Goal: Task Accomplishment & Management: Complete application form

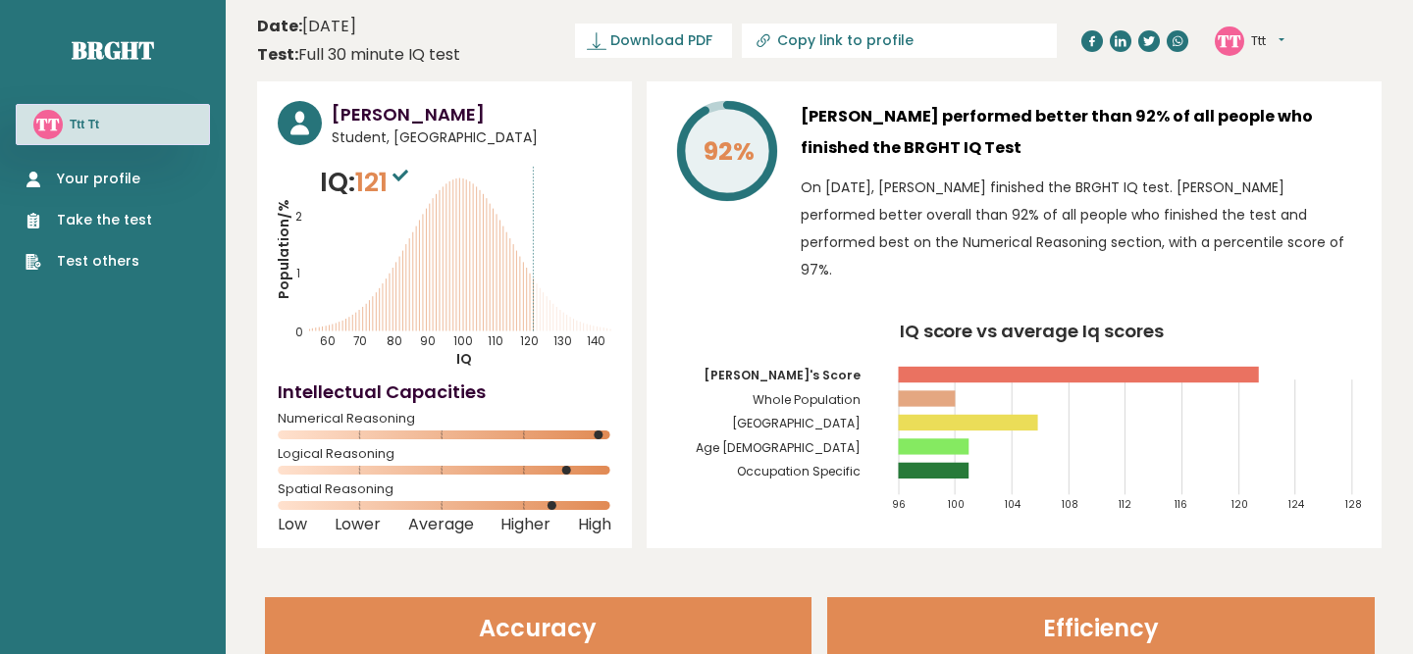
click at [1264, 33] on button "Ttt" at bounding box center [1267, 41] width 33 height 20
click at [1286, 98] on link "Profile" at bounding box center [1302, 98] width 100 height 27
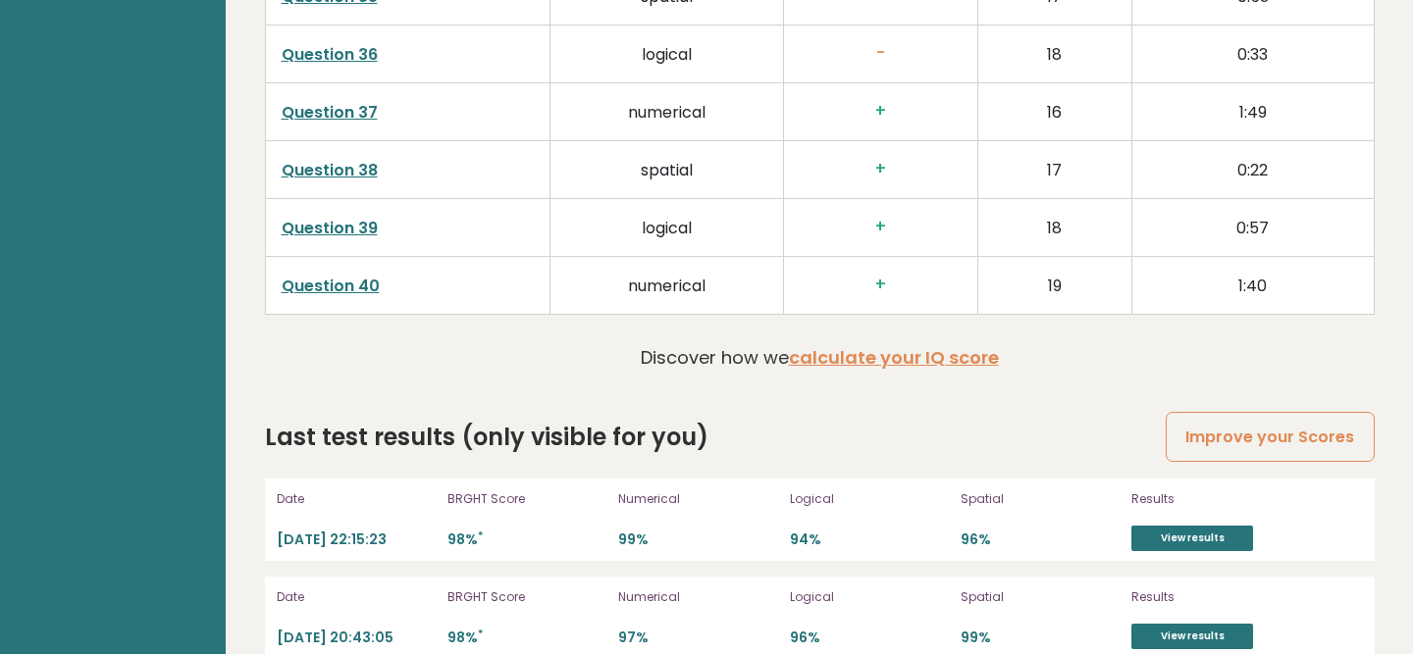
scroll to position [5133, 0]
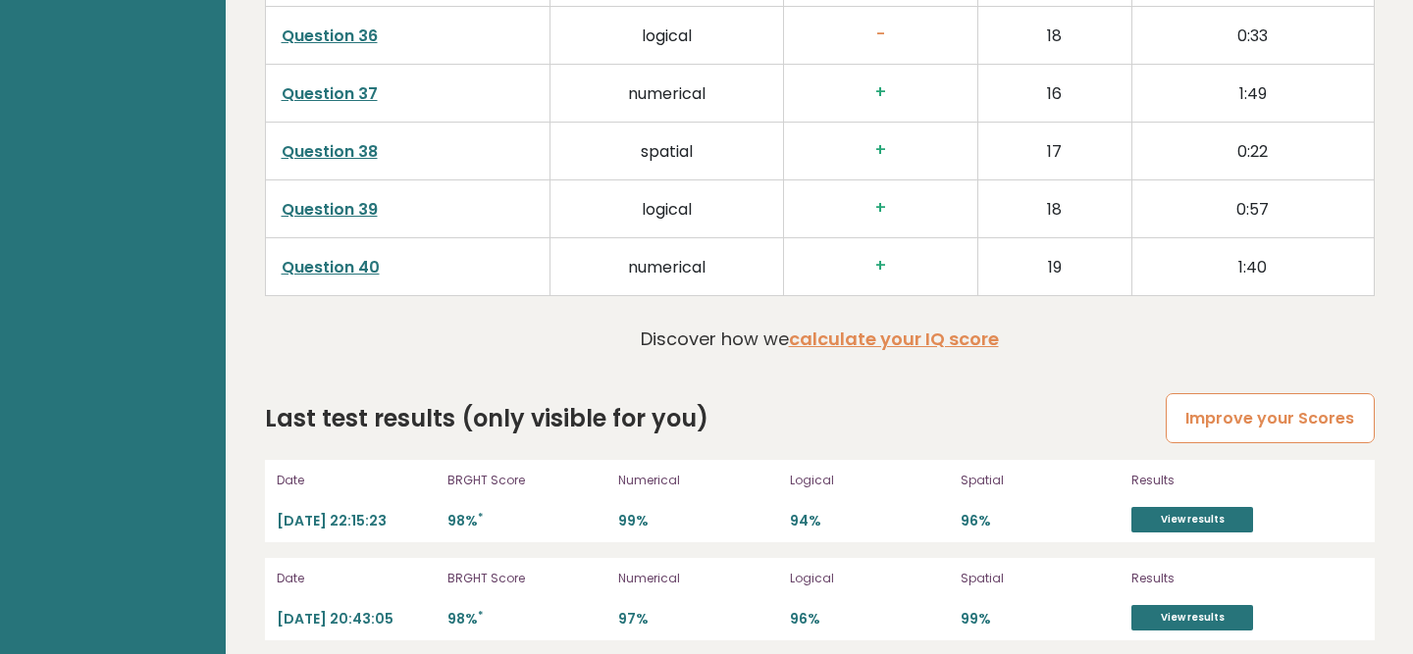
click at [1202, 393] on link "Improve your Scores" at bounding box center [1269, 418] width 208 height 50
click at [318, 256] on link "Question 40" at bounding box center [331, 267] width 98 height 23
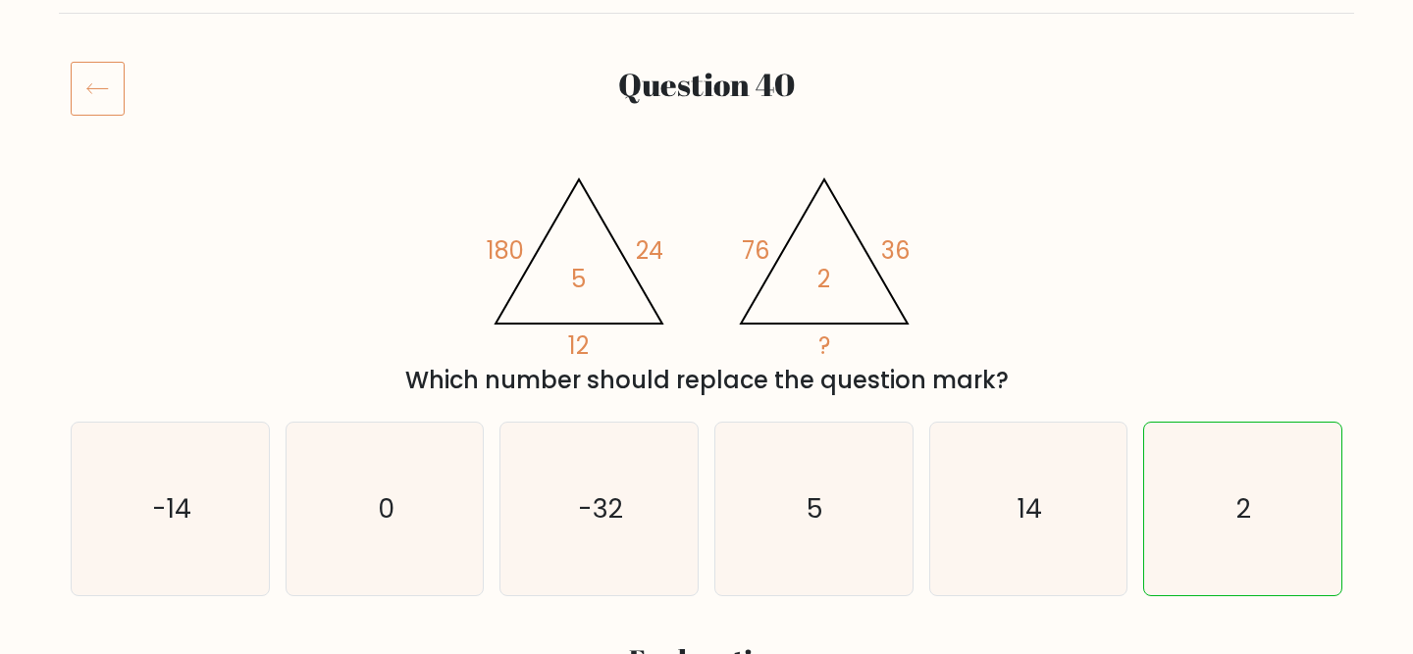
scroll to position [202, 0]
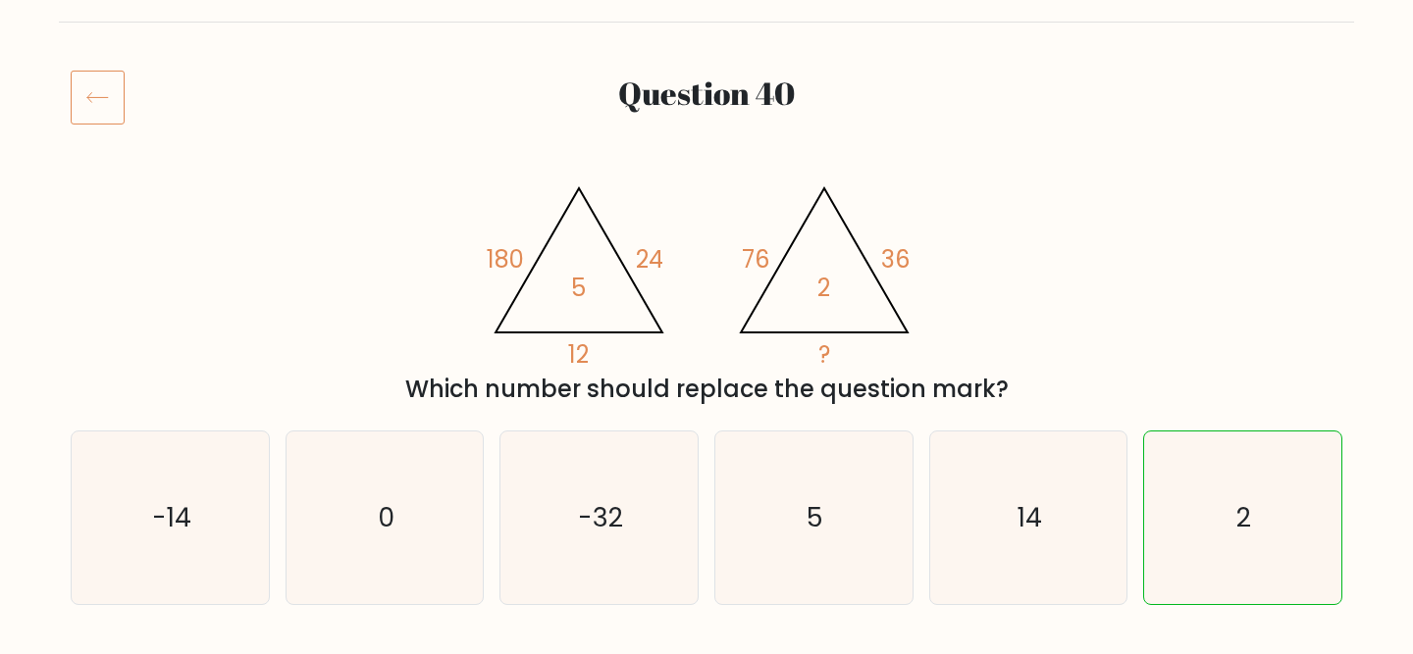
click at [96, 103] on icon at bounding box center [98, 97] width 54 height 55
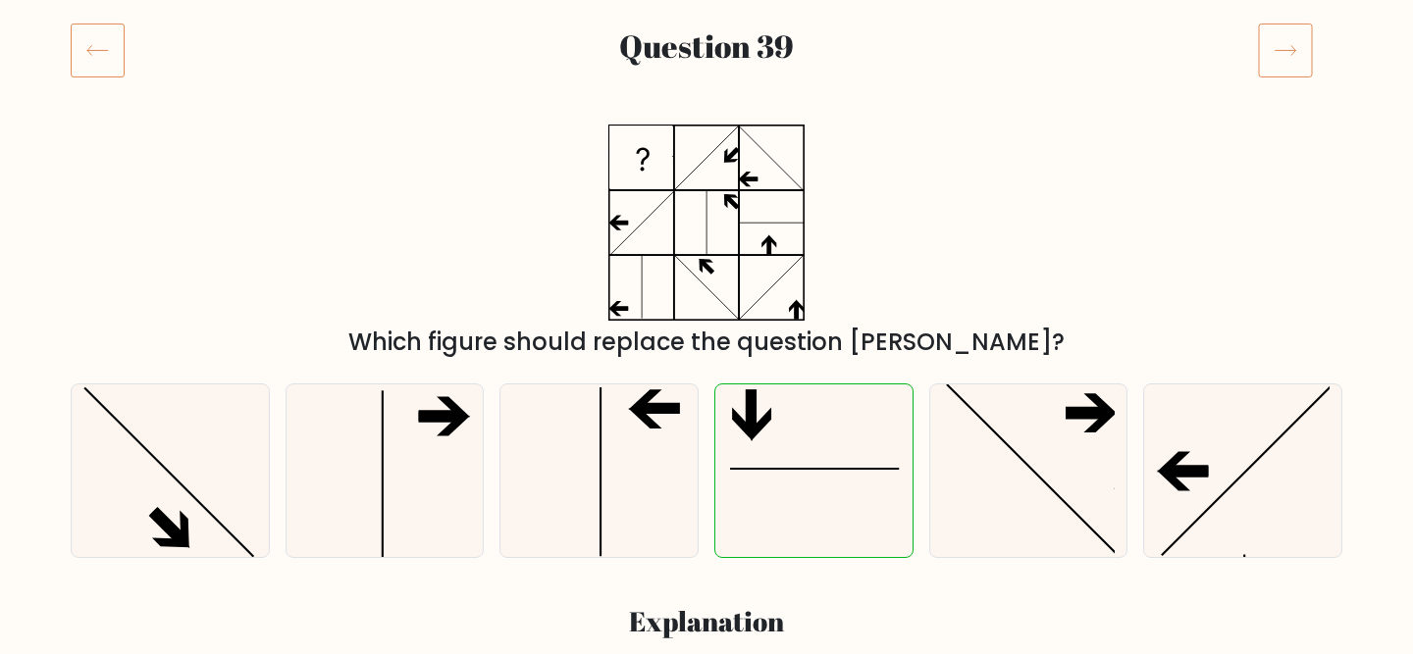
scroll to position [223, 0]
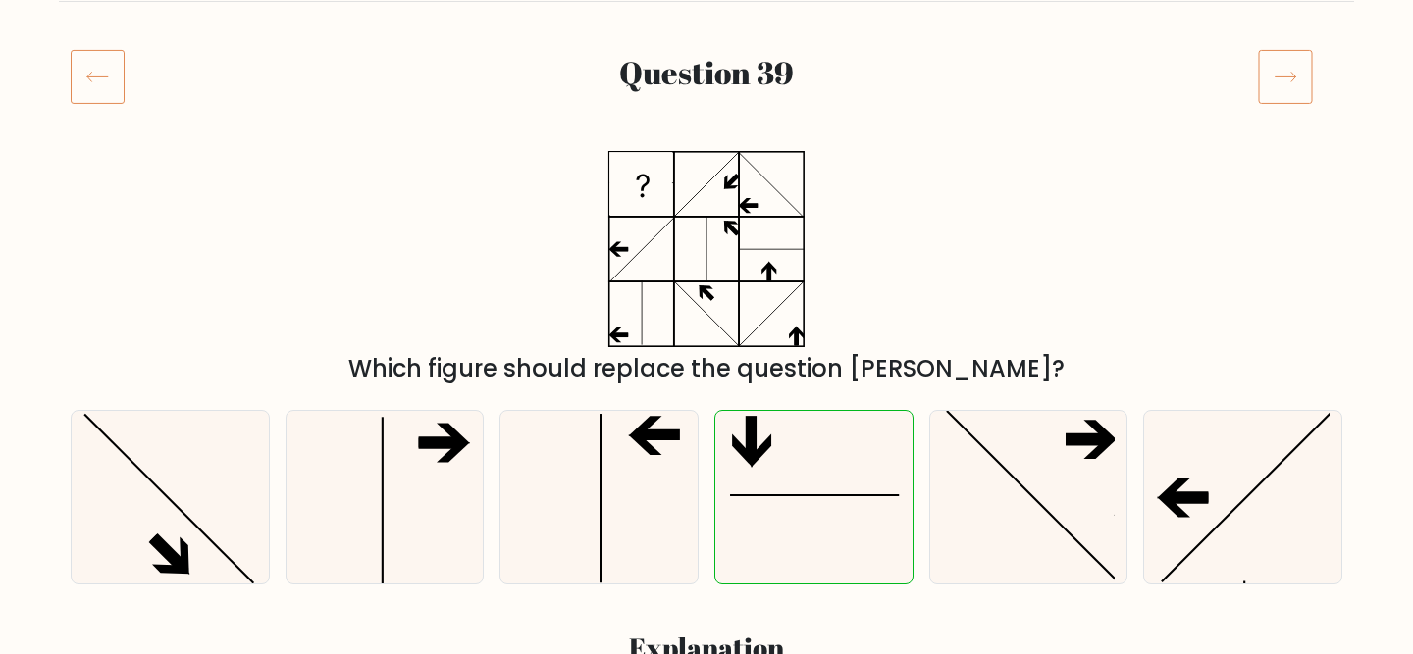
click at [83, 65] on icon at bounding box center [98, 76] width 54 height 55
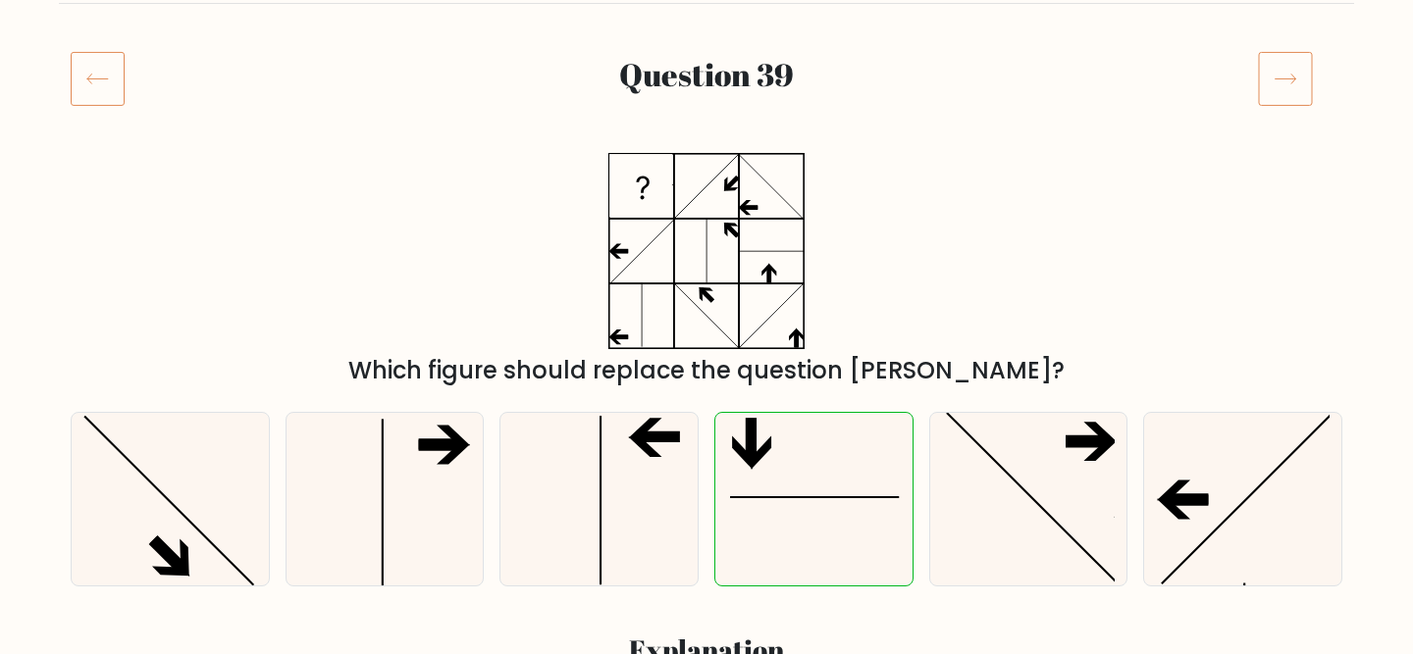
scroll to position [232, 0]
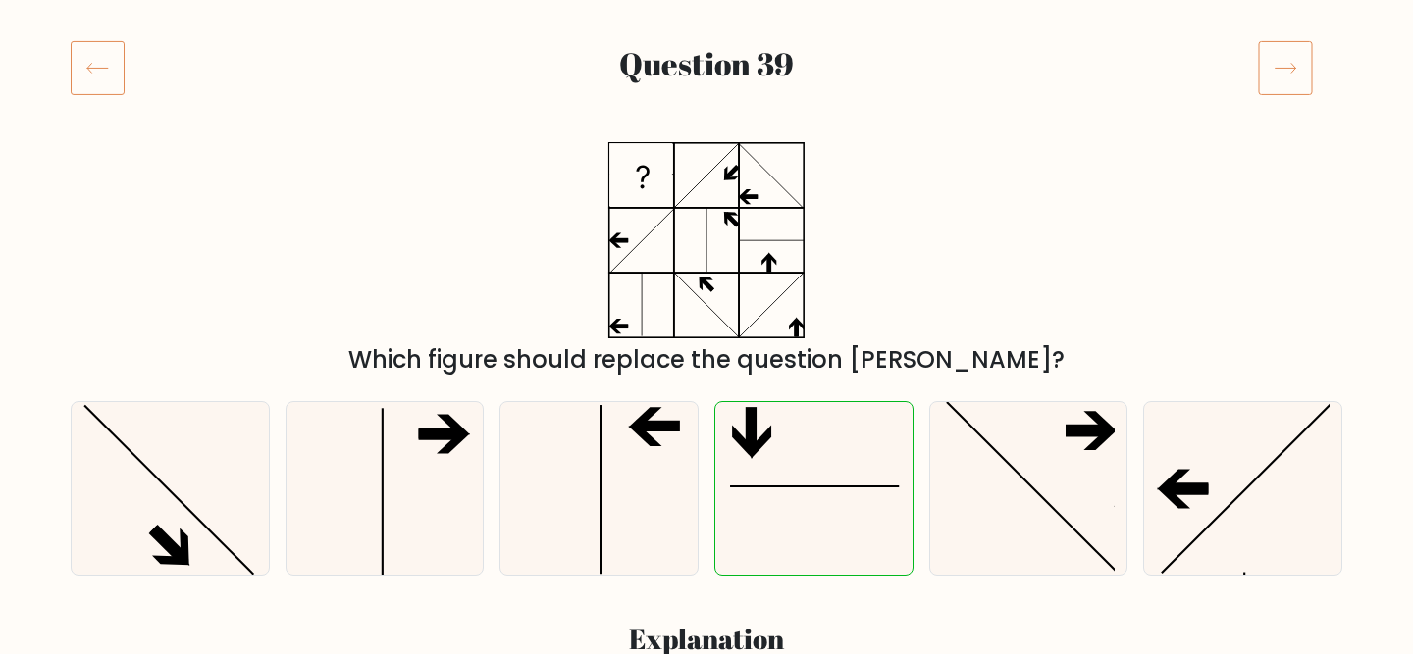
click at [87, 69] on icon at bounding box center [98, 67] width 54 height 55
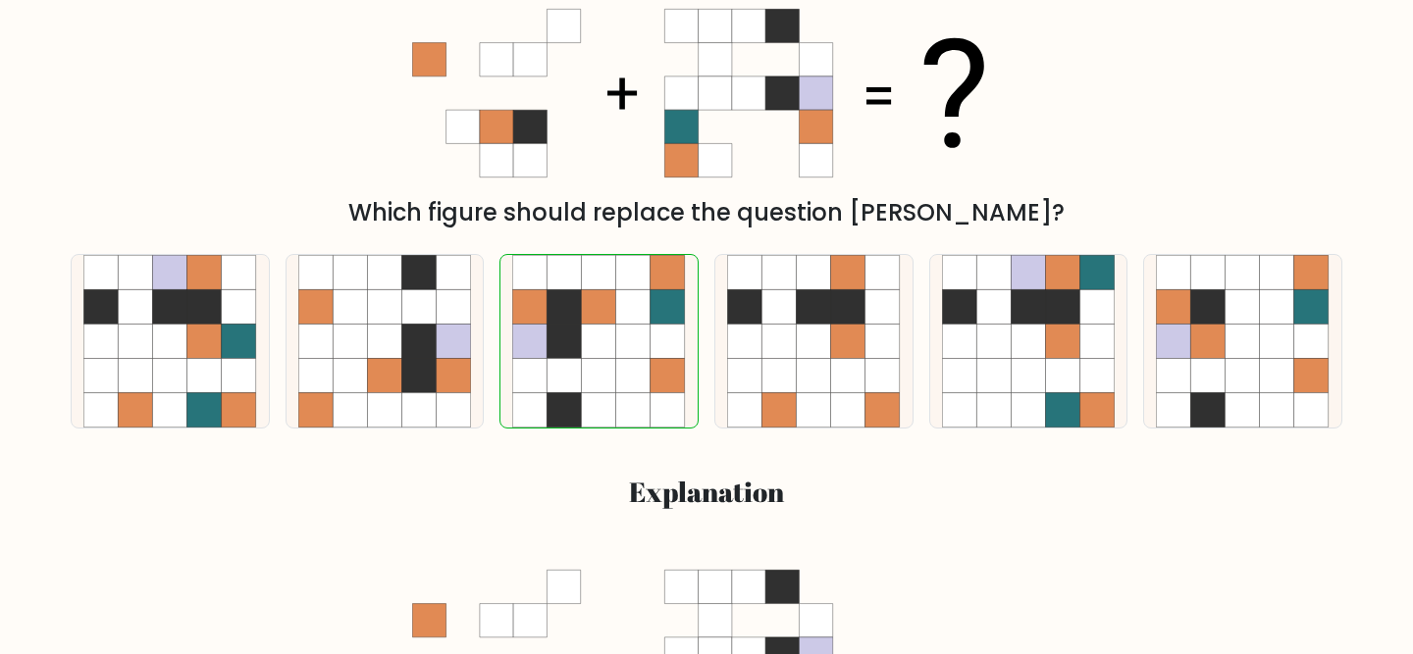
scroll to position [251, 0]
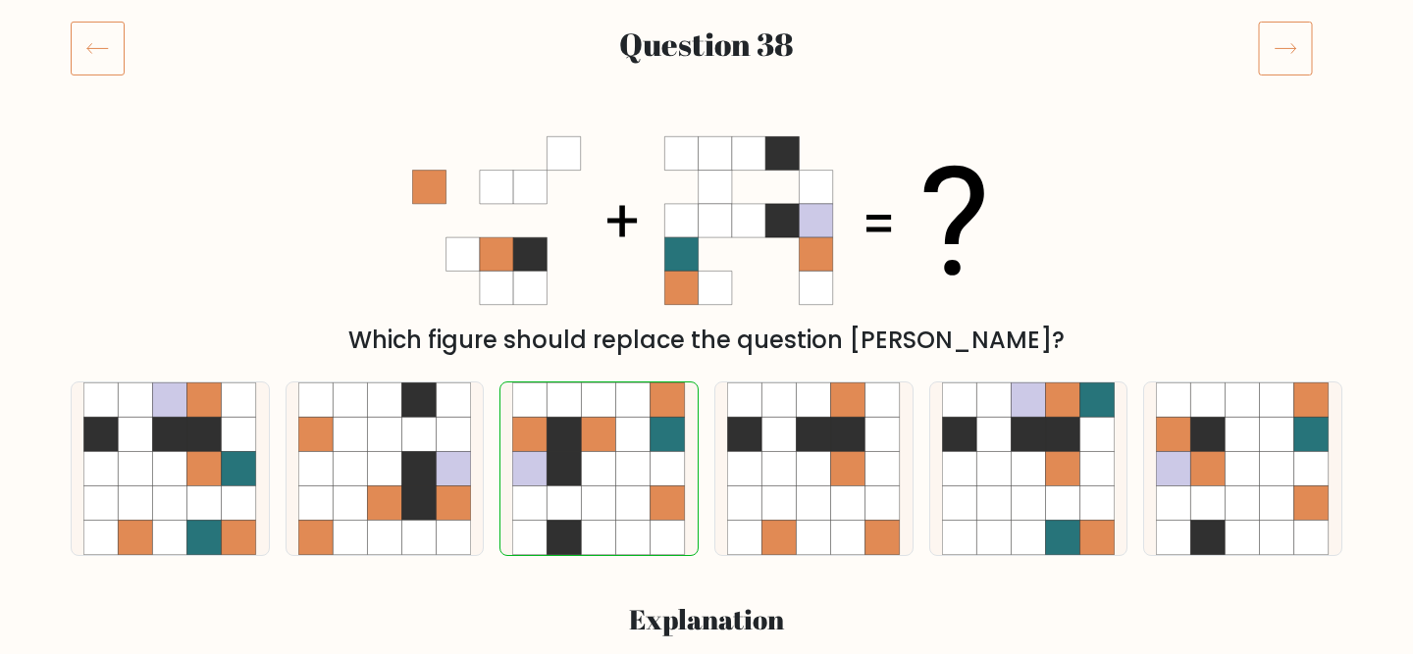
click at [77, 42] on icon at bounding box center [98, 48] width 54 height 55
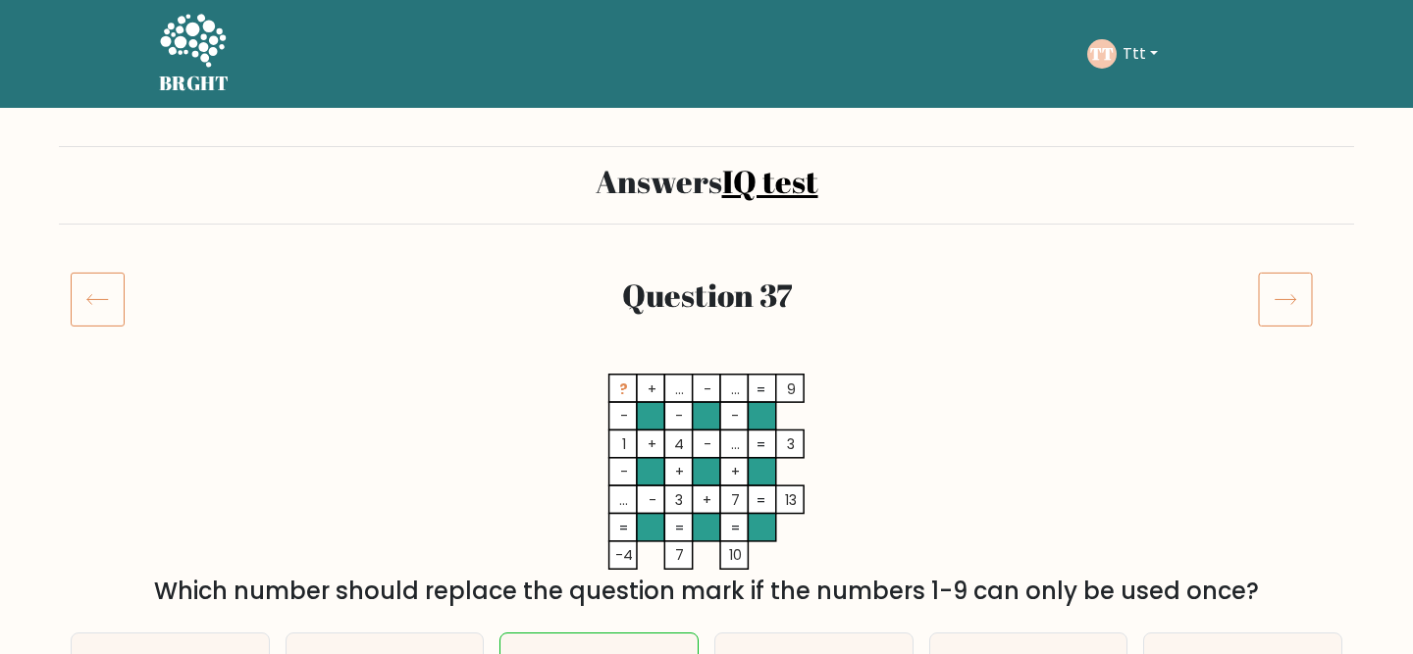
click at [99, 297] on icon at bounding box center [98, 299] width 54 height 55
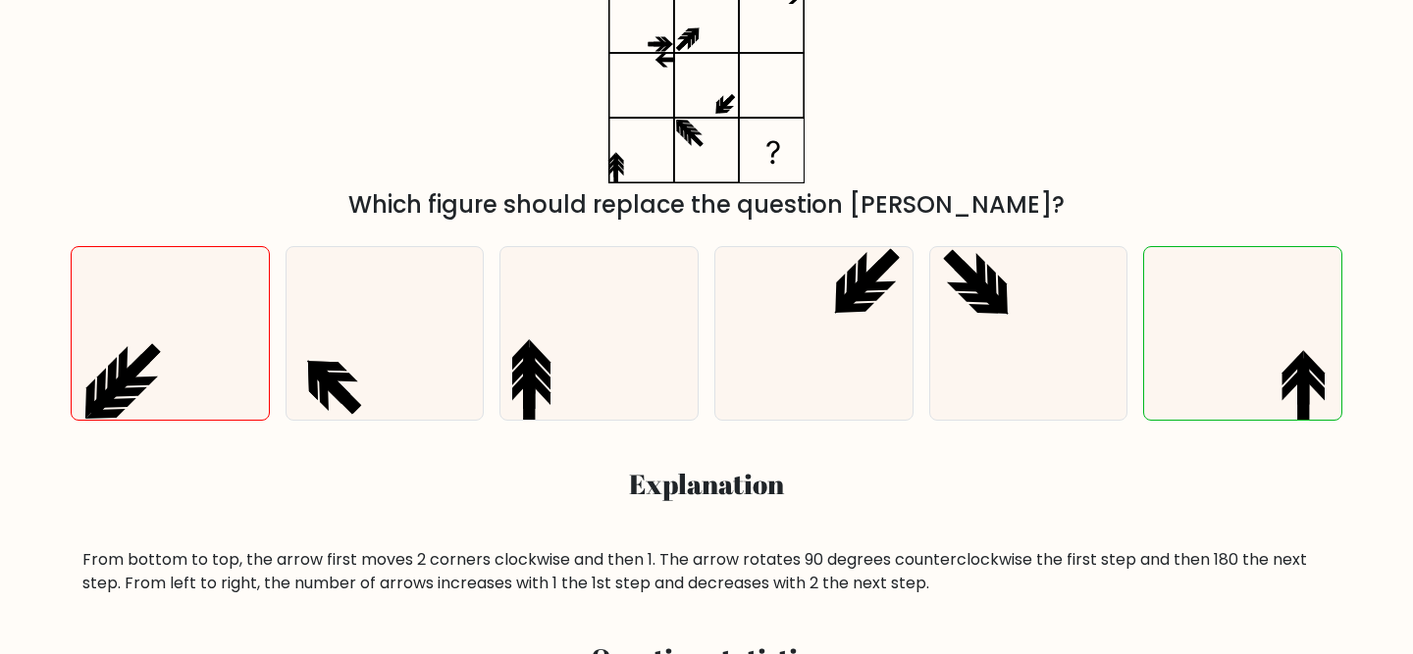
scroll to position [399, 0]
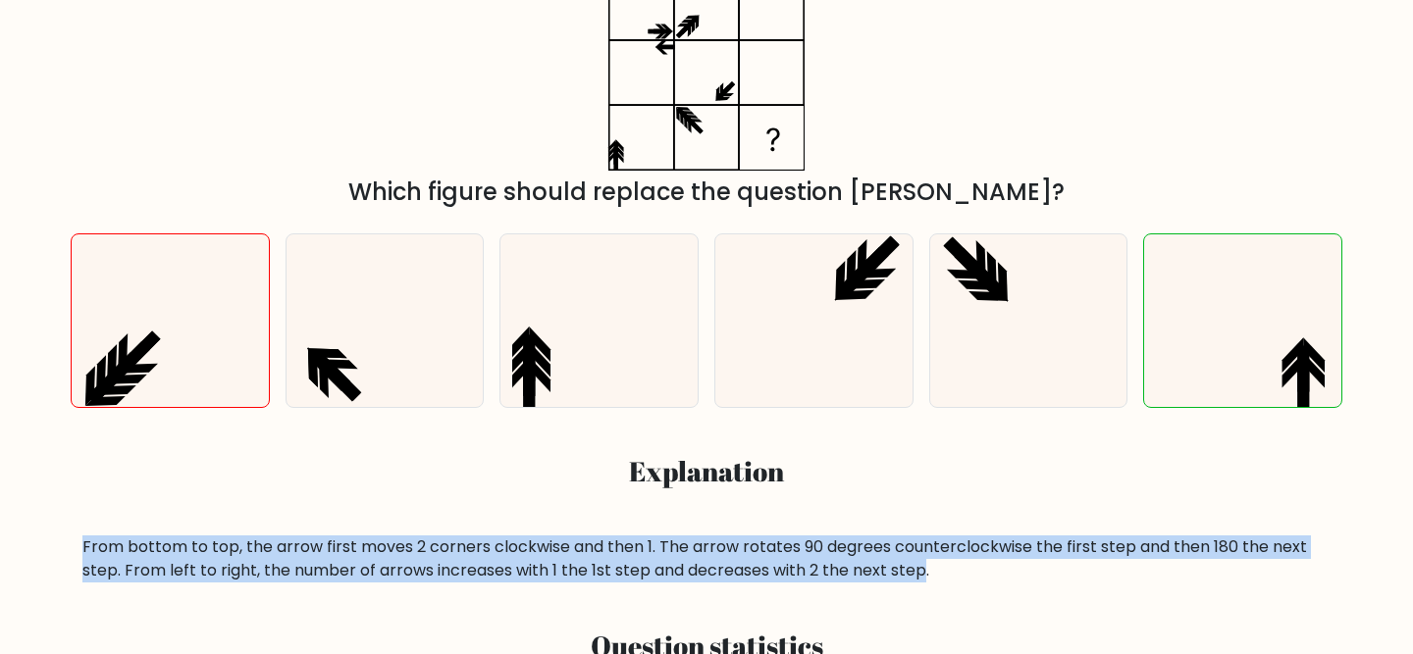
drag, startPoint x: 924, startPoint y: 578, endPoint x: 923, endPoint y: 529, distance: 49.1
click at [923, 529] on div "a. b. c." at bounding box center [706, 400] width 1295 height 365
copy div "From bottom to top, the arrow first moves 2 corners clockwise and then 1. The a…"
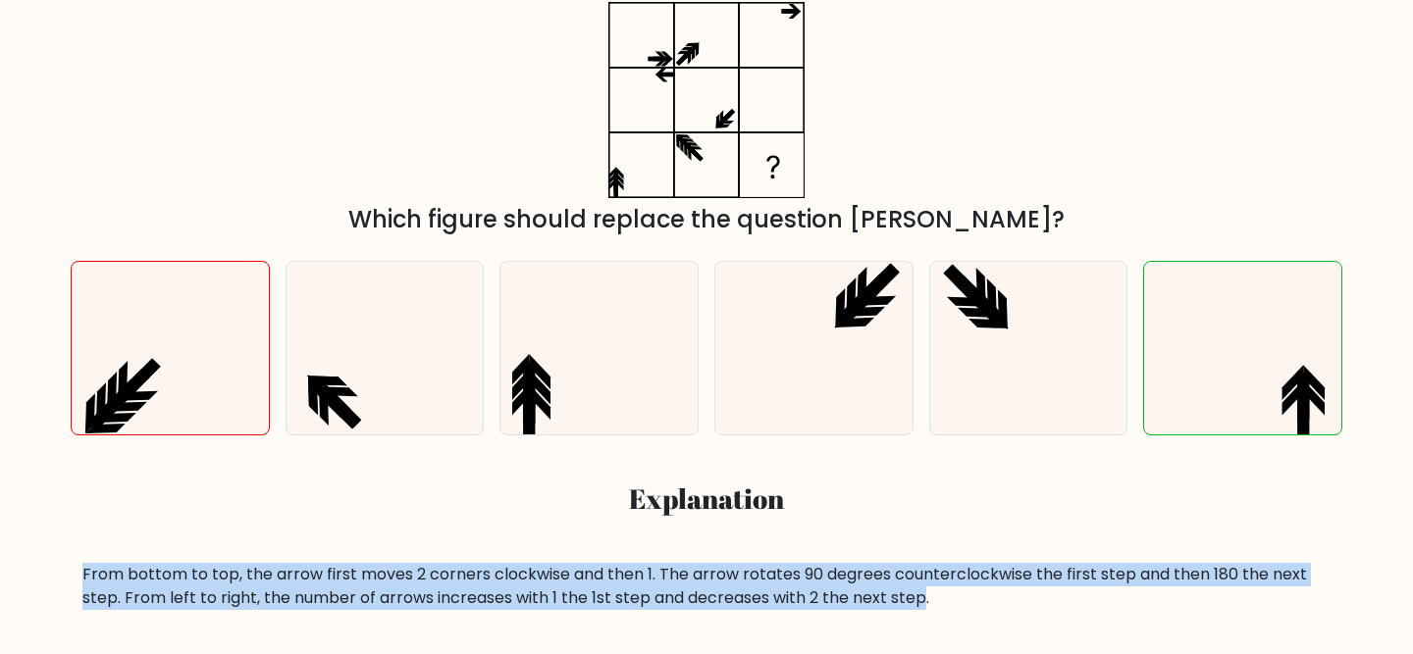
scroll to position [370, 0]
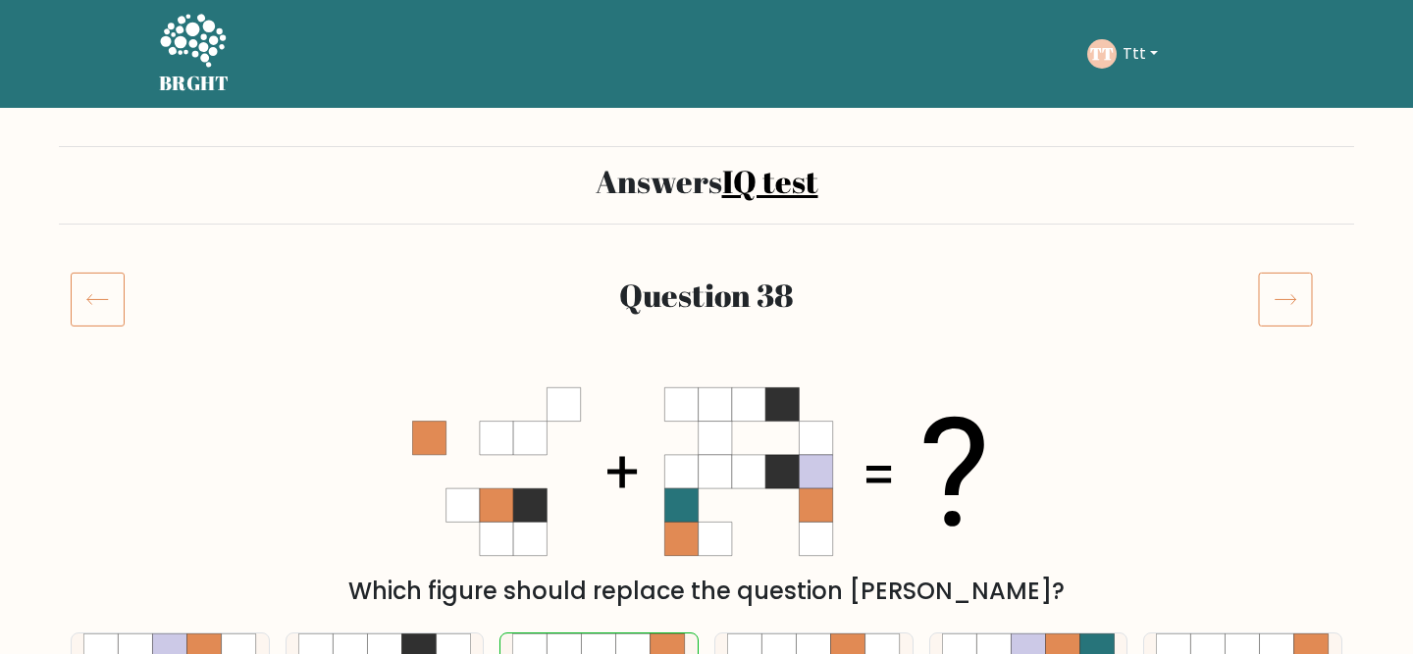
click at [1284, 308] on icon at bounding box center [1285, 299] width 55 height 55
click at [93, 295] on icon at bounding box center [98, 299] width 54 height 55
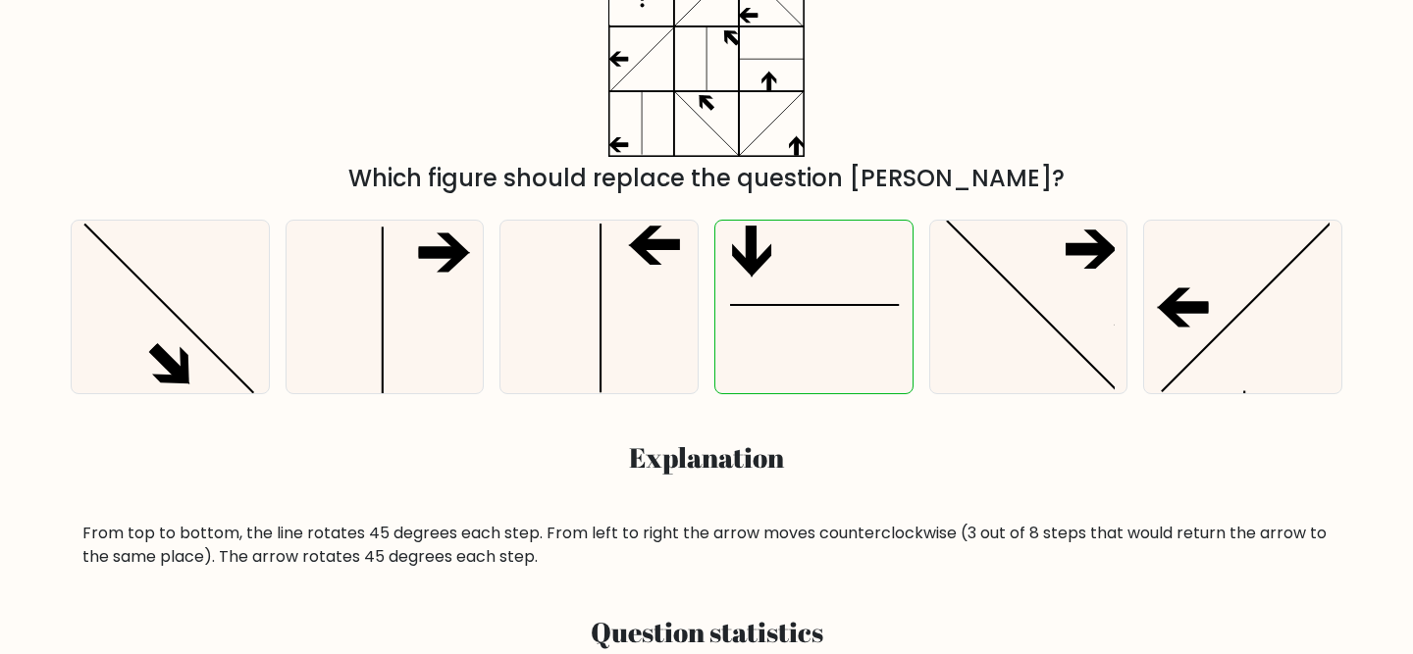
scroll to position [409, 0]
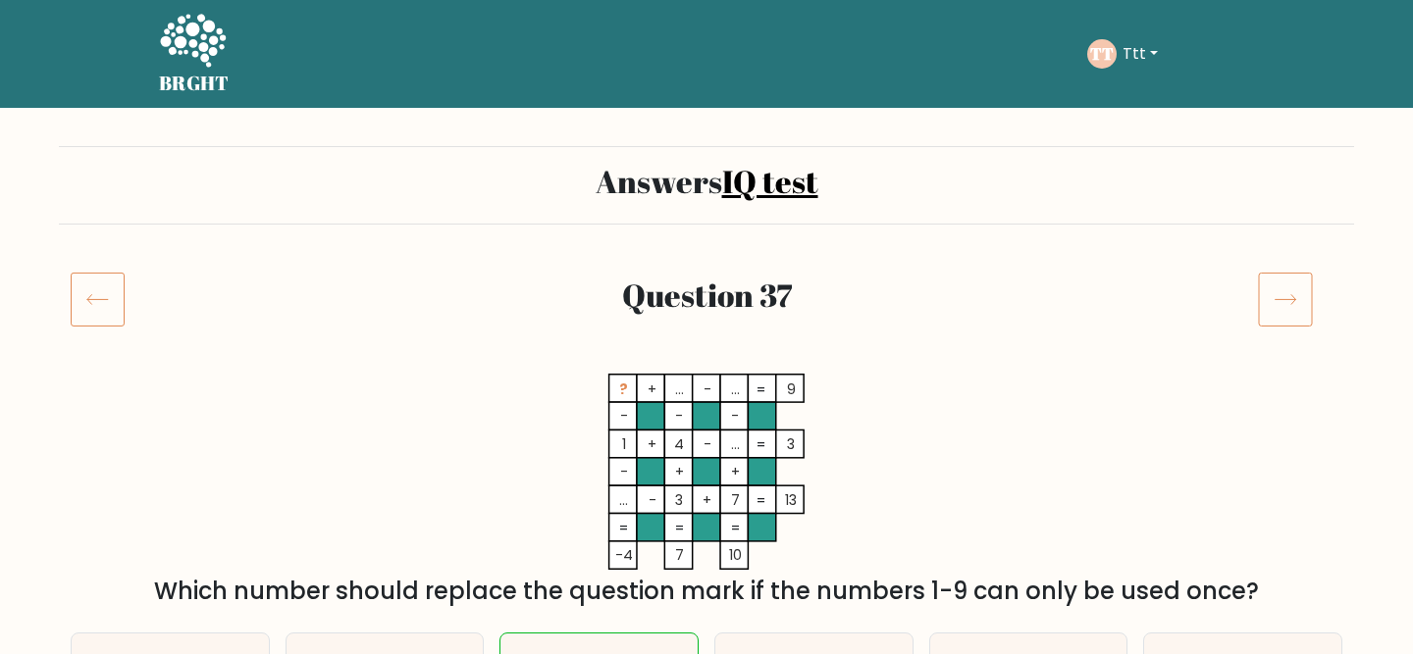
click at [92, 295] on icon at bounding box center [98, 299] width 54 height 55
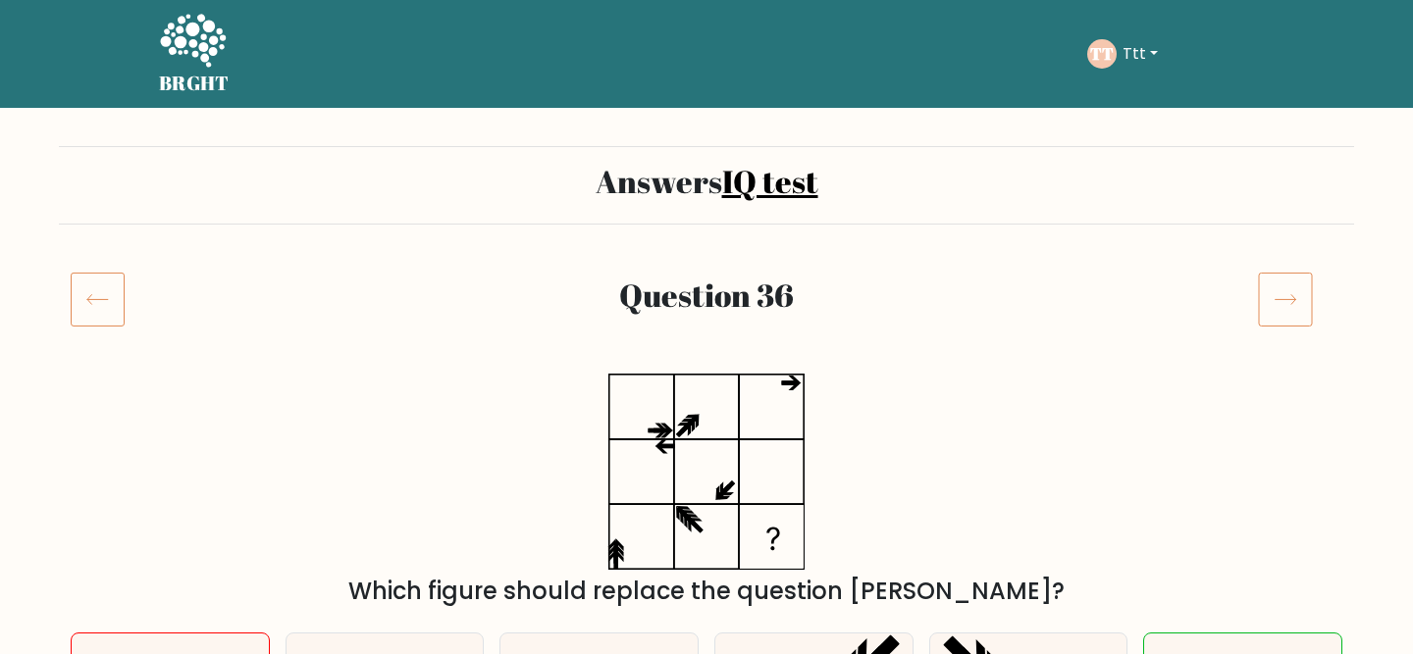
click at [92, 295] on icon at bounding box center [98, 299] width 54 height 55
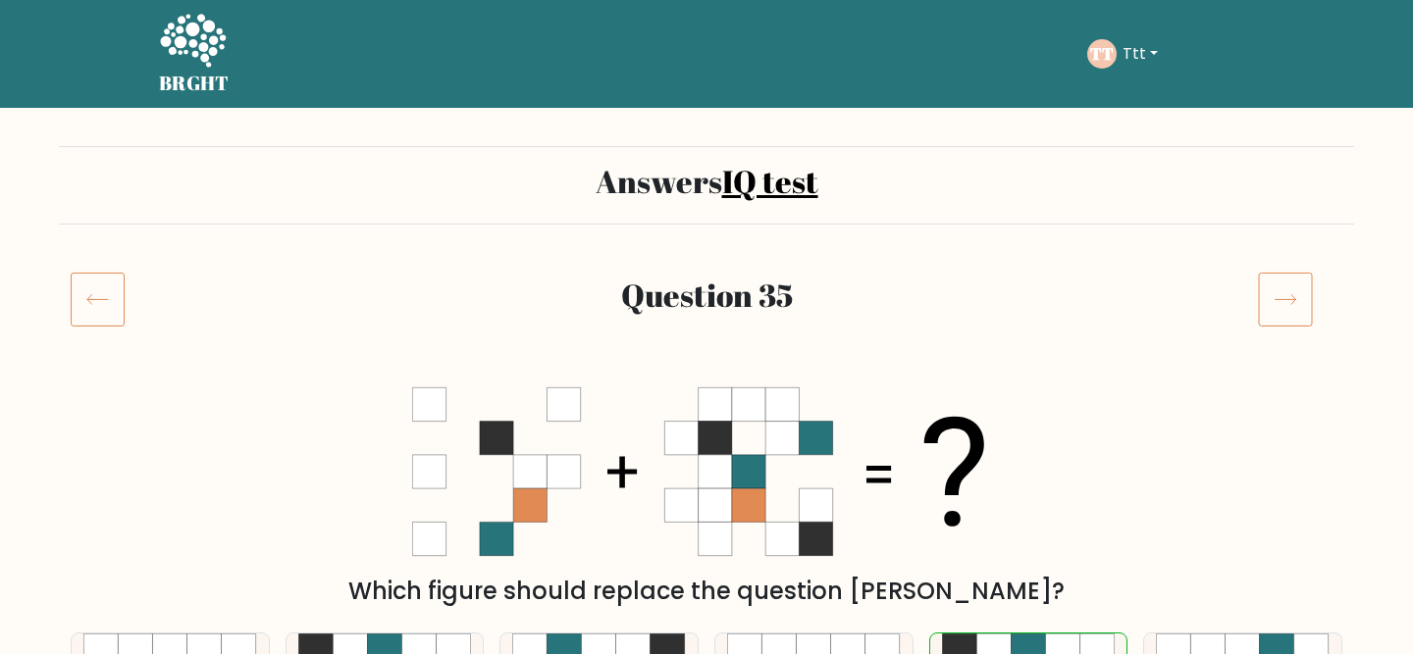
click at [92, 295] on icon at bounding box center [98, 299] width 54 height 55
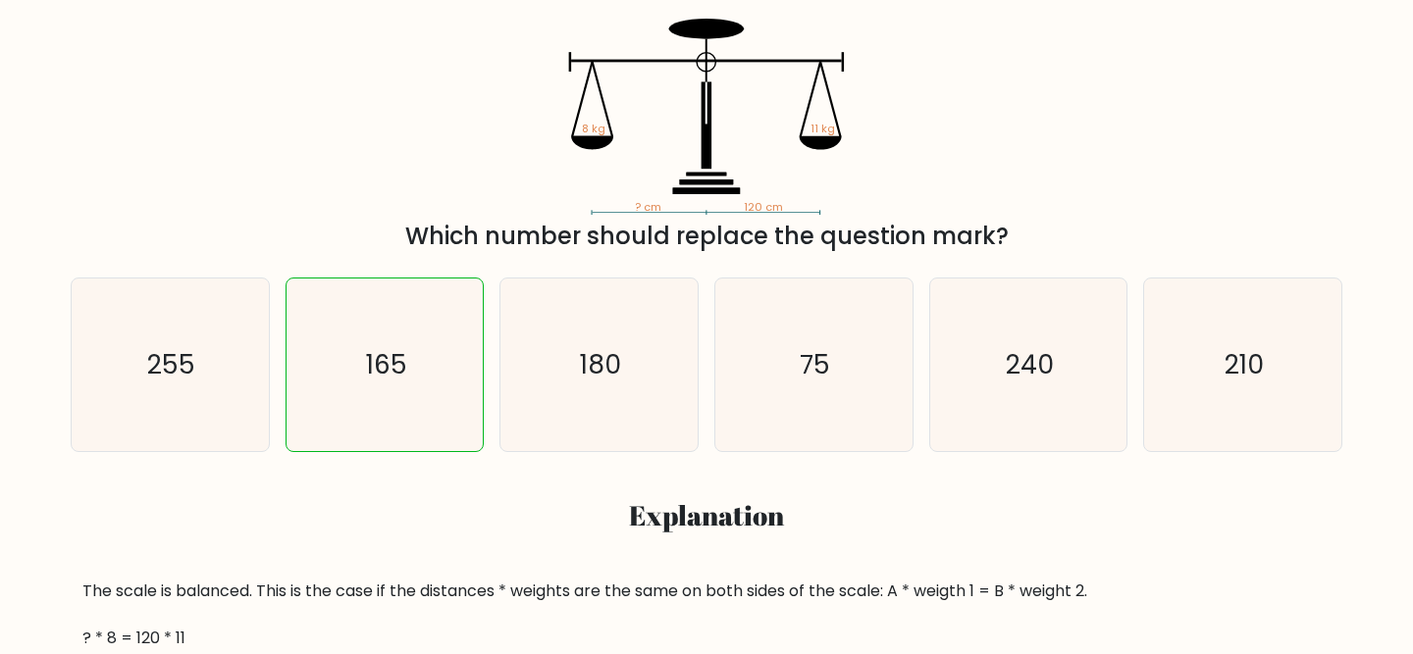
scroll to position [185, 0]
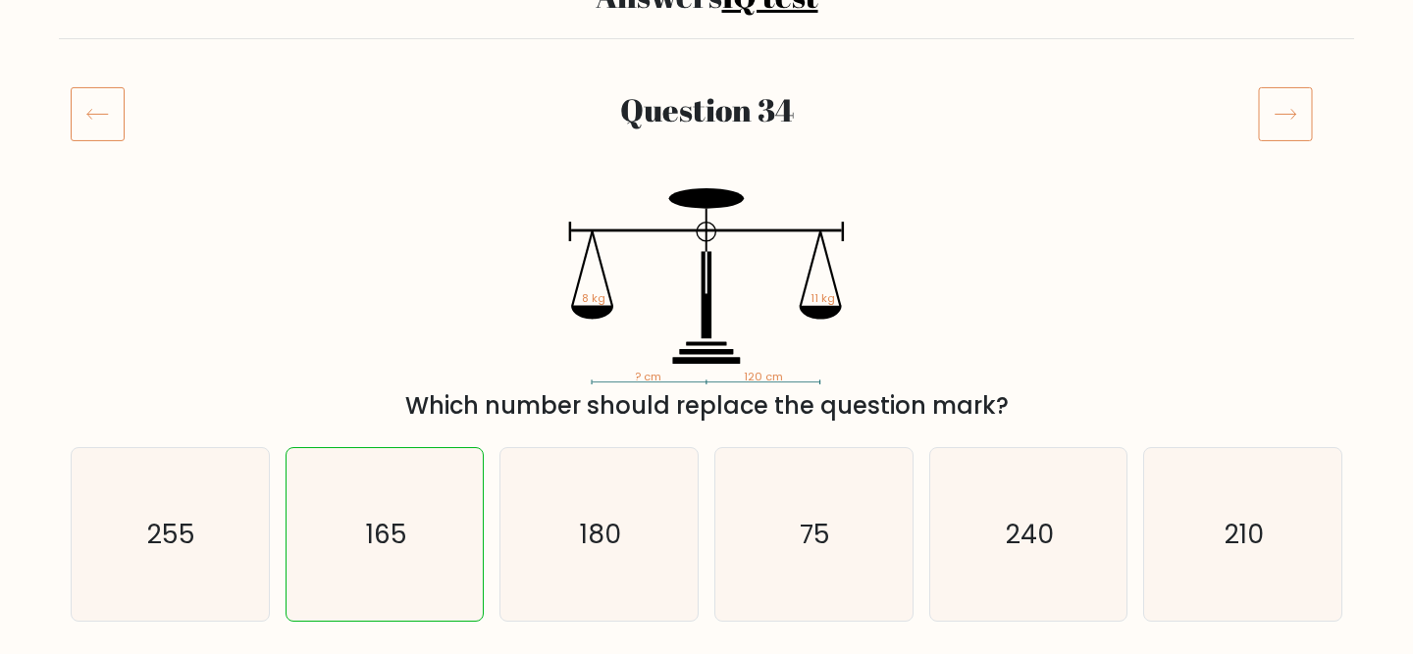
click at [106, 104] on icon at bounding box center [98, 113] width 54 height 55
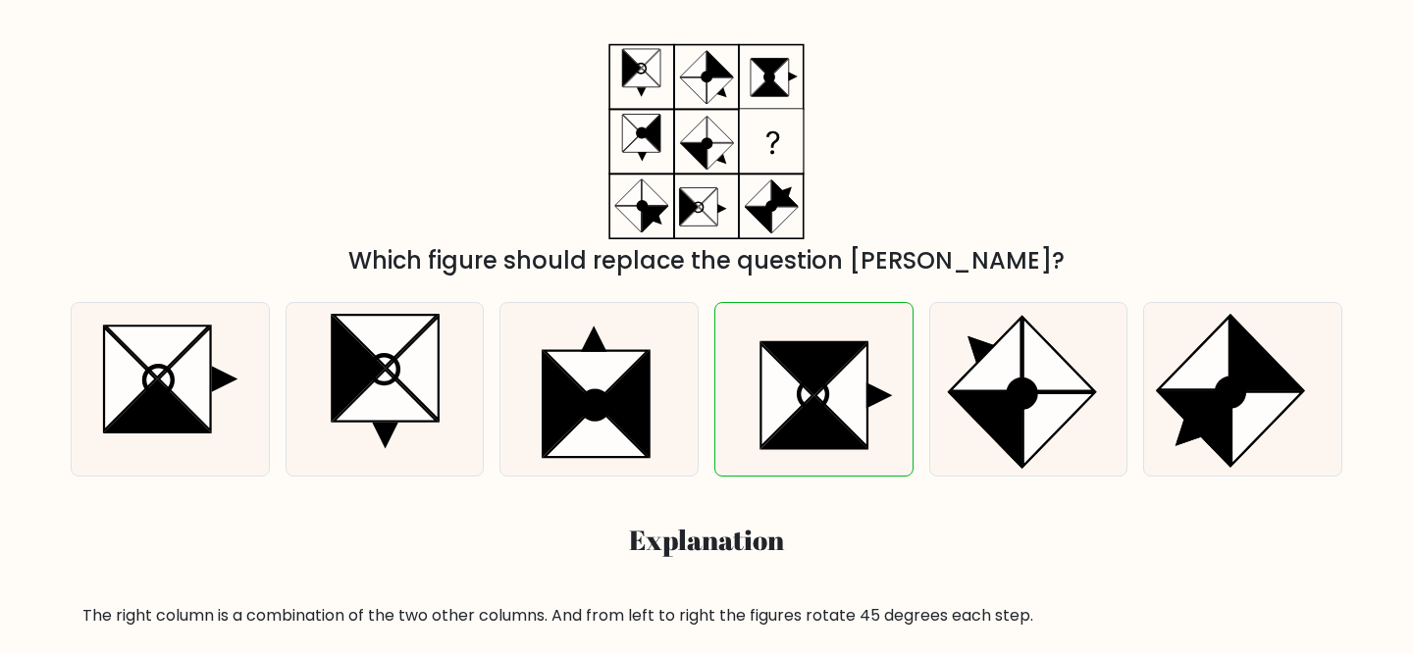
scroll to position [34, 0]
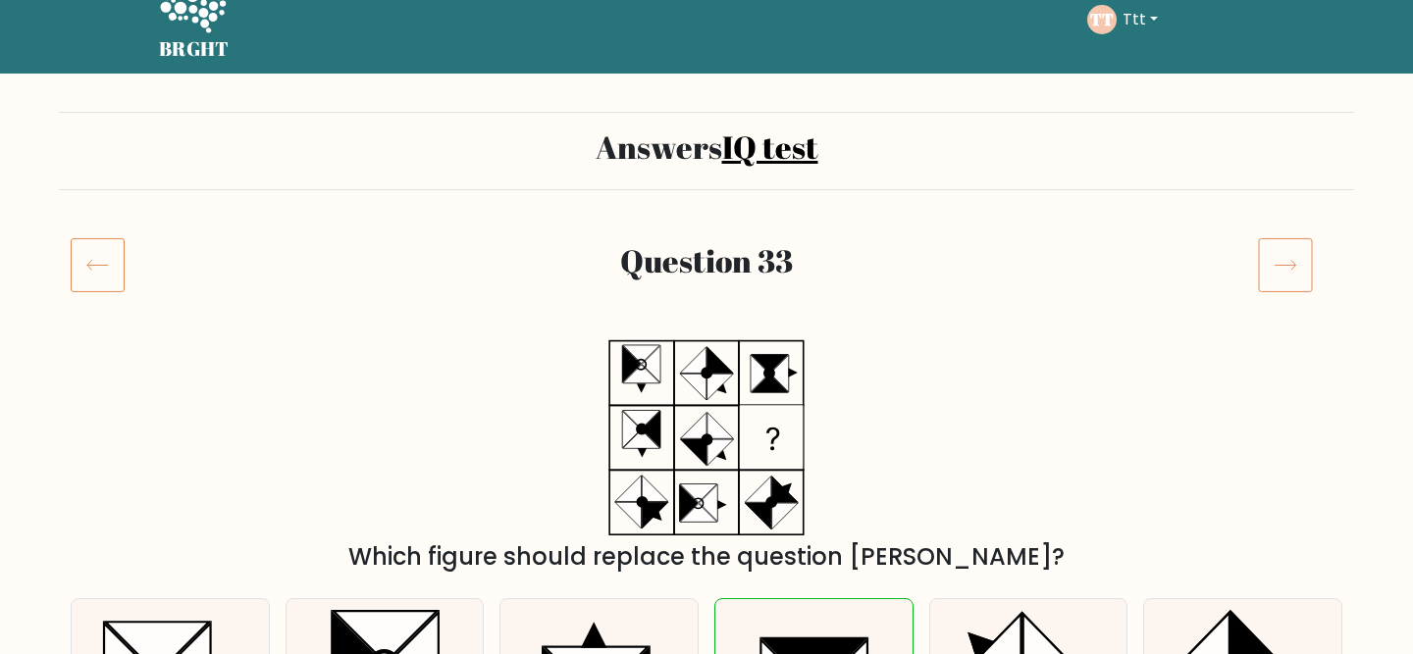
click at [91, 255] on icon at bounding box center [98, 264] width 54 height 55
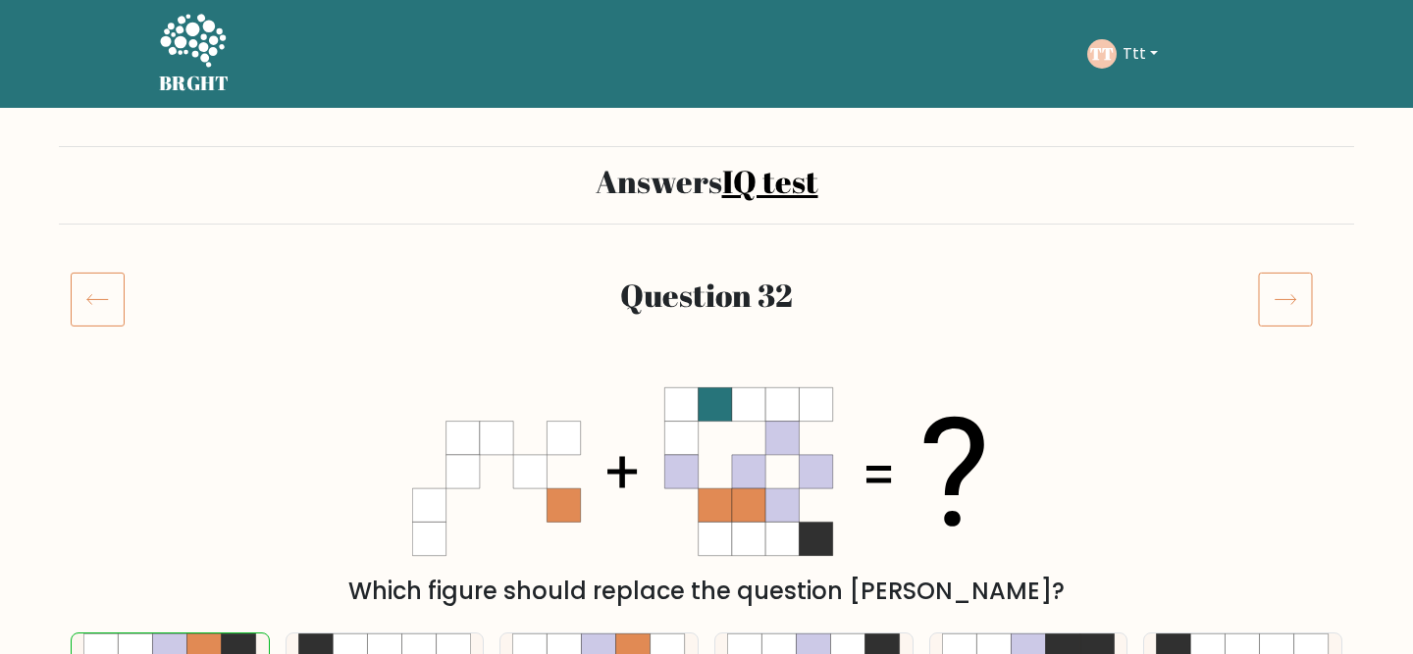
scroll to position [98, 0]
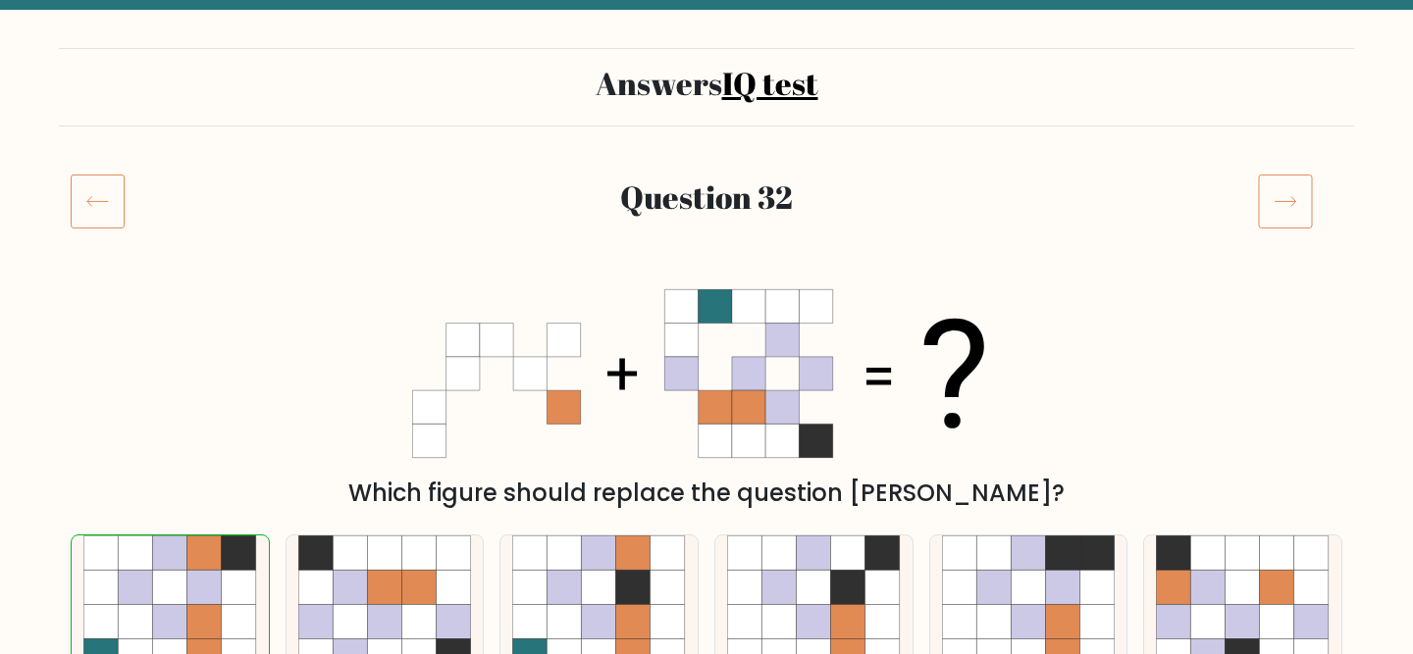
click at [75, 174] on icon at bounding box center [98, 201] width 54 height 55
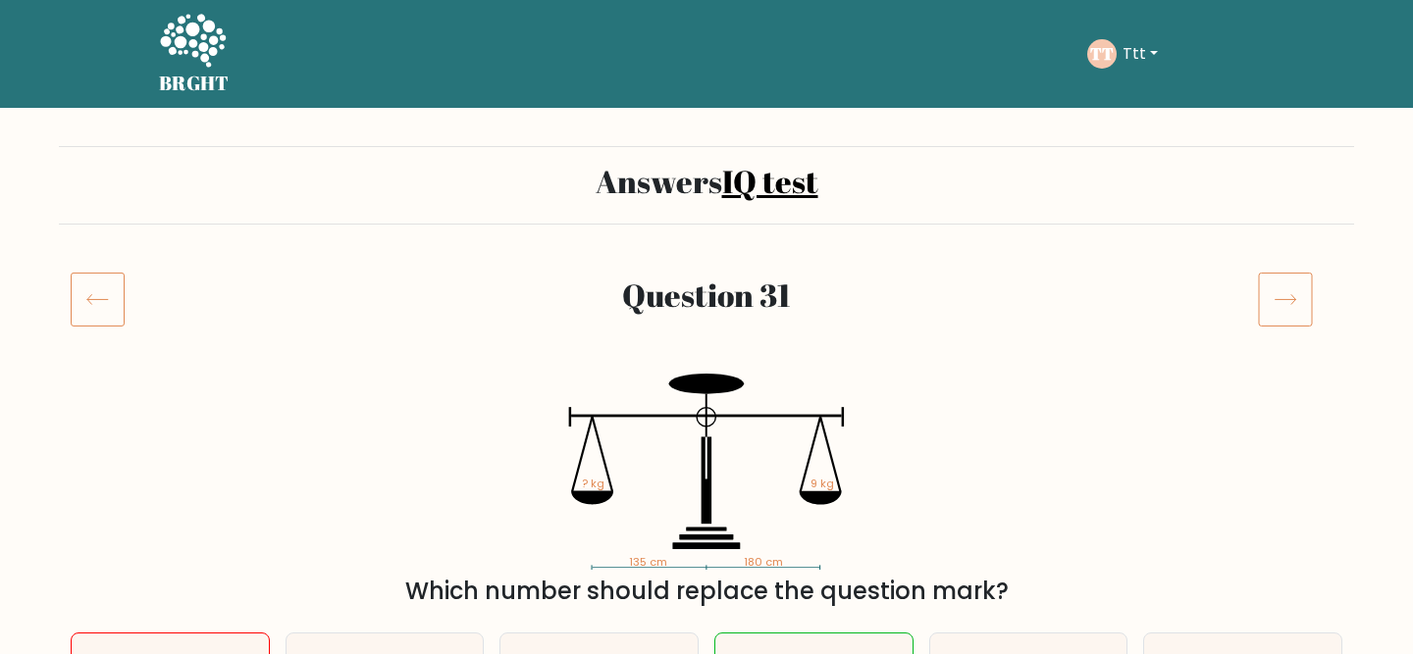
scroll to position [155, 0]
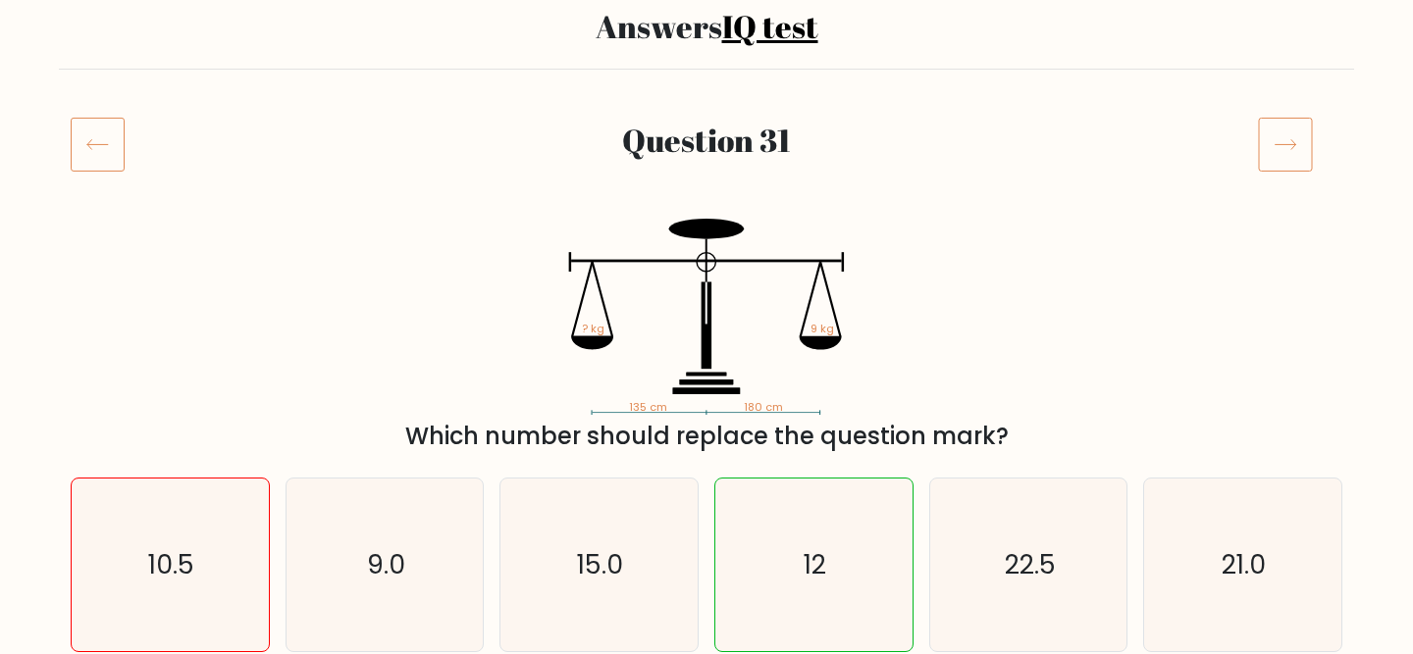
click at [98, 167] on icon at bounding box center [98, 144] width 54 height 55
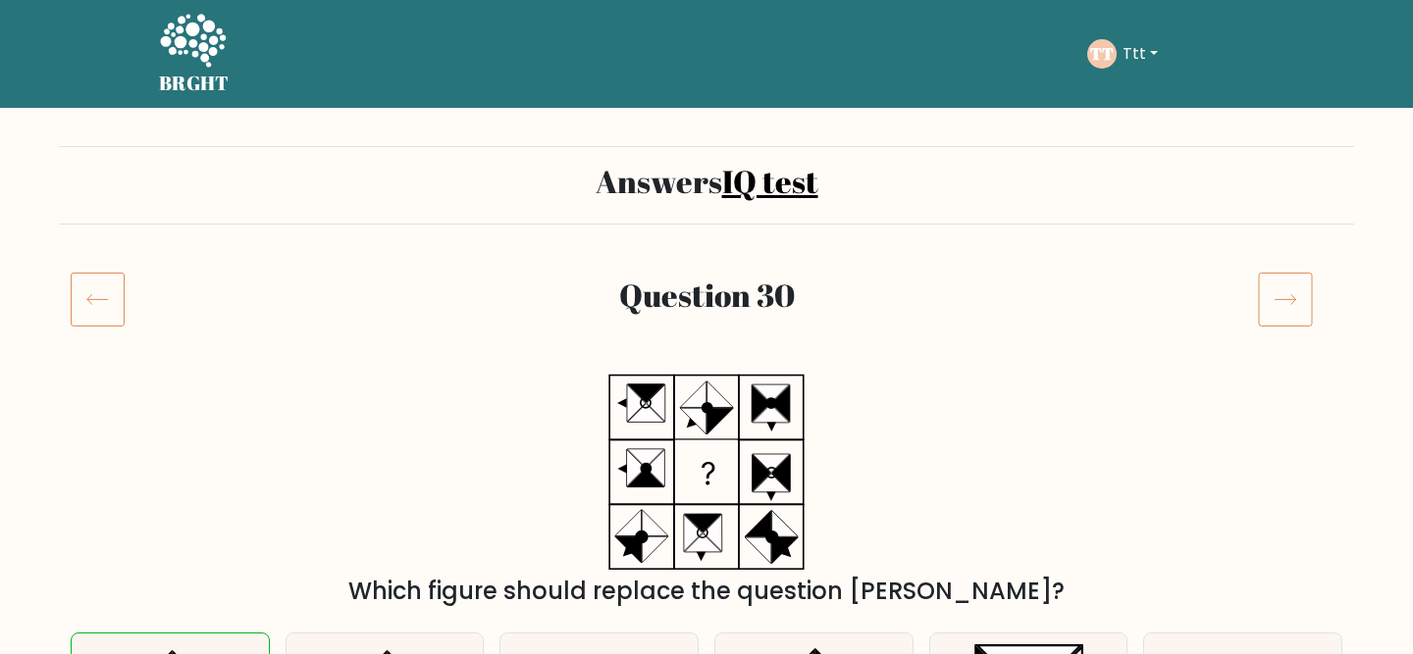
click at [113, 313] on icon at bounding box center [98, 299] width 54 height 55
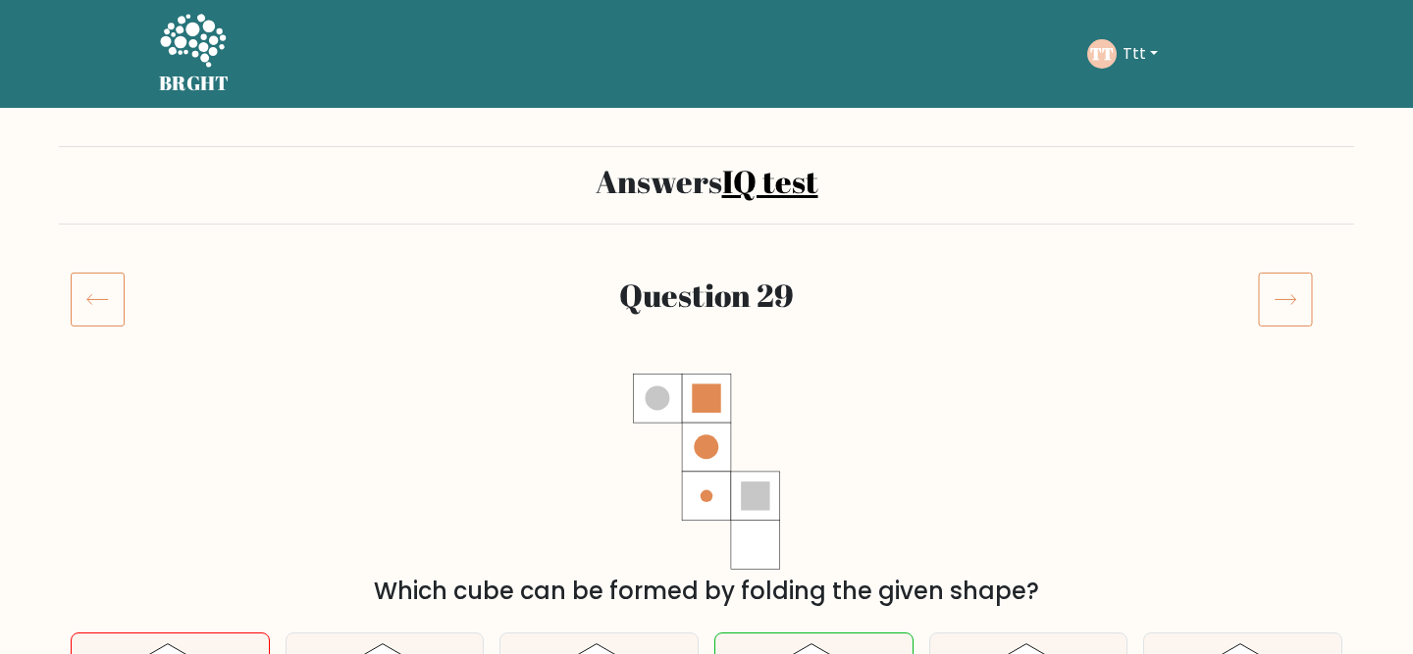
click at [114, 313] on icon at bounding box center [98, 299] width 54 height 55
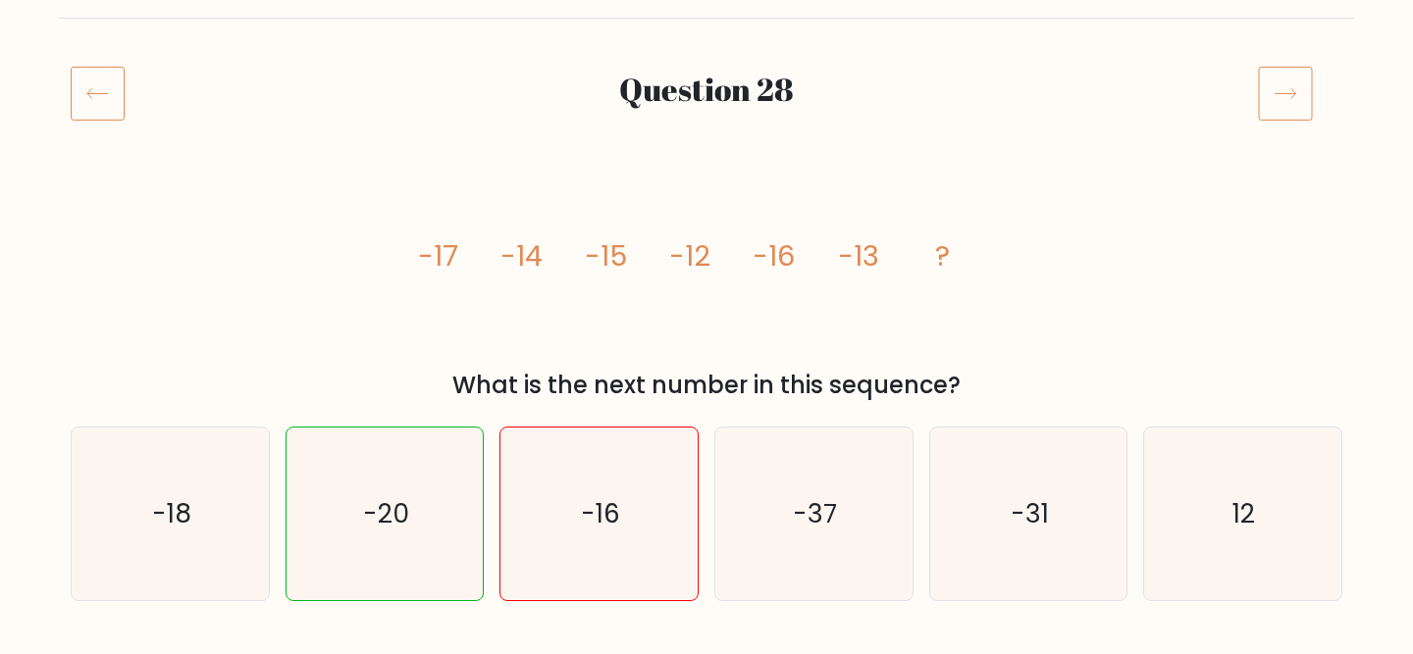
scroll to position [239, 0]
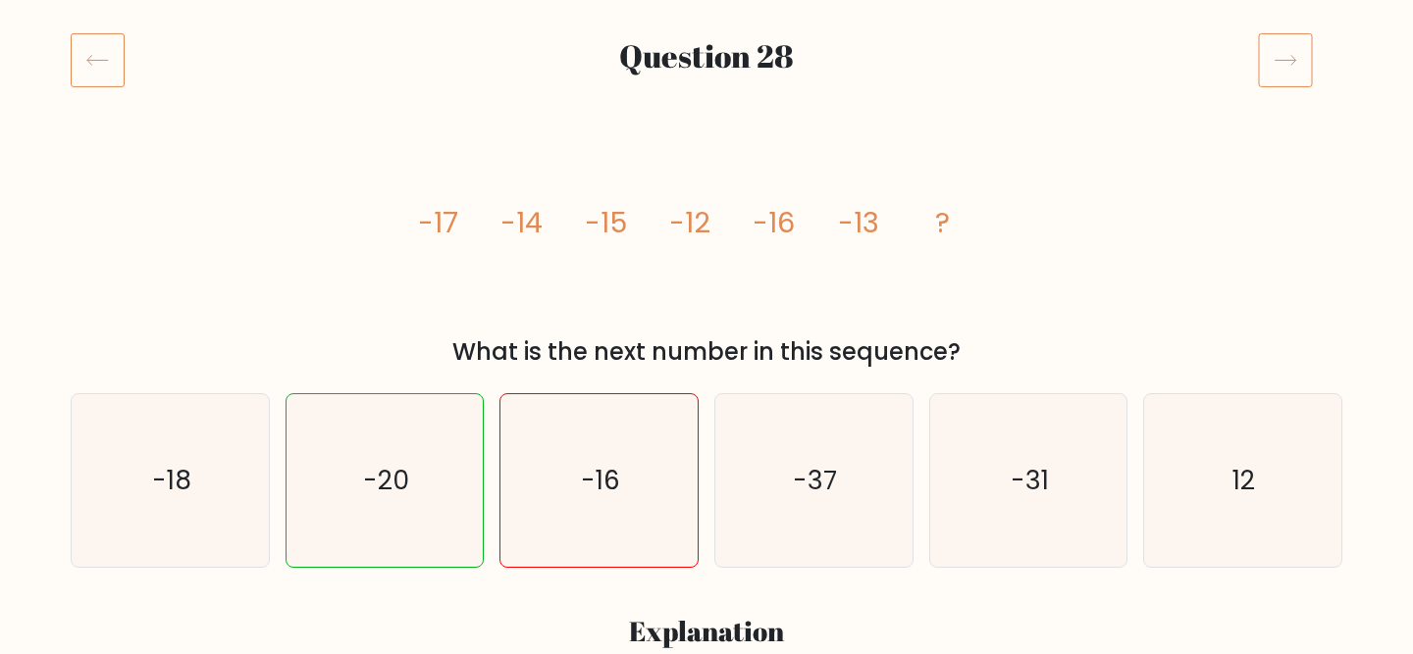
click at [1294, 62] on icon at bounding box center [1285, 59] width 55 height 55
click at [85, 68] on icon at bounding box center [98, 59] width 54 height 55
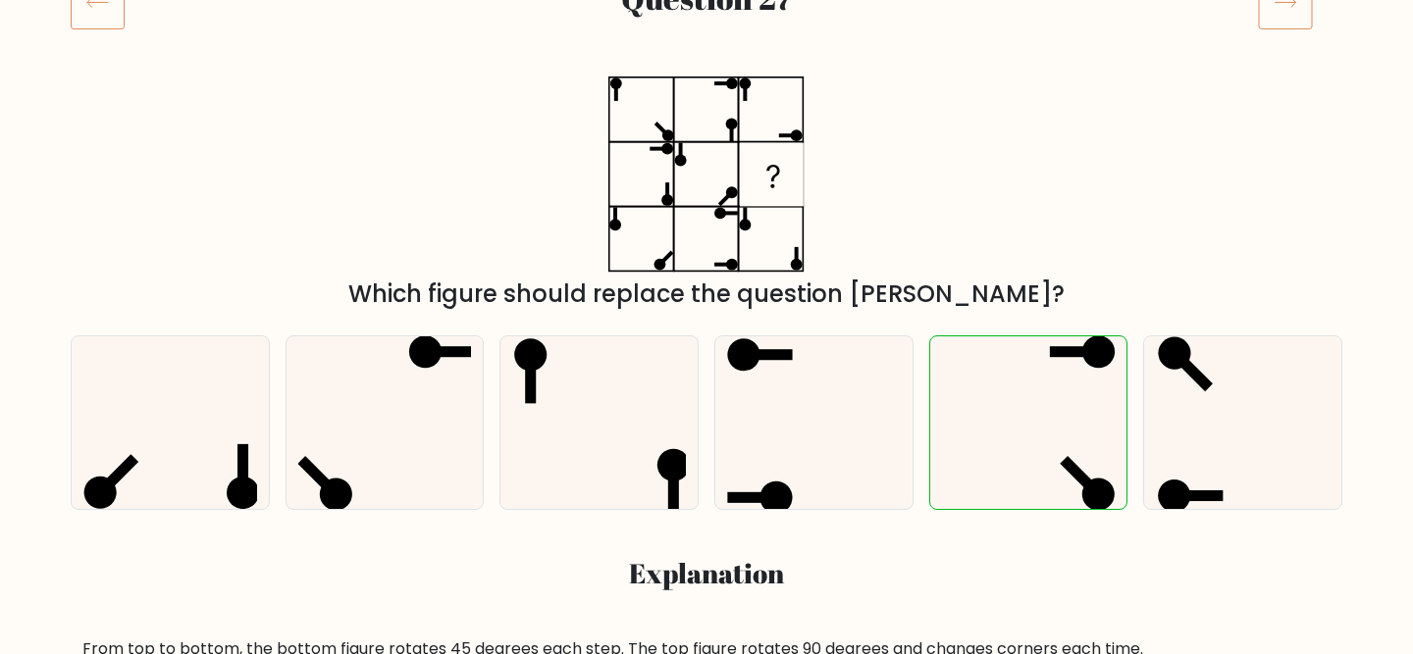
scroll to position [203, 0]
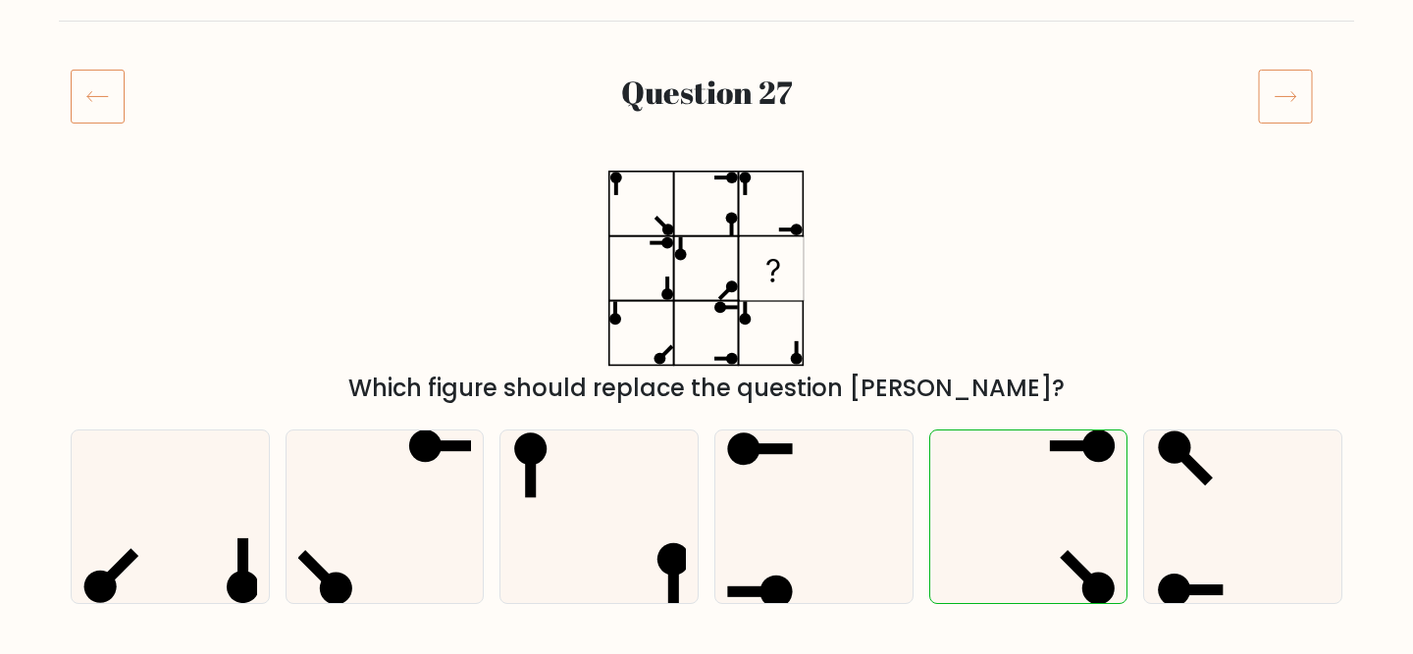
click at [81, 88] on icon at bounding box center [98, 96] width 54 height 55
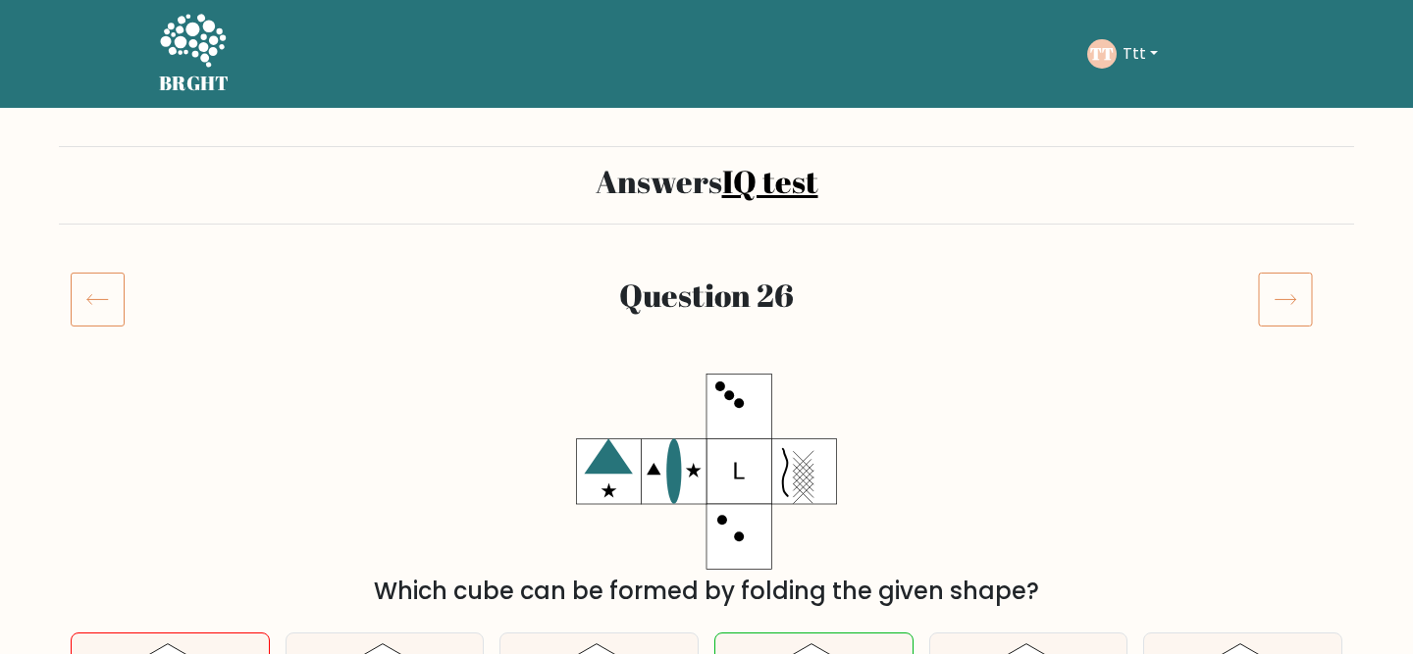
click at [1287, 301] on icon at bounding box center [1285, 299] width 55 height 55
click at [94, 304] on icon at bounding box center [98, 299] width 54 height 55
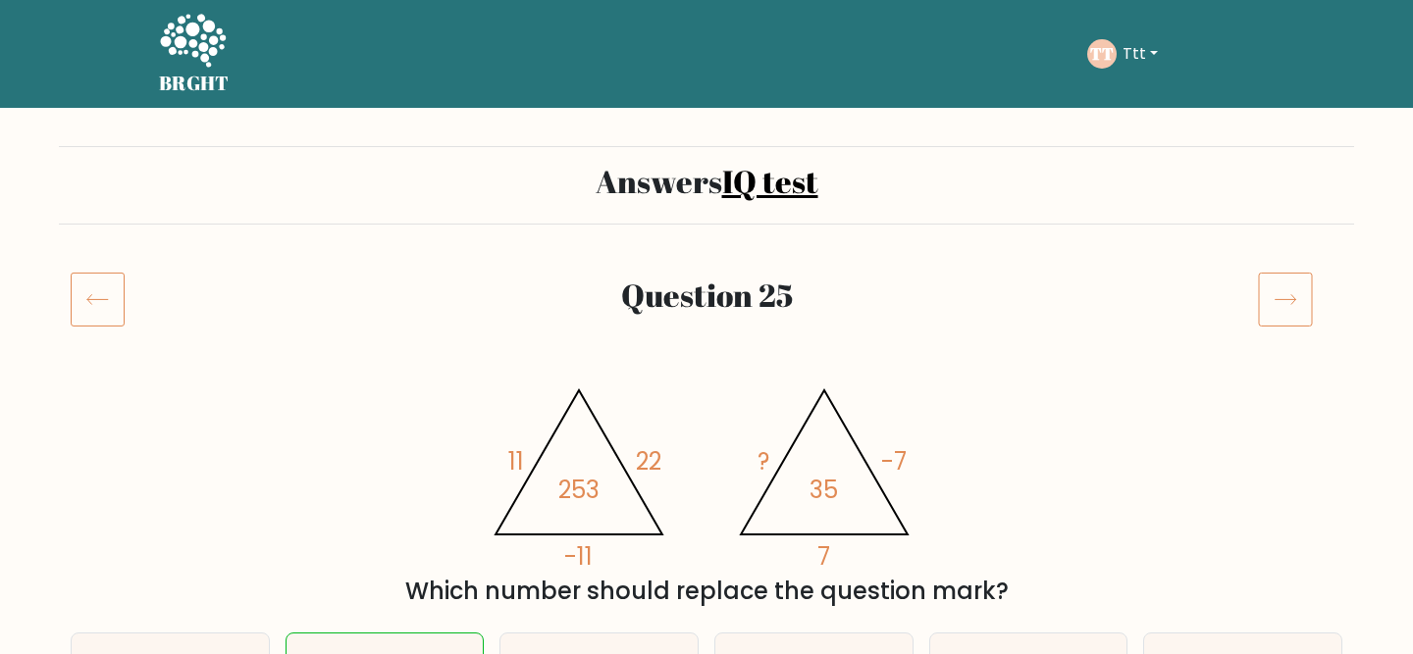
click at [1274, 300] on icon at bounding box center [1285, 299] width 55 height 55
click at [108, 318] on icon at bounding box center [98, 299] width 54 height 55
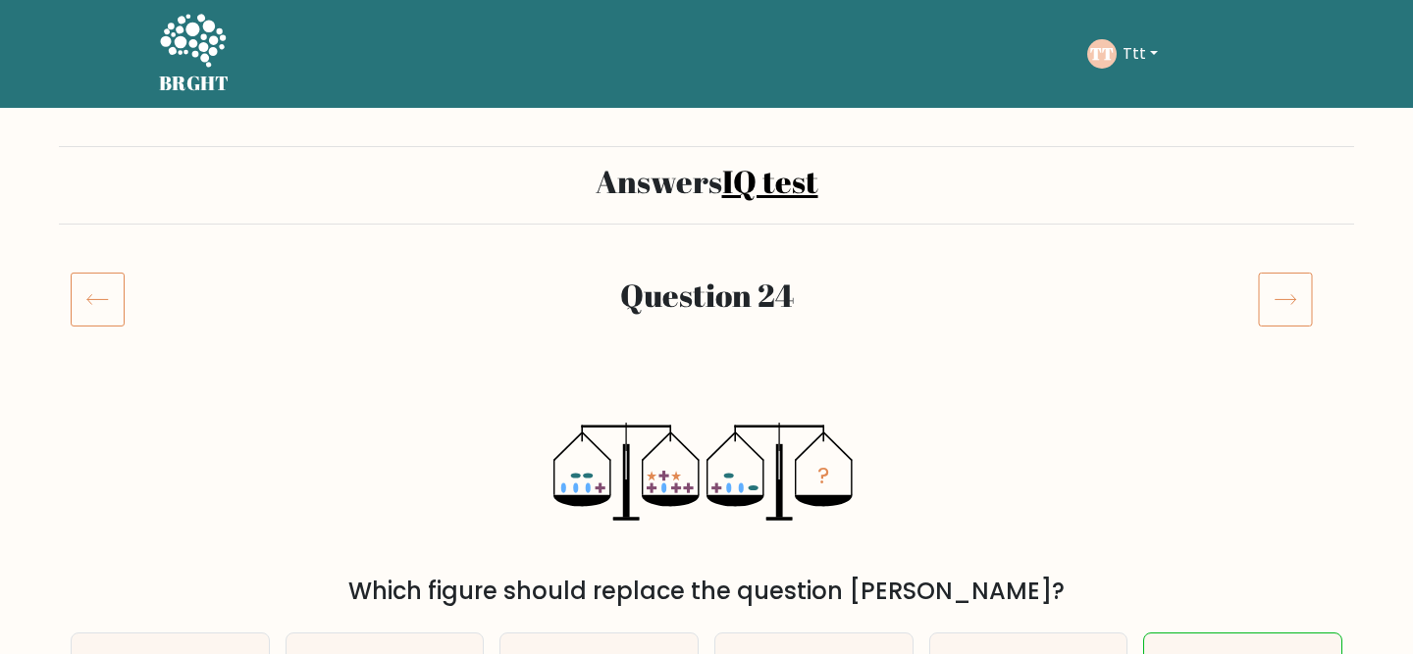
click at [108, 318] on icon at bounding box center [98, 299] width 54 height 55
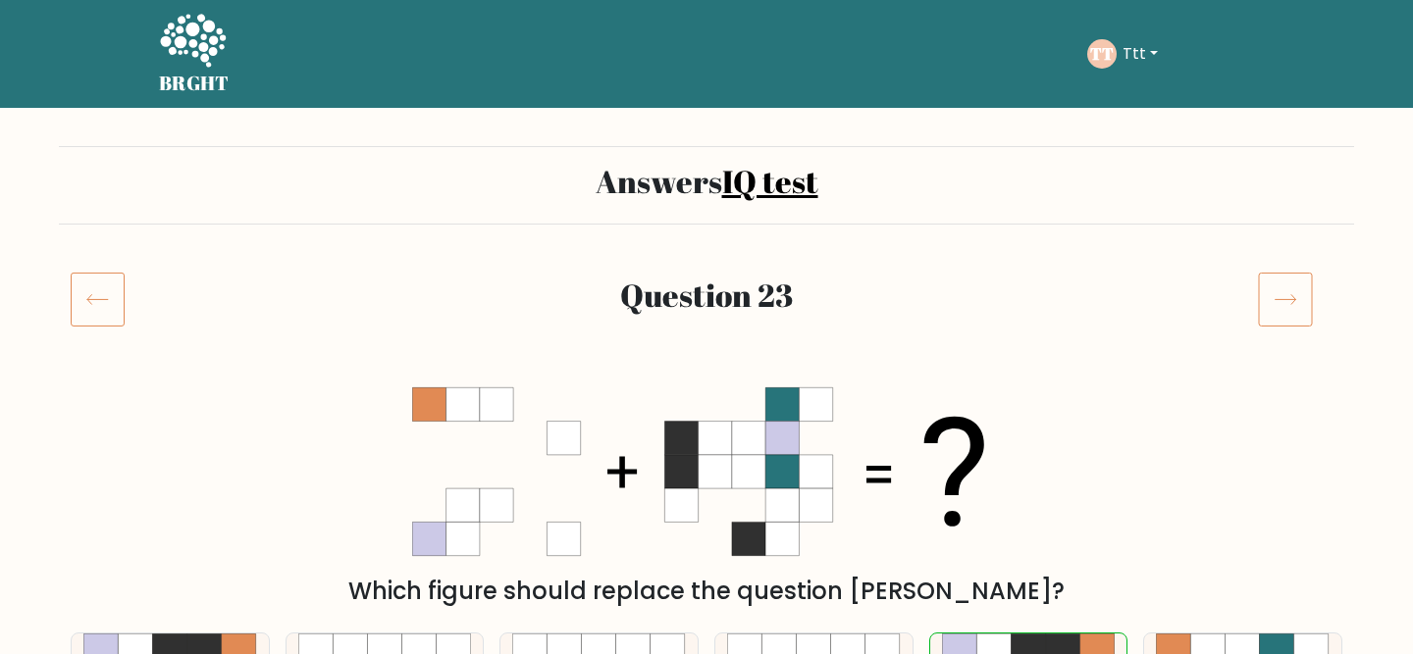
click at [108, 318] on icon at bounding box center [98, 299] width 54 height 55
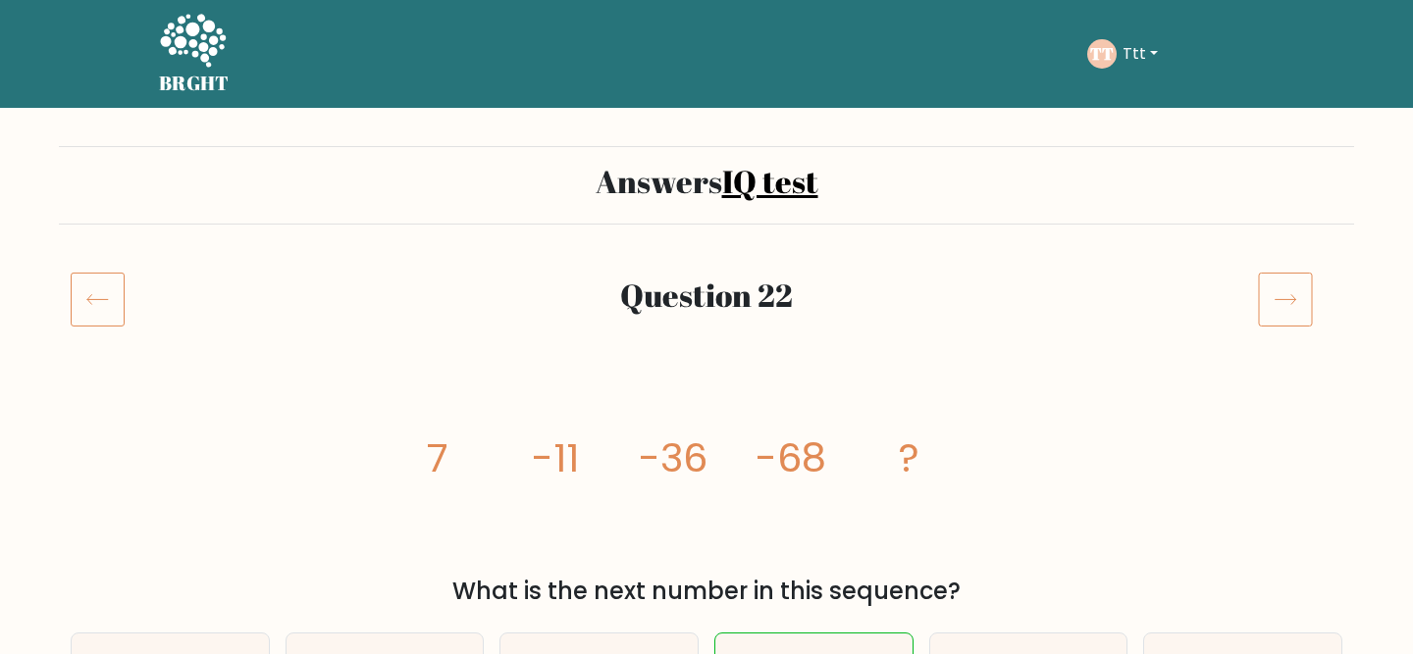
click at [108, 318] on icon at bounding box center [98, 299] width 54 height 55
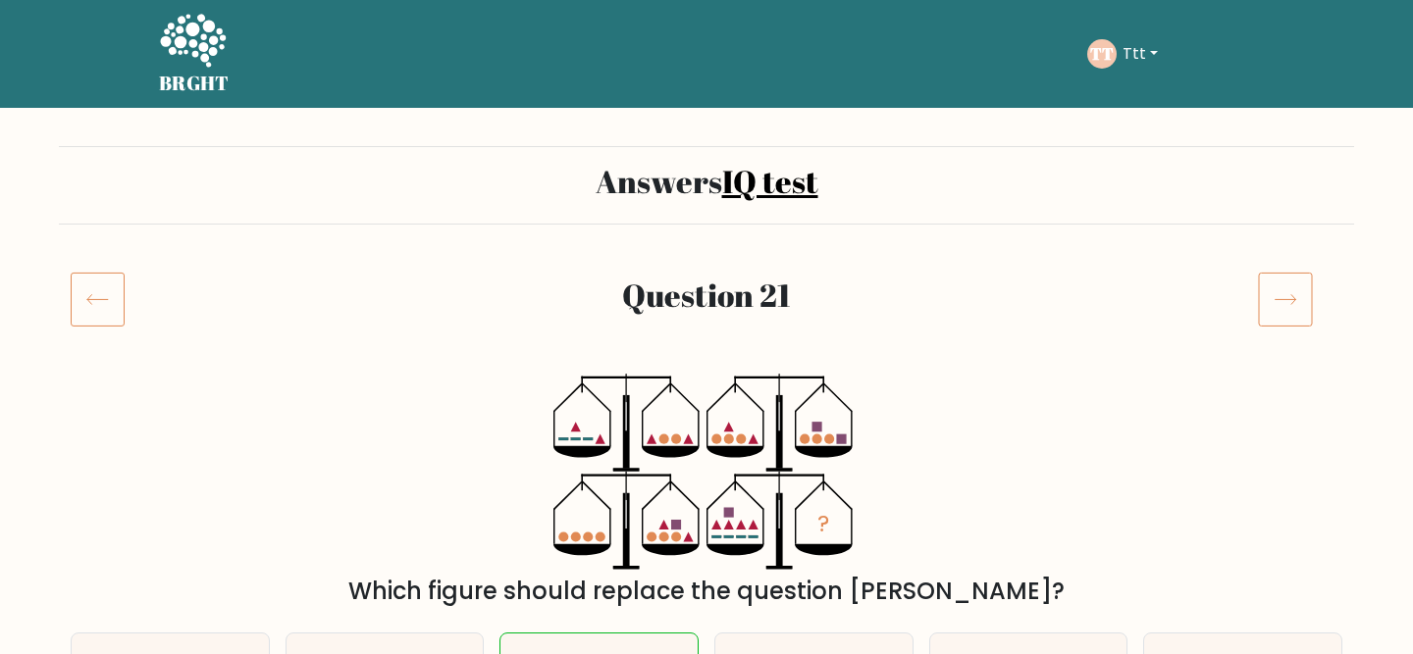
click at [108, 318] on icon at bounding box center [98, 299] width 54 height 55
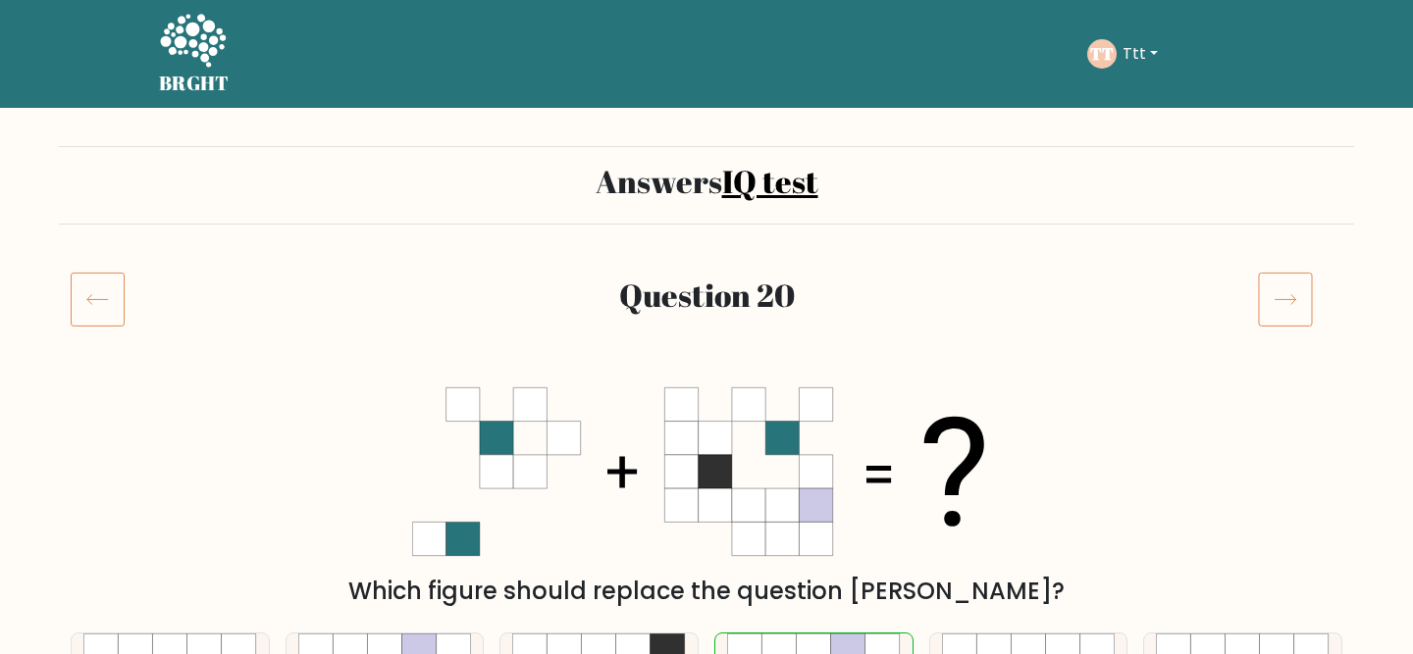
click at [108, 318] on icon at bounding box center [98, 299] width 54 height 55
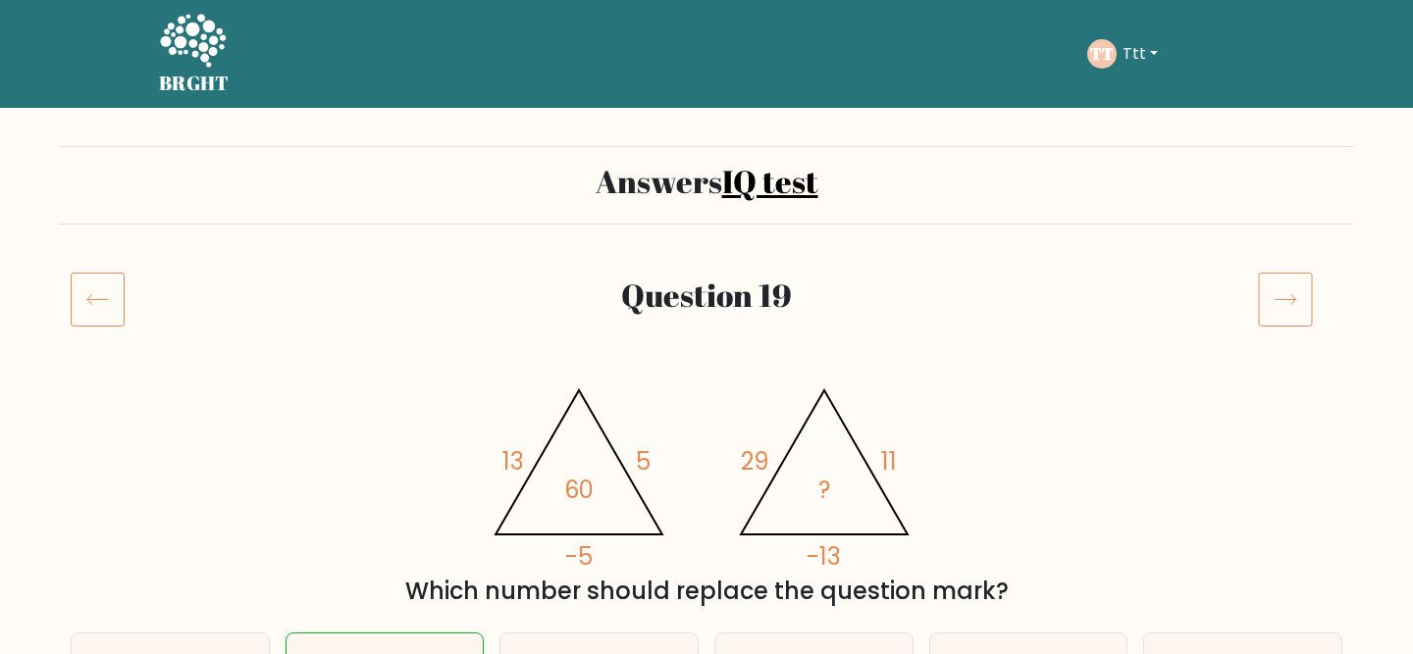
click at [108, 318] on icon at bounding box center [98, 299] width 54 height 55
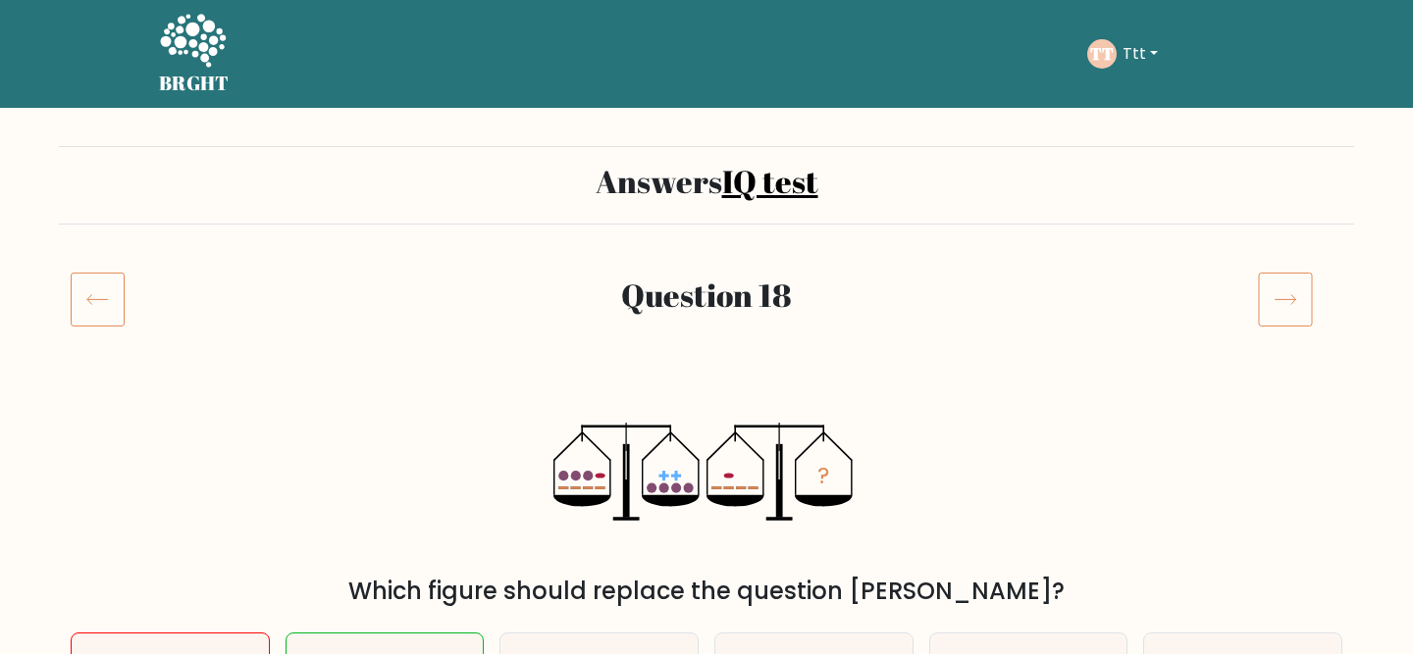
click at [108, 318] on icon at bounding box center [98, 299] width 54 height 55
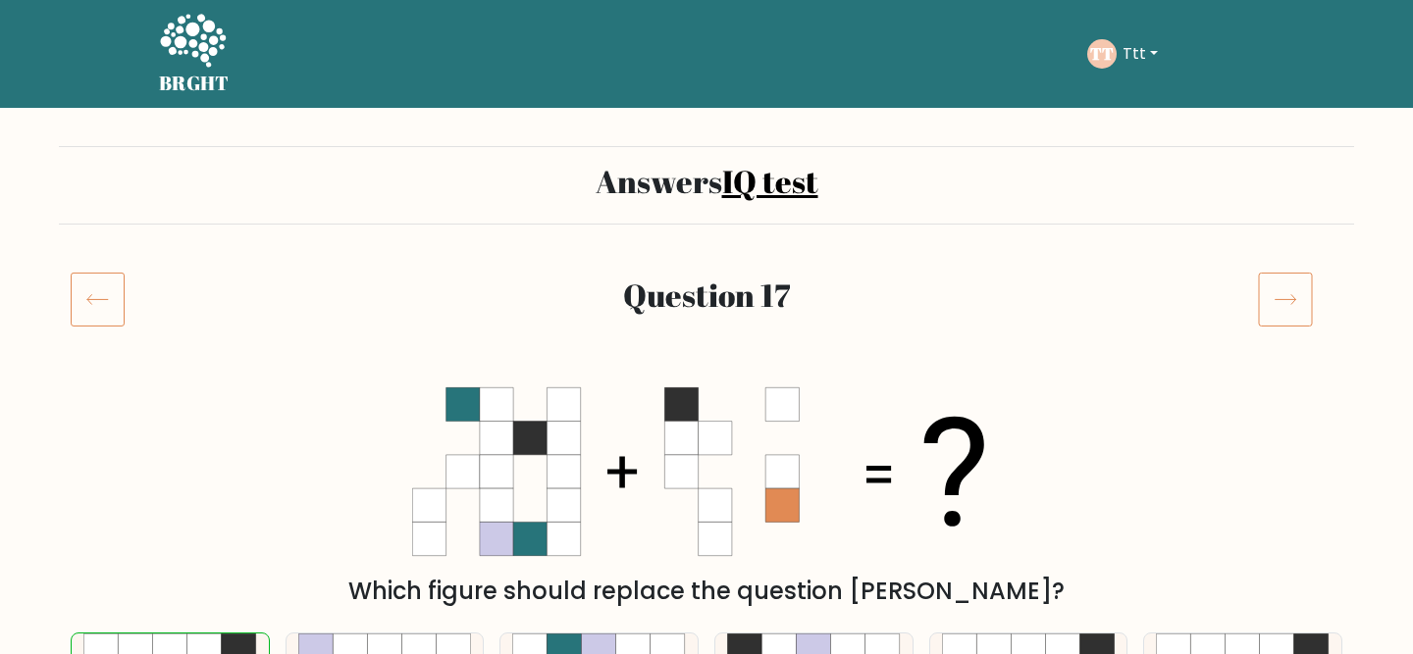
click at [108, 318] on icon at bounding box center [98, 299] width 54 height 55
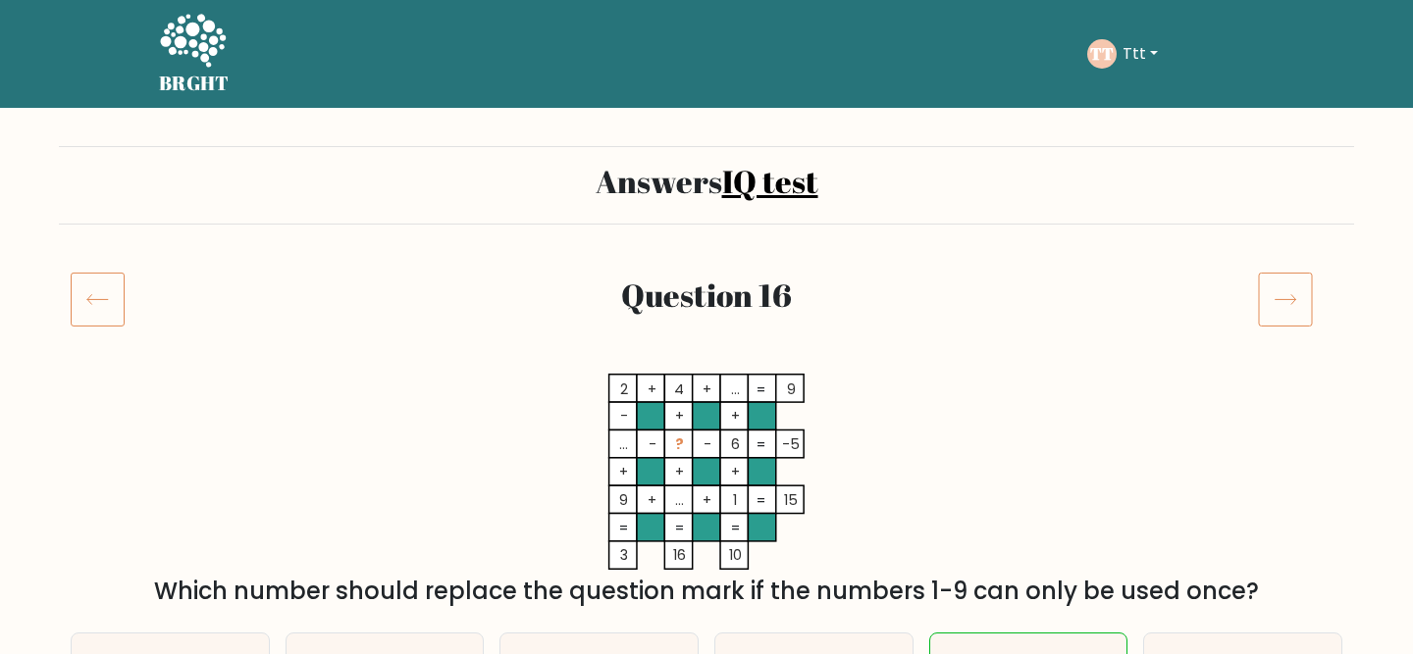
click at [108, 318] on icon at bounding box center [98, 299] width 54 height 55
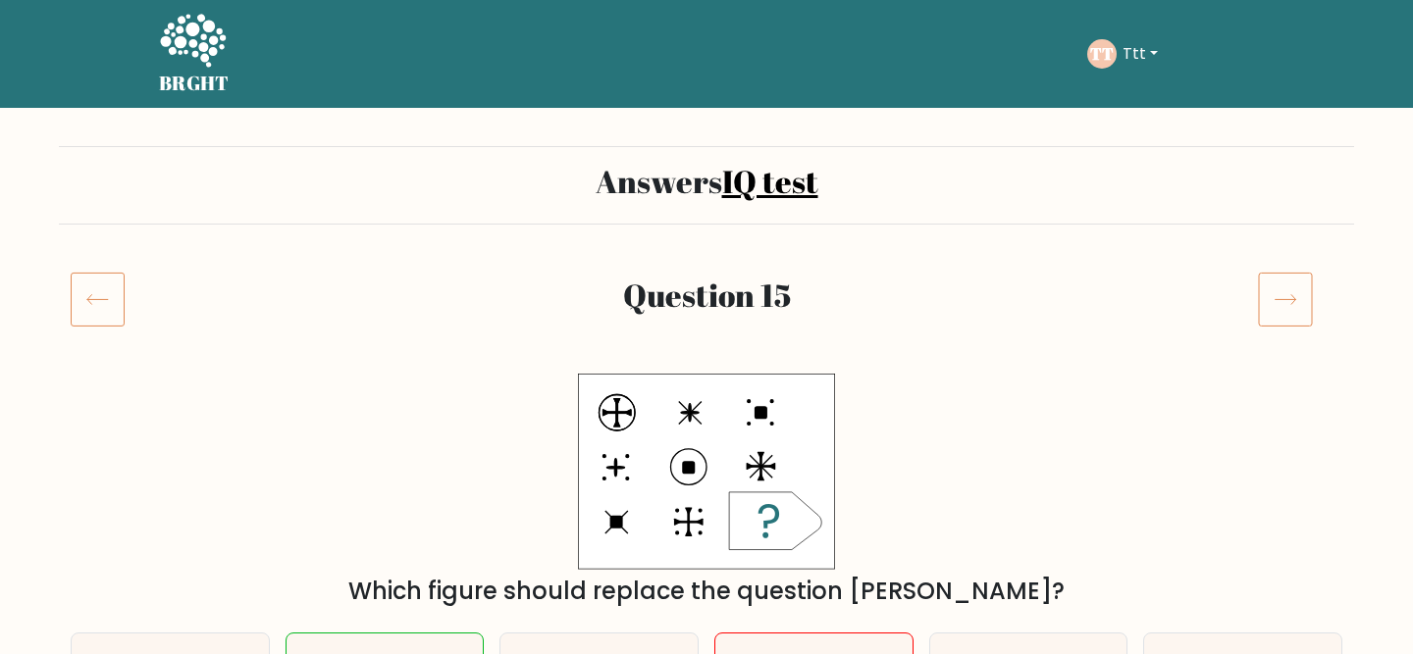
click at [108, 318] on icon at bounding box center [98, 299] width 54 height 55
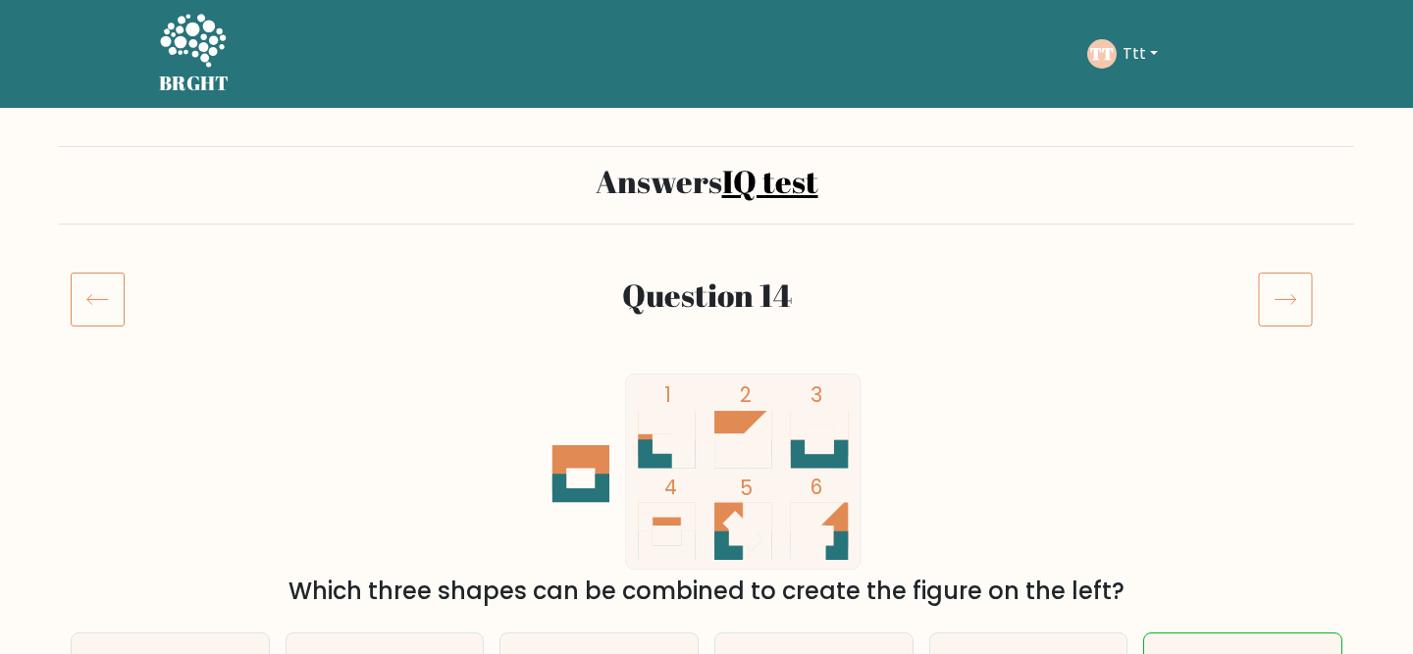
click at [1296, 308] on icon at bounding box center [1285, 299] width 55 height 55
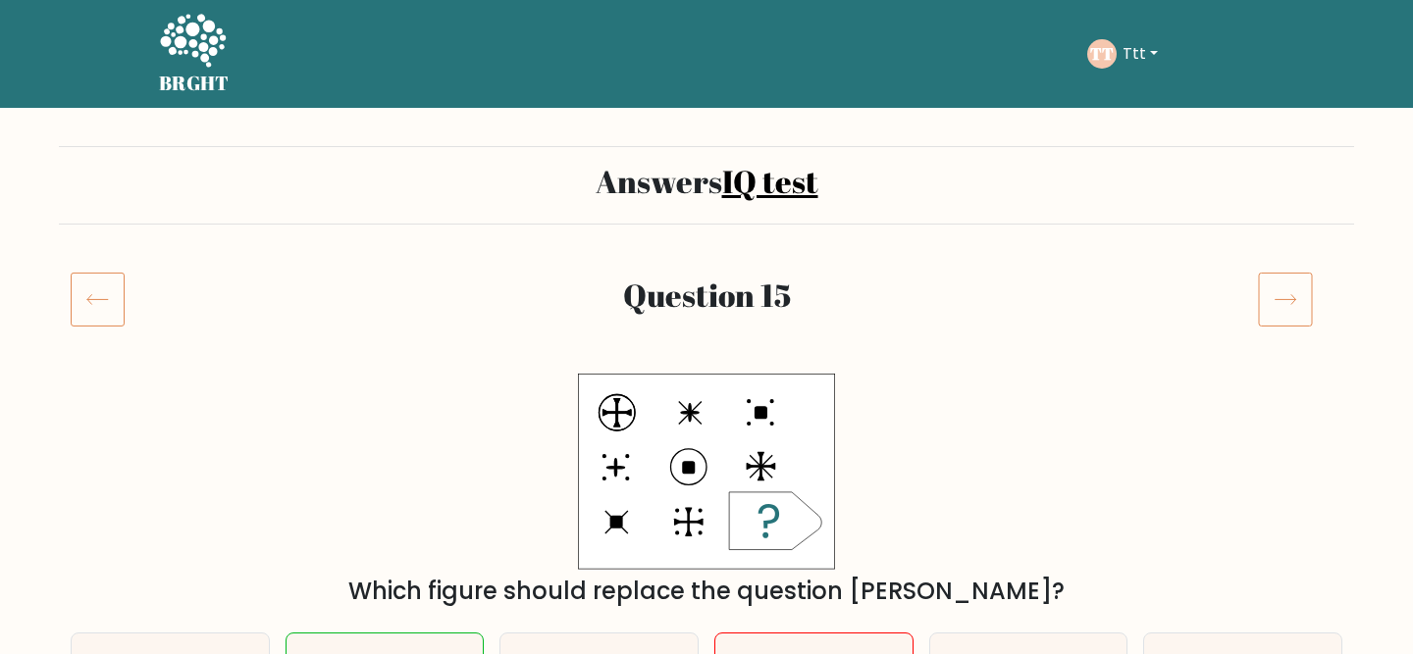
click at [83, 301] on icon at bounding box center [98, 299] width 54 height 55
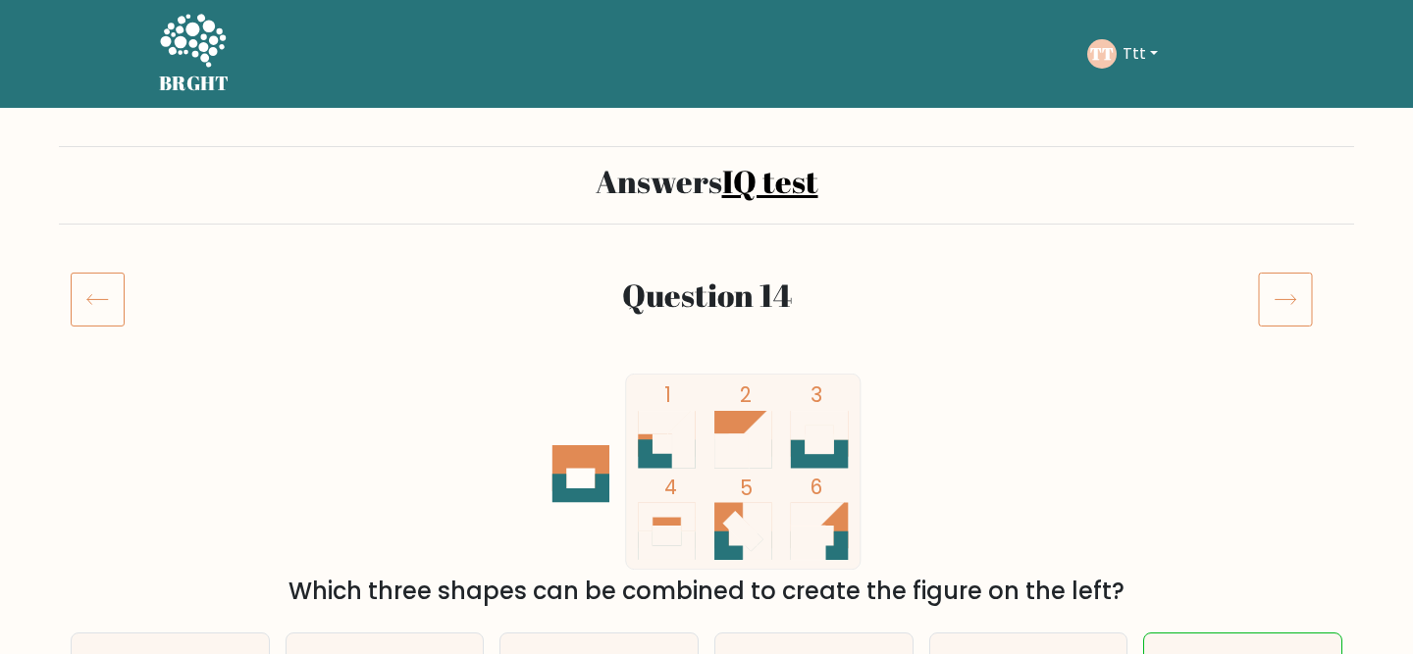
click at [1277, 287] on icon at bounding box center [1285, 299] width 55 height 55
click at [113, 320] on icon at bounding box center [98, 299] width 54 height 55
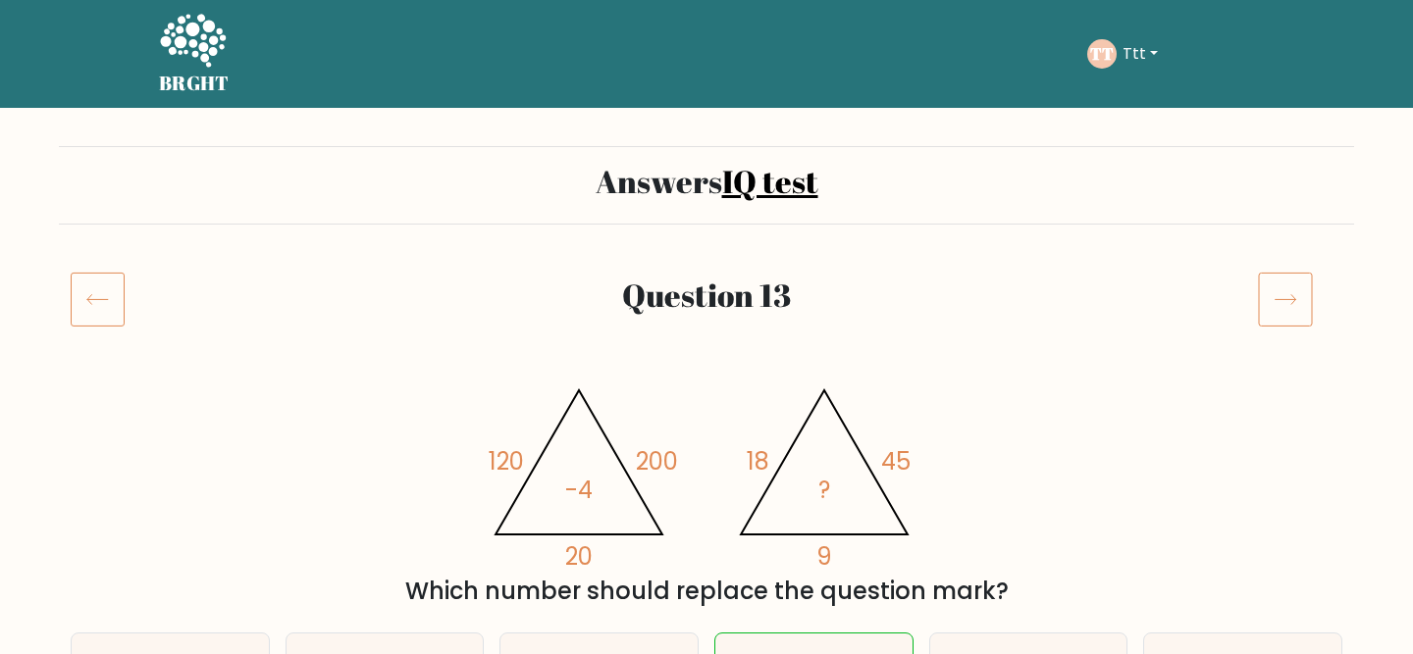
click at [113, 320] on icon at bounding box center [98, 299] width 54 height 55
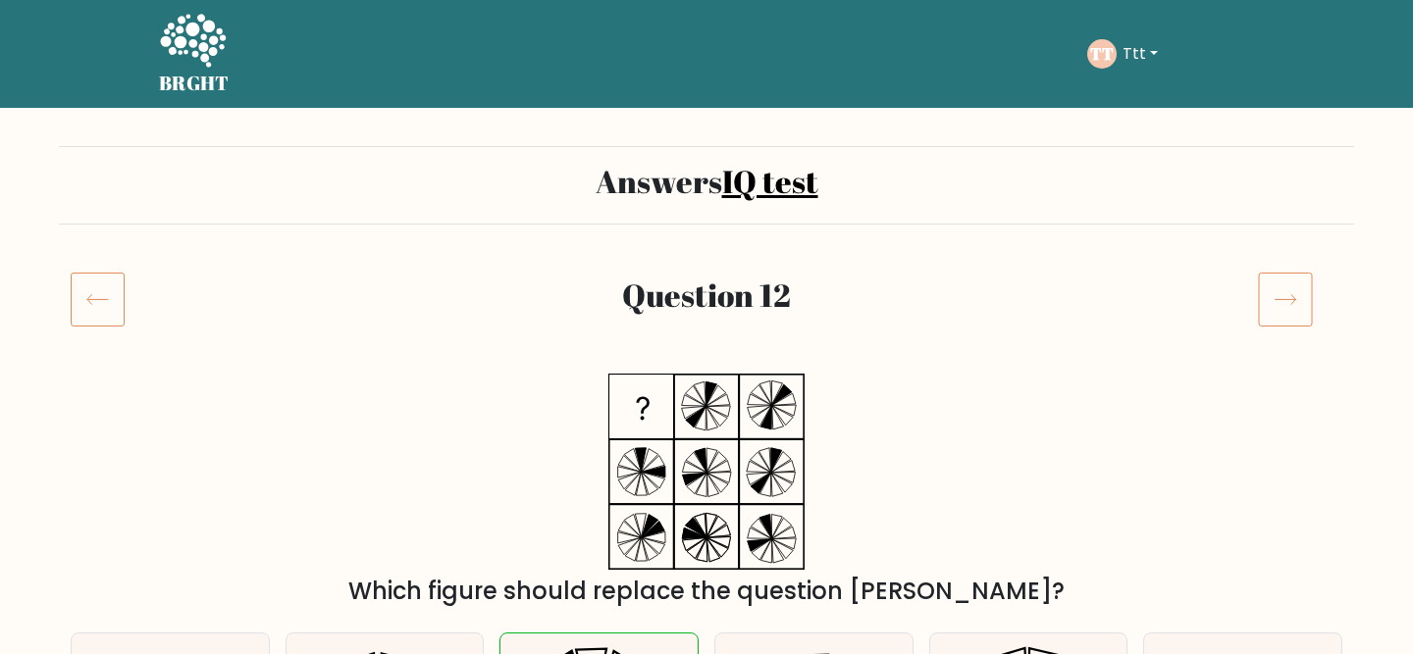
click at [113, 320] on icon at bounding box center [98, 299] width 54 height 55
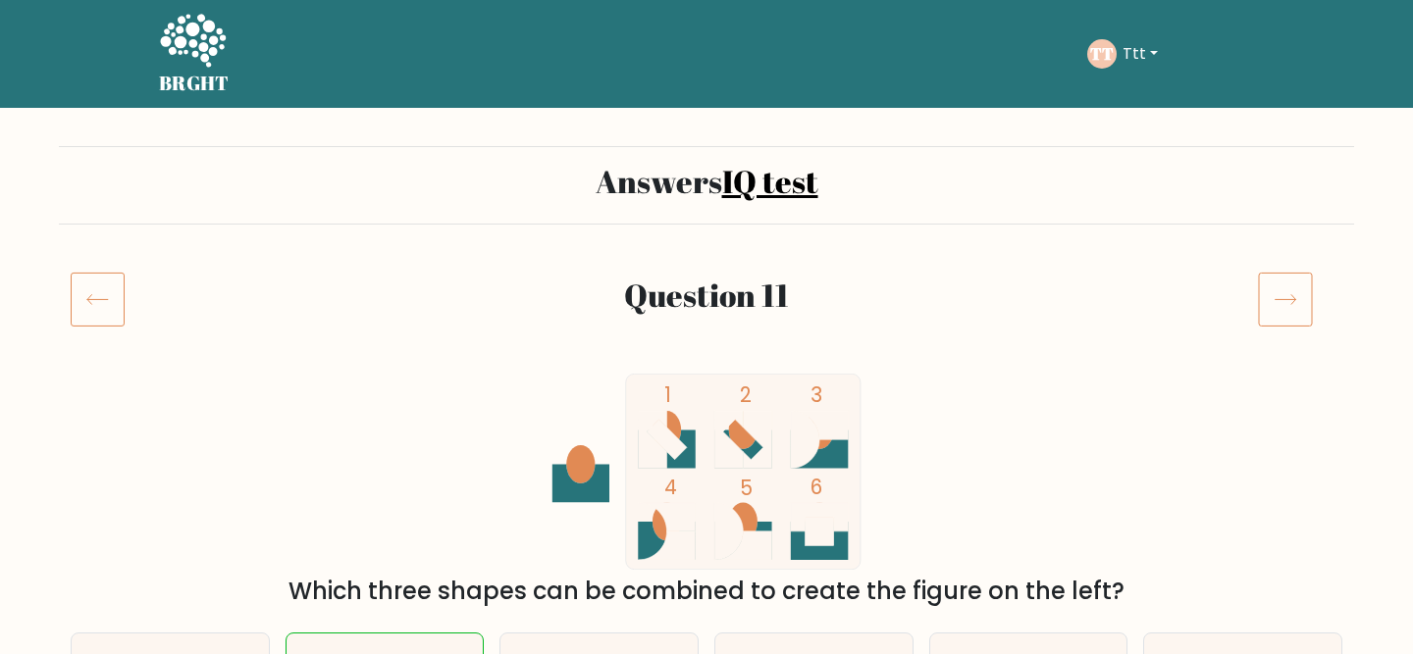
click at [113, 320] on icon at bounding box center [98, 299] width 54 height 55
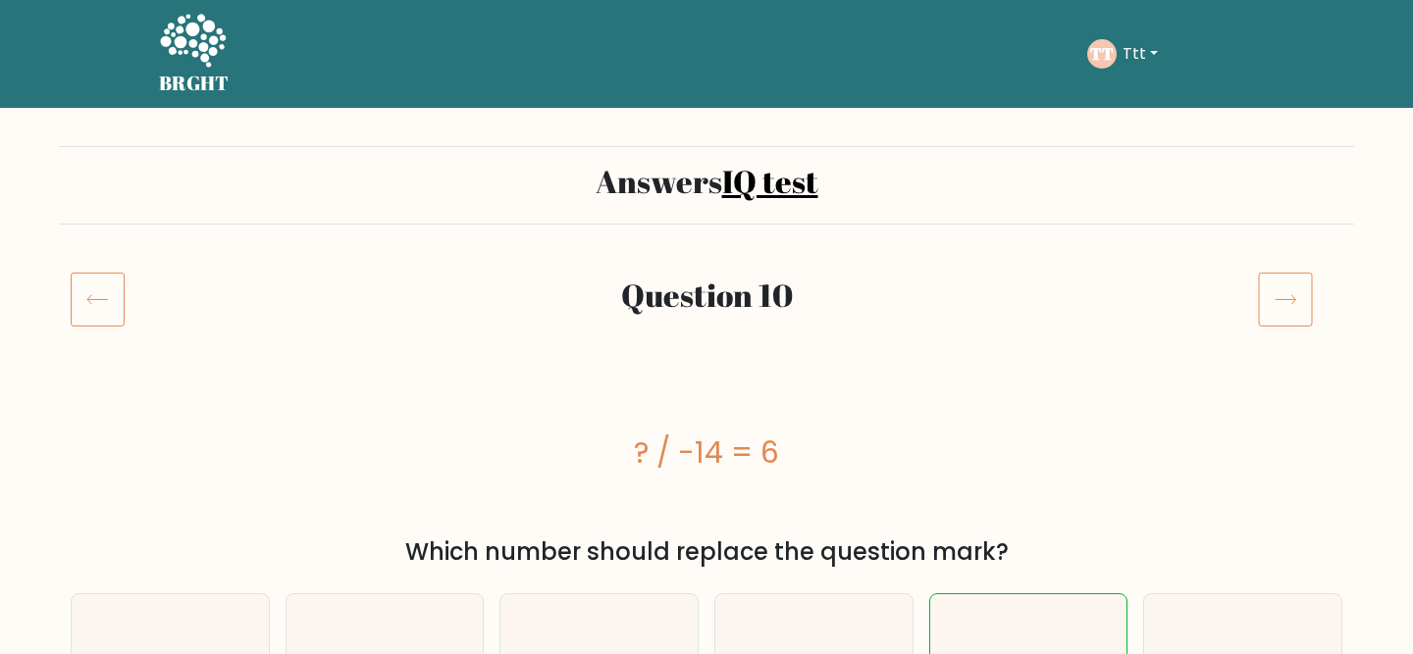
click at [113, 320] on icon at bounding box center [98, 299] width 54 height 55
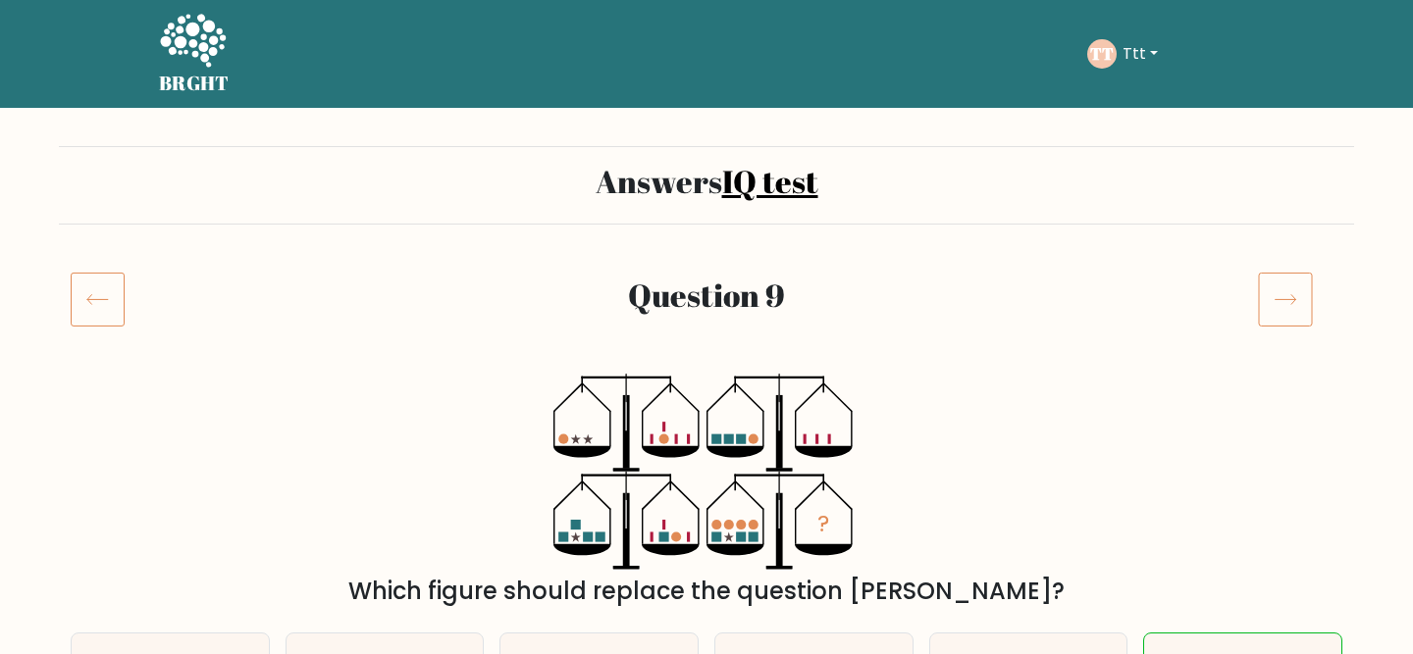
click at [113, 320] on icon at bounding box center [98, 299] width 54 height 55
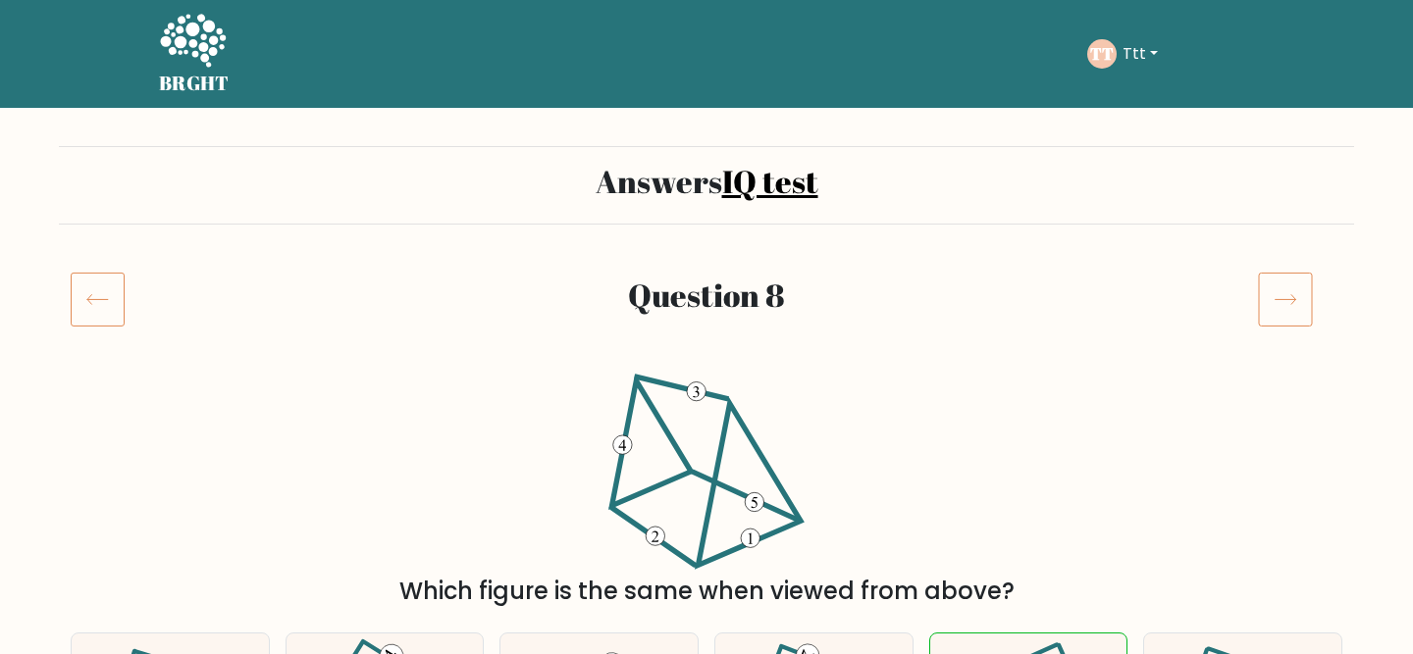
click at [113, 320] on icon at bounding box center [98, 299] width 54 height 55
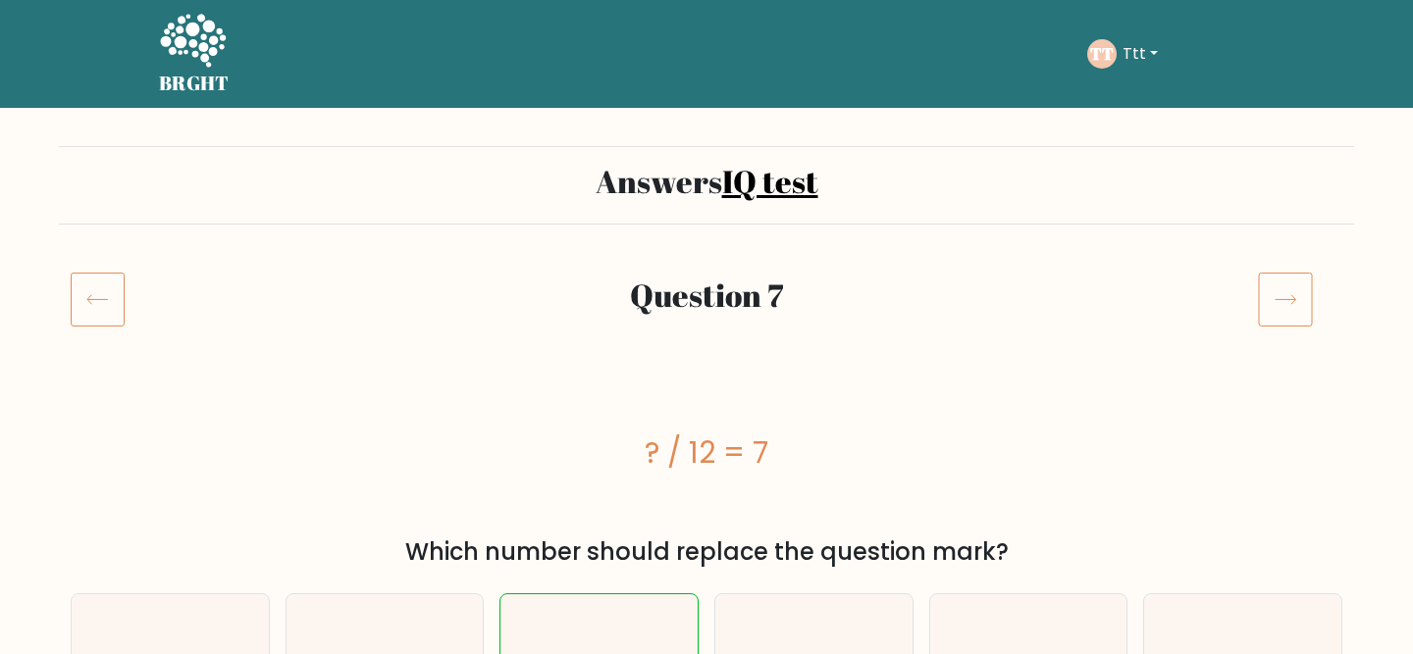
click at [113, 320] on icon at bounding box center [98, 299] width 54 height 55
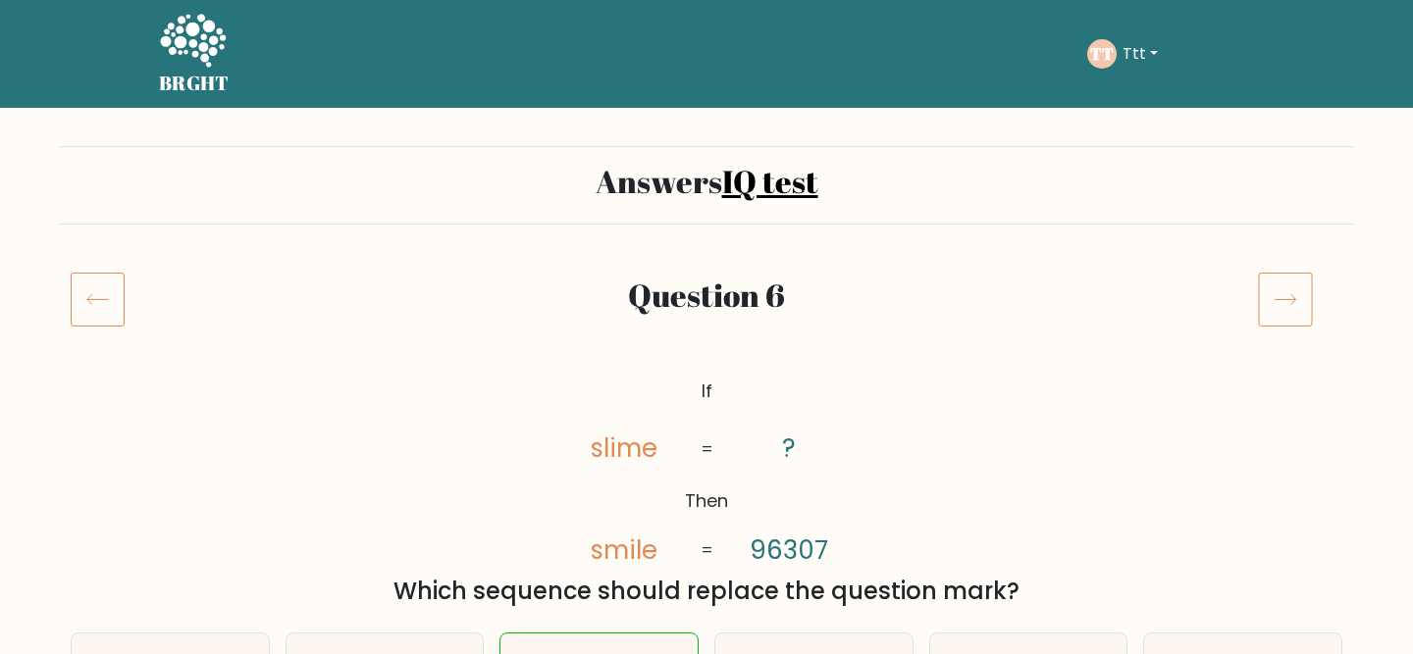
click at [113, 320] on icon at bounding box center [98, 299] width 54 height 55
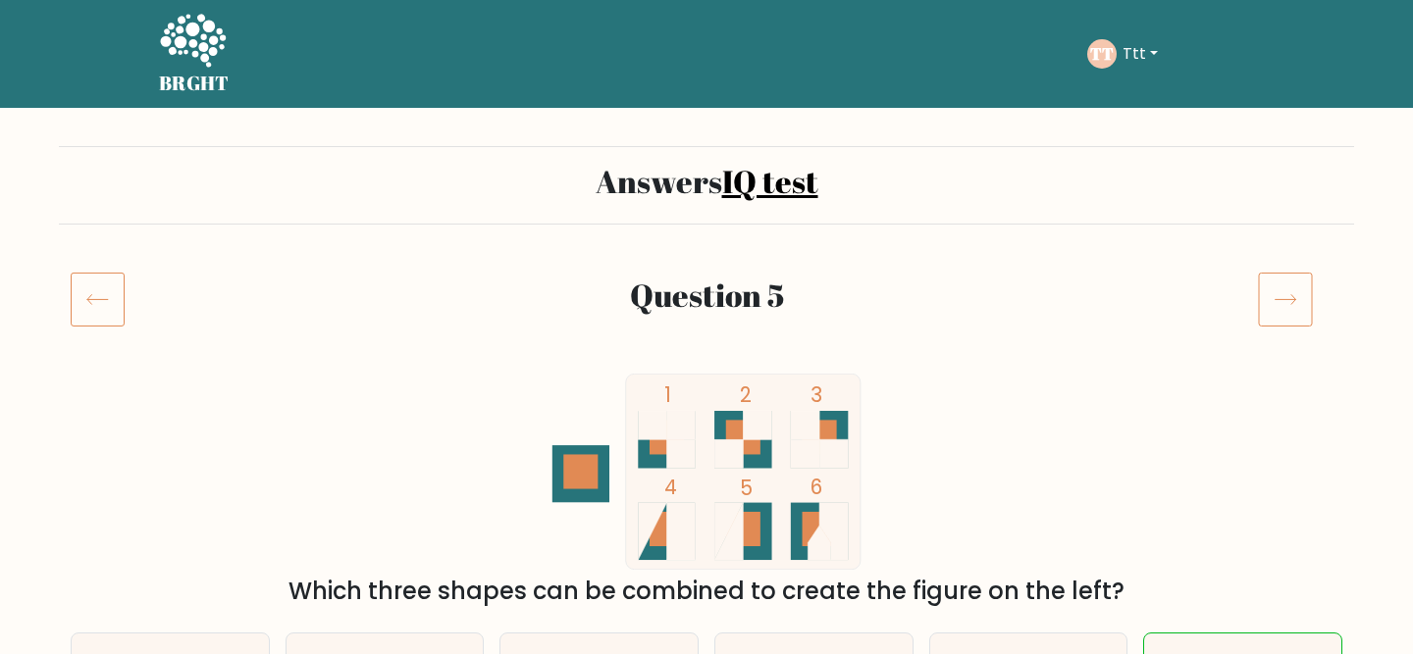
click at [113, 320] on icon at bounding box center [98, 299] width 54 height 55
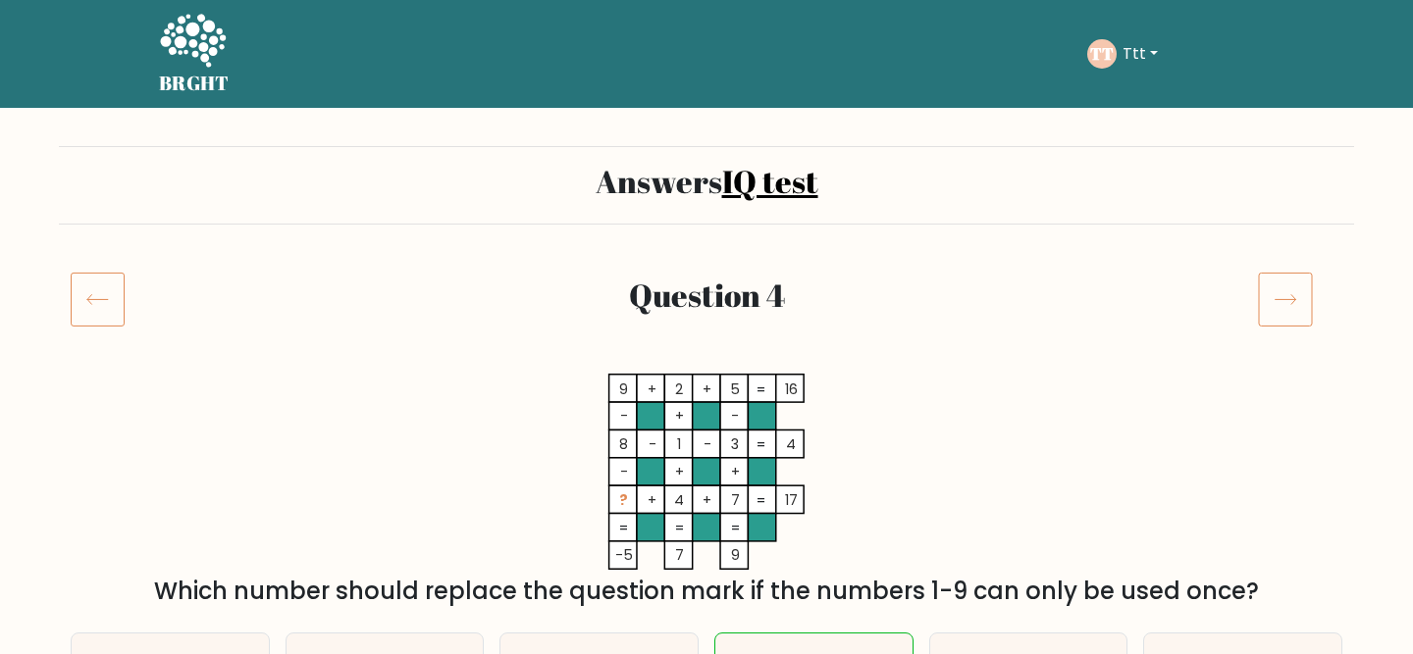
click at [113, 320] on icon at bounding box center [98, 299] width 54 height 55
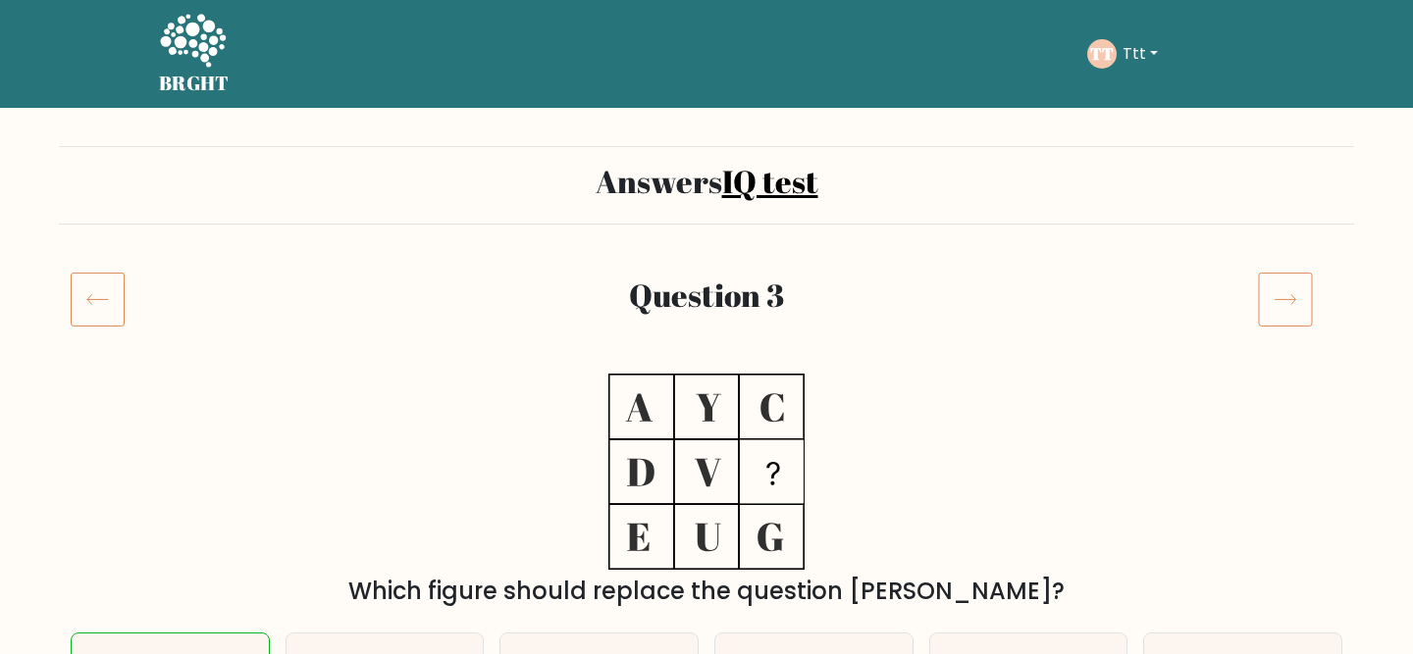
click at [113, 320] on icon at bounding box center [98, 299] width 54 height 55
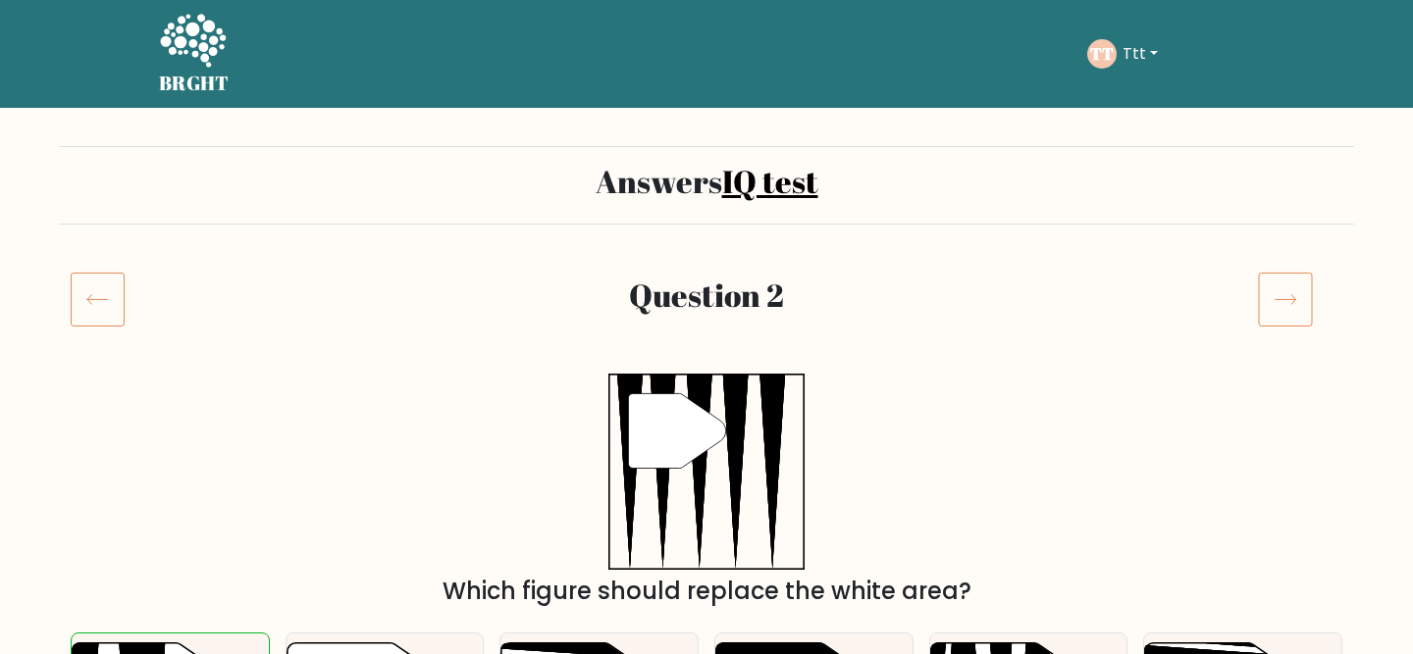
click at [113, 320] on icon at bounding box center [98, 299] width 54 height 55
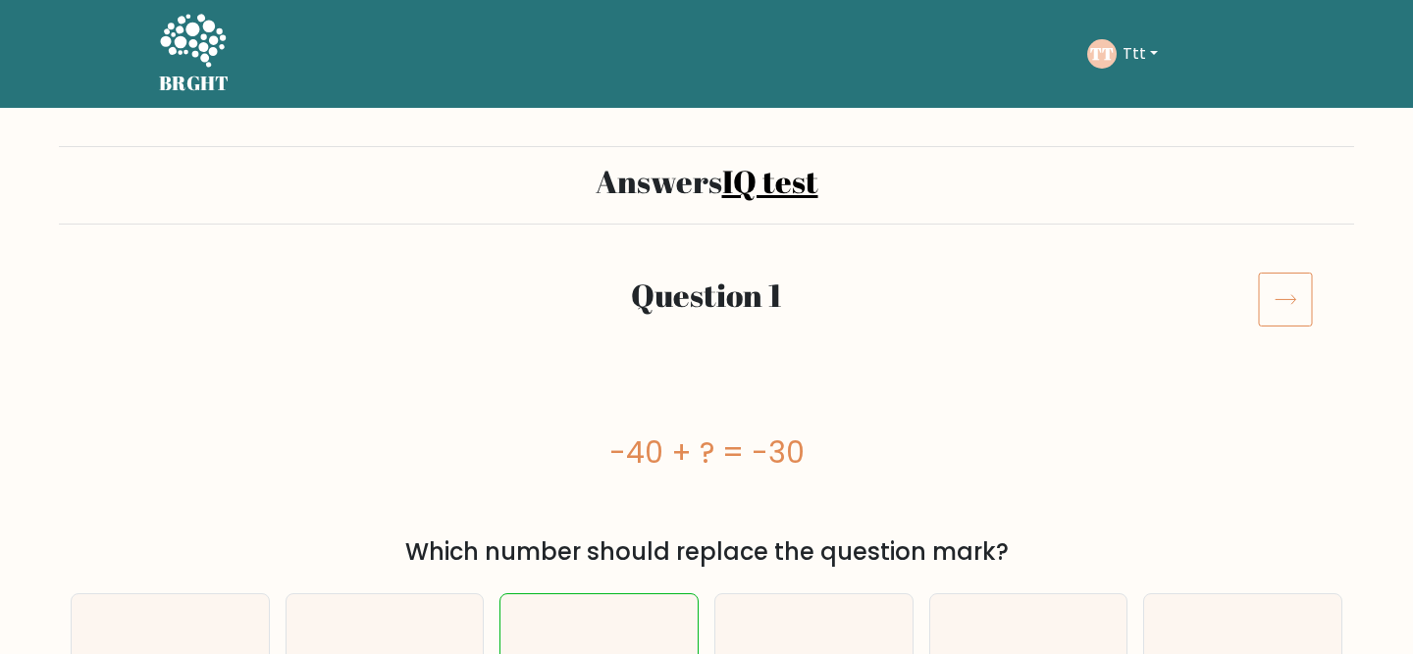
click at [204, 61] on icon at bounding box center [193, 40] width 66 height 53
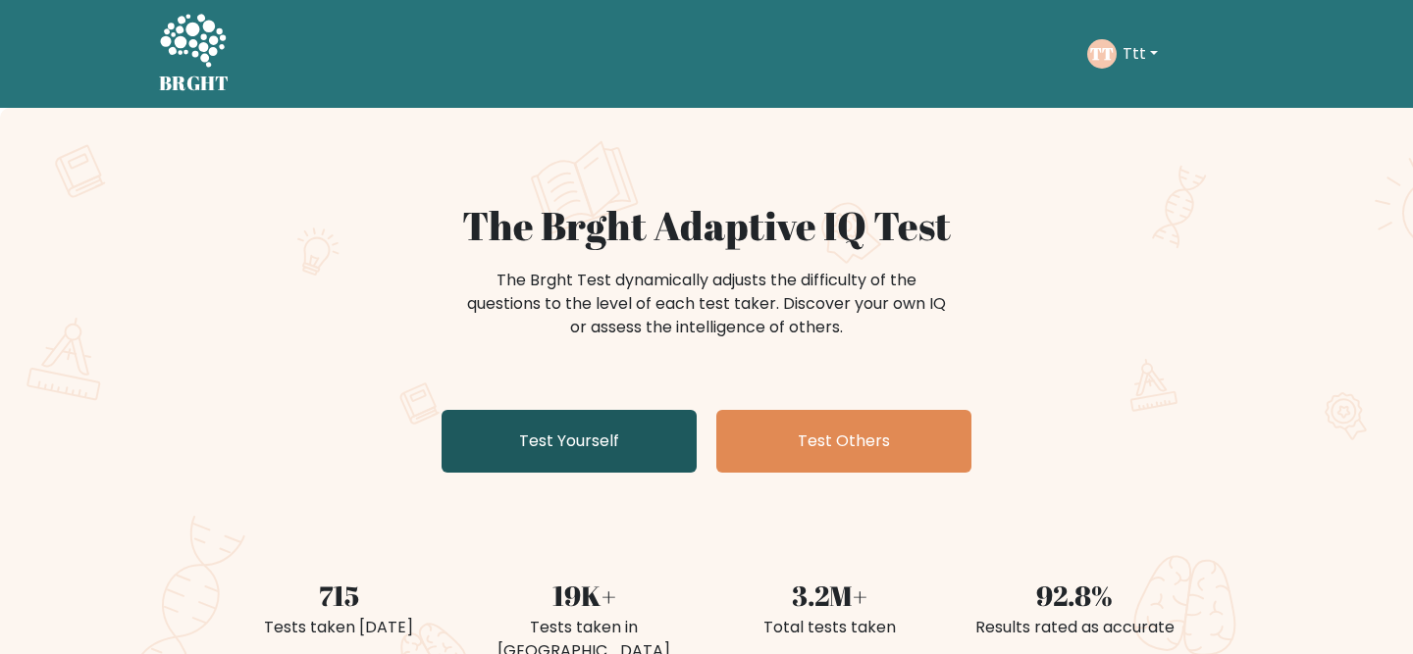
click at [606, 439] on link "Test Yourself" at bounding box center [568, 441] width 255 height 63
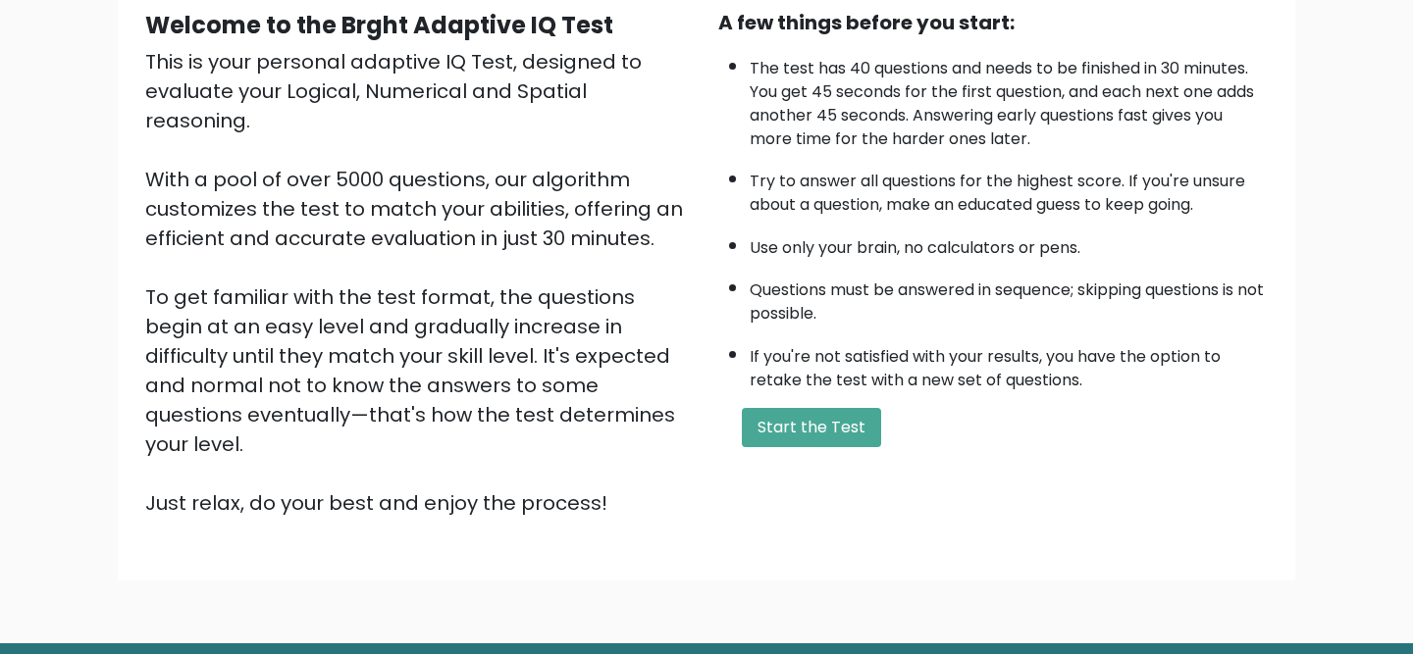
scroll to position [218, 0]
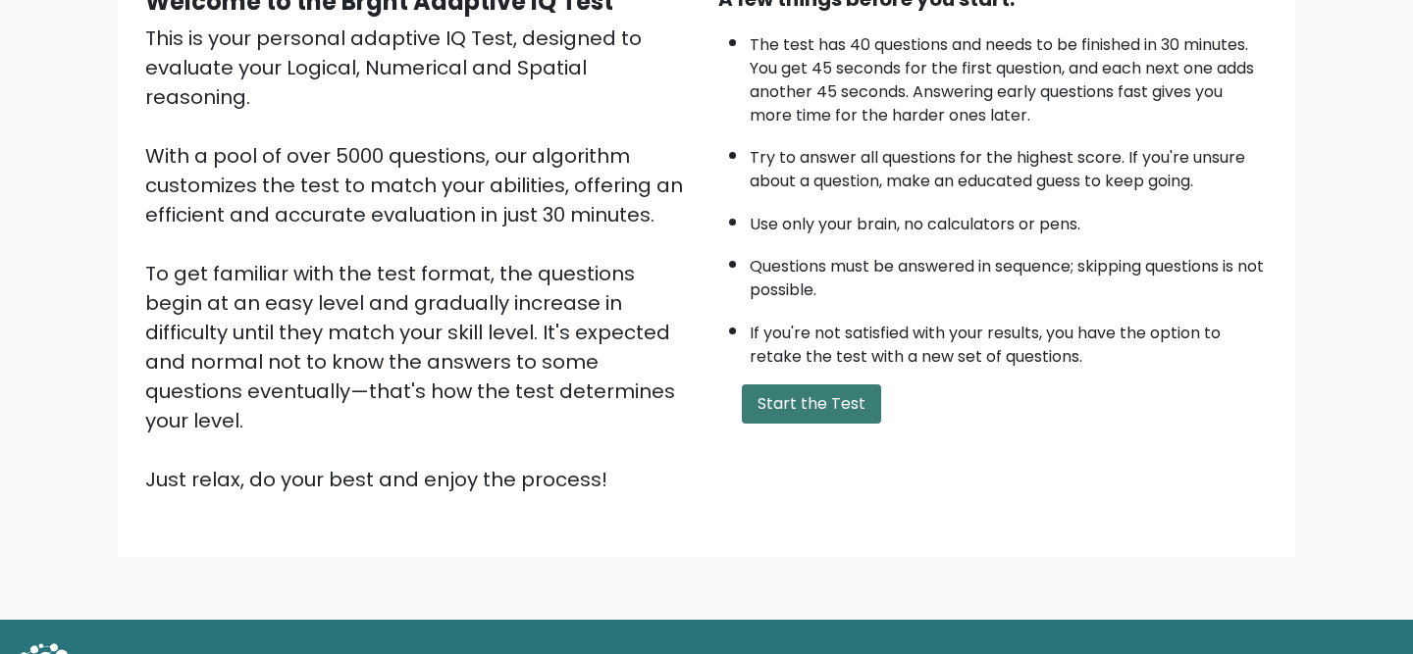
click at [783, 402] on button "Start the Test" at bounding box center [811, 404] width 139 height 39
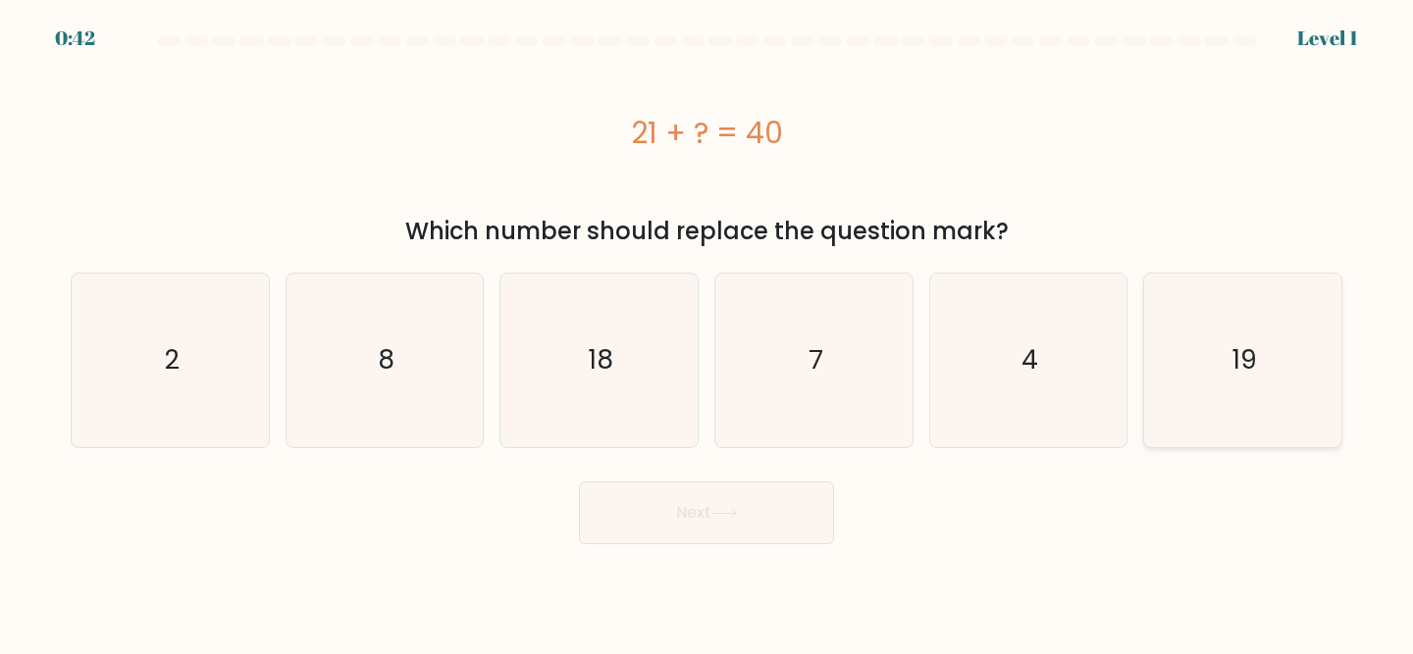
click at [1215, 314] on icon "19" at bounding box center [1243, 361] width 174 height 174
click at [707, 328] on input "f. 19" at bounding box center [706, 330] width 1 height 5
radio input "true"
click at [752, 529] on button "Next" at bounding box center [706, 513] width 255 height 63
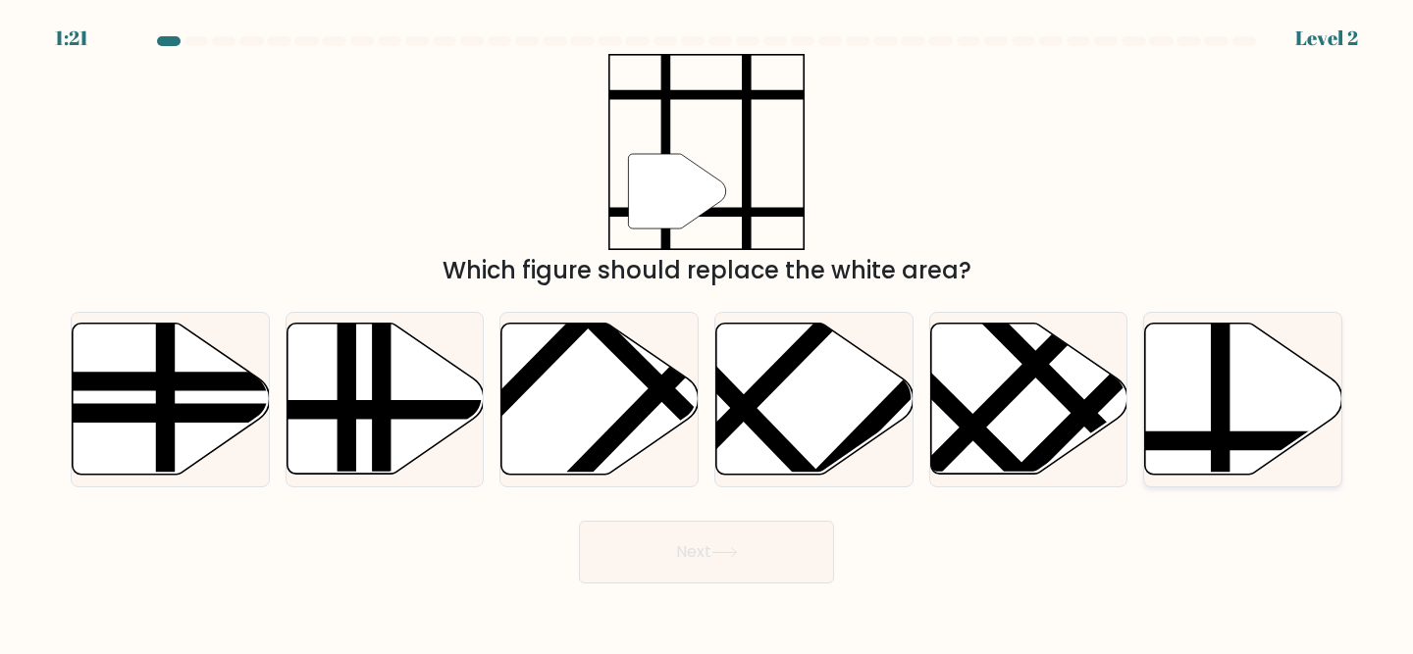
click at [1220, 393] on line at bounding box center [1220, 320] width 0 height 397
click at [707, 333] on input "f." at bounding box center [706, 330] width 1 height 5
radio input "true"
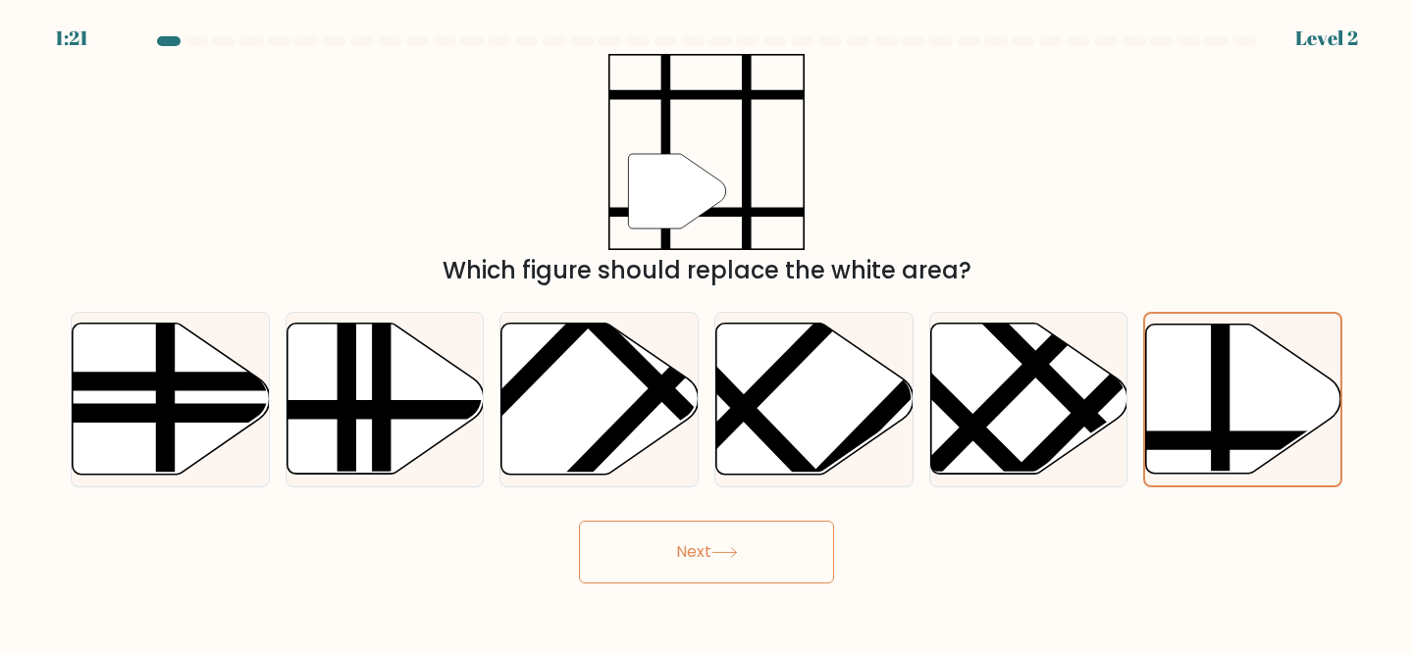
click at [747, 542] on button "Next" at bounding box center [706, 552] width 255 height 63
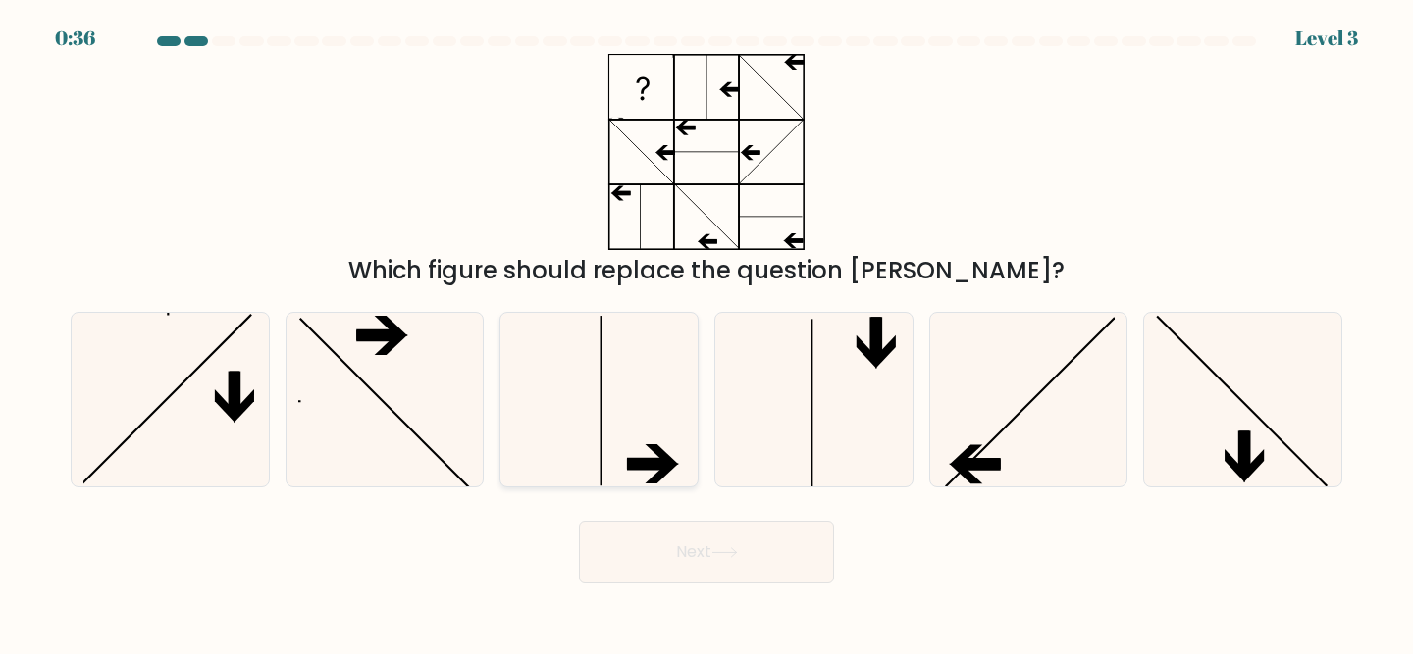
click at [664, 401] on icon at bounding box center [599, 400] width 174 height 174
click at [706, 333] on input "c." at bounding box center [706, 330] width 1 height 5
radio input "true"
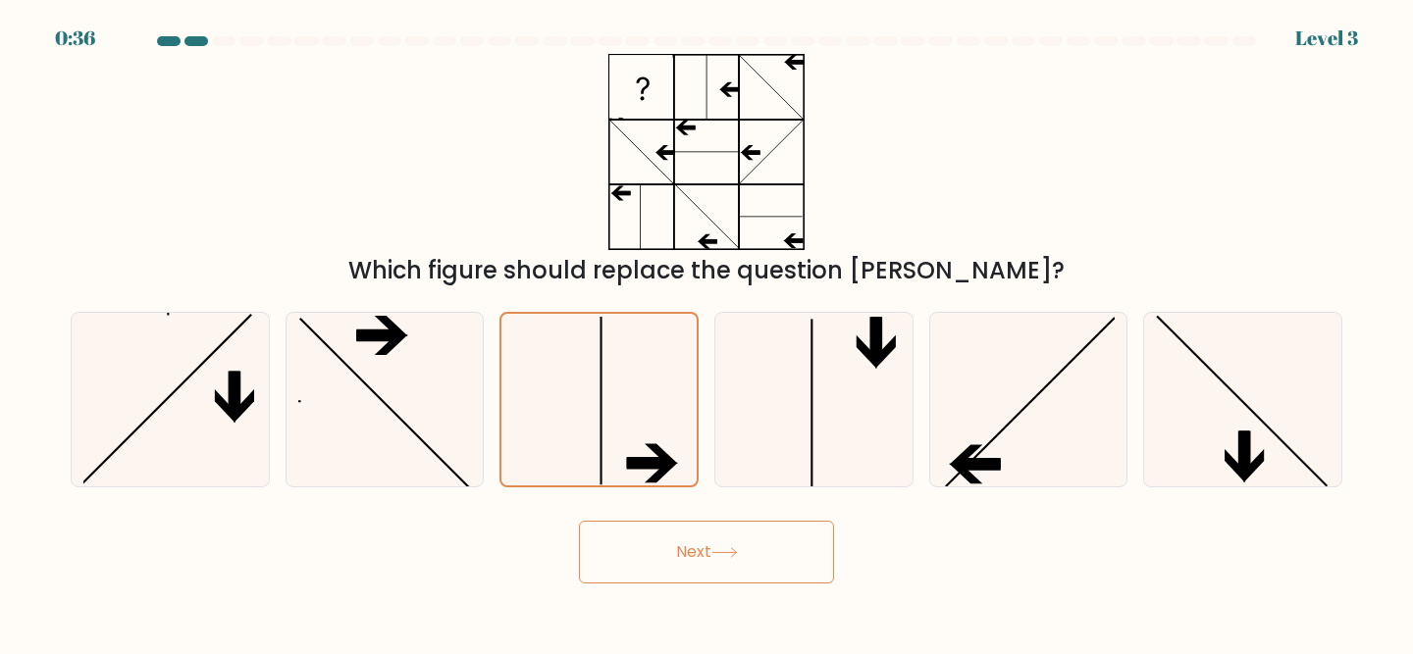
click at [686, 559] on button "Next" at bounding box center [706, 552] width 255 height 63
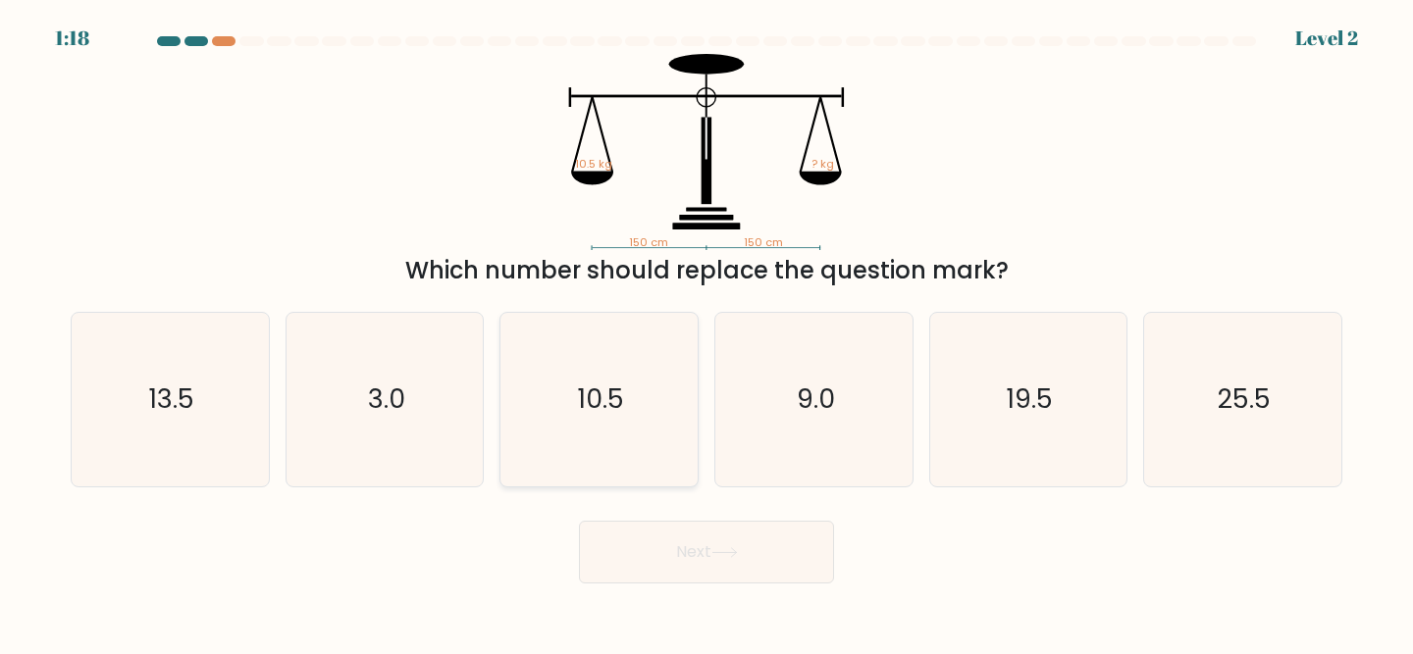
drag, startPoint x: 638, startPoint y: 368, endPoint x: 654, endPoint y: 449, distance: 83.1
click at [638, 370] on icon "10.5" at bounding box center [599, 400] width 174 height 174
click at [706, 333] on input "c. 10.5" at bounding box center [706, 330] width 1 height 5
radio input "true"
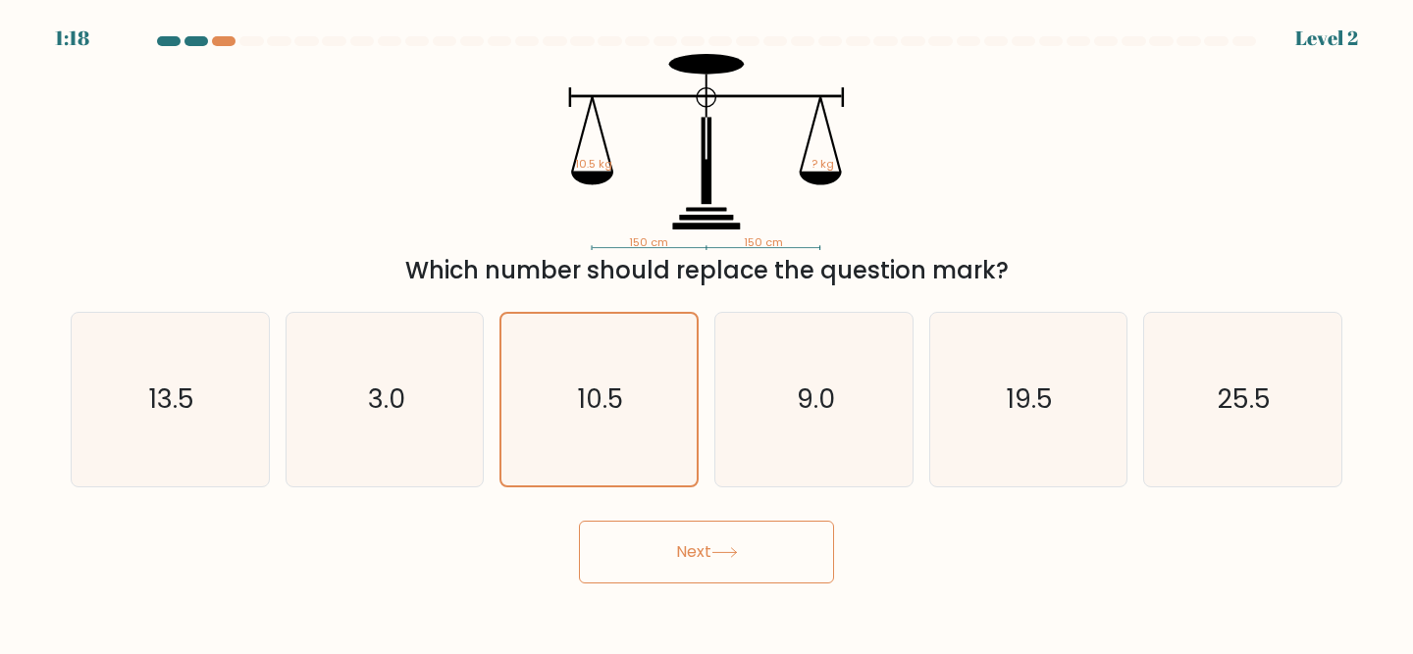
click at [658, 535] on button "Next" at bounding box center [706, 552] width 255 height 63
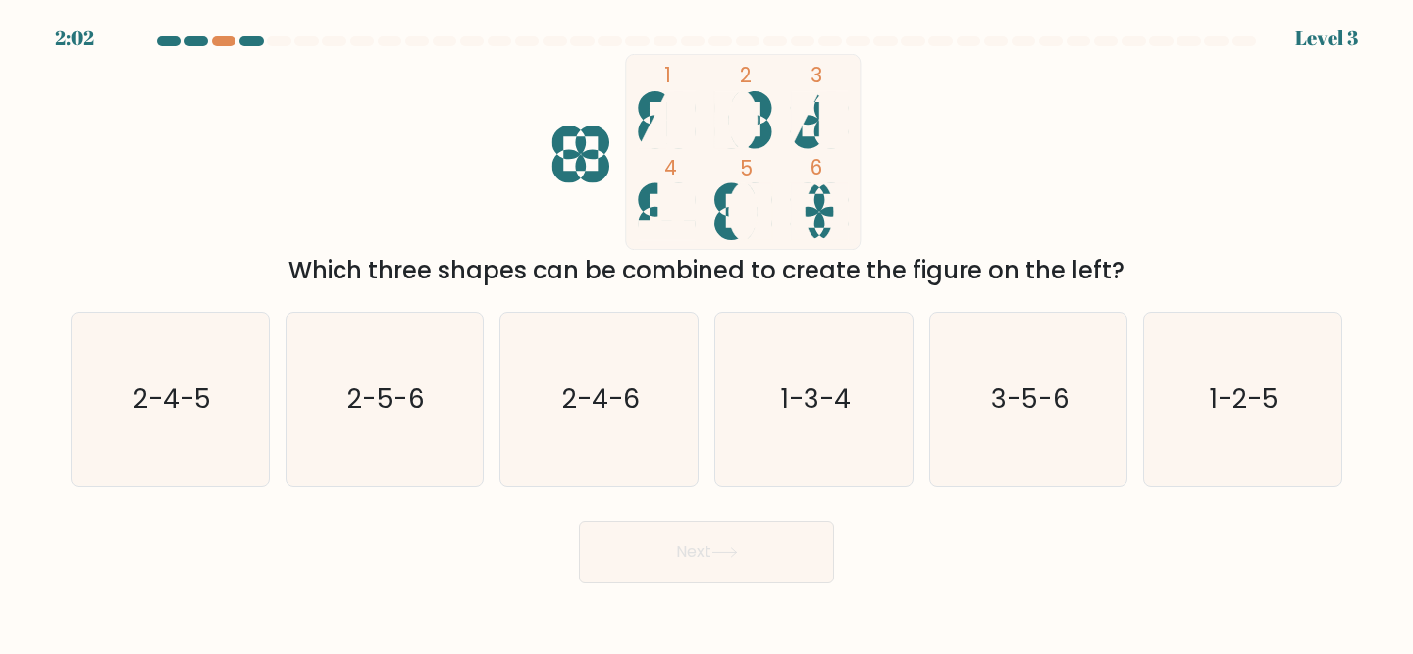
click at [632, 434] on icon "2-4-6" at bounding box center [599, 400] width 174 height 174
click at [706, 333] on input "c. 2-4-6" at bounding box center [706, 330] width 1 height 5
radio input "true"
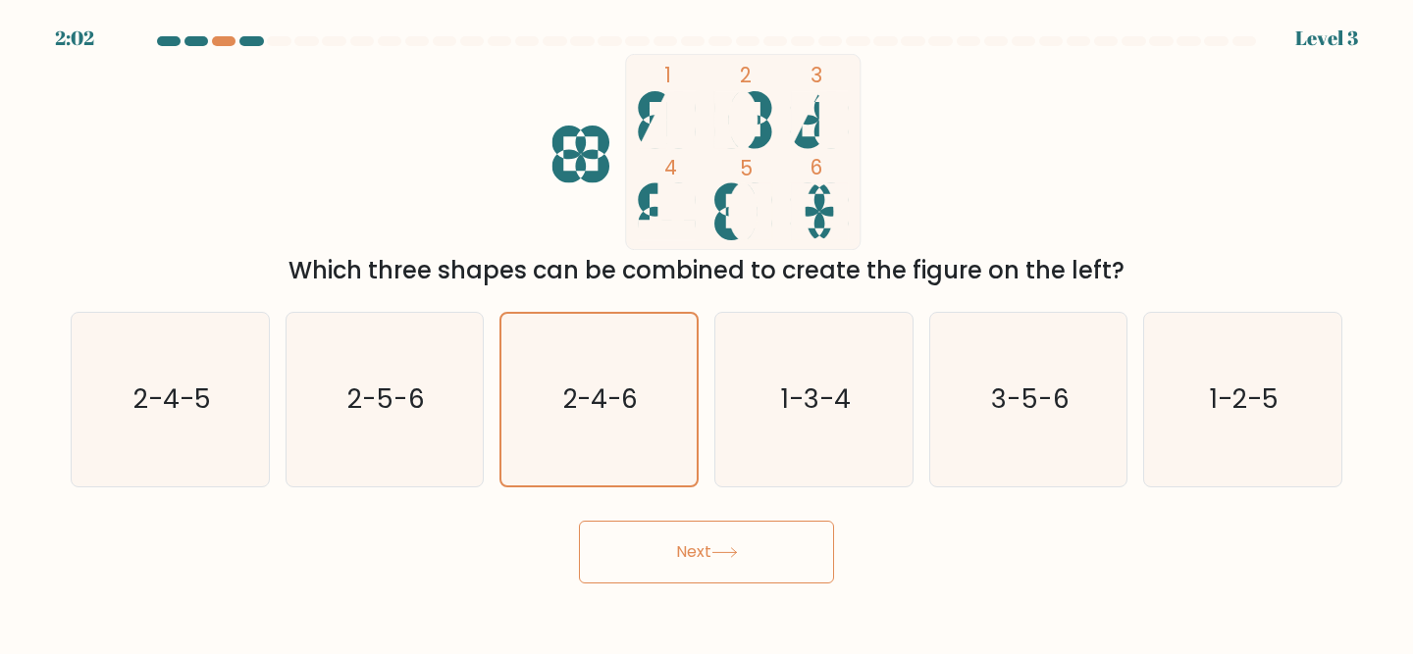
click at [662, 570] on button "Next" at bounding box center [706, 552] width 255 height 63
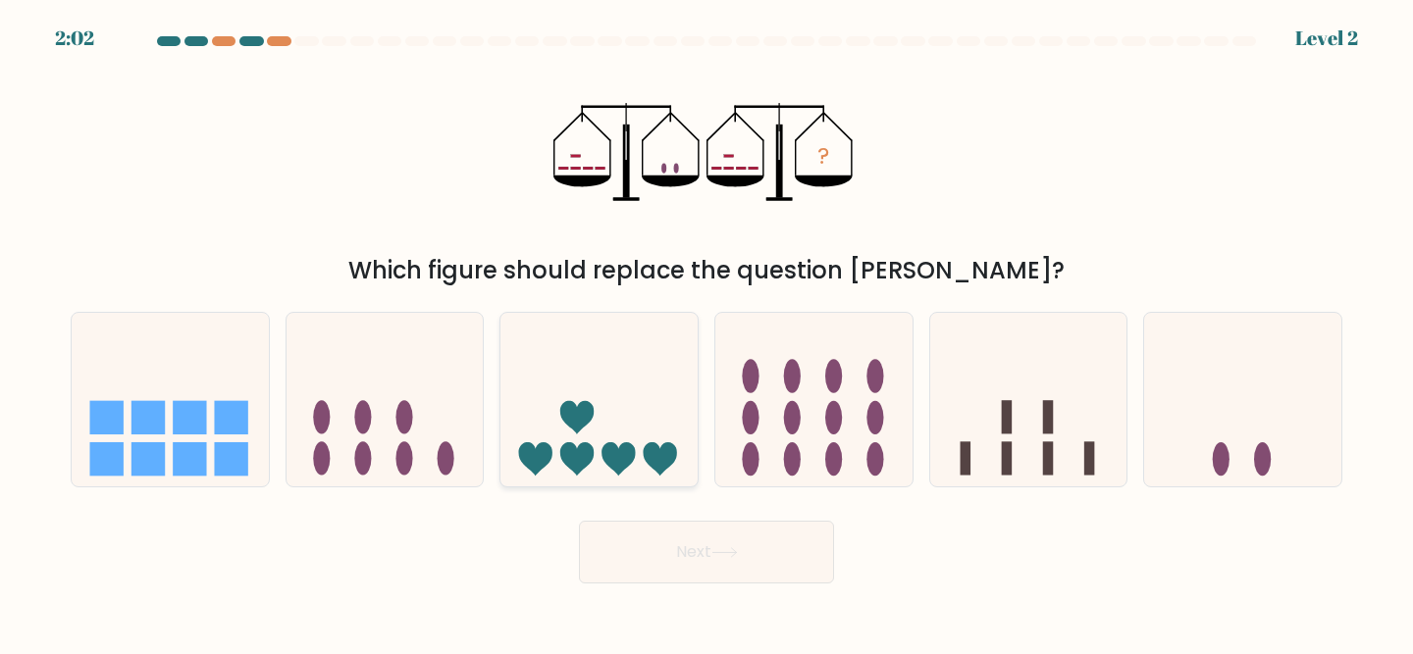
click at [634, 401] on icon at bounding box center [598, 399] width 197 height 163
click at [706, 333] on input "c." at bounding box center [706, 330] width 1 height 5
radio input "true"
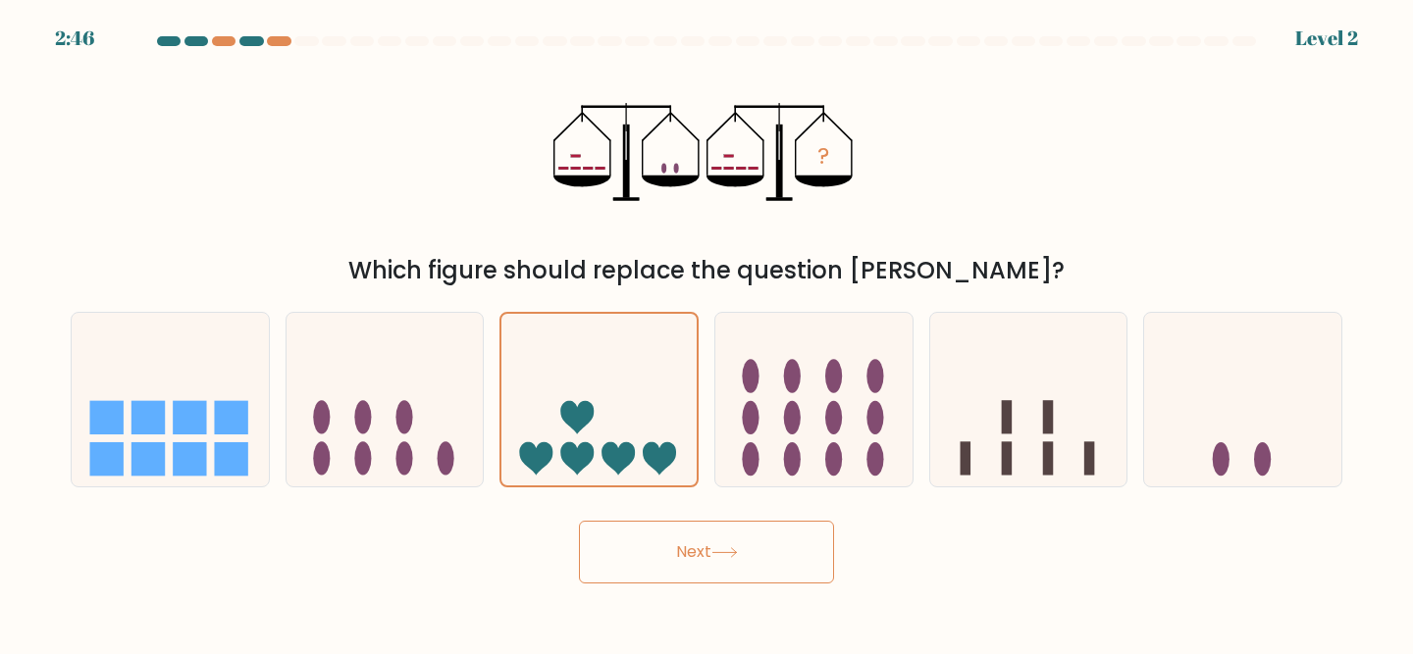
click at [656, 559] on button "Next" at bounding box center [706, 552] width 255 height 63
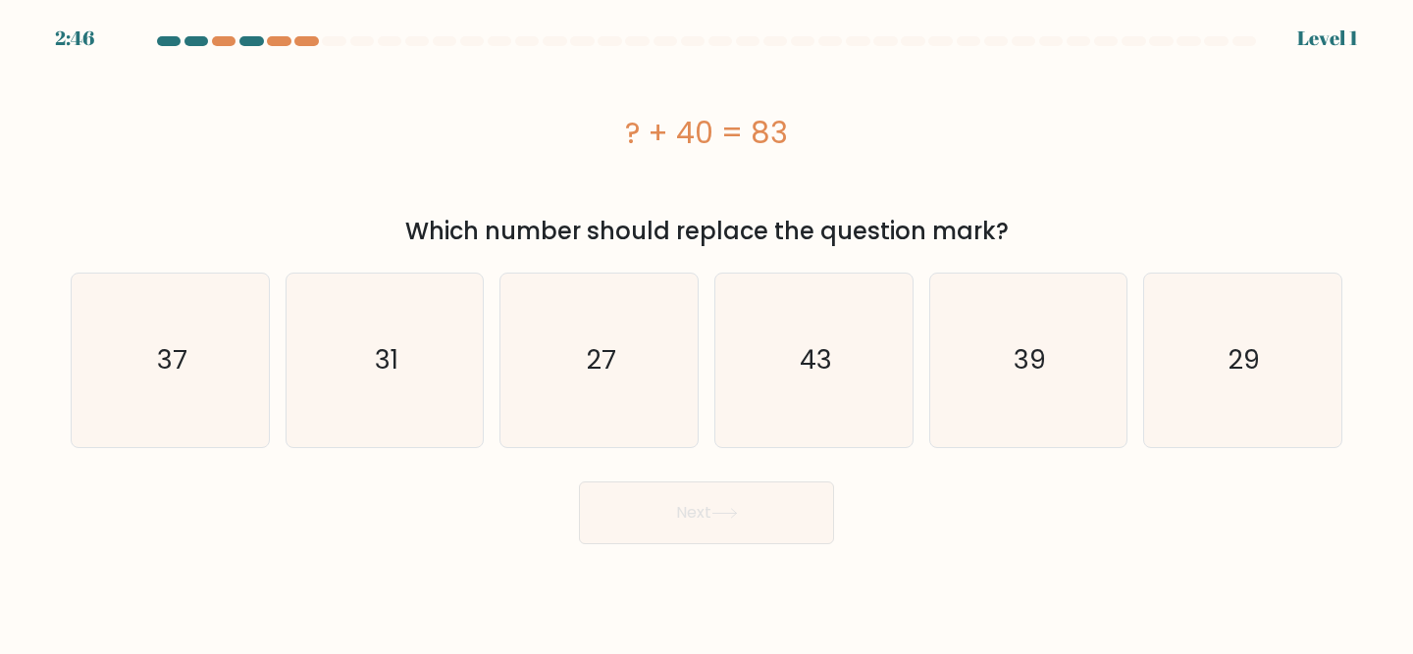
drag, startPoint x: 644, startPoint y: 423, endPoint x: 647, endPoint y: 514, distance: 91.3
click at [644, 425] on icon "27" at bounding box center [599, 361] width 174 height 174
click at [706, 333] on input "c. 27" at bounding box center [706, 330] width 1 height 5
radio input "true"
click at [647, 525] on button "Next" at bounding box center [706, 513] width 255 height 63
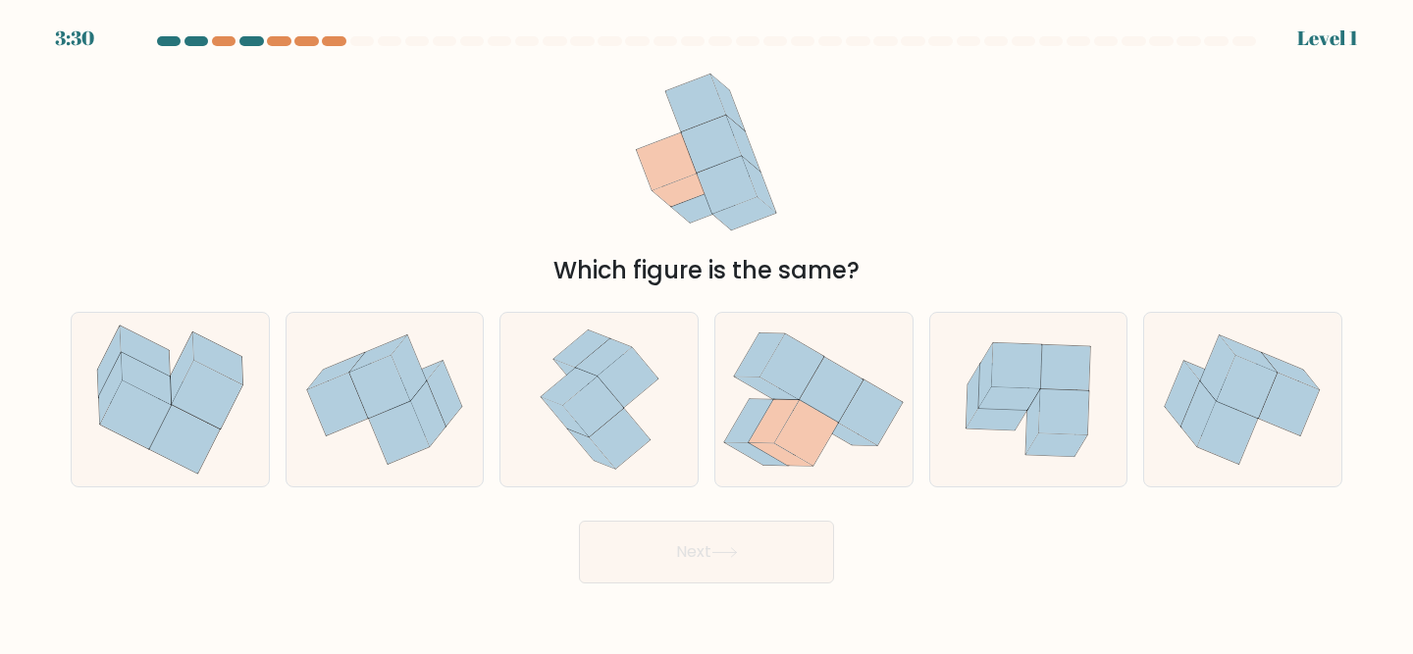
click at [630, 378] on icon at bounding box center [626, 378] width 61 height 60
click at [706, 333] on input "c." at bounding box center [706, 330] width 1 height 5
radio input "true"
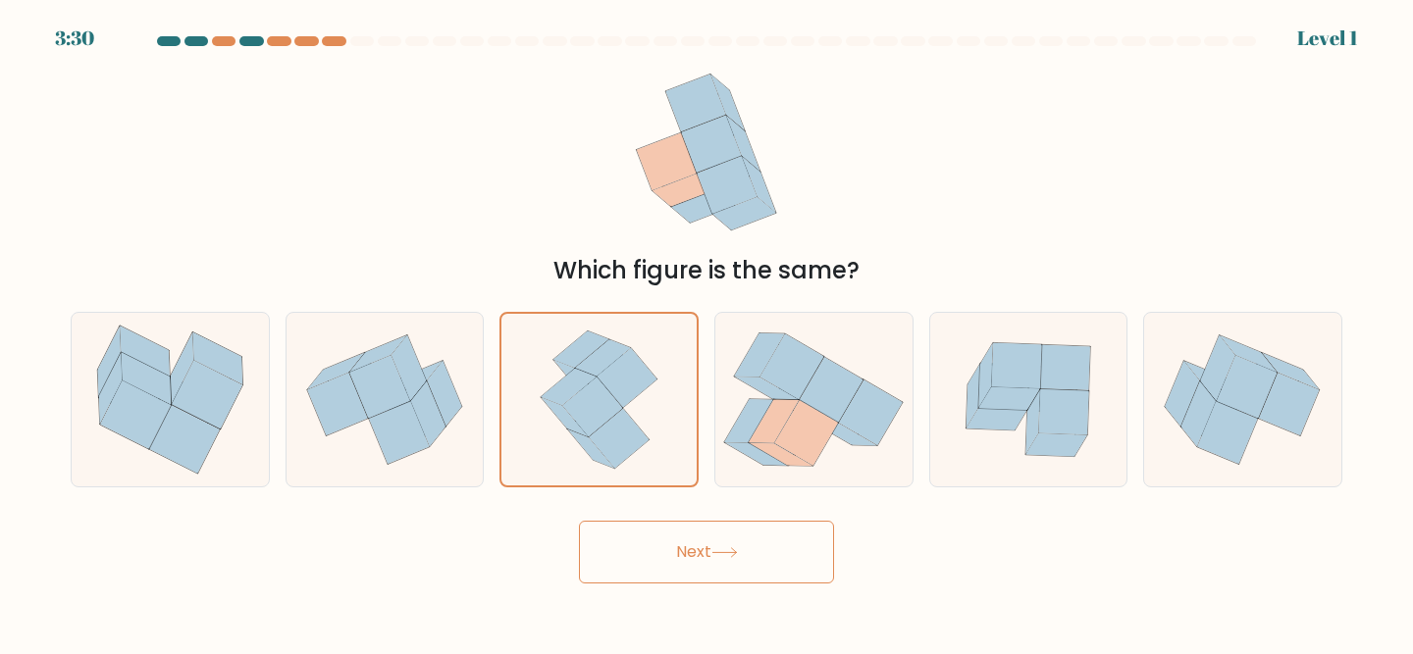
click at [641, 529] on button "Next" at bounding box center [706, 552] width 255 height 63
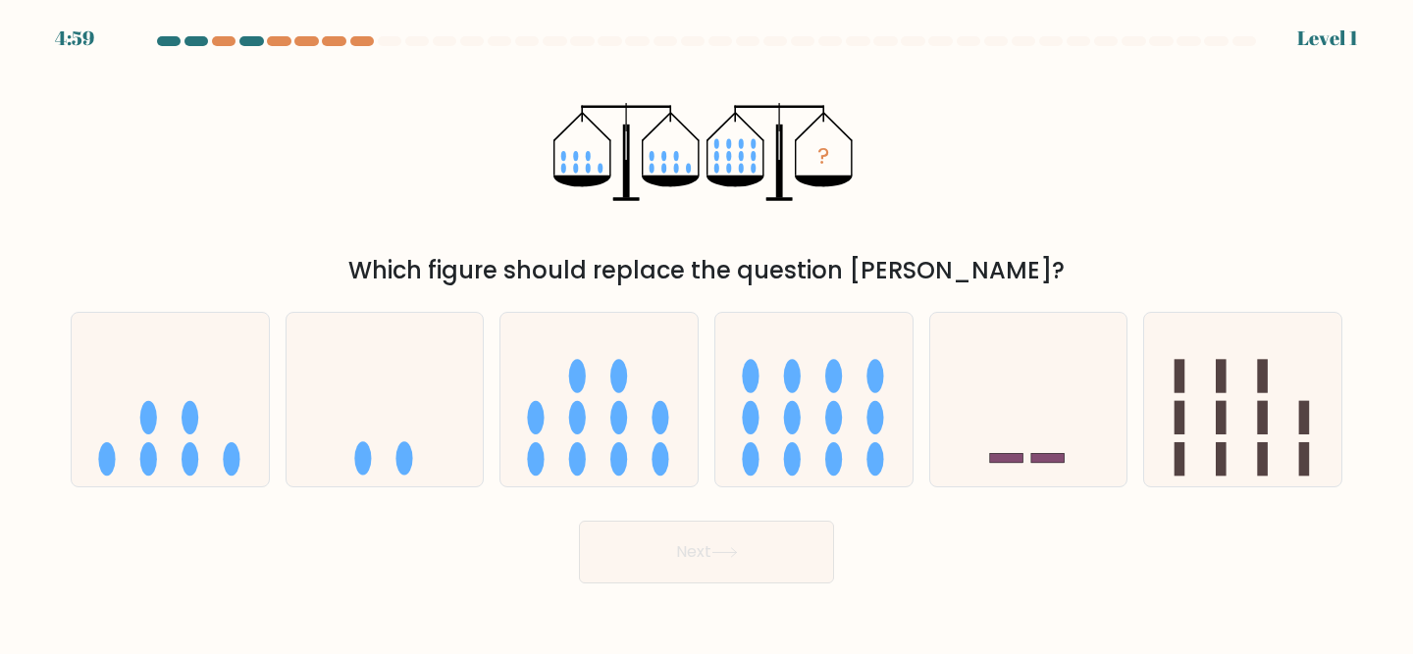
drag, startPoint x: 638, startPoint y: 400, endPoint x: 656, endPoint y: 530, distance: 130.8
click at [638, 408] on icon at bounding box center [598, 399] width 197 height 163
click at [706, 333] on input "c." at bounding box center [706, 330] width 1 height 5
radio input "true"
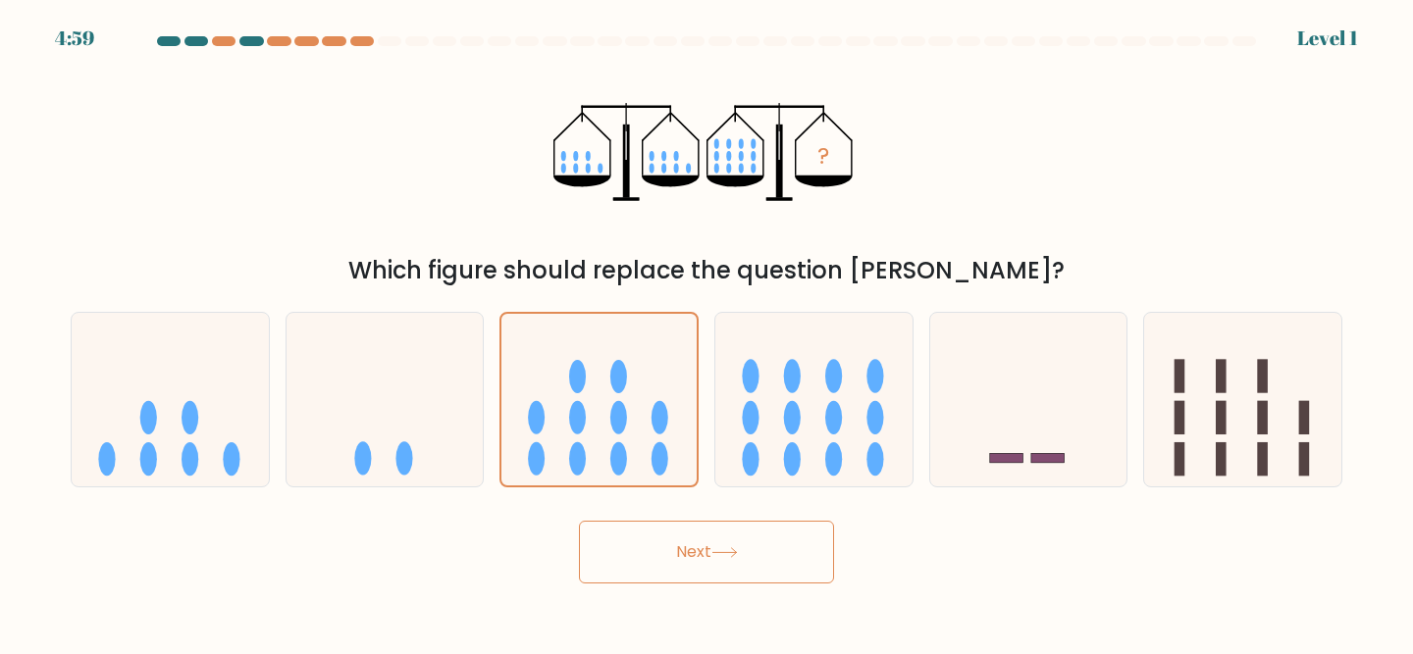
click at [656, 530] on button "Next" at bounding box center [706, 552] width 255 height 63
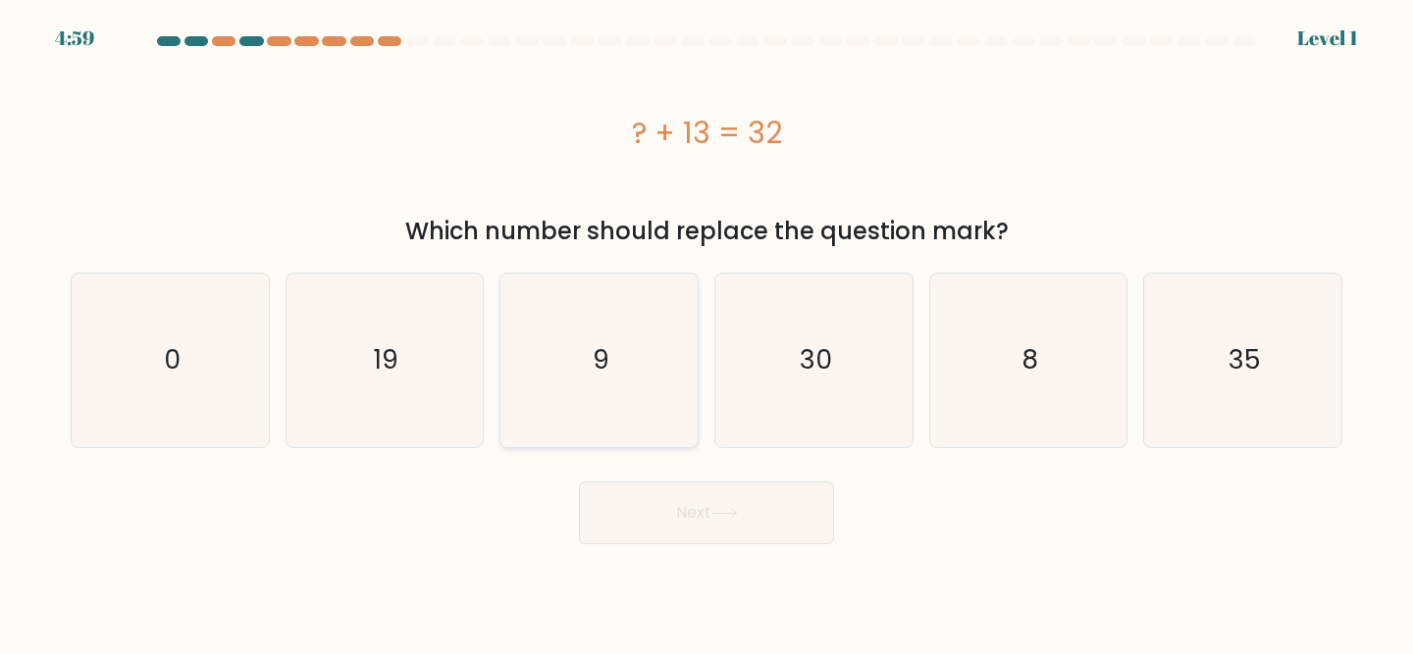
click at [627, 400] on icon "9" at bounding box center [599, 361] width 174 height 174
click at [706, 333] on input "c. 9" at bounding box center [706, 330] width 1 height 5
radio input "true"
click at [639, 516] on button "Next" at bounding box center [706, 513] width 255 height 63
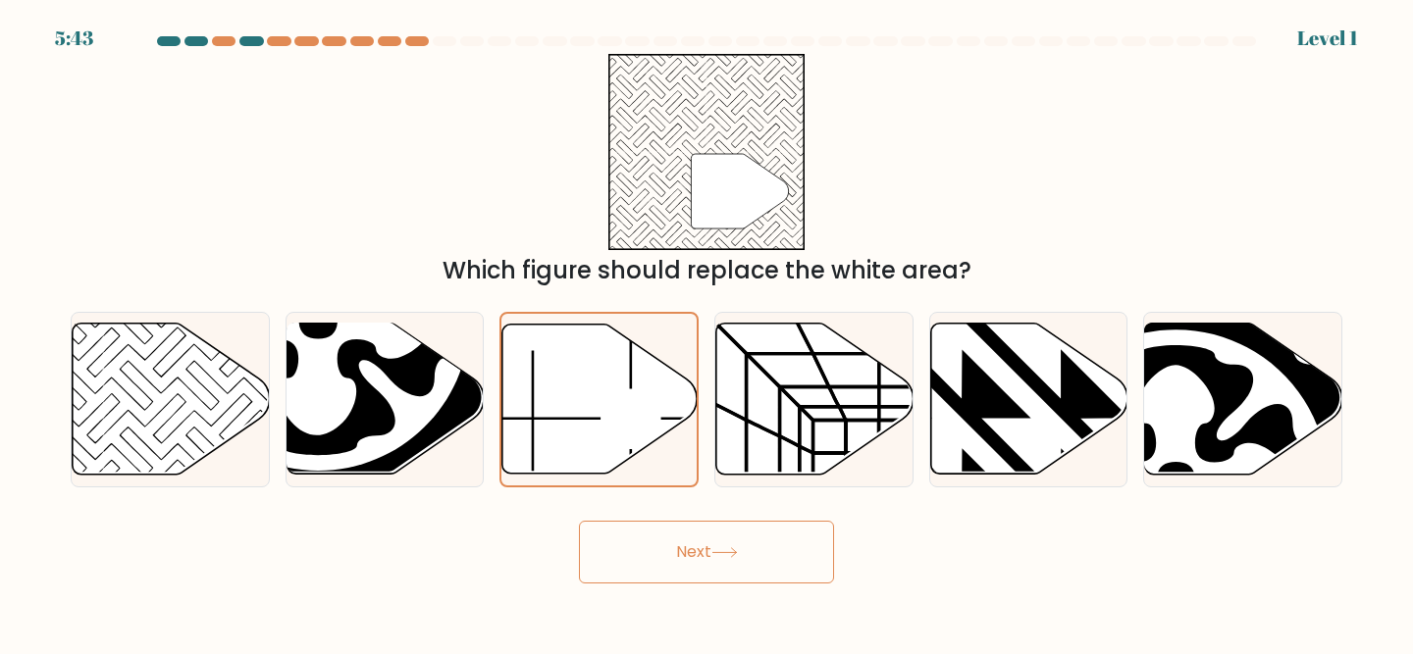
click at [639, 531] on button "Next" at bounding box center [706, 552] width 255 height 63
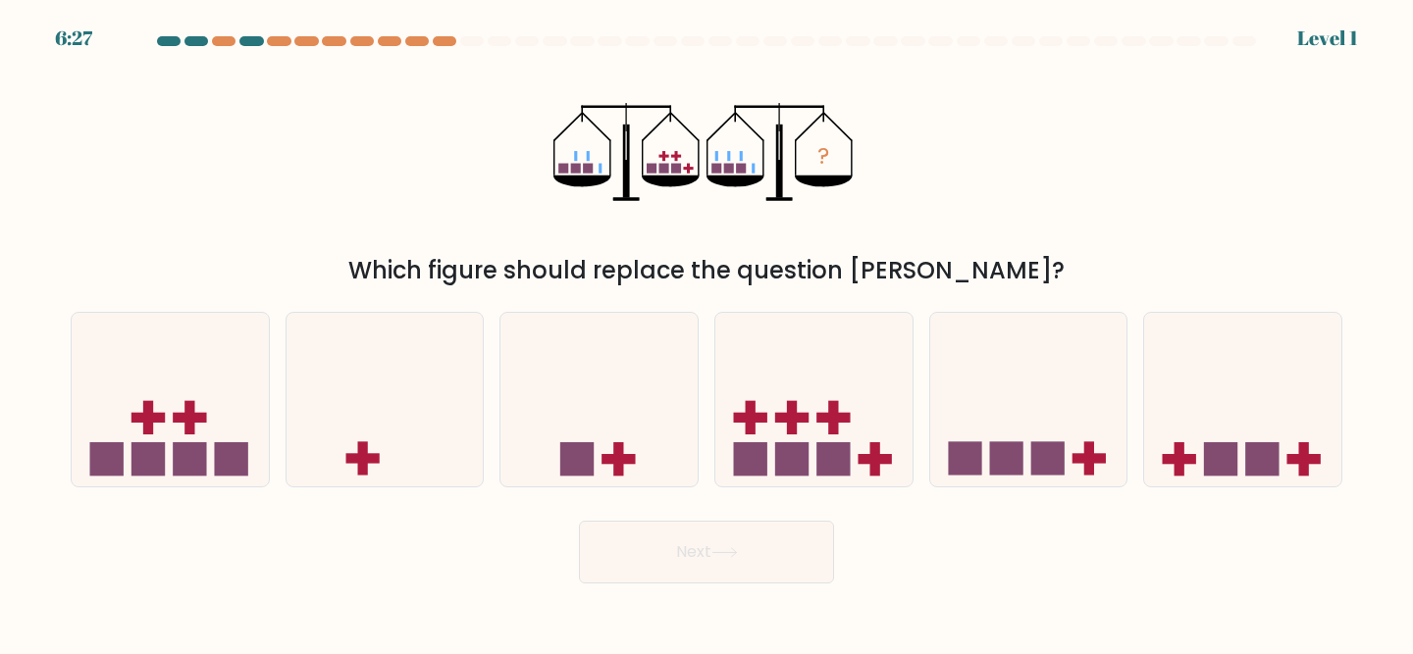
click at [622, 406] on icon at bounding box center [598, 399] width 197 height 163
click at [706, 333] on input "c." at bounding box center [706, 330] width 1 height 5
radio input "true"
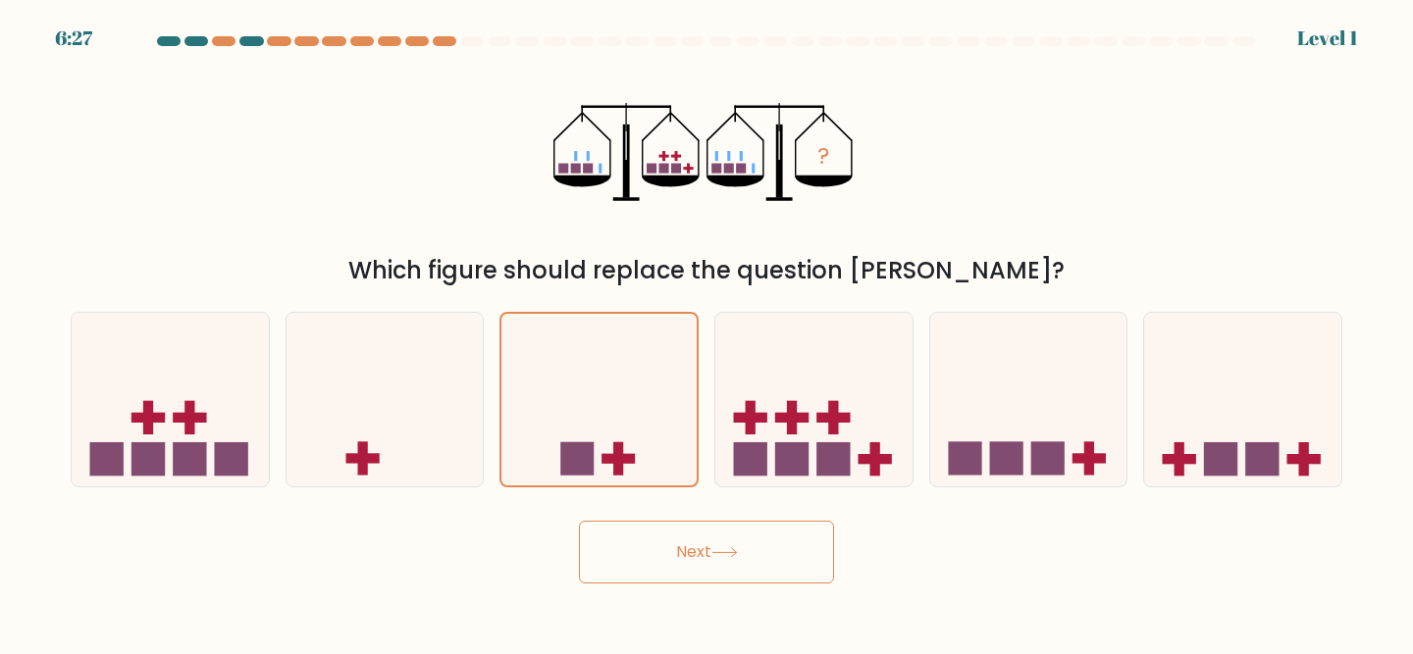
click at [638, 533] on button "Next" at bounding box center [706, 552] width 255 height 63
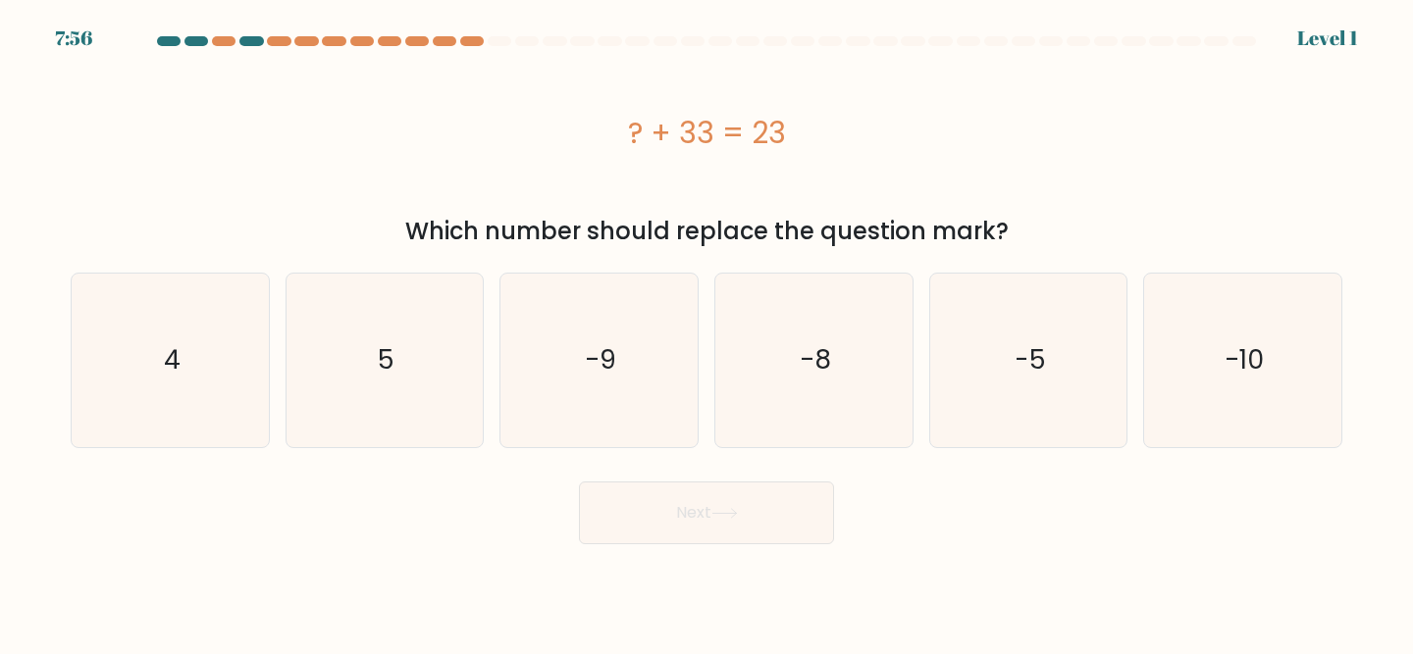
click at [618, 437] on icon "-9" at bounding box center [599, 361] width 174 height 174
click at [706, 333] on input "c. -9" at bounding box center [706, 330] width 1 height 5
radio input "true"
click at [634, 516] on button "Next" at bounding box center [706, 513] width 255 height 63
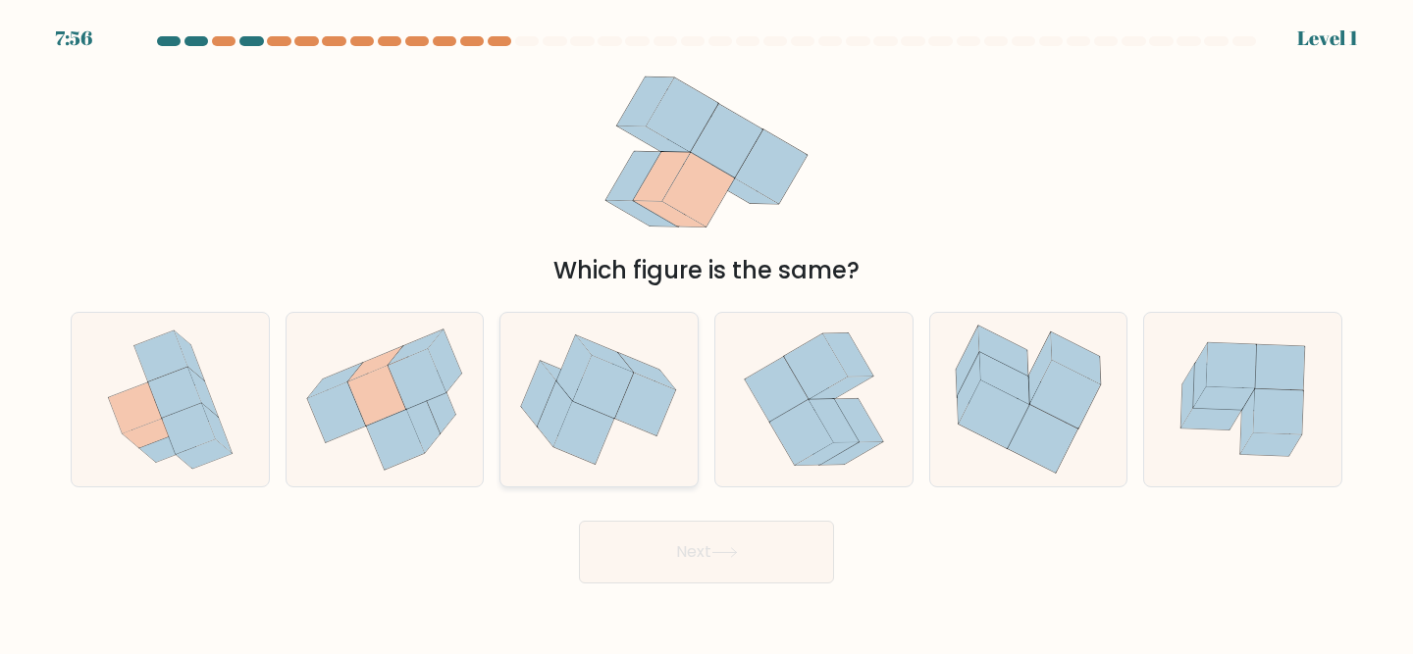
drag, startPoint x: 617, startPoint y: 383, endPoint x: 624, endPoint y: 482, distance: 99.3
click at [617, 387] on icon at bounding box center [604, 386] width 61 height 63
click at [706, 333] on input "c." at bounding box center [706, 330] width 1 height 5
radio input "true"
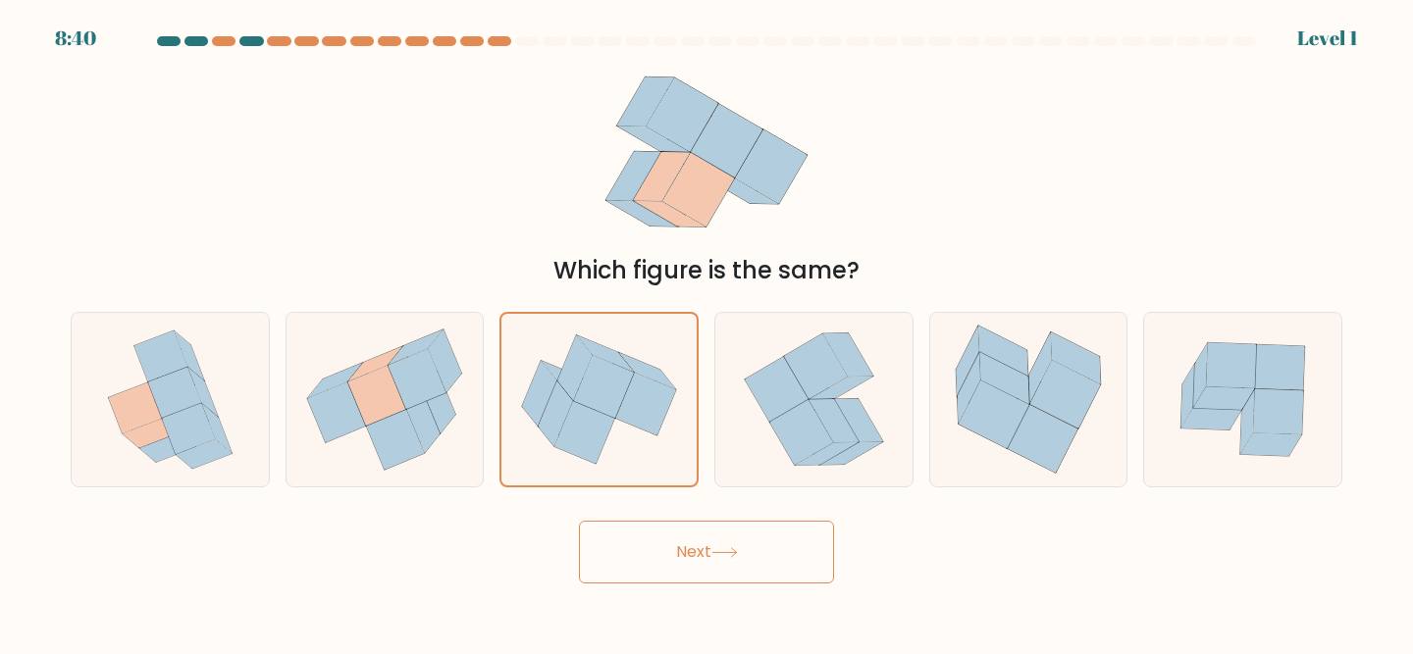
click at [624, 515] on div "Next" at bounding box center [706, 547] width 1295 height 73
click at [615, 452] on icon at bounding box center [598, 399] width 195 height 163
click at [706, 333] on input "c." at bounding box center [706, 330] width 1 height 5
click at [635, 558] on button "Next" at bounding box center [706, 552] width 255 height 63
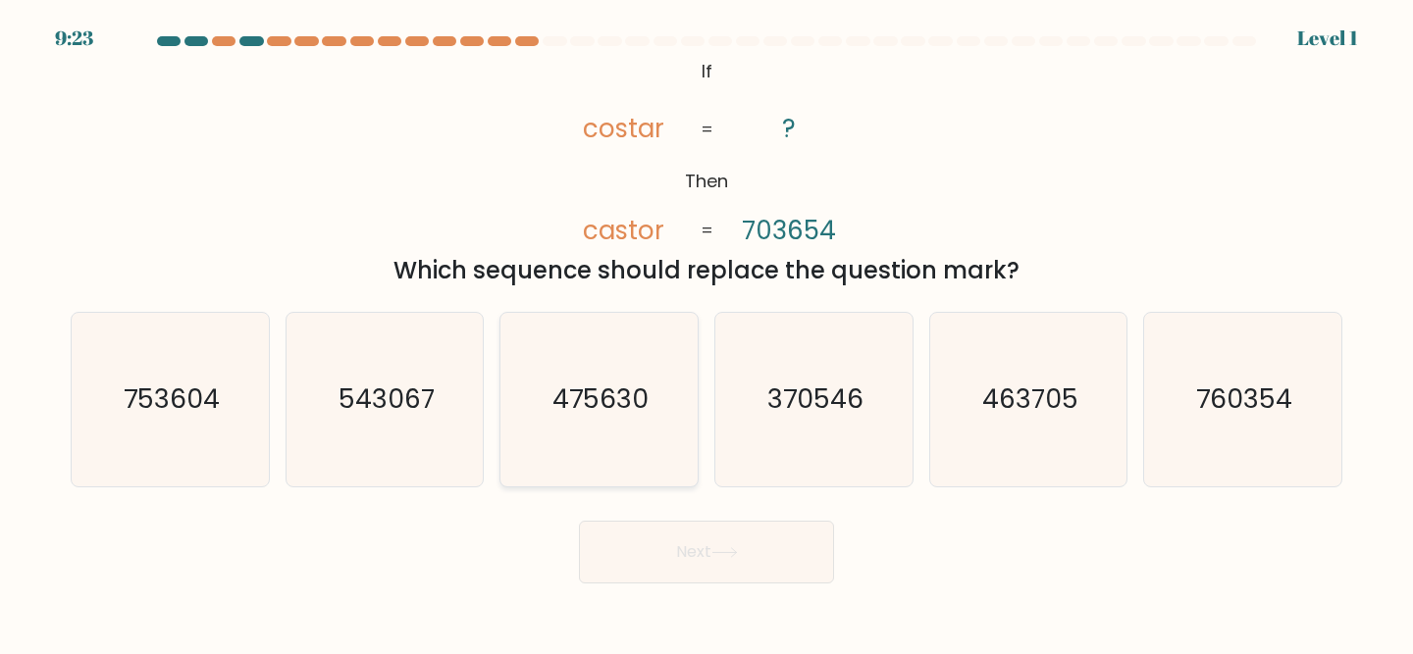
click at [635, 384] on text "475630" at bounding box center [600, 400] width 96 height 36
click at [706, 333] on input "c. 475630" at bounding box center [706, 330] width 1 height 5
radio input "true"
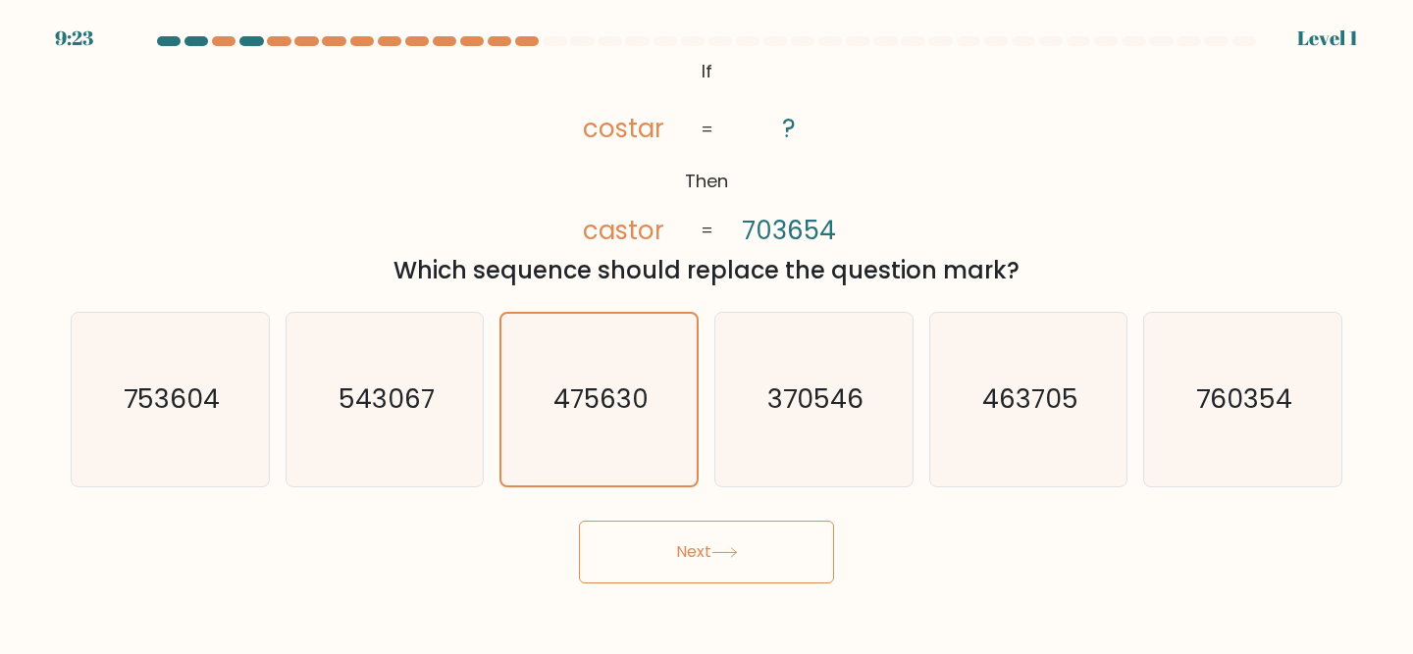
click at [635, 548] on button "Next" at bounding box center [706, 552] width 255 height 63
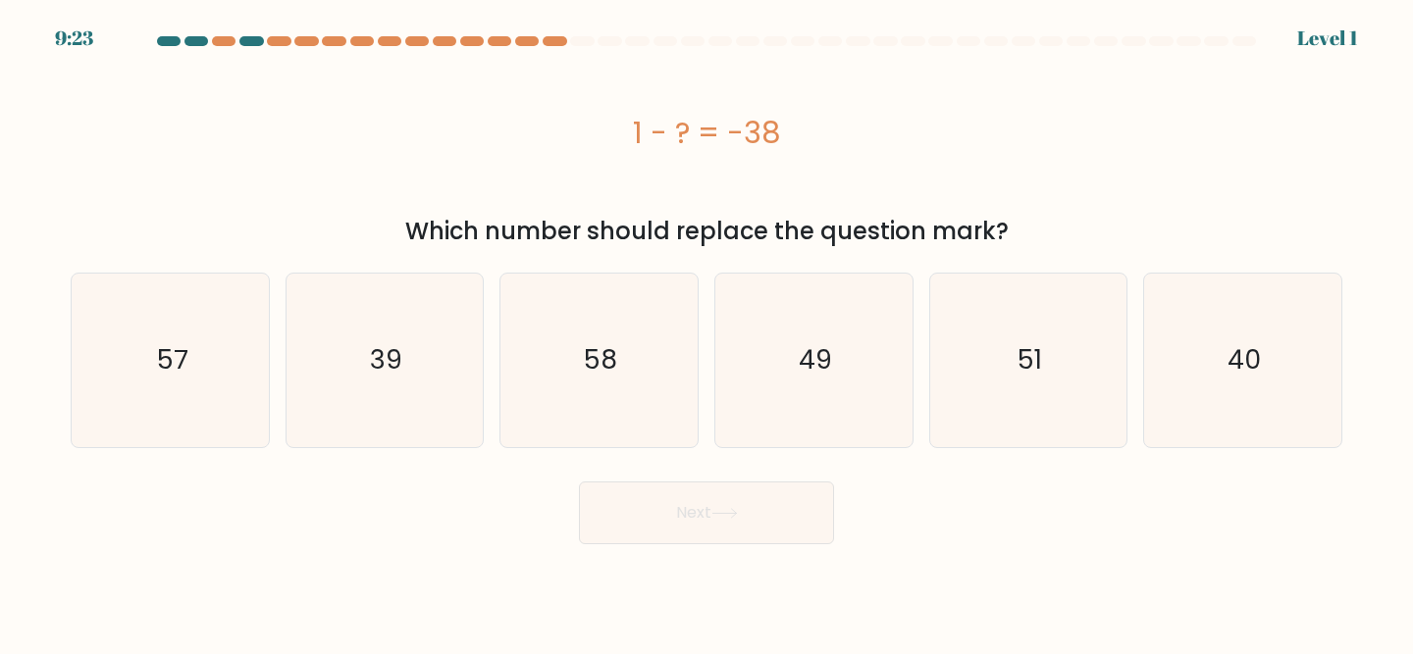
click at [621, 397] on icon "58" at bounding box center [599, 361] width 174 height 174
click at [706, 333] on input "c. 58" at bounding box center [706, 330] width 1 height 5
radio input "true"
click at [655, 569] on body "10:08 Level 1" at bounding box center [706, 327] width 1413 height 654
click at [648, 410] on icon "58" at bounding box center [599, 361] width 172 height 172
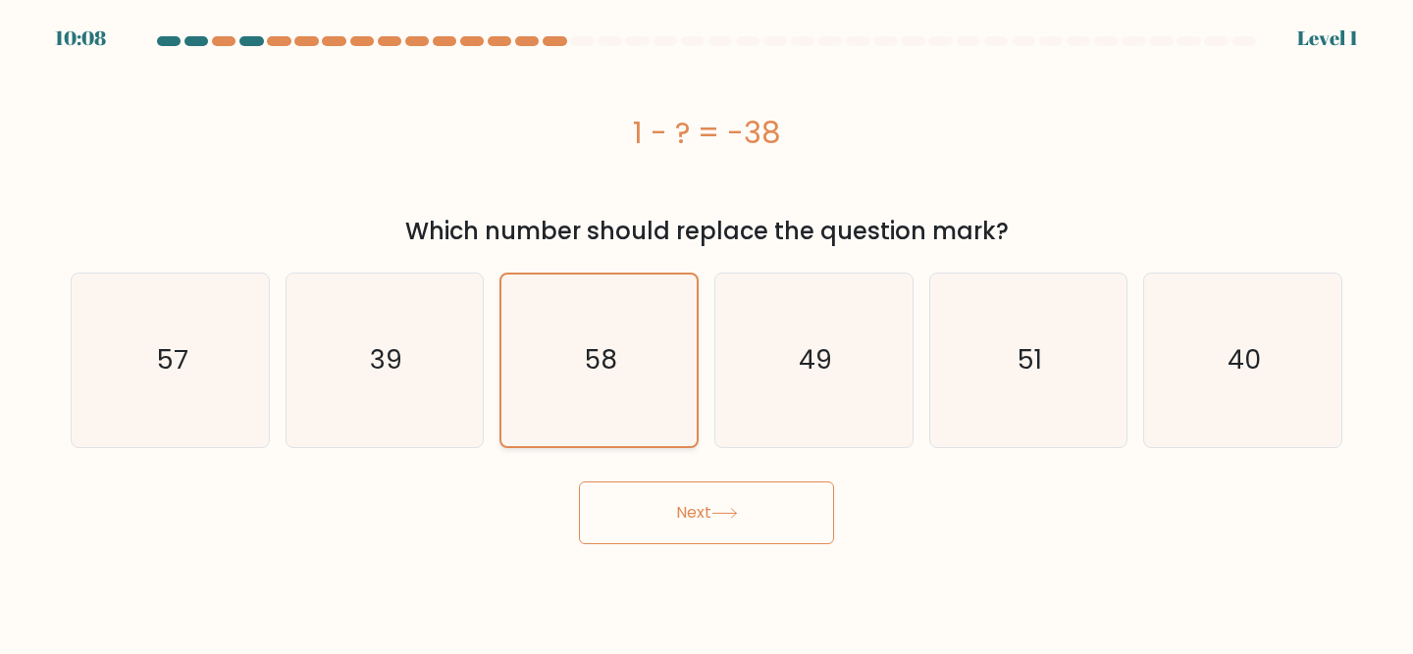
click at [706, 333] on input "c. 58" at bounding box center [706, 330] width 1 height 5
click at [659, 537] on button "Next" at bounding box center [706, 513] width 255 height 63
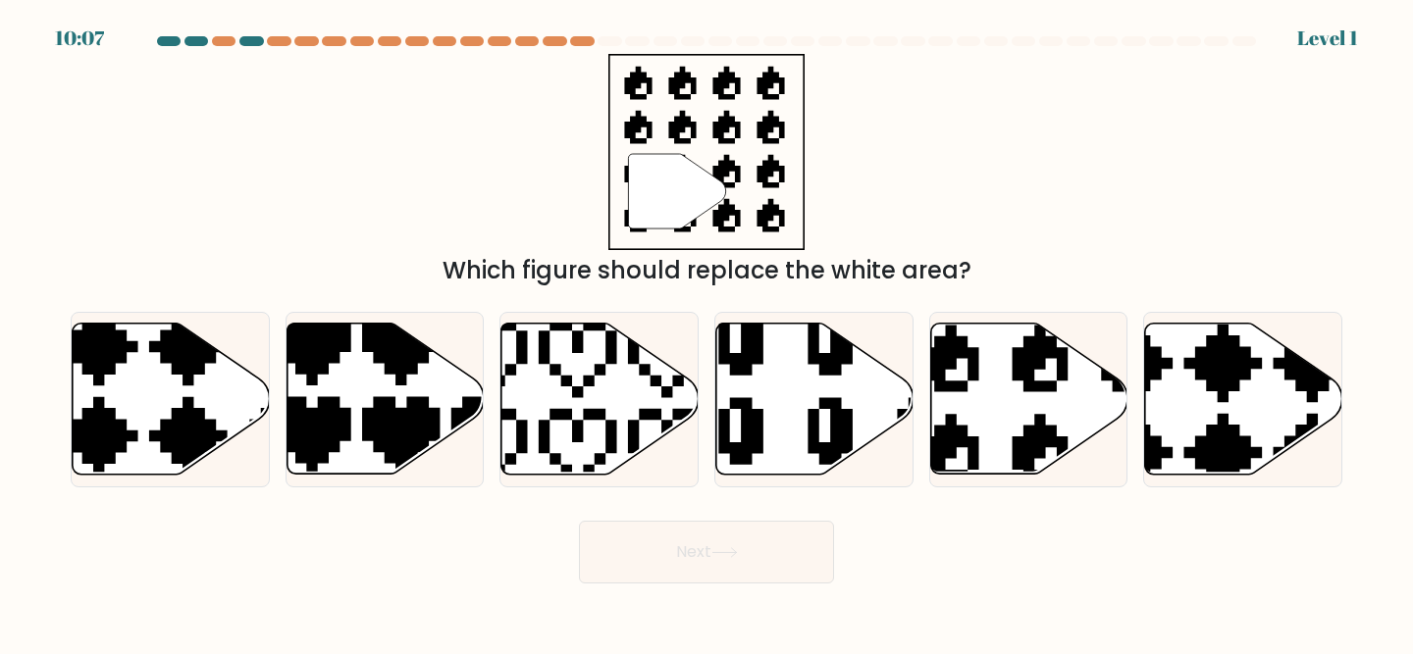
click at [659, 496] on form "a." at bounding box center [706, 309] width 1413 height 547
click at [644, 428] on icon at bounding box center [599, 399] width 197 height 151
click at [706, 333] on input "c." at bounding box center [706, 330] width 1 height 5
radio input "true"
click at [652, 546] on button "Next" at bounding box center [706, 552] width 255 height 63
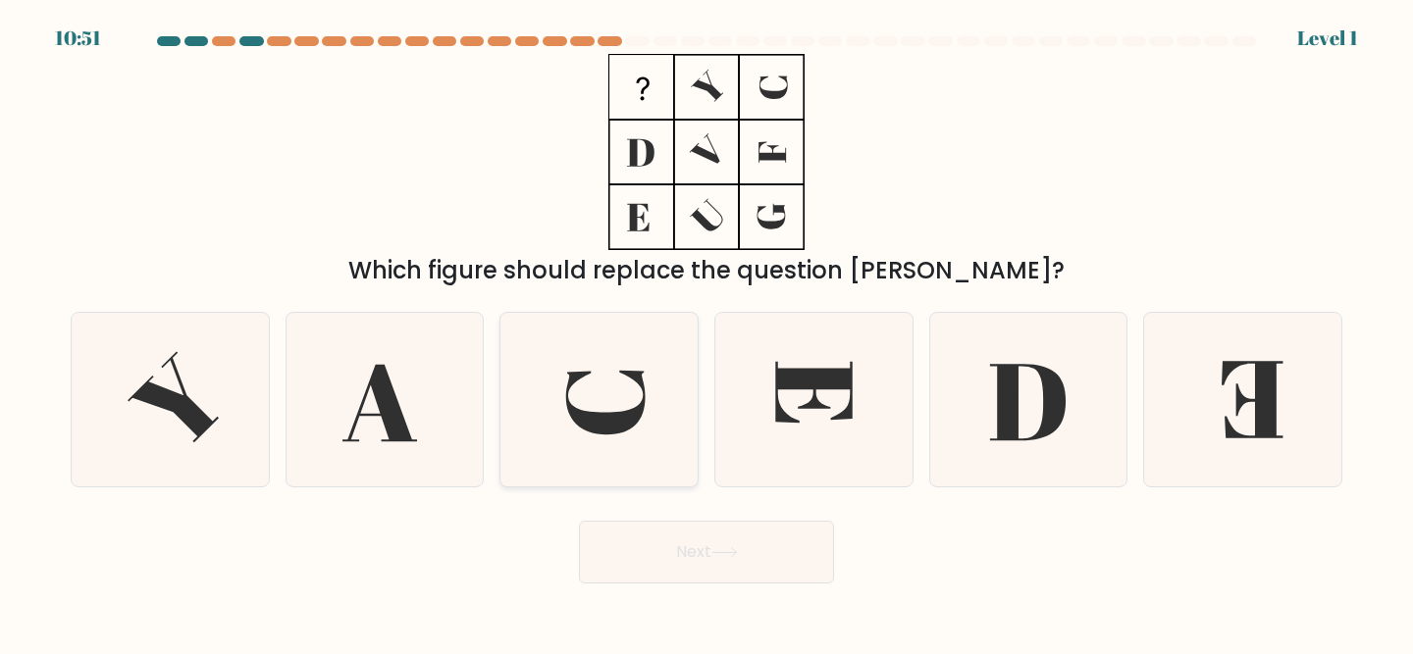
click at [596, 371] on icon at bounding box center [599, 400] width 174 height 174
click at [706, 333] on input "c." at bounding box center [706, 330] width 1 height 5
radio input "true"
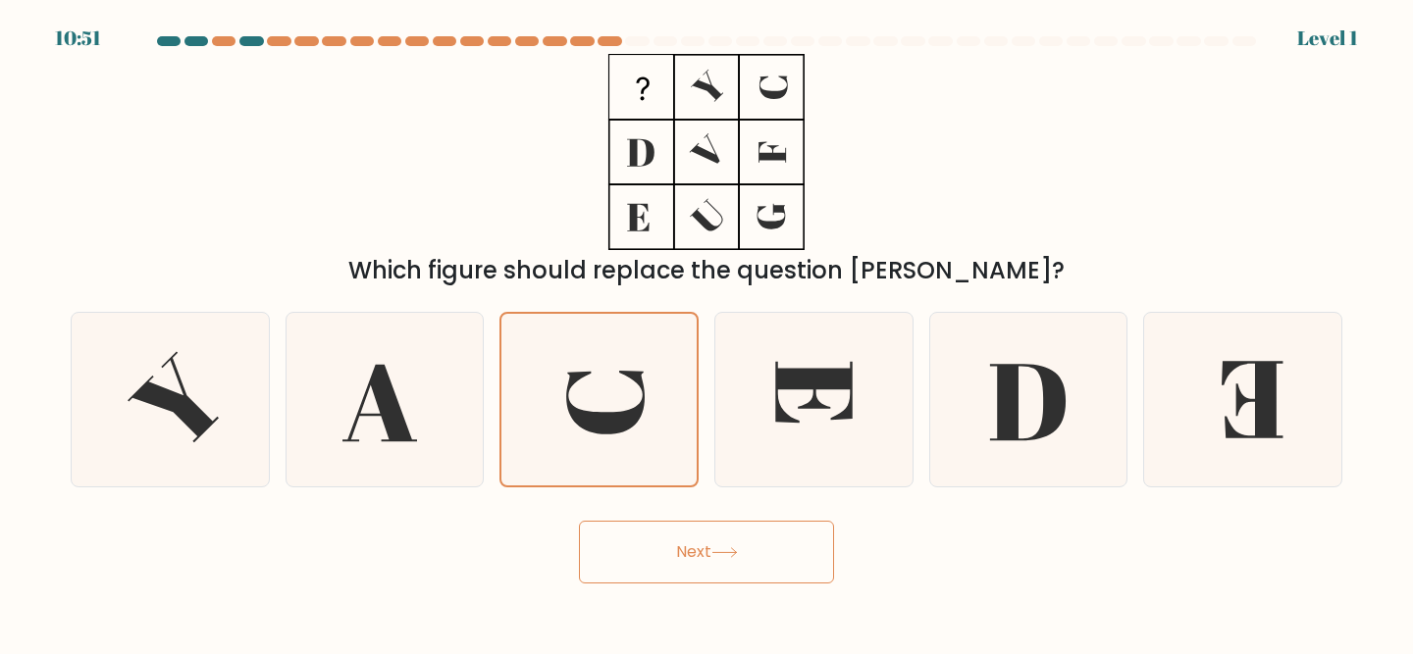
click at [616, 507] on form at bounding box center [706, 309] width 1413 height 547
click at [633, 553] on button "Next" at bounding box center [706, 552] width 255 height 63
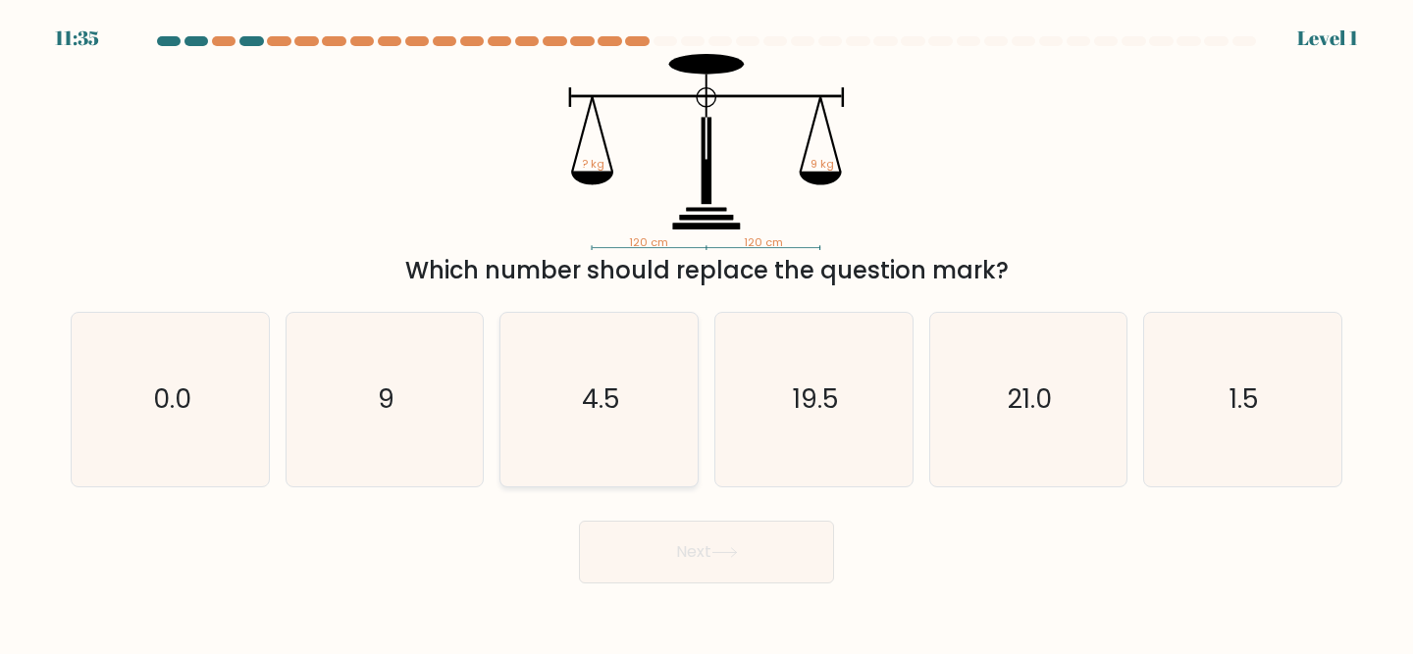
click at [618, 433] on icon "4.5" at bounding box center [599, 400] width 174 height 174
click at [706, 333] on input "c. 4.5" at bounding box center [706, 330] width 1 height 5
radio input "true"
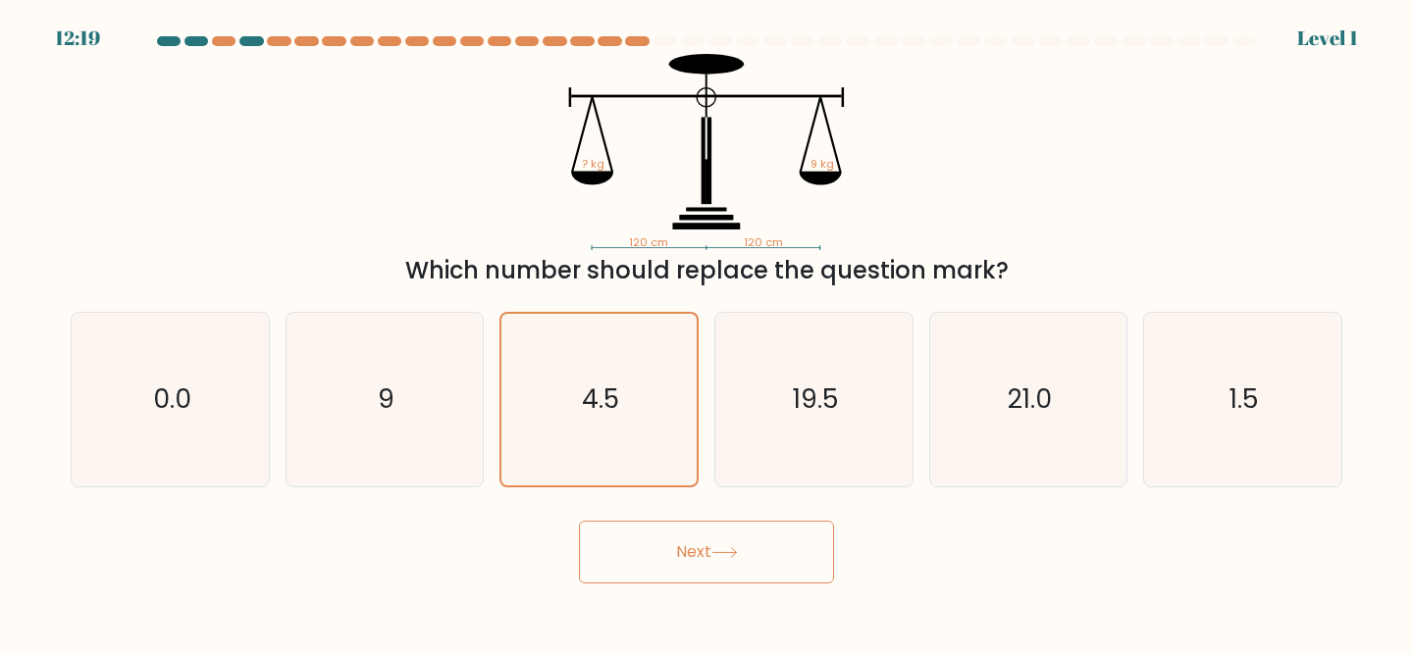
click at [654, 549] on button "Next" at bounding box center [706, 552] width 255 height 63
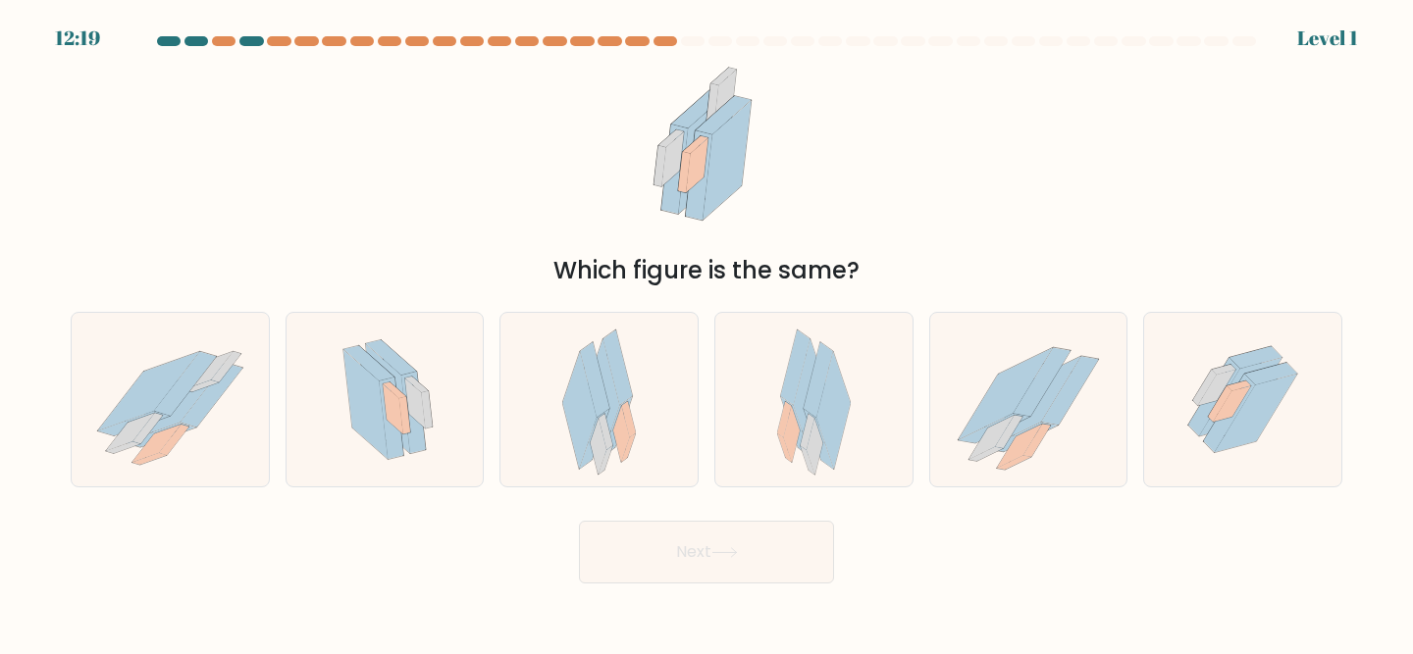
drag, startPoint x: 618, startPoint y: 405, endPoint x: 646, endPoint y: 576, distance: 172.9
click at [618, 410] on icon at bounding box center [599, 400] width 74 height 174
click at [706, 333] on input "c." at bounding box center [706, 330] width 1 height 5
radio input "true"
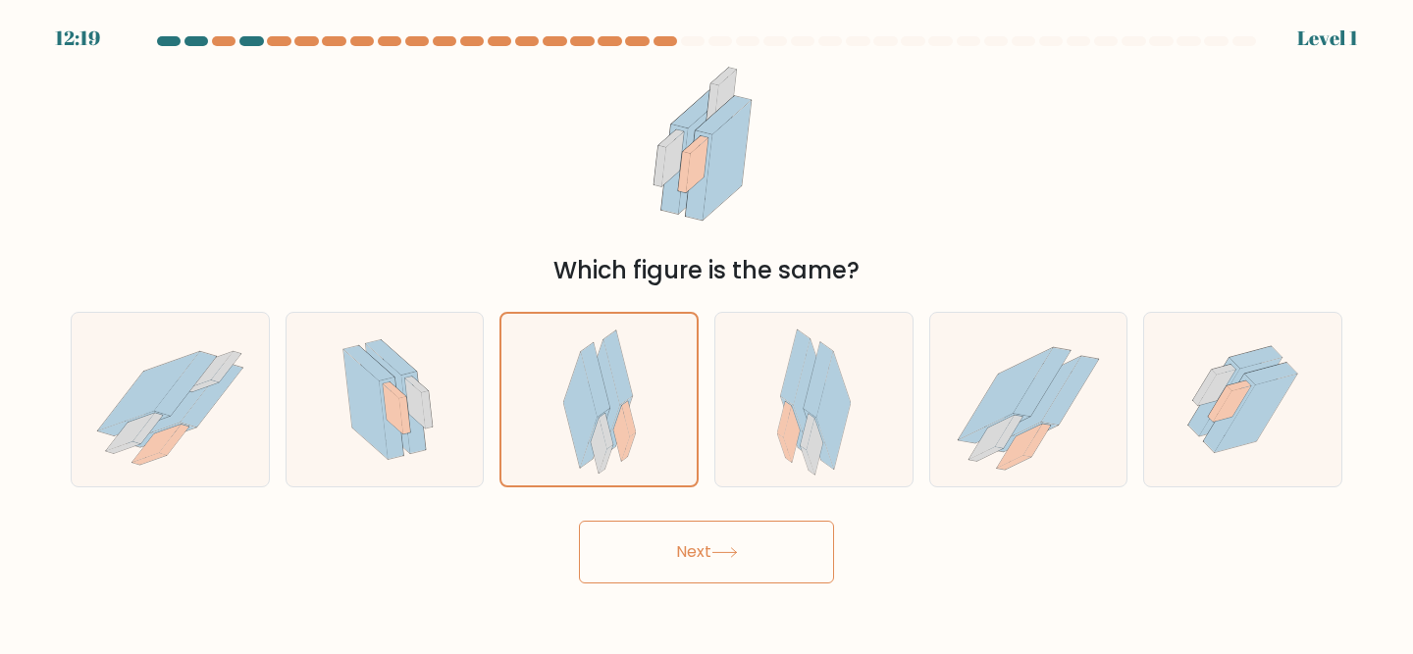
click at [646, 577] on button "Next" at bounding box center [706, 552] width 255 height 63
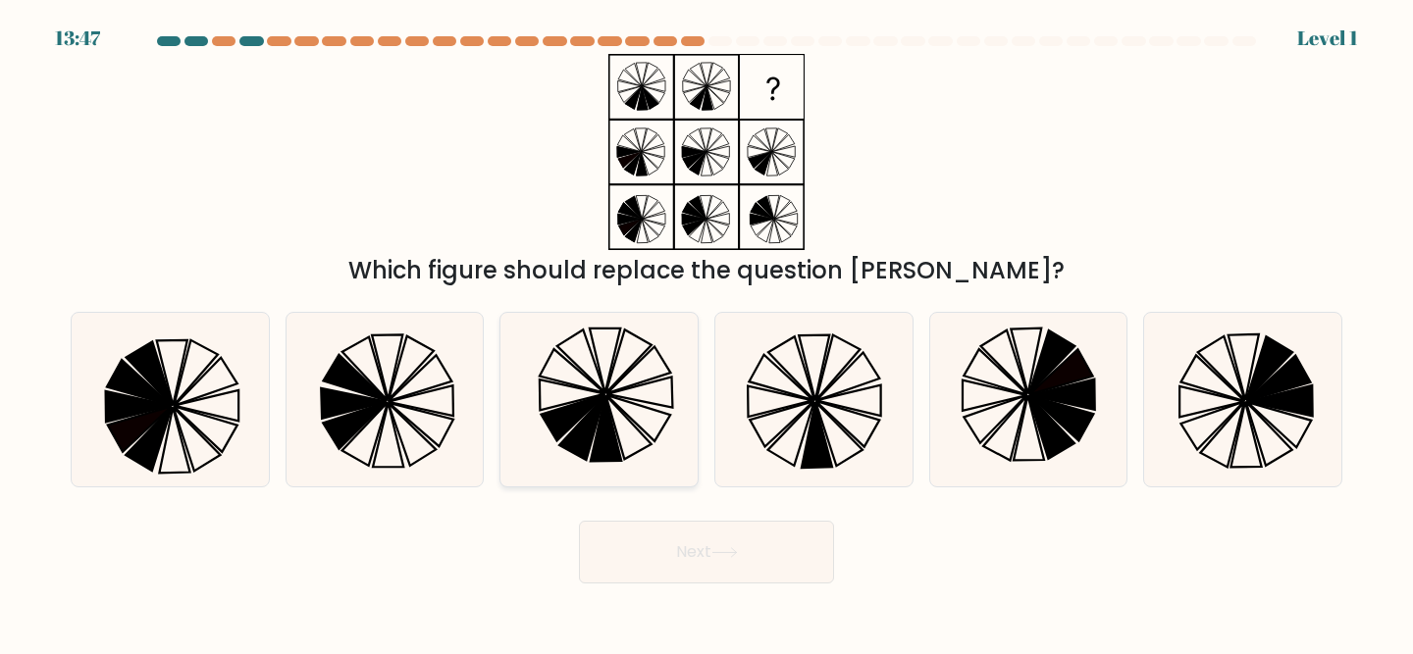
click at [612, 394] on icon at bounding box center [640, 393] width 66 height 30
click at [706, 333] on input "c." at bounding box center [706, 330] width 1 height 5
radio input "true"
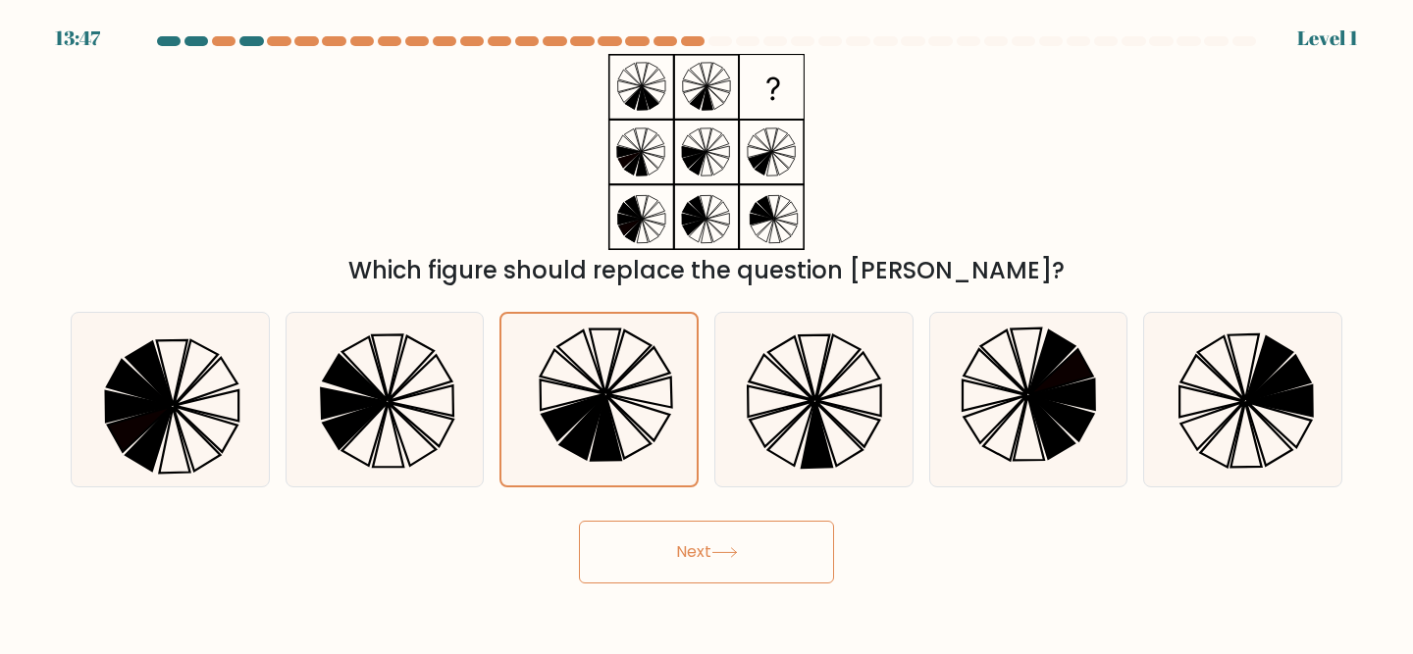
click at [634, 572] on button "Next" at bounding box center [706, 552] width 255 height 63
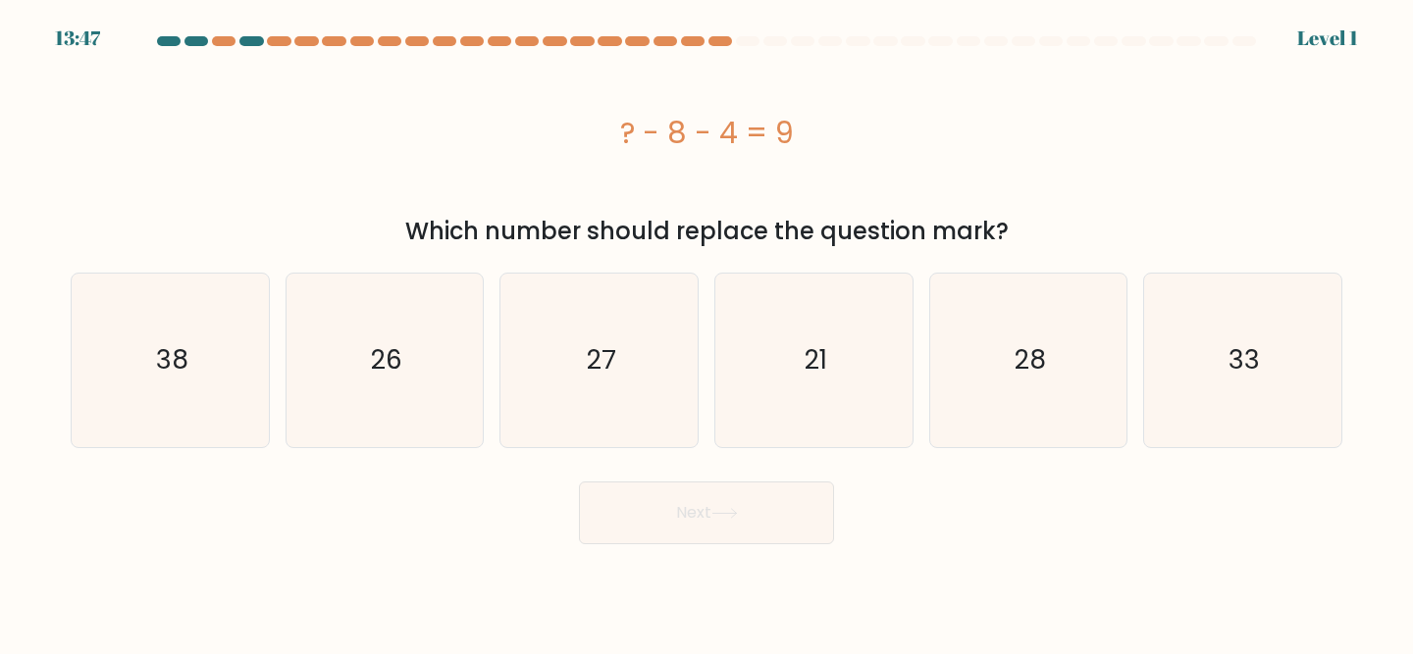
drag, startPoint x: 604, startPoint y: 397, endPoint x: 616, endPoint y: 499, distance: 102.7
click at [604, 423] on icon "27" at bounding box center [599, 361] width 174 height 174
click at [706, 333] on input "c. 27" at bounding box center [706, 330] width 1 height 5
radio input "true"
click at [621, 554] on body "14:32 Level 1" at bounding box center [706, 327] width 1413 height 654
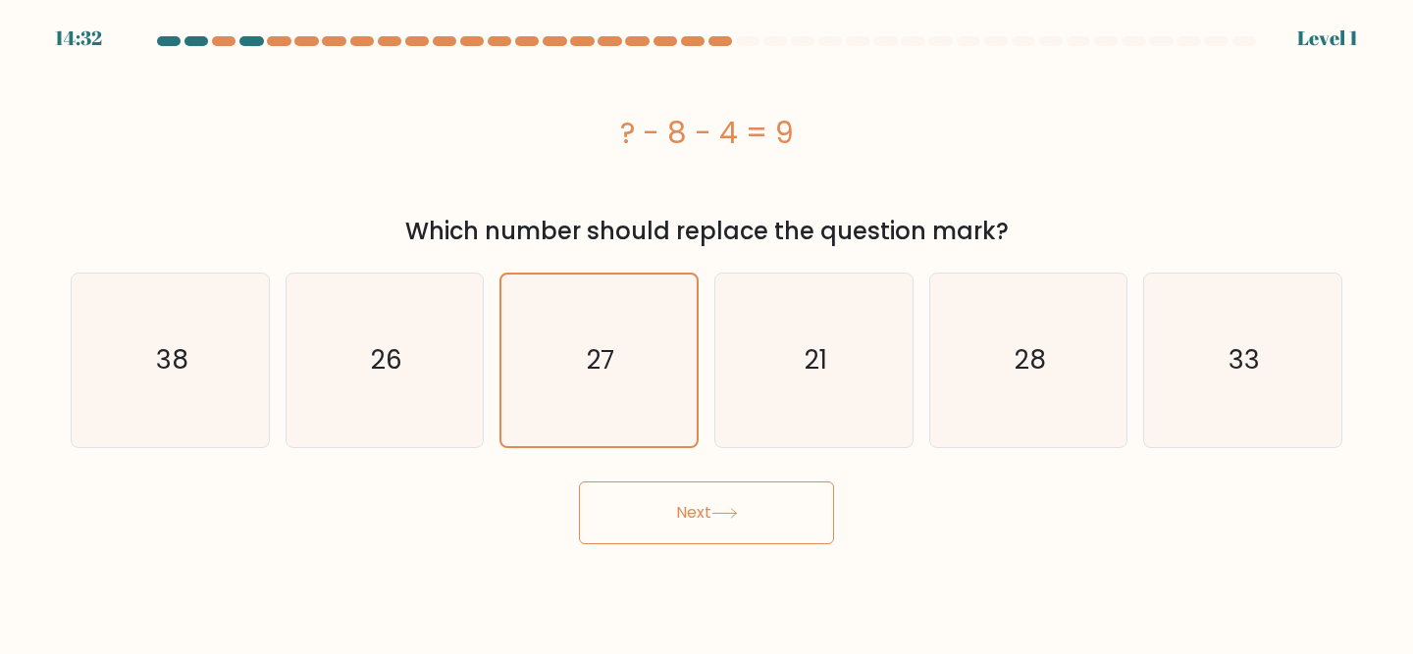
click at [621, 520] on button "Next" at bounding box center [706, 513] width 255 height 63
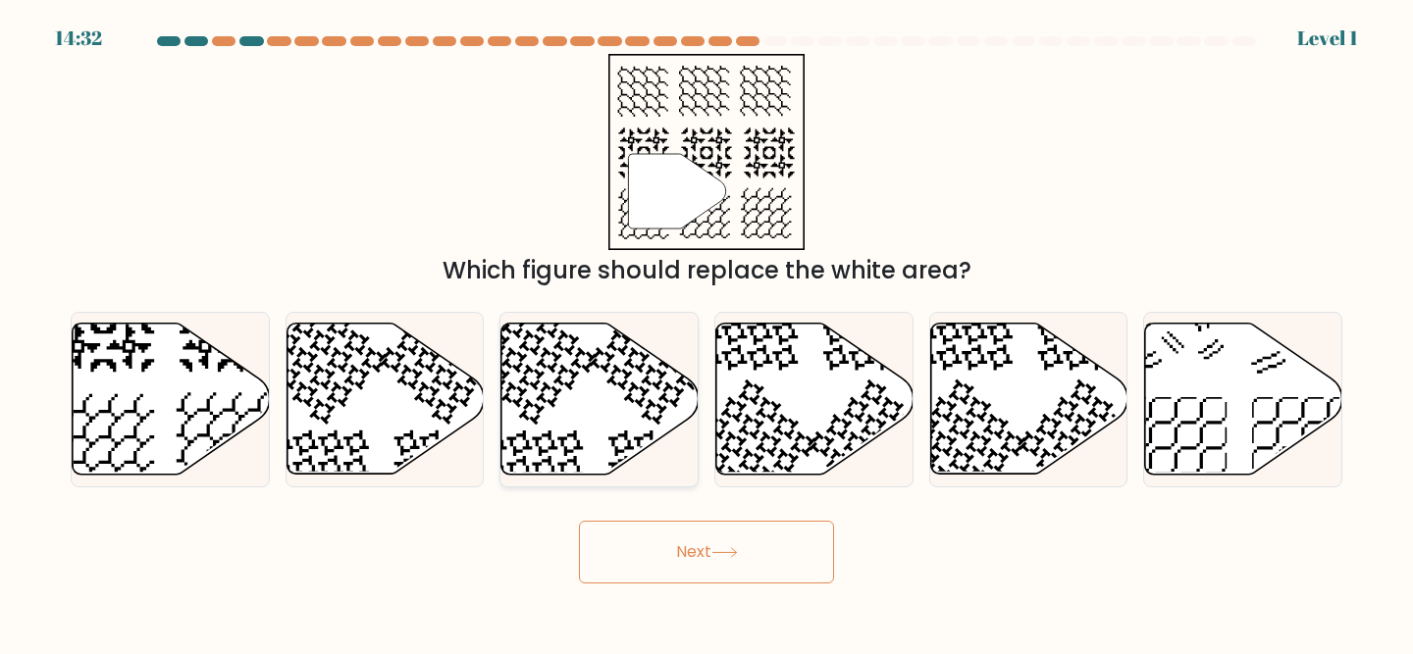
click at [621, 386] on icon at bounding box center [654, 359] width 129 height 129
click at [706, 333] on input "c." at bounding box center [706, 330] width 1 height 5
radio input "true"
click at [629, 585] on body "15:16 Level 1" at bounding box center [706, 327] width 1413 height 654
click at [629, 552] on button "Next" at bounding box center [706, 552] width 255 height 63
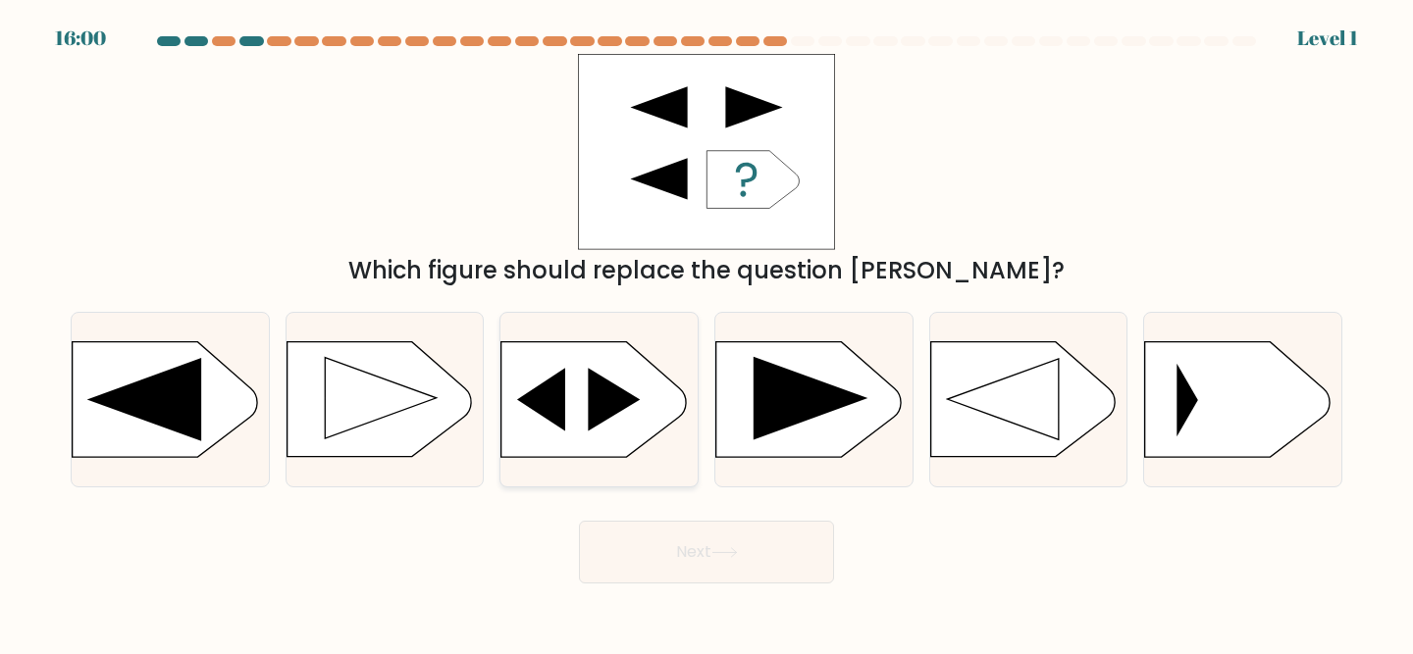
click at [608, 478] on div at bounding box center [598, 400] width 199 height 176
click at [706, 333] on input "c." at bounding box center [706, 330] width 1 height 5
radio input "true"
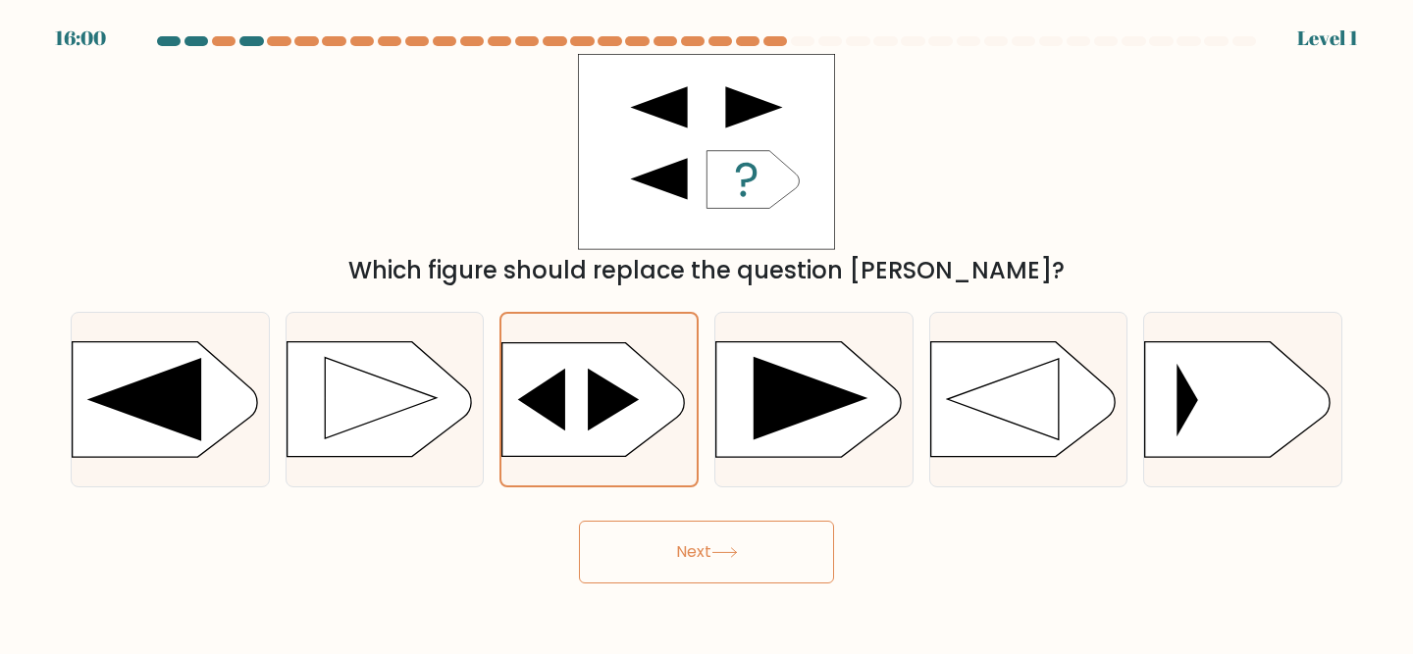
click at [629, 568] on button "Next" at bounding box center [706, 552] width 255 height 63
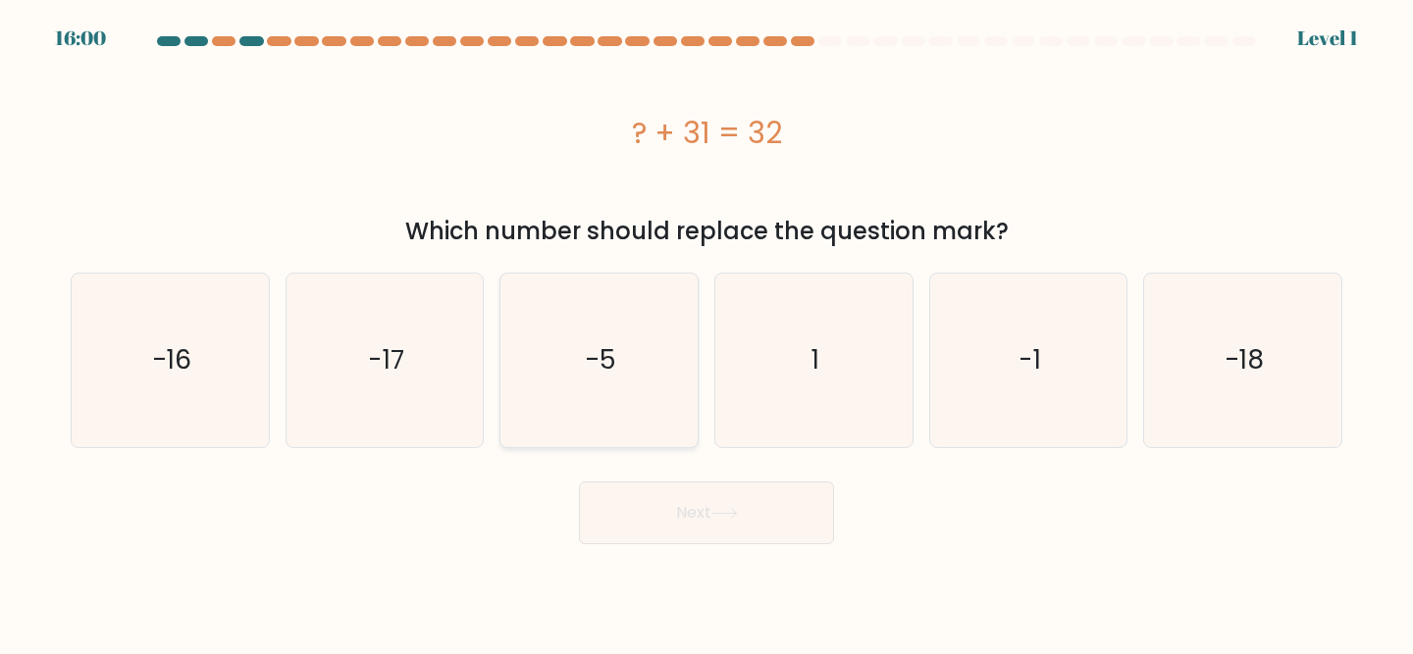
click at [594, 437] on icon "-5" at bounding box center [599, 361] width 174 height 174
click at [706, 333] on input "c. -5" at bounding box center [706, 330] width 1 height 5
radio input "true"
click at [628, 537] on button "Next" at bounding box center [706, 513] width 255 height 63
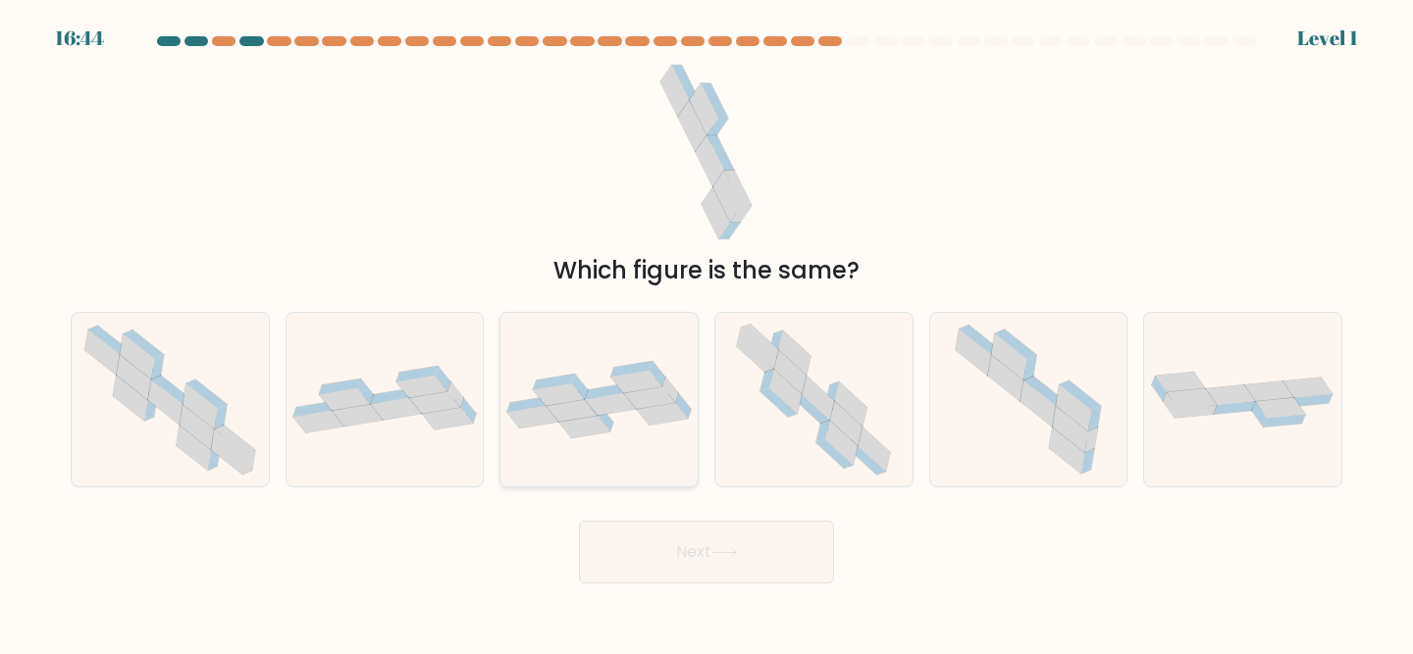
click at [584, 386] on icon at bounding box center [580, 387] width 16 height 25
click at [706, 333] on input "c." at bounding box center [706, 330] width 1 height 5
radio input "true"
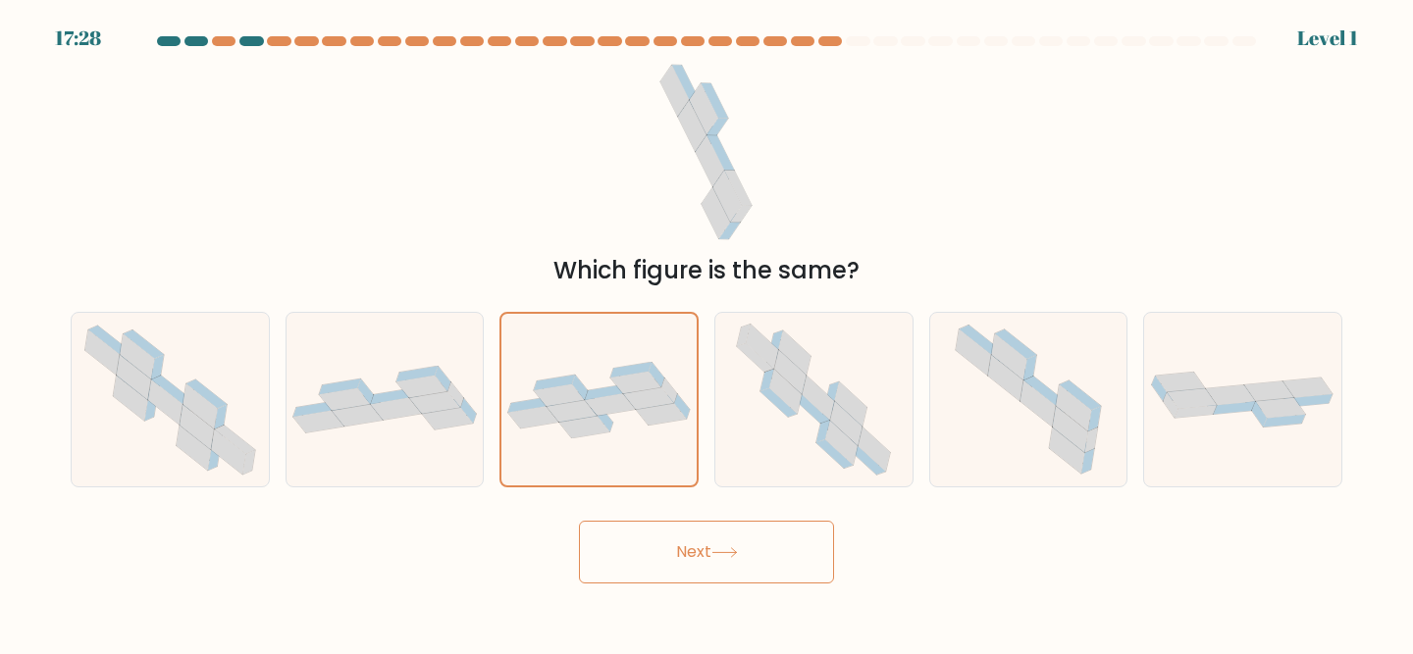
click at [606, 541] on button "Next" at bounding box center [706, 552] width 255 height 63
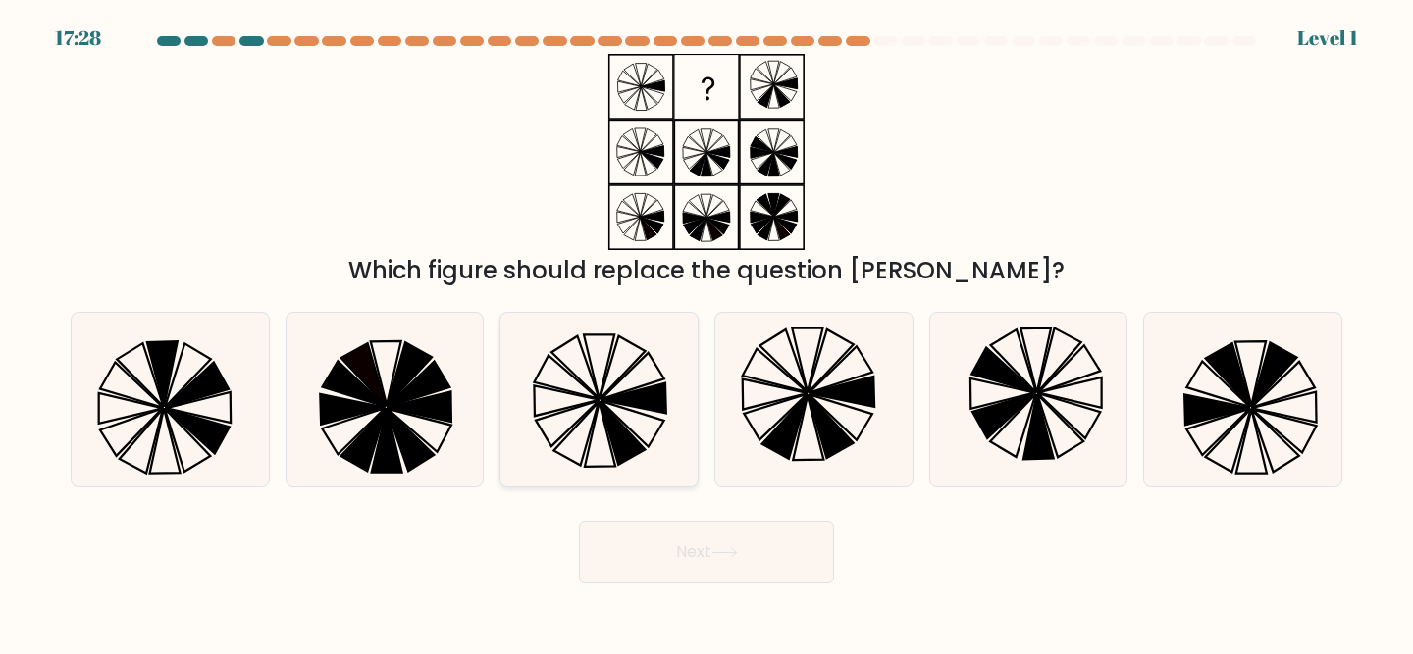
click at [576, 421] on icon at bounding box center [599, 400] width 174 height 174
click at [706, 333] on input "c." at bounding box center [706, 330] width 1 height 5
radio input "true"
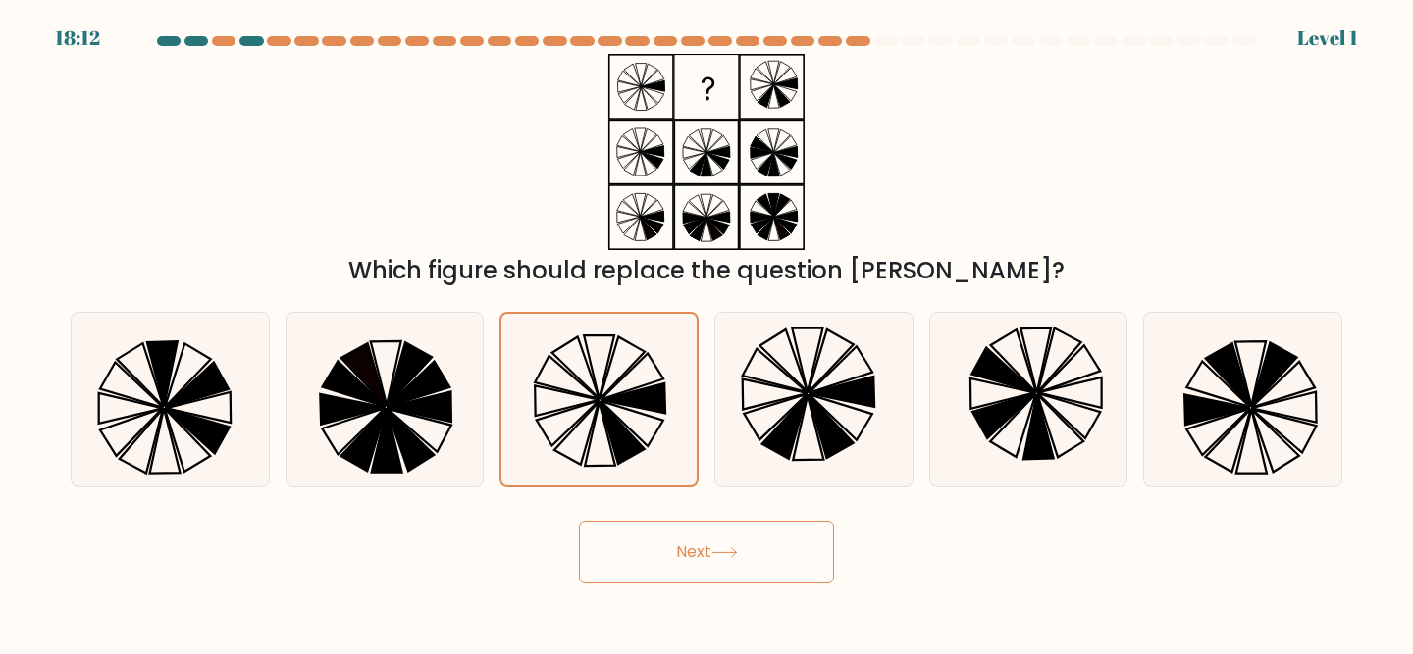
click at [624, 529] on button "Next" at bounding box center [706, 552] width 255 height 63
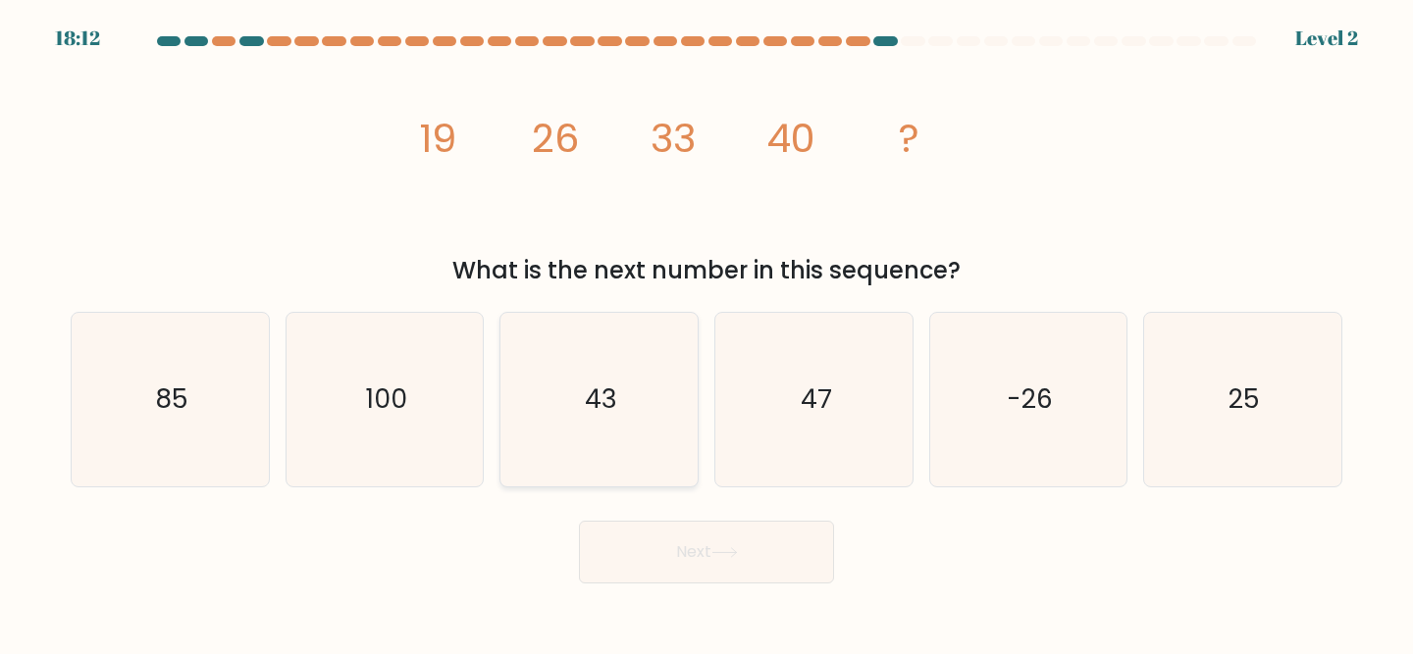
click at [617, 433] on icon "43" at bounding box center [599, 400] width 174 height 174
click at [706, 333] on input "c. 43" at bounding box center [706, 330] width 1 height 5
radio input "true"
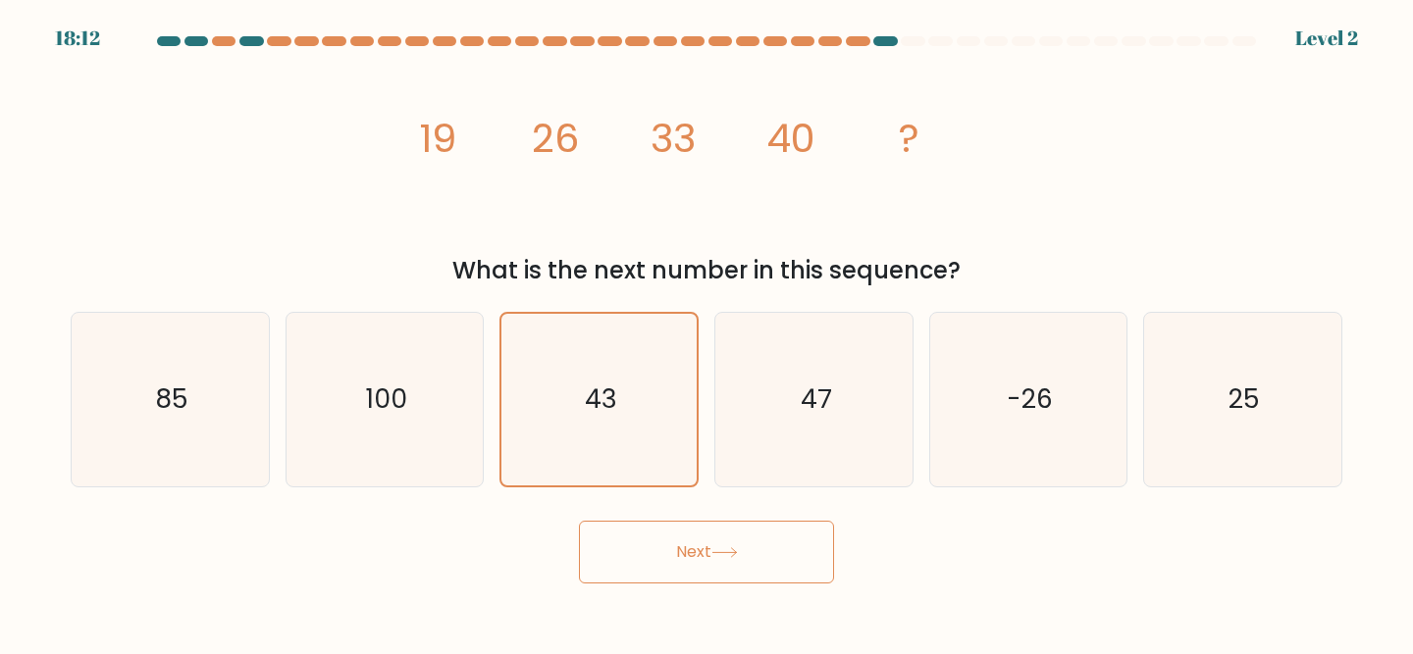
click at [631, 538] on button "Next" at bounding box center [706, 552] width 255 height 63
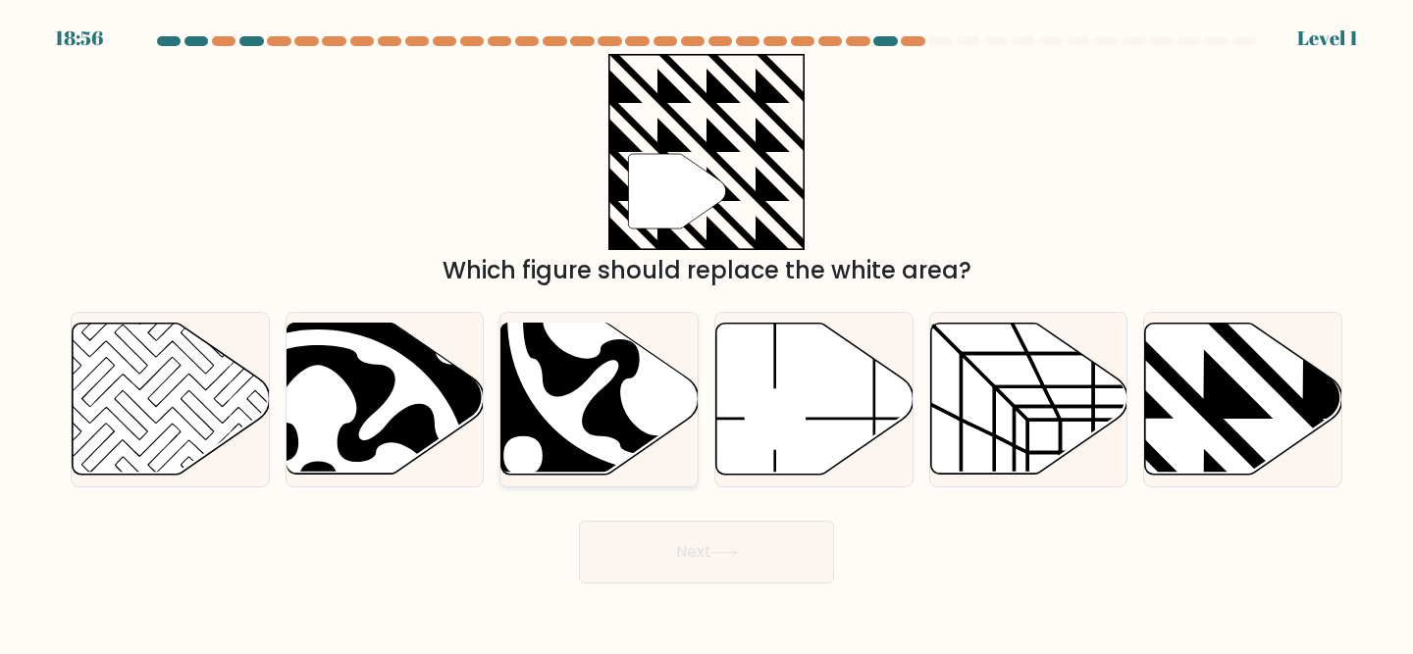
click at [619, 405] on icon at bounding box center [659, 319] width 273 height 273
click at [706, 333] on input "c." at bounding box center [706, 330] width 1 height 5
radio input "true"
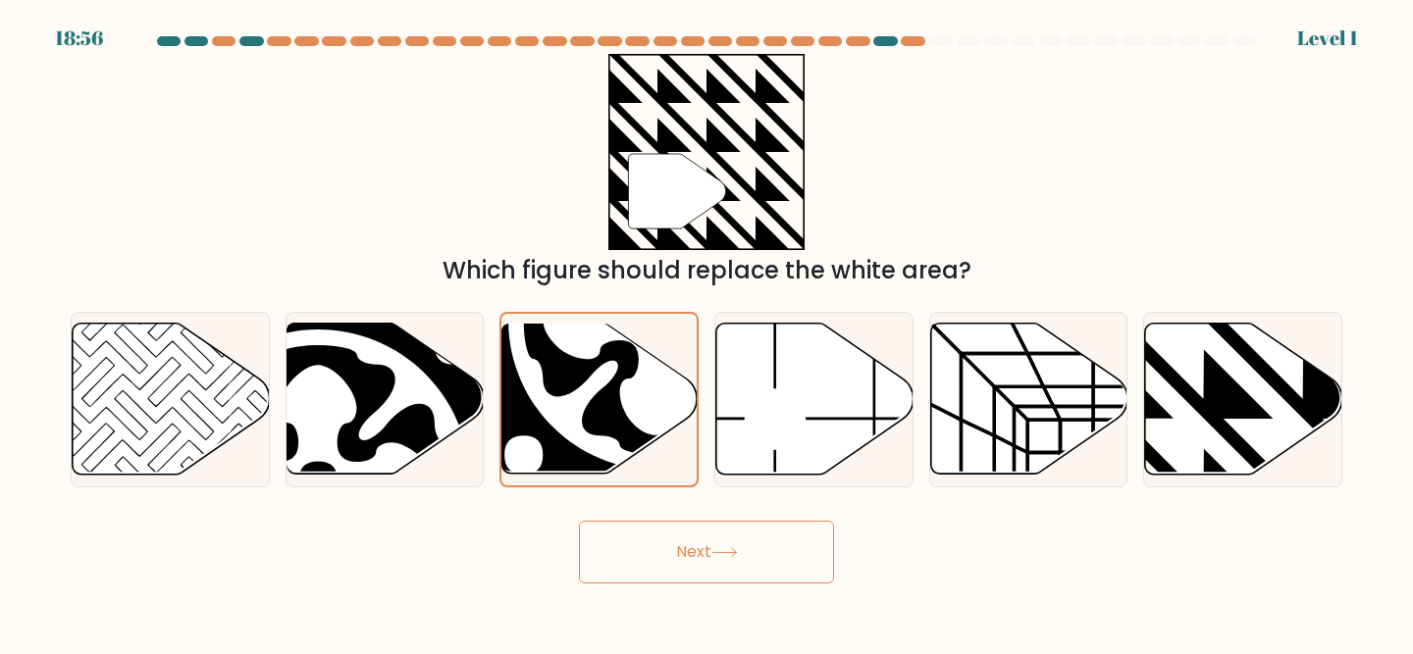
click at [636, 535] on button "Next" at bounding box center [706, 552] width 255 height 63
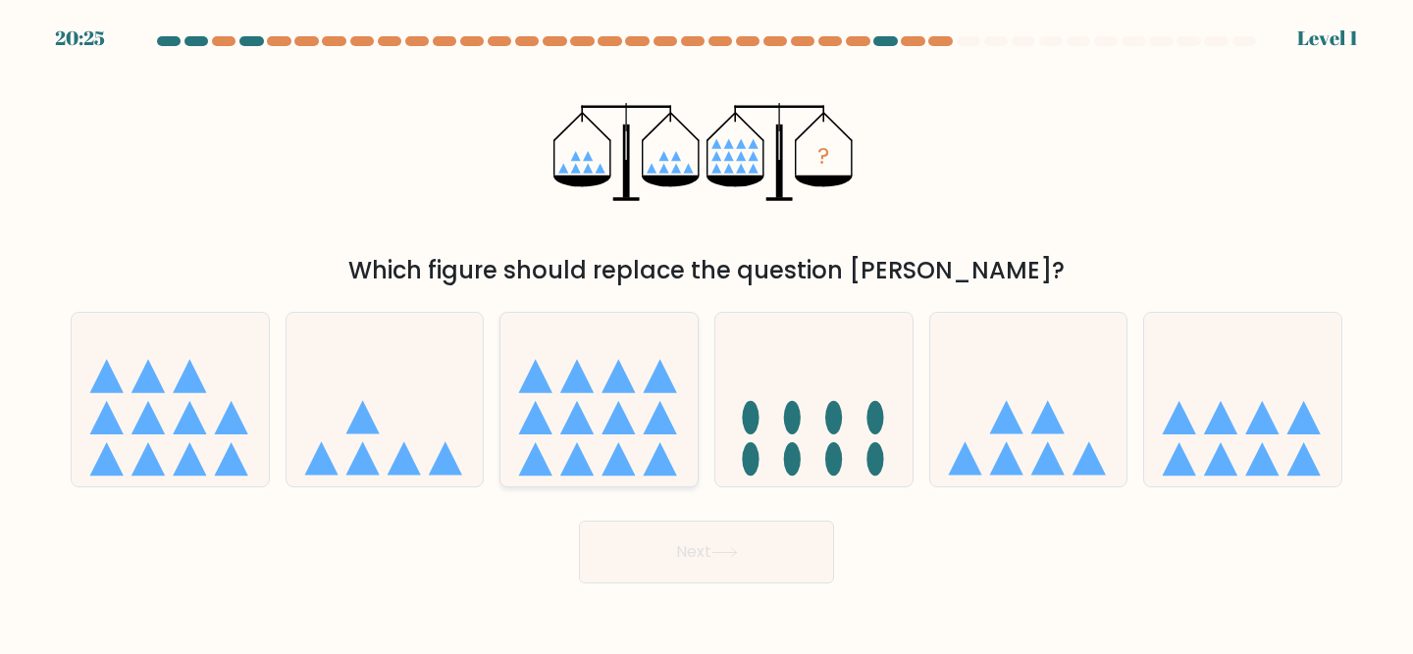
click at [615, 440] on icon at bounding box center [598, 399] width 197 height 163
click at [706, 333] on input "c." at bounding box center [706, 330] width 1 height 5
radio input "true"
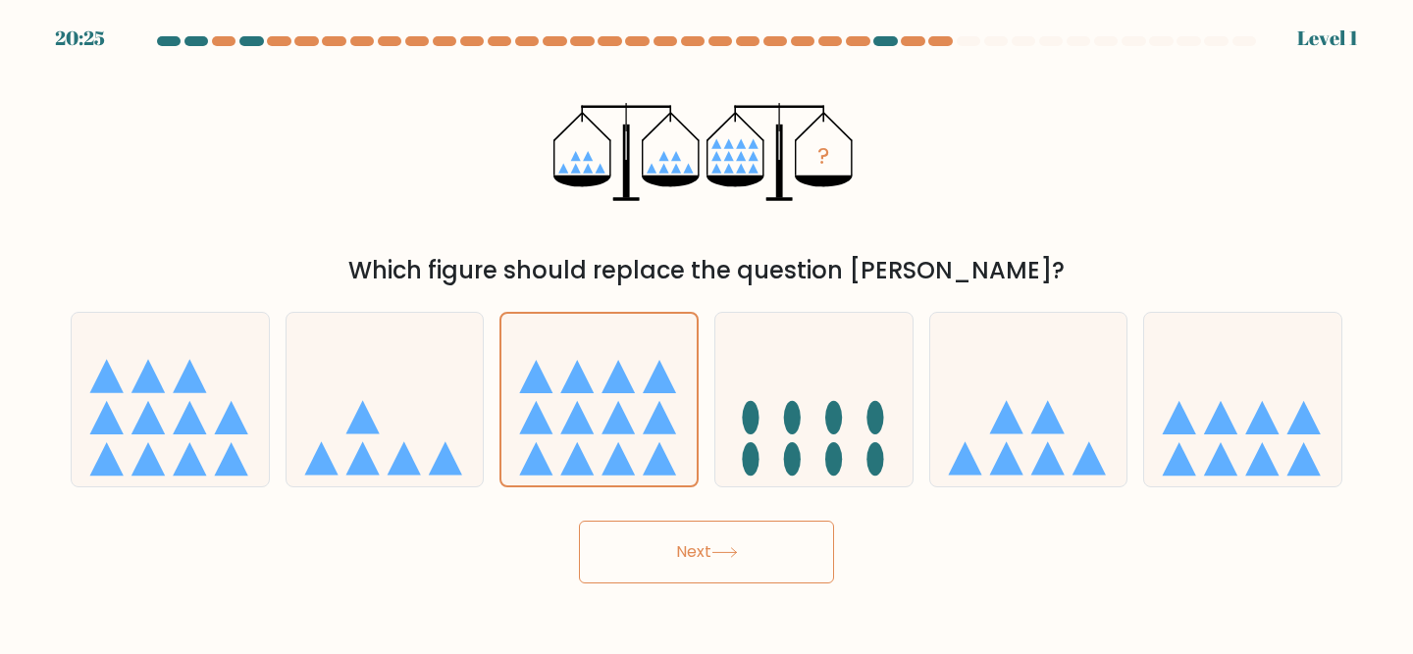
click at [637, 558] on button "Next" at bounding box center [706, 552] width 255 height 63
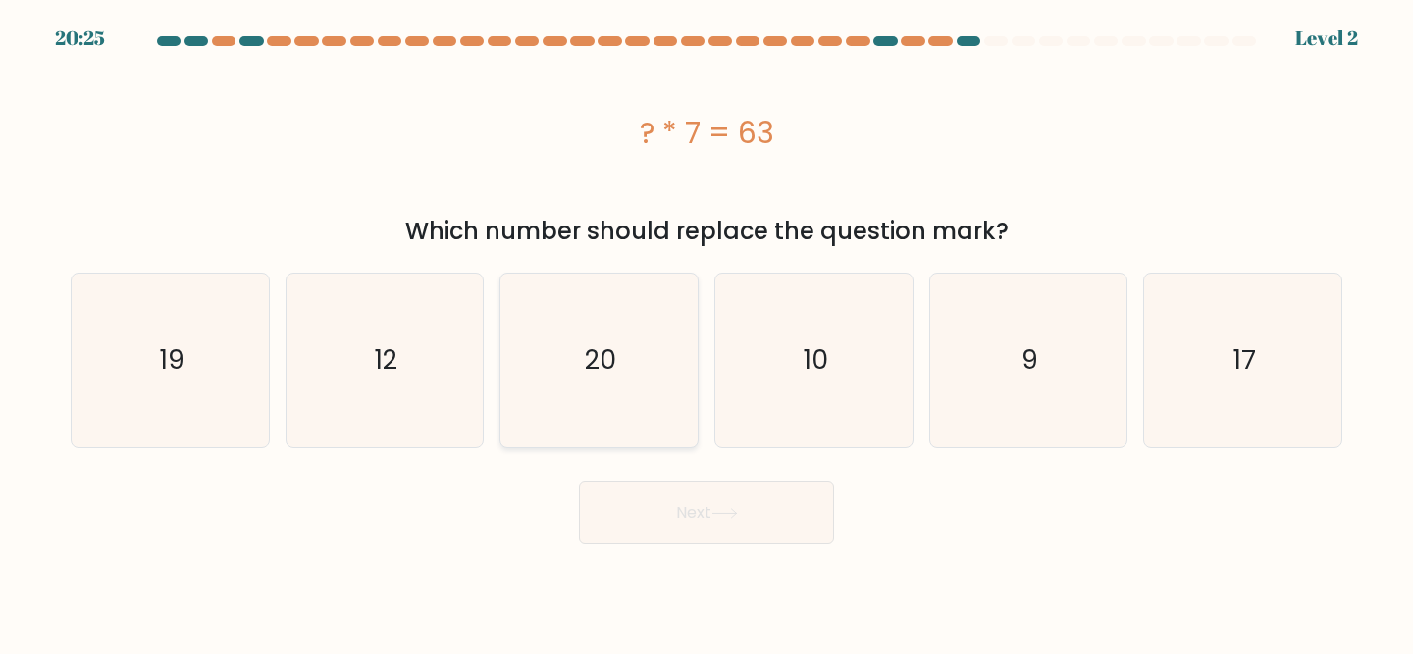
click at [610, 435] on icon "20" at bounding box center [599, 361] width 174 height 174
click at [706, 333] on input "c. 20" at bounding box center [706, 330] width 1 height 5
radio input "true"
click at [642, 532] on button "Next" at bounding box center [706, 513] width 255 height 63
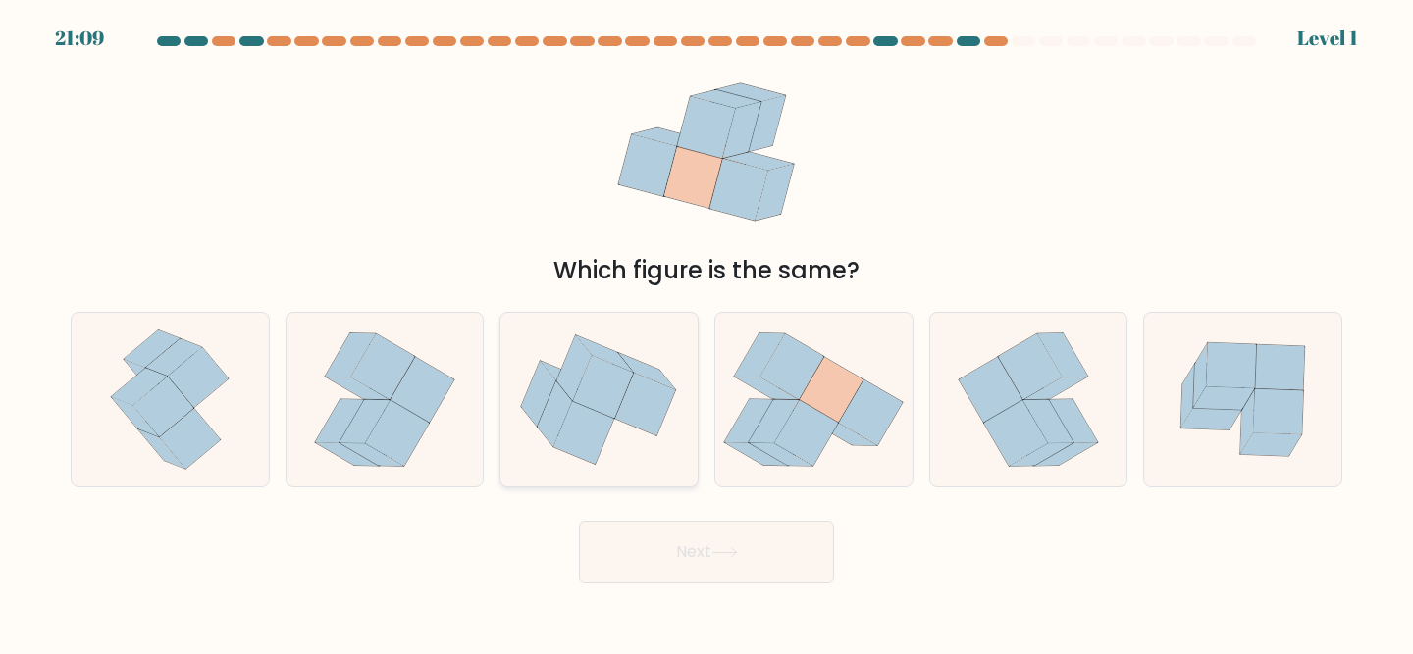
click at [605, 366] on icon at bounding box center [604, 386] width 61 height 63
click at [706, 333] on input "c." at bounding box center [706, 330] width 1 height 5
radio input "true"
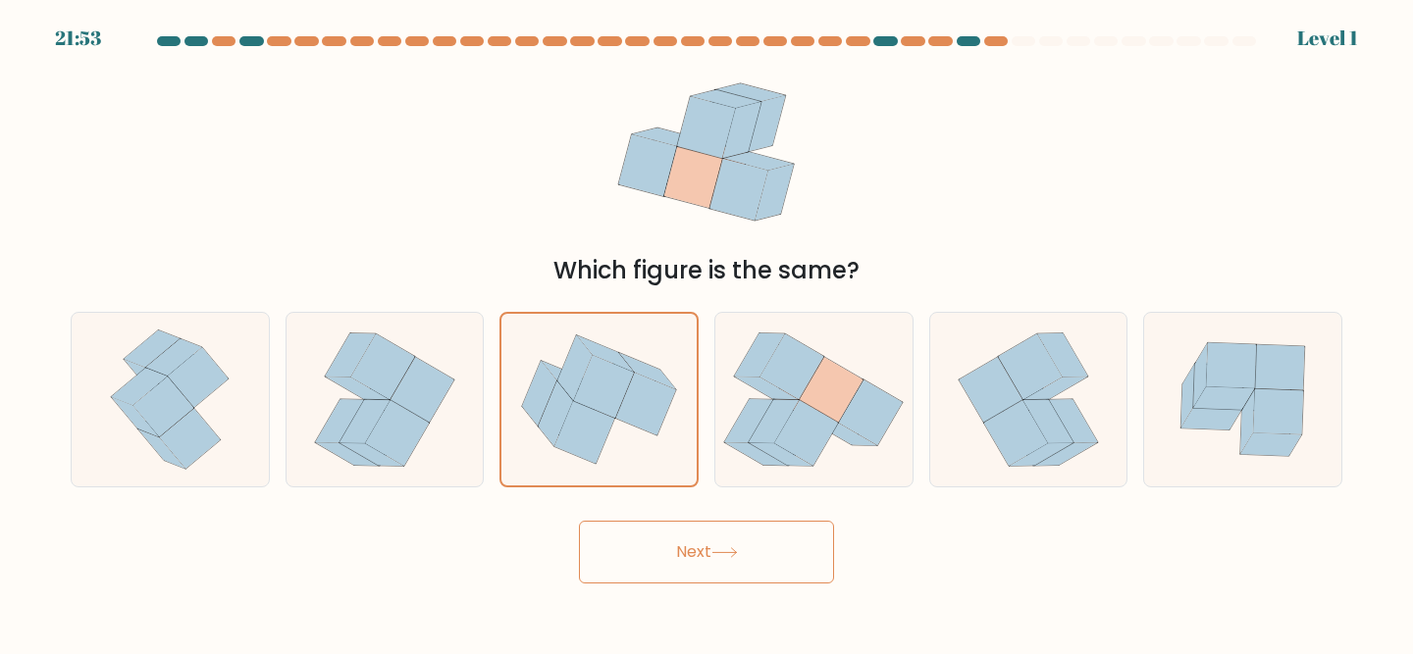
click at [646, 539] on button "Next" at bounding box center [706, 552] width 255 height 63
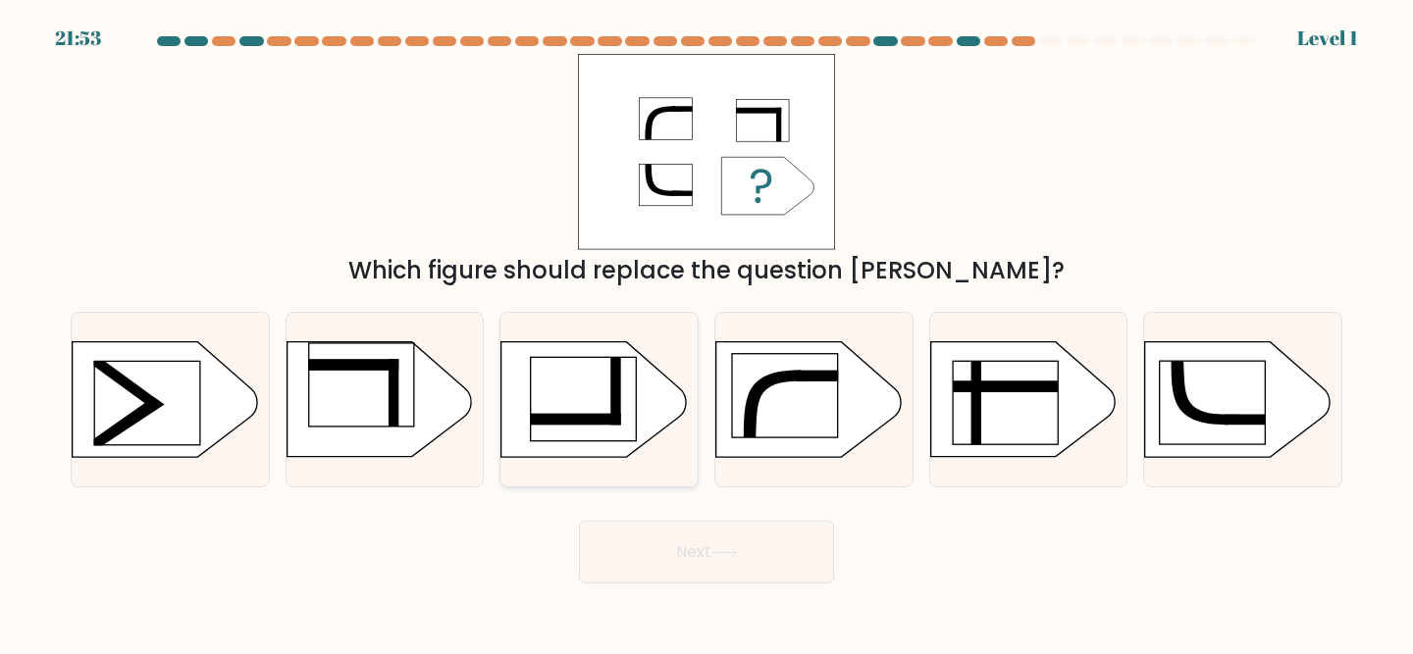
drag, startPoint x: 623, startPoint y: 421, endPoint x: 623, endPoint y: 441, distance: 20.6
click at [623, 423] on rect at bounding box center [583, 399] width 105 height 83
click at [706, 333] on input "c." at bounding box center [706, 330] width 1 height 5
radio input "true"
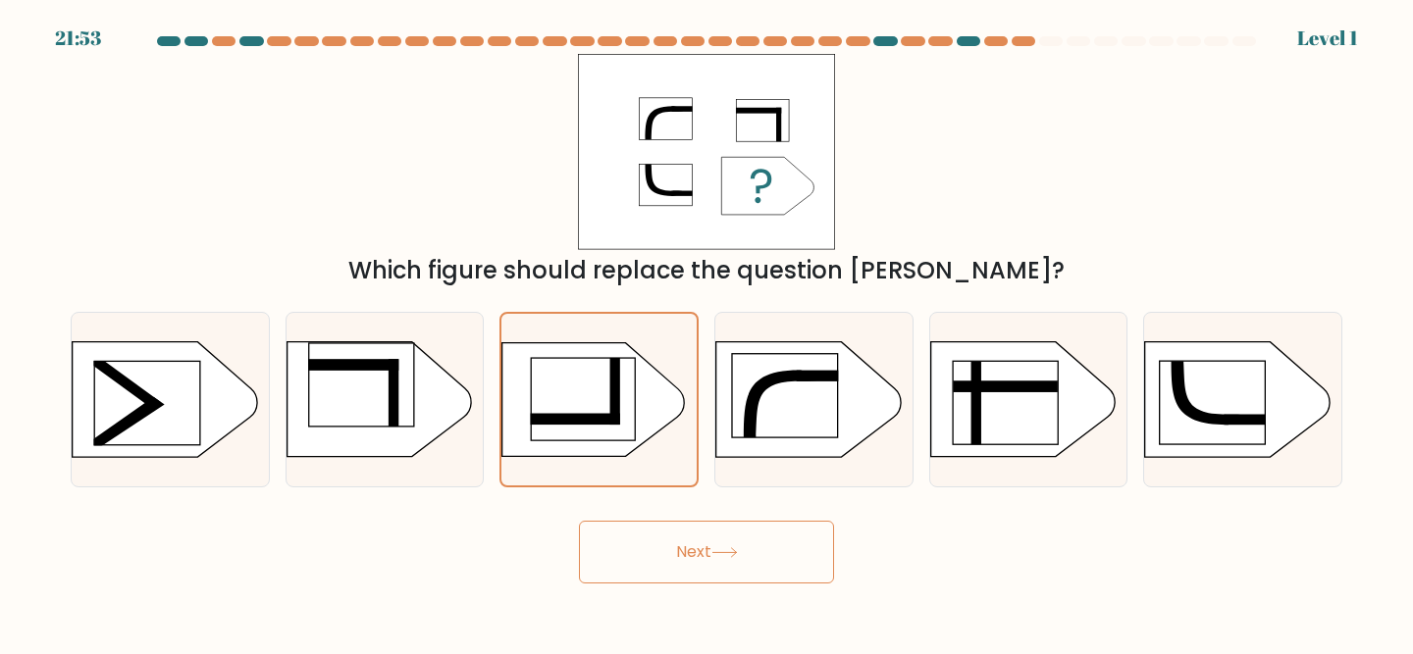
click at [646, 540] on button "Next" at bounding box center [706, 552] width 255 height 63
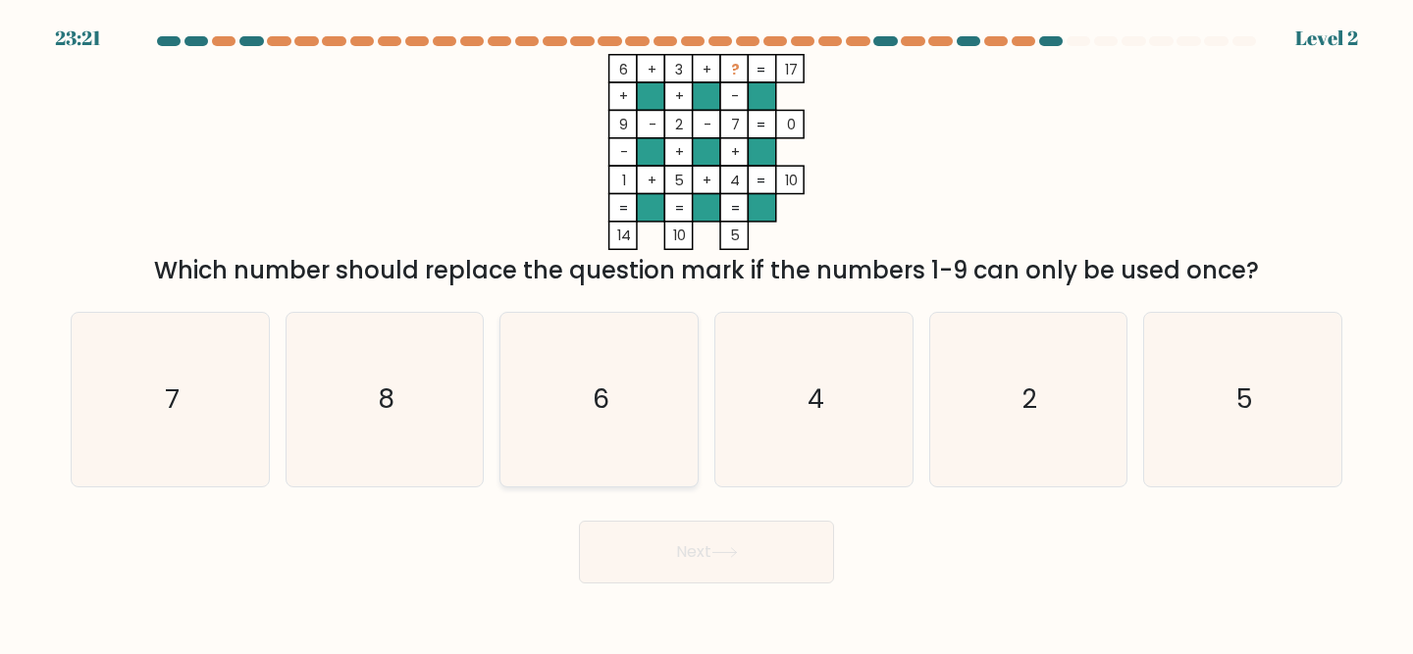
click at [609, 433] on icon "6" at bounding box center [599, 400] width 174 height 174
click at [706, 333] on input "c. 6" at bounding box center [706, 330] width 1 height 5
radio input "true"
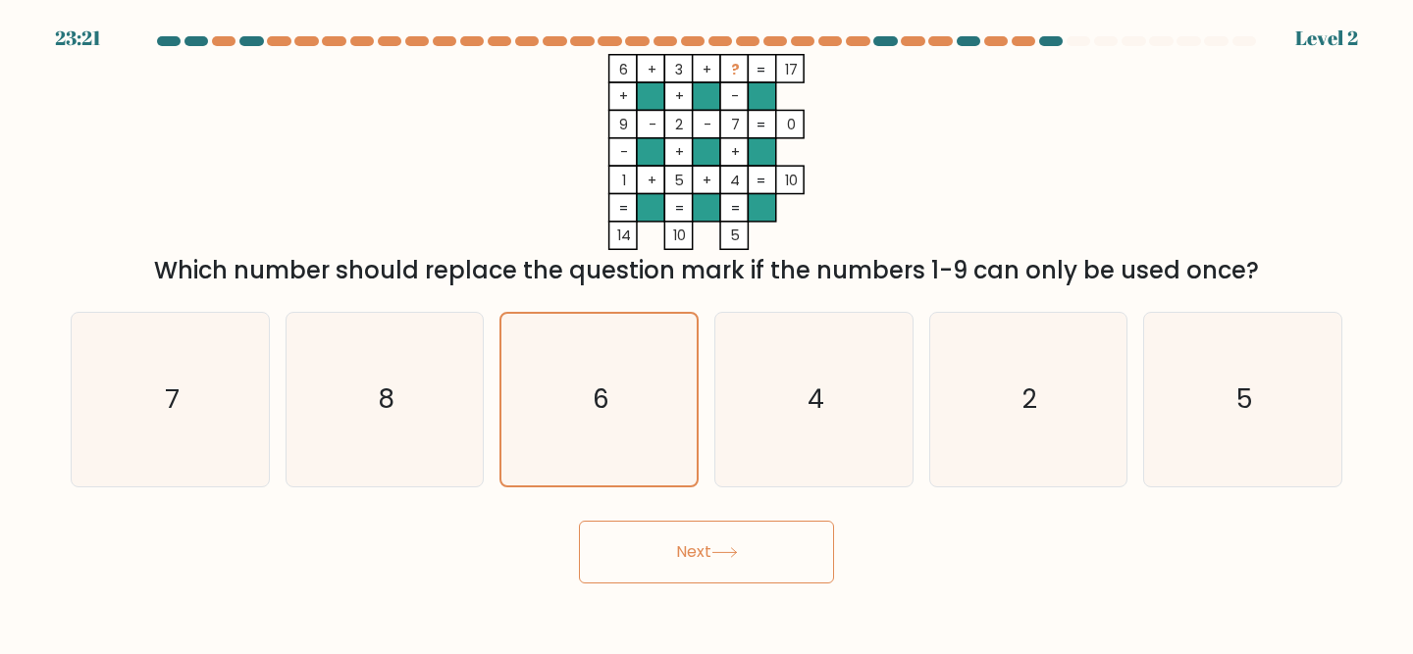
click at [638, 548] on button "Next" at bounding box center [706, 552] width 255 height 63
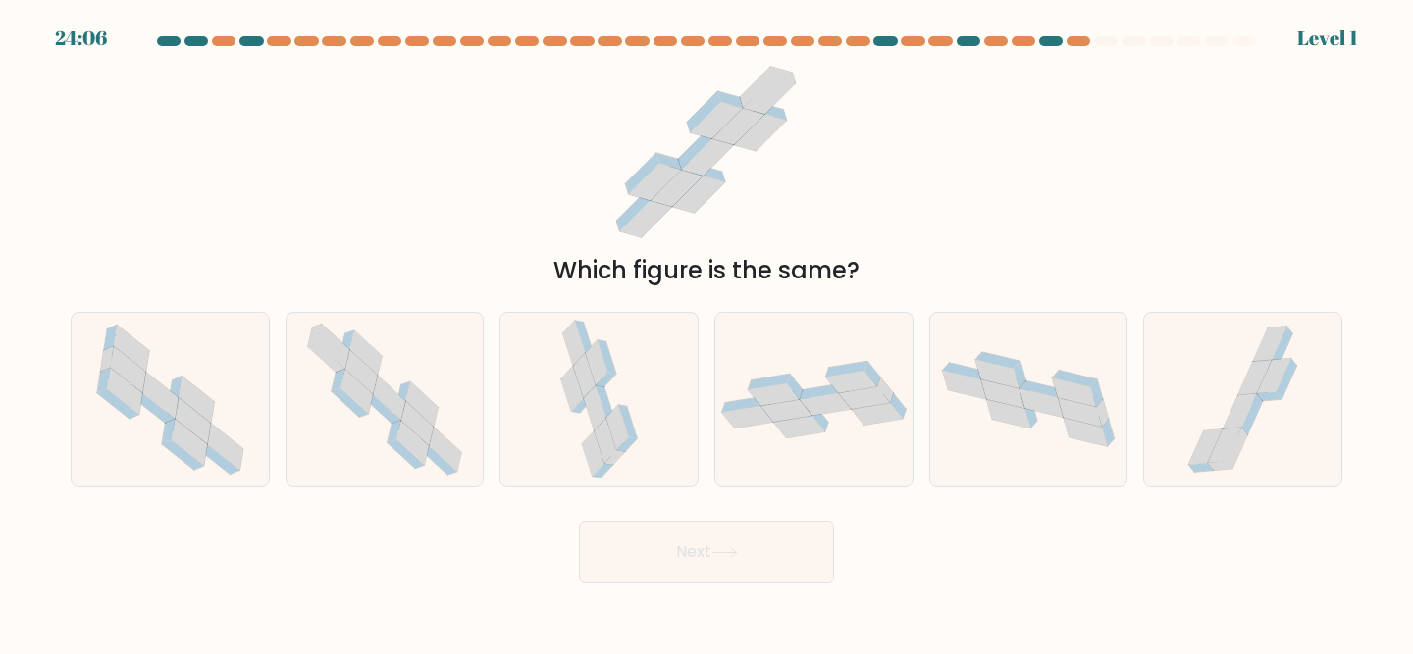
click at [615, 431] on icon at bounding box center [617, 428] width 23 height 45
click at [706, 333] on input "c." at bounding box center [706, 330] width 1 height 5
radio input "true"
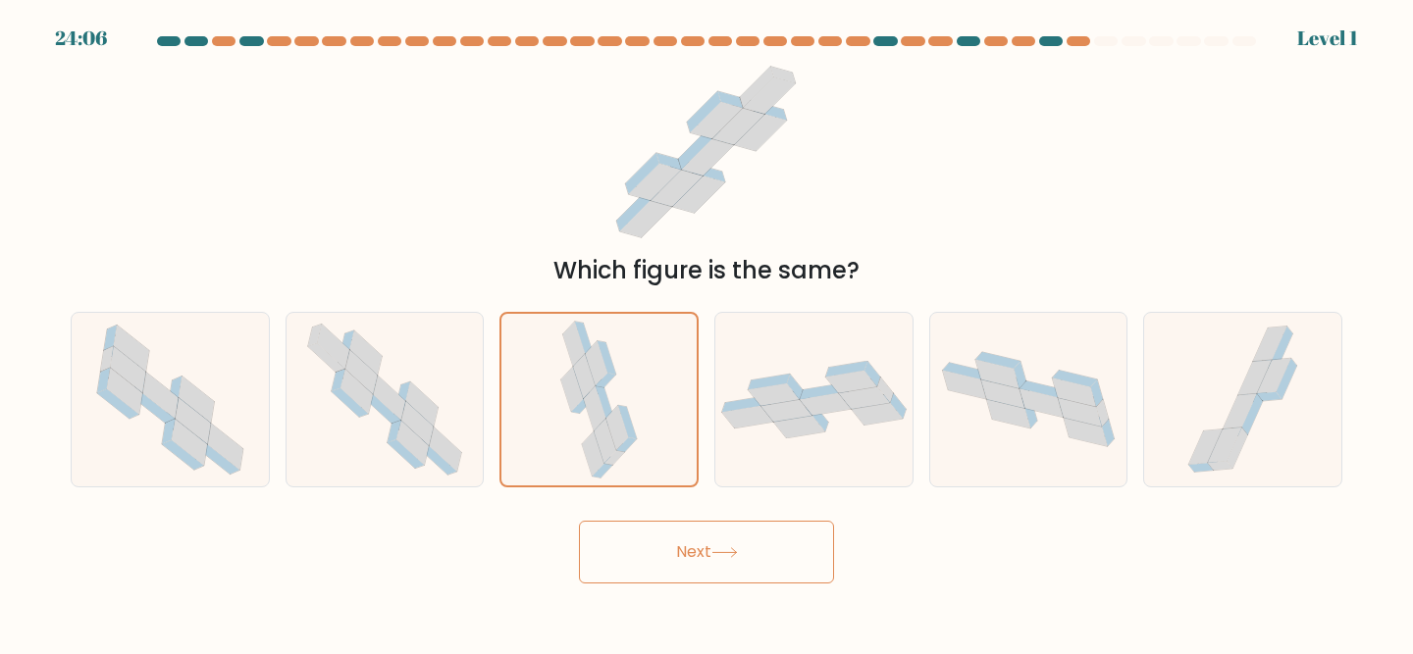
click at [635, 521] on button "Next" at bounding box center [706, 552] width 255 height 63
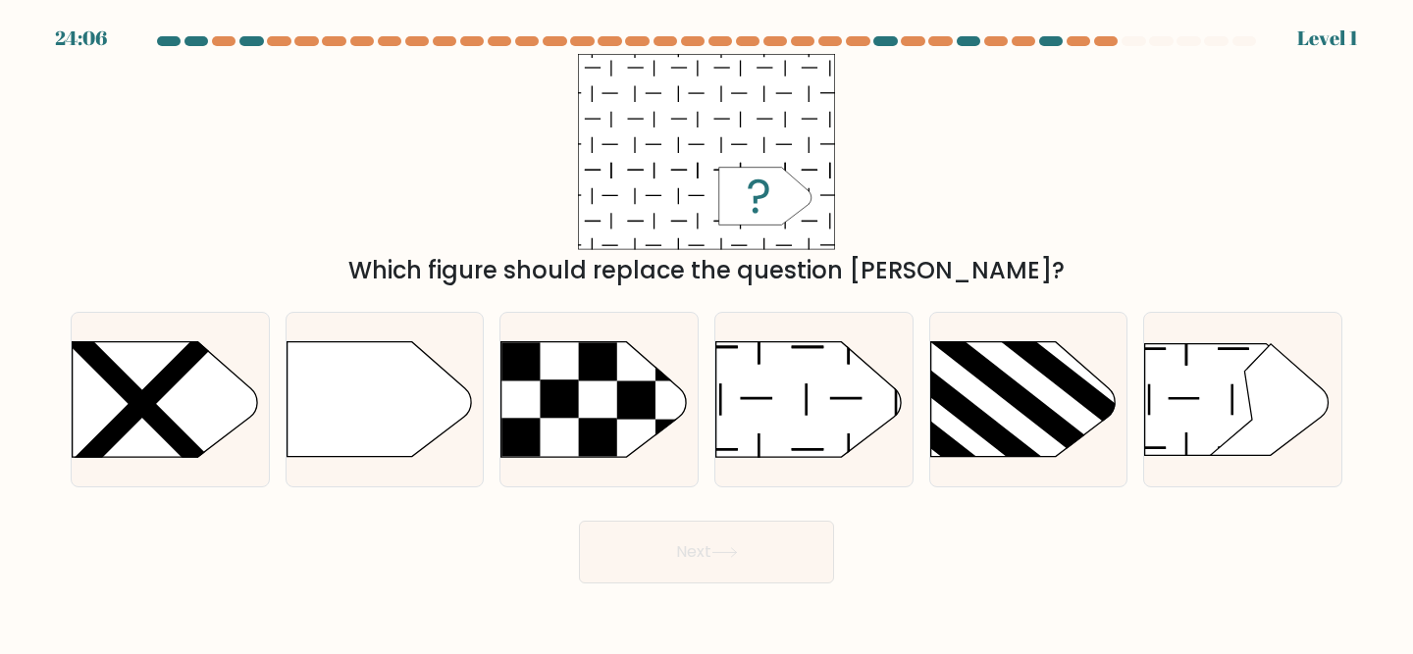
click at [638, 573] on button "Next" at bounding box center [706, 552] width 255 height 63
click at [601, 400] on icon at bounding box center [593, 399] width 184 height 115
click at [706, 333] on input "c." at bounding box center [706, 330] width 1 height 5
radio input "true"
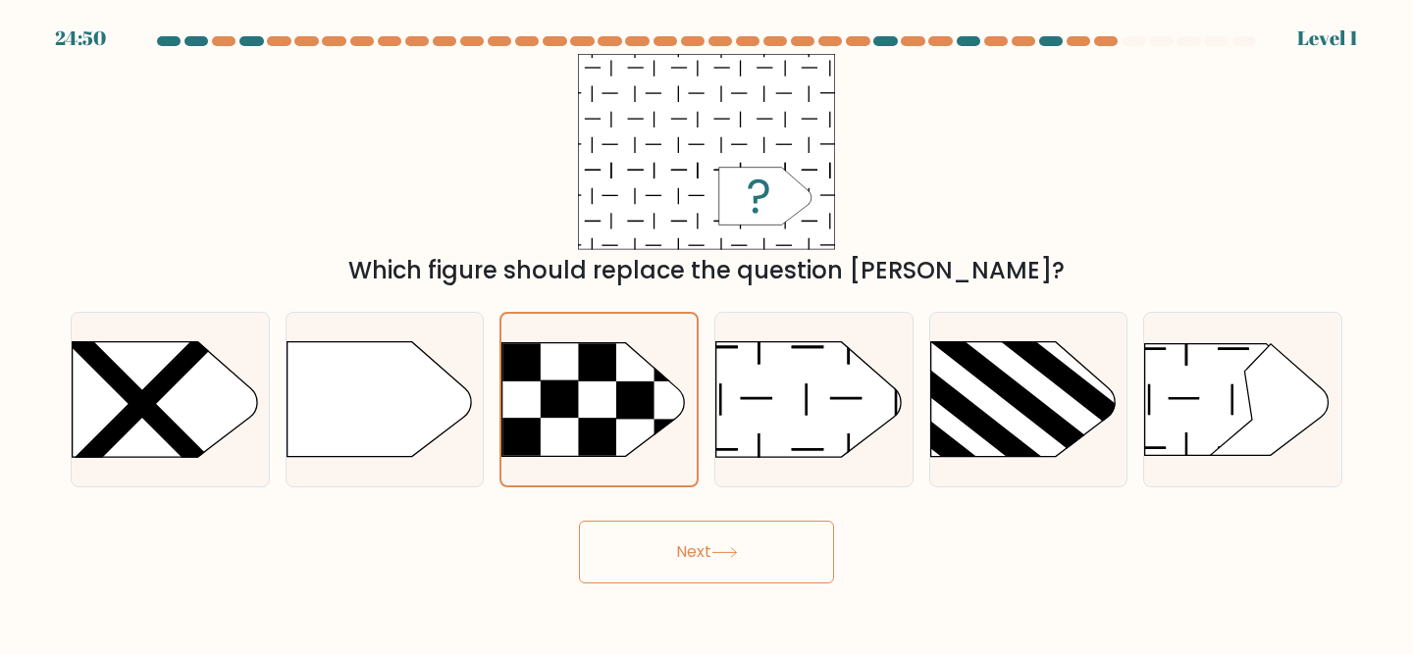
click at [632, 537] on button "Next" at bounding box center [706, 552] width 255 height 63
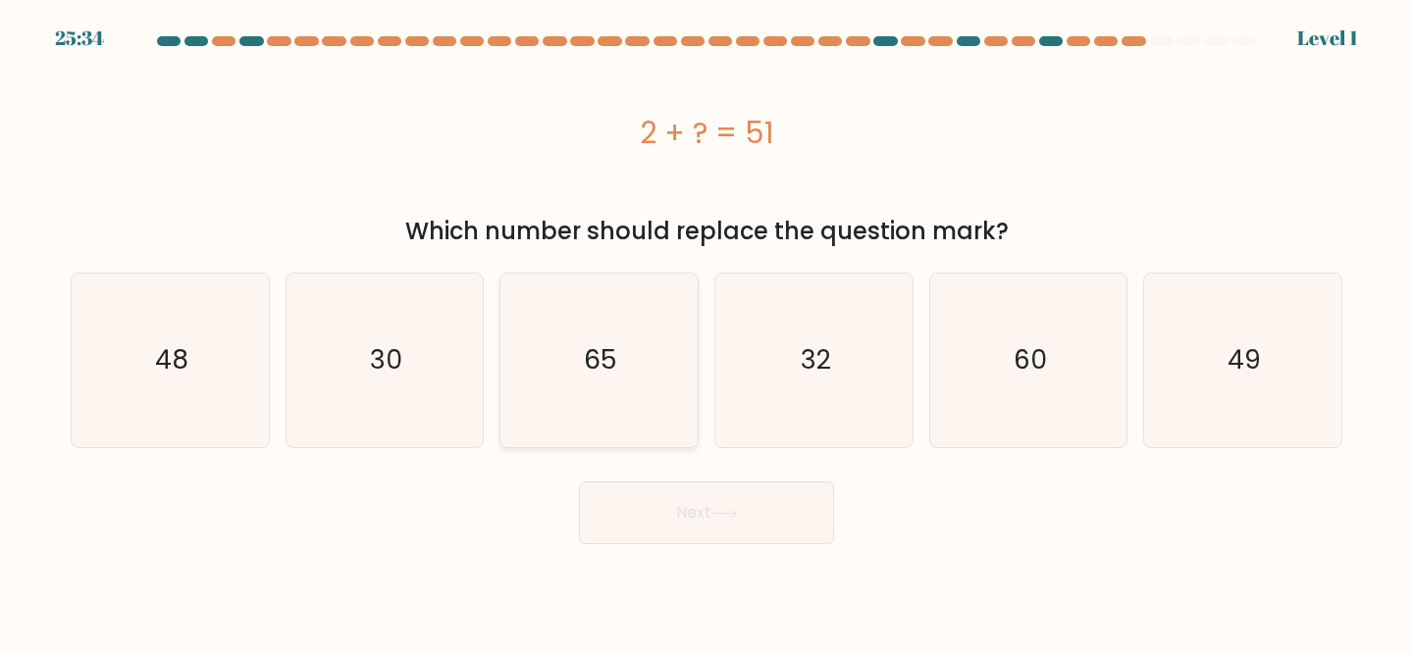
click at [624, 414] on icon "65" at bounding box center [599, 361] width 174 height 174
click at [706, 333] on input "c. 65" at bounding box center [706, 330] width 1 height 5
radio input "true"
click at [632, 513] on button "Next" at bounding box center [706, 513] width 255 height 63
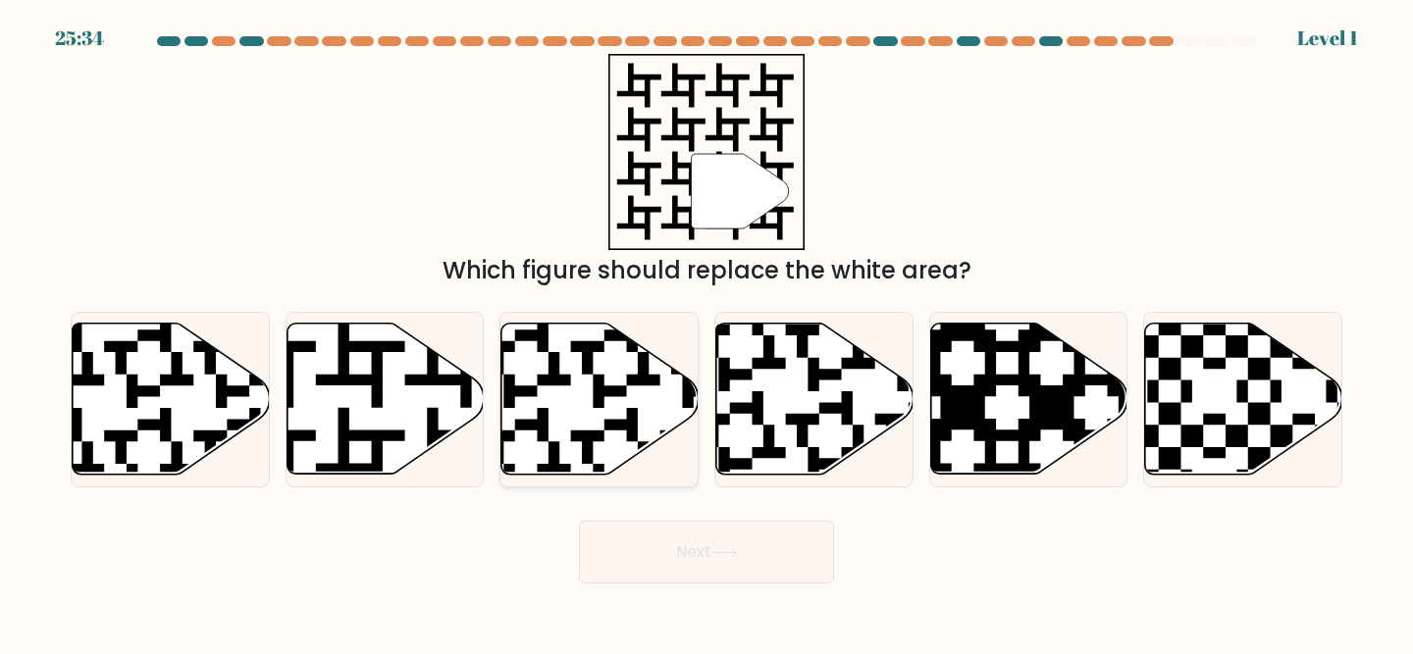
click at [614, 384] on icon at bounding box center [599, 399] width 197 height 151
click at [706, 333] on input "c." at bounding box center [706, 330] width 1 height 5
radio input "true"
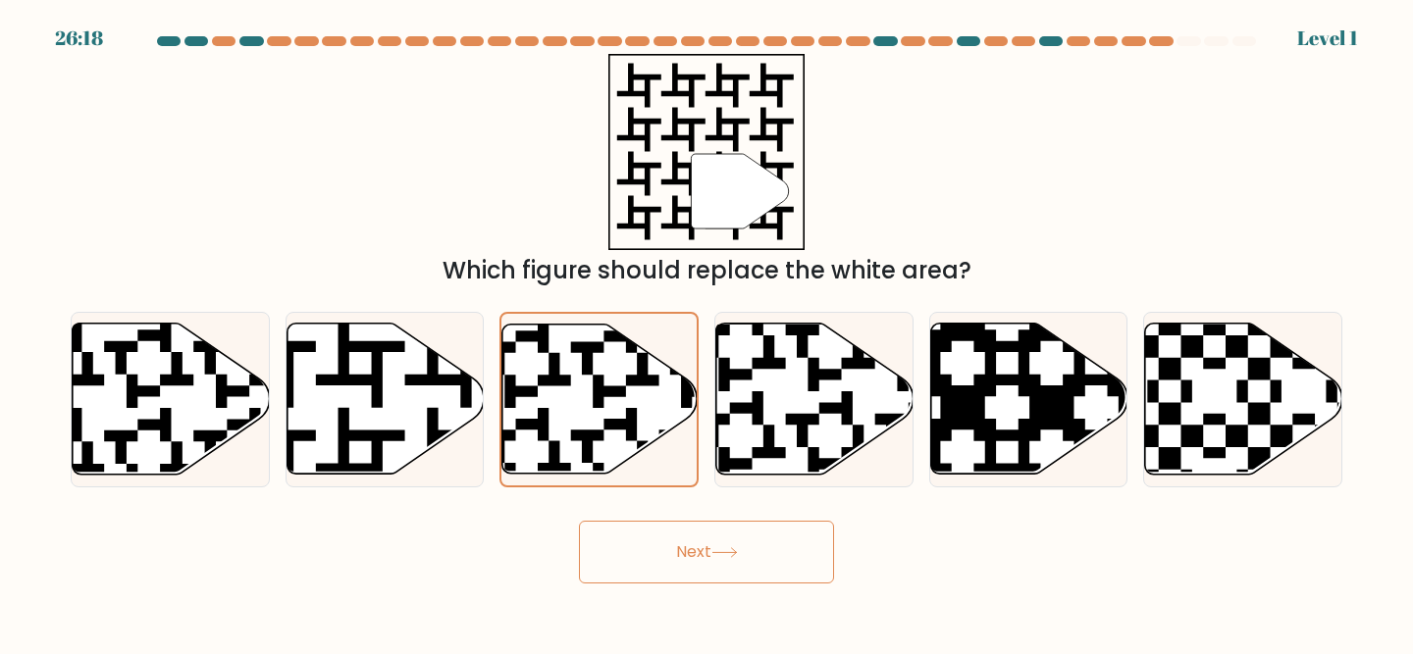
click at [623, 543] on button "Next" at bounding box center [706, 552] width 255 height 63
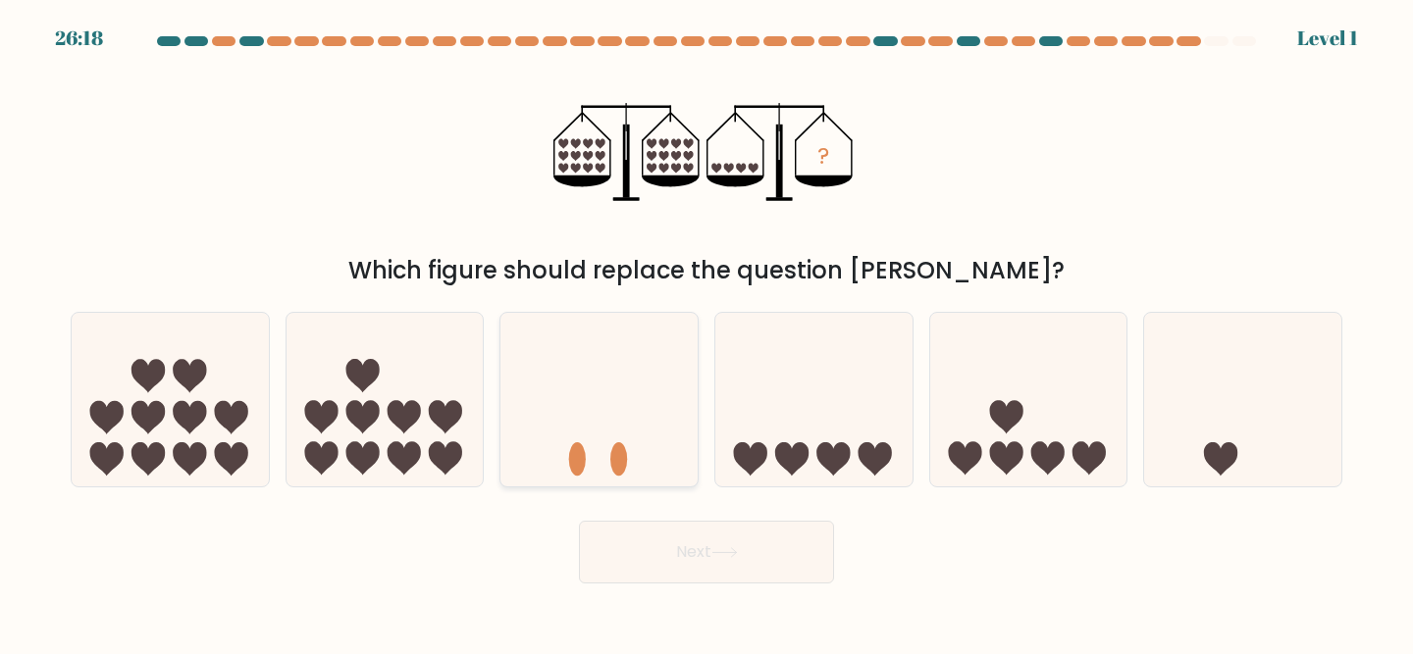
click at [596, 399] on icon at bounding box center [598, 399] width 197 height 163
click at [706, 333] on input "c." at bounding box center [706, 330] width 1 height 5
radio input "true"
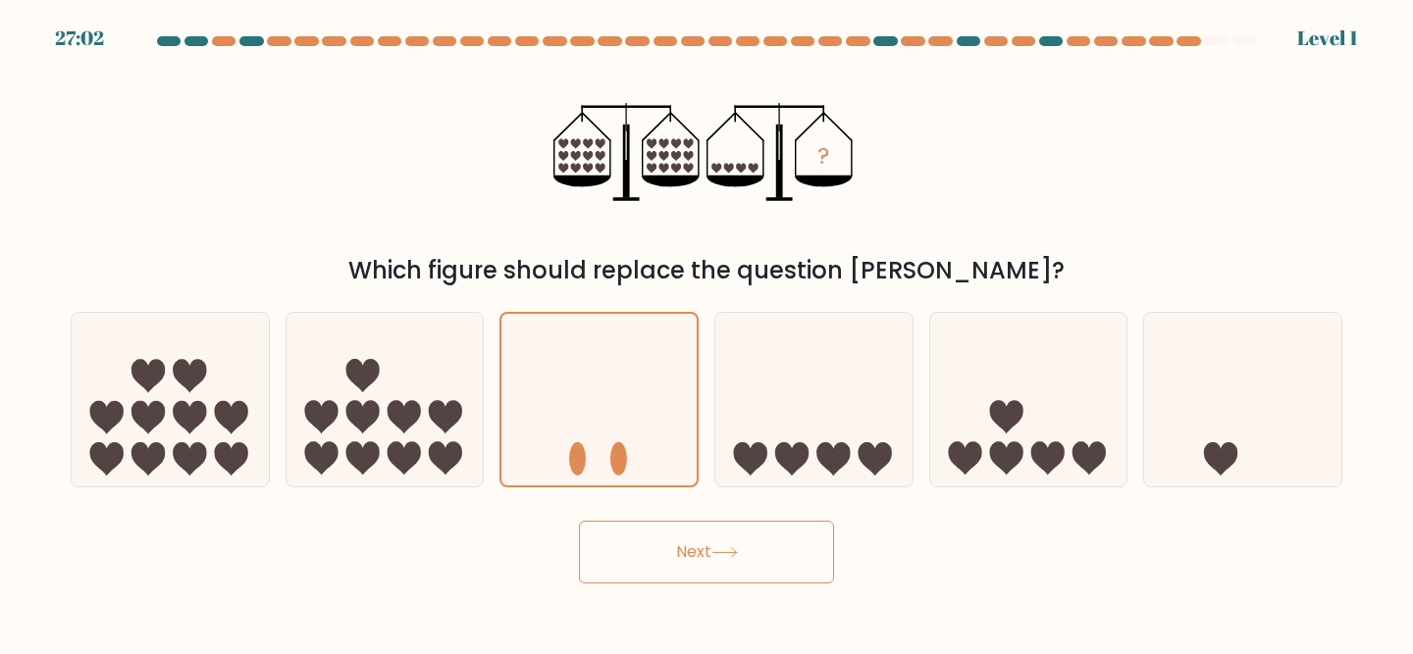
click at [632, 576] on button "Next" at bounding box center [706, 552] width 255 height 63
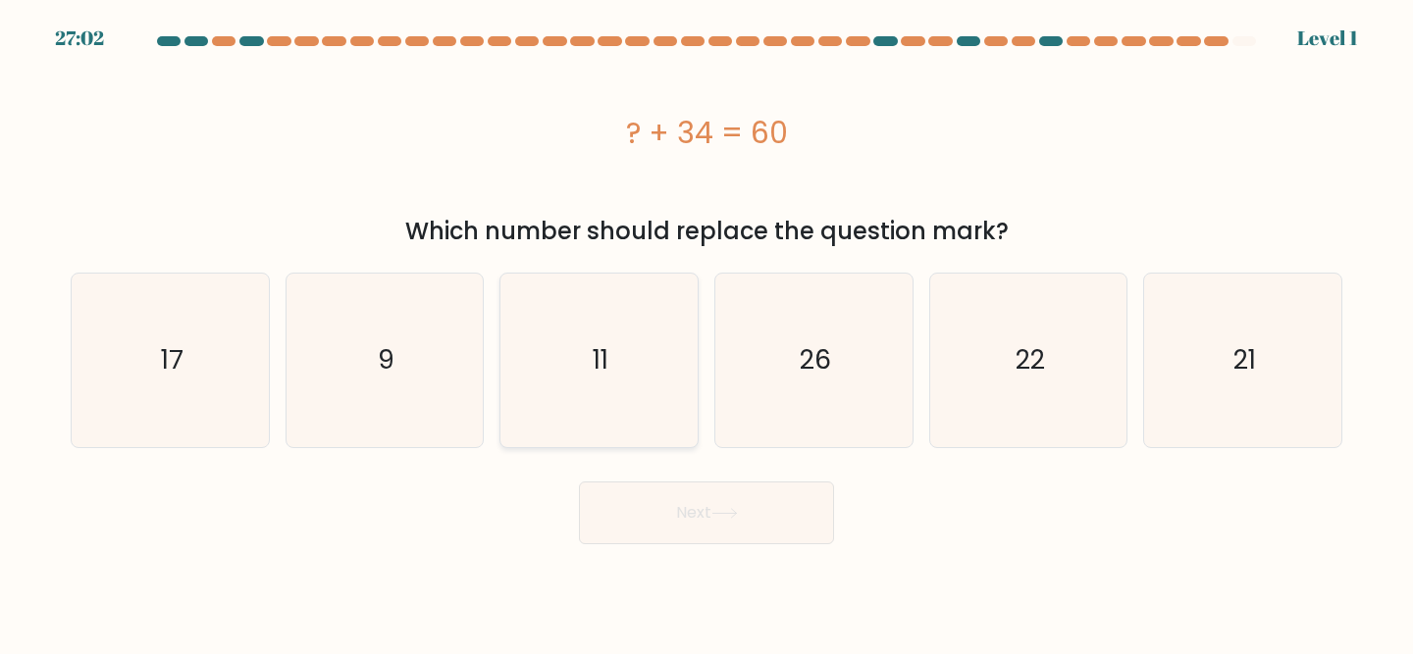
click at [622, 412] on icon "11" at bounding box center [599, 361] width 174 height 174
click at [706, 333] on input "c. 11" at bounding box center [706, 330] width 1 height 5
radio input "true"
click at [634, 562] on body "27:02 Level 1 9" at bounding box center [706, 327] width 1413 height 654
click at [634, 522] on button "Next" at bounding box center [706, 513] width 255 height 63
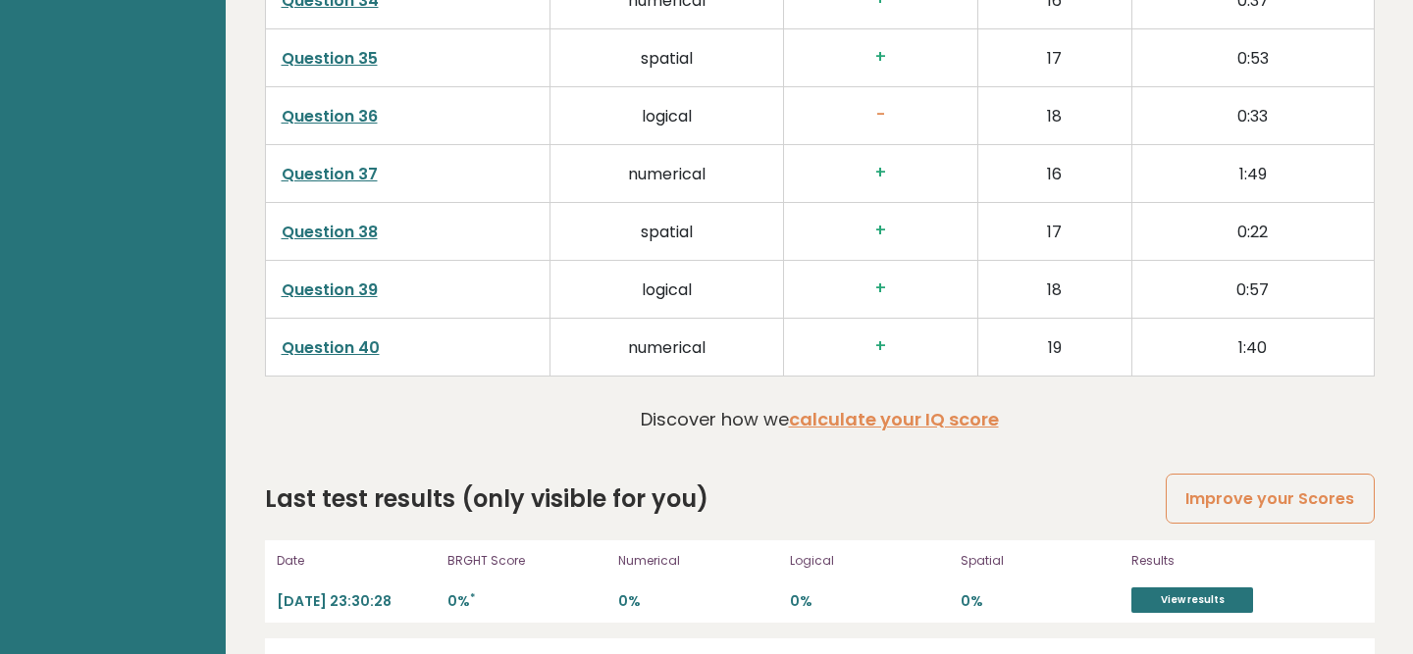
scroll to position [5140, 0]
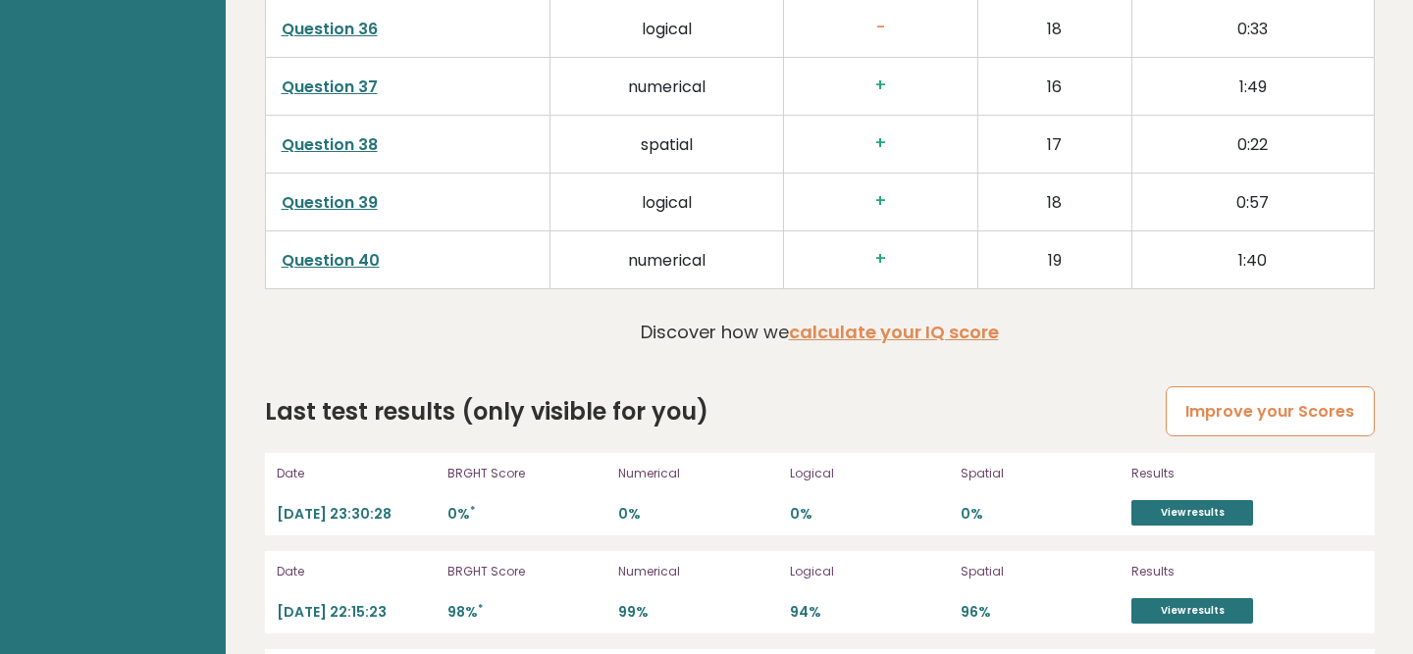
click at [1248, 387] on link "Improve your Scores" at bounding box center [1269, 412] width 208 height 50
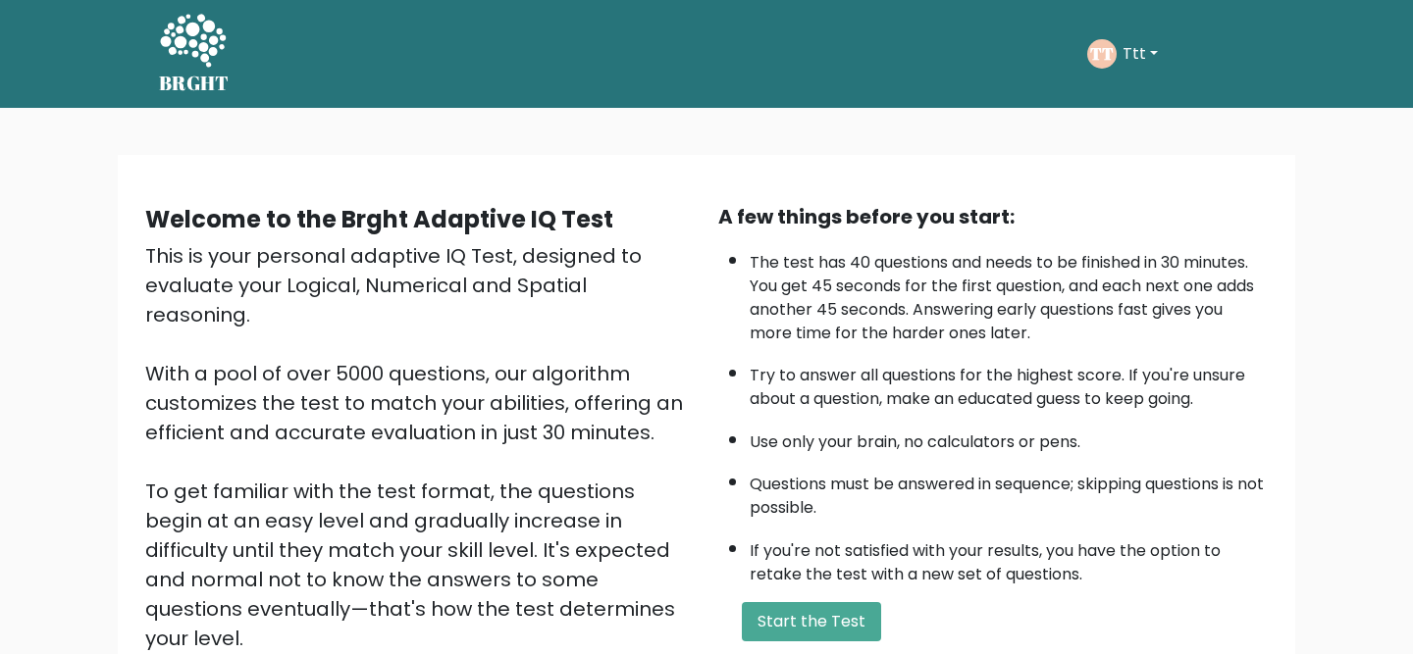
click at [803, 587] on div "A few things before you start: The test has 40 questions and needs to be finish…" at bounding box center [992, 457] width 573 height 510
click at [803, 611] on button "Start the Test" at bounding box center [811, 621] width 139 height 39
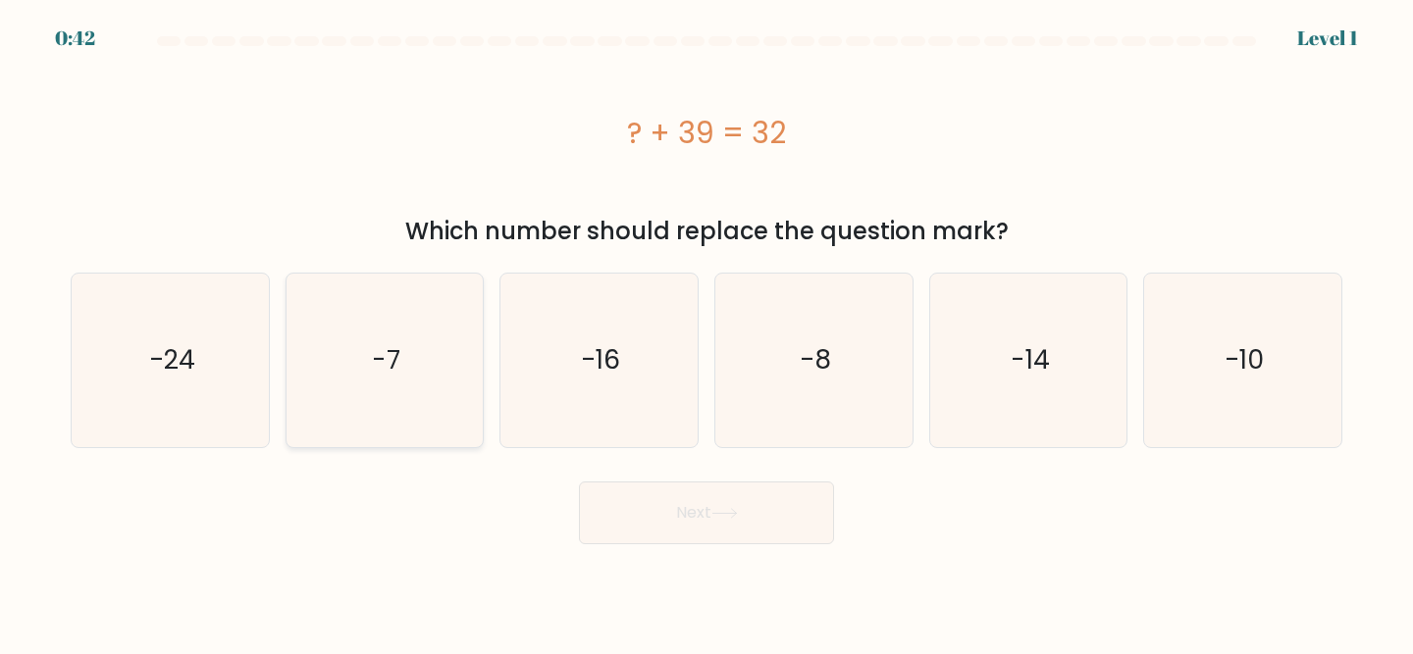
click at [420, 374] on icon "-7" at bounding box center [385, 361] width 174 height 174
click at [706, 333] on input "b. -7" at bounding box center [706, 330] width 1 height 5
radio input "true"
click at [652, 562] on body "0:41 Level 1 a." at bounding box center [706, 327] width 1413 height 654
click at [653, 520] on button "Next" at bounding box center [706, 513] width 255 height 63
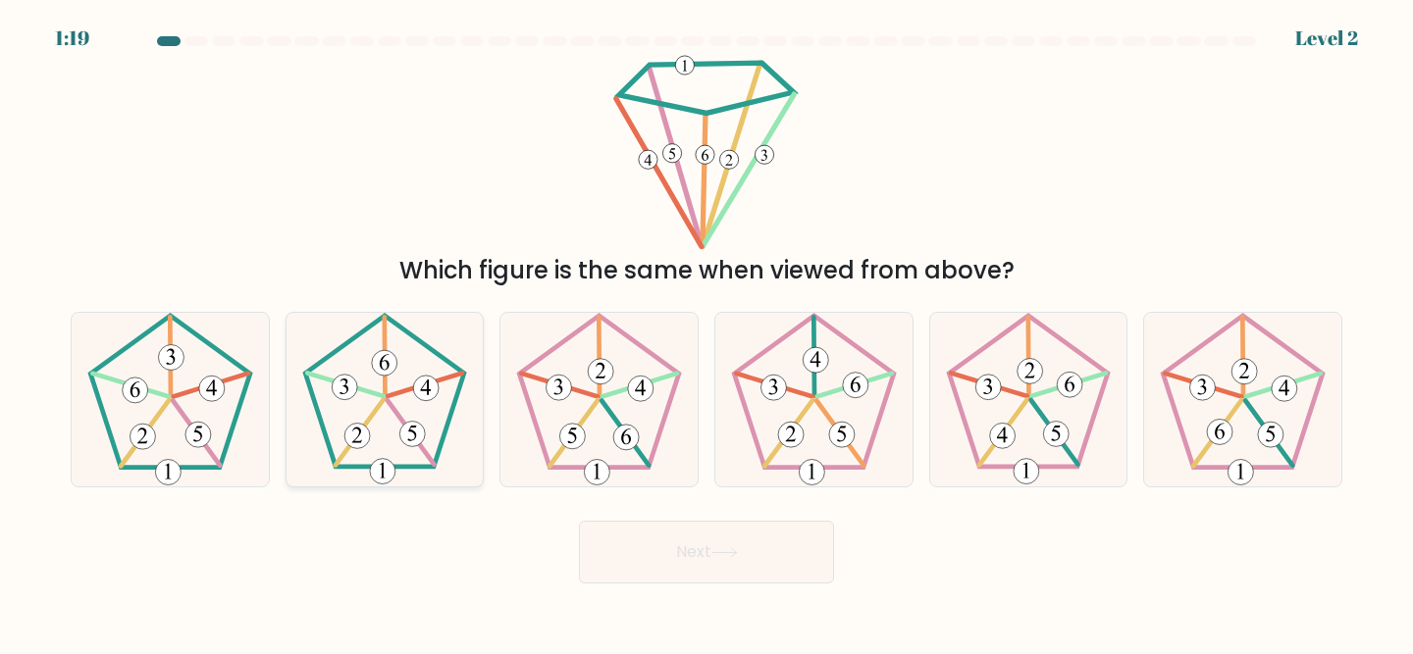
click at [404, 429] on 165 at bounding box center [412, 435] width 26 height 26
click at [706, 333] on input "b." at bounding box center [706, 330] width 1 height 5
radio input "true"
click at [671, 570] on button "Next" at bounding box center [706, 552] width 255 height 63
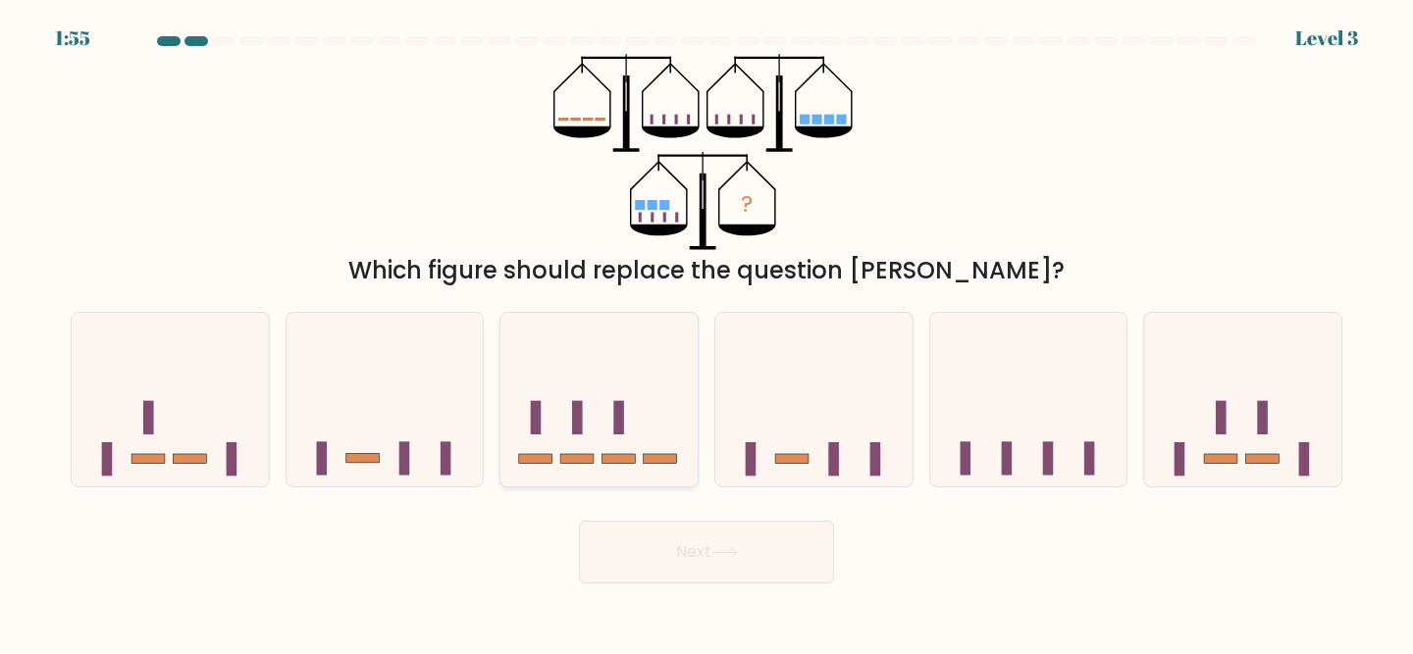
click at [655, 432] on icon at bounding box center [598, 399] width 197 height 163
click at [706, 333] on input "c." at bounding box center [706, 330] width 1 height 5
radio input "true"
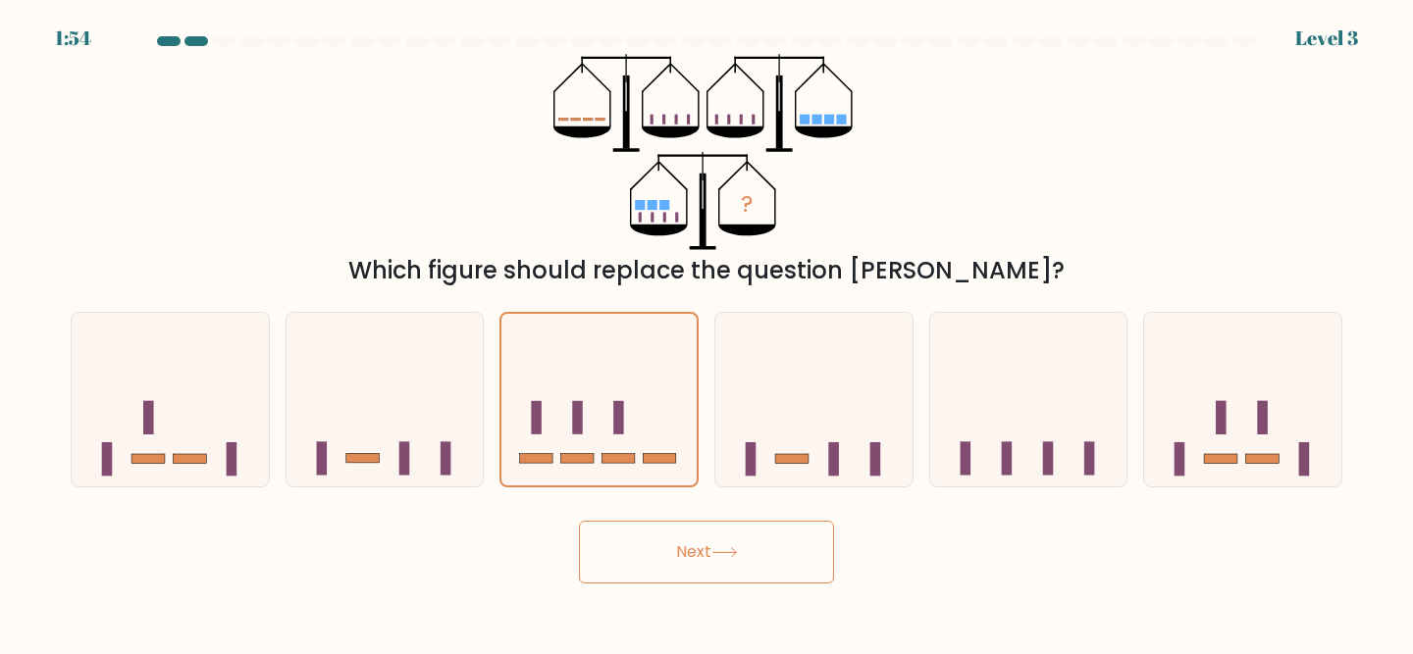
click at [657, 570] on button "Next" at bounding box center [706, 552] width 255 height 63
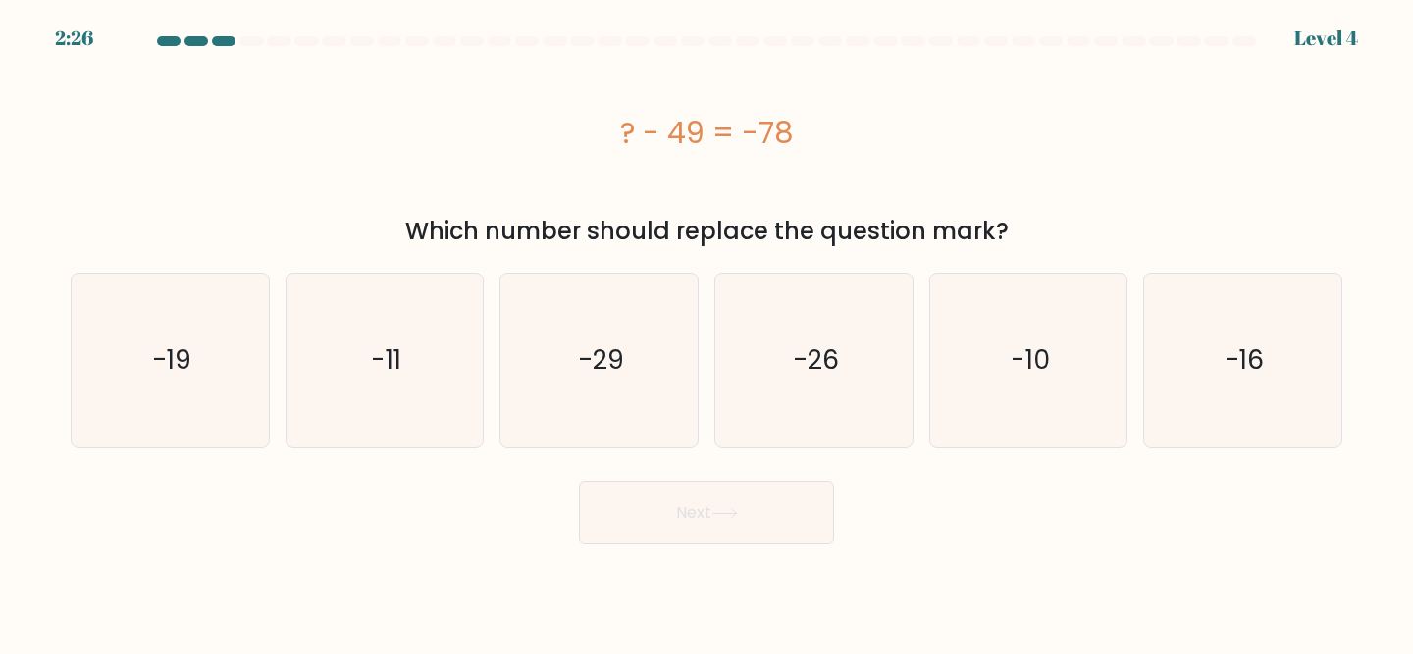
drag, startPoint x: 611, startPoint y: 144, endPoint x: 822, endPoint y: 141, distance: 210.9
click at [822, 141] on div "? - 49 = -78" at bounding box center [706, 133] width 1271 height 44
copy div "? - 49 = -78"
click at [554, 329] on icon "-29" at bounding box center [599, 361] width 174 height 174
click at [706, 329] on input "c. -29" at bounding box center [706, 330] width 1 height 5
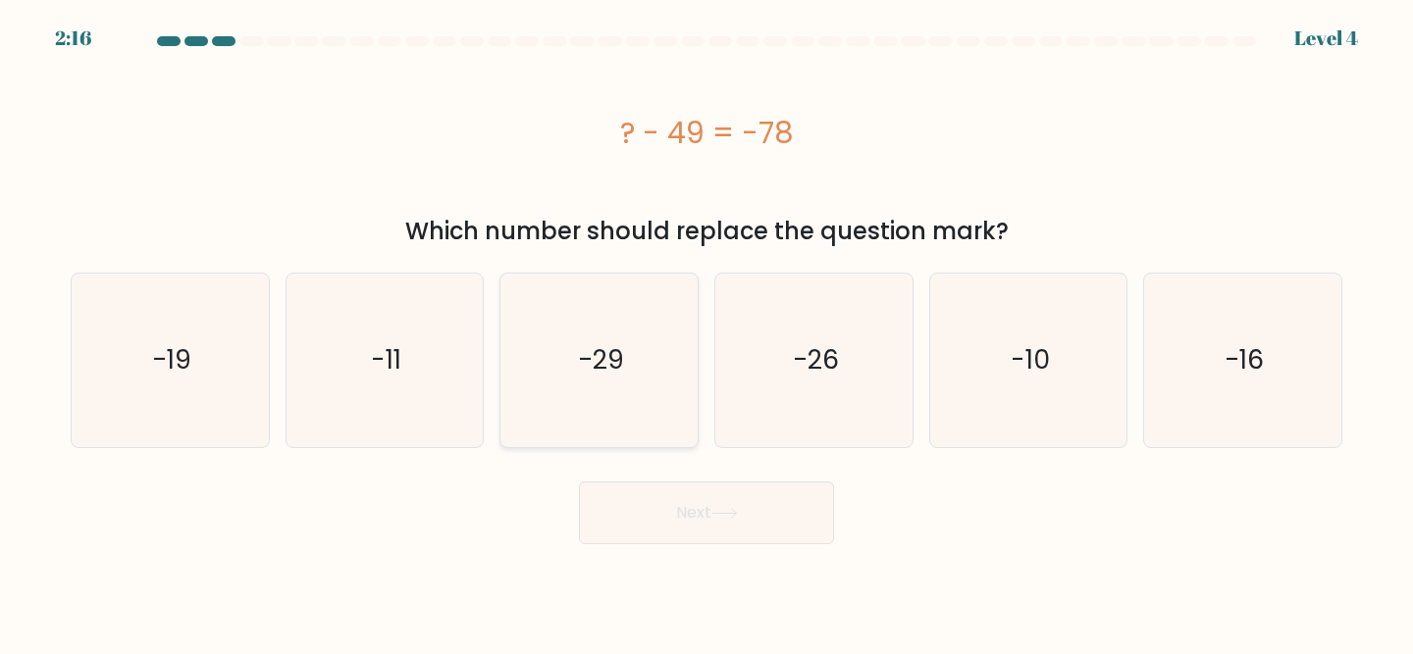
radio input "true"
click at [673, 556] on body "2:16 Level 4 a." at bounding box center [706, 327] width 1413 height 654
click at [680, 522] on button "Next" at bounding box center [706, 513] width 255 height 63
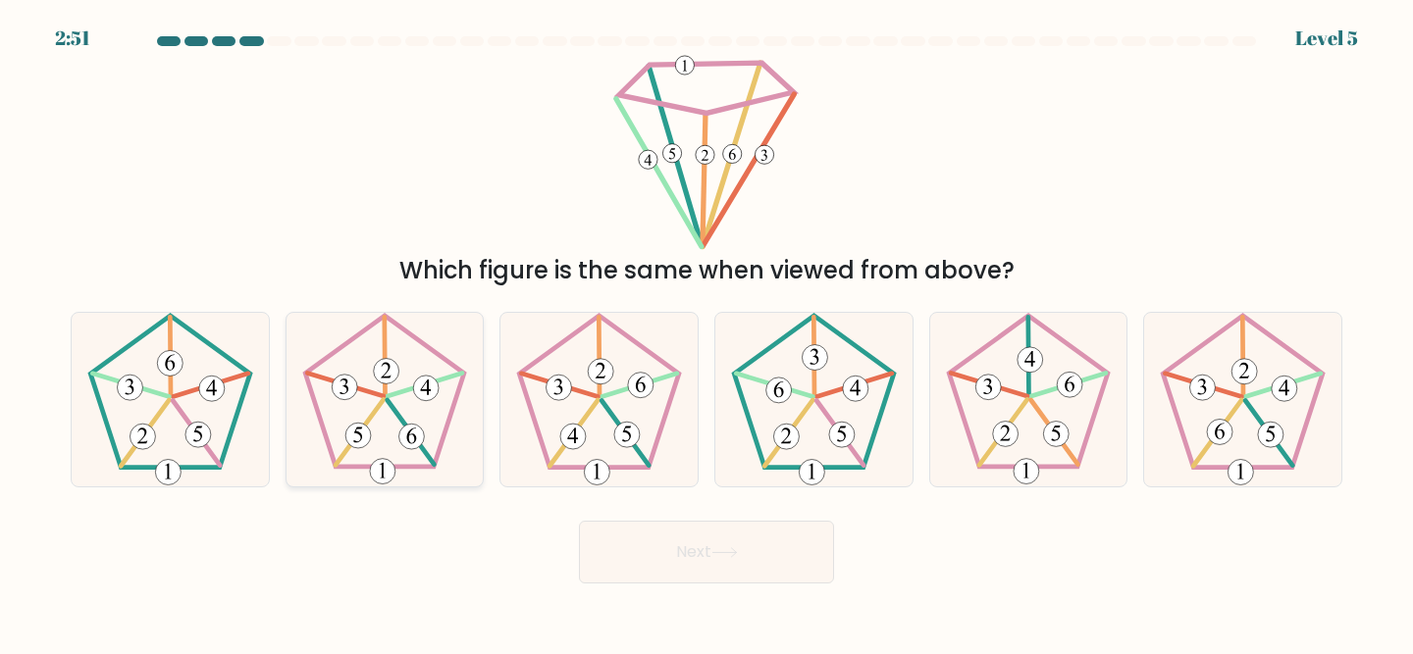
click at [439, 399] on icon at bounding box center [385, 400] width 174 height 174
click at [706, 333] on input "b." at bounding box center [706, 330] width 1 height 5
radio input "true"
click at [654, 564] on button "Next" at bounding box center [706, 552] width 255 height 63
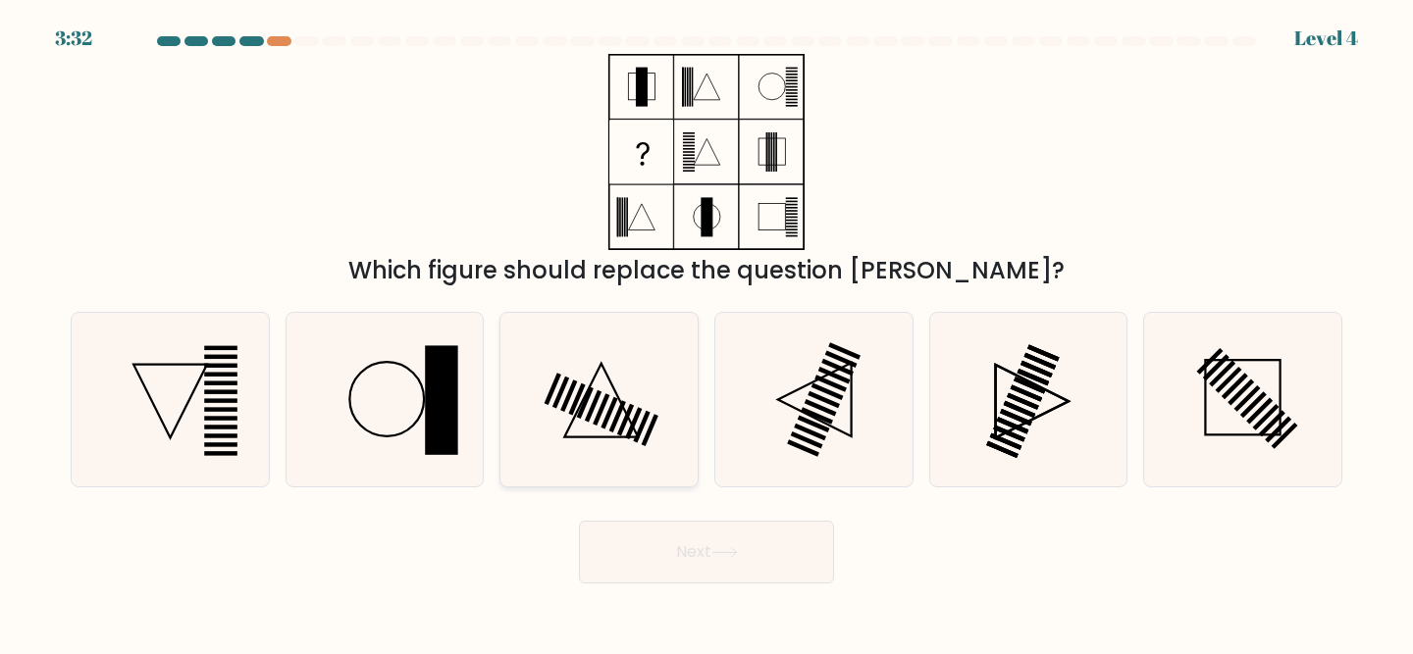
click at [658, 386] on icon at bounding box center [599, 400] width 174 height 174
click at [706, 333] on input "c." at bounding box center [706, 330] width 1 height 5
radio input "true"
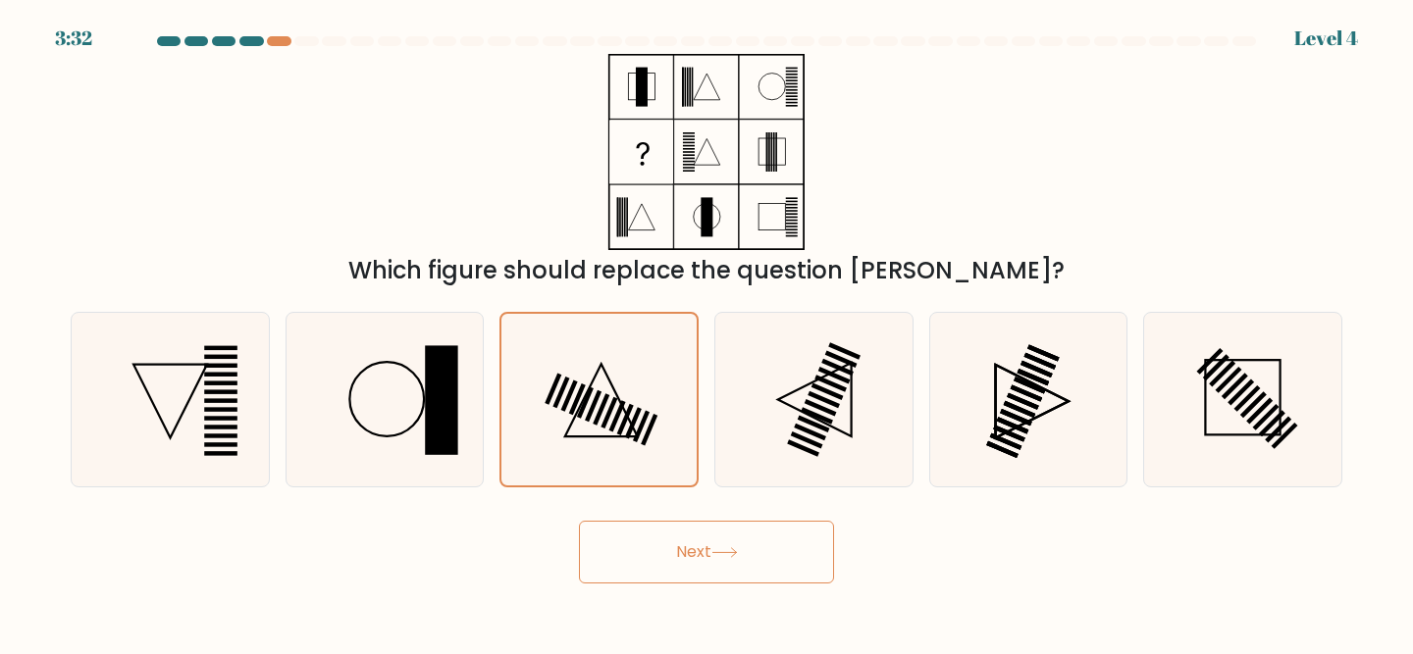
click at [674, 530] on button "Next" at bounding box center [706, 552] width 255 height 63
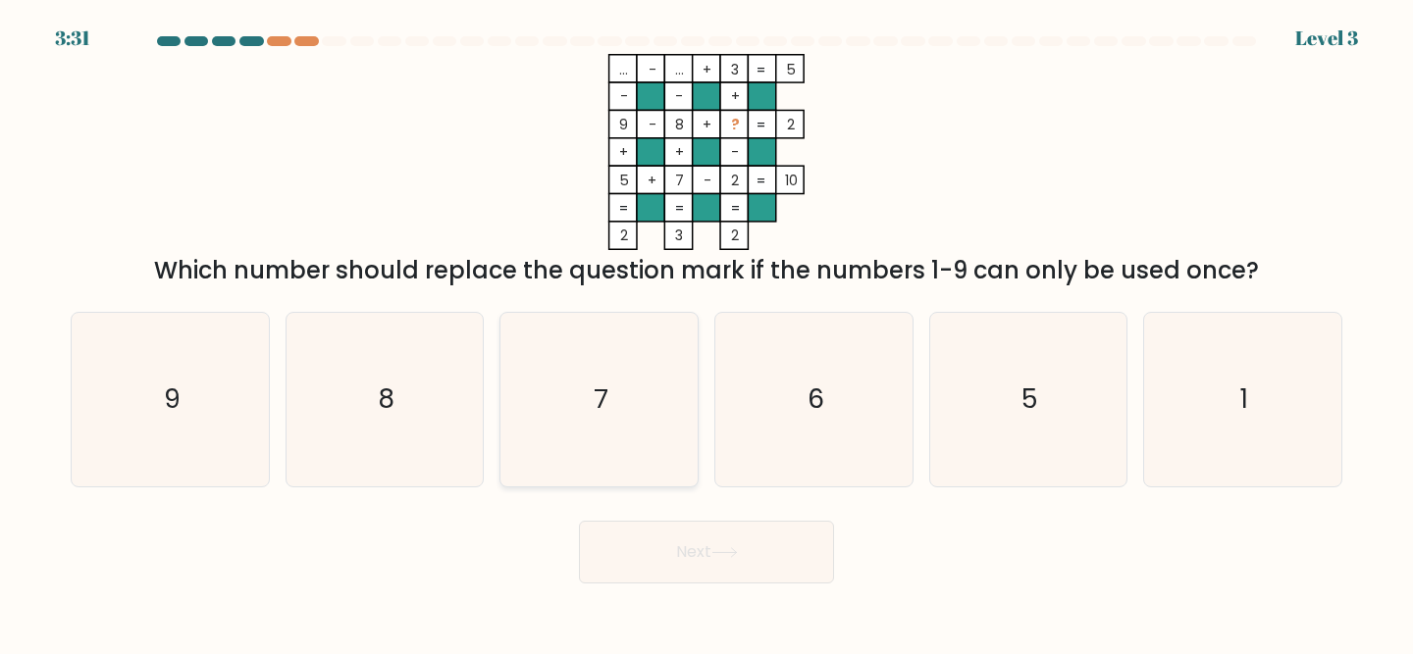
click at [630, 428] on icon "7" at bounding box center [599, 400] width 174 height 174
click at [706, 333] on input "c. 7" at bounding box center [706, 330] width 1 height 5
radio input "true"
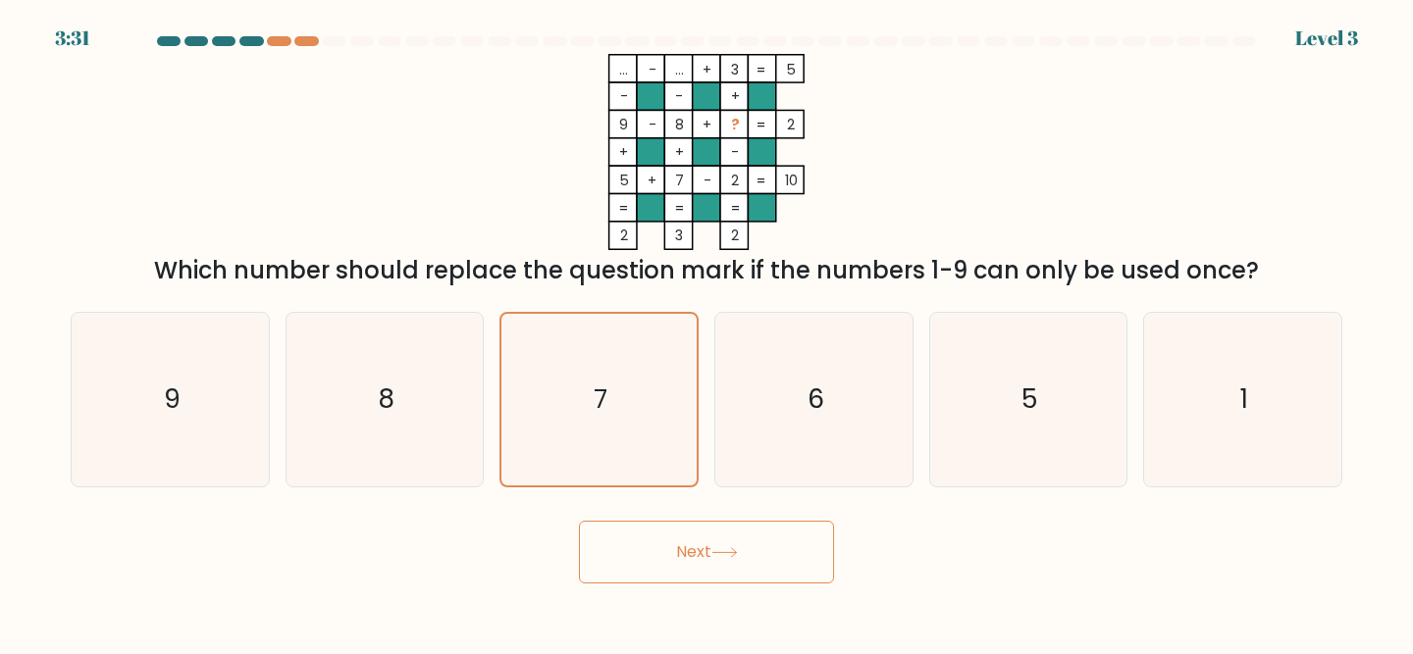
click at [670, 563] on button "Next" at bounding box center [706, 552] width 255 height 63
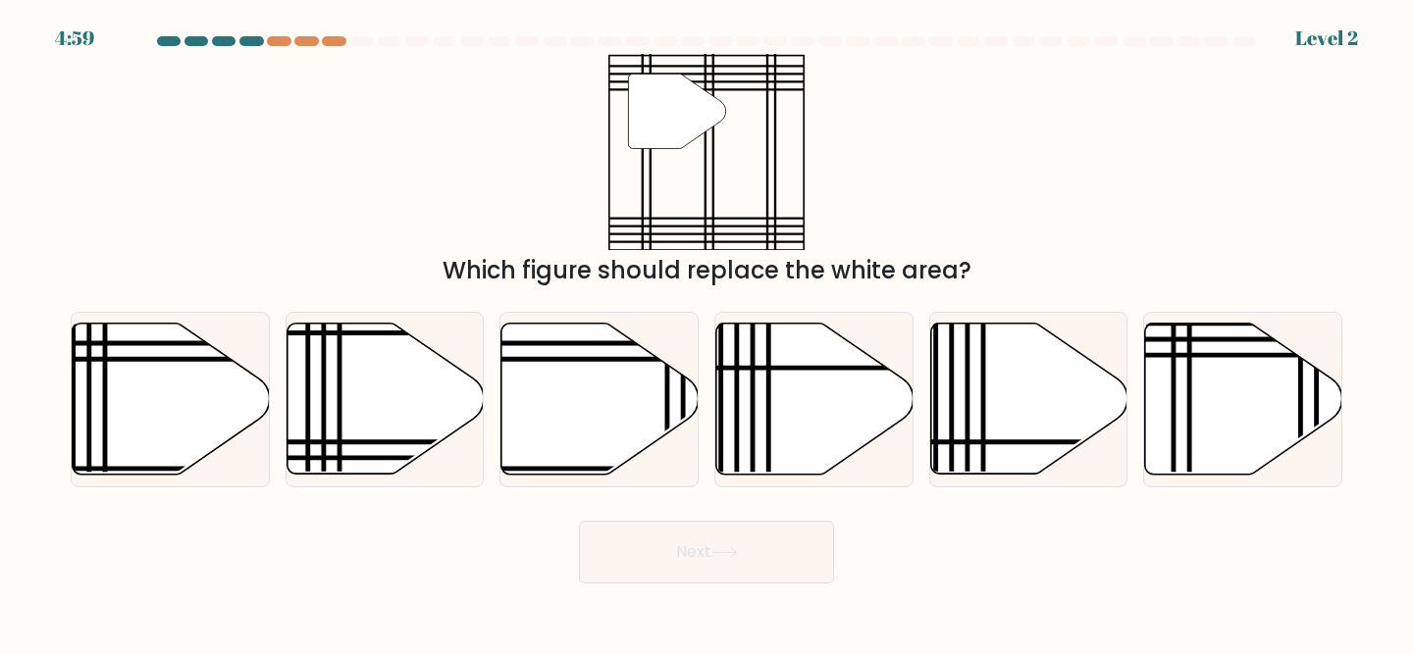
drag, startPoint x: 634, startPoint y: 442, endPoint x: 649, endPoint y: 510, distance: 69.5
click at [634, 445] on icon at bounding box center [599, 399] width 197 height 151
click at [706, 333] on input "c." at bounding box center [706, 330] width 1 height 5
radio input "true"
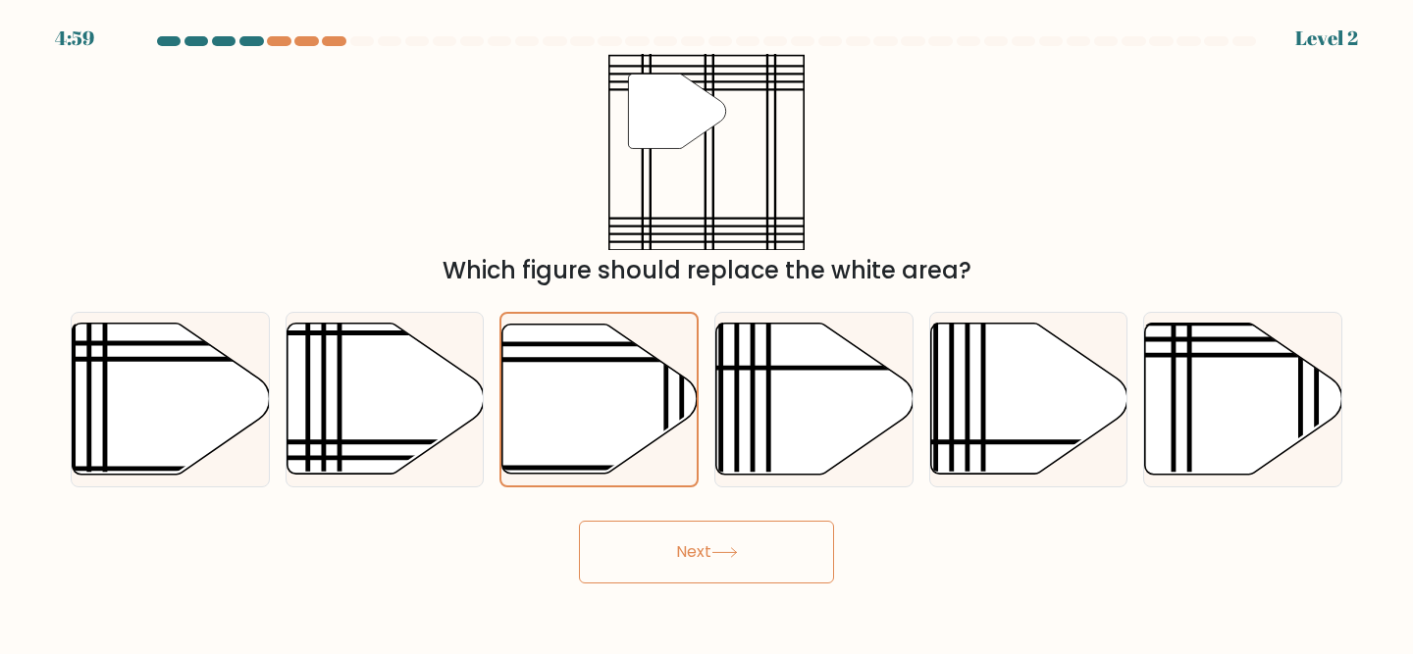
click at [657, 554] on button "Next" at bounding box center [706, 552] width 255 height 63
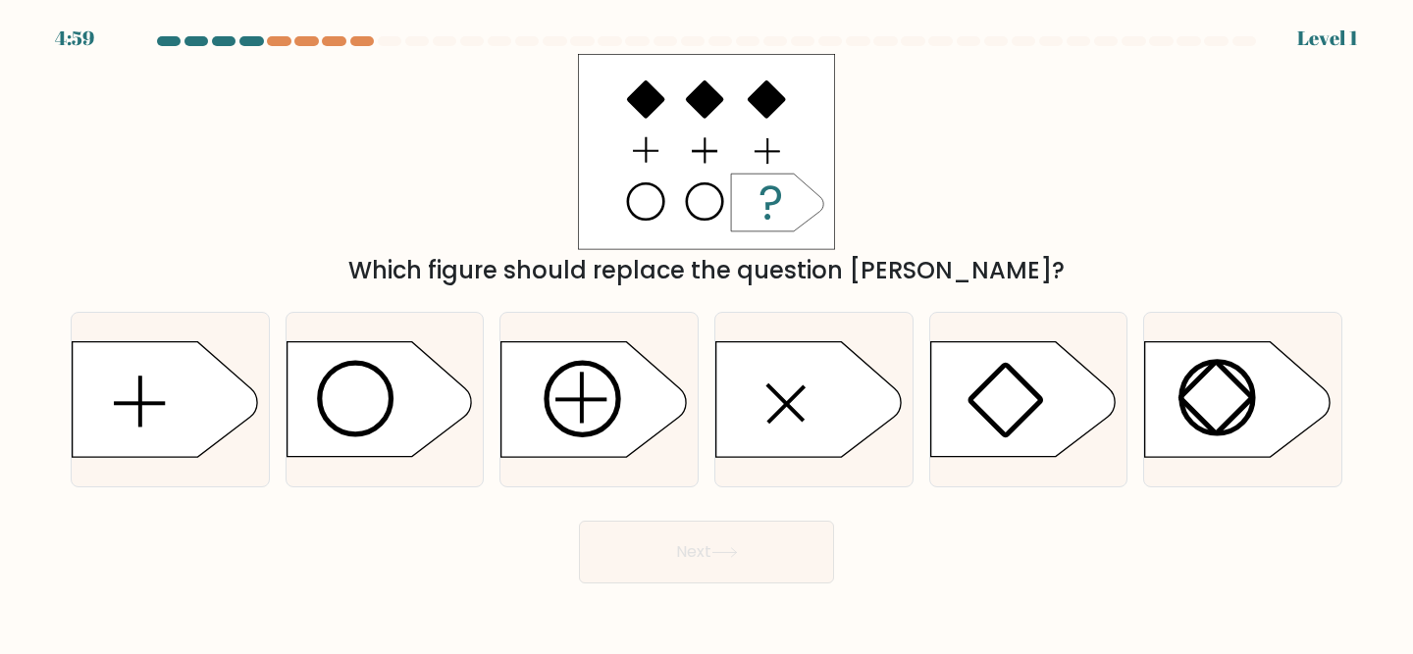
click at [632, 432] on icon at bounding box center [593, 399] width 184 height 115
click at [706, 333] on input "c." at bounding box center [706, 330] width 1 height 5
radio input "true"
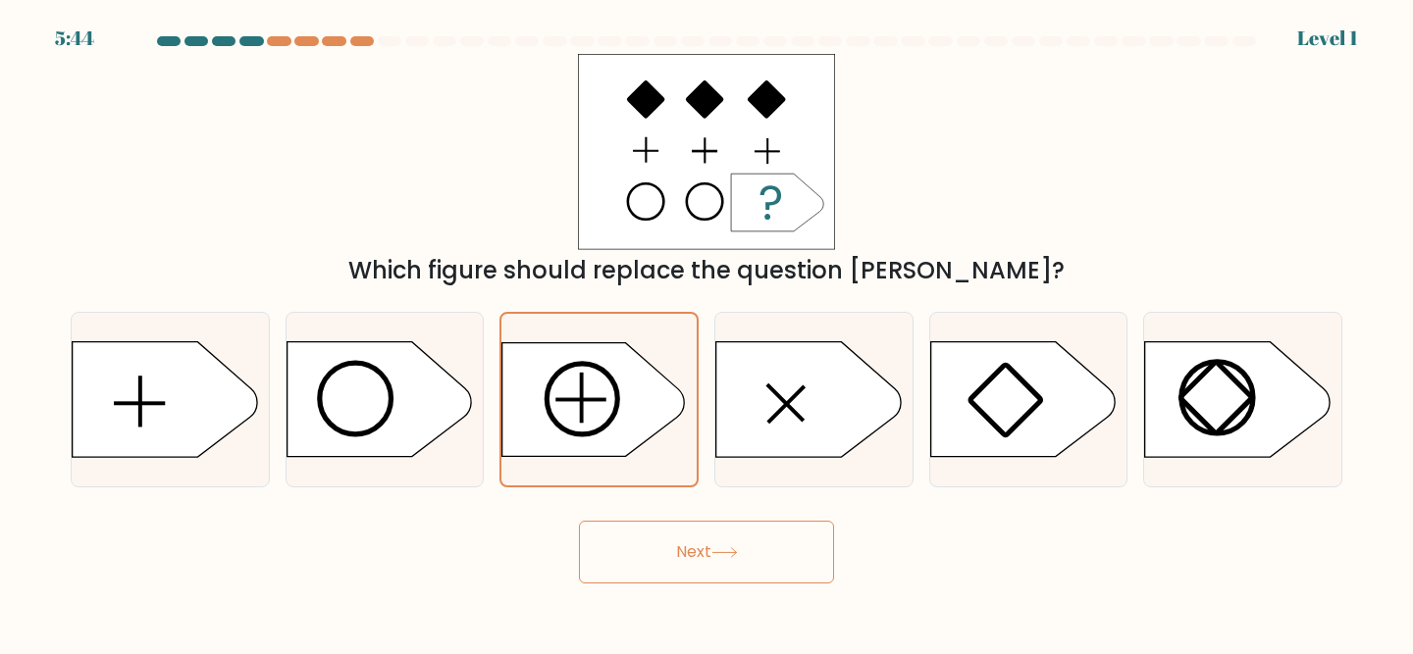
click at [665, 573] on button "Next" at bounding box center [706, 552] width 255 height 63
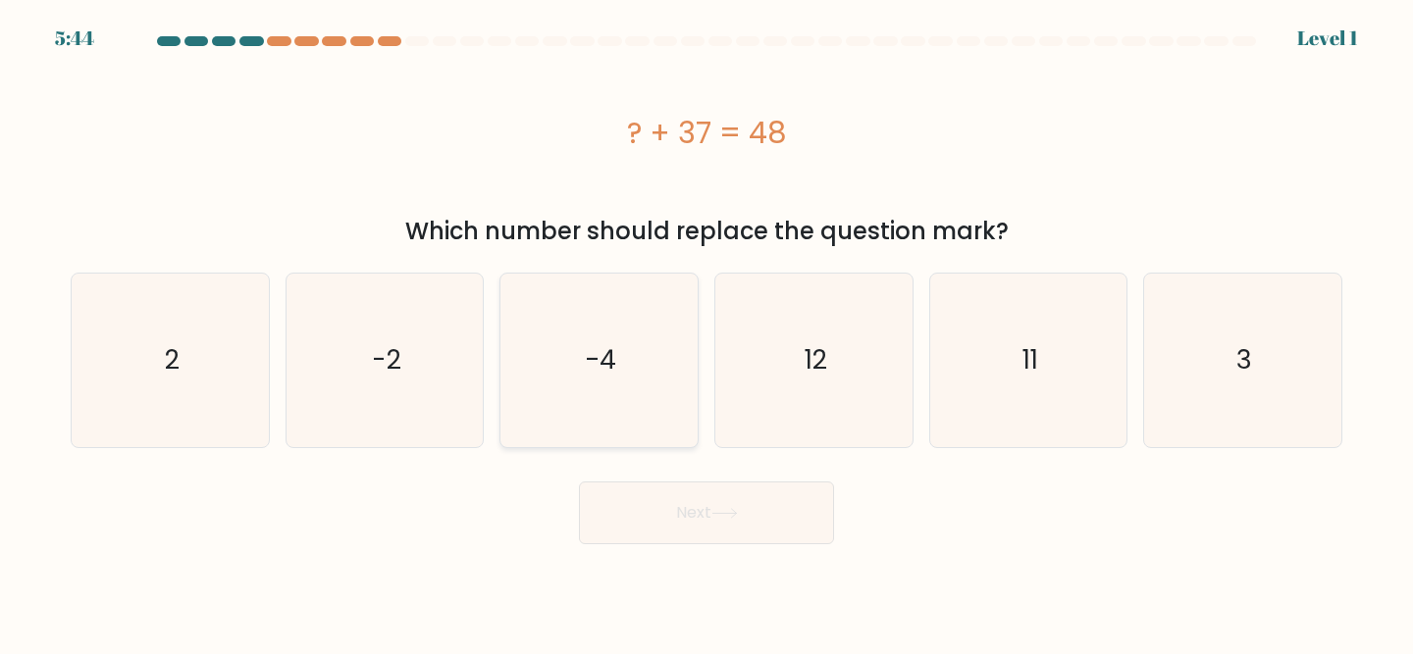
click at [631, 415] on icon "-4" at bounding box center [599, 361] width 174 height 174
click at [706, 333] on input "c. -4" at bounding box center [706, 330] width 1 height 5
radio input "true"
click at [650, 538] on button "Next" at bounding box center [706, 513] width 255 height 63
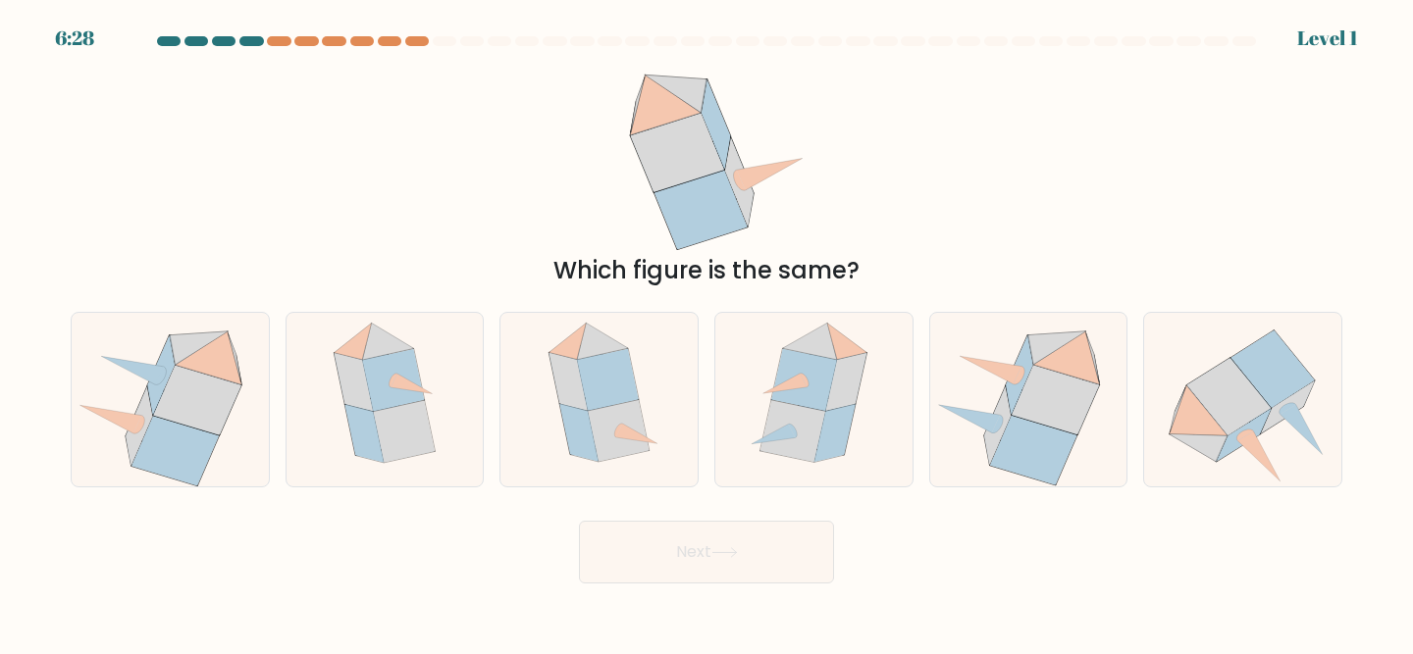
click at [623, 396] on icon at bounding box center [608, 380] width 62 height 62
click at [706, 333] on input "c." at bounding box center [706, 330] width 1 height 5
radio input "true"
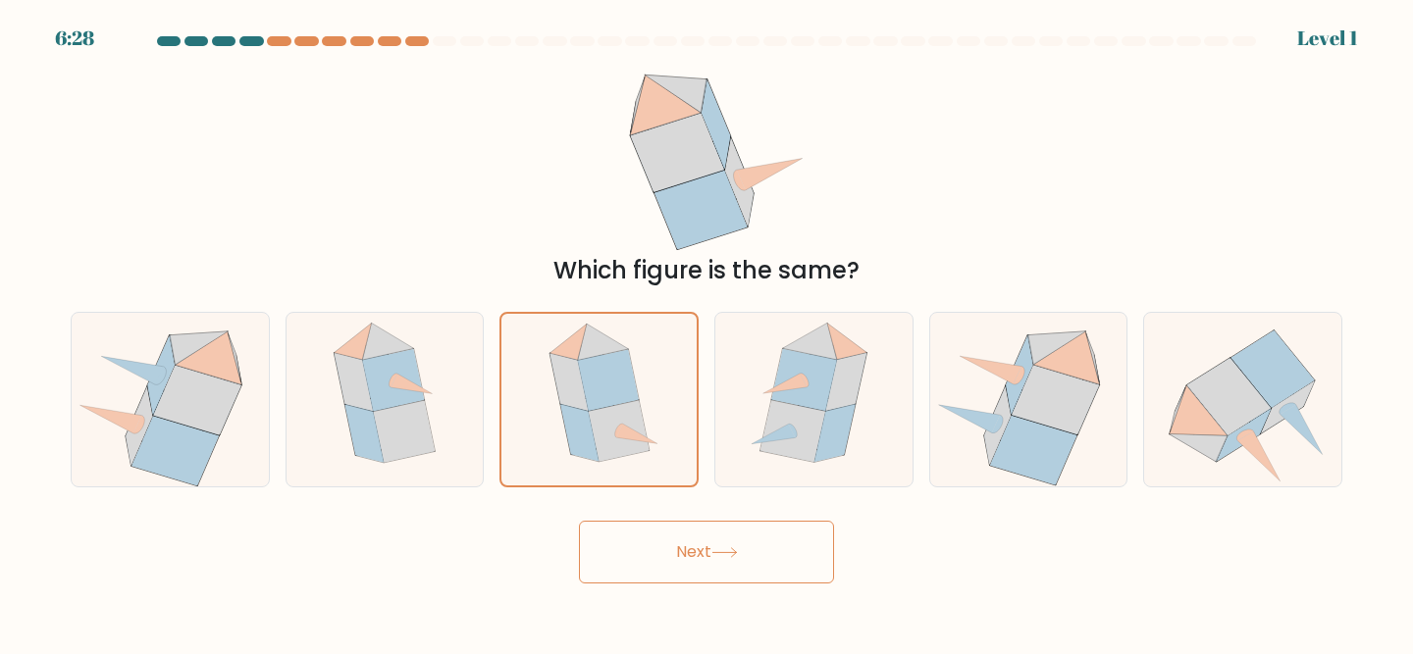
click at [676, 583] on button "Next" at bounding box center [706, 552] width 255 height 63
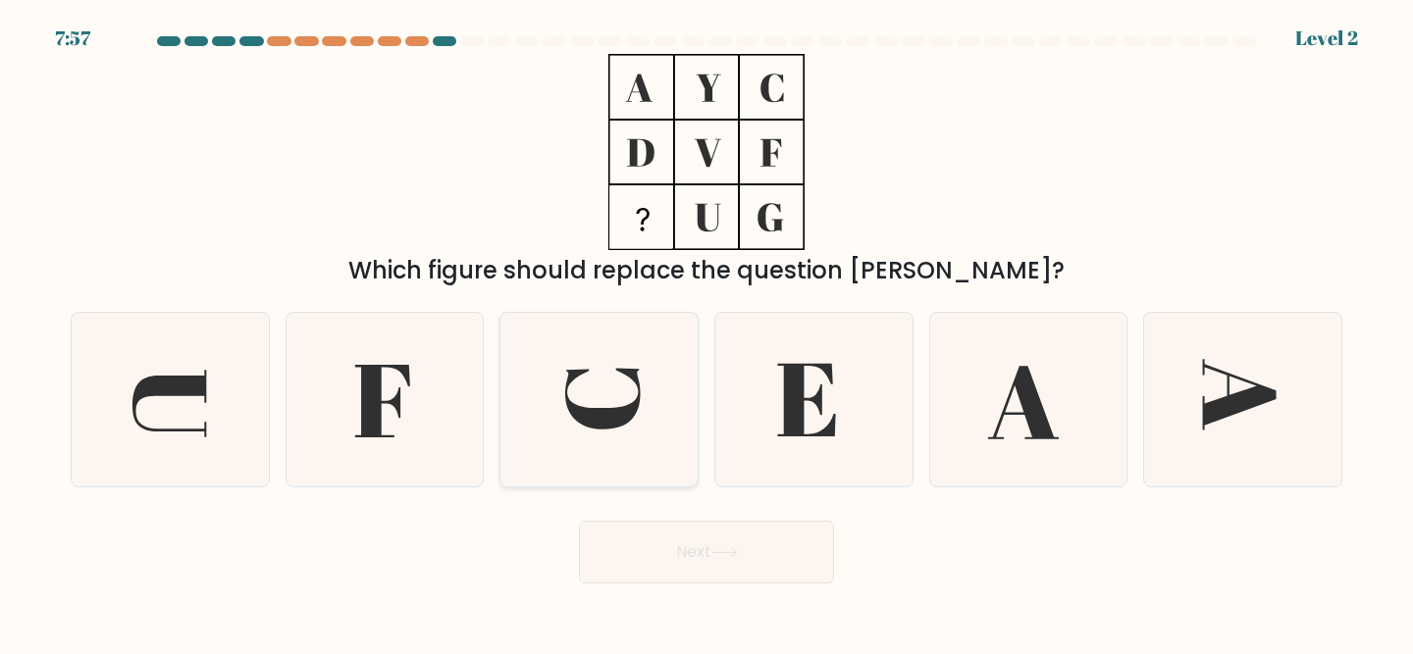
click at [629, 443] on icon at bounding box center [599, 400] width 174 height 174
click at [706, 333] on input "c." at bounding box center [706, 330] width 1 height 5
radio input "true"
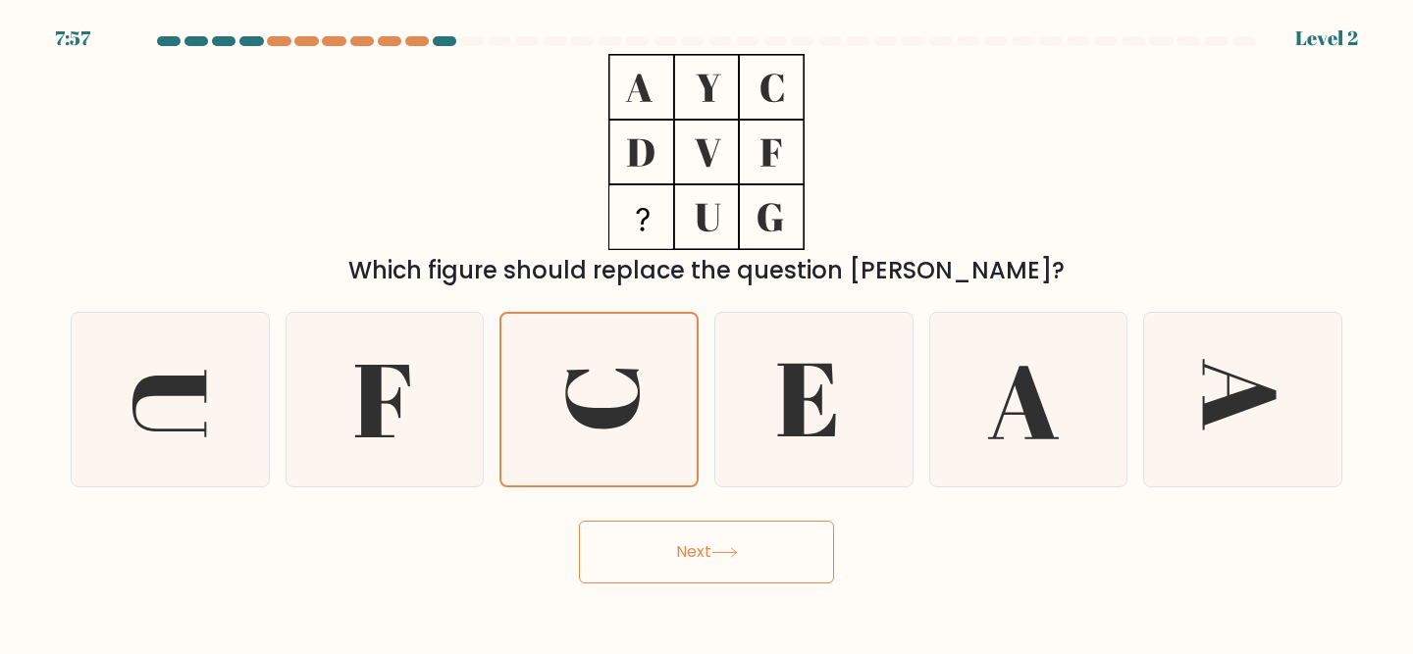
click at [649, 566] on button "Next" at bounding box center [706, 552] width 255 height 63
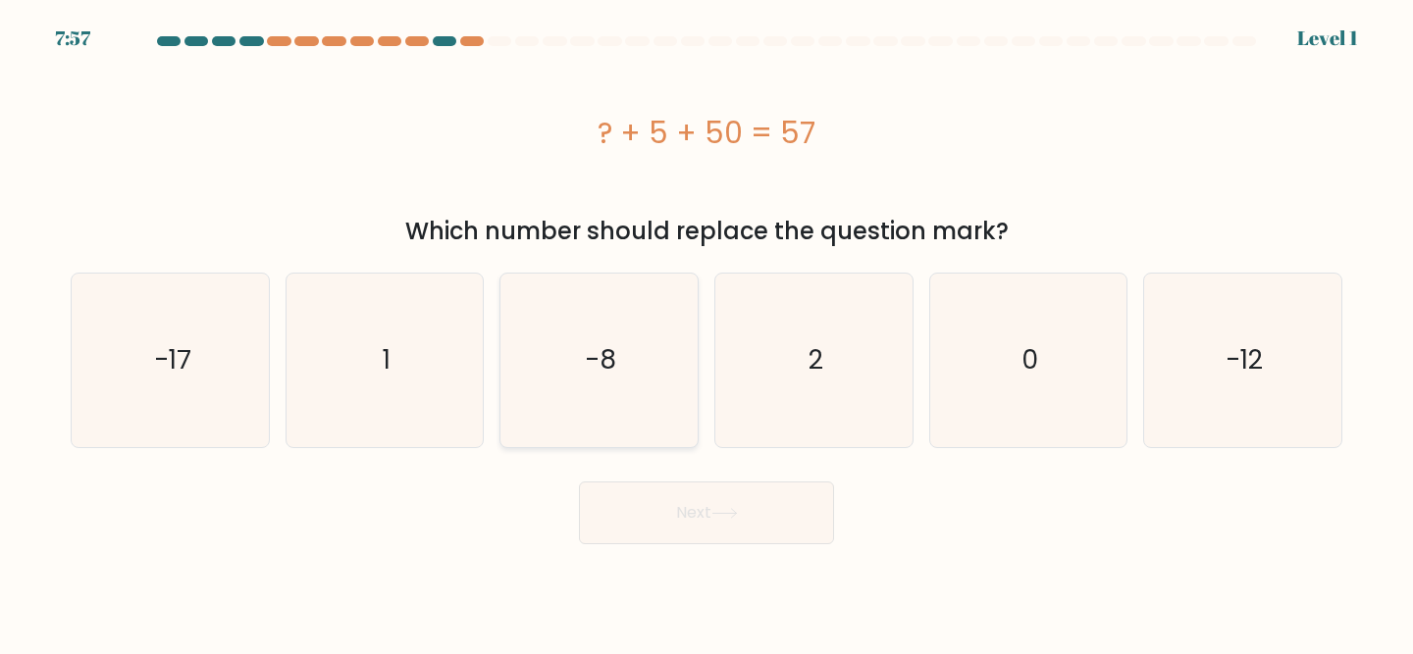
click at [601, 419] on icon "-8" at bounding box center [599, 361] width 174 height 174
click at [706, 333] on input "c. -8" at bounding box center [706, 330] width 1 height 5
radio input "true"
click at [634, 531] on button "Next" at bounding box center [706, 513] width 255 height 63
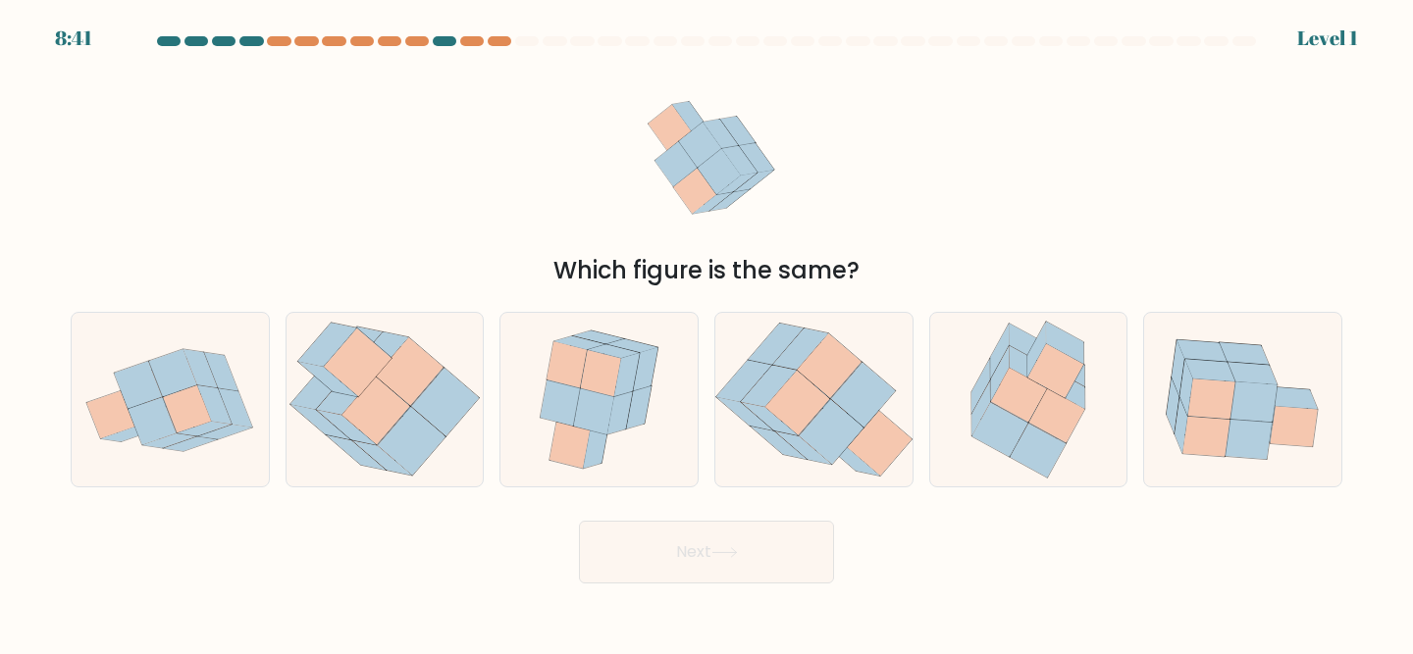
click at [611, 374] on icon at bounding box center [601, 373] width 40 height 46
click at [706, 333] on input "c." at bounding box center [706, 330] width 1 height 5
radio input "true"
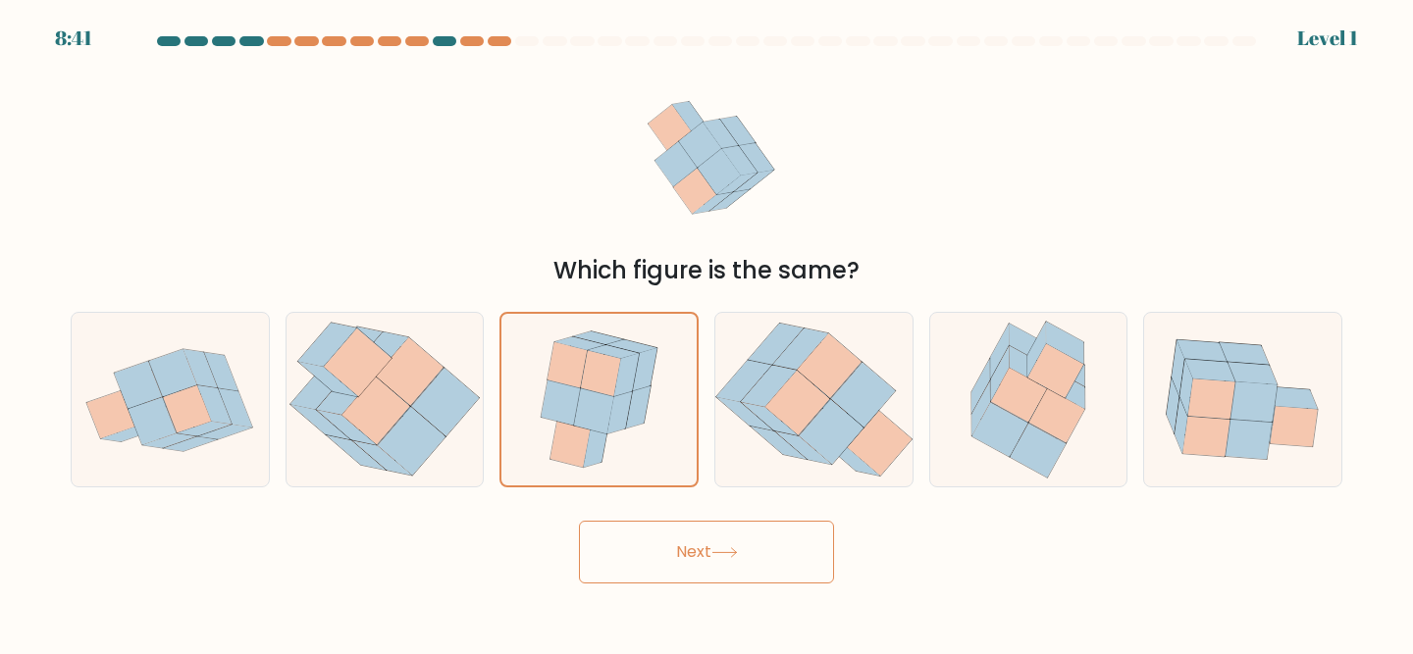
click at [673, 569] on button "Next" at bounding box center [706, 552] width 255 height 63
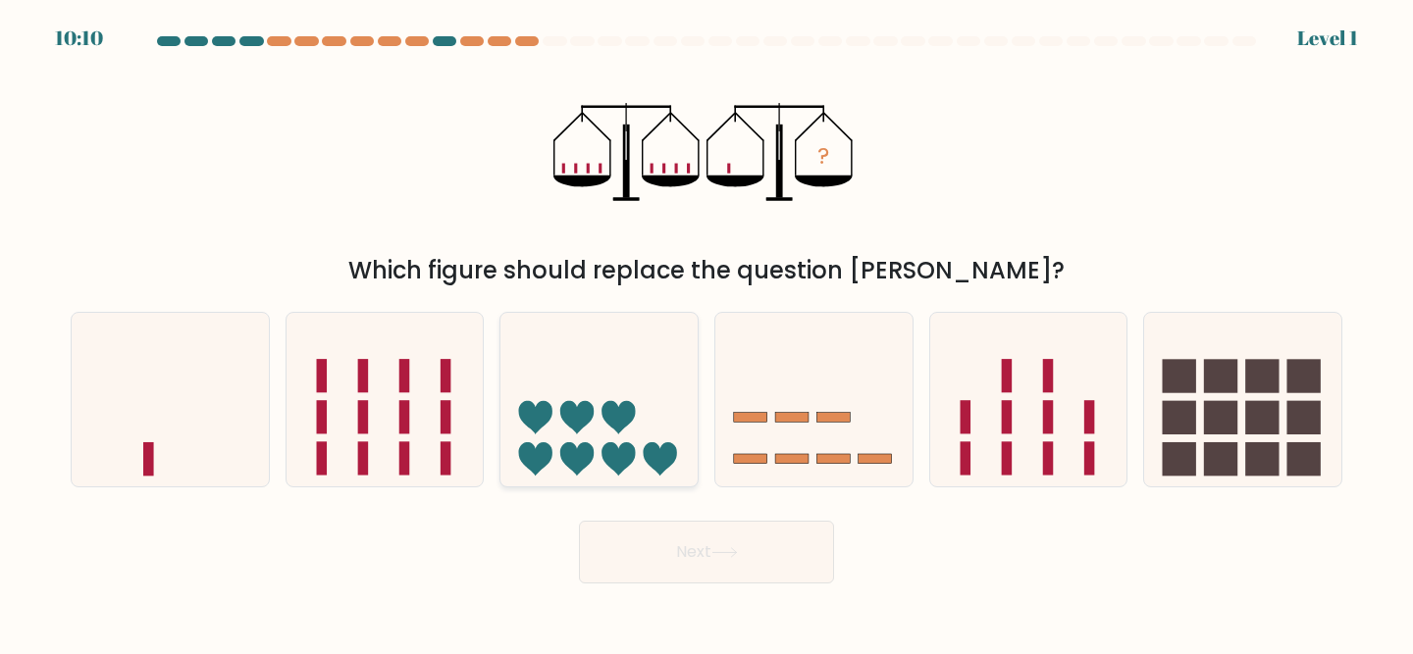
click at [620, 454] on icon at bounding box center [617, 458] width 33 height 33
click at [706, 333] on input "c." at bounding box center [706, 330] width 1 height 5
radio input "true"
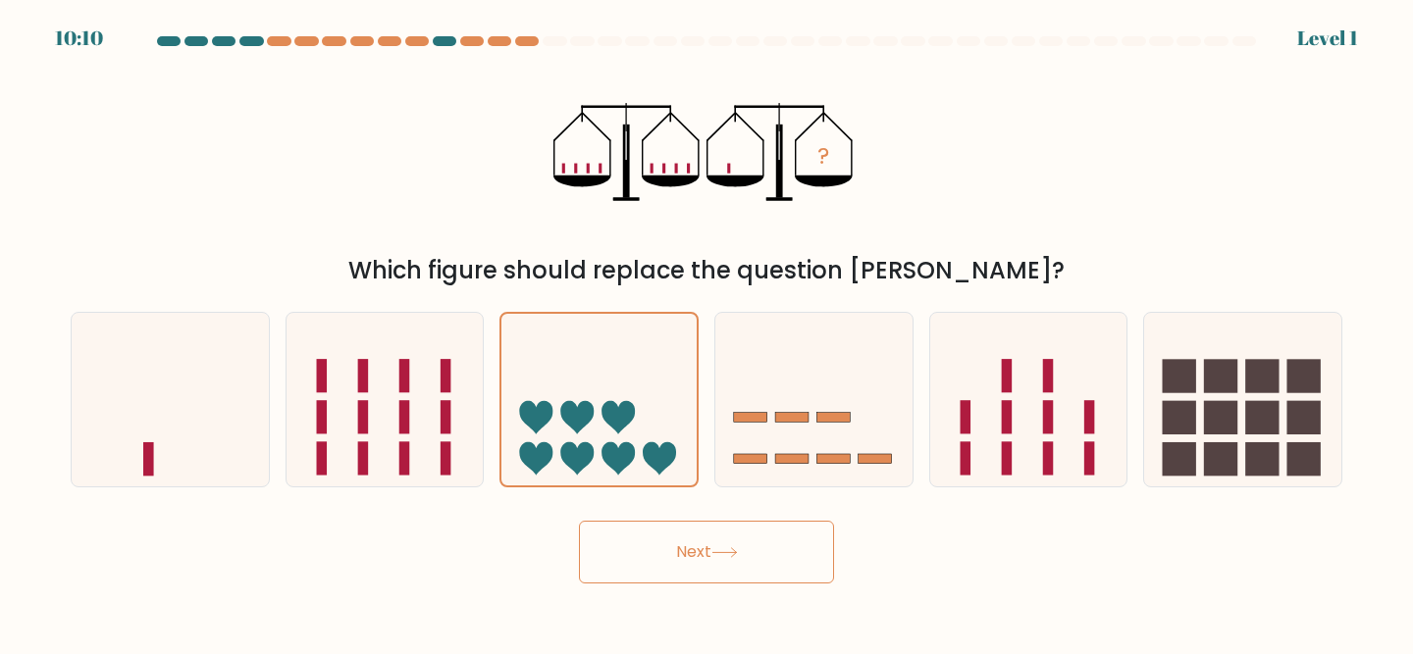
click at [651, 567] on button "Next" at bounding box center [706, 552] width 255 height 63
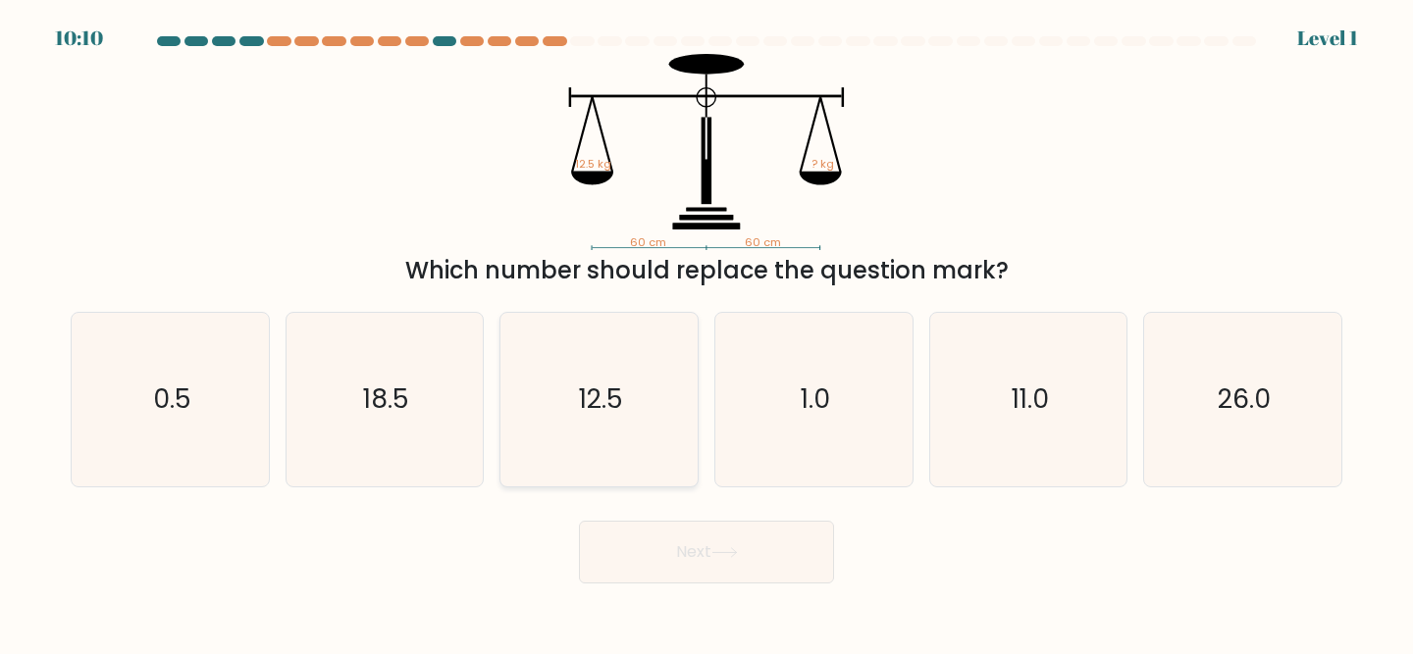
click at [631, 459] on icon "12.5" at bounding box center [599, 400] width 174 height 174
click at [706, 333] on input "c. 12.5" at bounding box center [706, 330] width 1 height 5
radio input "true"
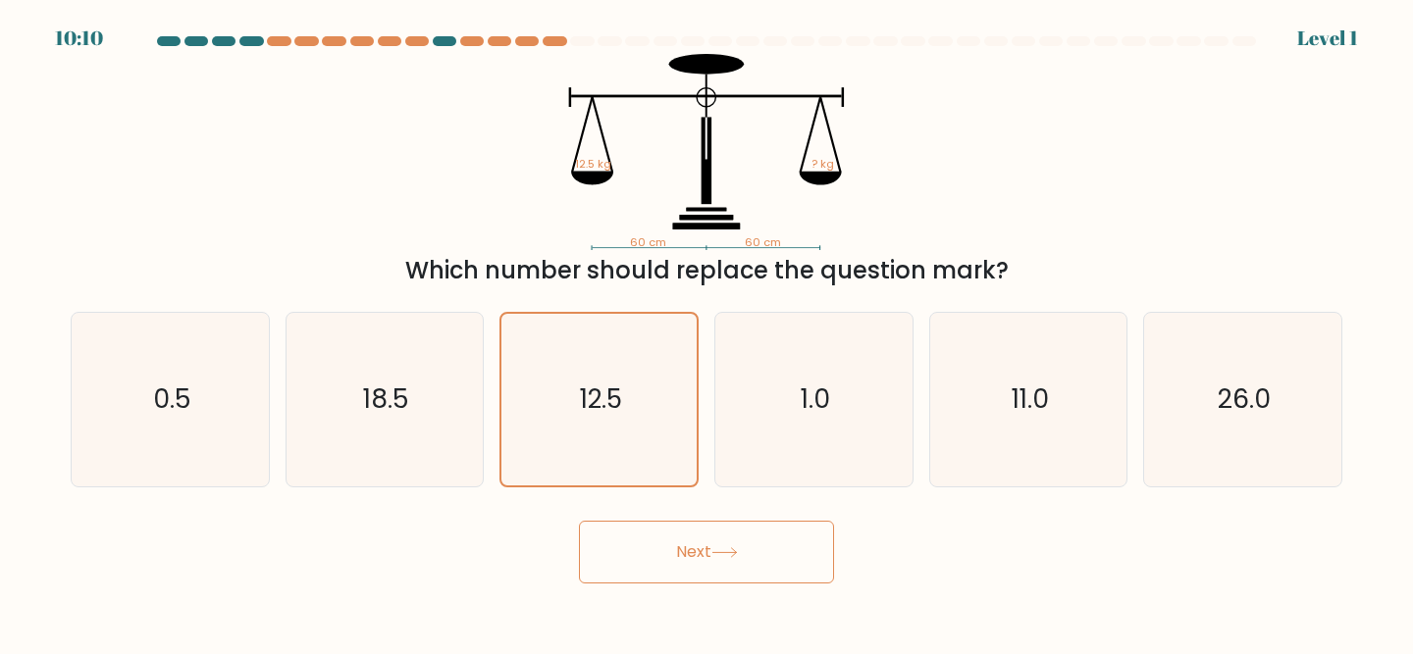
click at [631, 556] on button "Next" at bounding box center [706, 552] width 255 height 63
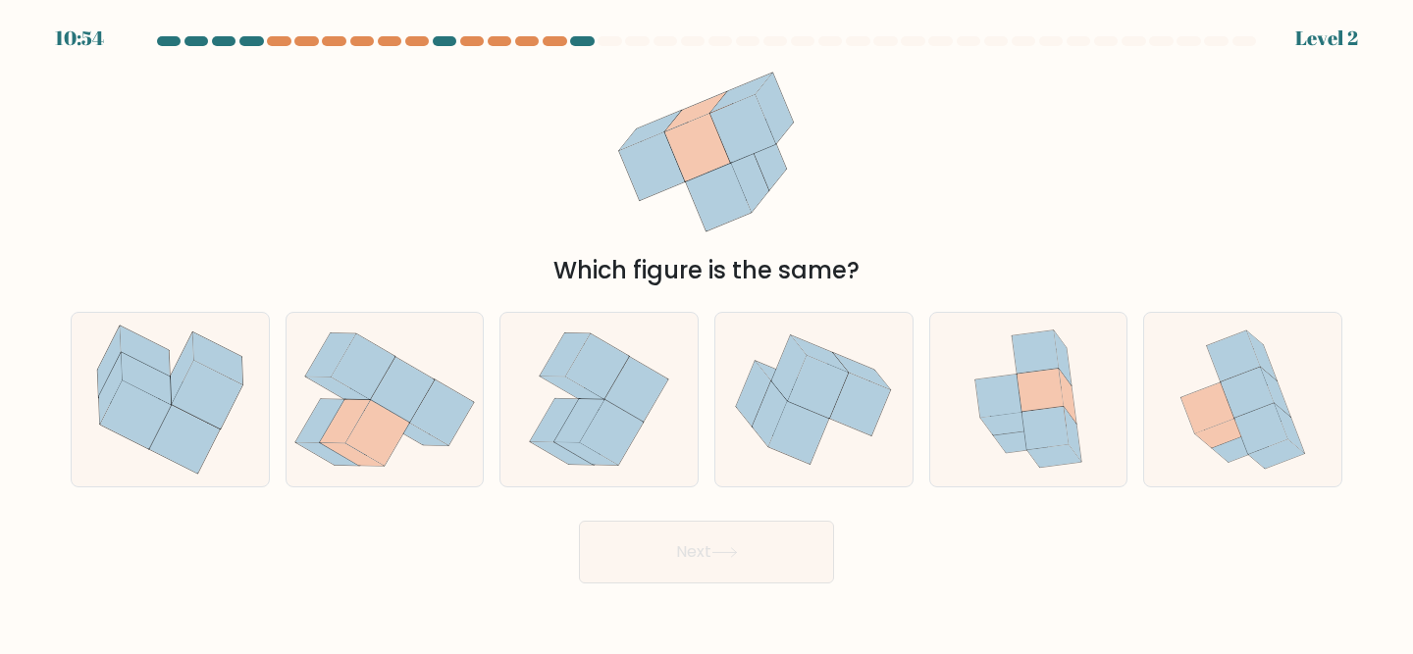
click at [604, 434] on icon at bounding box center [612, 433] width 64 height 66
click at [706, 333] on input "c." at bounding box center [706, 330] width 1 height 5
radio input "true"
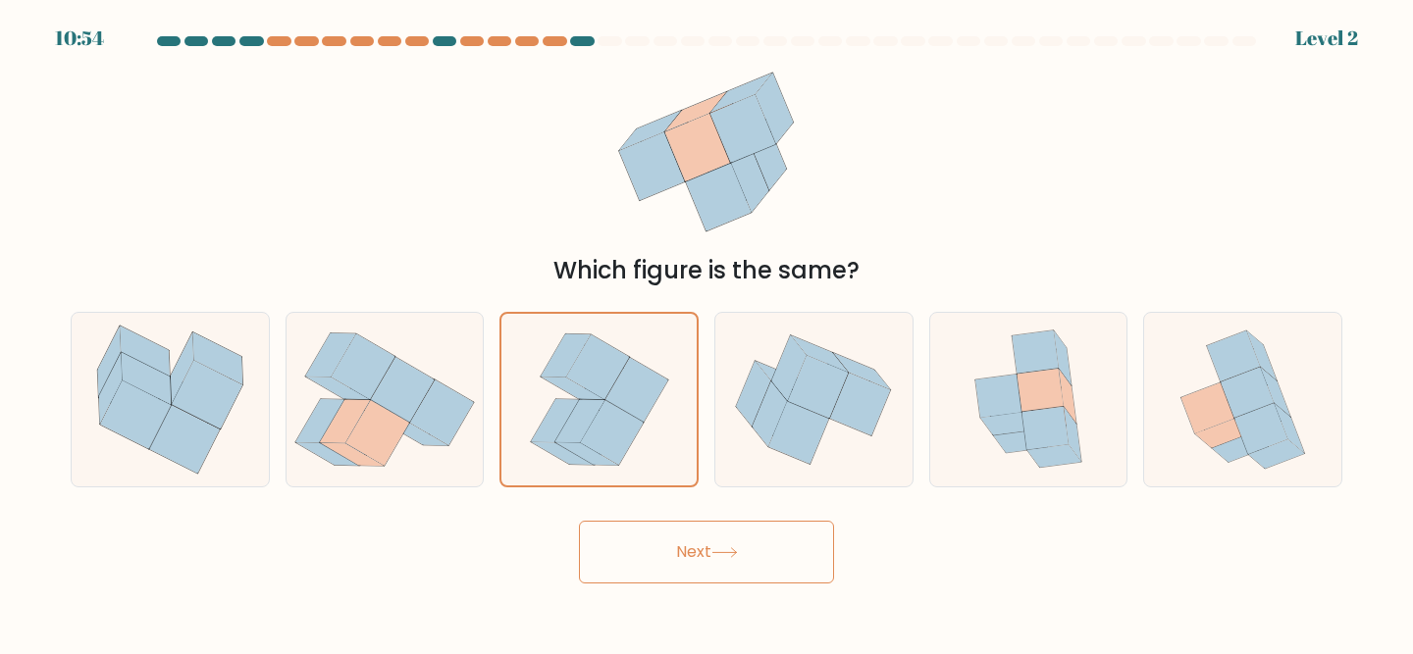
click at [620, 540] on button "Next" at bounding box center [706, 552] width 255 height 63
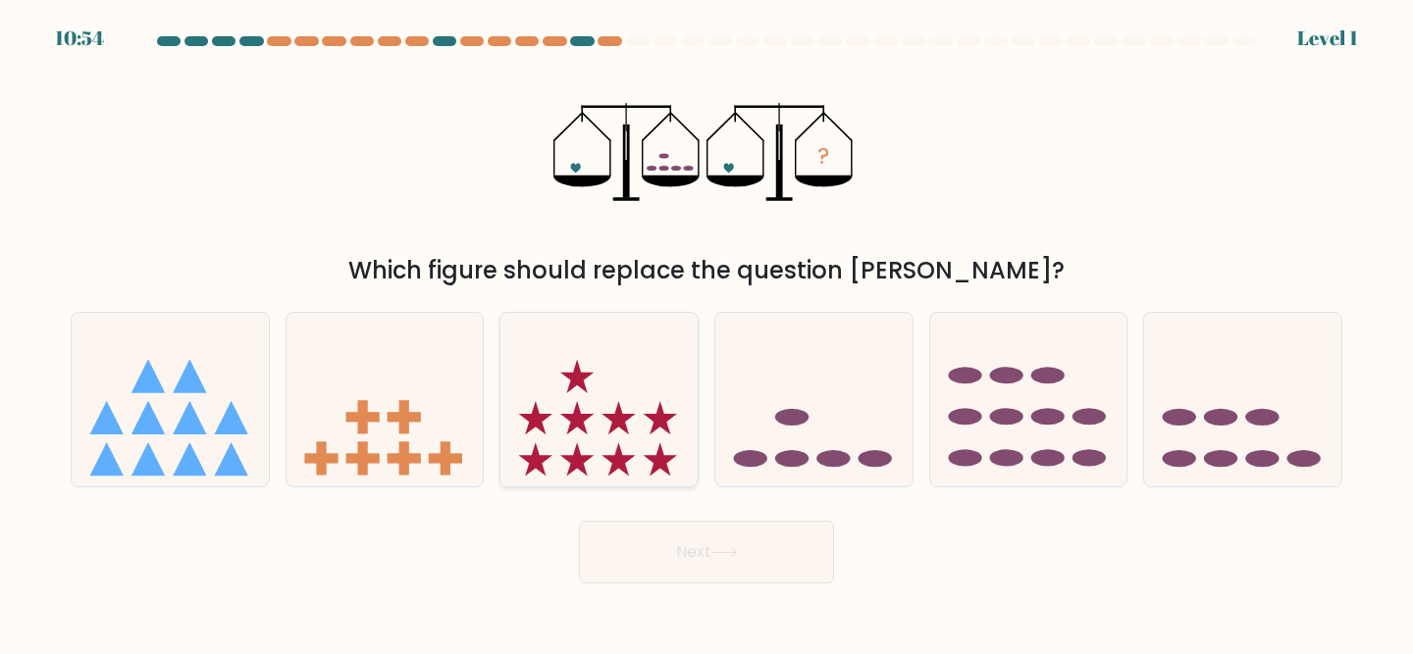
click at [609, 439] on icon at bounding box center [598, 399] width 197 height 163
click at [706, 333] on input "c." at bounding box center [706, 330] width 1 height 5
radio input "true"
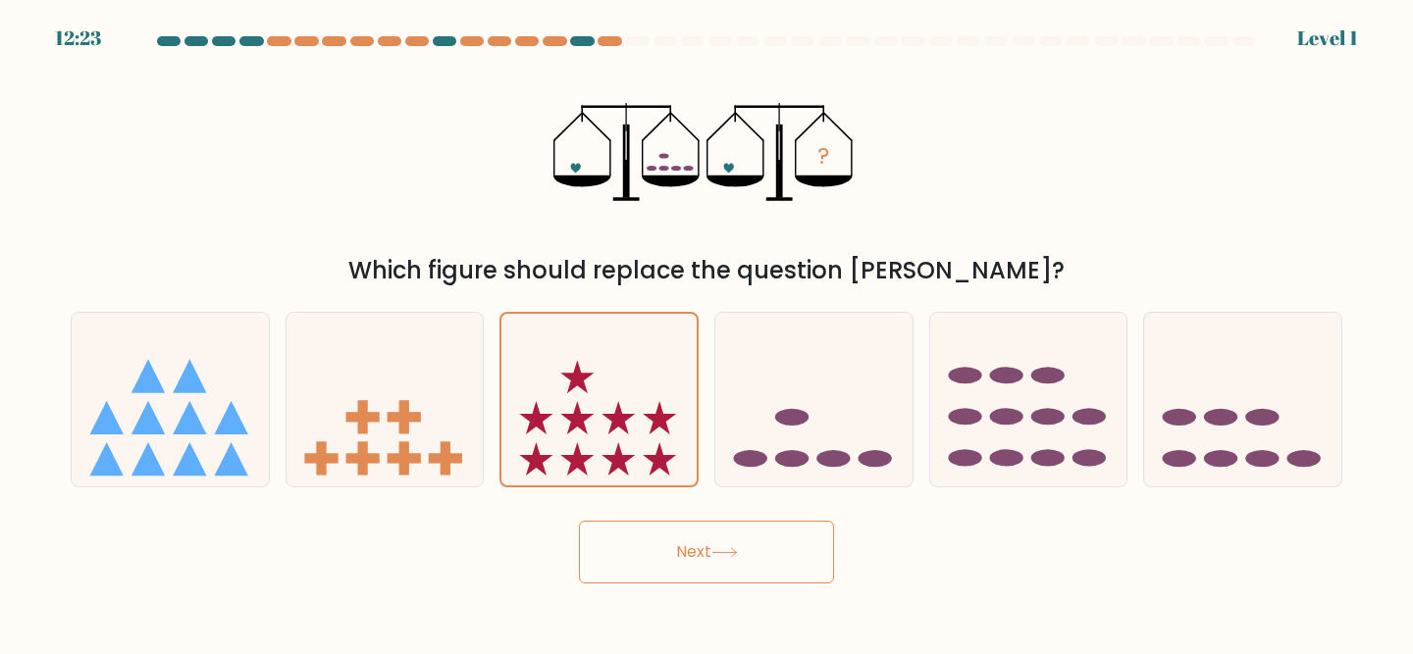
click at [628, 527] on button "Next" at bounding box center [706, 552] width 255 height 63
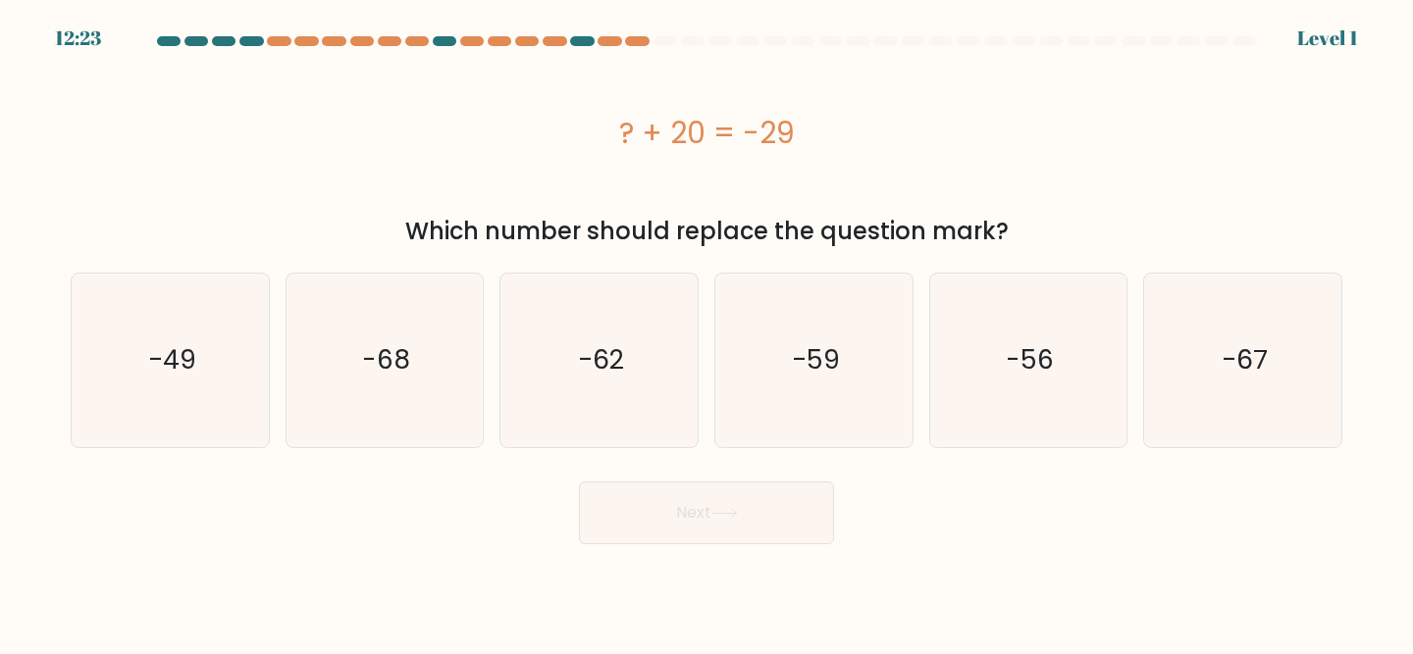
drag, startPoint x: 628, startPoint y: 525, endPoint x: 613, endPoint y: 489, distance: 39.2
click at [613, 430] on icon "-62" at bounding box center [599, 361] width 174 height 174
click at [706, 333] on input "c. -62" at bounding box center [706, 330] width 1 height 5
radio input "true"
click at [615, 523] on button "Next" at bounding box center [706, 513] width 255 height 63
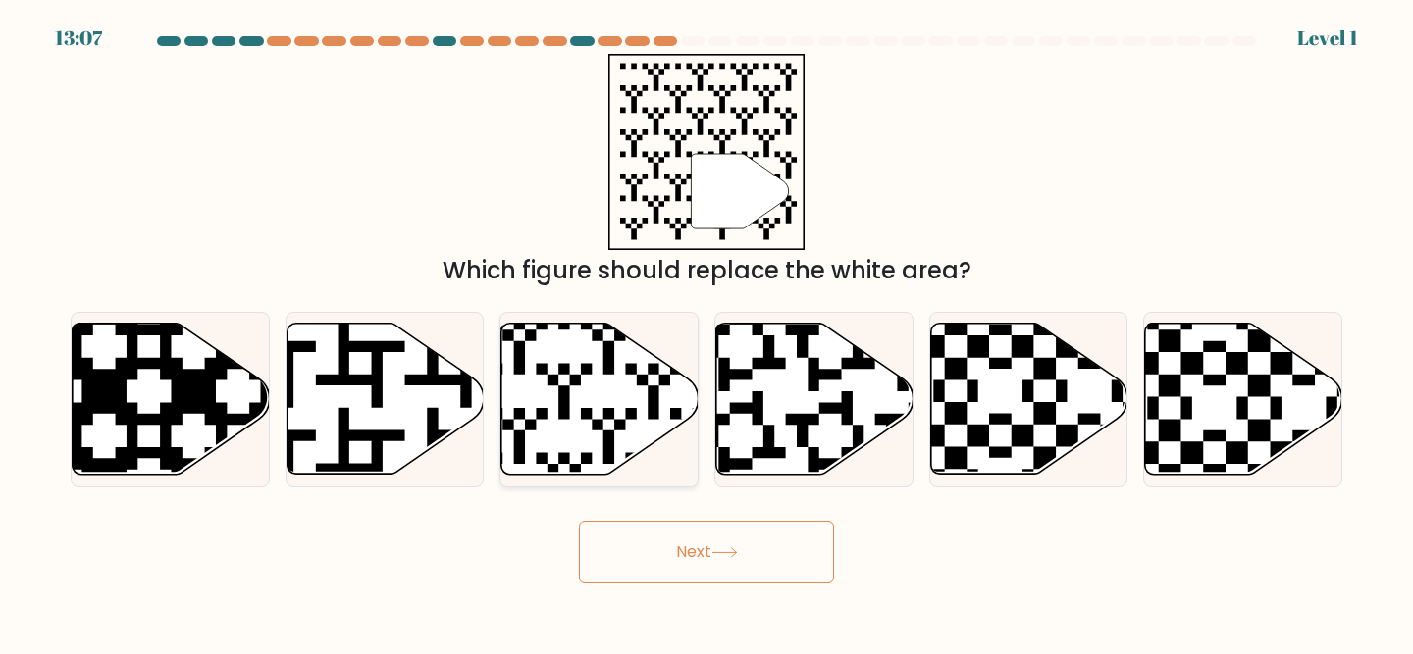
click at [611, 430] on icon at bounding box center [599, 399] width 197 height 151
click at [706, 333] on input "c." at bounding box center [706, 330] width 1 height 5
radio input "true"
click at [629, 552] on button "Next" at bounding box center [706, 552] width 255 height 63
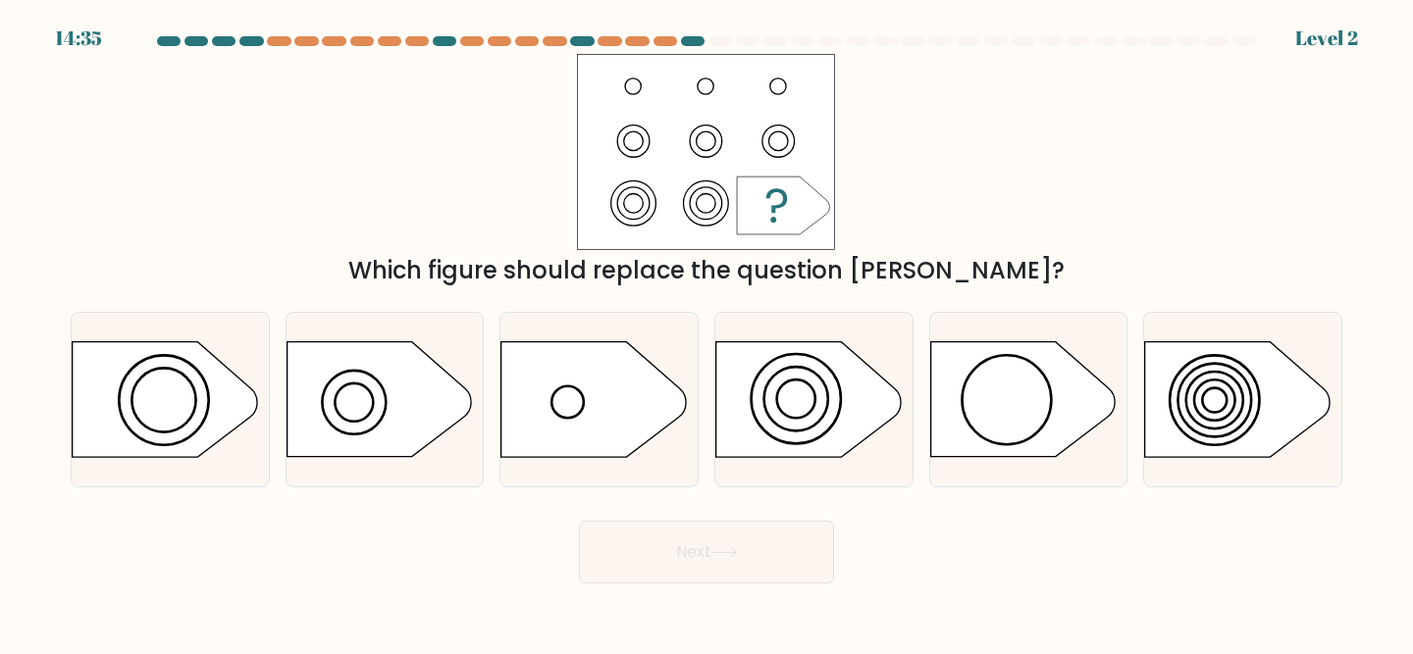
click at [625, 498] on form "a." at bounding box center [706, 309] width 1413 height 547
click at [599, 406] on icon at bounding box center [593, 399] width 184 height 115
click at [706, 333] on input "c." at bounding box center [706, 330] width 1 height 5
radio input "true"
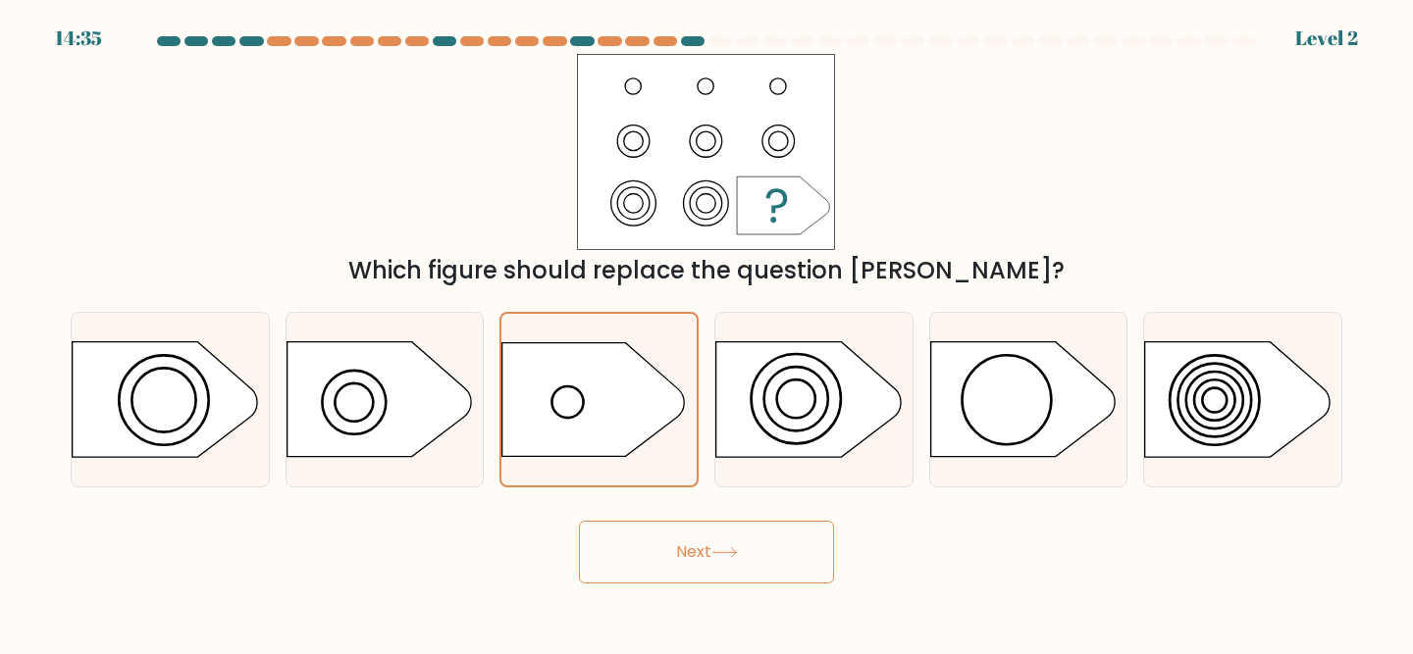
click at [631, 571] on button "Next" at bounding box center [706, 552] width 255 height 63
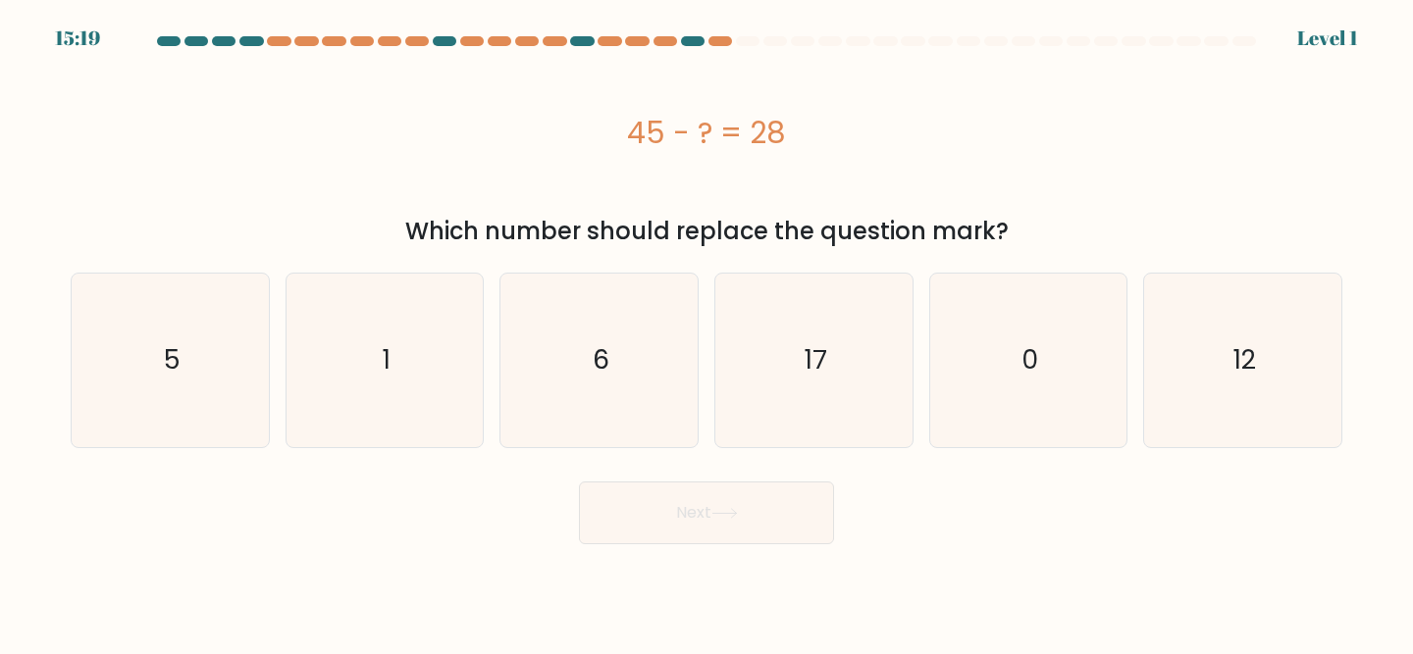
drag, startPoint x: 594, startPoint y: 426, endPoint x: 598, endPoint y: 503, distance: 77.7
click at [594, 439] on icon "6" at bounding box center [599, 361] width 174 height 174
click at [706, 333] on input "c. 6" at bounding box center [706, 330] width 1 height 5
radio input "true"
click at [599, 519] on button "Next" at bounding box center [706, 513] width 255 height 63
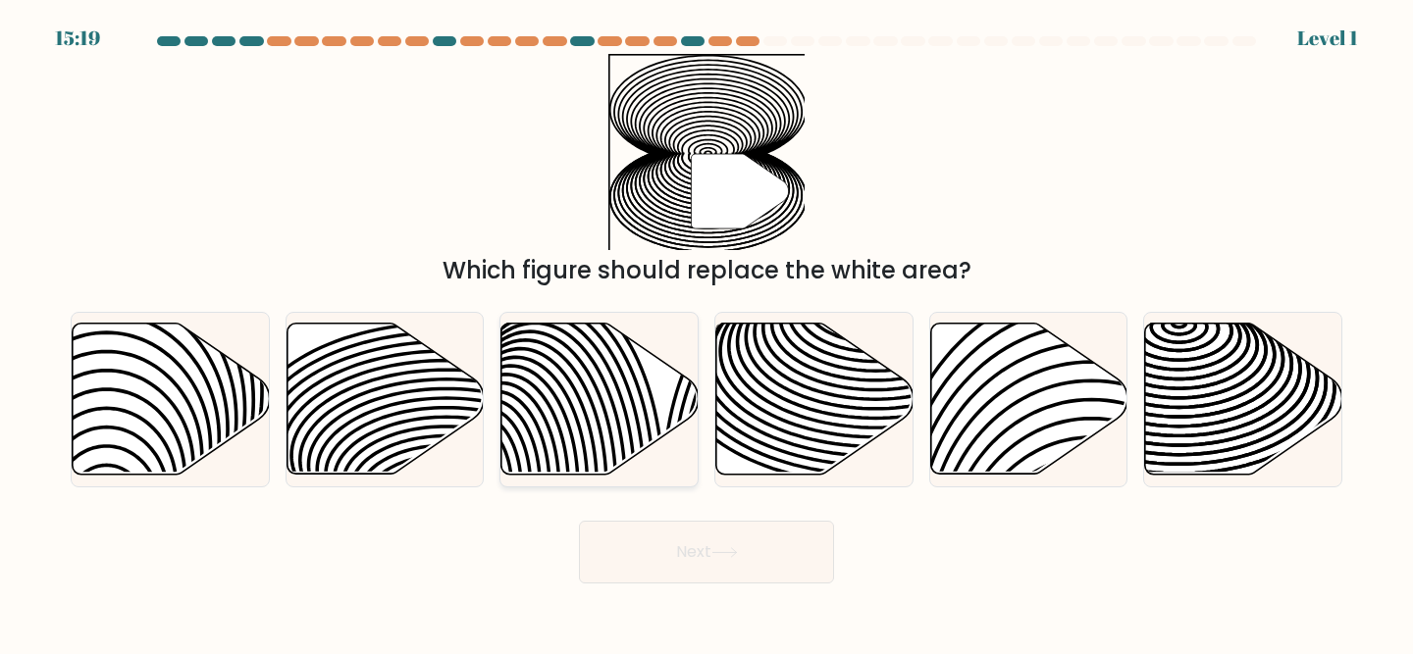
click at [596, 385] on icon at bounding box center [564, 486] width 198 height 397
click at [706, 333] on input "c." at bounding box center [706, 330] width 1 height 5
radio input "true"
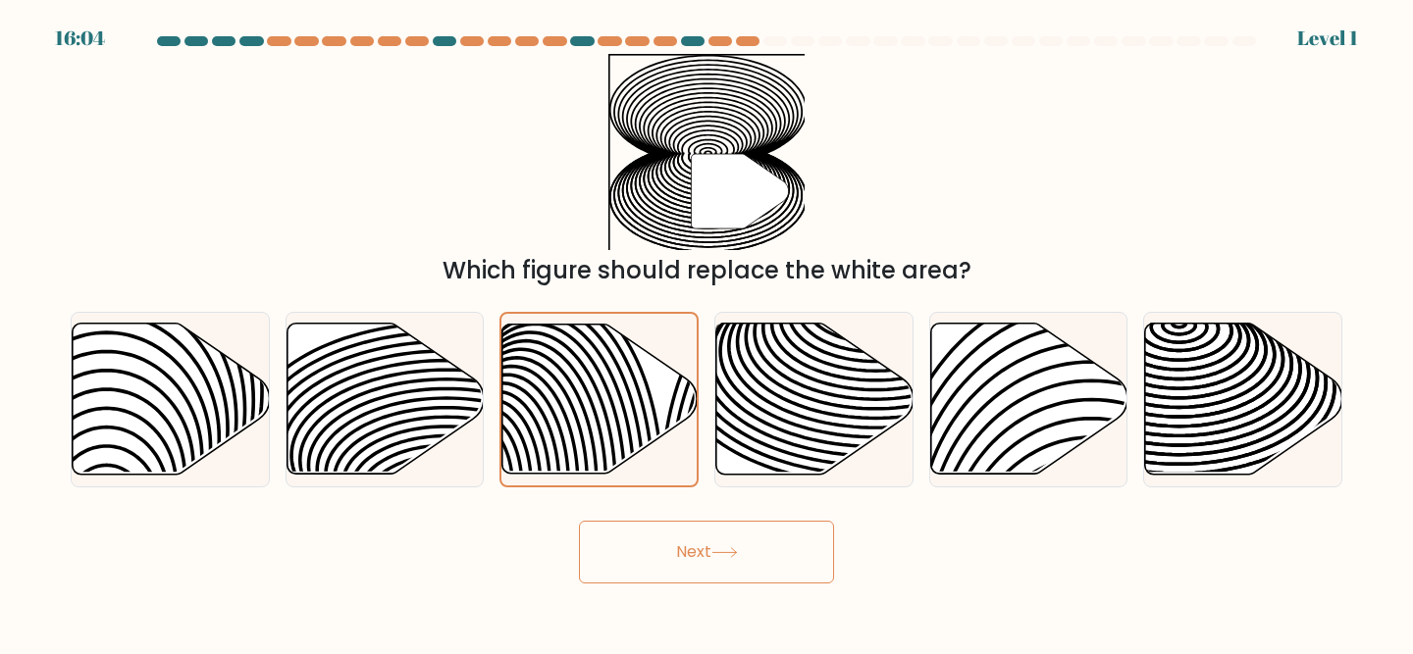
click at [631, 503] on form at bounding box center [706, 309] width 1413 height 547
click at [631, 539] on button "Next" at bounding box center [706, 552] width 255 height 63
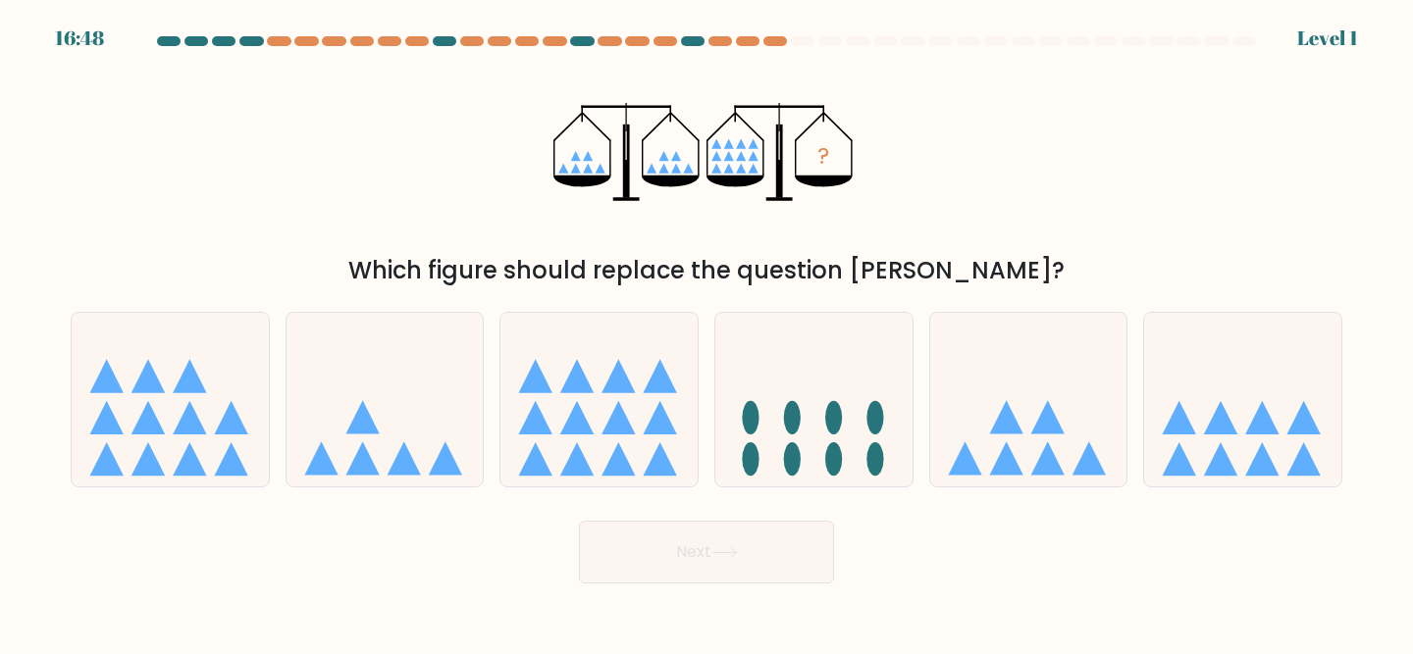
click at [622, 425] on icon at bounding box center [617, 417] width 33 height 33
click at [706, 333] on input "c." at bounding box center [706, 330] width 1 height 5
radio input "true"
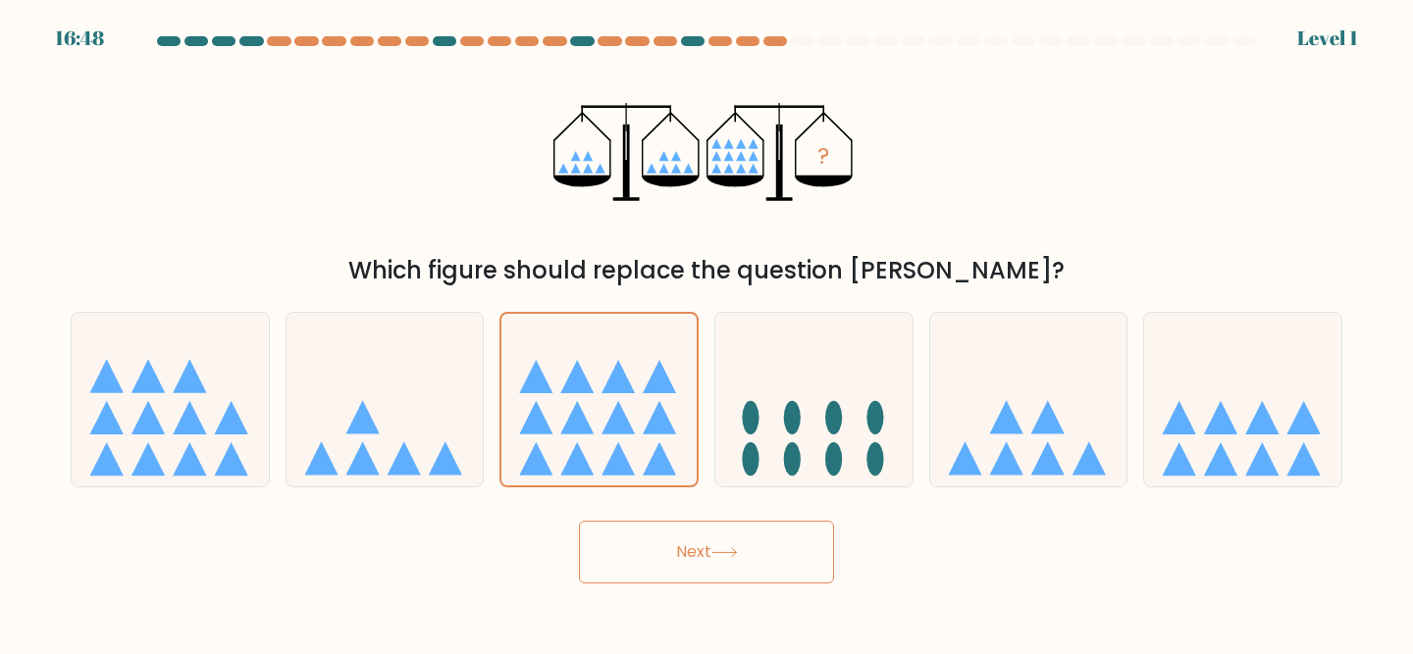
click at [660, 570] on button "Next" at bounding box center [706, 552] width 255 height 63
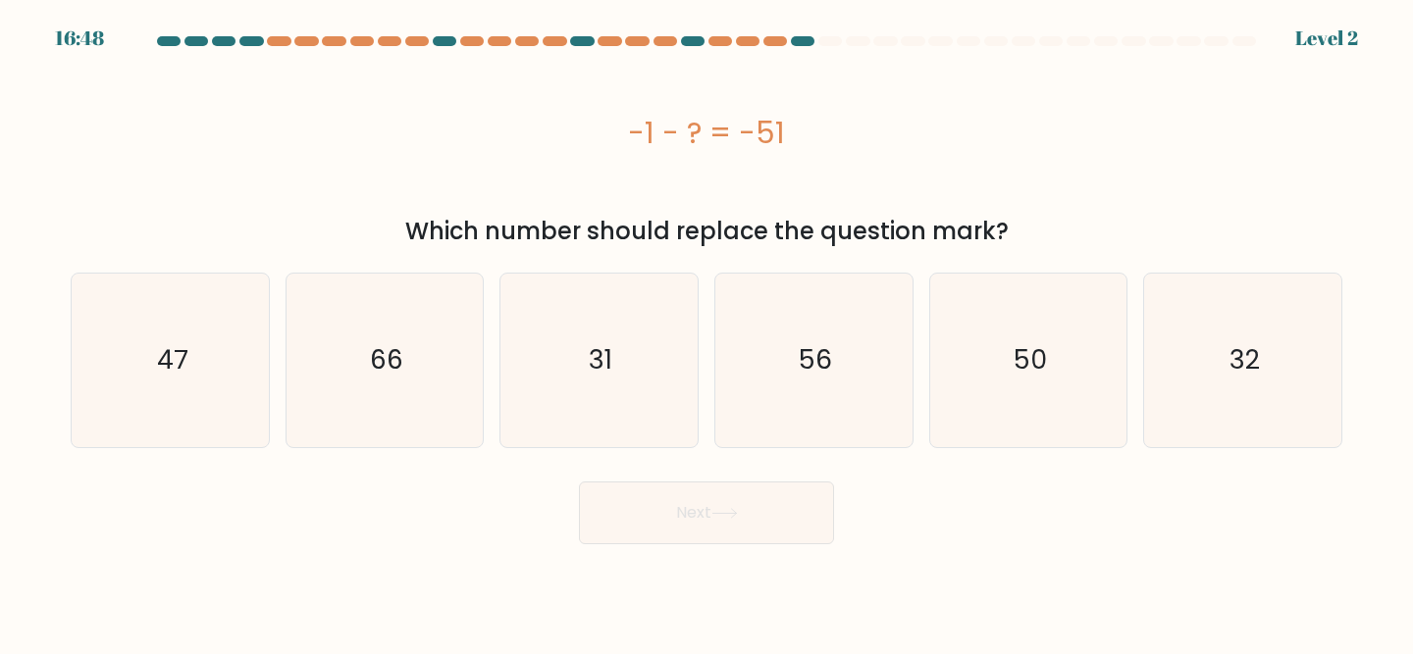
click at [612, 415] on icon "31" at bounding box center [599, 361] width 174 height 174
click at [706, 333] on input "c. 31" at bounding box center [706, 330] width 1 height 5
radio input "true"
click at [664, 562] on body "17:32 Level 2" at bounding box center [706, 327] width 1413 height 654
click at [653, 498] on button "Next" at bounding box center [706, 513] width 255 height 63
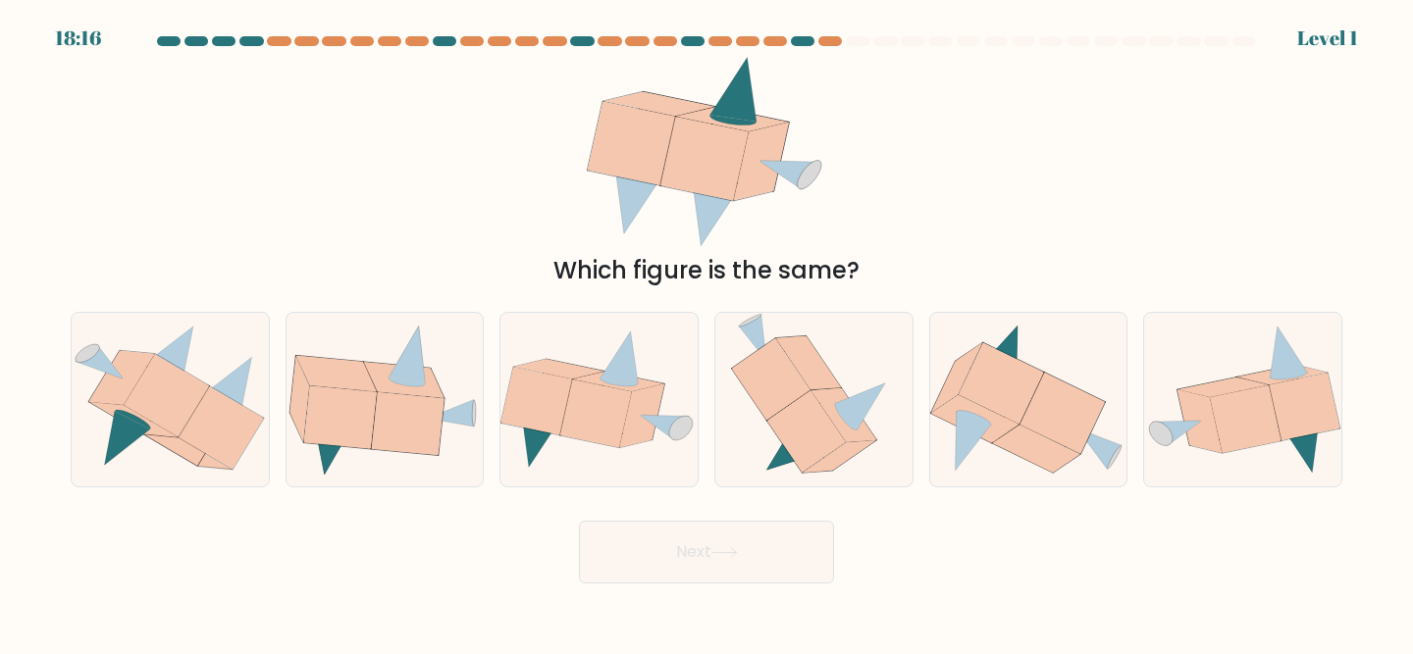
click at [652, 551] on button "Next" at bounding box center [706, 552] width 255 height 63
click at [610, 400] on icon at bounding box center [595, 415] width 71 height 68
click at [706, 333] on input "c." at bounding box center [706, 330] width 1 height 5
radio input "true"
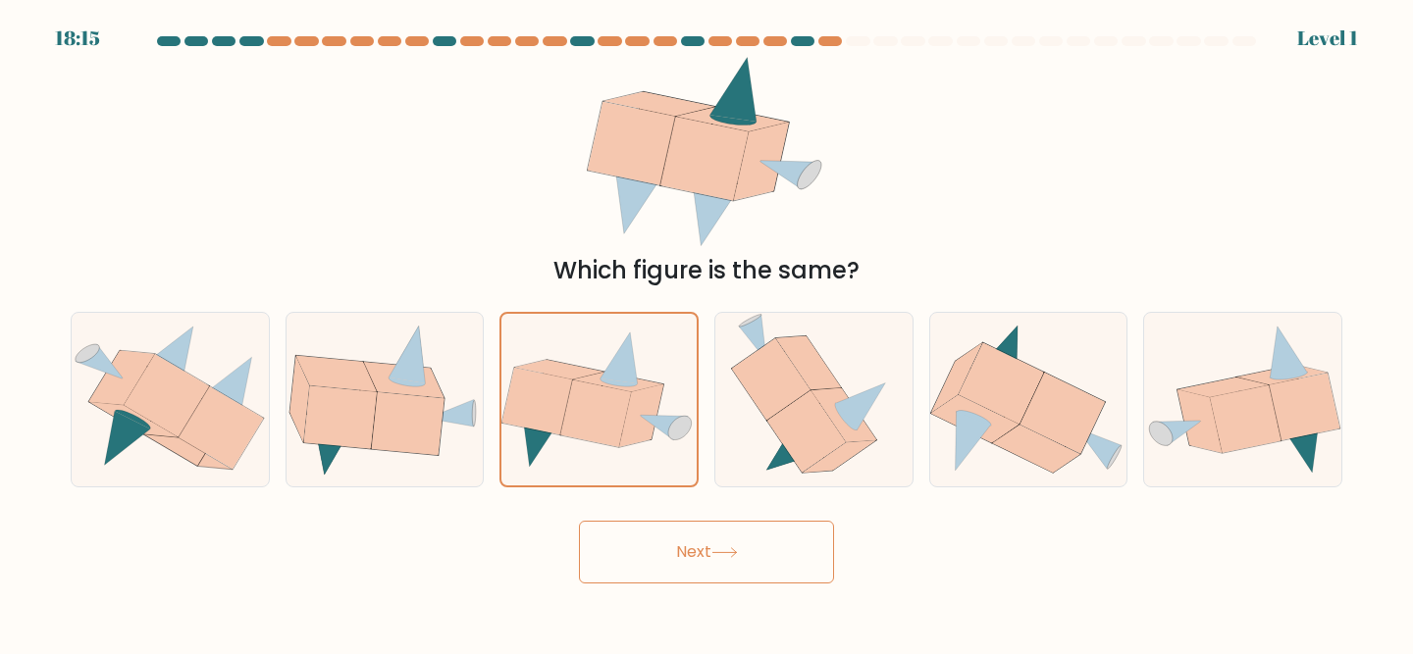
click at [653, 551] on button "Next" at bounding box center [706, 552] width 255 height 63
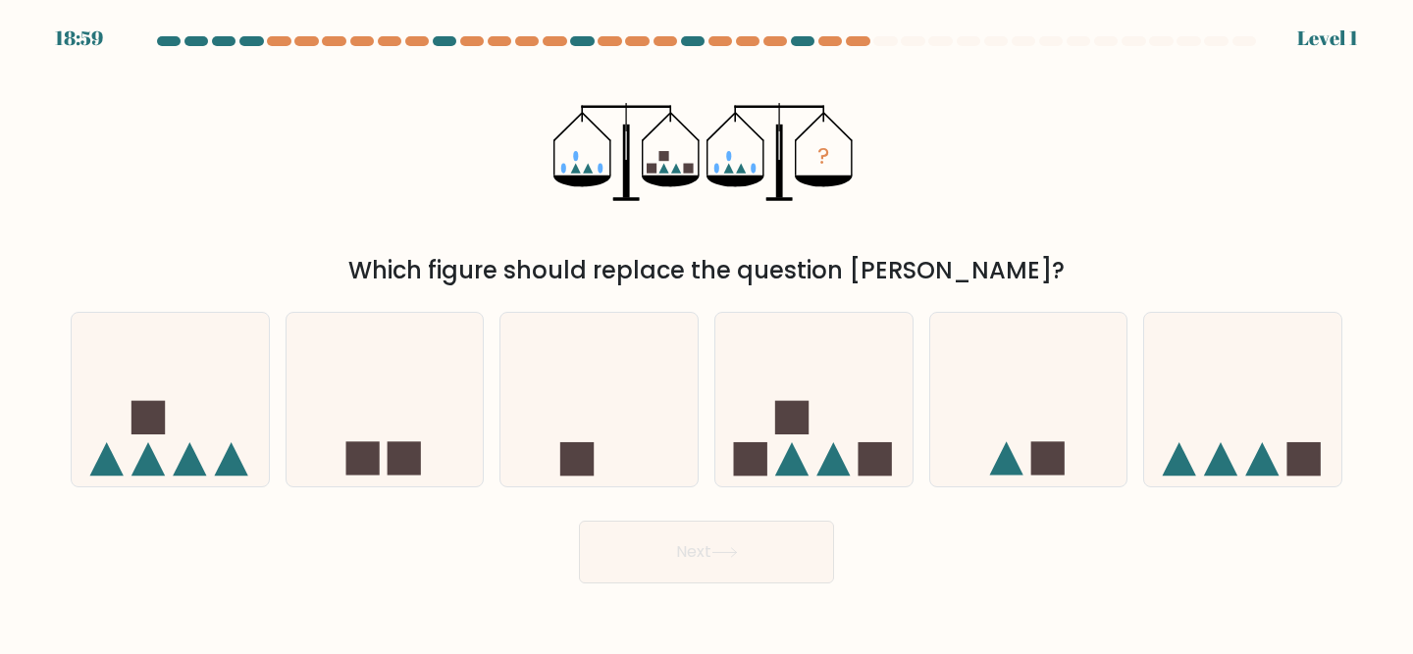
click at [602, 417] on icon at bounding box center [598, 399] width 197 height 163
click at [706, 333] on input "c." at bounding box center [706, 330] width 1 height 5
radio input "true"
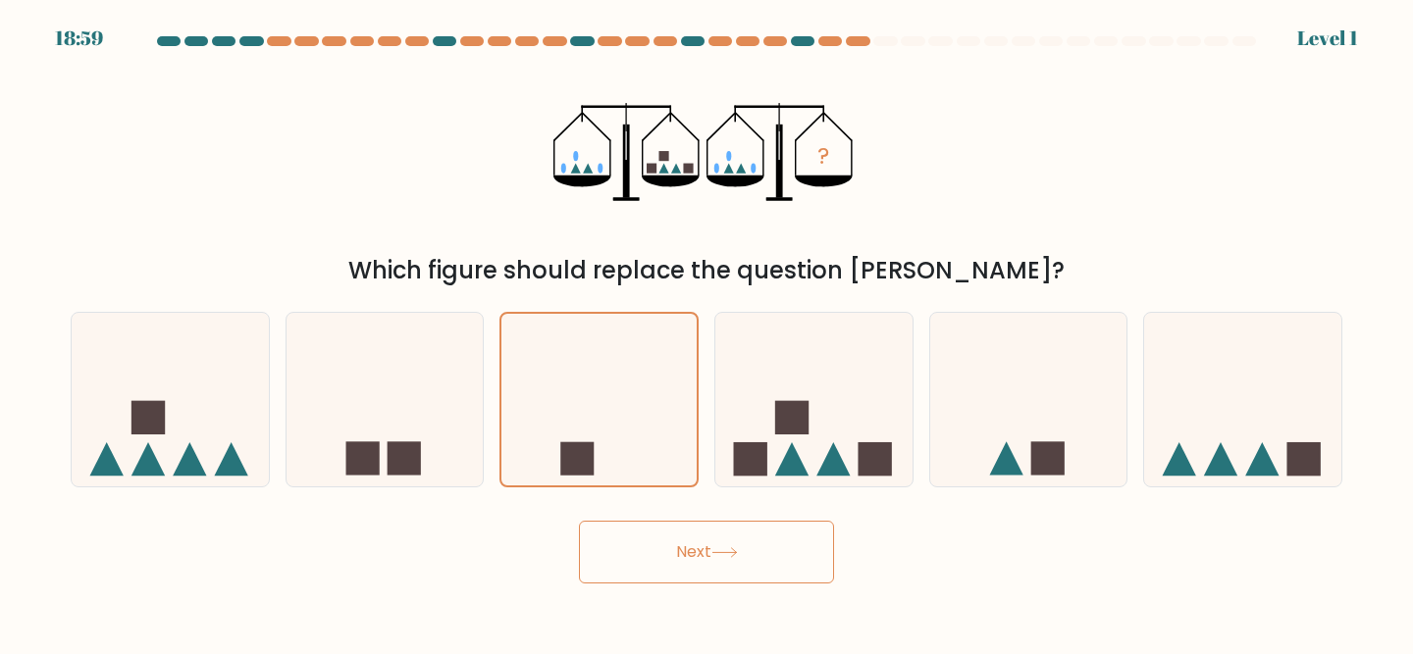
click at [638, 540] on button "Next" at bounding box center [706, 552] width 255 height 63
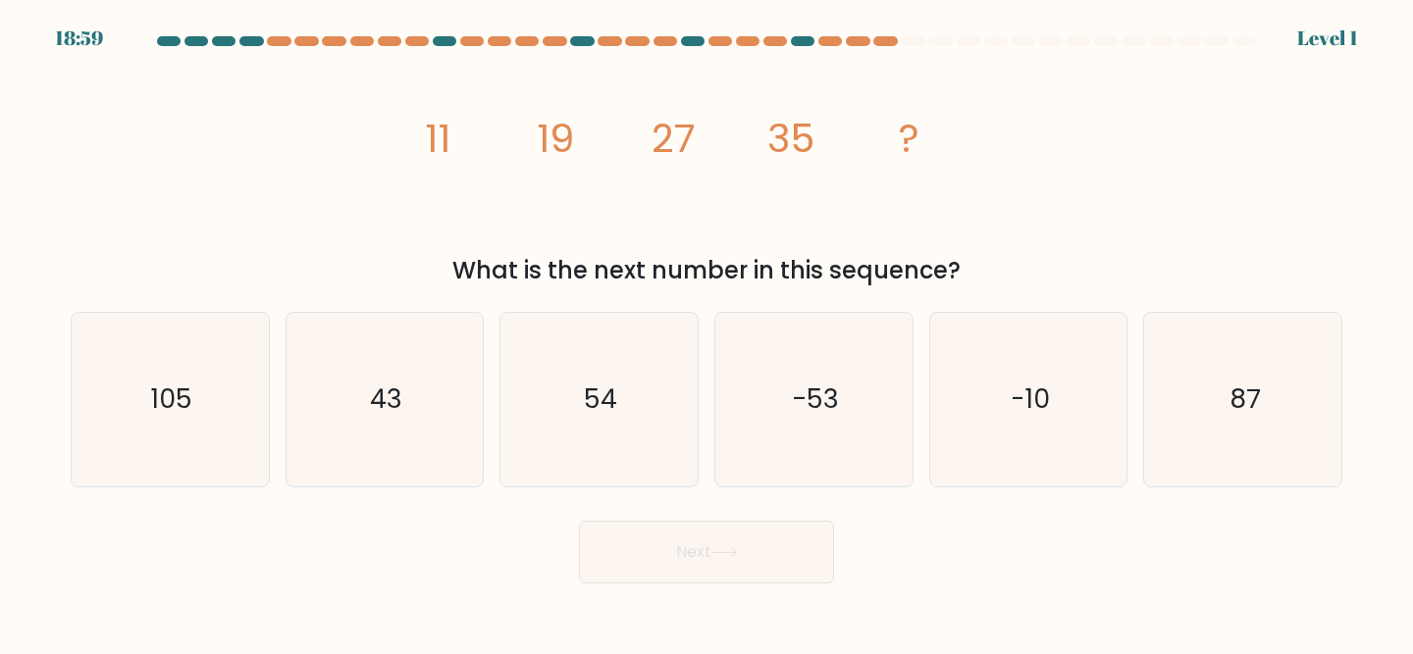
click at [581, 412] on icon "54" at bounding box center [599, 400] width 174 height 174
click at [706, 333] on input "c. 54" at bounding box center [706, 330] width 1 height 5
radio input "true"
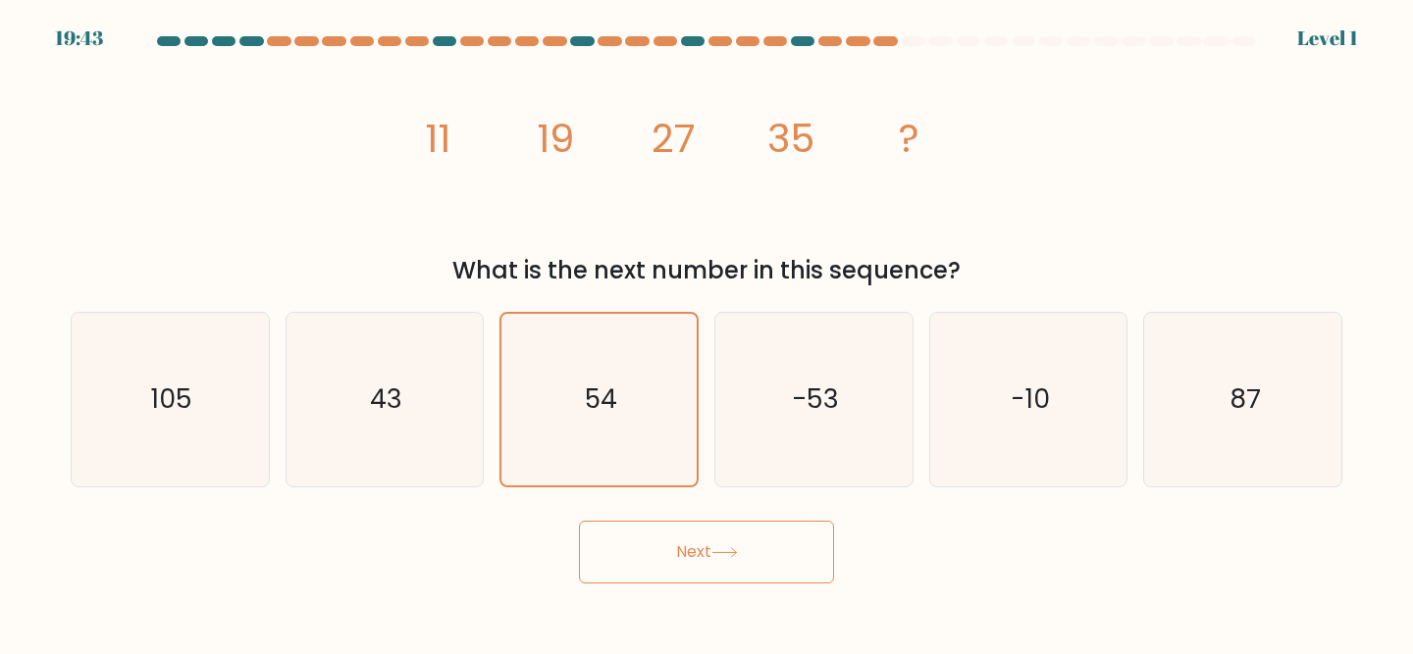
click at [640, 536] on button "Next" at bounding box center [706, 552] width 255 height 63
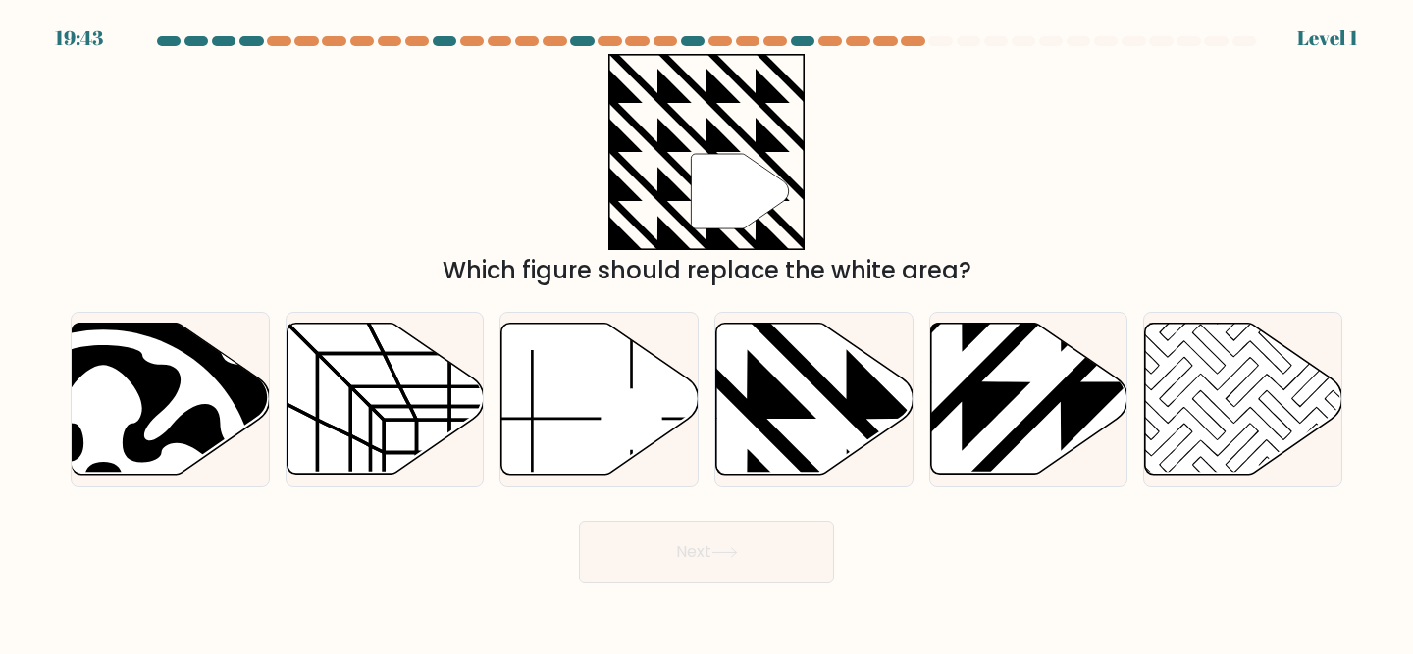
click at [582, 387] on icon at bounding box center [599, 399] width 197 height 151
click at [706, 333] on input "c." at bounding box center [706, 330] width 1 height 5
radio input "true"
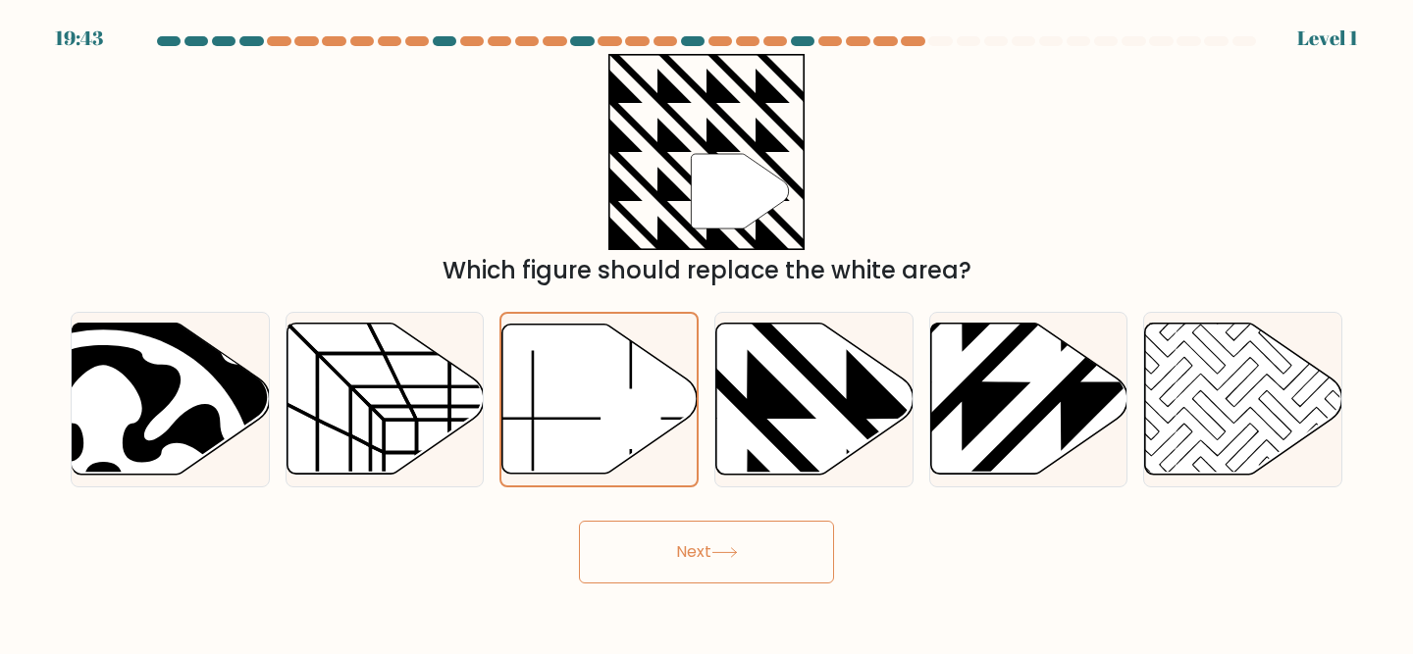
click at [647, 534] on button "Next" at bounding box center [706, 552] width 255 height 63
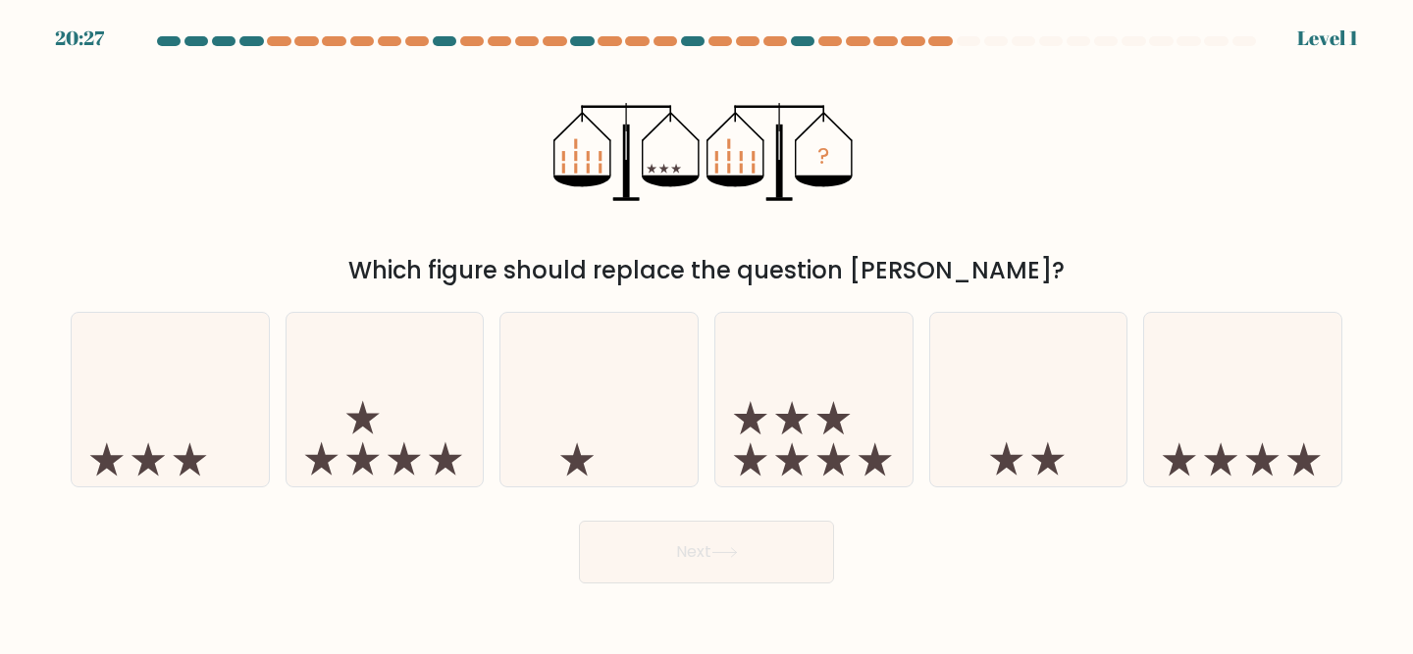
click at [568, 382] on icon at bounding box center [598, 399] width 197 height 163
click at [706, 333] on input "c." at bounding box center [706, 330] width 1 height 5
radio input "true"
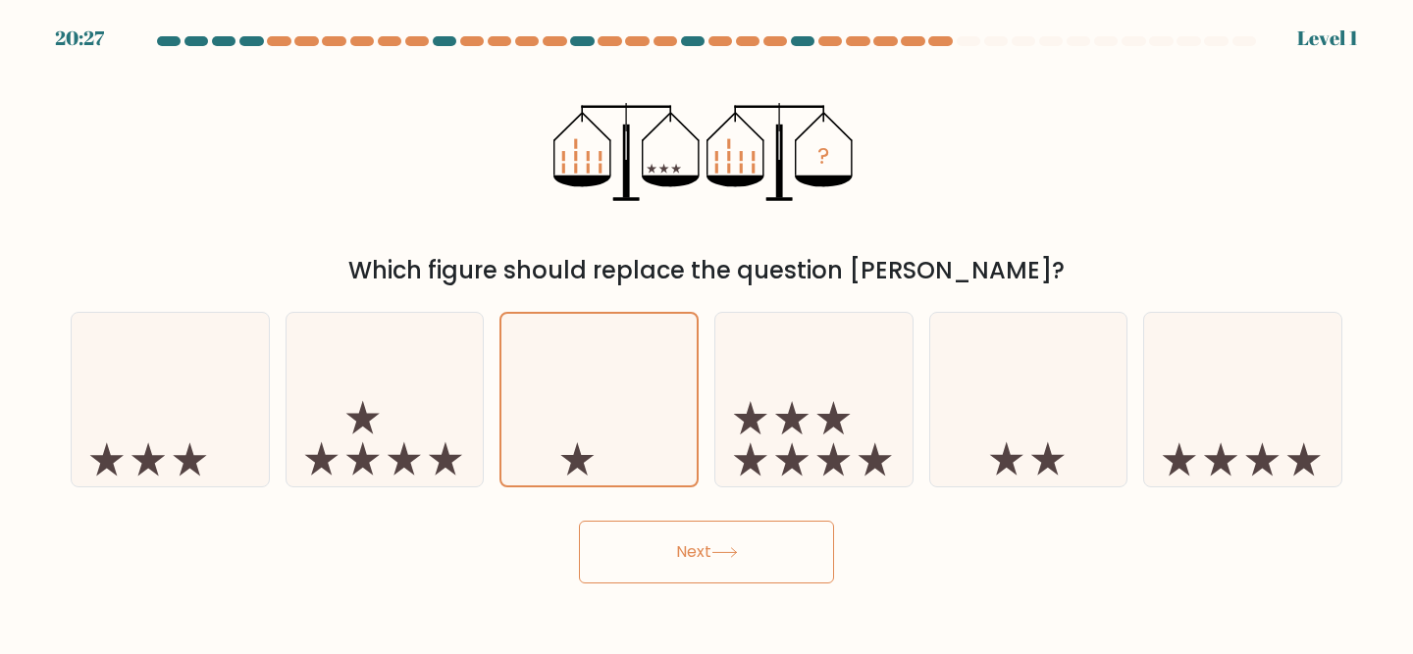
click at [634, 518] on div "Next" at bounding box center [706, 547] width 1295 height 73
click at [636, 548] on button "Next" at bounding box center [706, 552] width 255 height 63
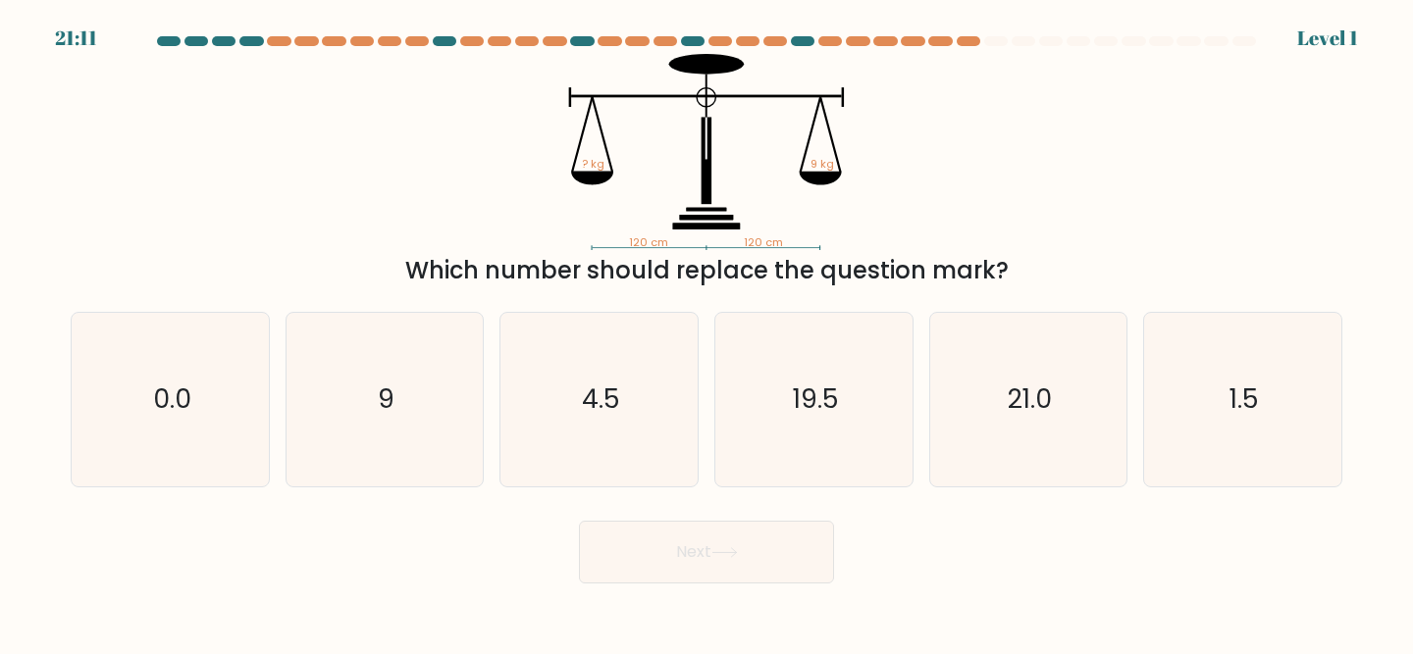
click at [626, 382] on icon "4.5" at bounding box center [599, 400] width 174 height 174
click at [706, 333] on input "c. 4.5" at bounding box center [706, 330] width 1 height 5
radio input "true"
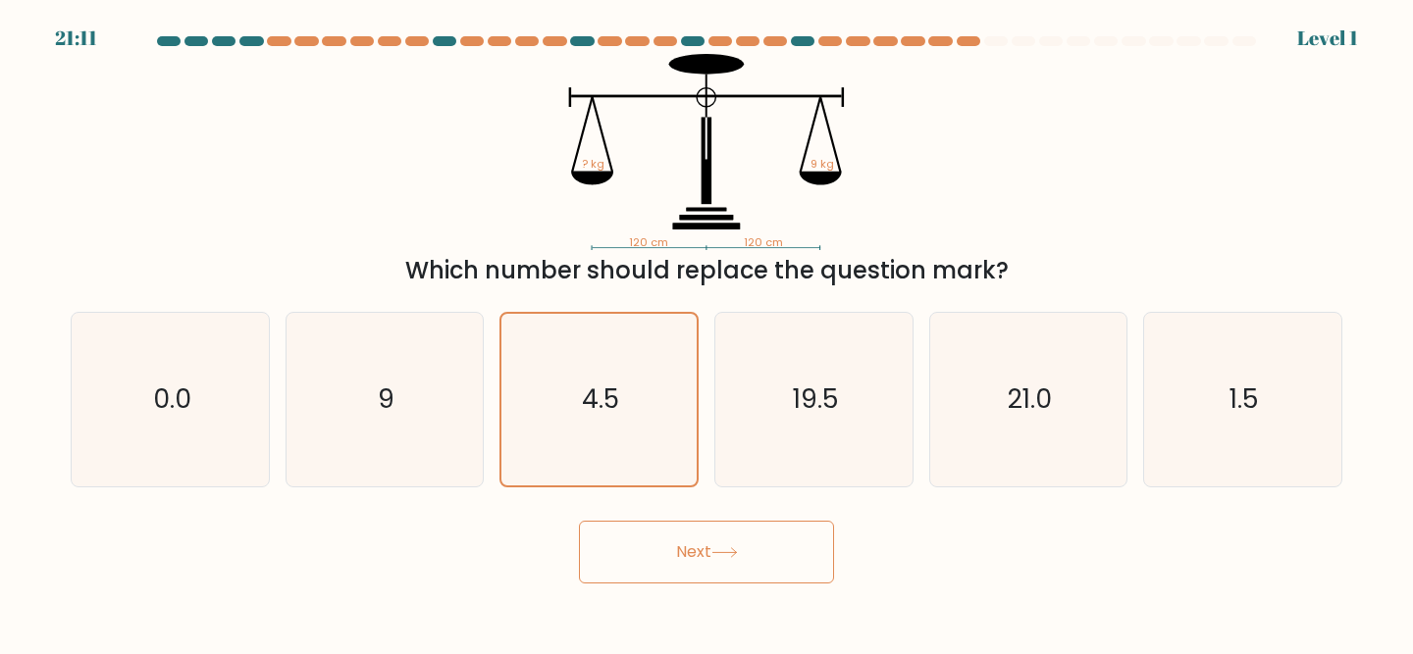
click at [671, 555] on button "Next" at bounding box center [706, 552] width 255 height 63
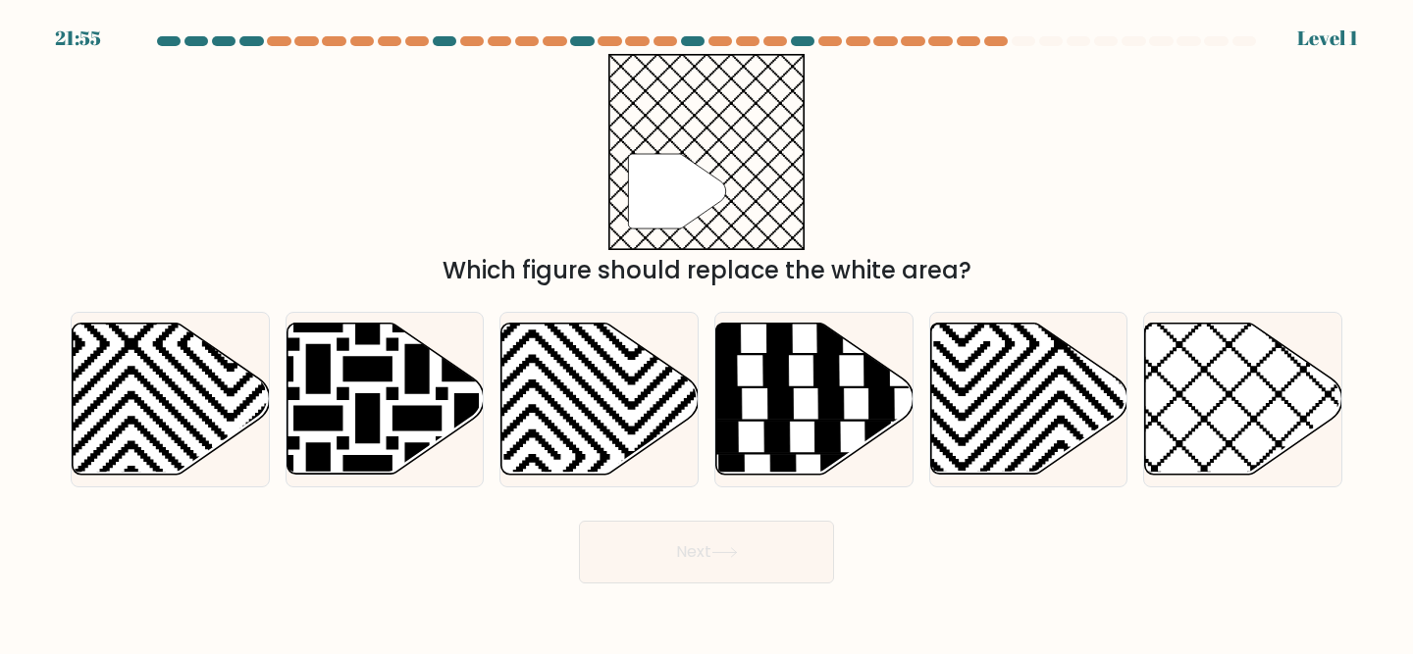
click at [643, 465] on icon at bounding box center [532, 482] width 397 height 397
click at [706, 333] on input "c." at bounding box center [706, 330] width 1 height 5
radio input "true"
click at [682, 566] on button "Next" at bounding box center [706, 552] width 255 height 63
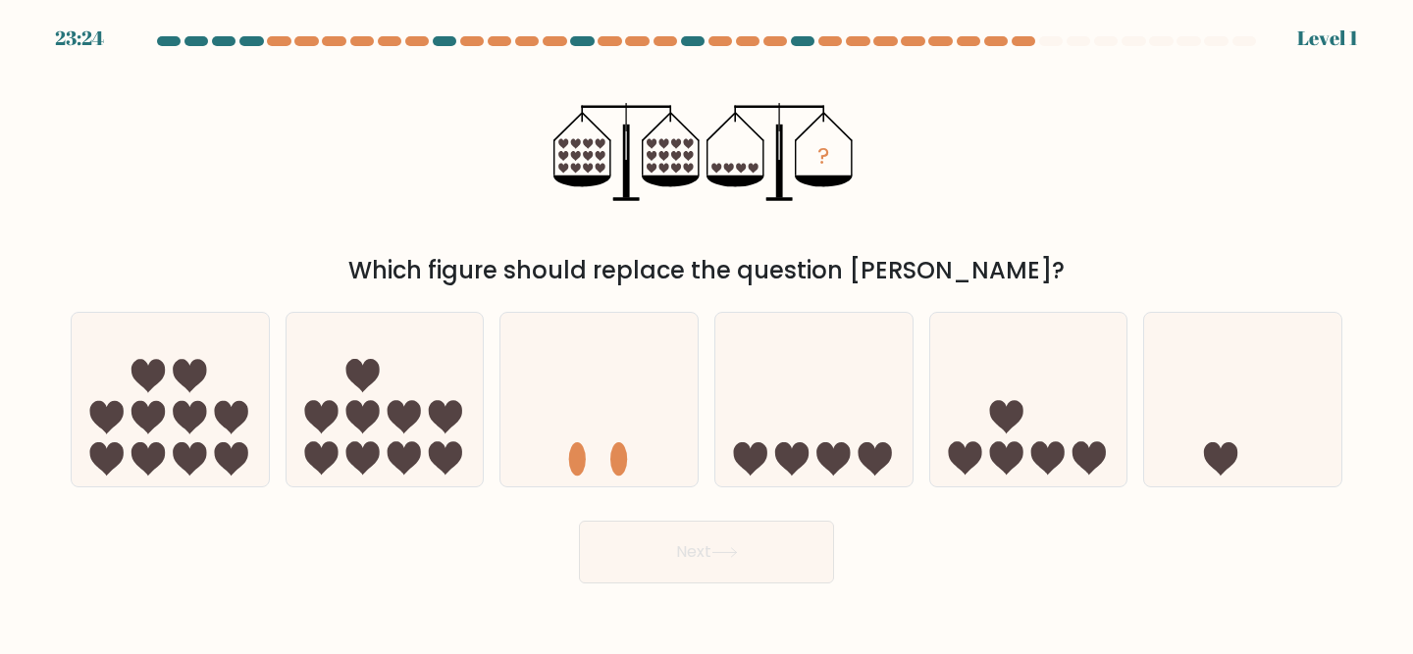
drag, startPoint x: 619, startPoint y: 452, endPoint x: 669, endPoint y: 555, distance: 114.5
click at [619, 454] on ellipse at bounding box center [618, 458] width 17 height 33
click at [706, 333] on input "c." at bounding box center [706, 330] width 1 height 5
radio input "true"
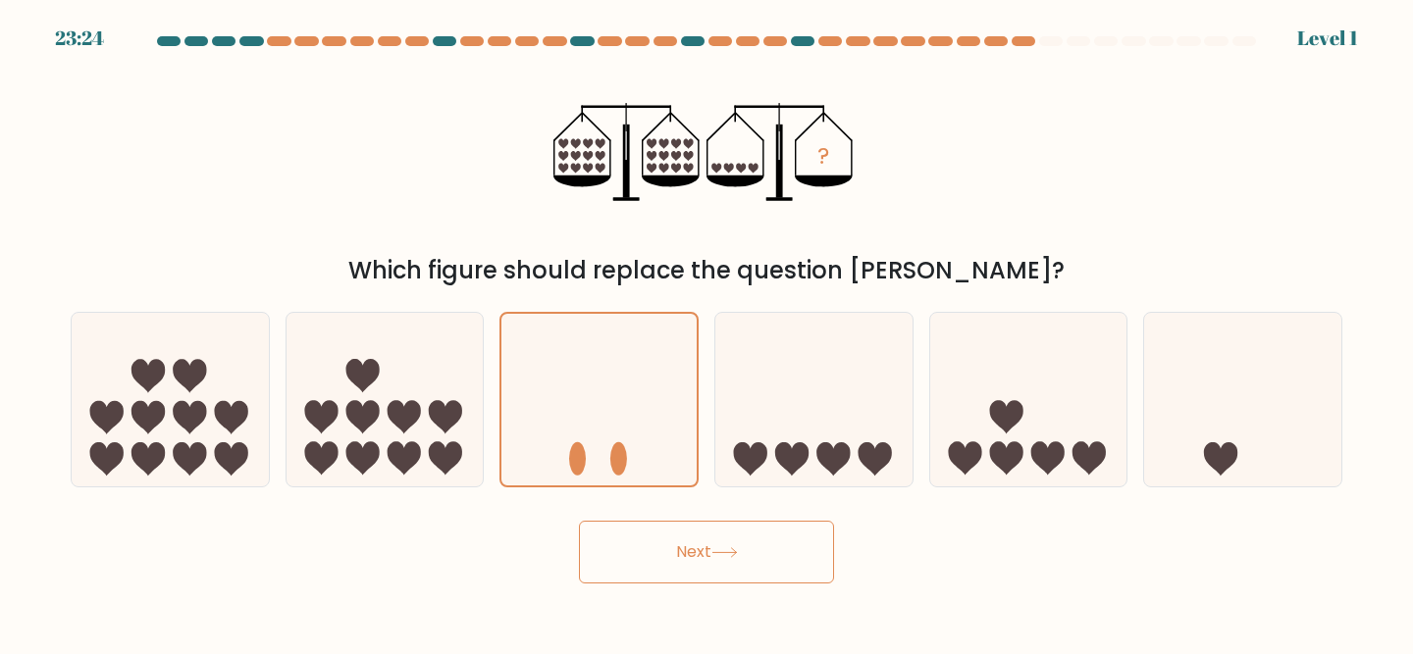
click at [669, 555] on button "Next" at bounding box center [706, 552] width 255 height 63
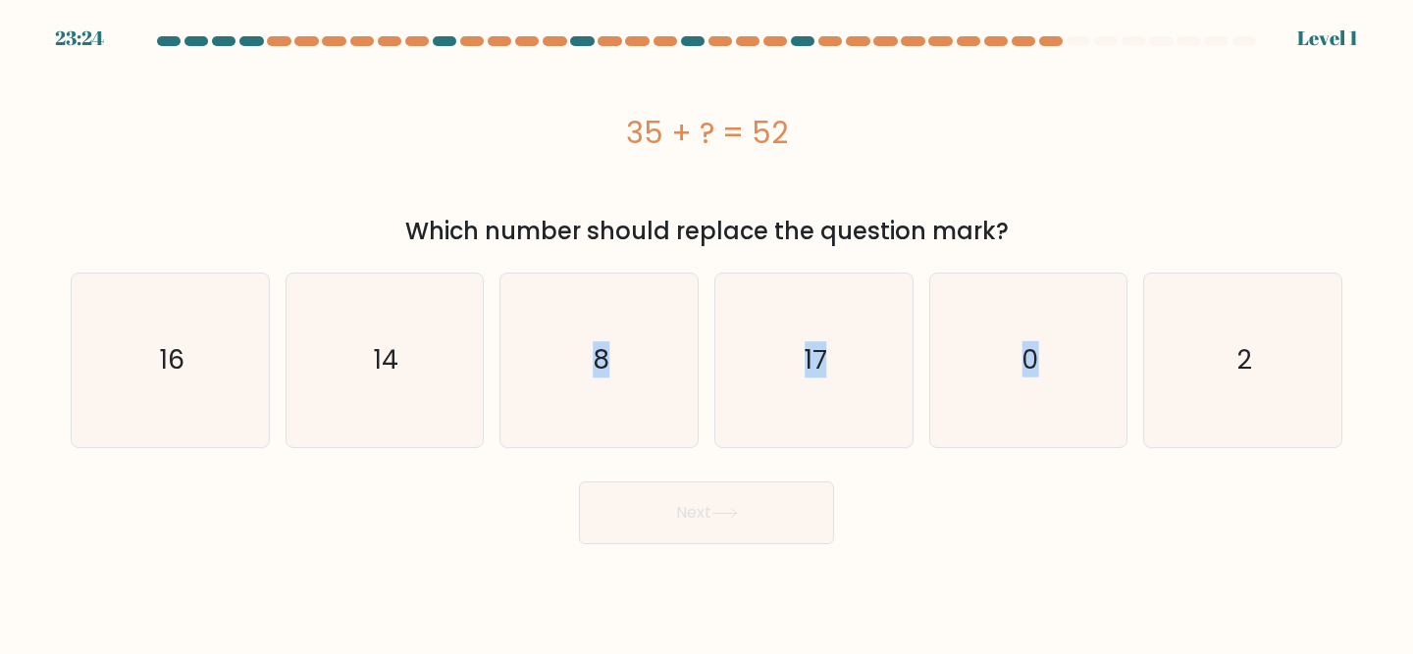
drag, startPoint x: 631, startPoint y: 447, endPoint x: 666, endPoint y: 527, distance: 87.0
click at [667, 529] on form "a. 8" at bounding box center [706, 290] width 1413 height 508
click at [666, 527] on button "Next" at bounding box center [706, 513] width 255 height 63
click at [600, 413] on icon "8" at bounding box center [599, 361] width 174 height 174
click at [706, 333] on input "c. 8" at bounding box center [706, 330] width 1 height 5
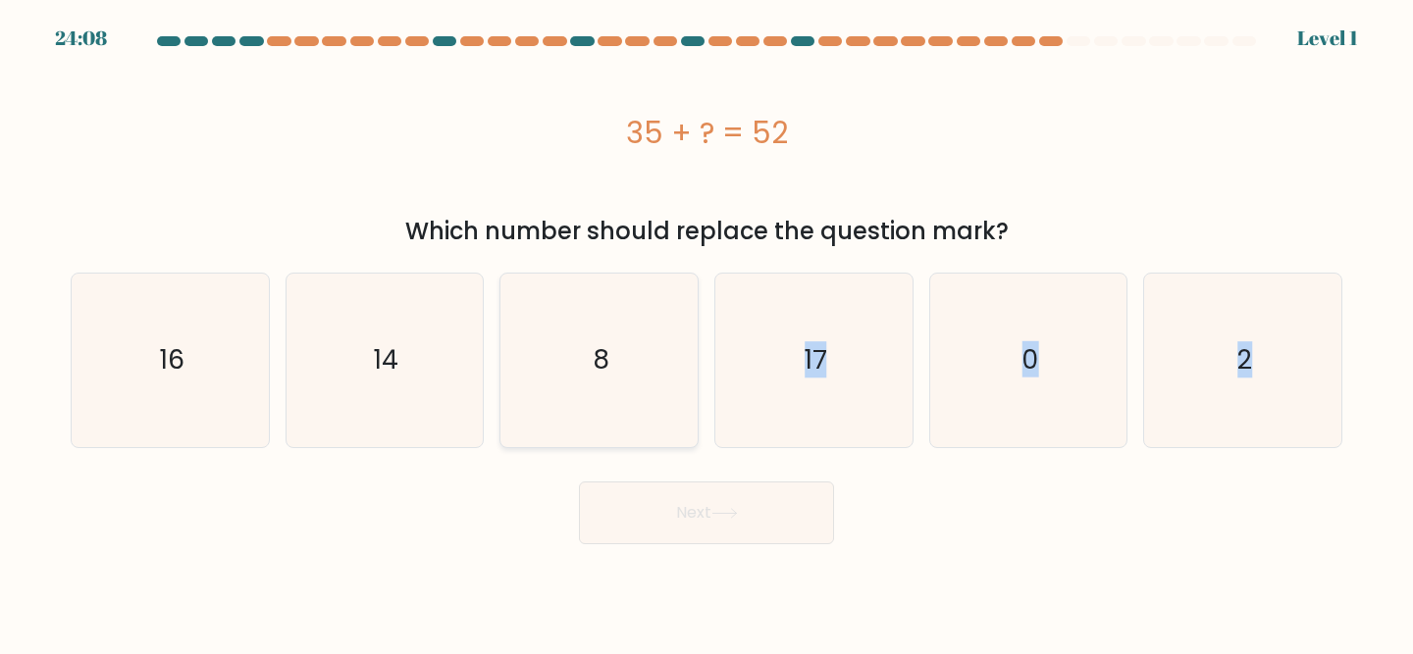
radio input "true"
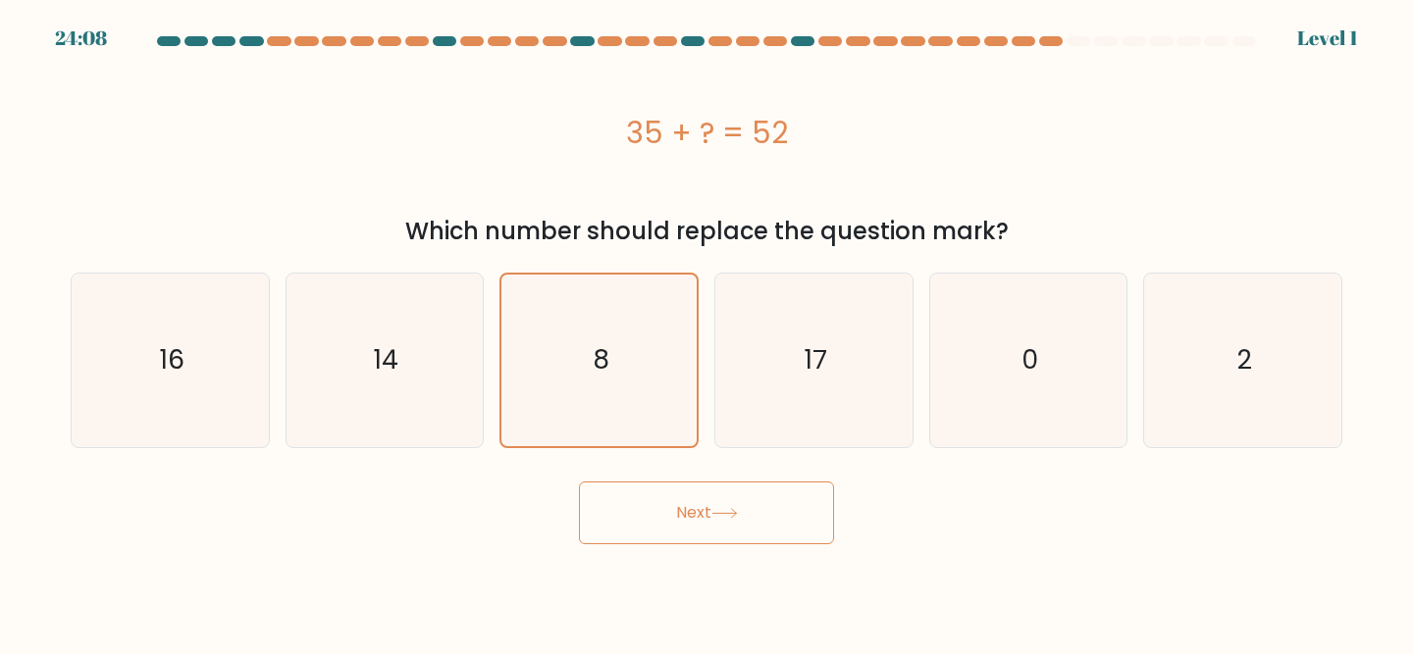
click at [617, 532] on button "Next" at bounding box center [706, 513] width 255 height 63
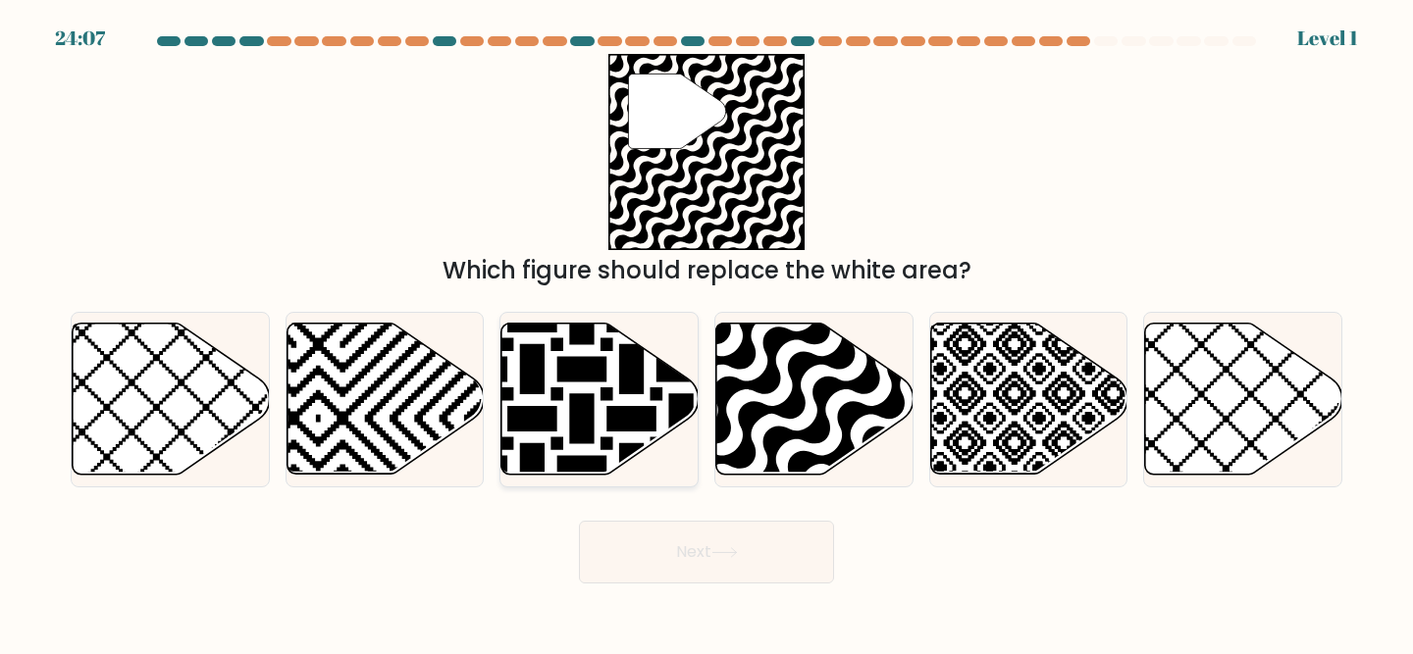
drag, startPoint x: 580, startPoint y: 388, endPoint x: 649, endPoint y: 542, distance: 168.1
click at [586, 401] on icon at bounding box center [598, 400] width 197 height 154
click at [706, 333] on input "c." at bounding box center [706, 330] width 1 height 5
radio input "true"
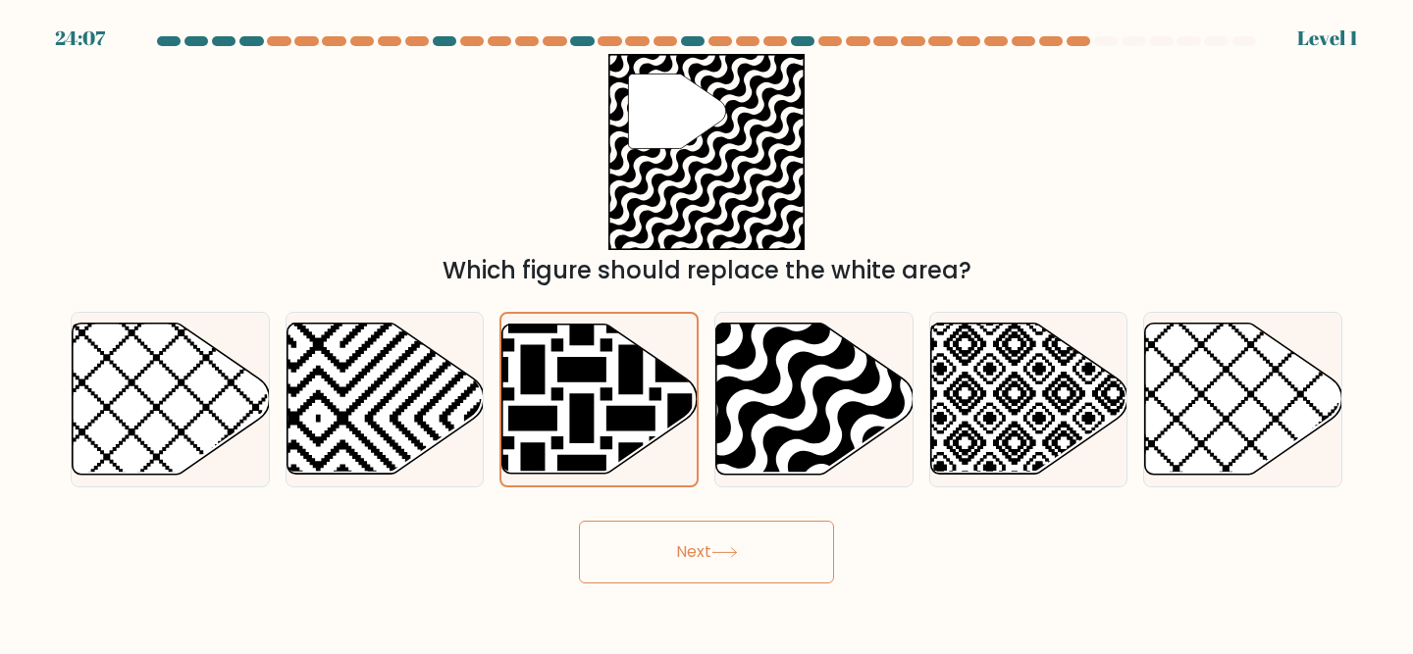
click at [649, 543] on button "Next" at bounding box center [706, 552] width 255 height 63
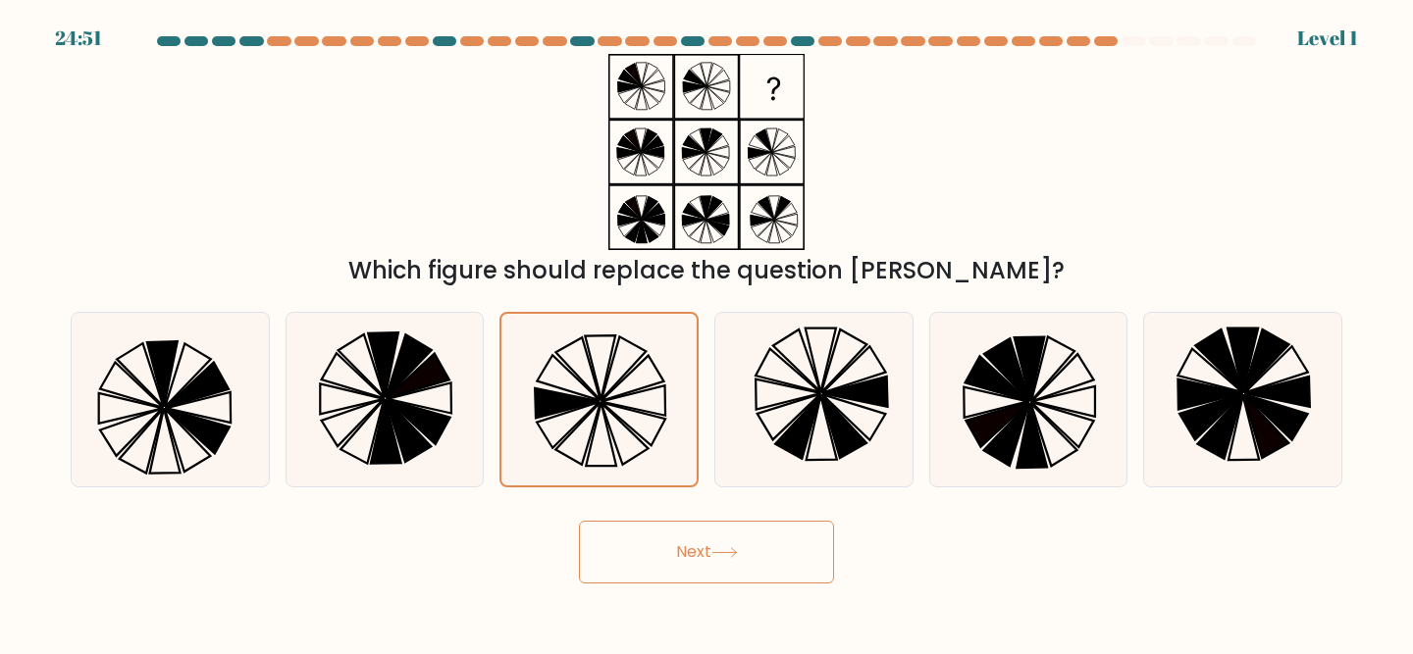
click at [624, 538] on button "Next" at bounding box center [706, 552] width 255 height 63
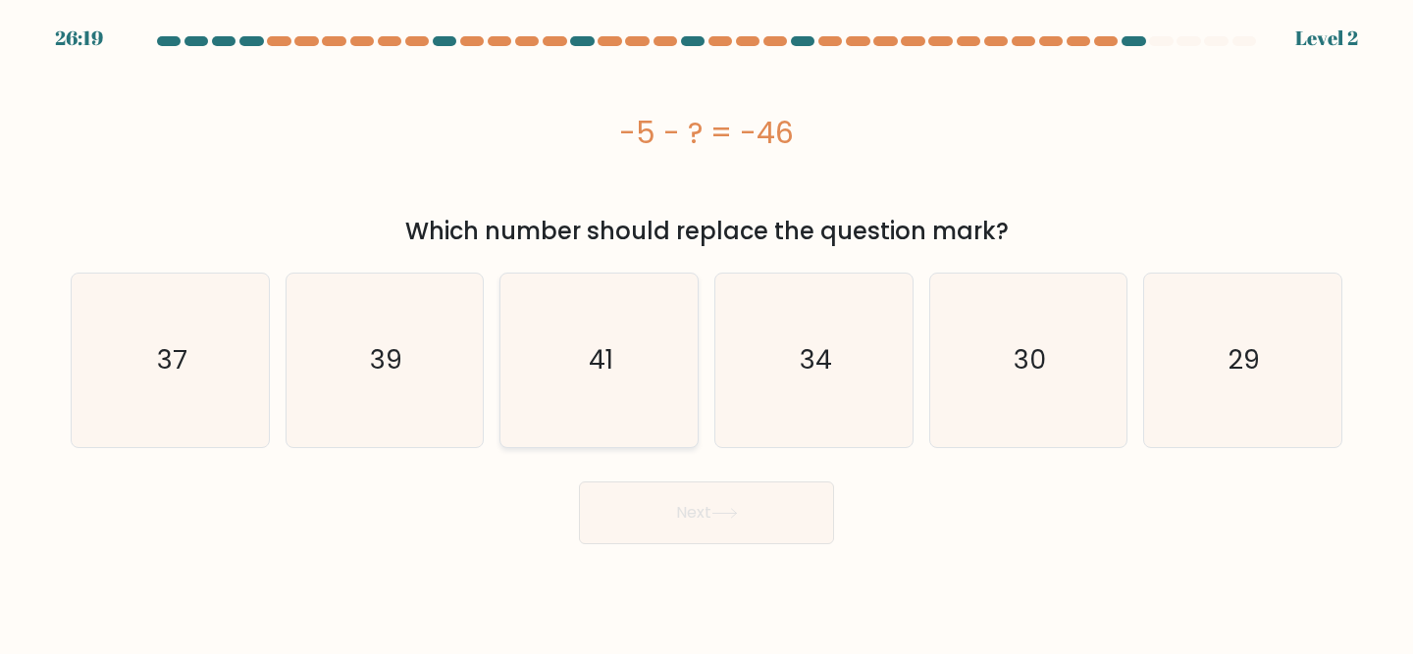
click at [623, 418] on icon "41" at bounding box center [599, 361] width 174 height 174
click at [706, 333] on input "c. 41" at bounding box center [706, 330] width 1 height 5
radio input "true"
click at [643, 520] on button "Next" at bounding box center [706, 513] width 255 height 63
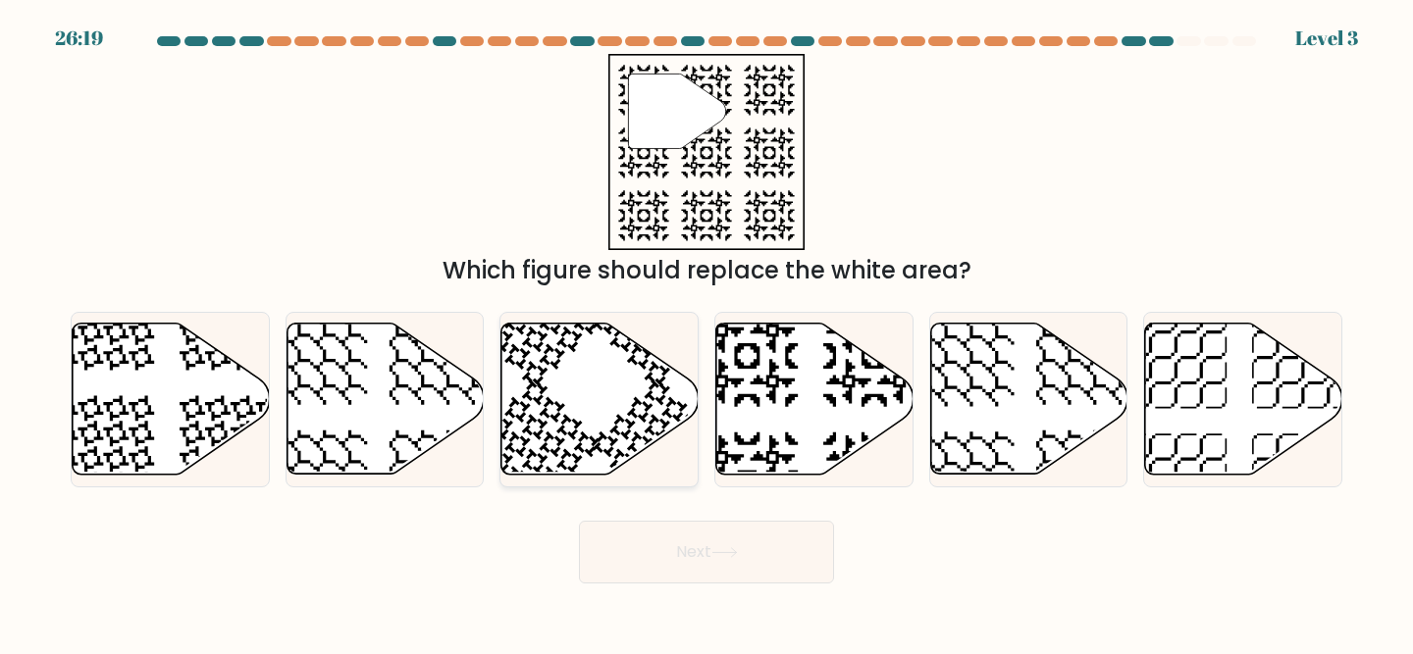
drag, startPoint x: 643, startPoint y: 521, endPoint x: 606, endPoint y: 393, distance: 132.6
click at [606, 371] on icon at bounding box center [599, 399] width 197 height 151
click at [706, 333] on input "c." at bounding box center [706, 330] width 1 height 5
radio input "true"
click at [646, 509] on form at bounding box center [706, 309] width 1413 height 547
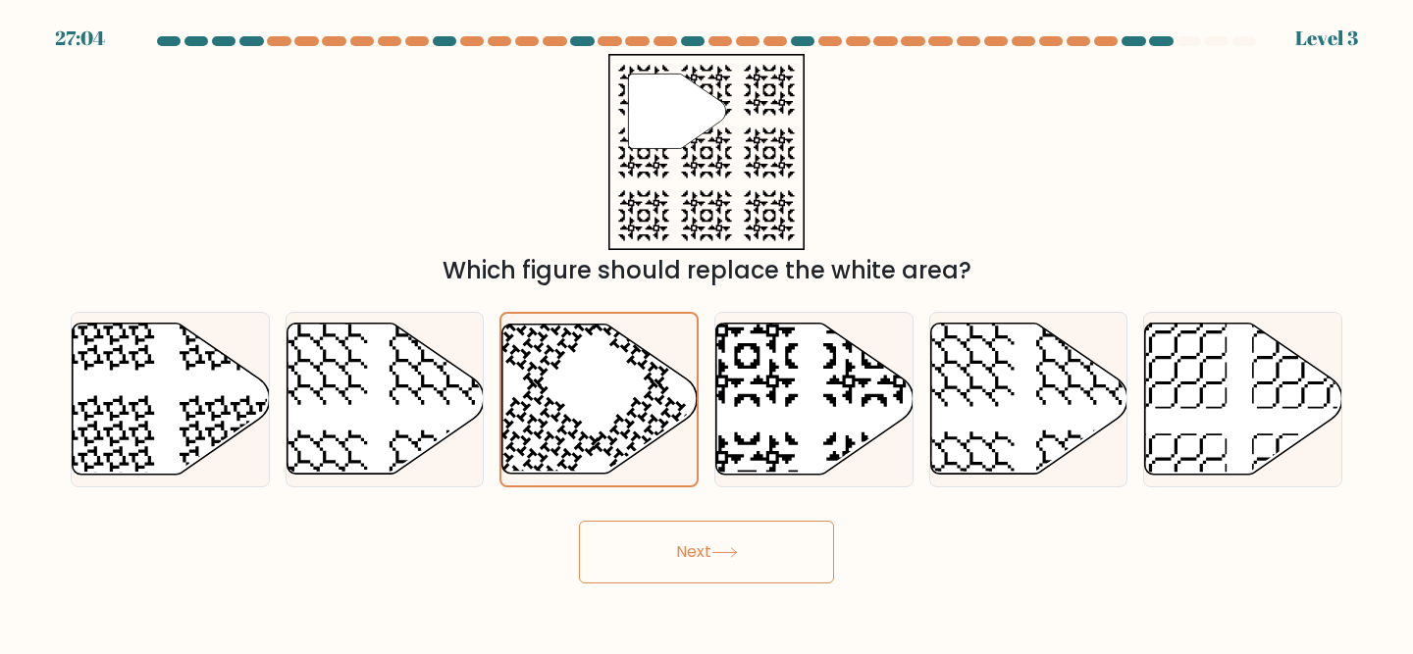
click at [646, 536] on button "Next" at bounding box center [706, 552] width 255 height 63
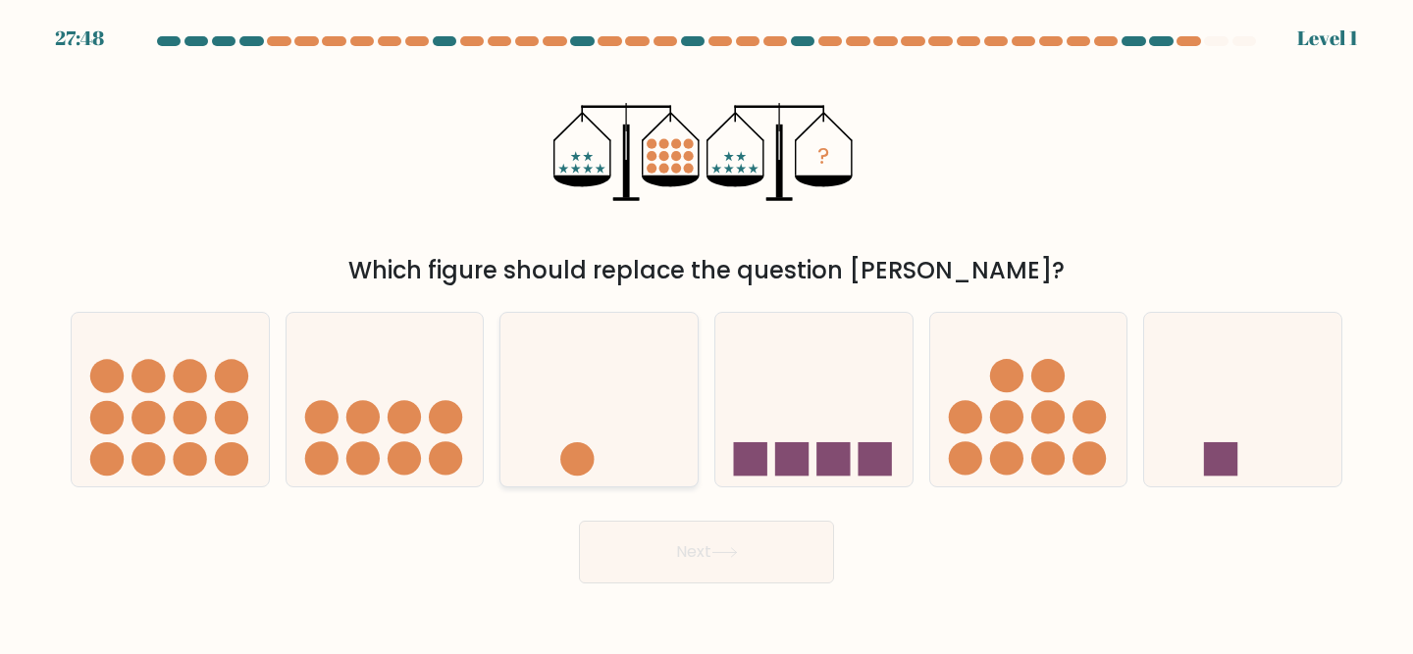
click at [632, 457] on icon at bounding box center [598, 399] width 197 height 163
click at [706, 333] on input "c." at bounding box center [706, 330] width 1 height 5
radio input "true"
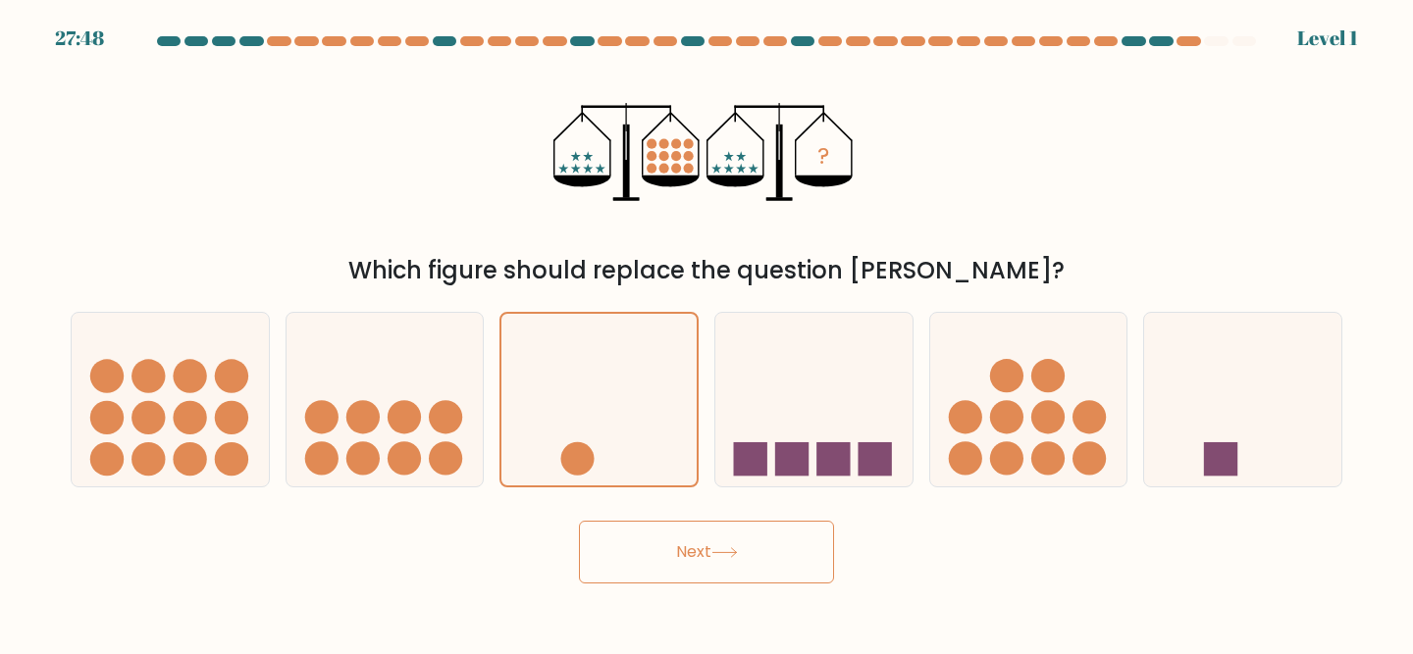
click at [649, 546] on button "Next" at bounding box center [706, 552] width 255 height 63
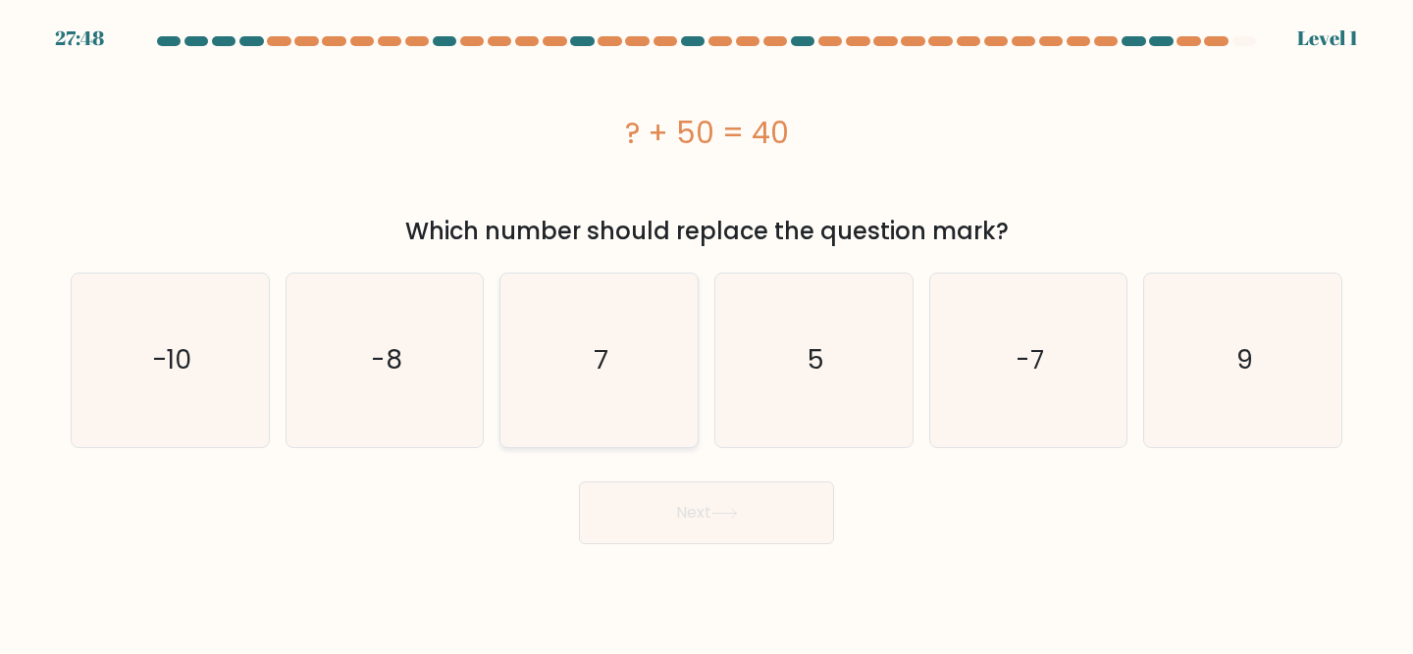
click at [634, 434] on icon "7" at bounding box center [599, 361] width 174 height 174
click at [706, 333] on input "c. 7" at bounding box center [706, 330] width 1 height 5
radio input "true"
click at [640, 509] on button "Next" at bounding box center [706, 513] width 255 height 63
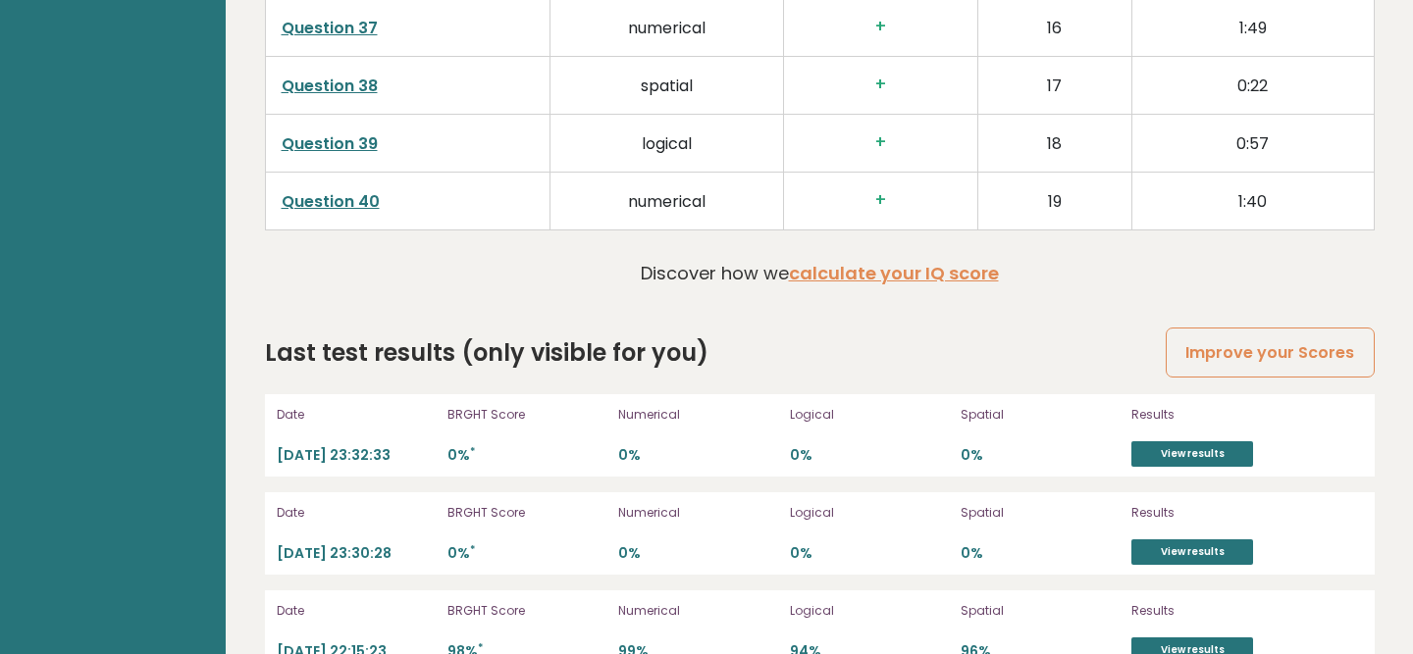
scroll to position [5201, 0]
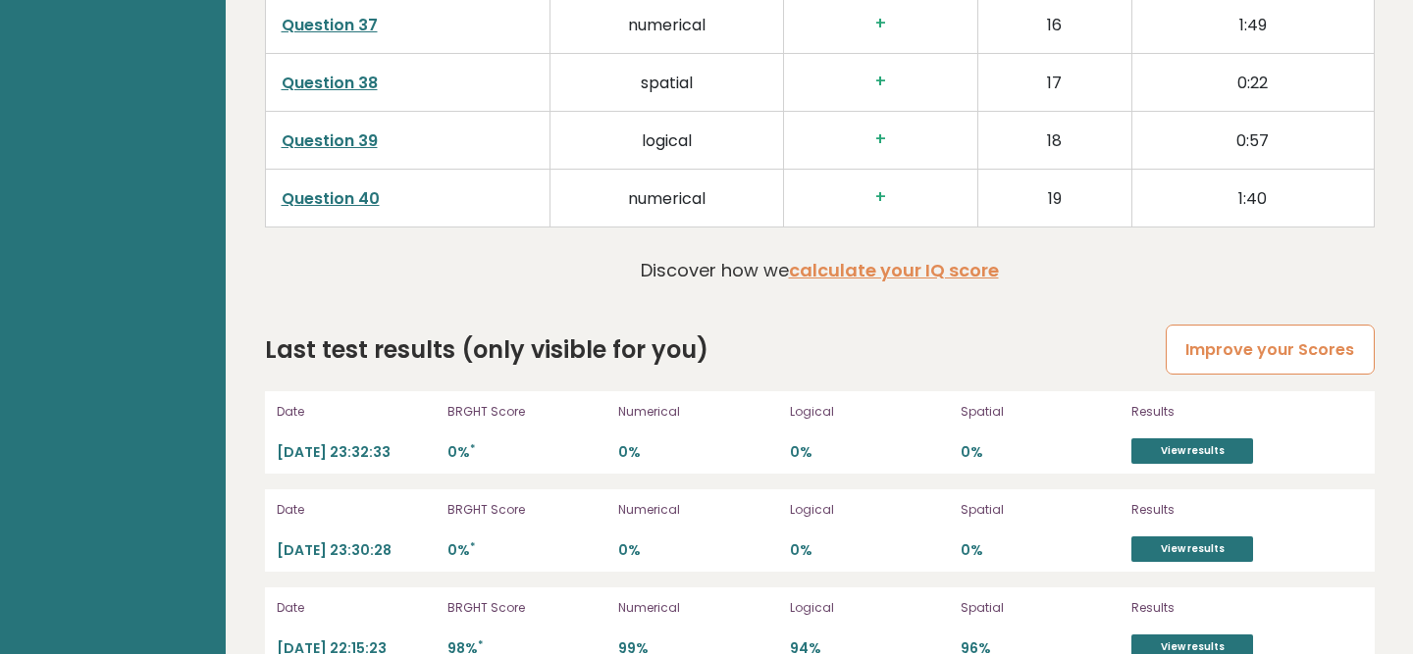
click at [1205, 334] on link "Improve your Scores" at bounding box center [1269, 350] width 208 height 50
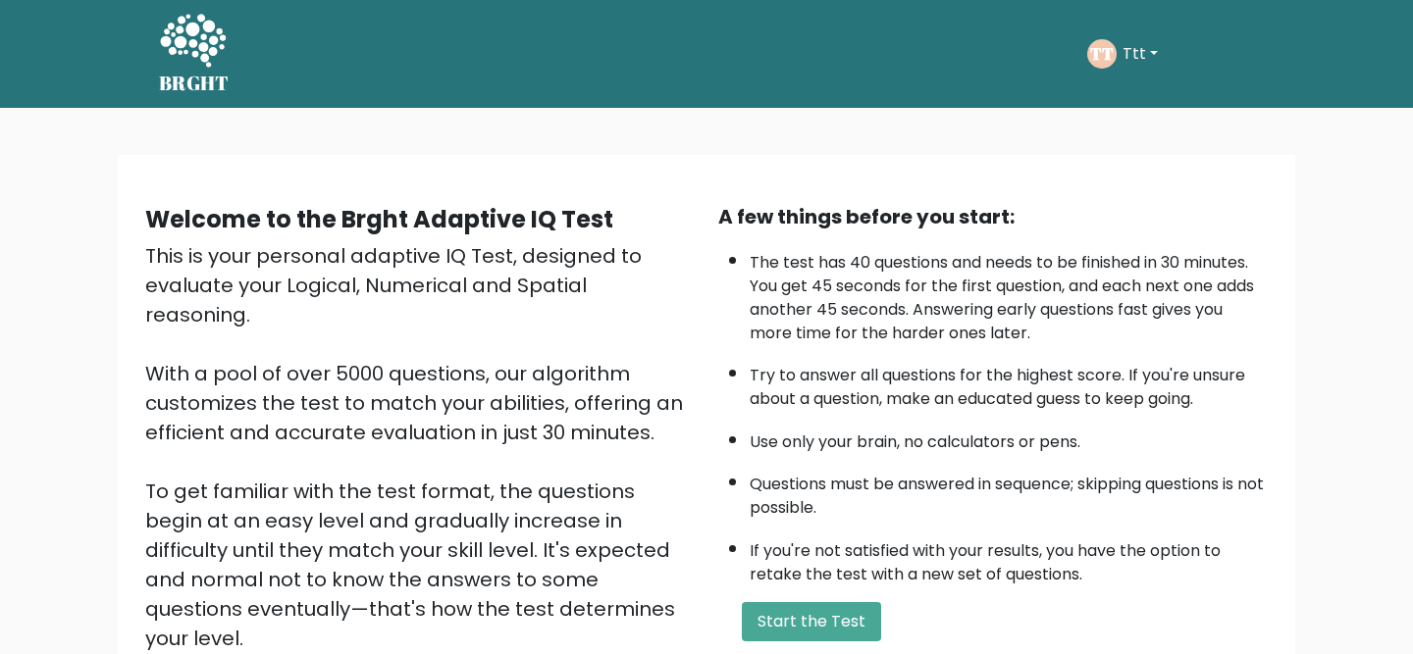
click at [729, 644] on div "A few things before you start: The test has 40 questions and needs to be finish…" at bounding box center [992, 457] width 573 height 510
click at [770, 616] on button "Start the Test" at bounding box center [811, 621] width 139 height 39
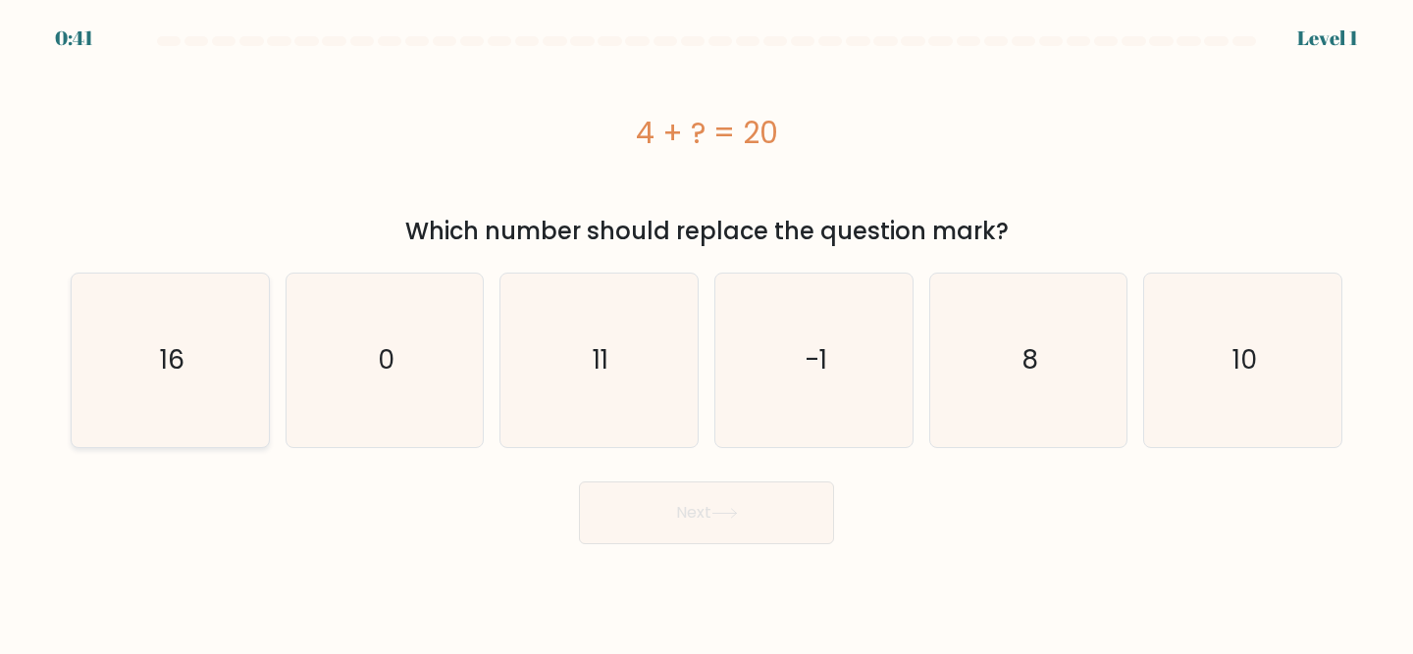
click at [207, 377] on icon "16" at bounding box center [170, 361] width 174 height 174
click at [706, 333] on input "a. 16" at bounding box center [706, 330] width 1 height 5
radio input "true"
click at [620, 520] on button "Next" at bounding box center [706, 513] width 255 height 63
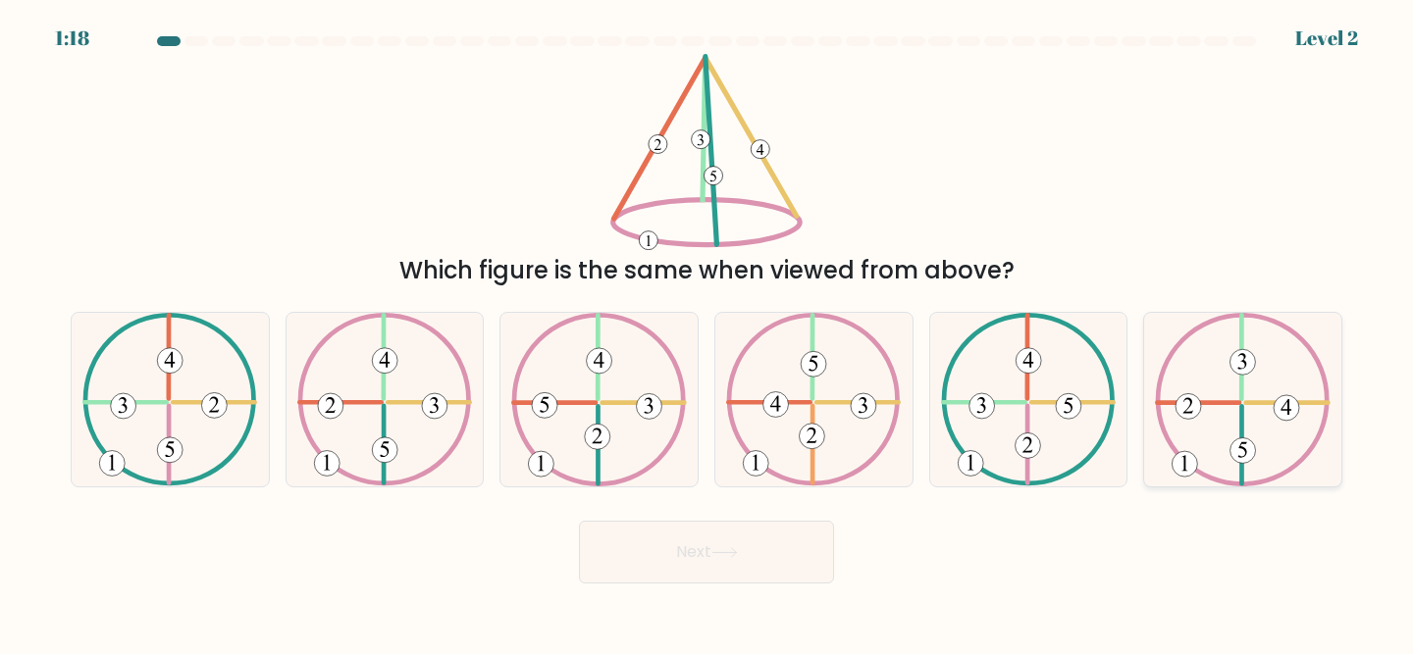
click at [1257, 397] on icon at bounding box center [1242, 400] width 175 height 174
click at [707, 333] on input "f." at bounding box center [706, 330] width 1 height 5
radio input "true"
click at [757, 554] on button "Next" at bounding box center [706, 552] width 255 height 63
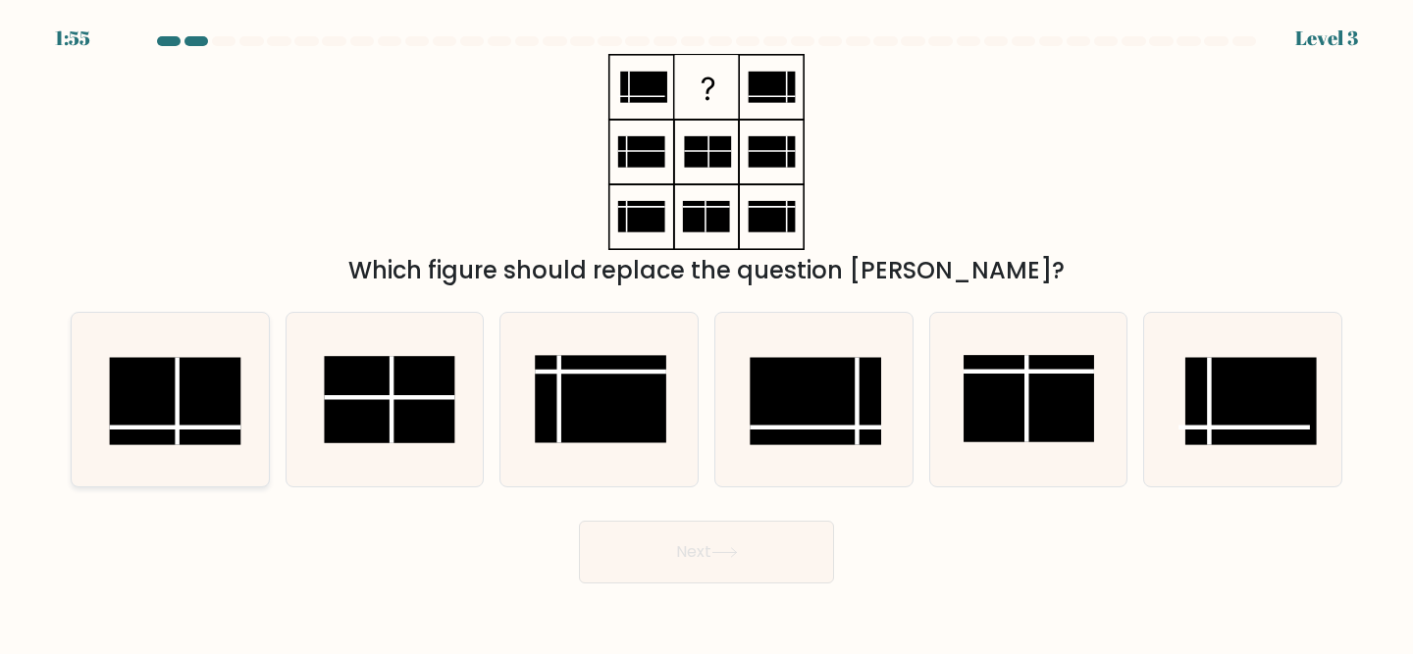
click at [190, 431] on rect at bounding box center [175, 401] width 130 height 87
click at [706, 333] on input "a." at bounding box center [706, 330] width 1 height 5
radio input "true"
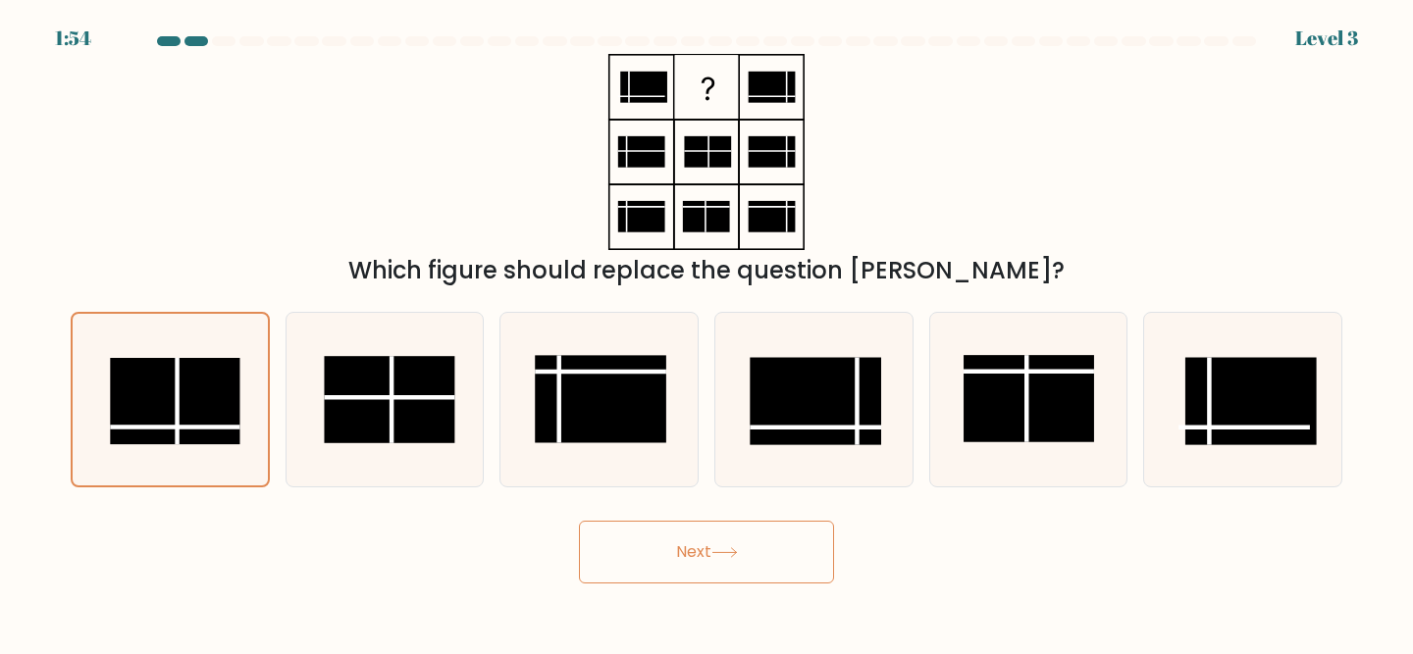
click at [644, 550] on button "Next" at bounding box center [706, 552] width 255 height 63
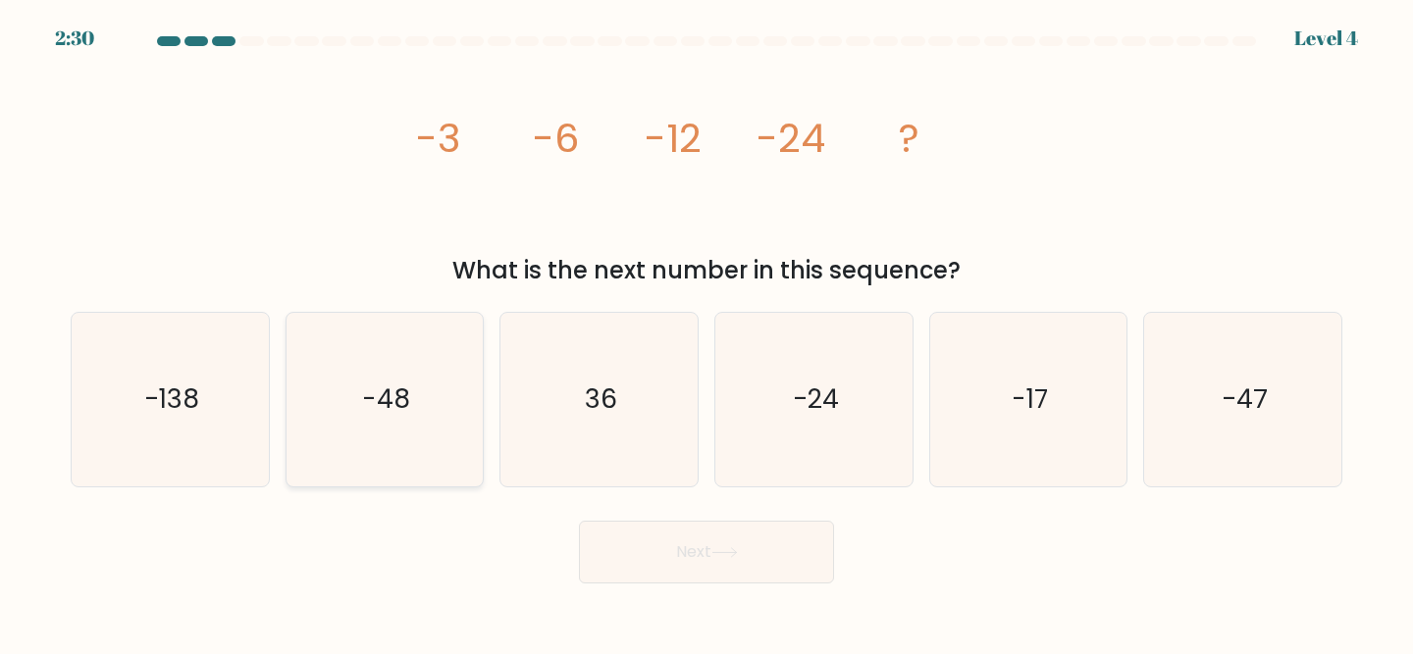
click at [398, 428] on icon "-48" at bounding box center [385, 400] width 174 height 174
click at [706, 333] on input "b. -48" at bounding box center [706, 330] width 1 height 5
radio input "true"
click at [639, 569] on button "Next" at bounding box center [706, 552] width 255 height 63
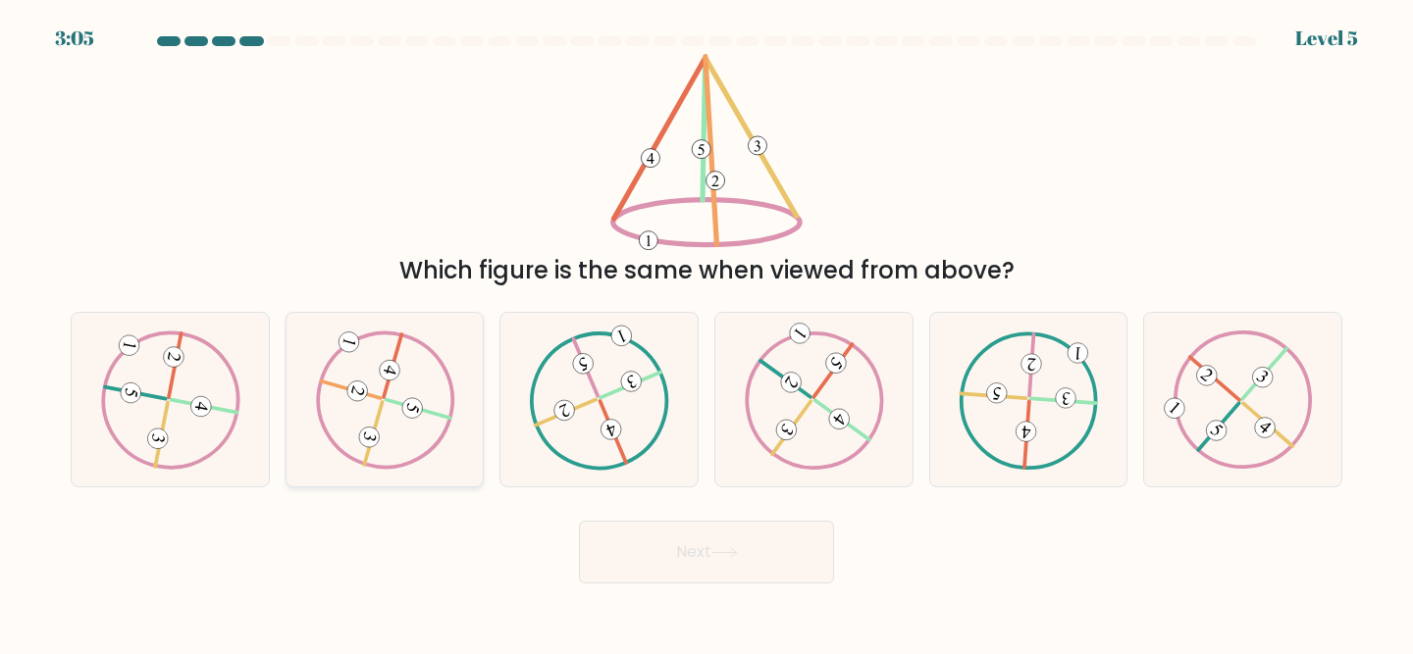
click at [412, 408] on 732 at bounding box center [412, 409] width 26 height 26
click at [706, 333] on input "b." at bounding box center [706, 330] width 1 height 5
radio input "true"
click at [662, 564] on button "Next" at bounding box center [706, 552] width 255 height 63
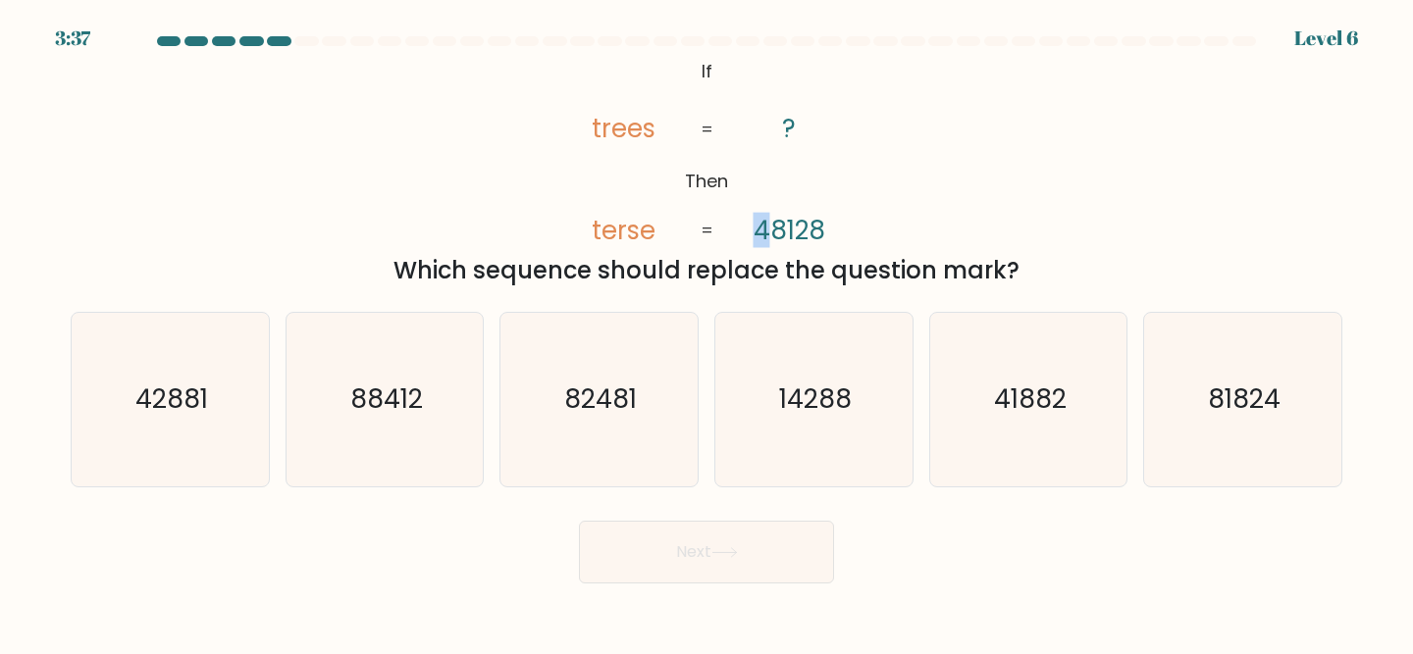
drag, startPoint x: 774, startPoint y: 226, endPoint x: 757, endPoint y: 226, distance: 16.7
click at [757, 226] on tspan "48128" at bounding box center [789, 230] width 72 height 35
click at [1019, 439] on icon "41882" at bounding box center [1029, 400] width 174 height 174
click at [707, 333] on input "e. 41882" at bounding box center [706, 330] width 1 height 5
radio input "true"
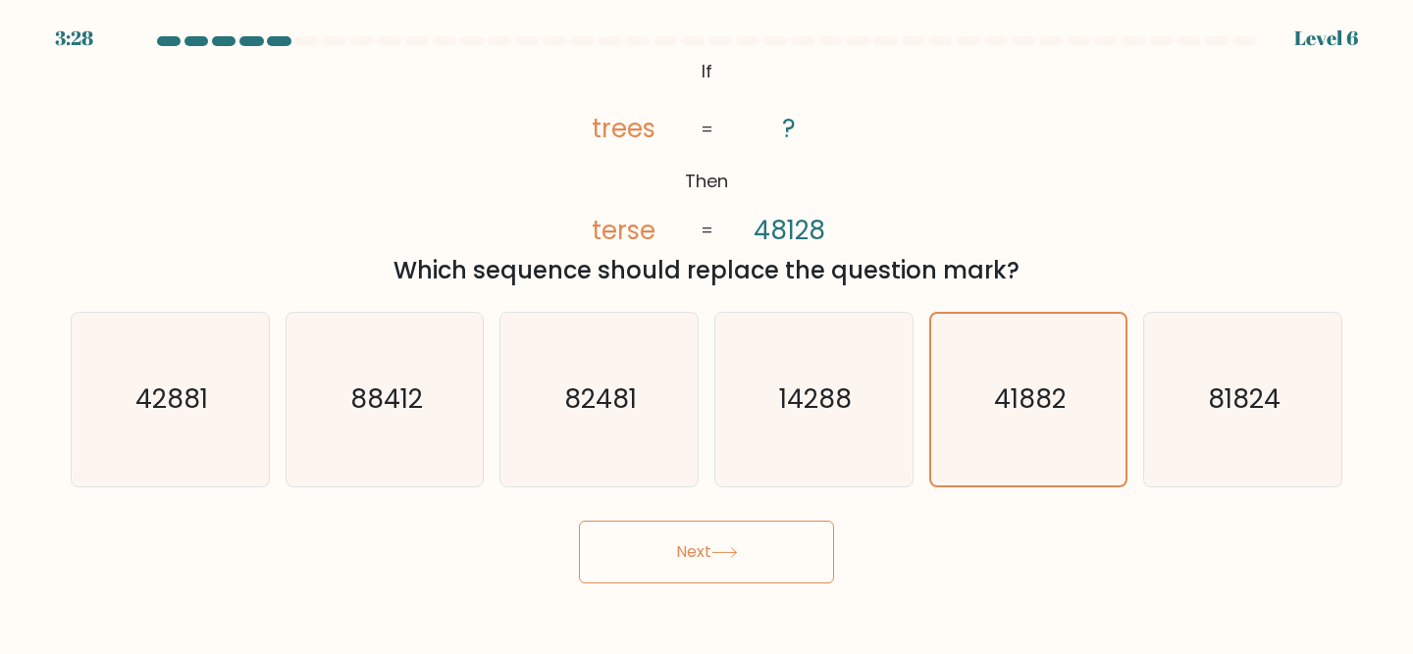
click at [740, 560] on button "Next" at bounding box center [706, 552] width 255 height 63
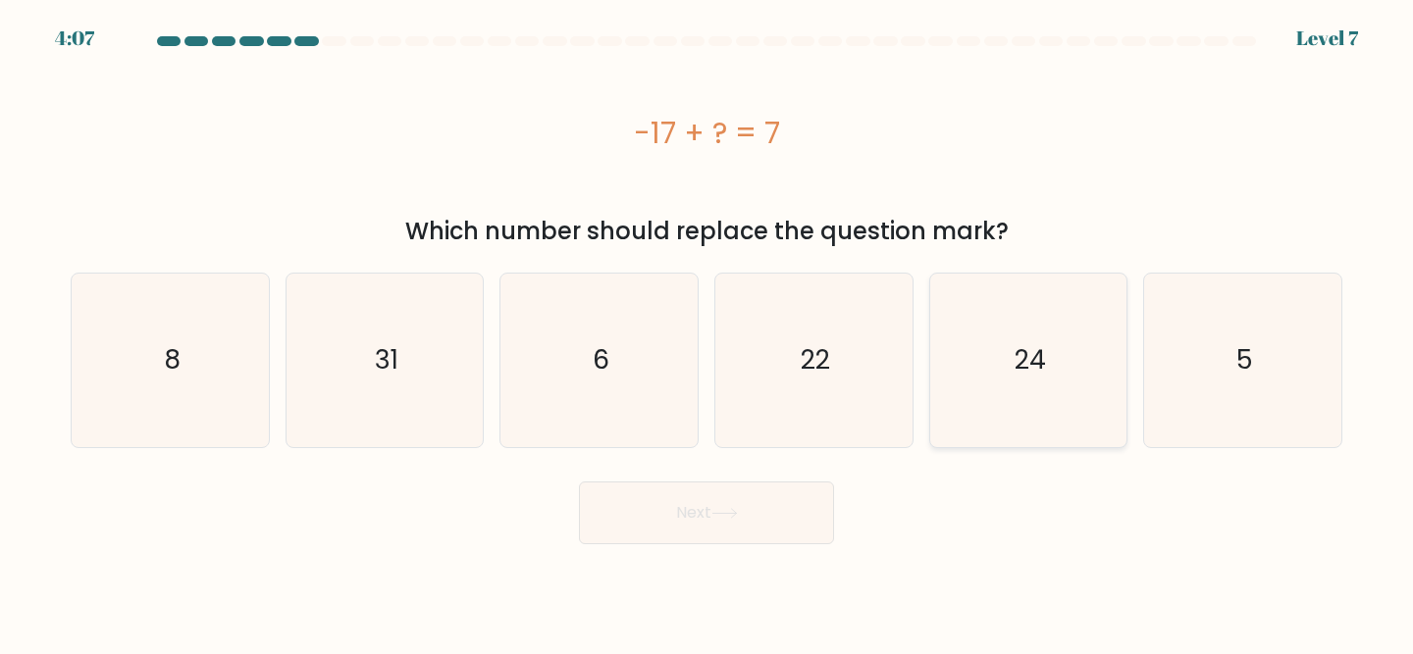
click at [1001, 331] on icon "24" at bounding box center [1029, 361] width 174 height 174
click at [707, 331] on input "e. 24" at bounding box center [706, 330] width 1 height 5
radio input "true"
click at [643, 525] on button "Next" at bounding box center [706, 513] width 255 height 63
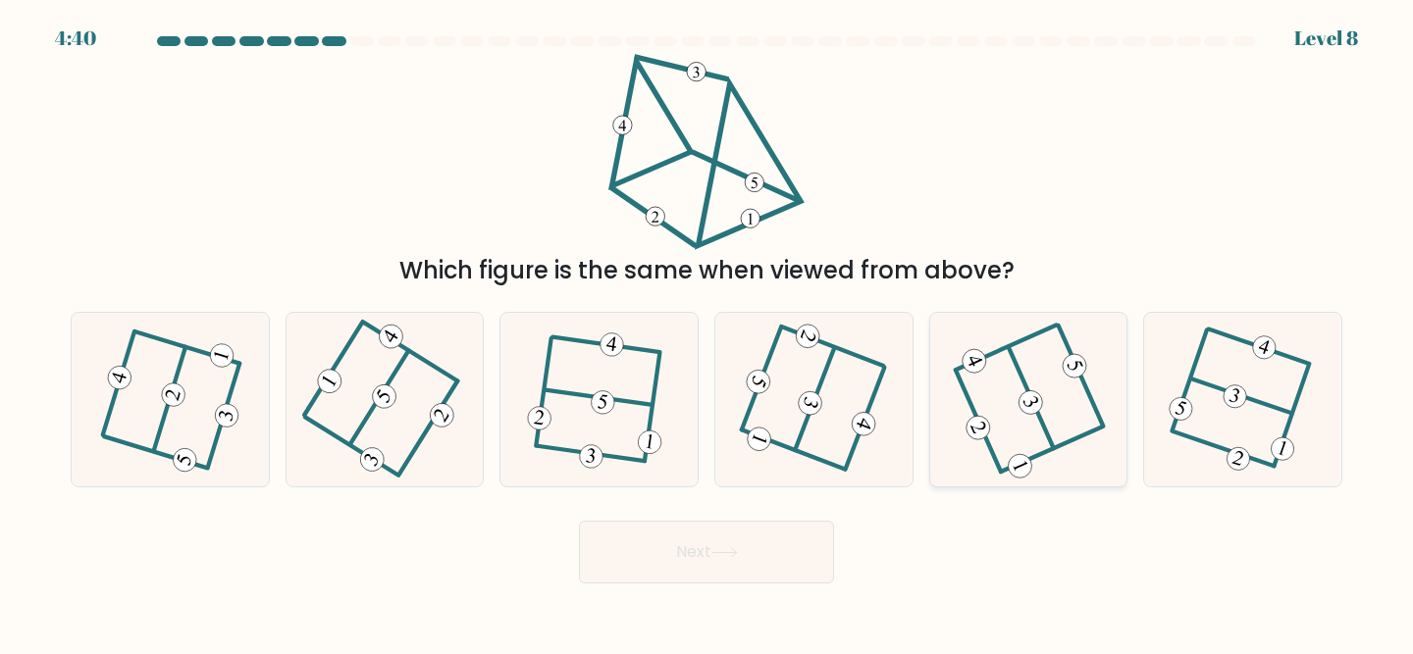
click at [1044, 391] on icon at bounding box center [1027, 400] width 139 height 138
click at [707, 333] on input "e." at bounding box center [706, 330] width 1 height 5
radio input "true"
click at [776, 552] on button "Next" at bounding box center [706, 552] width 255 height 63
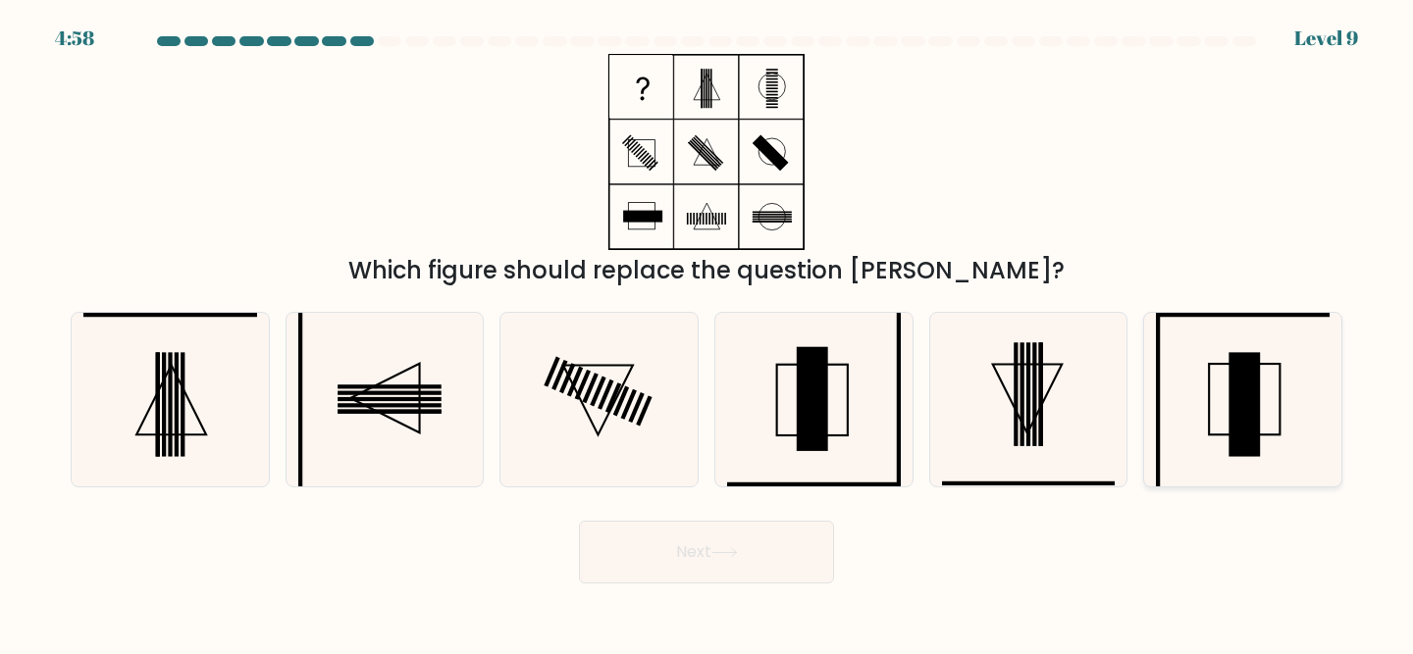
click at [1270, 405] on icon at bounding box center [1243, 400] width 174 height 174
click at [707, 333] on input "f." at bounding box center [706, 330] width 1 height 5
radio input "true"
click at [682, 533] on button "Next" at bounding box center [706, 552] width 255 height 63
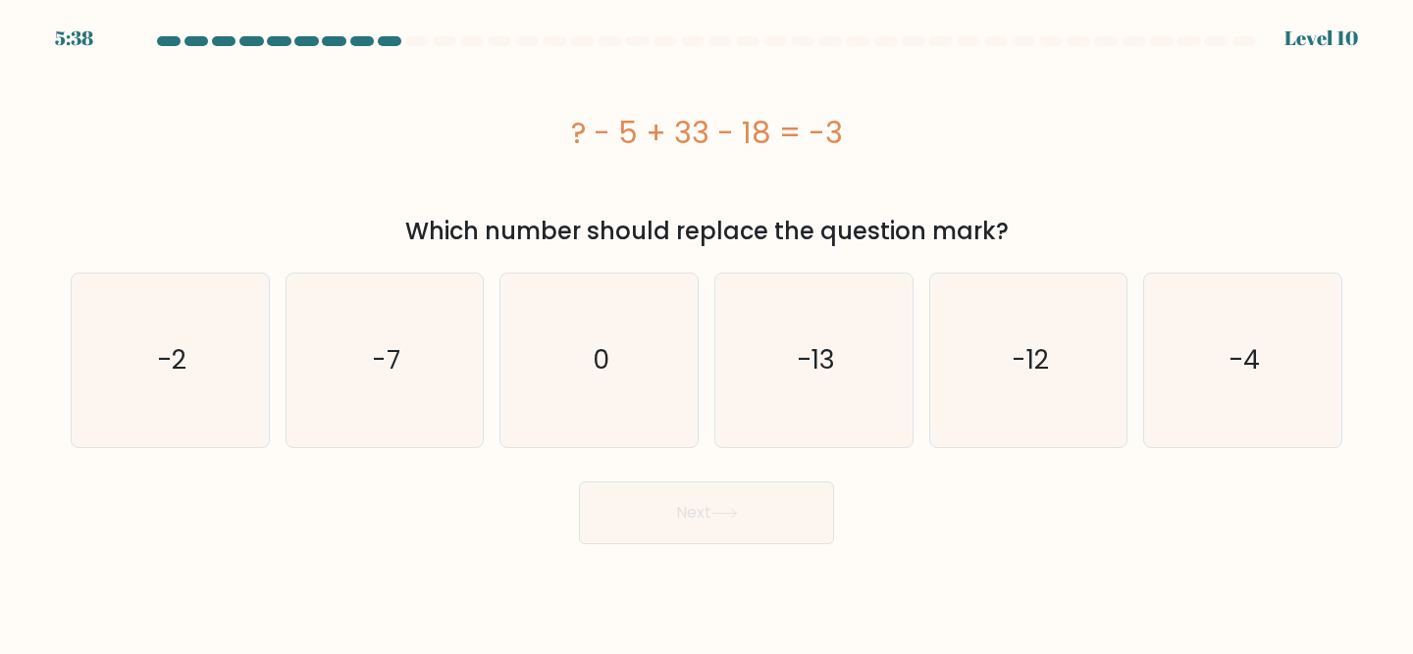
drag, startPoint x: 854, startPoint y: 143, endPoint x: 558, endPoint y: 141, distance: 296.3
click at [558, 141] on div "? - 5 + 33 - 18 = -3" at bounding box center [706, 133] width 1271 height 44
copy div "? - 5 + 33 - 18 = -3"
click at [810, 339] on icon "-13" at bounding box center [814, 361] width 174 height 174
click at [707, 333] on input "d. -13" at bounding box center [706, 330] width 1 height 5
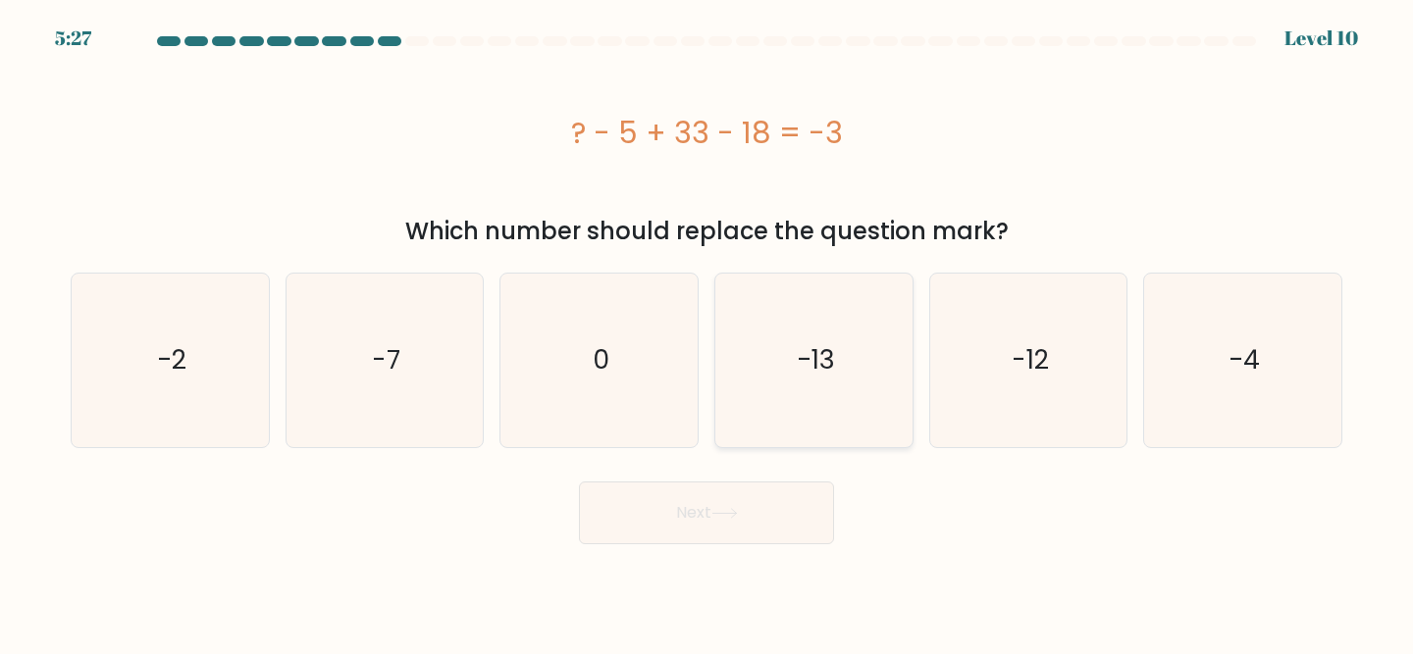
radio input "true"
click at [735, 482] on button "Next" at bounding box center [706, 513] width 255 height 63
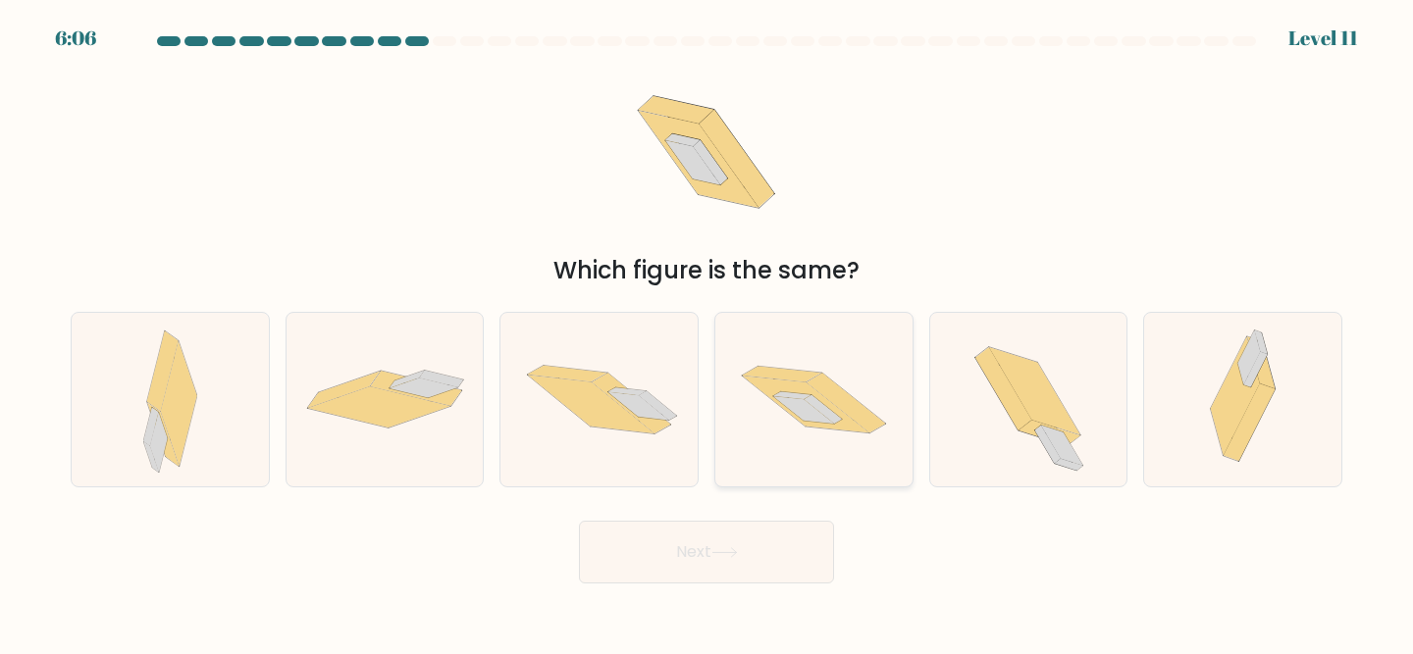
click at [842, 405] on icon at bounding box center [845, 403] width 78 height 60
click at [707, 333] on input "d." at bounding box center [706, 330] width 1 height 5
radio input "true"
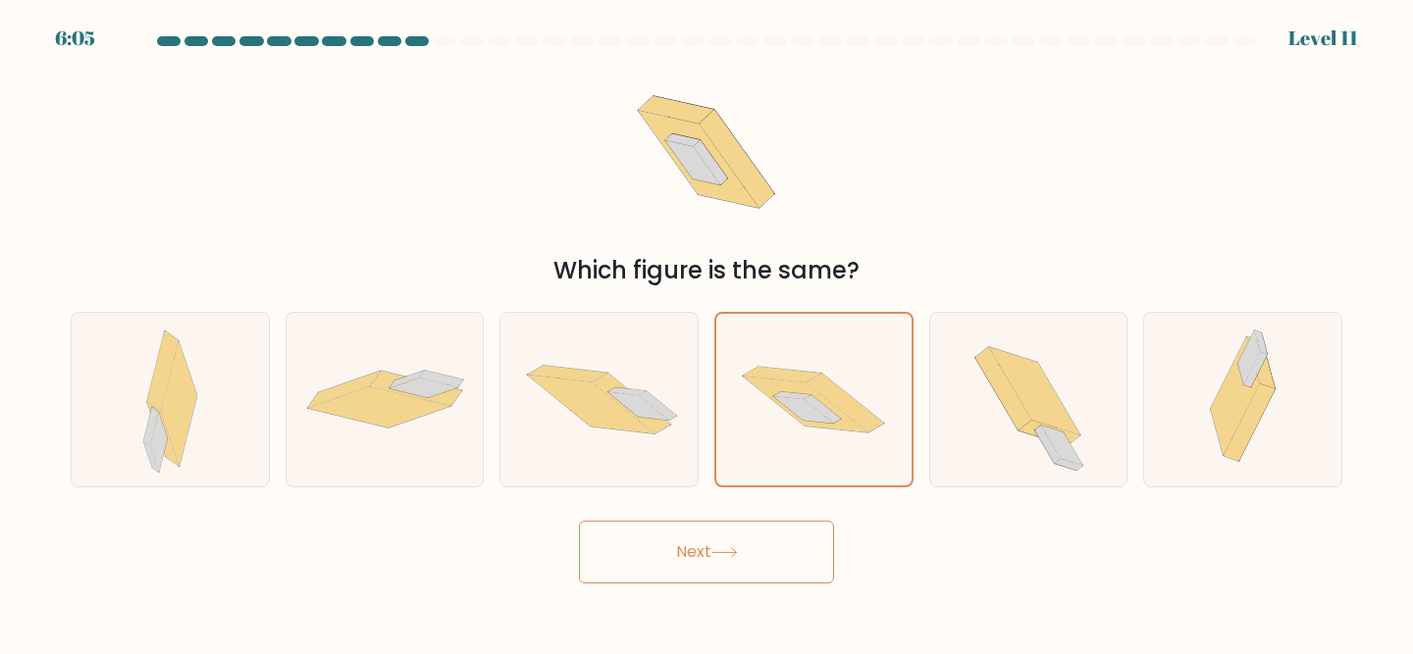
click at [775, 557] on button "Next" at bounding box center [706, 552] width 255 height 63
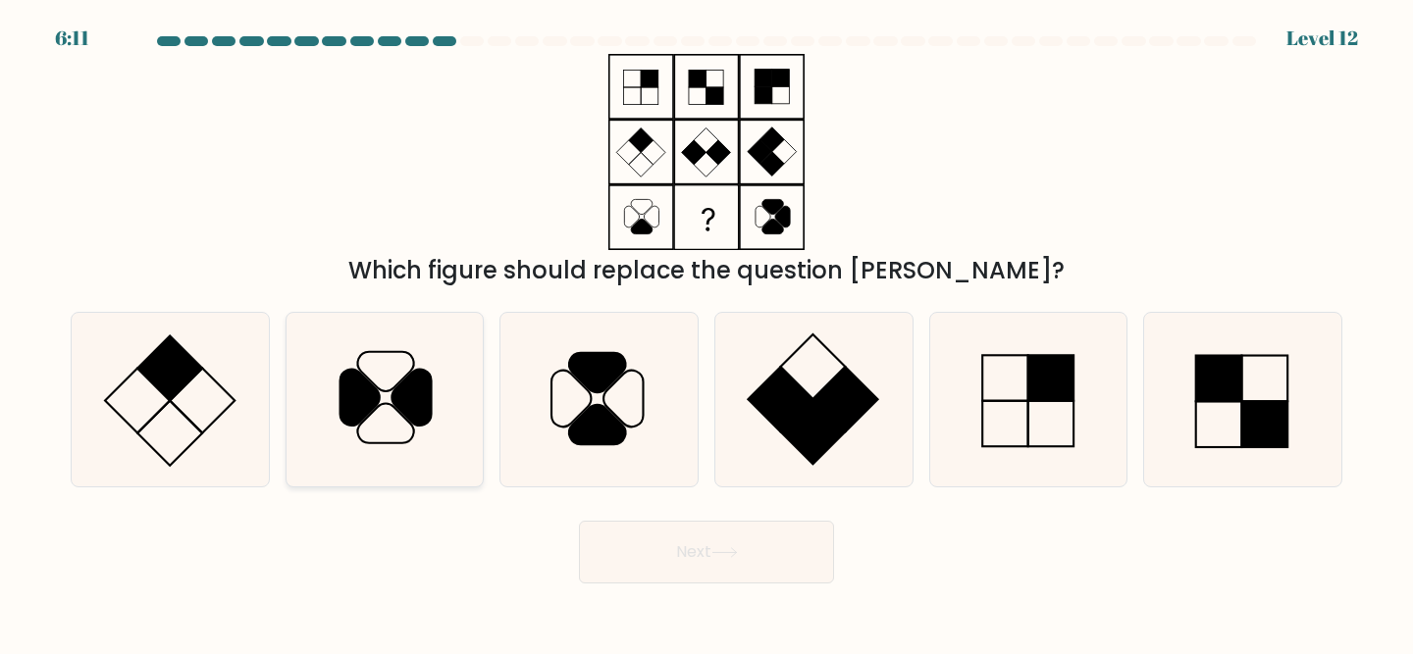
click at [433, 402] on icon at bounding box center [385, 400] width 174 height 174
click at [706, 333] on input "b." at bounding box center [706, 330] width 1 height 5
radio input "true"
click at [694, 560] on button "Next" at bounding box center [706, 552] width 255 height 63
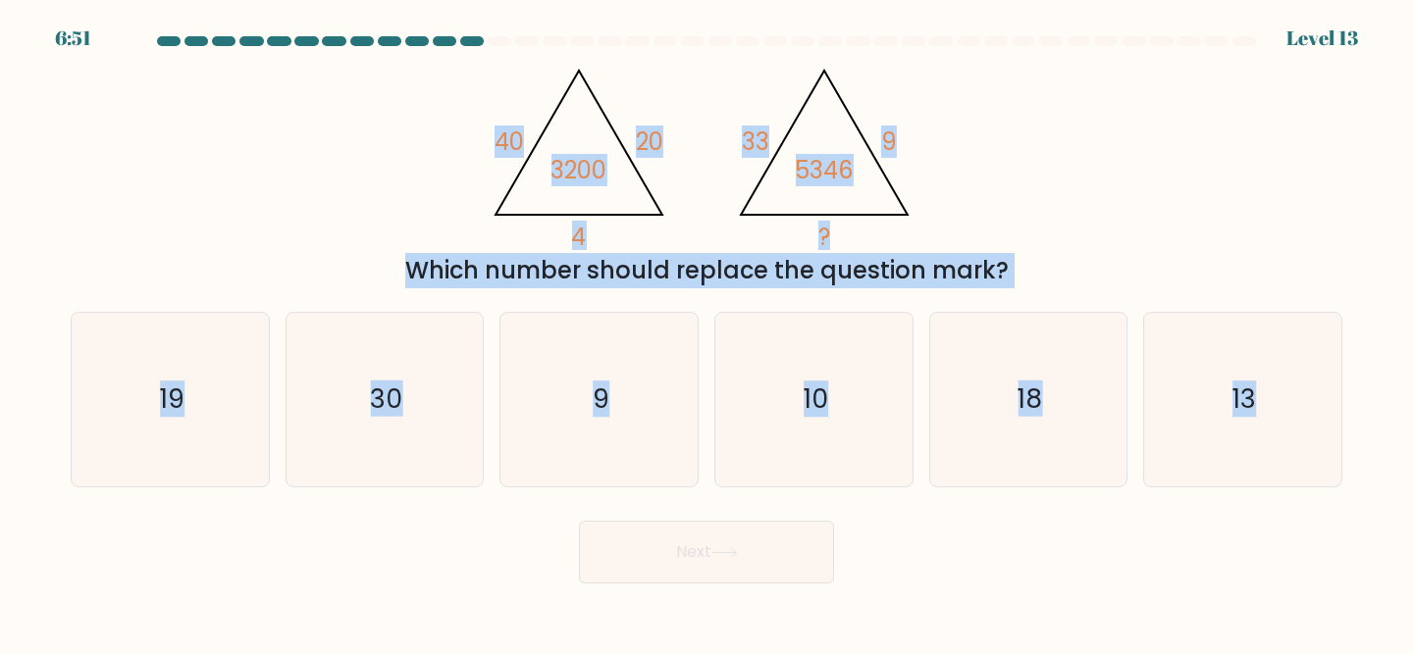
drag, startPoint x: 486, startPoint y: 95, endPoint x: 1114, endPoint y: 546, distance: 774.0
click at [1114, 546] on form at bounding box center [706, 309] width 1413 height 547
copy form "40 20 4 3200 @import url('https://fonts.googleapis.com/css?family=Abril+Fatface…"
click at [364, 182] on div "@import url('https://fonts.googleapis.com/css?family=Abril+Fatface:400,100,100i…" at bounding box center [706, 171] width 1295 height 234
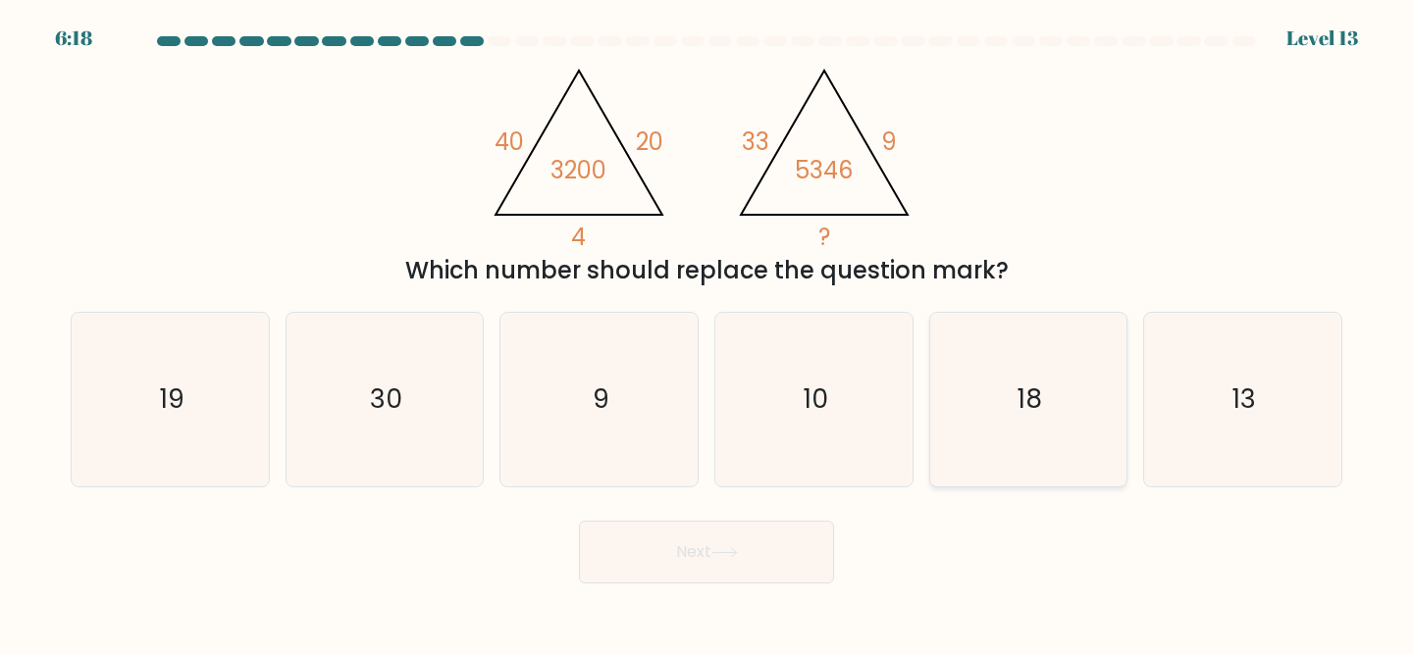
click at [975, 359] on icon "18" at bounding box center [1029, 400] width 174 height 174
click at [707, 333] on input "e. 18" at bounding box center [706, 330] width 1 height 5
radio input "true"
click at [704, 551] on button "Next" at bounding box center [706, 552] width 255 height 63
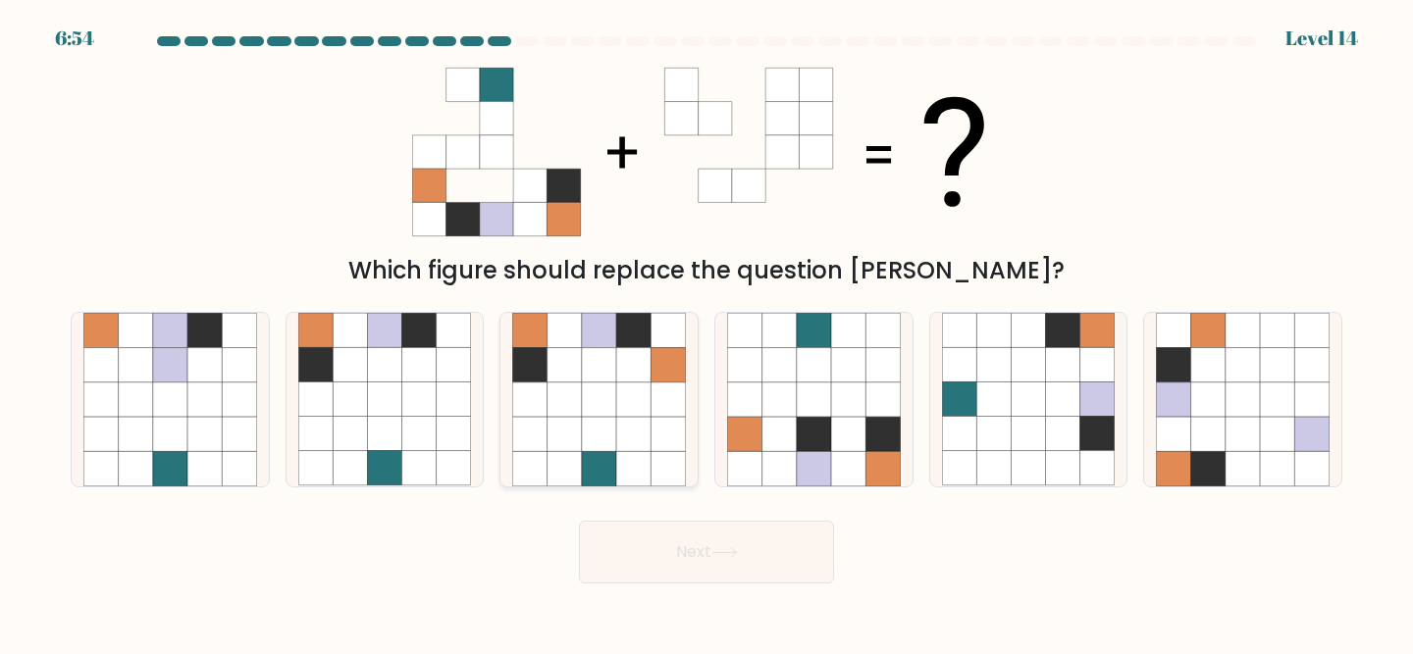
click at [622, 370] on icon at bounding box center [633, 365] width 34 height 34
click at [706, 333] on input "c." at bounding box center [706, 330] width 1 height 5
radio input "true"
click at [856, 449] on icon at bounding box center [848, 434] width 34 height 34
click at [707, 333] on input "d." at bounding box center [706, 330] width 1 height 5
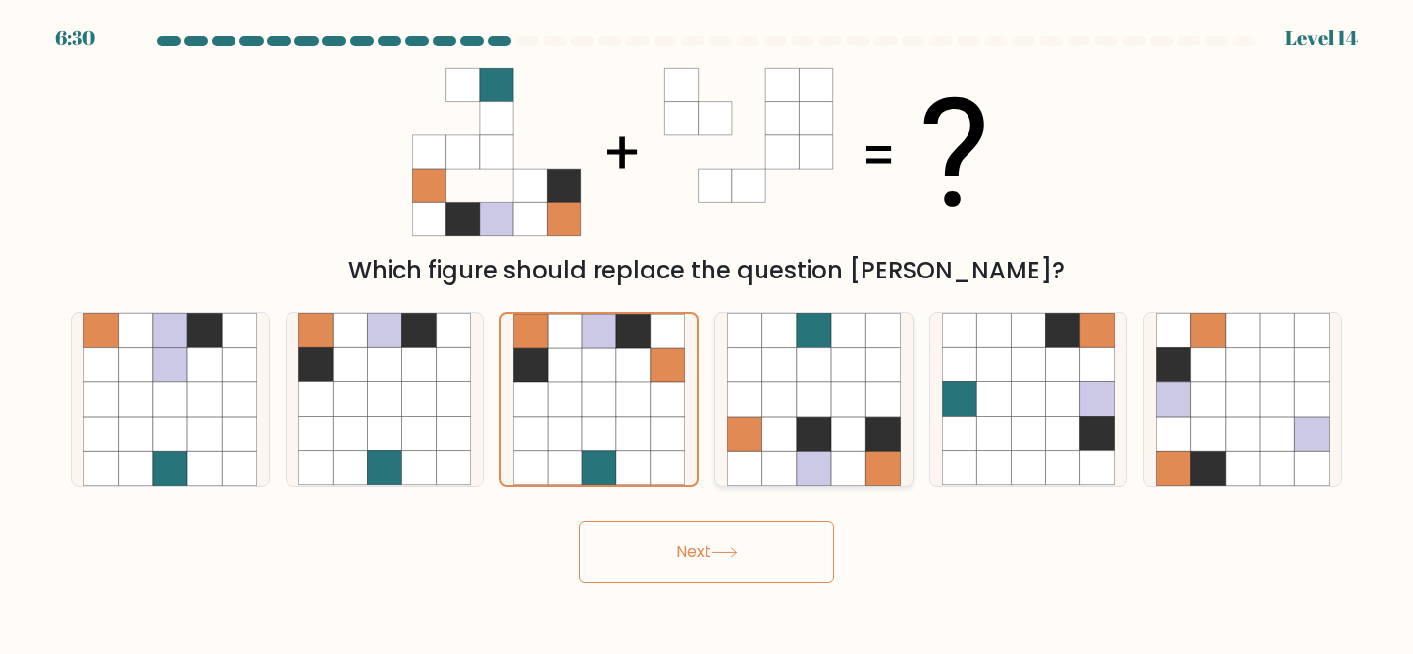
radio input "true"
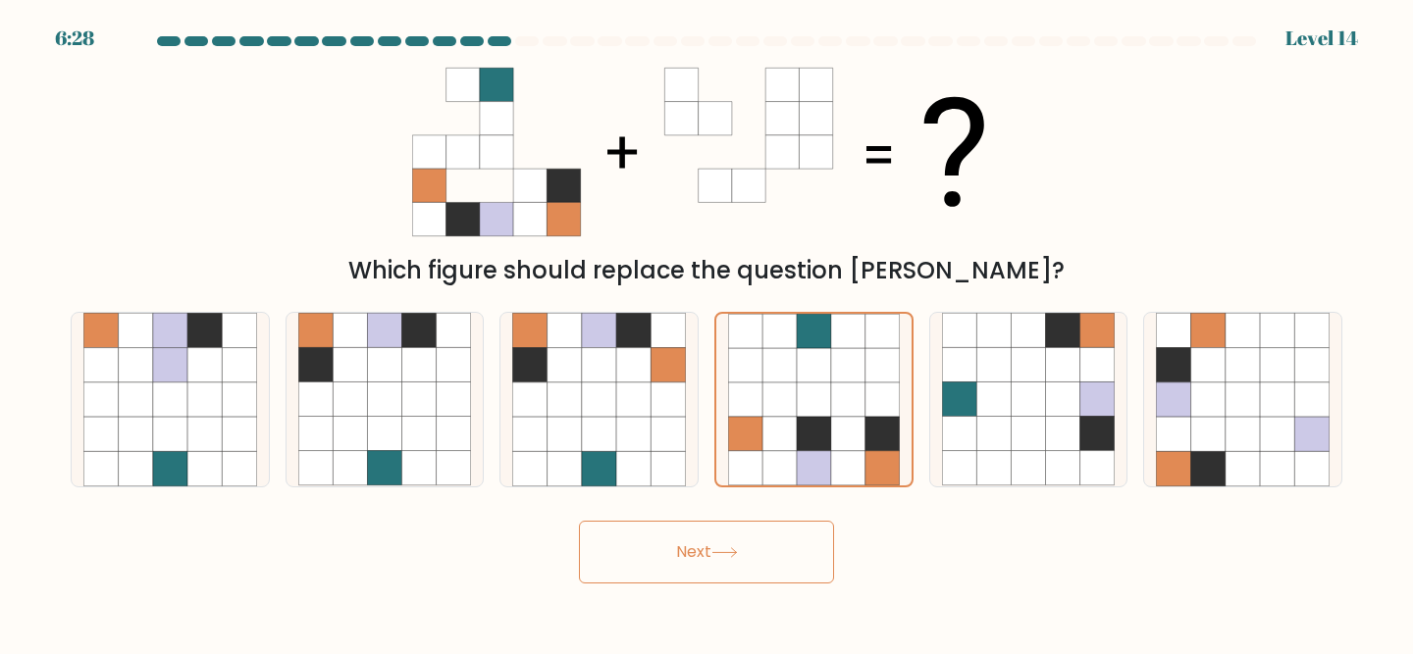
click at [763, 544] on button "Next" at bounding box center [706, 552] width 255 height 63
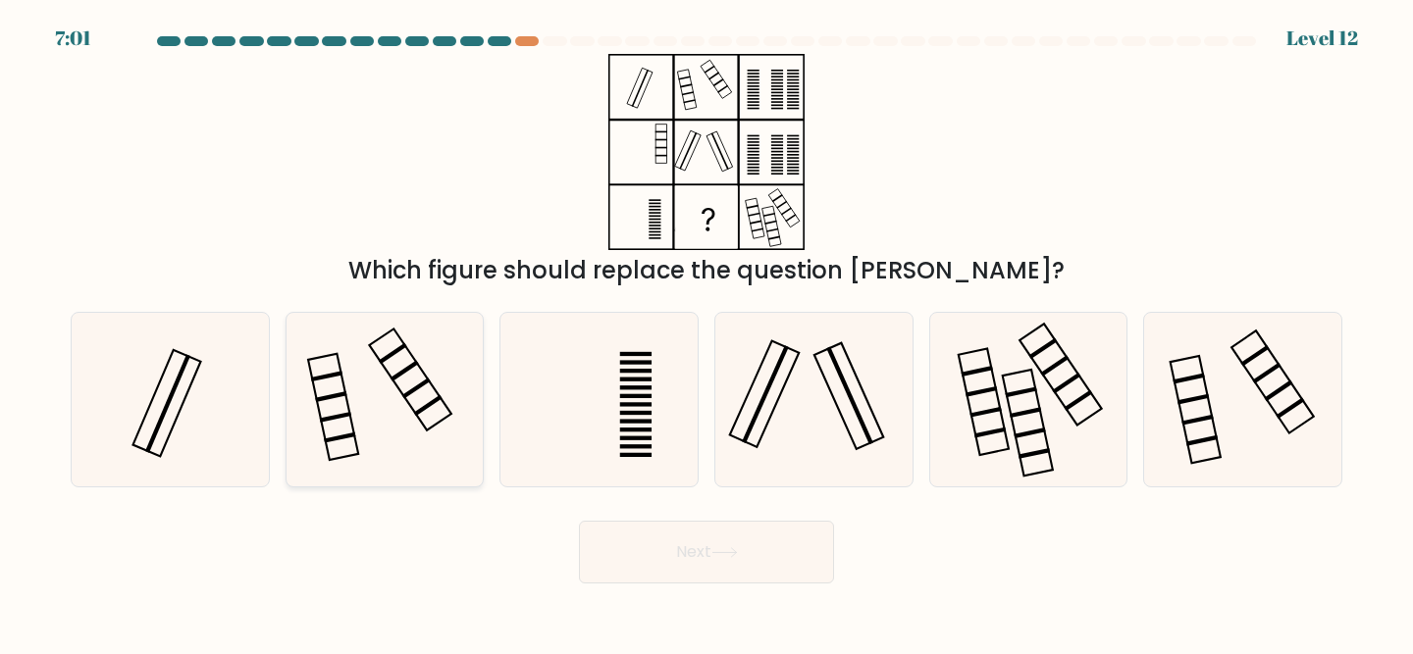
click at [408, 401] on icon at bounding box center [385, 400] width 174 height 174
click at [706, 333] on input "b." at bounding box center [706, 330] width 1 height 5
radio input "true"
click at [702, 544] on button "Next" at bounding box center [706, 552] width 255 height 63
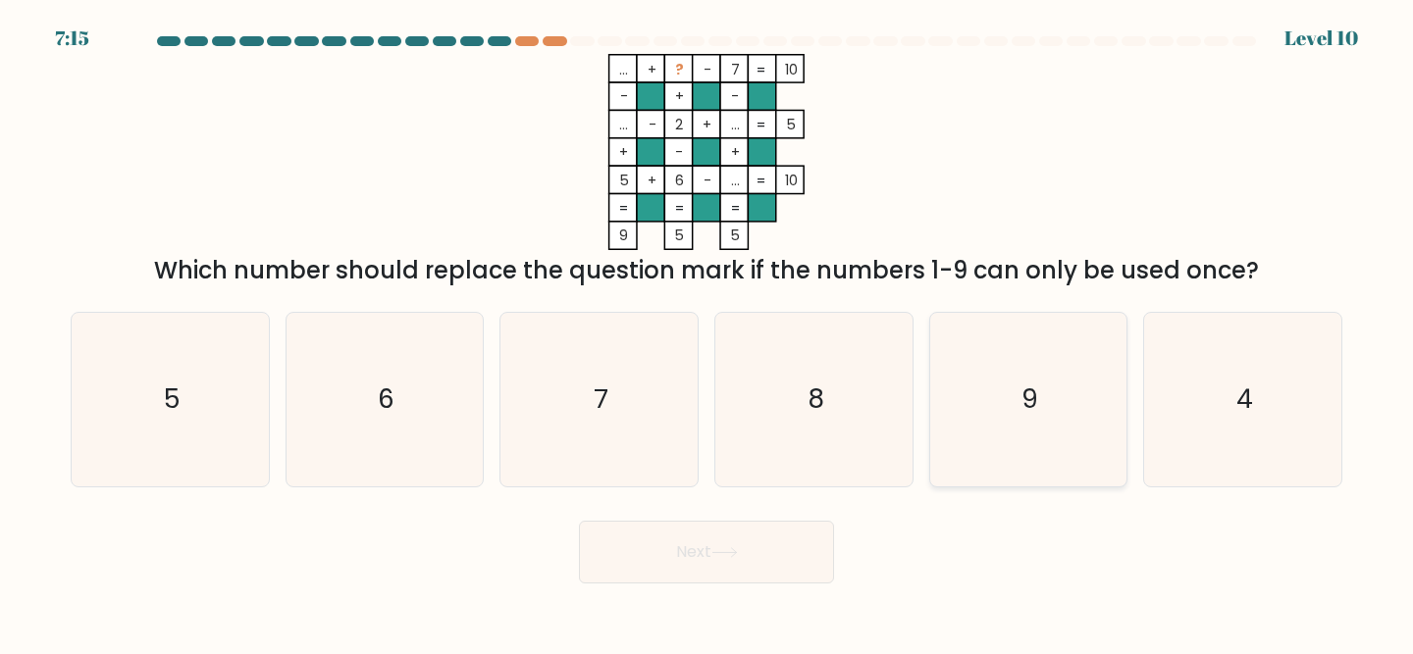
click at [1049, 339] on icon "9" at bounding box center [1029, 400] width 174 height 174
click at [707, 333] on input "e. 9" at bounding box center [706, 330] width 1 height 5
radio input "true"
click at [696, 566] on button "Next" at bounding box center [706, 552] width 255 height 63
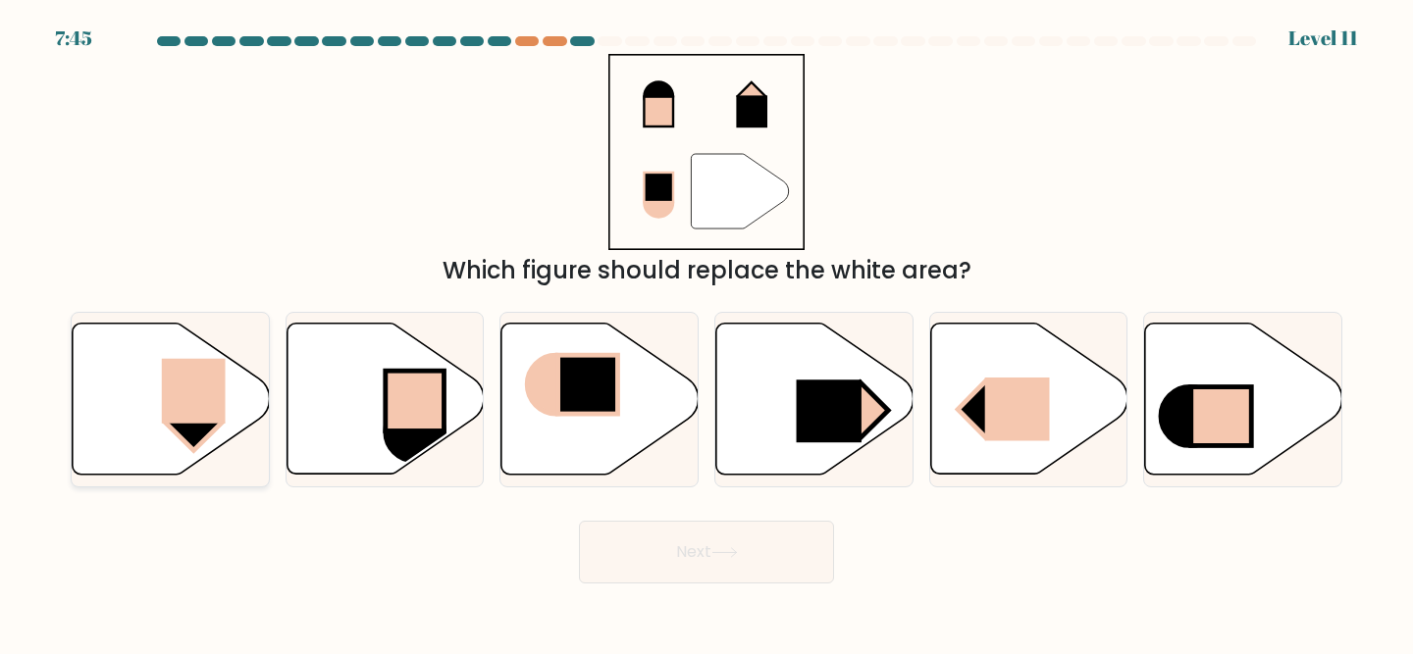
click at [147, 393] on icon at bounding box center [171, 399] width 197 height 151
click at [706, 333] on input "a." at bounding box center [706, 330] width 1 height 5
radio input "true"
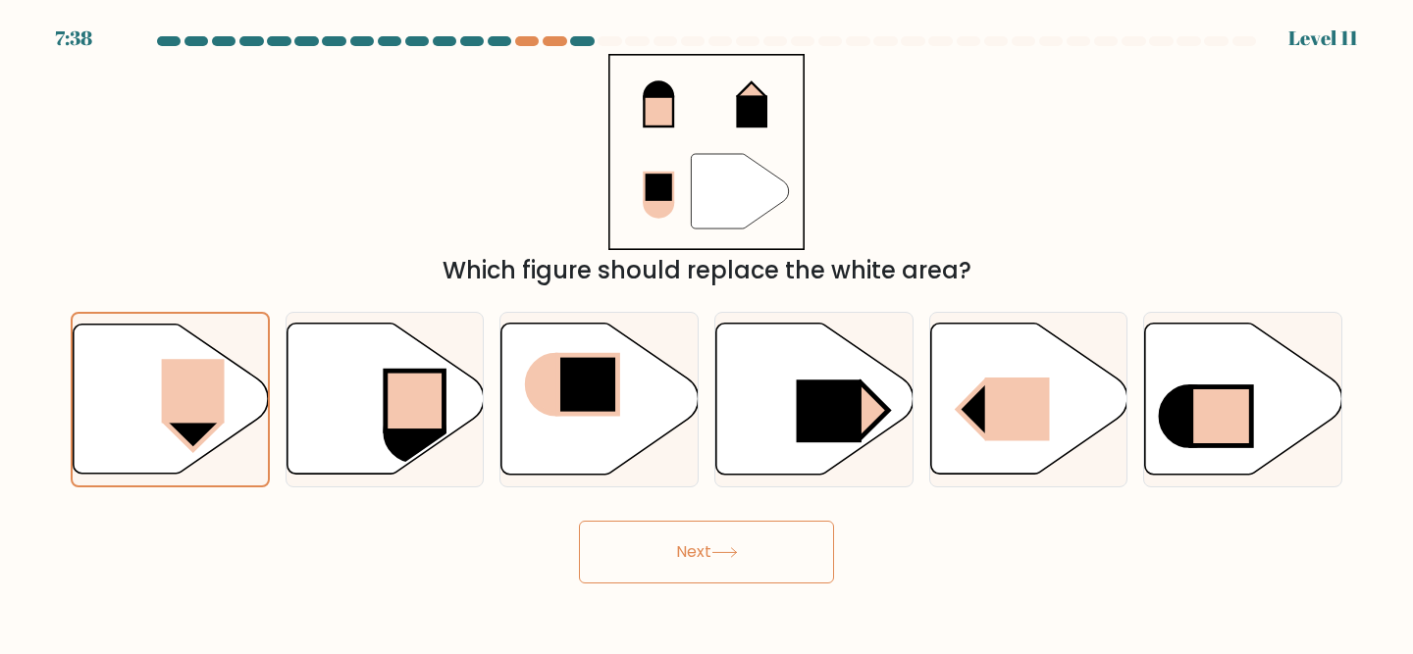
click at [674, 490] on form at bounding box center [706, 309] width 1413 height 547
click at [685, 546] on button "Next" at bounding box center [706, 552] width 255 height 63
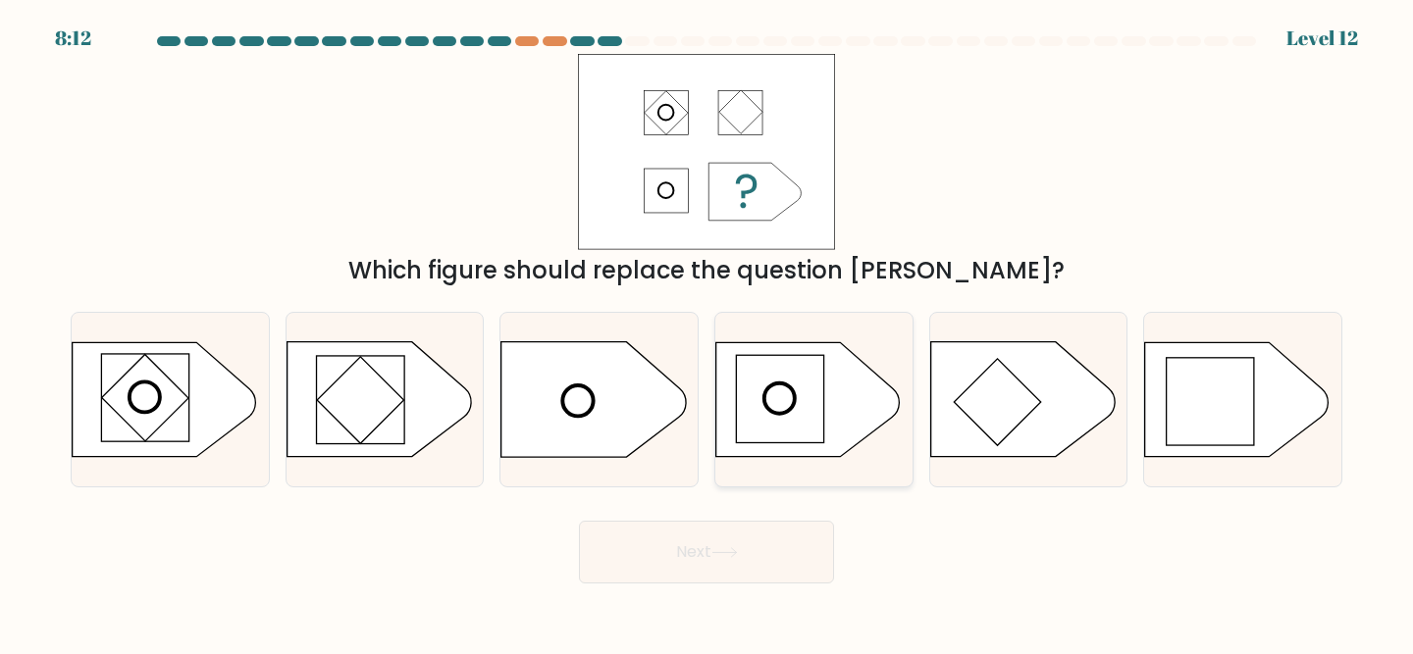
click at [804, 400] on rect at bounding box center [780, 399] width 88 height 88
click at [707, 333] on input "d." at bounding box center [706, 330] width 1 height 5
radio input "true"
click at [708, 565] on button "Next" at bounding box center [706, 552] width 255 height 63
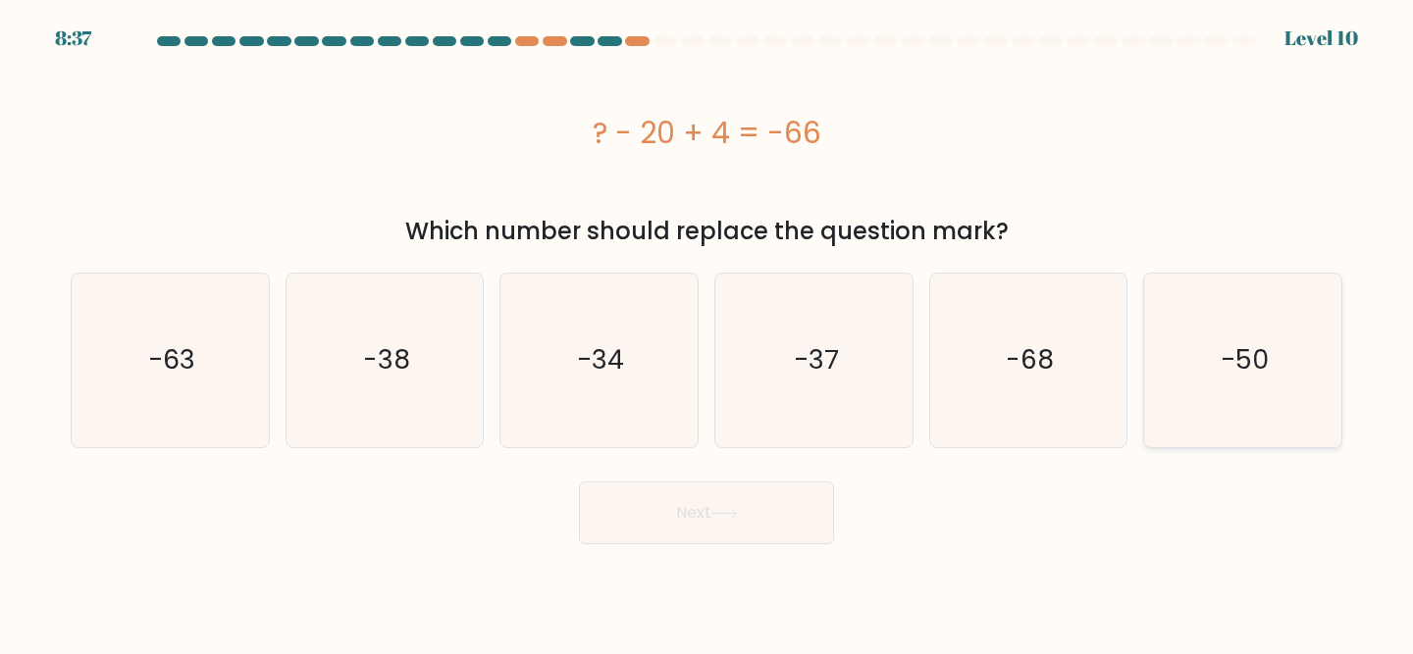
click at [1222, 334] on icon "-50" at bounding box center [1243, 361] width 174 height 174
click at [707, 333] on input "f. -50" at bounding box center [706, 330] width 1 height 5
radio input "true"
click at [789, 533] on button "Next" at bounding box center [706, 513] width 255 height 63
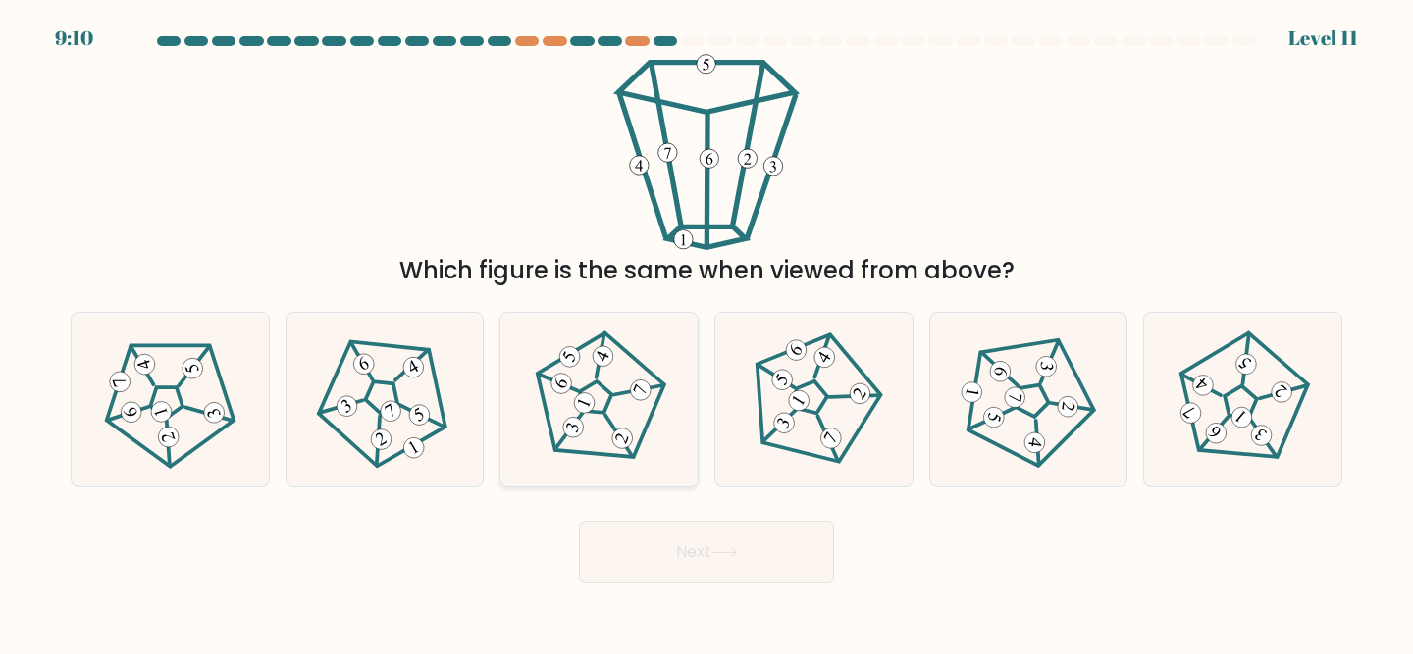
click at [642, 395] on 678 at bounding box center [640, 390] width 26 height 26
click at [706, 333] on input "c." at bounding box center [706, 330] width 1 height 5
radio input "true"
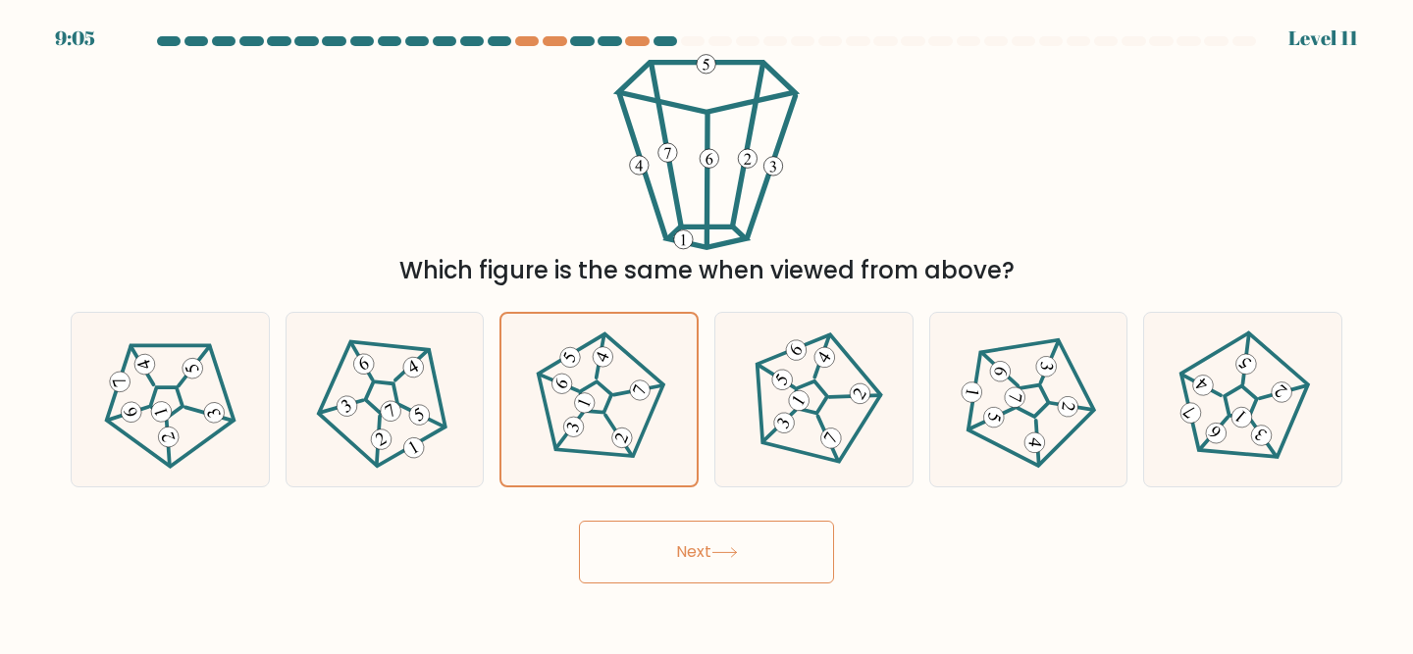
click at [667, 573] on button "Next" at bounding box center [706, 552] width 255 height 63
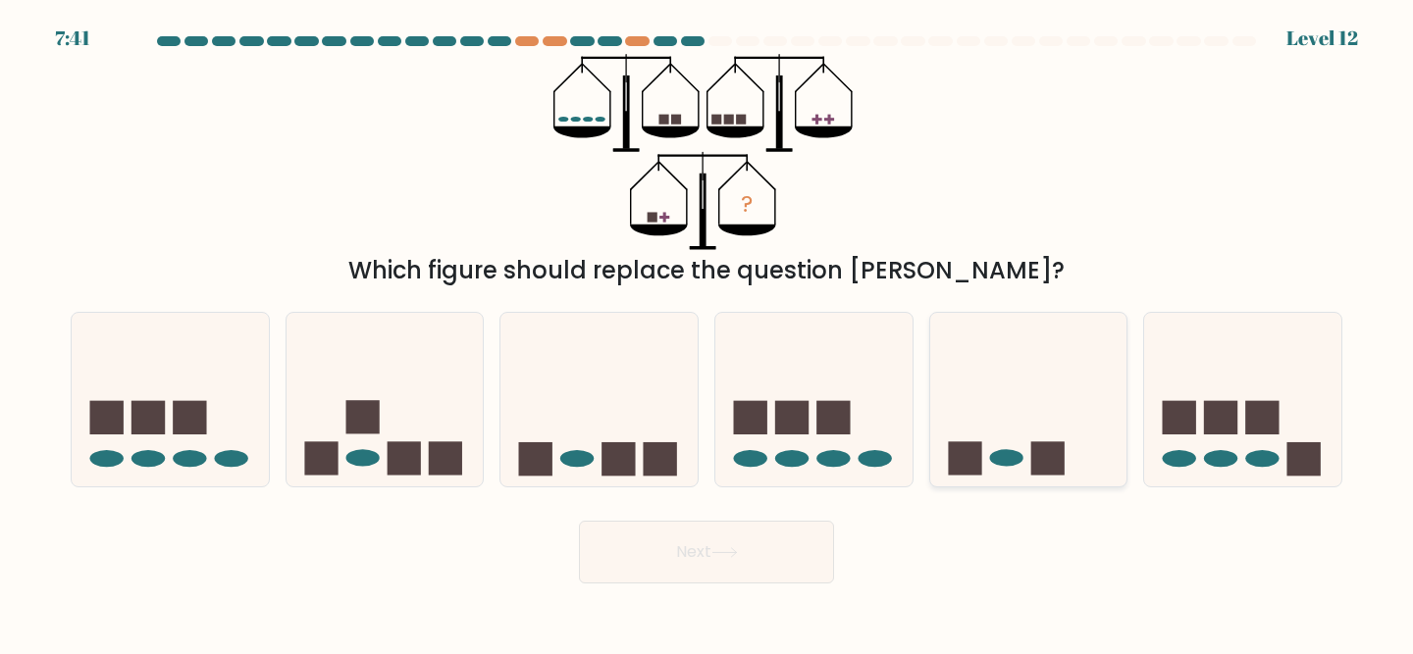
click at [1013, 450] on icon at bounding box center [1028, 399] width 197 height 163
click at [707, 333] on input "e." at bounding box center [706, 330] width 1 height 5
radio input "true"
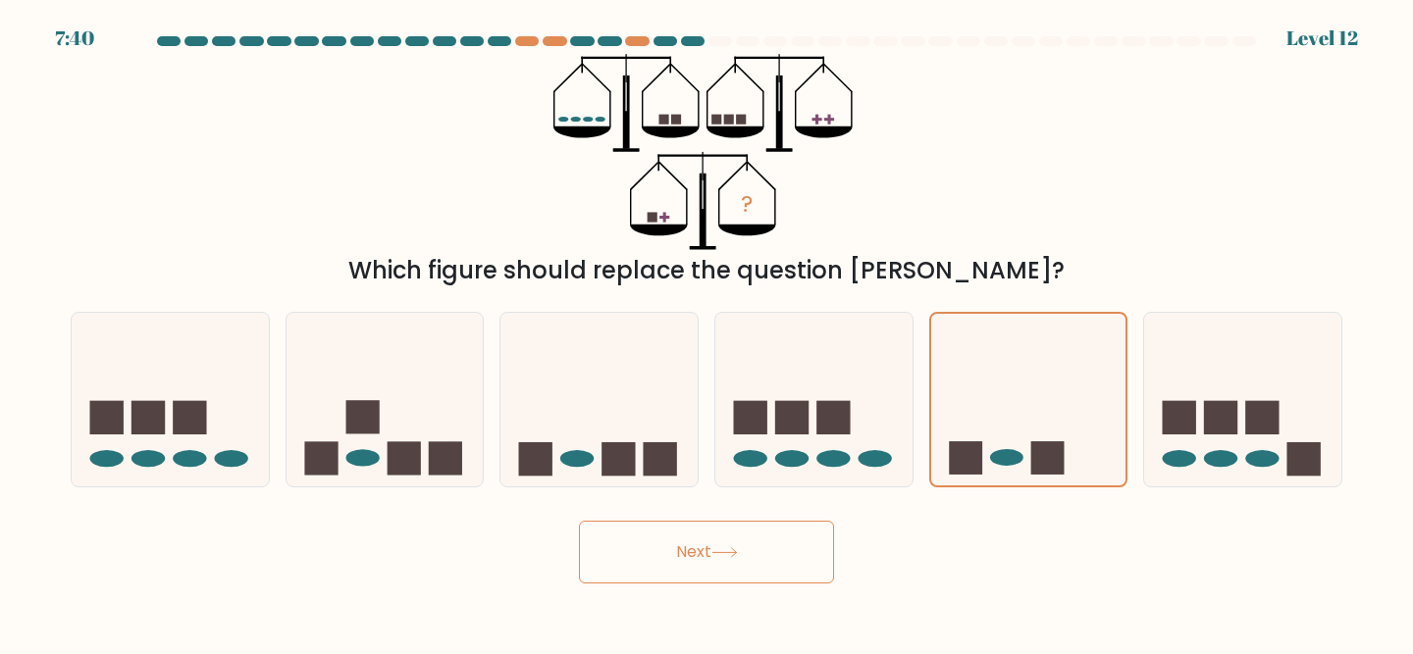
click at [670, 555] on button "Next" at bounding box center [706, 552] width 255 height 63
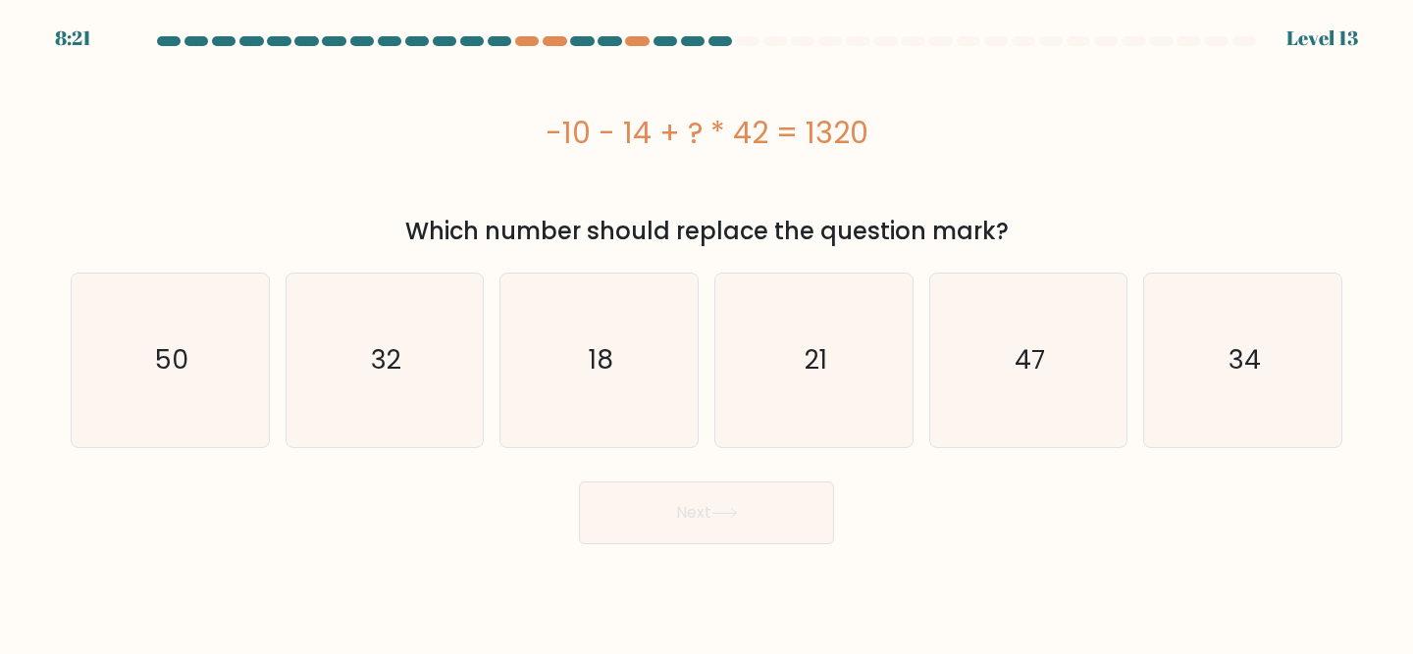
drag, startPoint x: 557, startPoint y: 123, endPoint x: 863, endPoint y: 172, distance: 310.0
click at [863, 172] on div "-10 - 14 + ? * 42 = 1320" at bounding box center [706, 132] width 1271 height 157
copy div "10 - 14 + ? * 42 = 1320"
click at [536, 163] on div "-10 - 14 + ? * 42 = 1320" at bounding box center [706, 132] width 1271 height 157
drag, startPoint x: 690, startPoint y: 120, endPoint x: 899, endPoint y: 166, distance: 214.0
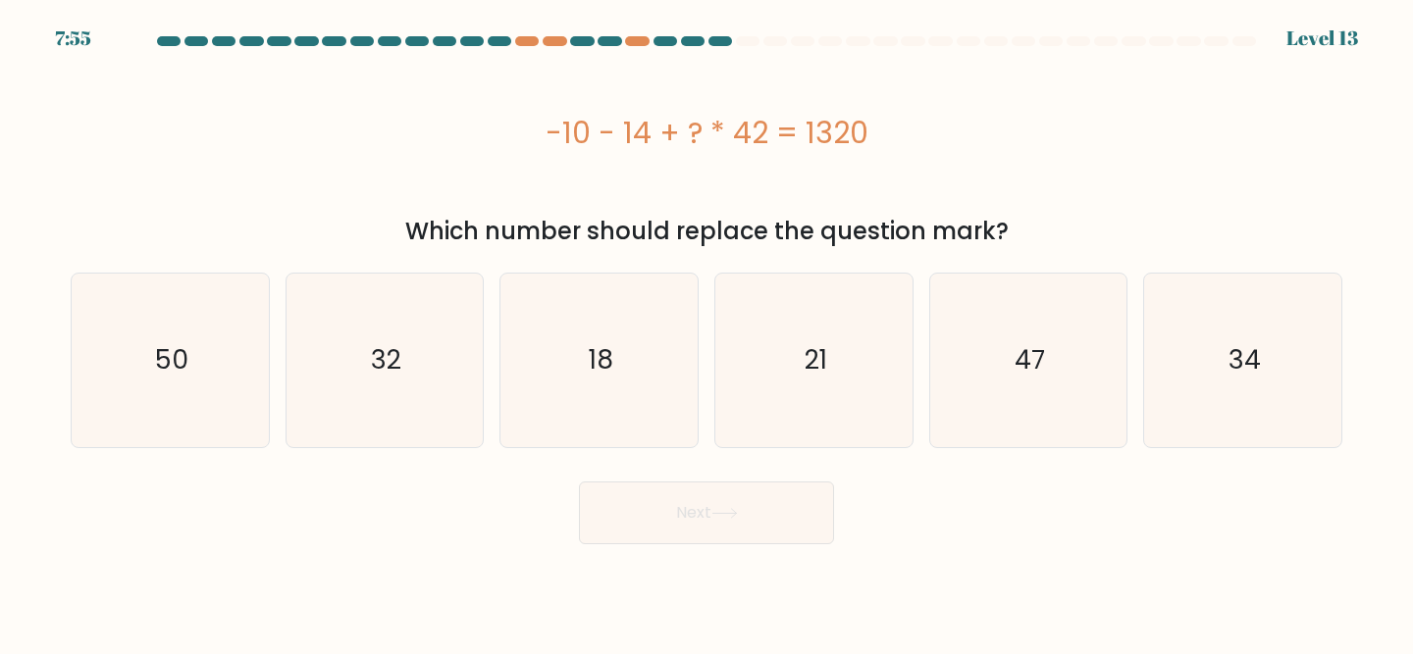
click at [899, 166] on div "-10 - 14 + ? * 42 = 1320" at bounding box center [706, 132] width 1271 height 157
click at [696, 136] on div "-10 - 14 + ? * 42 = 1320" at bounding box center [706, 133] width 1271 height 44
click at [682, 145] on div "-10 - 14 + ? * 42 = 1320" at bounding box center [706, 133] width 1271 height 44
drag, startPoint x: 683, startPoint y: 140, endPoint x: 773, endPoint y: 165, distance: 93.5
click at [773, 165] on div "-10 - 14 + ? * 42 = 1320" at bounding box center [706, 132] width 1271 height 157
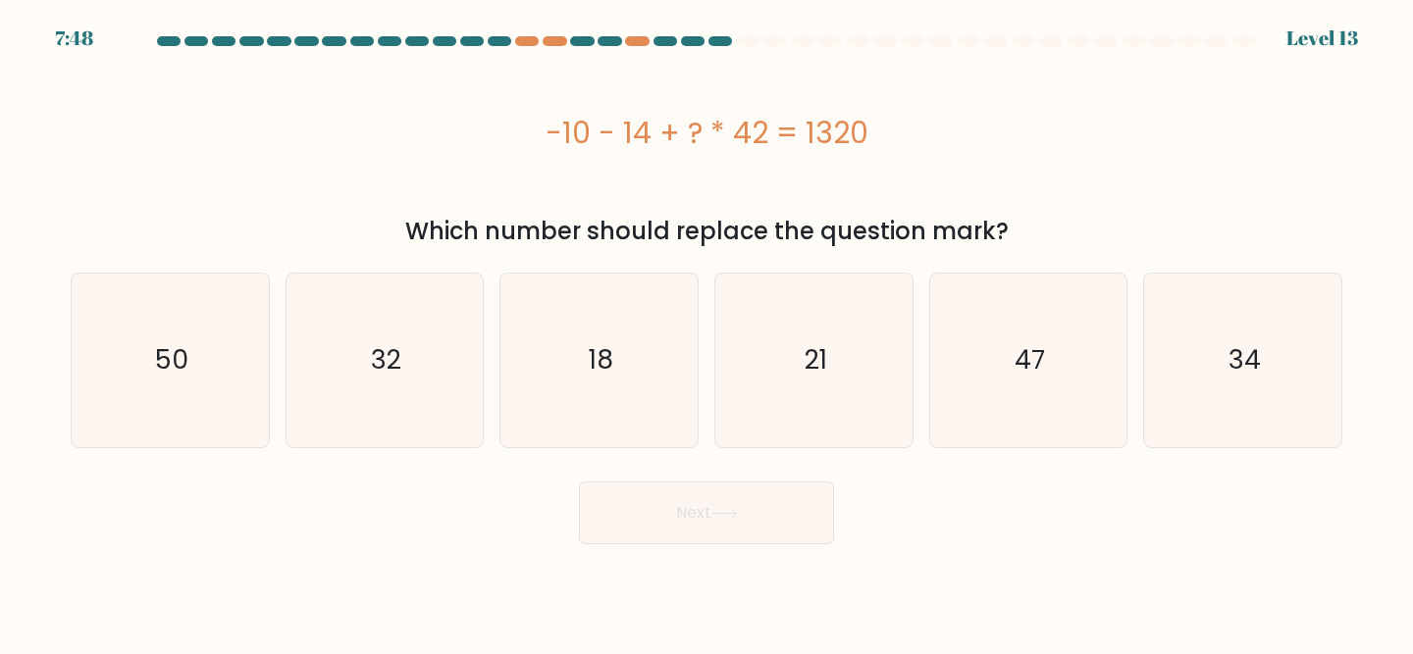
copy div "? * 42 = 1320"
click at [352, 390] on icon "32" at bounding box center [385, 361] width 174 height 174
click at [706, 333] on input "b. 32" at bounding box center [706, 330] width 1 height 5
radio input "true"
click at [672, 530] on button "Next" at bounding box center [706, 513] width 255 height 63
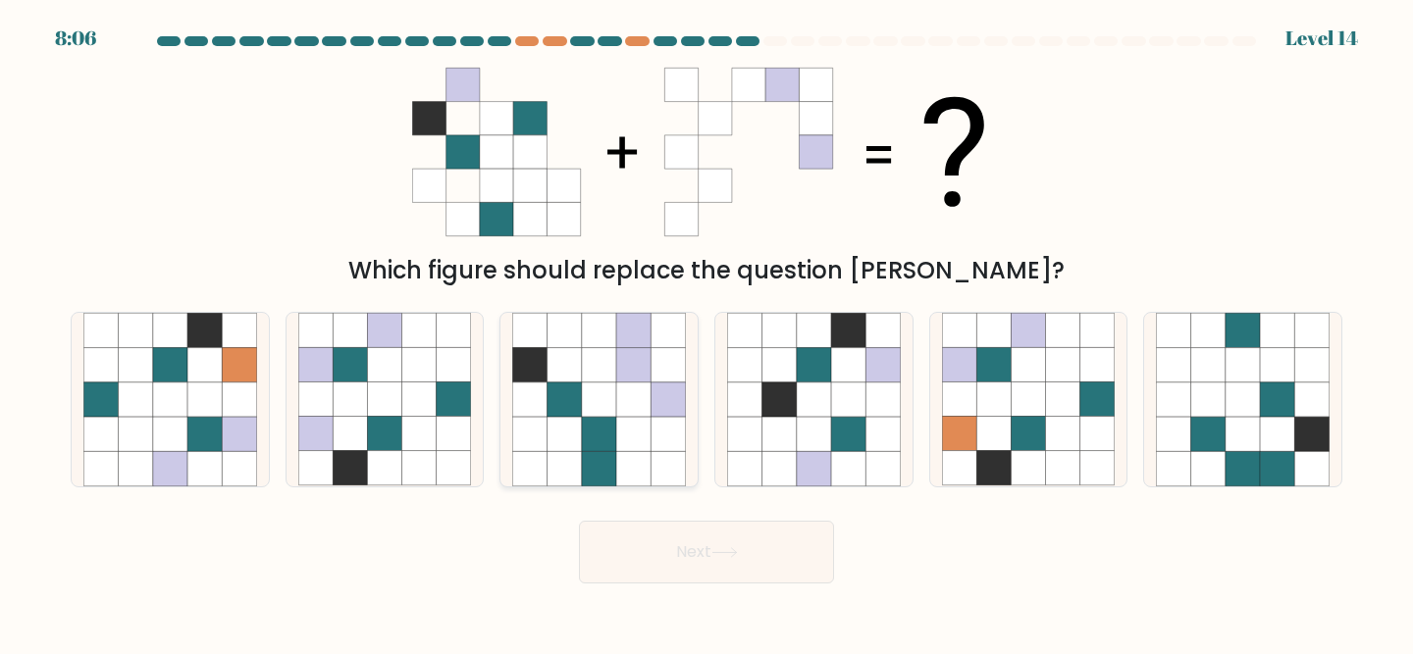
click at [560, 357] on icon at bounding box center [564, 365] width 34 height 34
click at [706, 333] on input "c." at bounding box center [706, 330] width 1 height 5
radio input "true"
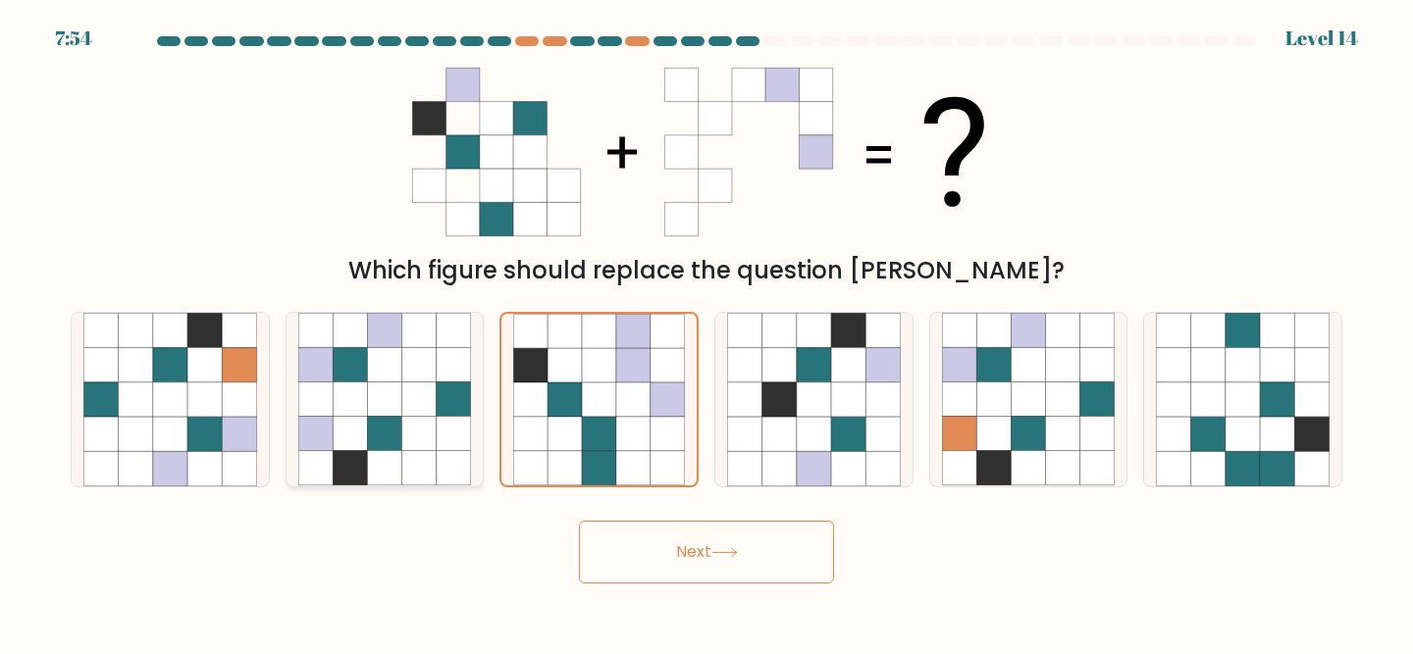
click at [389, 448] on icon at bounding box center [384, 434] width 34 height 34
click at [706, 333] on input "b." at bounding box center [706, 330] width 1 height 5
radio input "true"
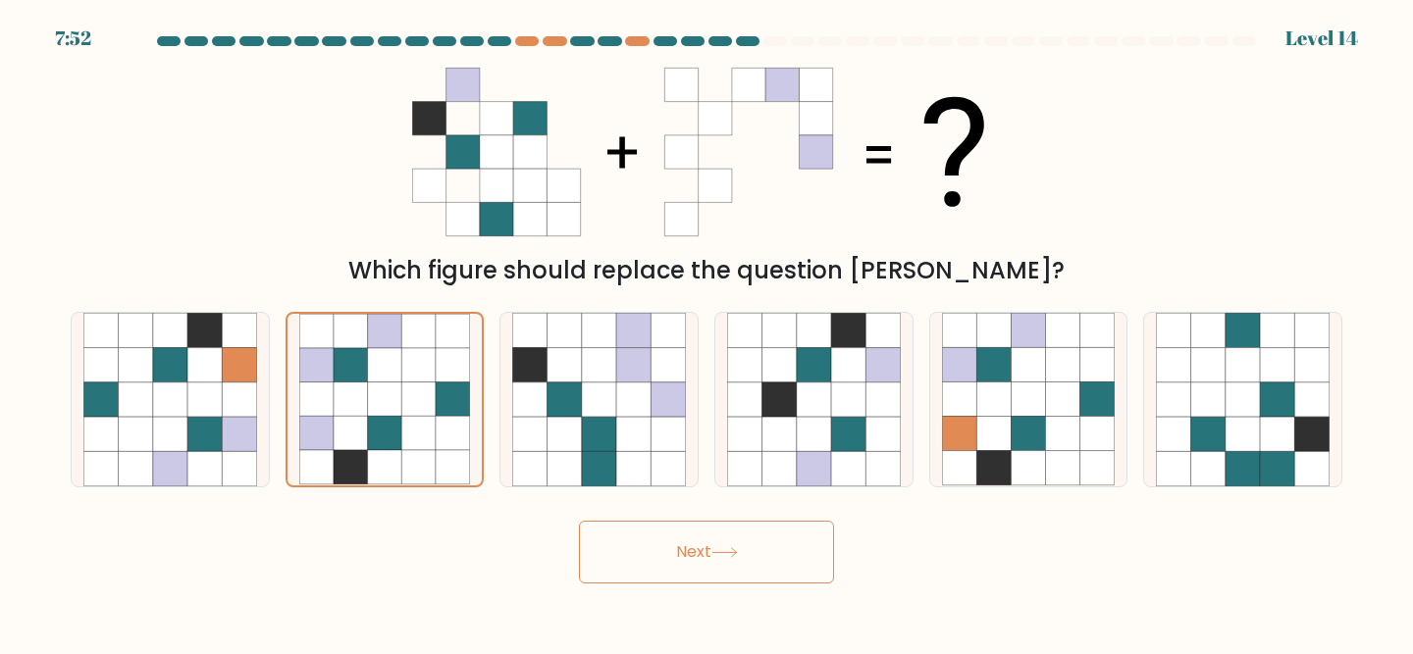
click at [693, 567] on button "Next" at bounding box center [706, 552] width 255 height 63
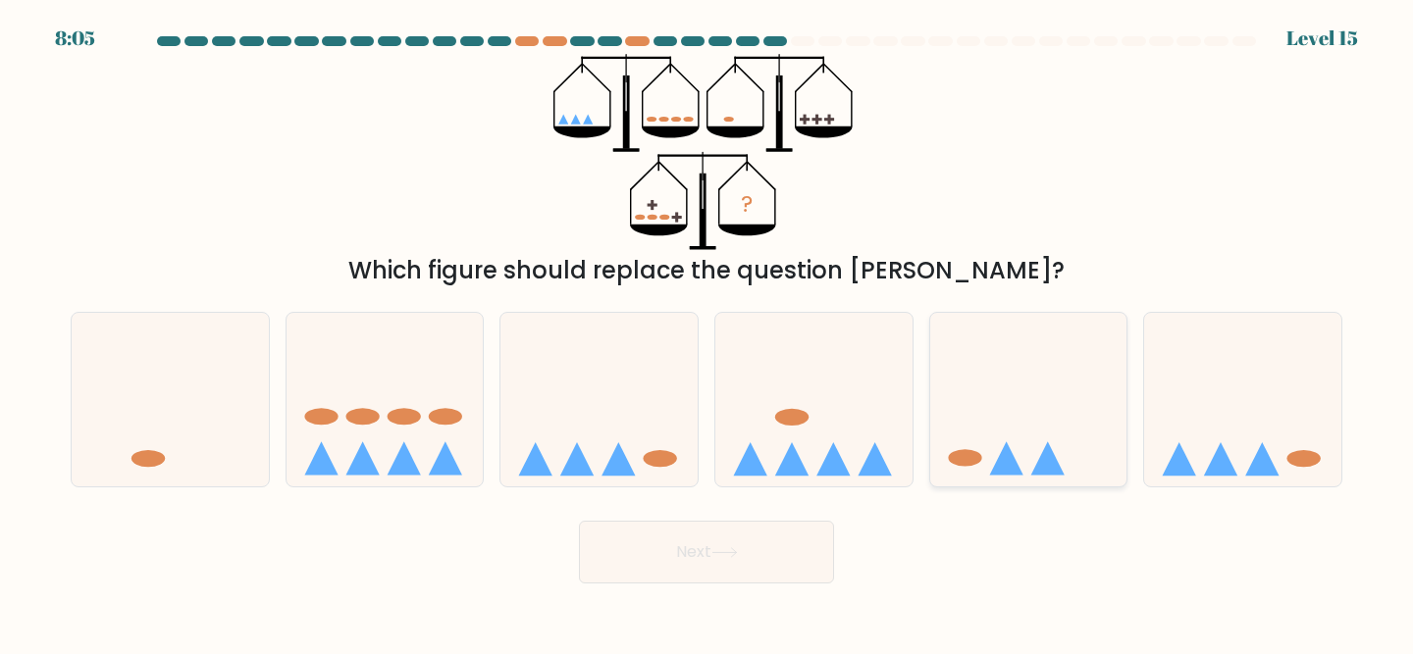
click at [1018, 444] on icon at bounding box center [1028, 399] width 197 height 163
click at [707, 333] on input "e." at bounding box center [706, 330] width 1 height 5
radio input "true"
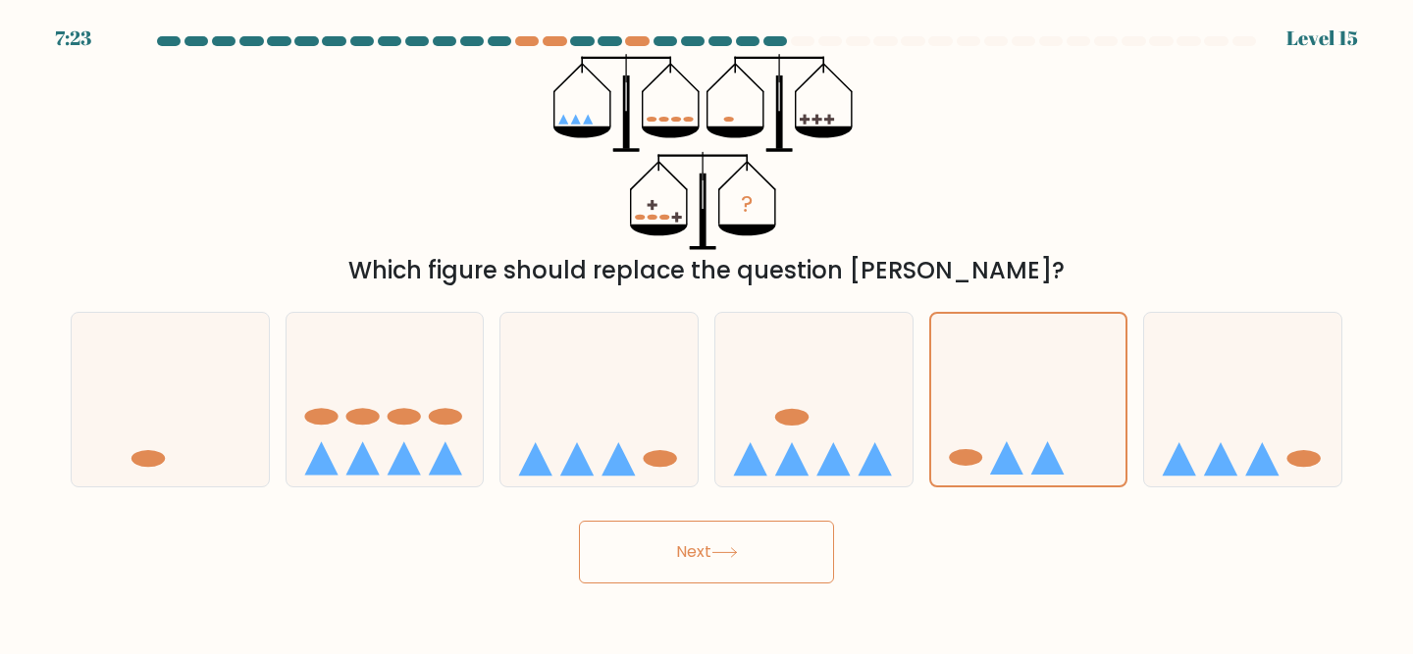
click at [782, 547] on button "Next" at bounding box center [706, 552] width 255 height 63
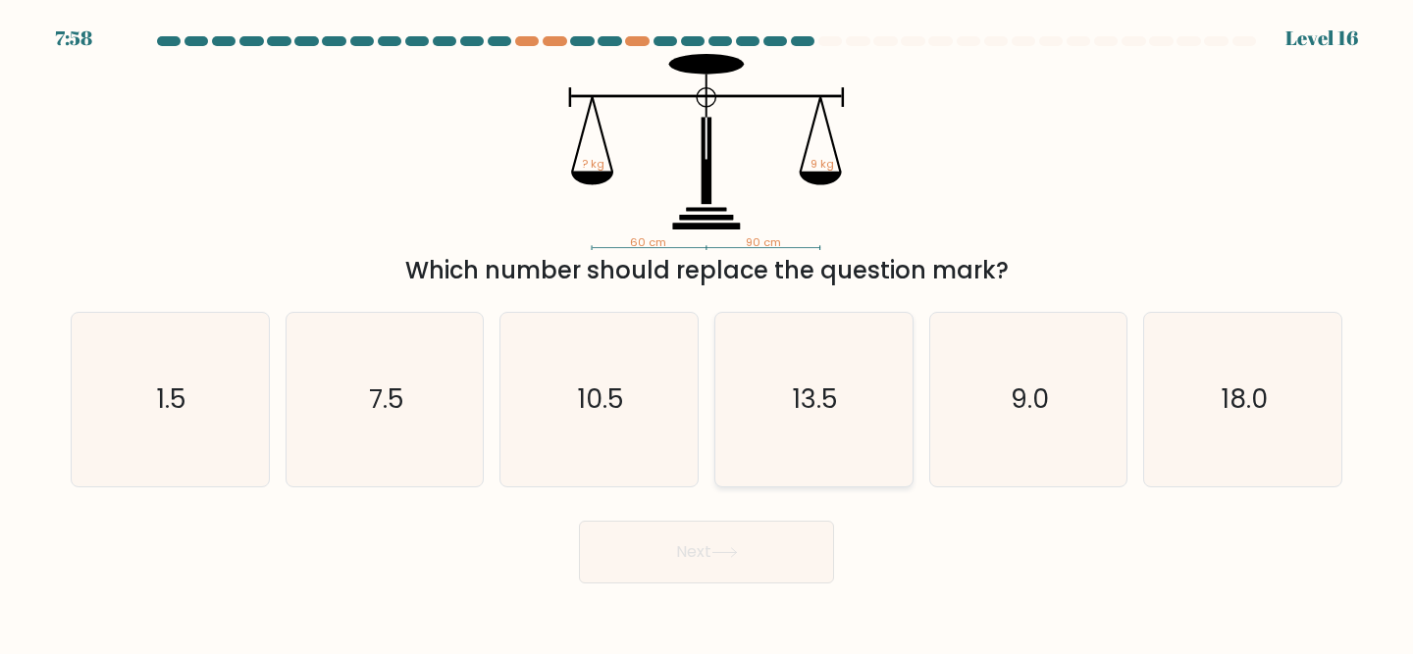
click at [761, 378] on icon "13.5" at bounding box center [814, 400] width 174 height 174
click at [707, 333] on input "d. 13.5" at bounding box center [706, 330] width 1 height 5
radio input "true"
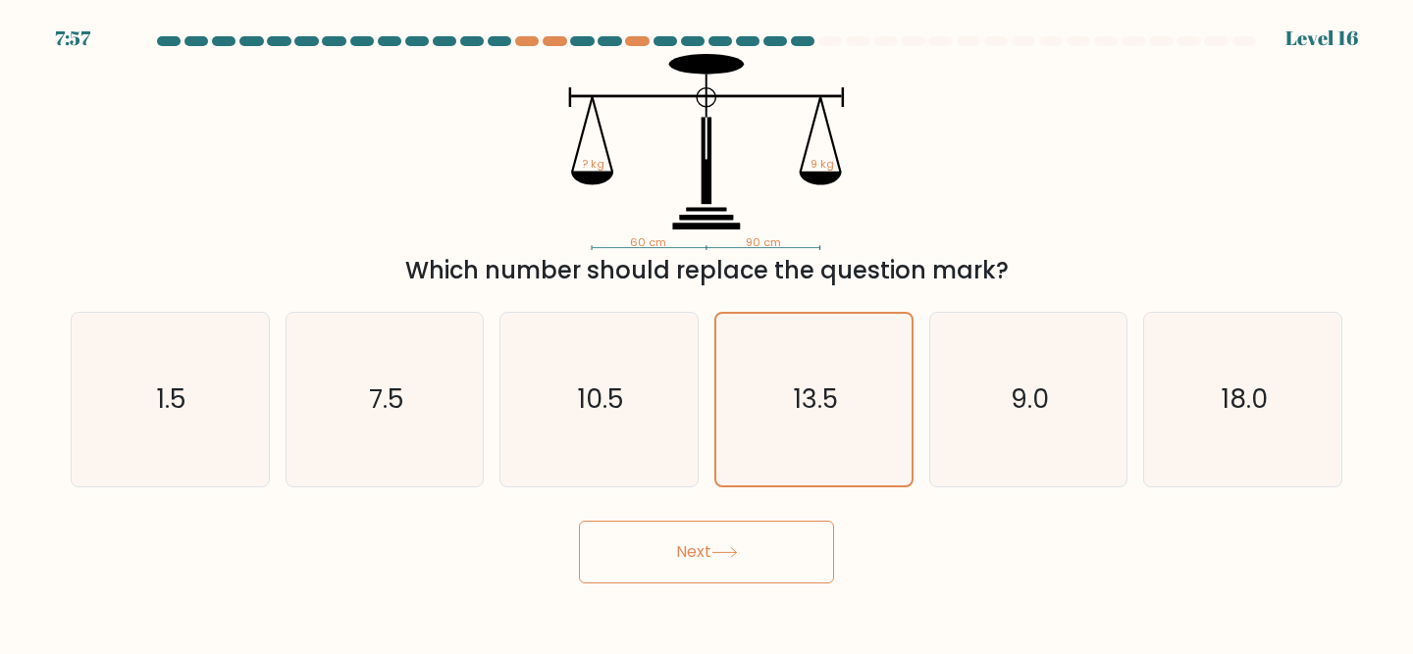
click at [669, 547] on button "Next" at bounding box center [706, 552] width 255 height 63
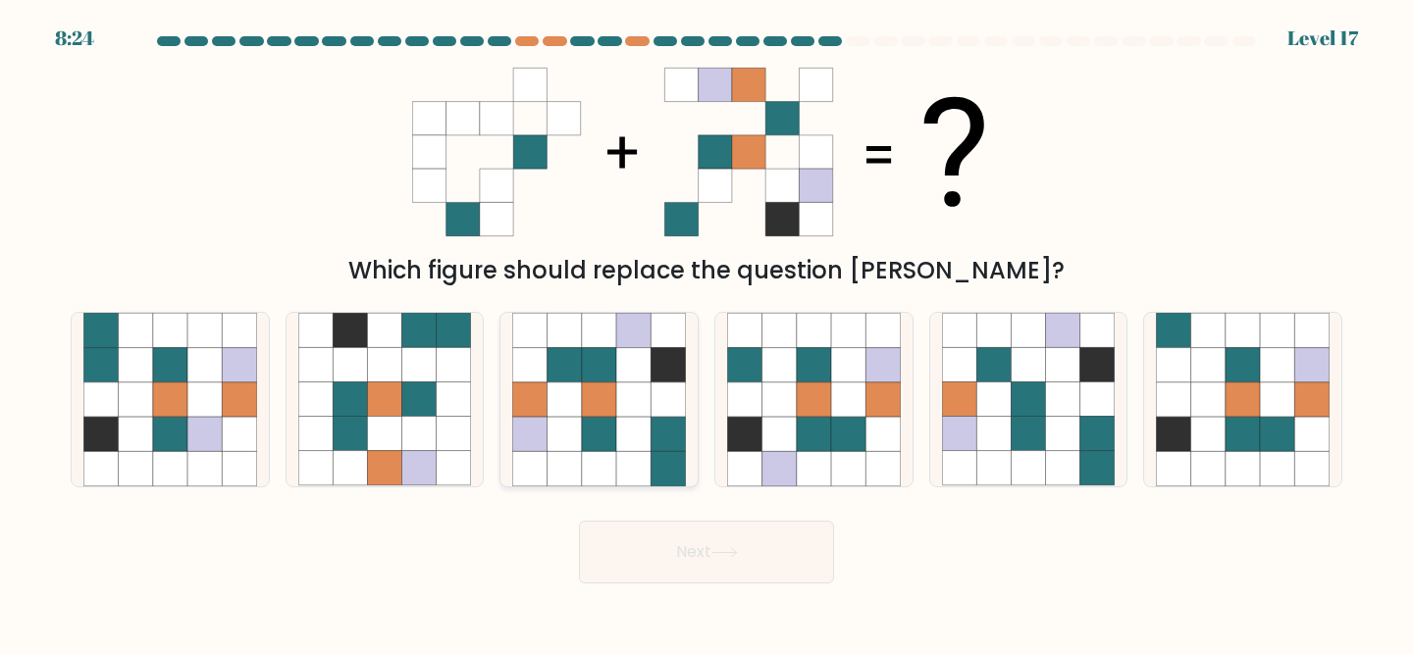
click at [665, 439] on icon at bounding box center [667, 434] width 34 height 34
click at [706, 333] on input "c." at bounding box center [706, 330] width 1 height 5
radio input "true"
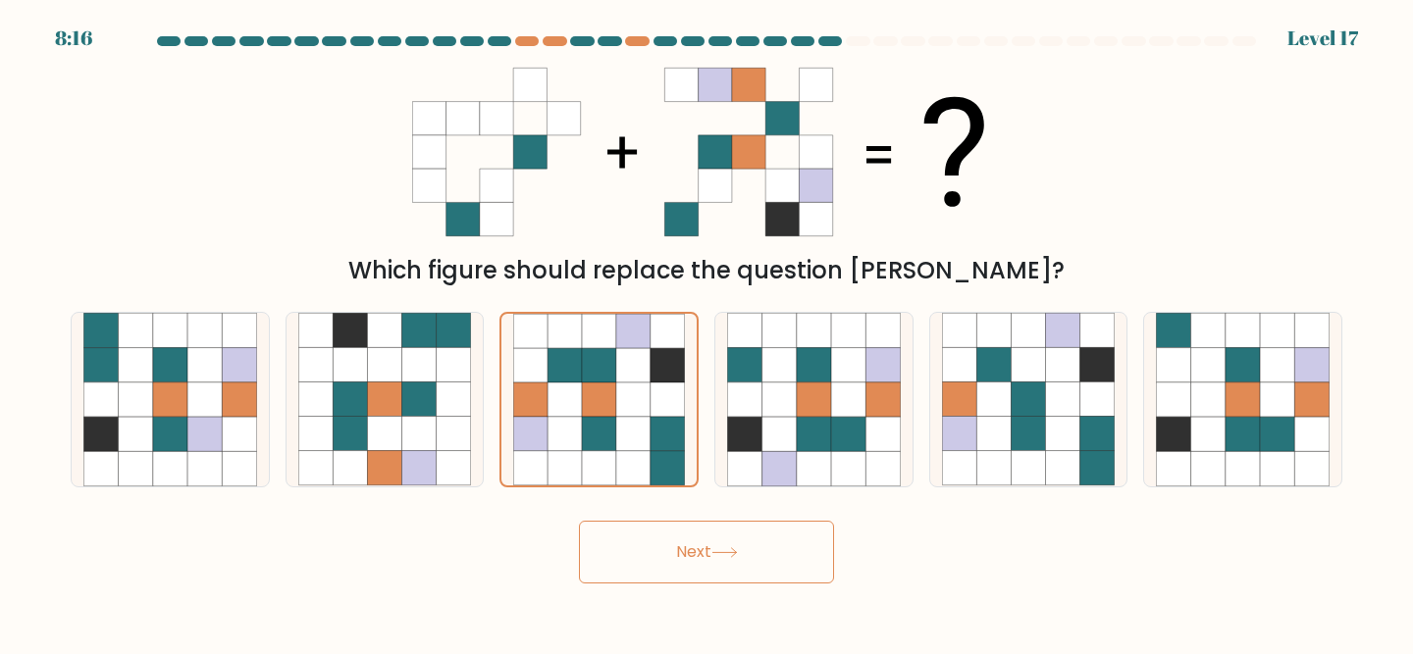
click at [744, 571] on button "Next" at bounding box center [706, 552] width 255 height 63
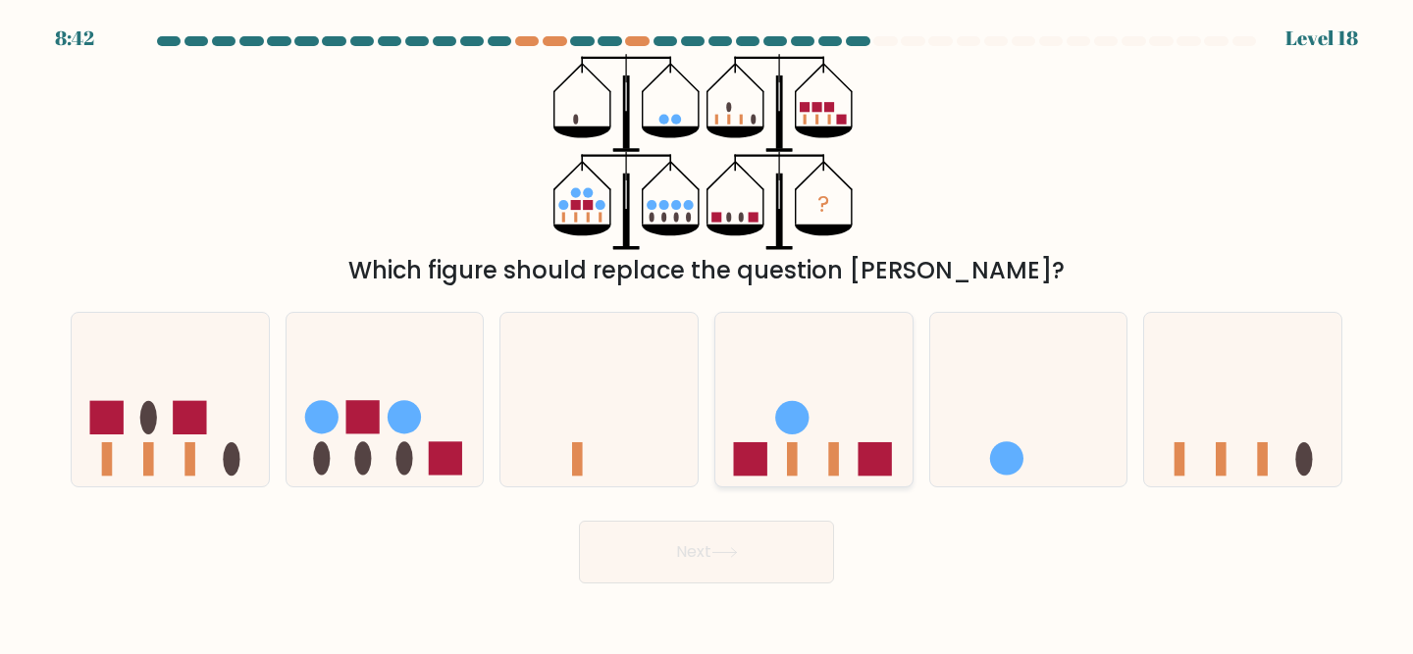
click at [795, 416] on circle at bounding box center [791, 417] width 33 height 33
click at [707, 333] on input "d." at bounding box center [706, 330] width 1 height 5
radio input "true"
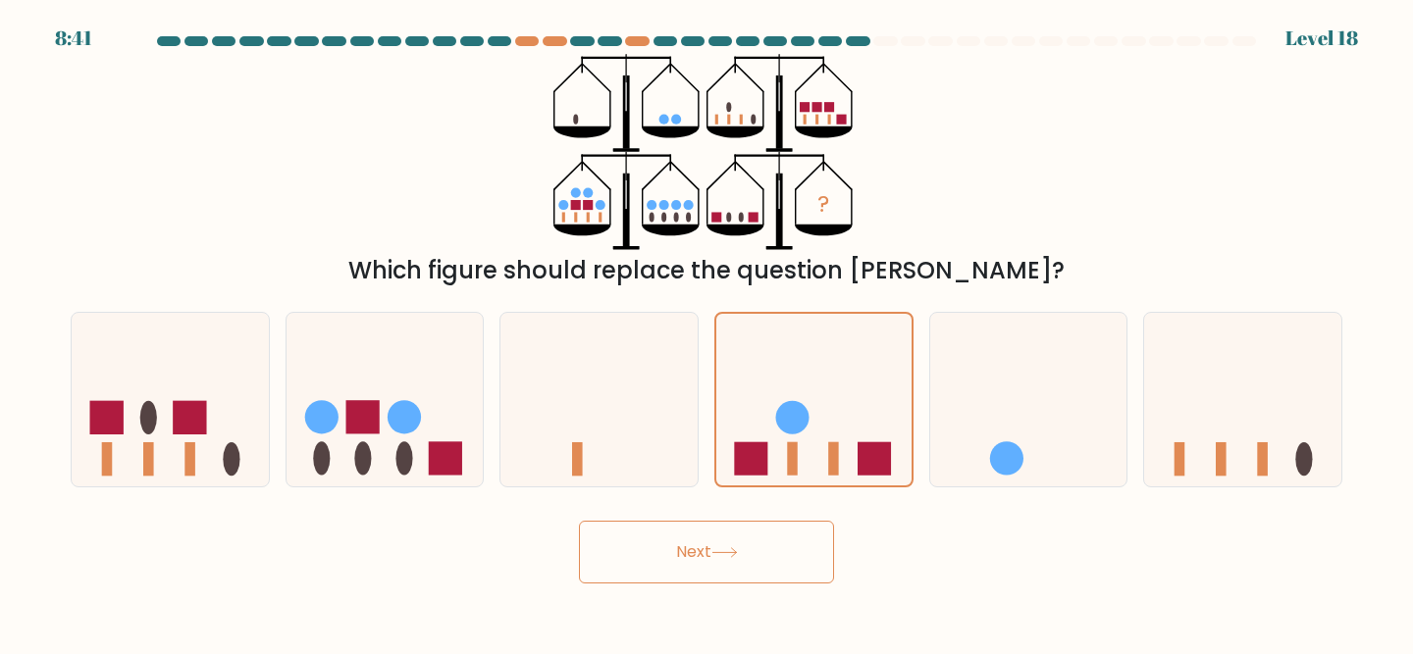
click at [754, 547] on button "Next" at bounding box center [706, 552] width 255 height 63
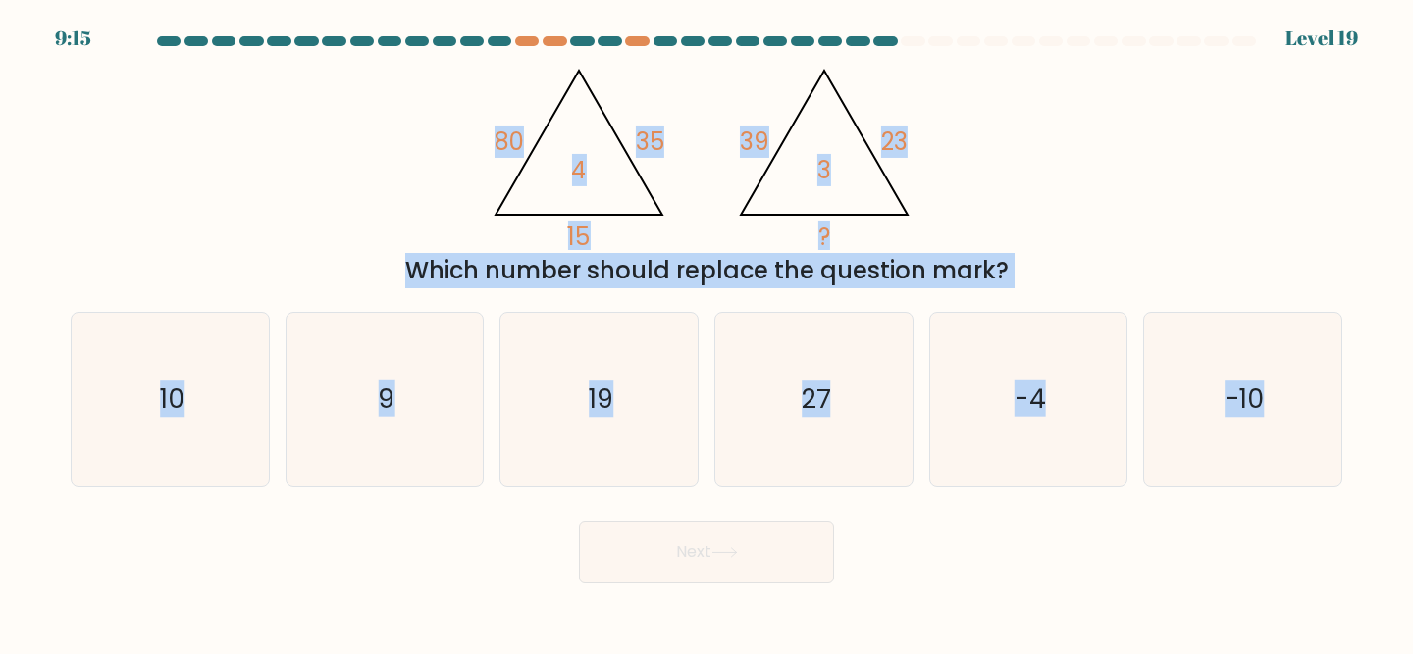
drag, startPoint x: 481, startPoint y: 134, endPoint x: 1102, endPoint y: 645, distance: 803.6
click at [1102, 645] on body "9:15 Level 19" at bounding box center [706, 327] width 1413 height 654
copy form "80 35 15 4 @import url('https://fonts.googleapis.com/css?family=Abril+Fatface:4…"
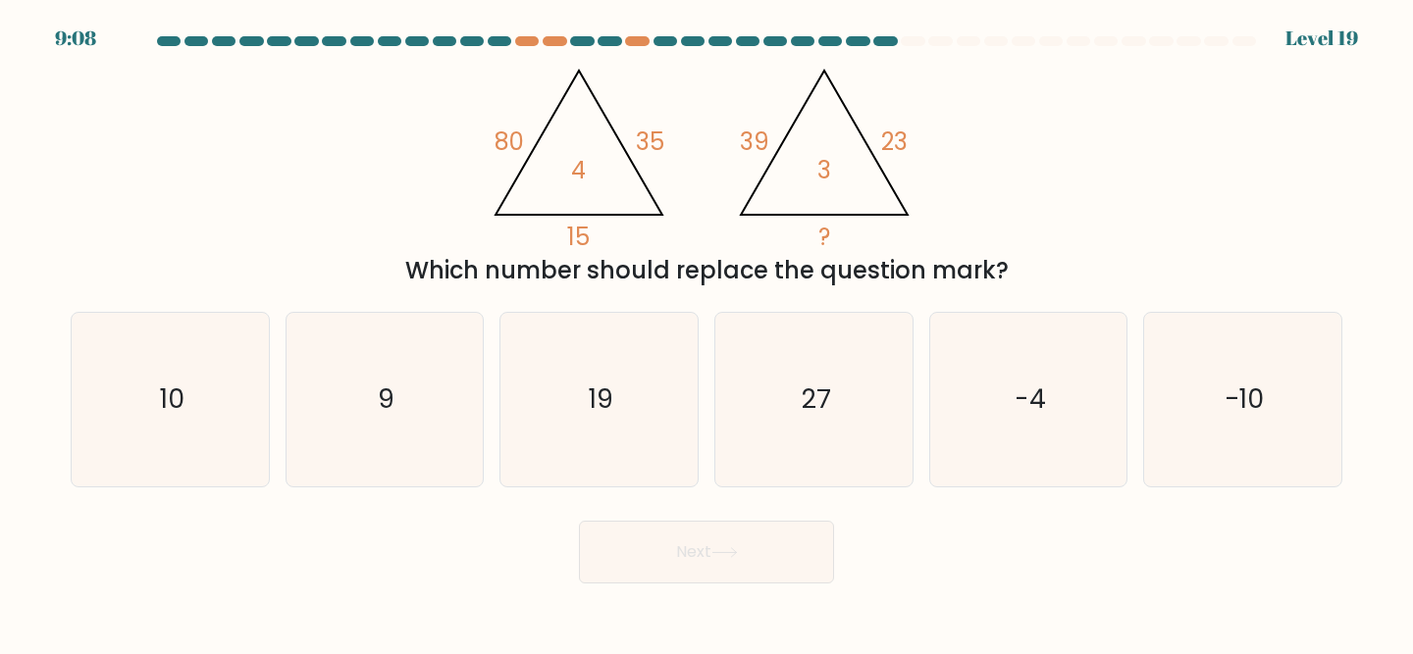
click at [415, 132] on div "@import url('https://fonts.googleapis.com/css?family=Abril+Fatface:400,100,100i…" at bounding box center [706, 171] width 1295 height 234
click at [144, 403] on icon "10" at bounding box center [170, 400] width 174 height 174
click at [706, 333] on input "a. 10" at bounding box center [706, 330] width 1 height 5
radio input "true"
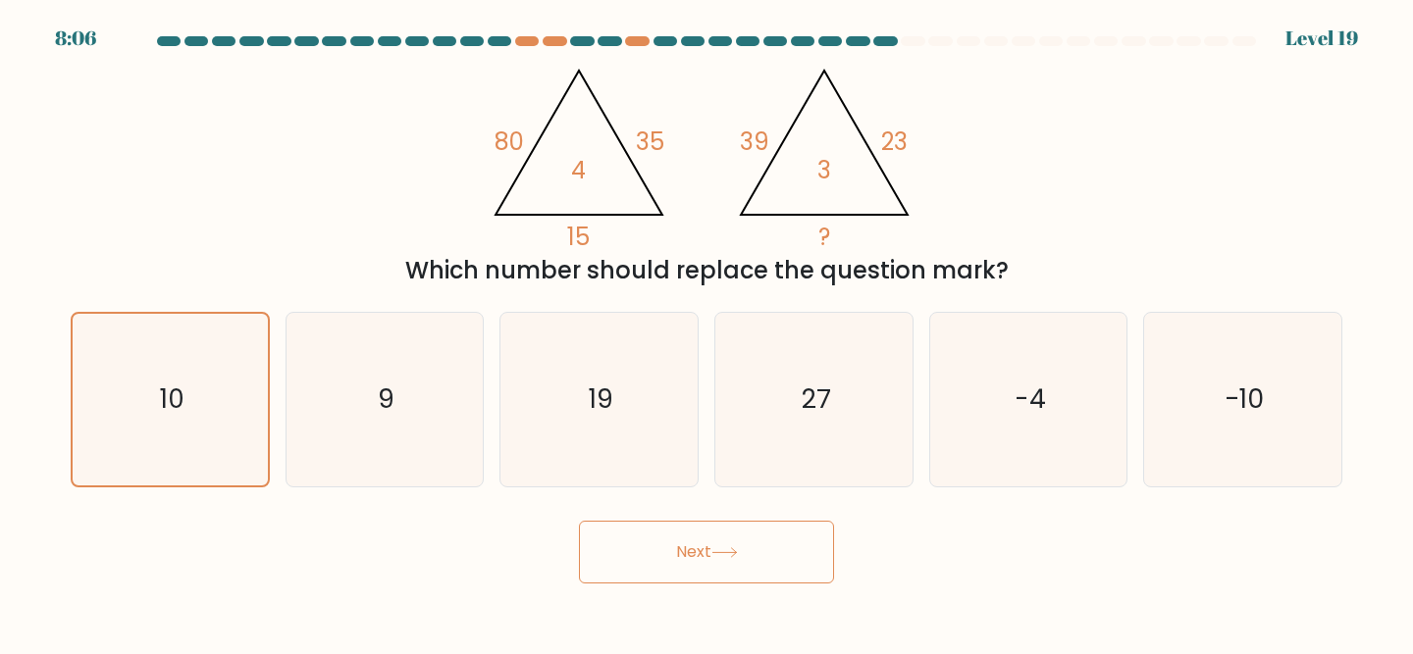
click at [754, 552] on button "Next" at bounding box center [706, 552] width 255 height 63
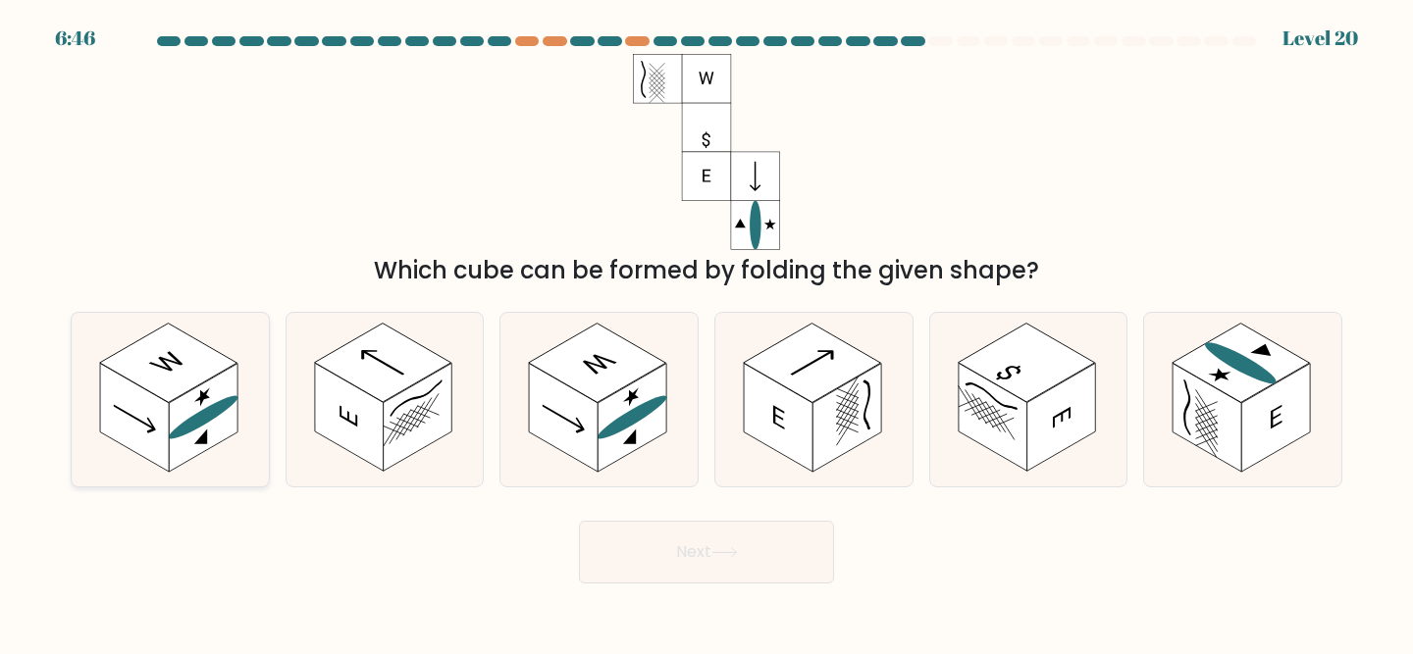
click at [208, 376] on rect at bounding box center [168, 363] width 137 height 79
click at [706, 333] on input "a." at bounding box center [706, 330] width 1 height 5
radio input "true"
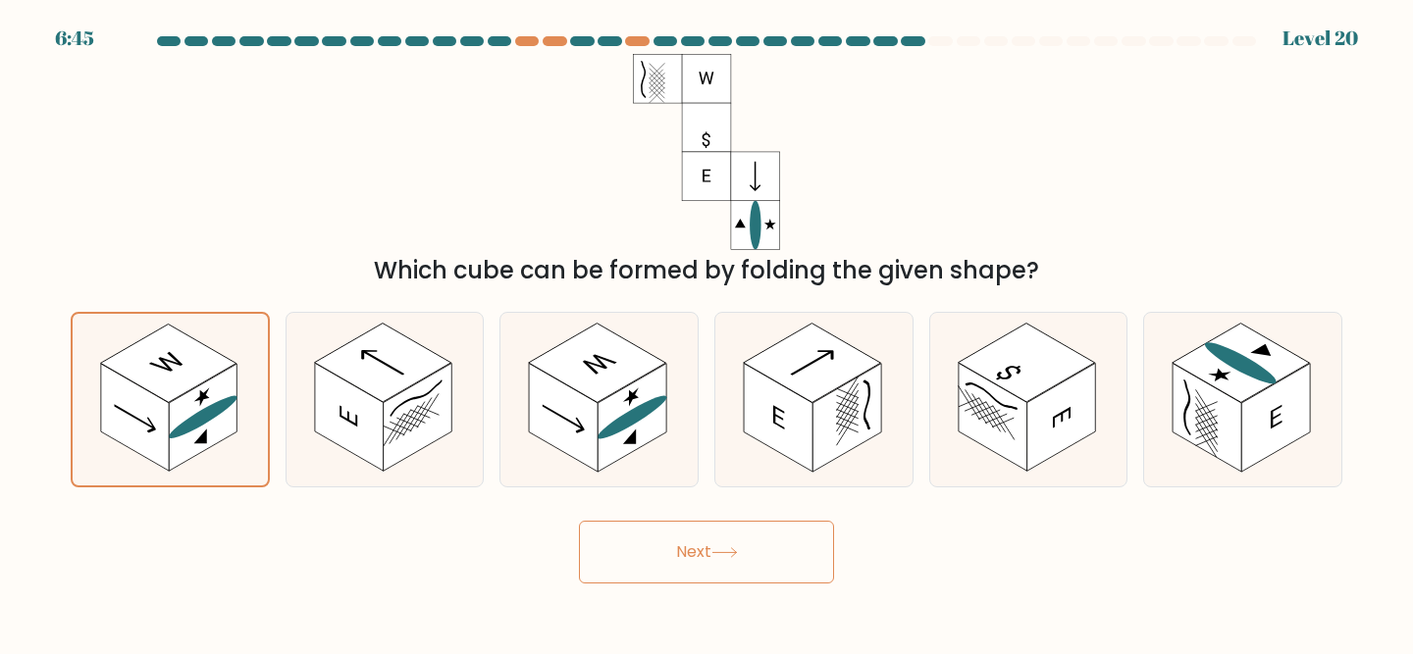
click at [654, 550] on button "Next" at bounding box center [706, 552] width 255 height 63
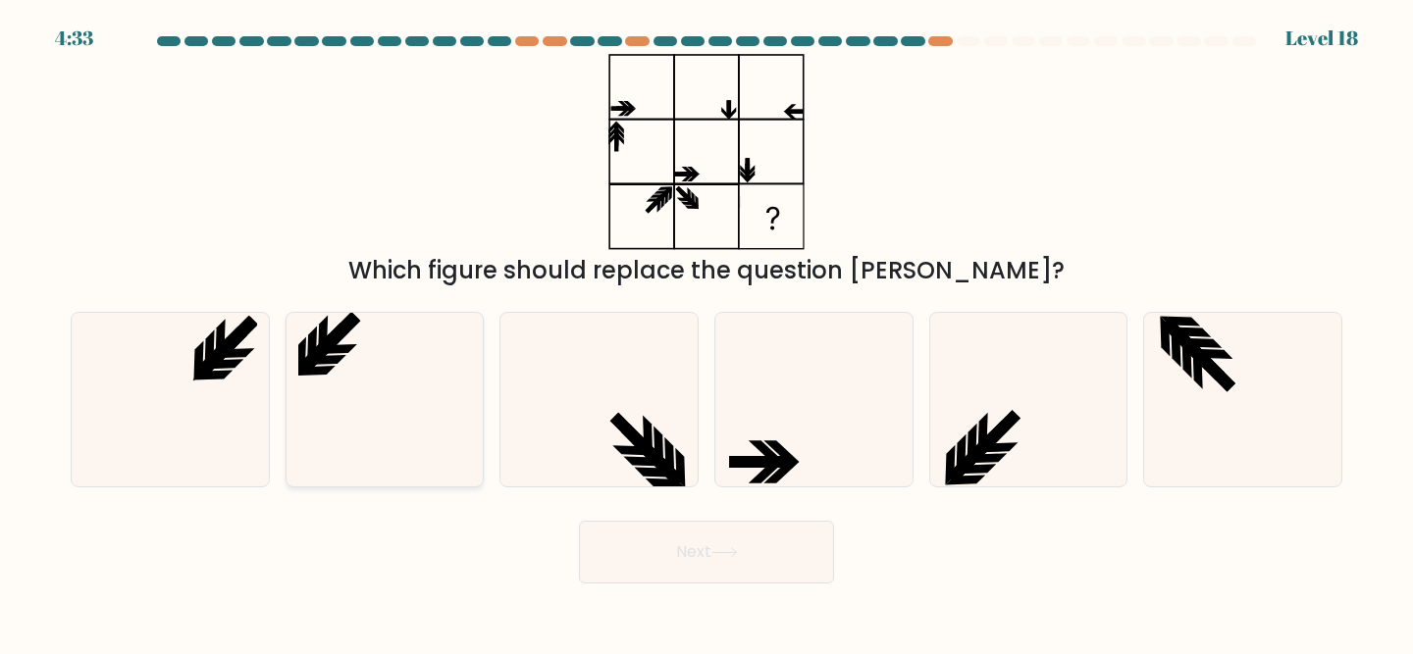
click at [336, 324] on icon at bounding box center [385, 400] width 174 height 174
click at [706, 328] on input "b." at bounding box center [706, 330] width 1 height 5
radio input "true"
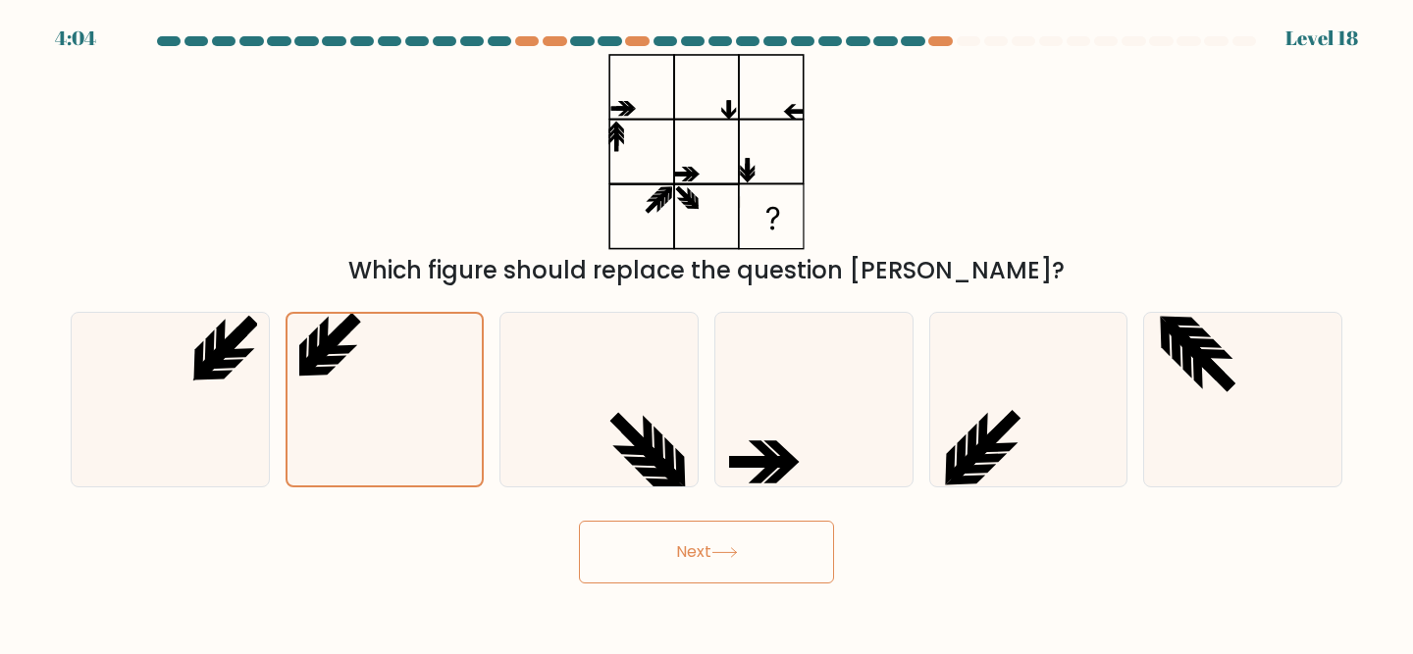
click at [651, 554] on button "Next" at bounding box center [706, 552] width 255 height 63
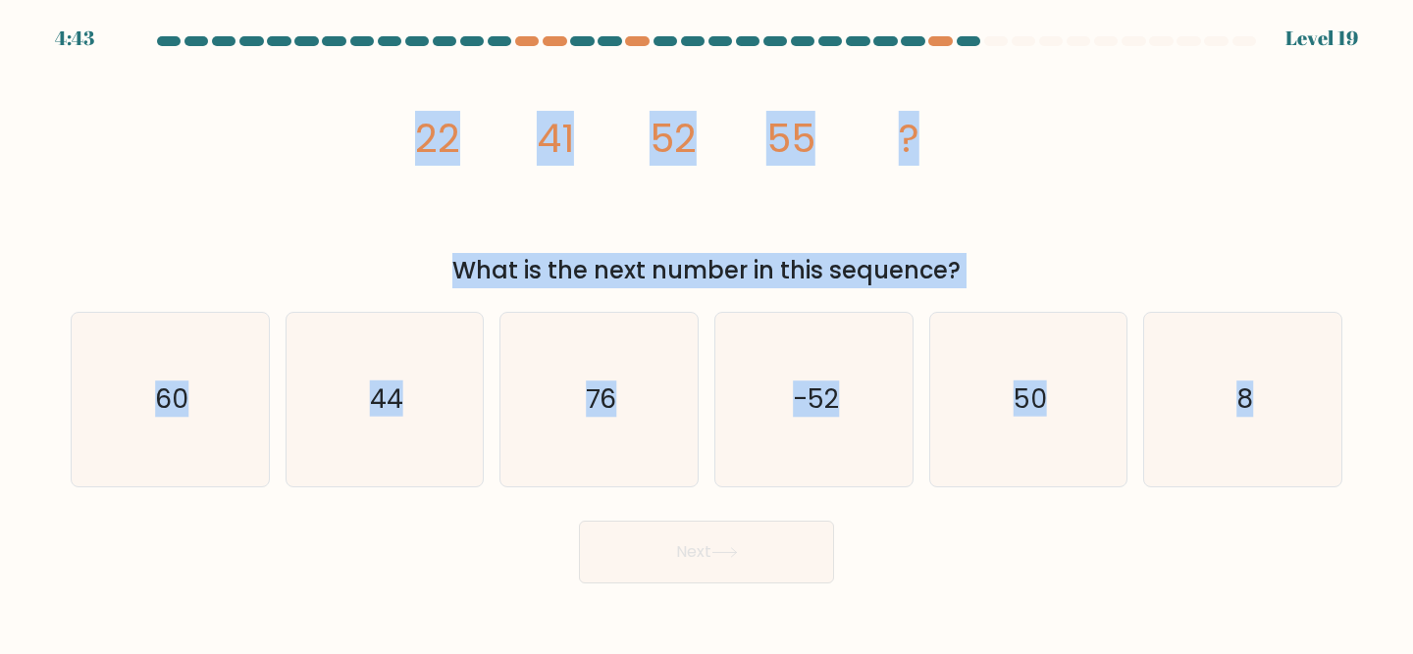
drag, startPoint x: 400, startPoint y: 131, endPoint x: 1290, endPoint y: 592, distance: 1001.7
click at [1290, 592] on body "4:43 Level 19" at bounding box center [706, 327] width 1413 height 654
copy form "22 41 52 55 ? What is the next number in this sequence? a. 60 b. 44 c. 76 d. -5…"
click at [328, 207] on div "image/svg+xml 22 41 52 55 ? What is the next number in this sequence?" at bounding box center [706, 171] width 1295 height 234
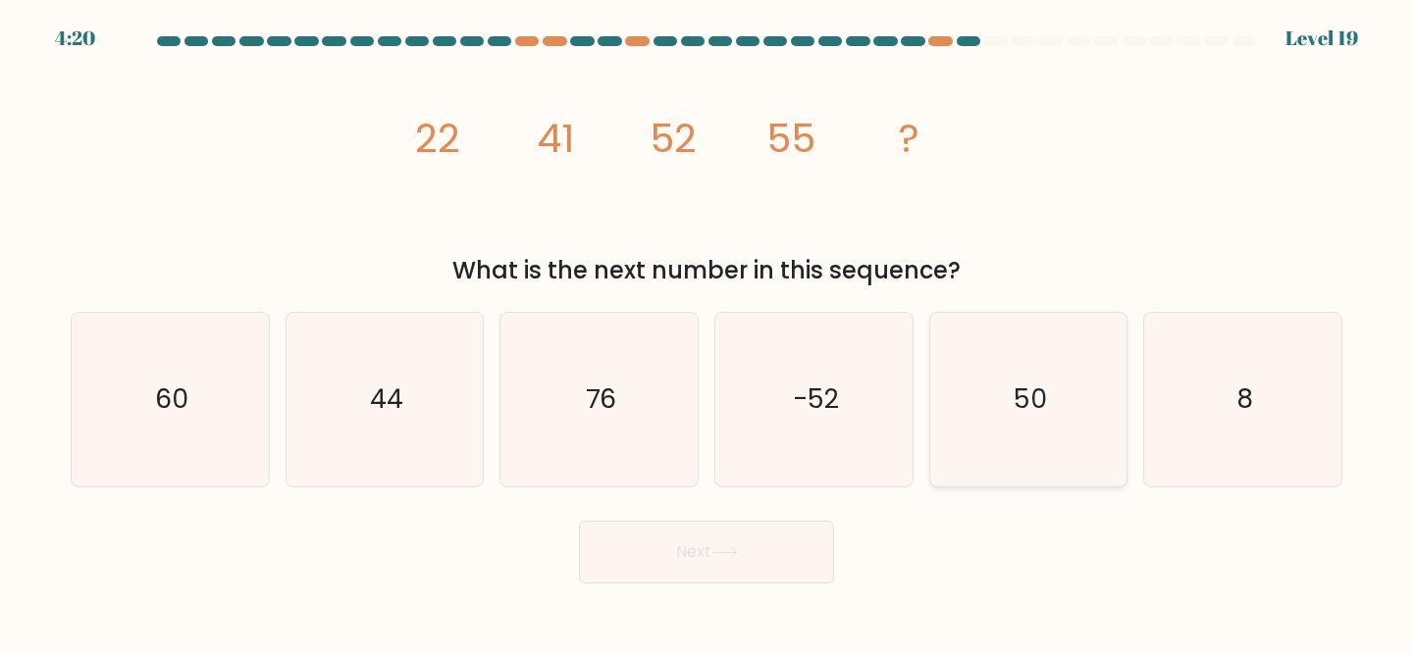
click at [1026, 388] on text "50" at bounding box center [1029, 400] width 33 height 36
click at [707, 333] on input "e. 50" at bounding box center [706, 330] width 1 height 5
radio input "true"
click at [733, 554] on icon at bounding box center [724, 552] width 26 height 11
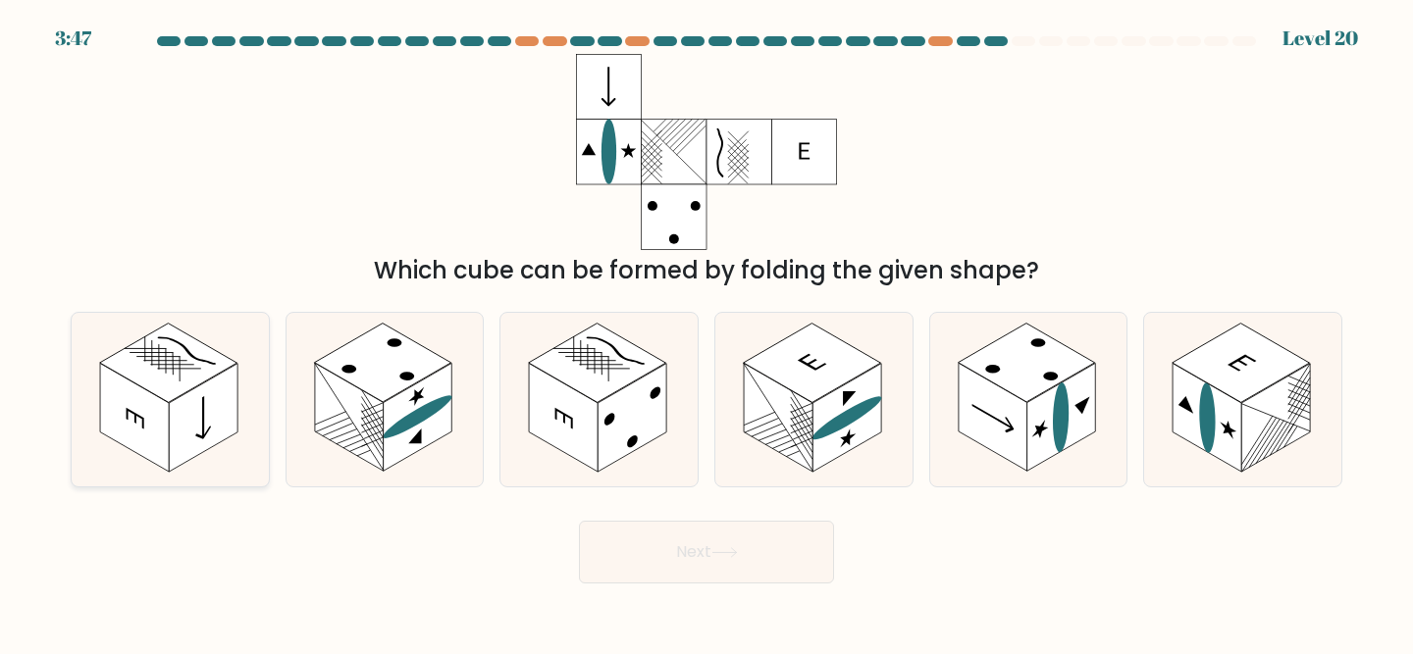
click at [196, 386] on rect at bounding box center [168, 363] width 137 height 79
click at [706, 333] on input "a." at bounding box center [706, 330] width 1 height 5
radio input "true"
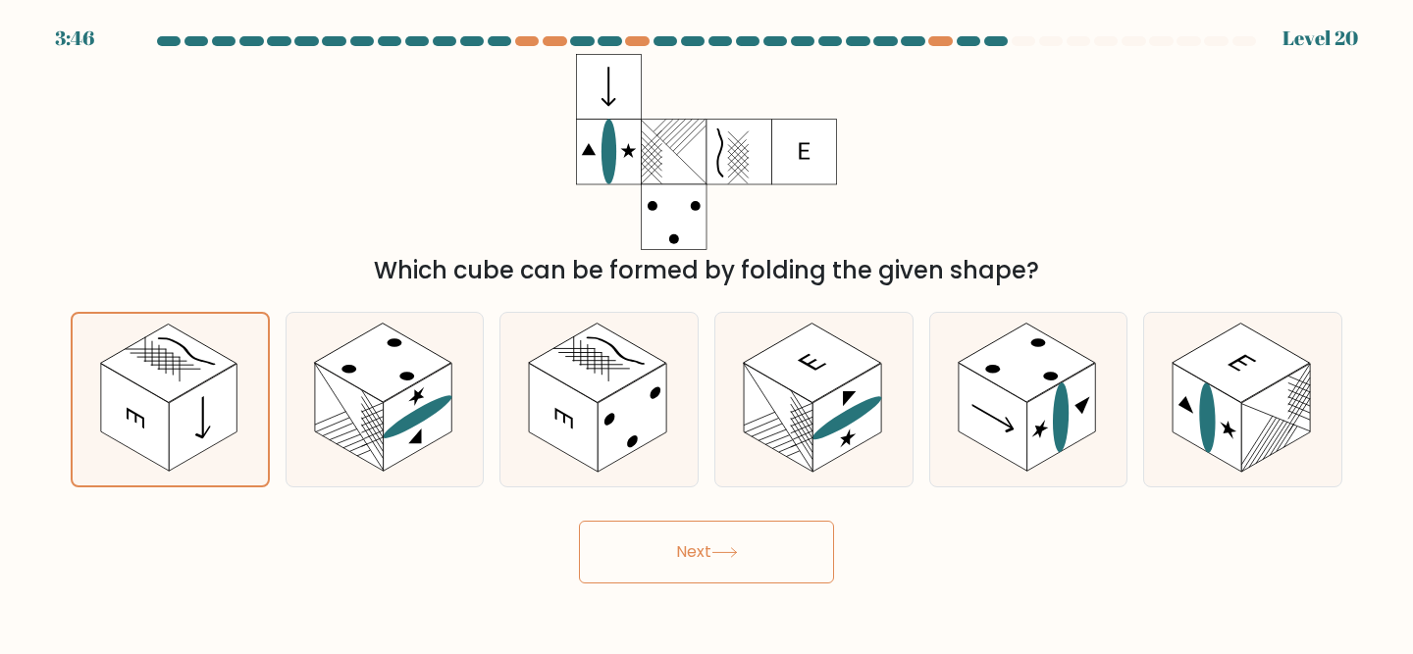
click at [655, 558] on button "Next" at bounding box center [706, 552] width 255 height 63
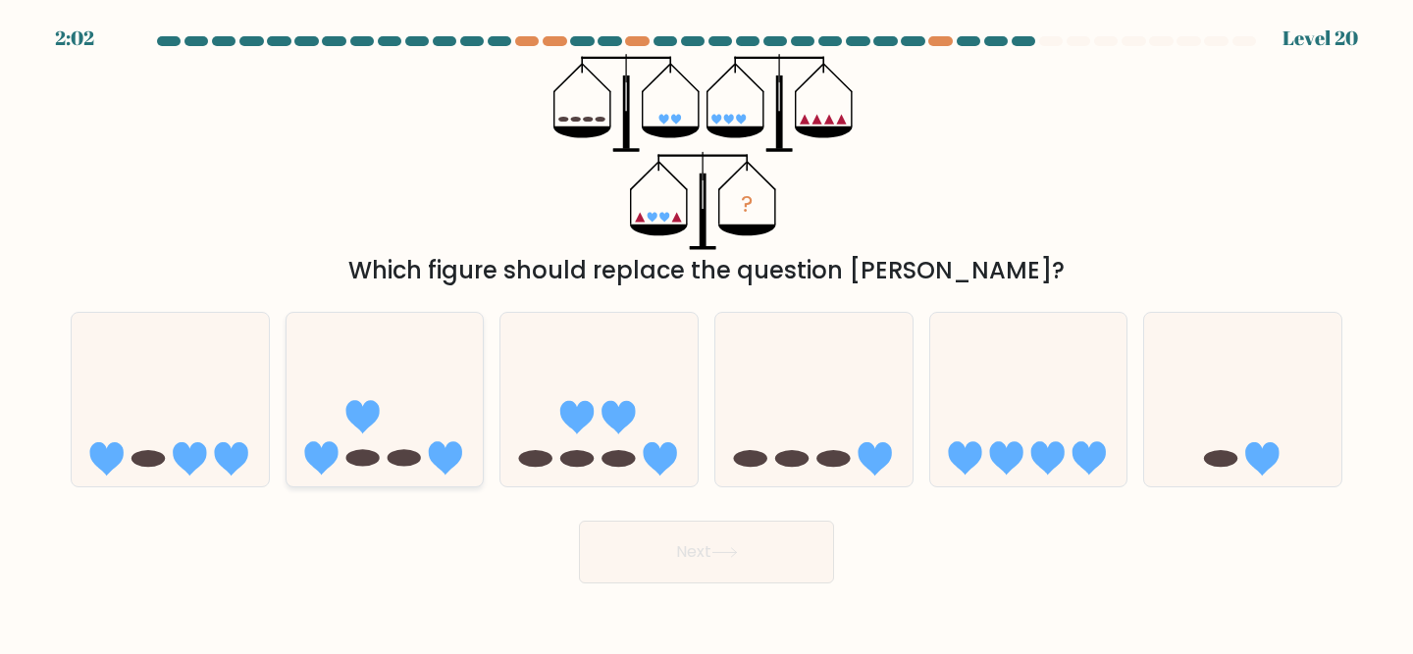
click at [430, 439] on icon at bounding box center [384, 399] width 197 height 163
click at [706, 333] on input "b." at bounding box center [706, 330] width 1 height 5
radio input "true"
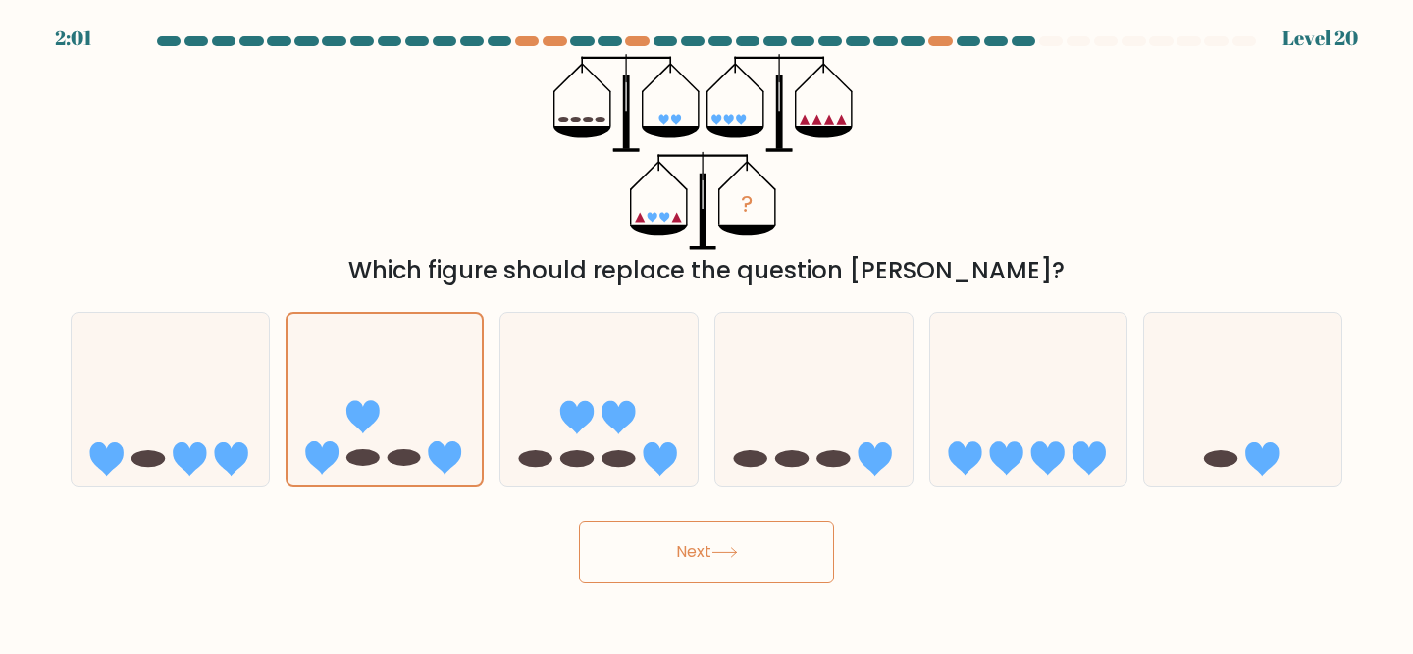
click at [667, 545] on button "Next" at bounding box center [706, 552] width 255 height 63
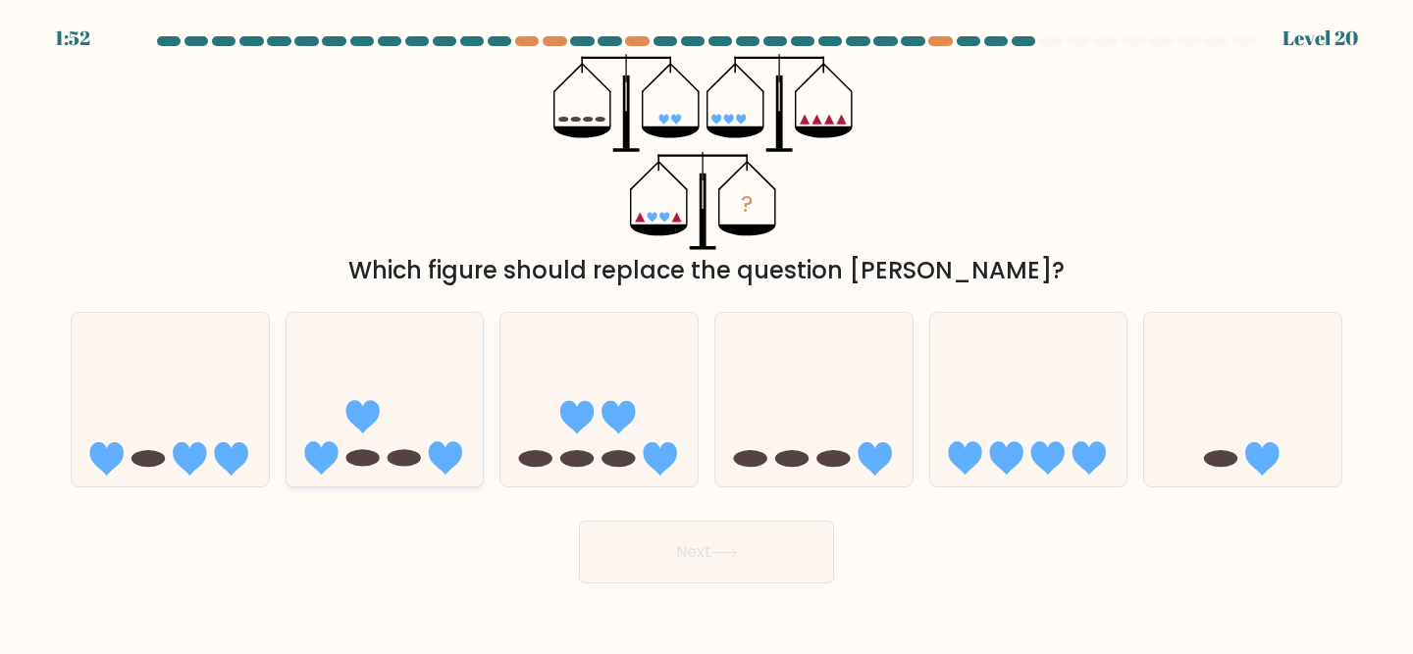
click at [433, 448] on icon at bounding box center [445, 458] width 33 height 33
click at [706, 333] on input "b." at bounding box center [706, 330] width 1 height 5
radio input "true"
click at [662, 559] on button "Next" at bounding box center [706, 552] width 255 height 63
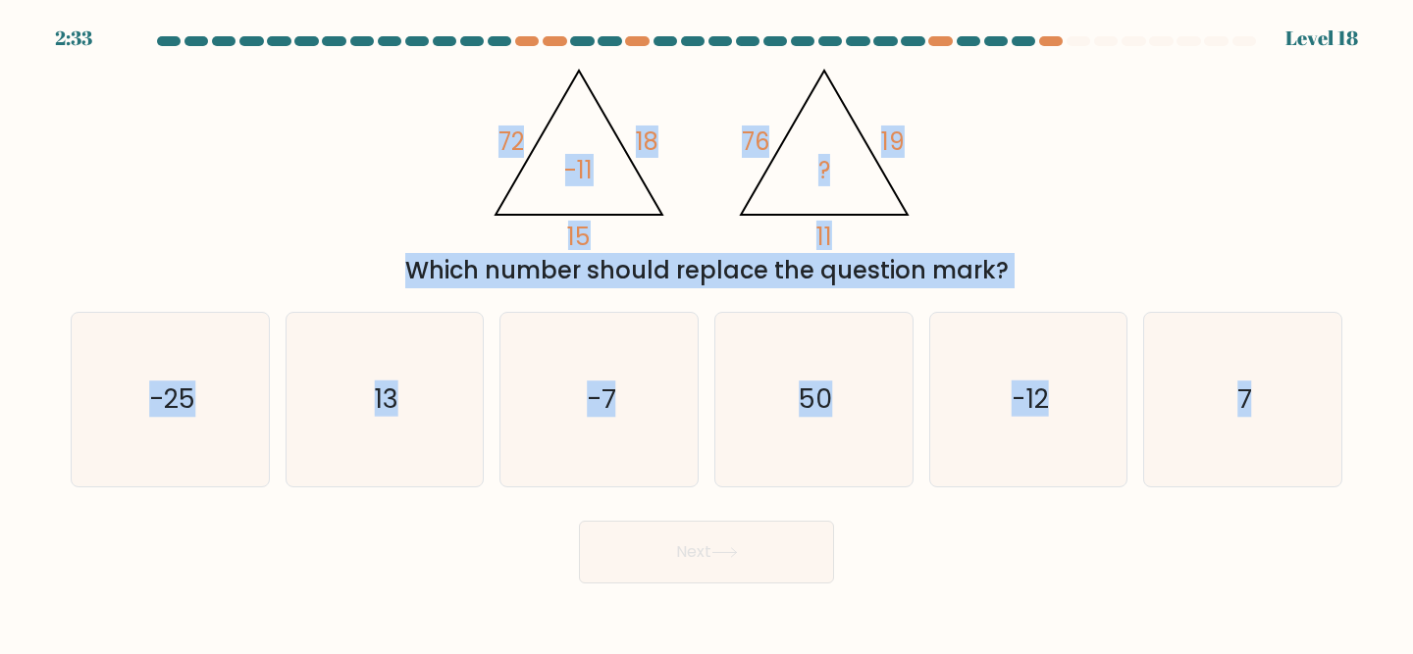
drag, startPoint x: 490, startPoint y: 77, endPoint x: 1188, endPoint y: 655, distance: 906.5
click at [1188, 653] on html "2:33 Level 18" at bounding box center [706, 327] width 1413 height 654
copy form "72 18 15 -11 @import url('https://fonts.googleapis.com/css?family=Abril+Fatface…"
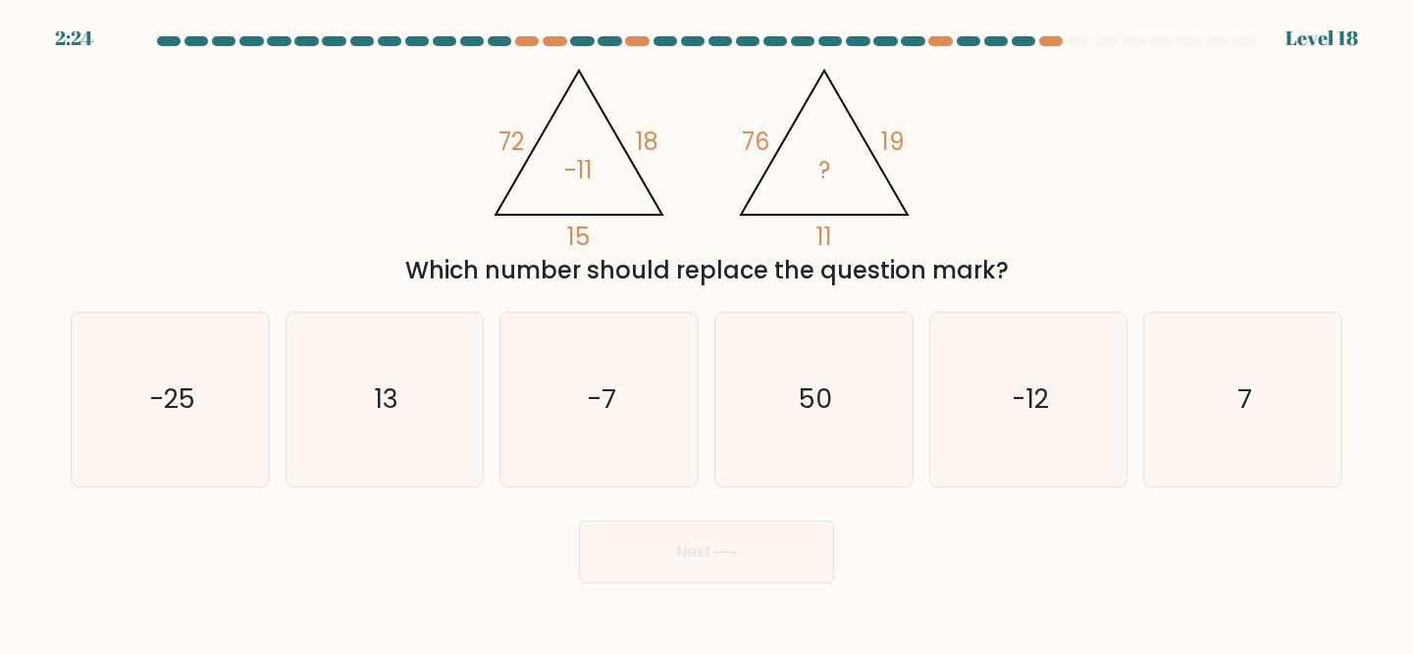
click at [359, 182] on div "@import url('https://fonts.googleapis.com/css?family=Abril+Fatface:400,100,100i…" at bounding box center [706, 171] width 1295 height 234
click at [454, 167] on div "@import url('https://fonts.googleapis.com/css?family=Abril+Fatface:400,100,100i…" at bounding box center [706, 171] width 1295 height 234
click at [608, 403] on text "-7" at bounding box center [601, 400] width 28 height 36
click at [706, 333] on input "c. -7" at bounding box center [706, 330] width 1 height 5
radio input "true"
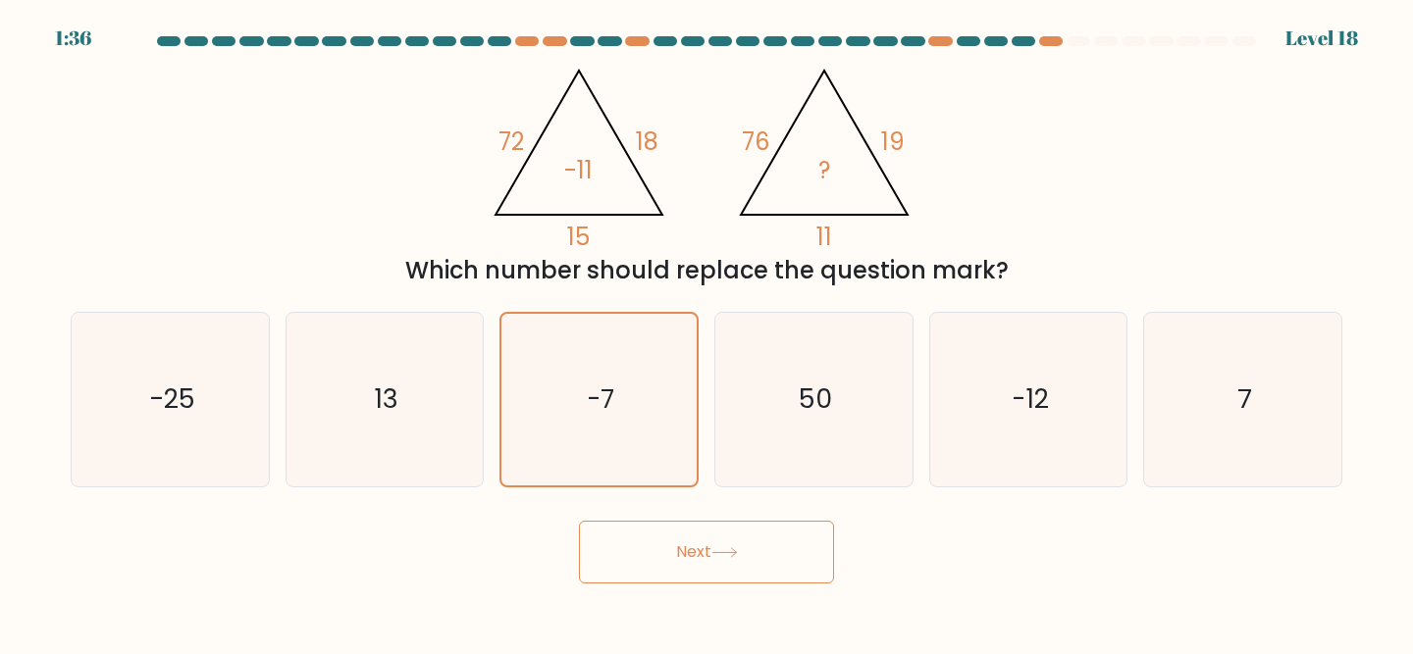
click at [708, 563] on button "Next" at bounding box center [706, 552] width 255 height 63
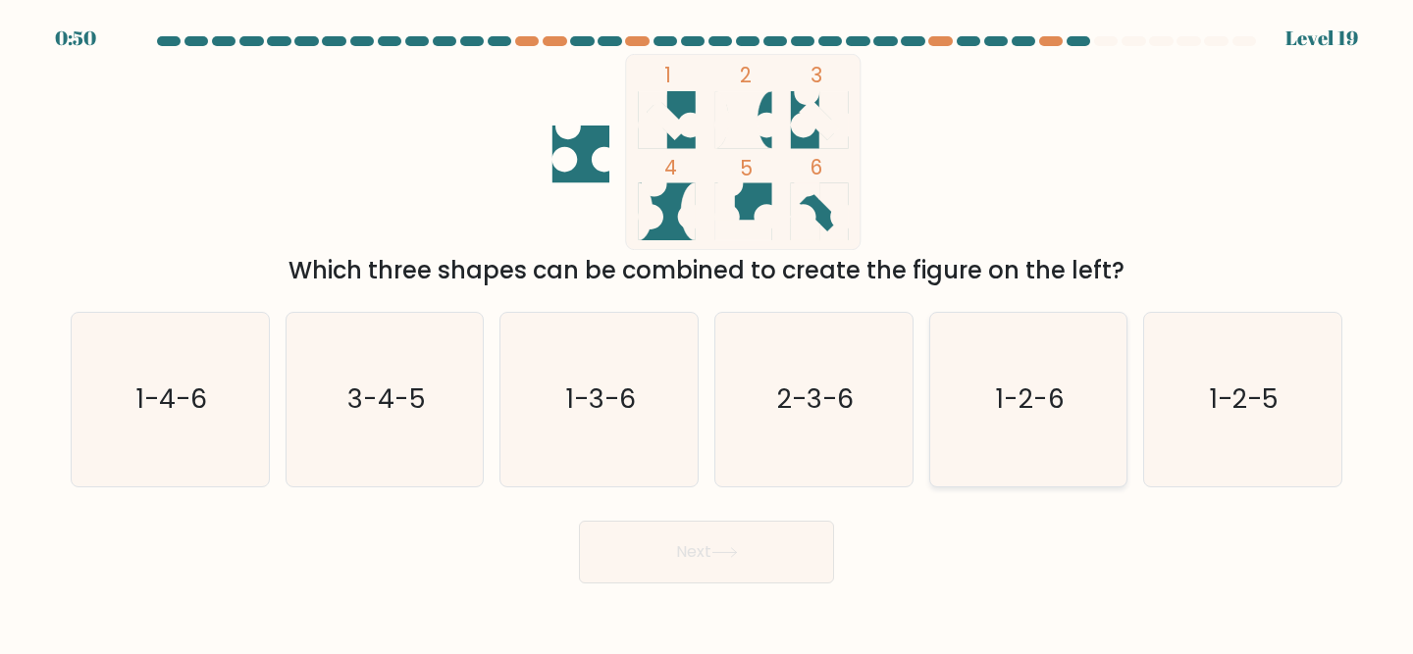
click at [1007, 357] on icon "1-2-6" at bounding box center [1029, 400] width 174 height 174
click at [707, 333] on input "e. 1-2-6" at bounding box center [706, 330] width 1 height 5
radio input "true"
click at [657, 550] on button "Next" at bounding box center [706, 552] width 255 height 63
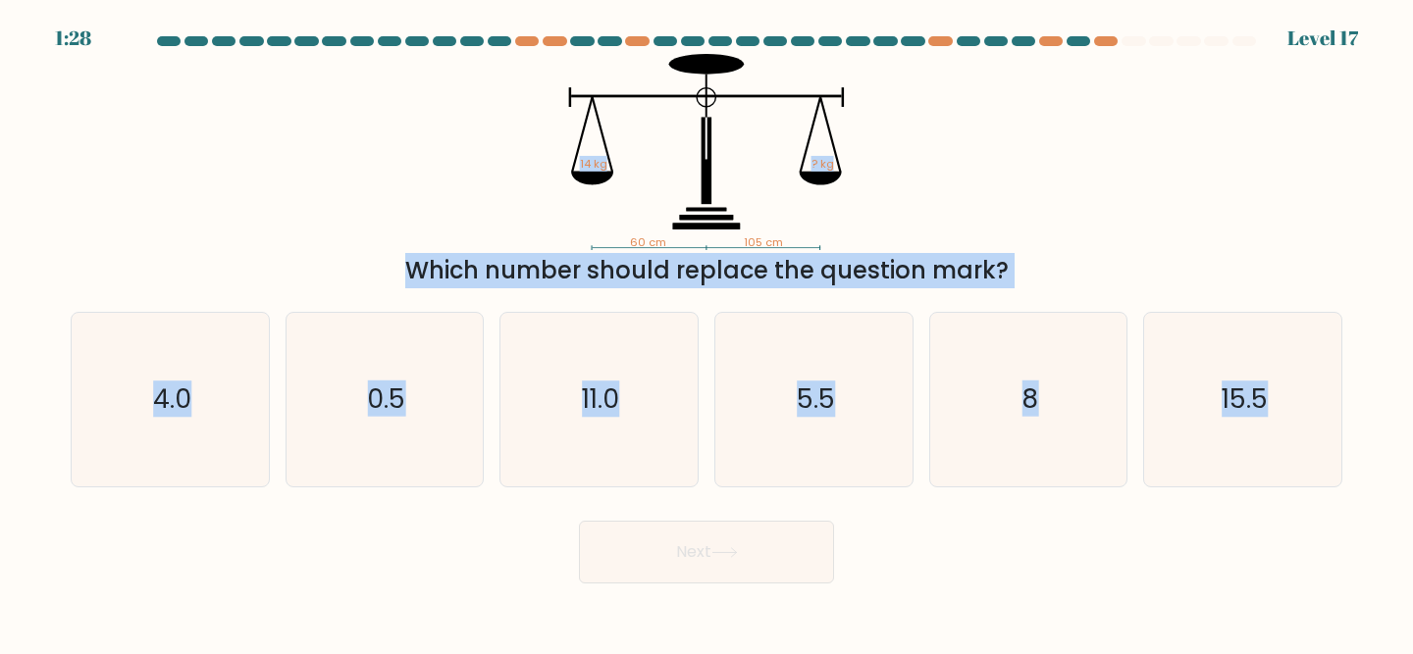
drag, startPoint x: 530, startPoint y: 67, endPoint x: 1137, endPoint y: 674, distance: 858.8
click at [1137, 653] on html "1:28 Level 17" at bounding box center [706, 327] width 1413 height 654
copy form "14 kg ? kg Which number should replace the question mark? a. 4.0 b. 0.5 c. 11.0…"
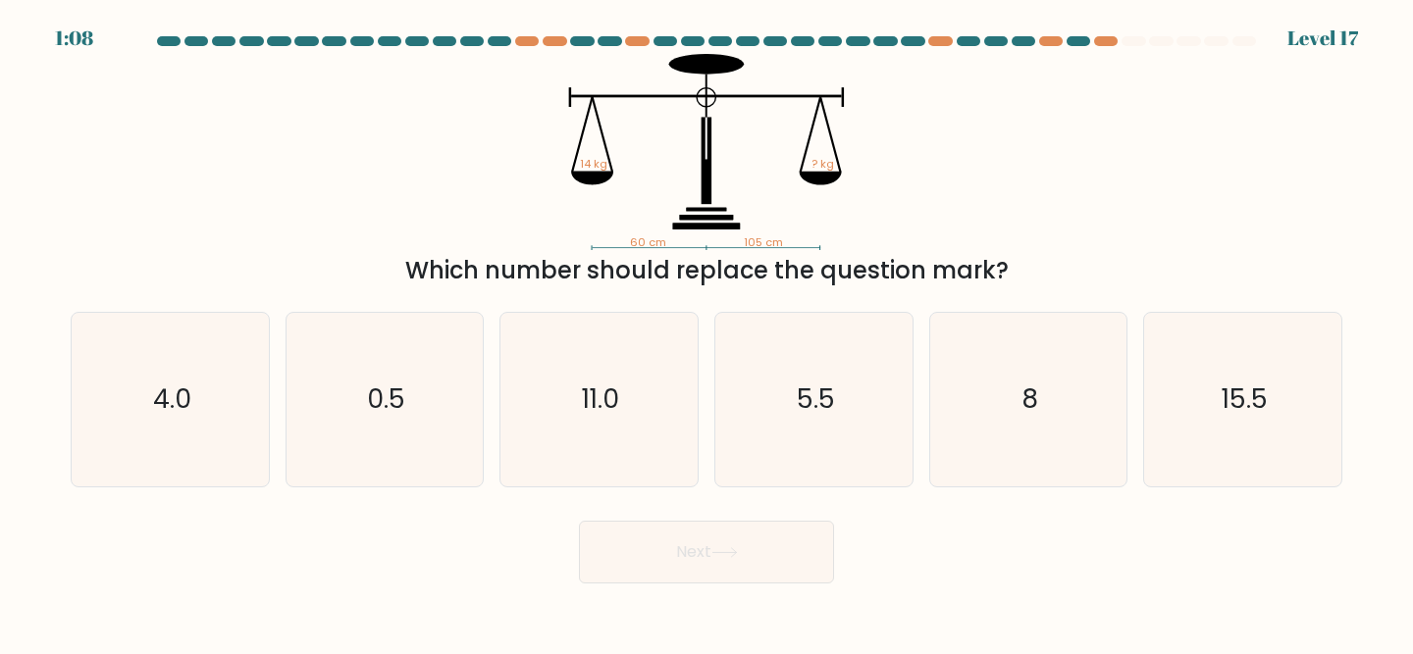
click at [386, 150] on div "60 cm 105 cm 14 kg ? kg Which number should replace the question mark?" at bounding box center [706, 171] width 1295 height 234
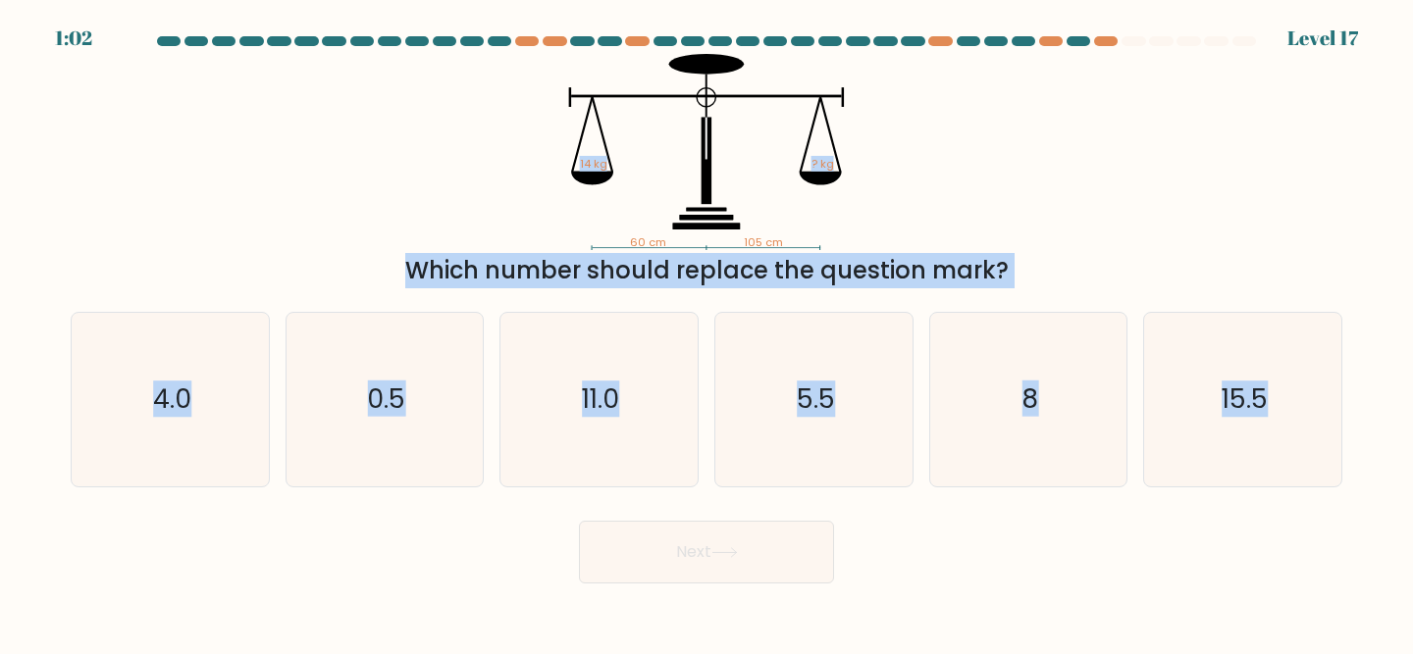
drag, startPoint x: 473, startPoint y: 70, endPoint x: 874, endPoint y: 514, distance: 598.7
click at [874, 514] on form at bounding box center [706, 309] width 1413 height 547
copy body "1:02 Level 17 60 cm 105 cm 14 kg ? kg Which number should replace the question …"
click at [526, 187] on icon "60 cm 105 cm 14 kg ? kg" at bounding box center [706, 152] width 589 height 196
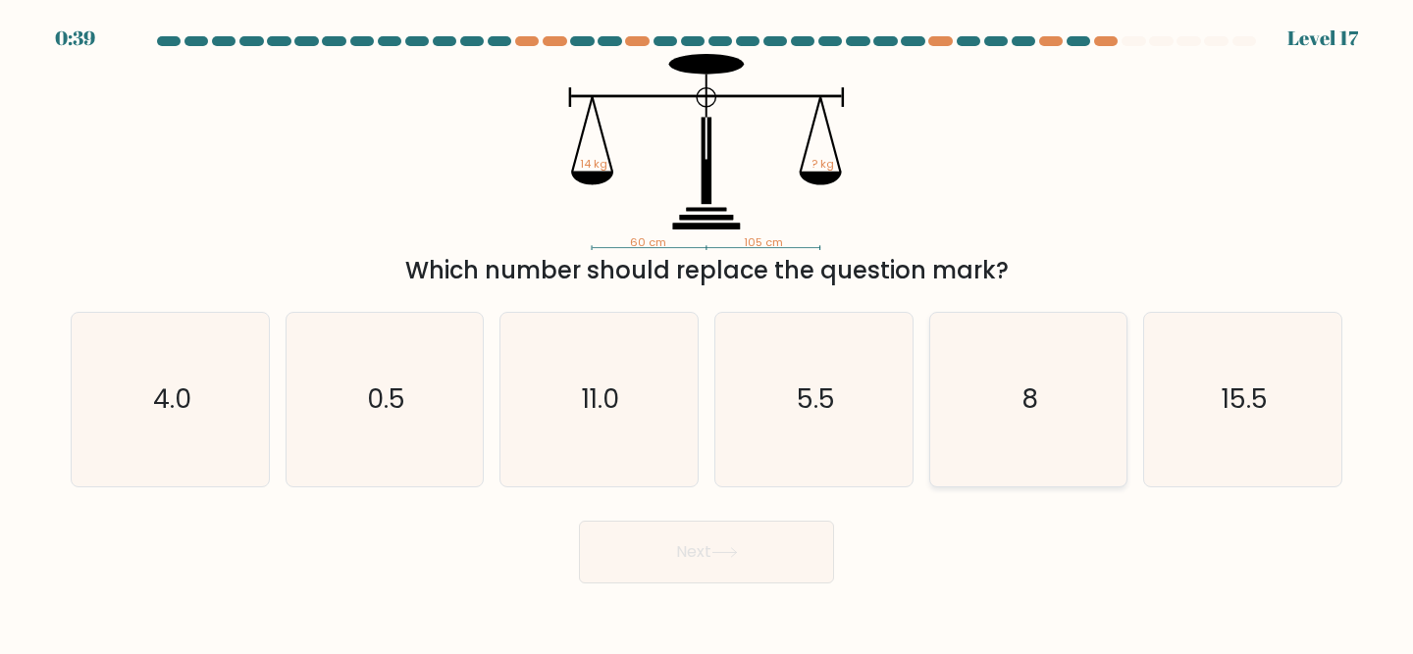
click at [1020, 366] on icon "8" at bounding box center [1029, 400] width 174 height 174
click at [707, 333] on input "e. 8" at bounding box center [706, 330] width 1 height 5
radio input "true"
click at [715, 549] on button "Next" at bounding box center [706, 552] width 255 height 63
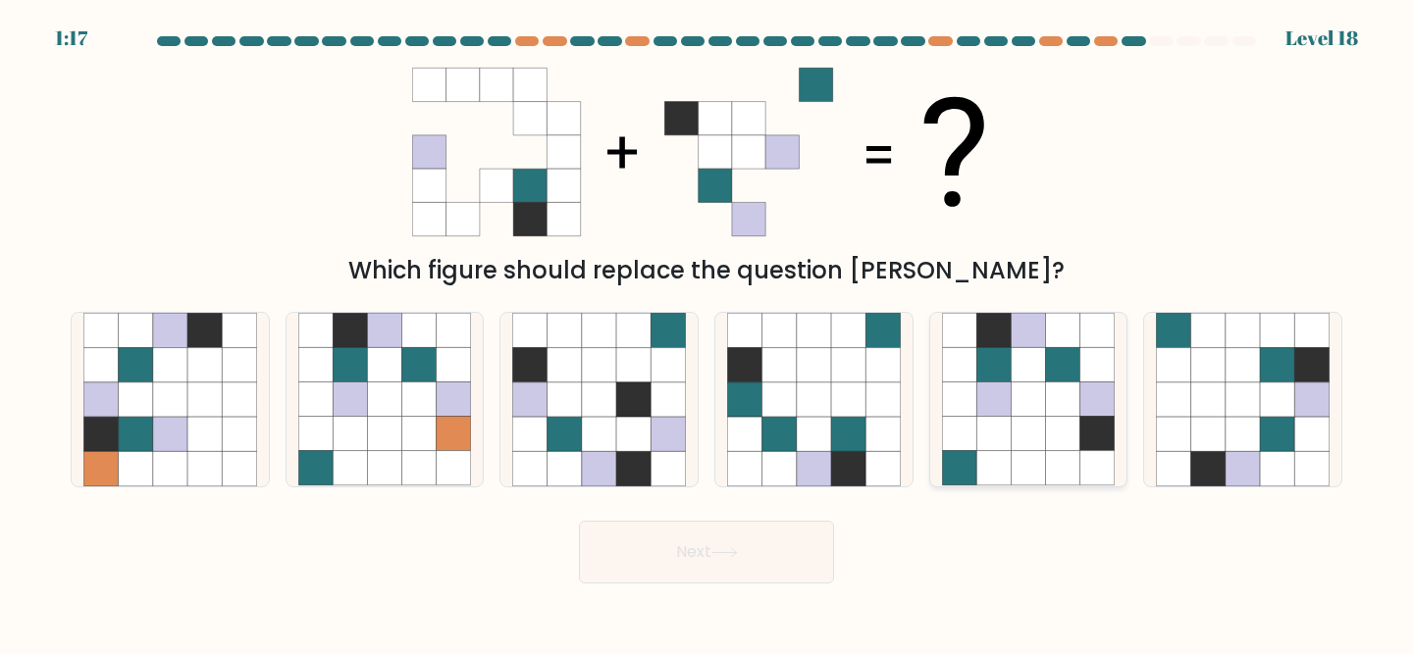
click at [1058, 385] on icon at bounding box center [1063, 400] width 34 height 34
click at [707, 333] on input "e." at bounding box center [706, 330] width 1 height 5
radio input "true"
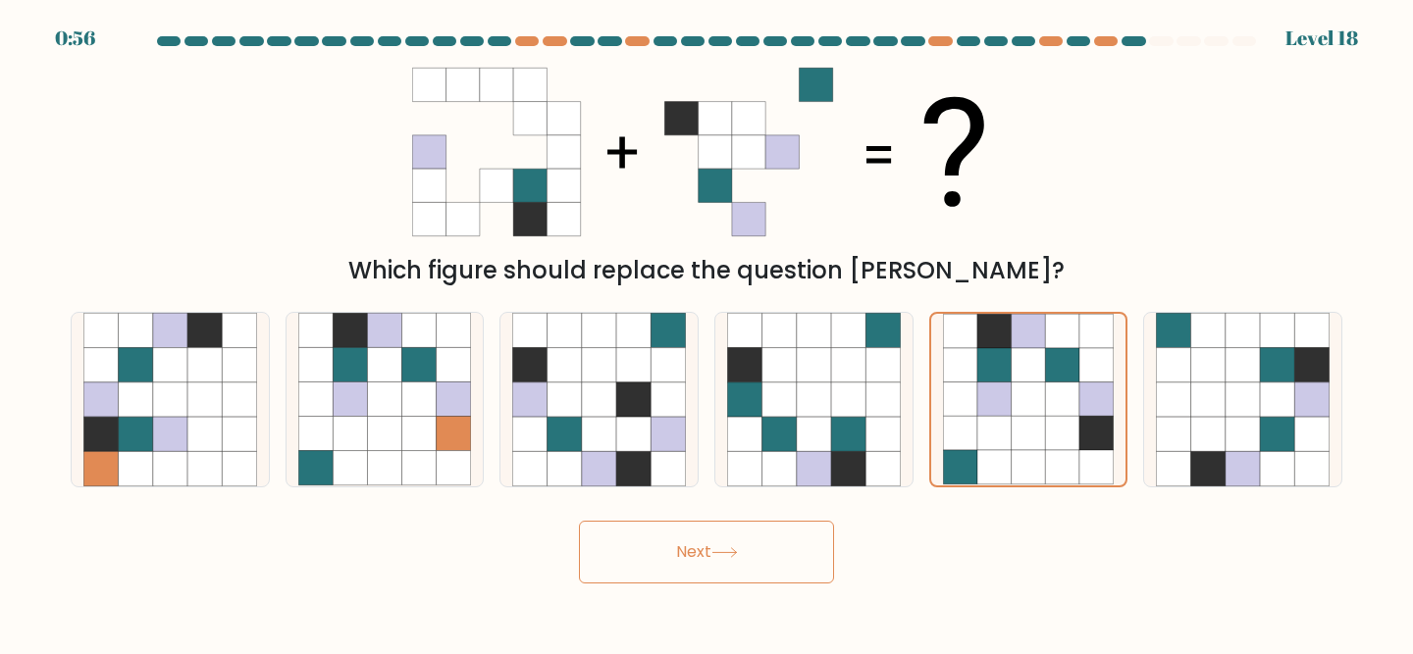
click at [720, 548] on icon at bounding box center [724, 552] width 26 height 11
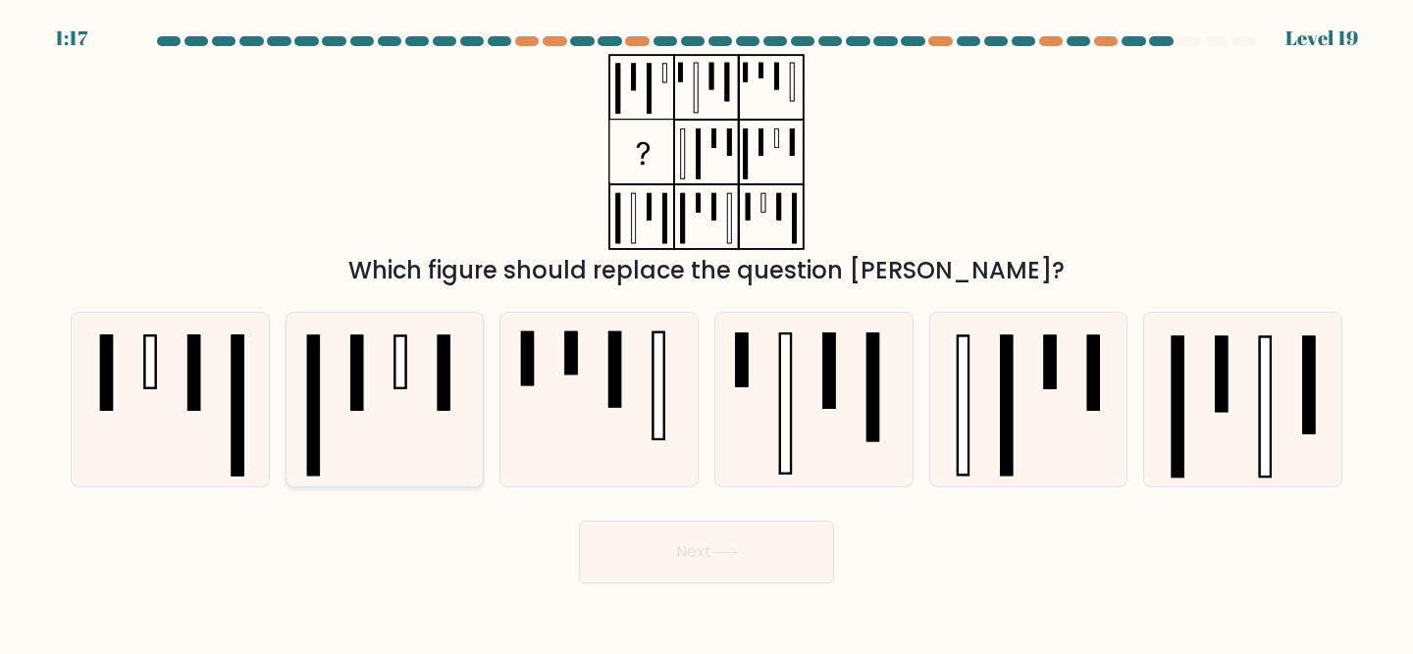
click at [410, 384] on icon at bounding box center [385, 400] width 174 height 174
click at [706, 333] on input "b." at bounding box center [706, 330] width 1 height 5
radio input "true"
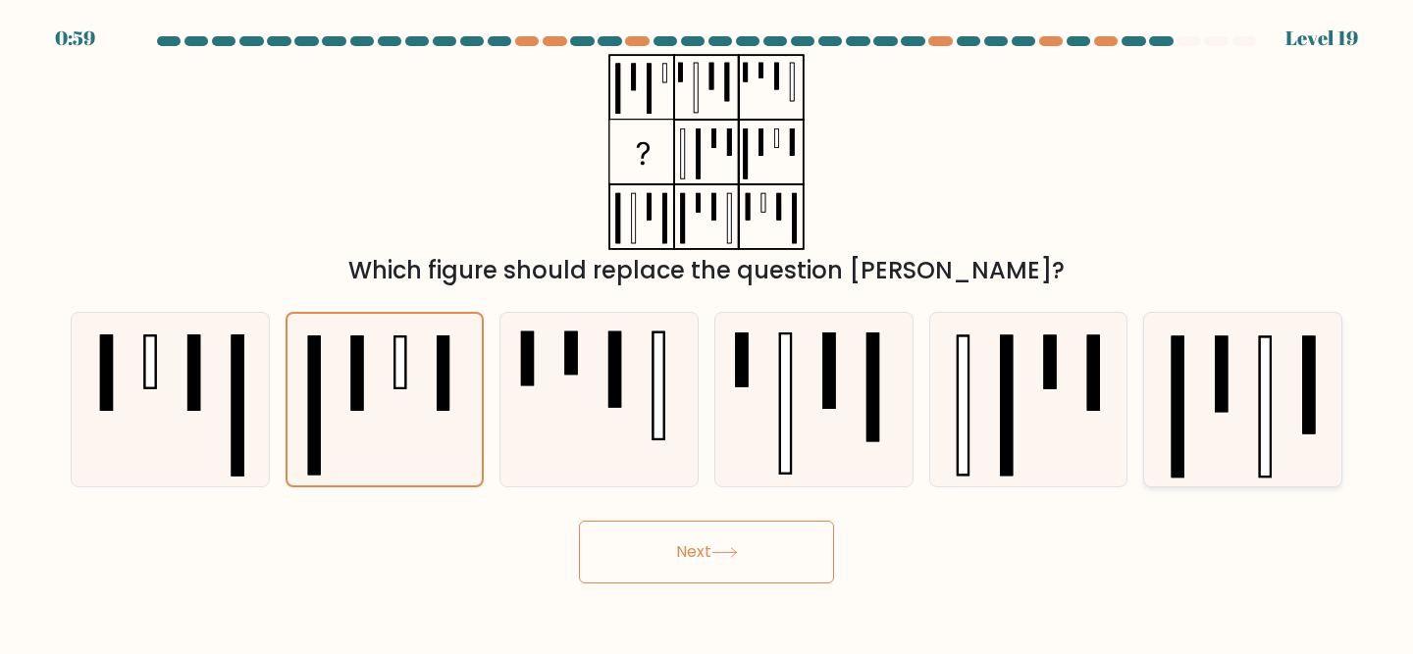
click at [1280, 371] on icon at bounding box center [1243, 400] width 174 height 174
click at [707, 333] on input "f." at bounding box center [706, 330] width 1 height 5
radio input "true"
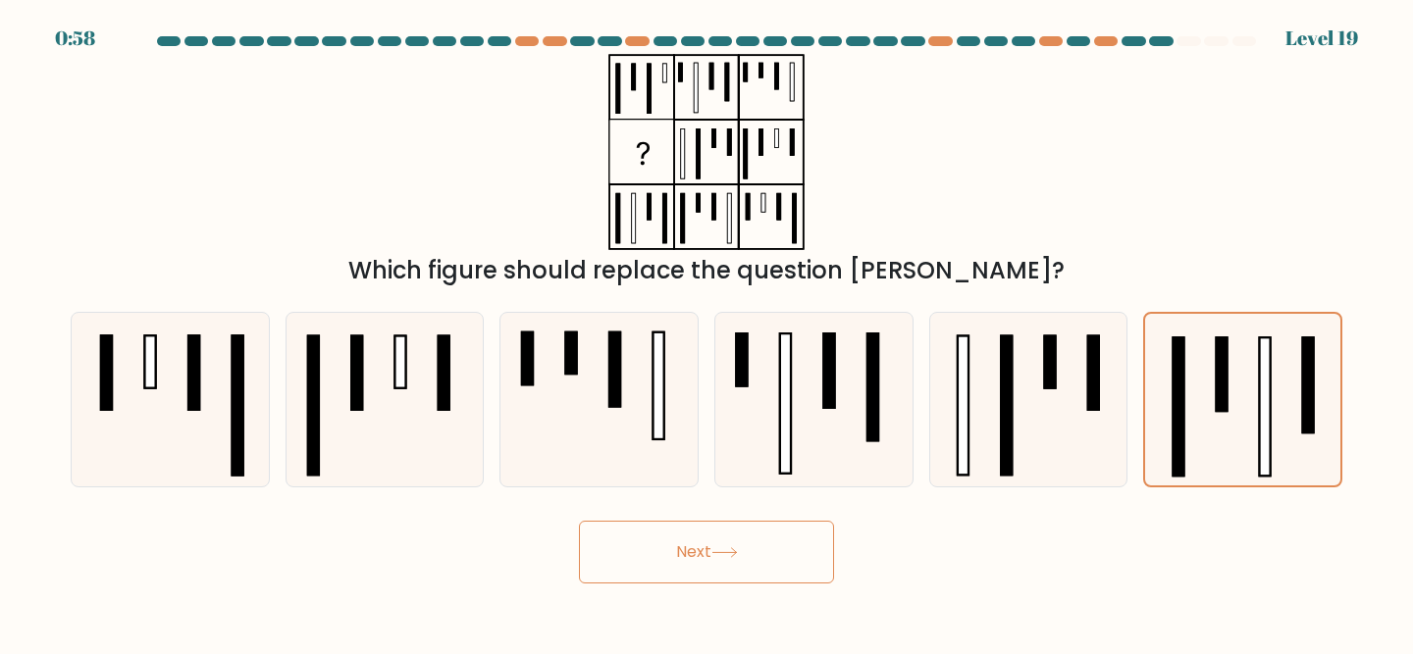
click at [763, 560] on button "Next" at bounding box center [706, 552] width 255 height 63
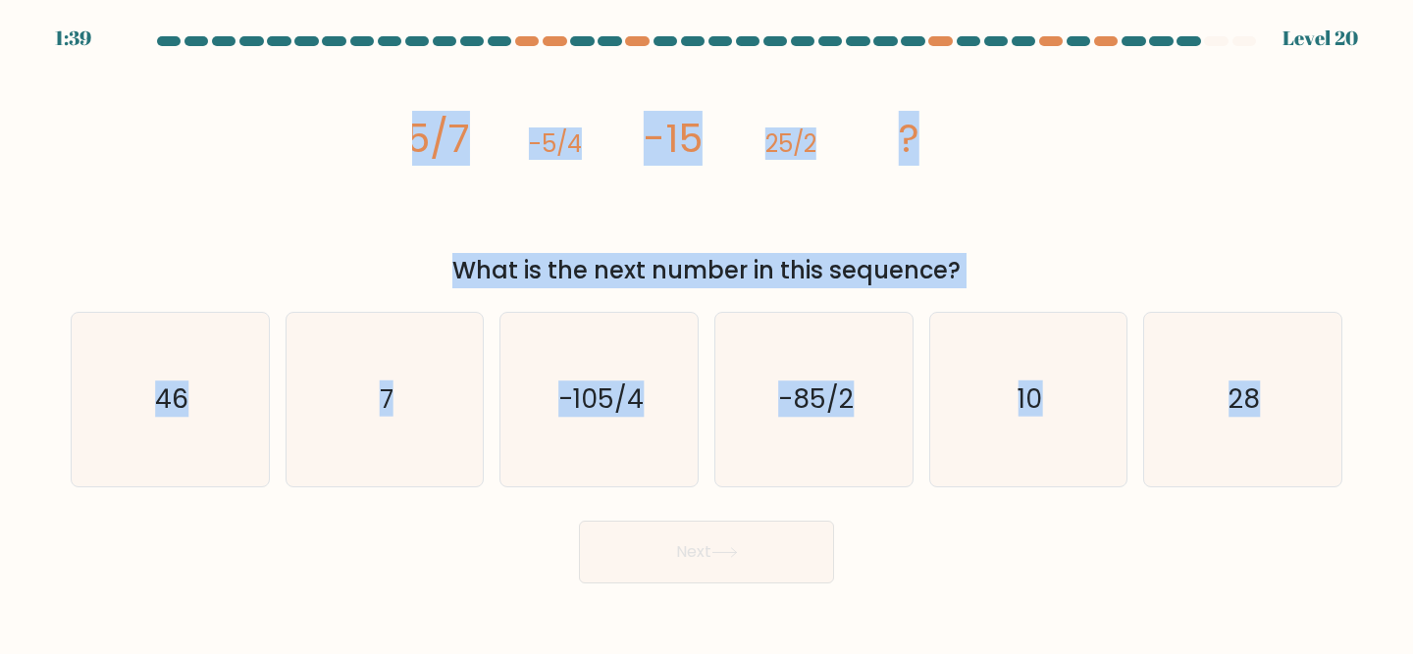
drag, startPoint x: 410, startPoint y: 119, endPoint x: 1013, endPoint y: 646, distance: 800.9
click at [1013, 646] on body "1:39 Level 20" at bounding box center [706, 327] width 1413 height 654
copy form "5/7 -5/4 -15 25/2 ? What is the next number in this sequence? a. 46 b. 7 c. -10…"
click at [317, 215] on div "image/svg+xml 5/7 -5/4 -15 25/2 ? What is the next number in this sequence?" at bounding box center [706, 171] width 1295 height 234
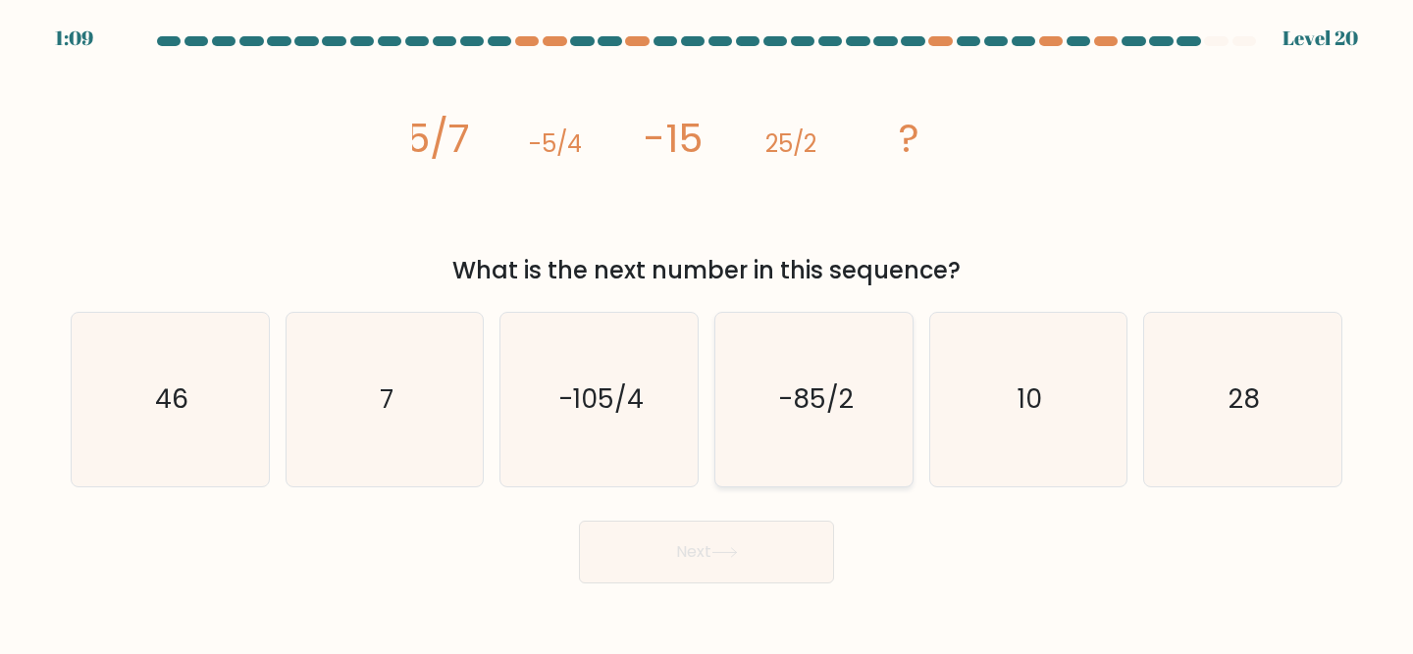
click at [795, 392] on text "-85/2" at bounding box center [816, 400] width 76 height 36
click at [707, 333] on input "d. -85/2" at bounding box center [706, 330] width 1 height 5
radio input "true"
click at [714, 547] on button "Next" at bounding box center [706, 552] width 255 height 63
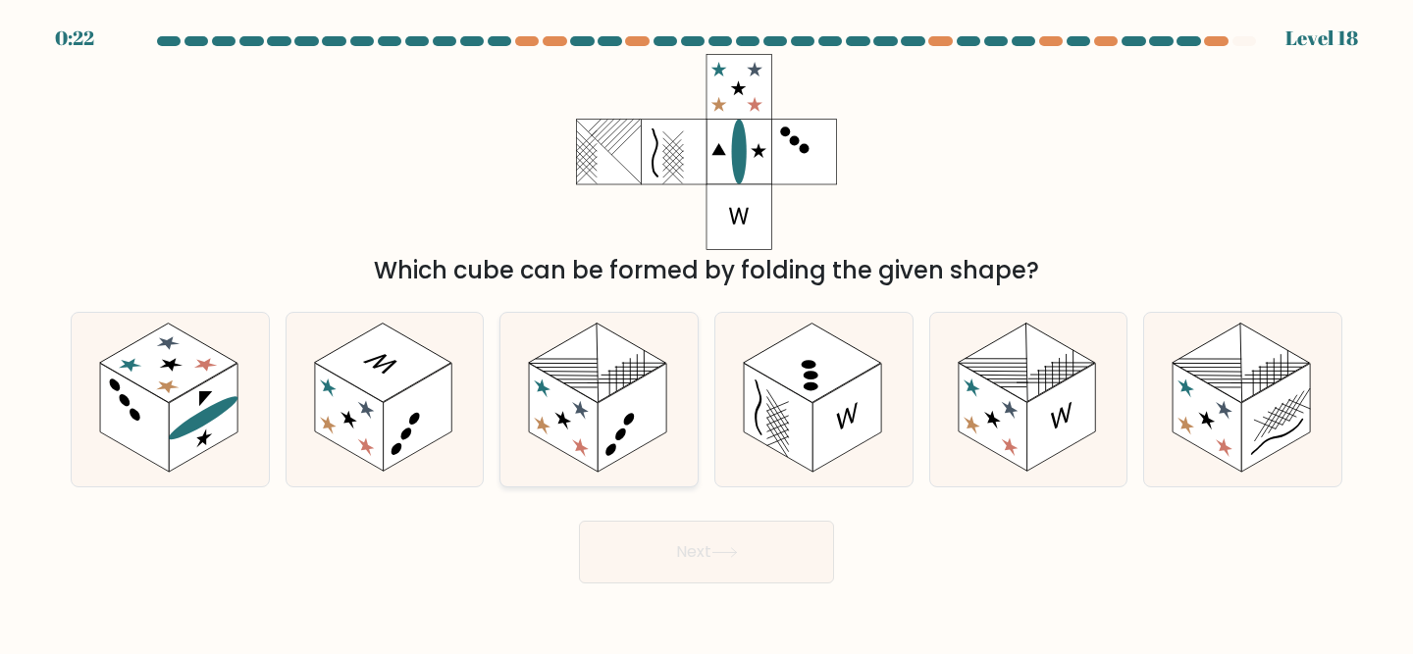
click at [627, 399] on rect at bounding box center [631, 418] width 69 height 108
click at [706, 333] on input "c." at bounding box center [706, 330] width 1 height 5
radio input "true"
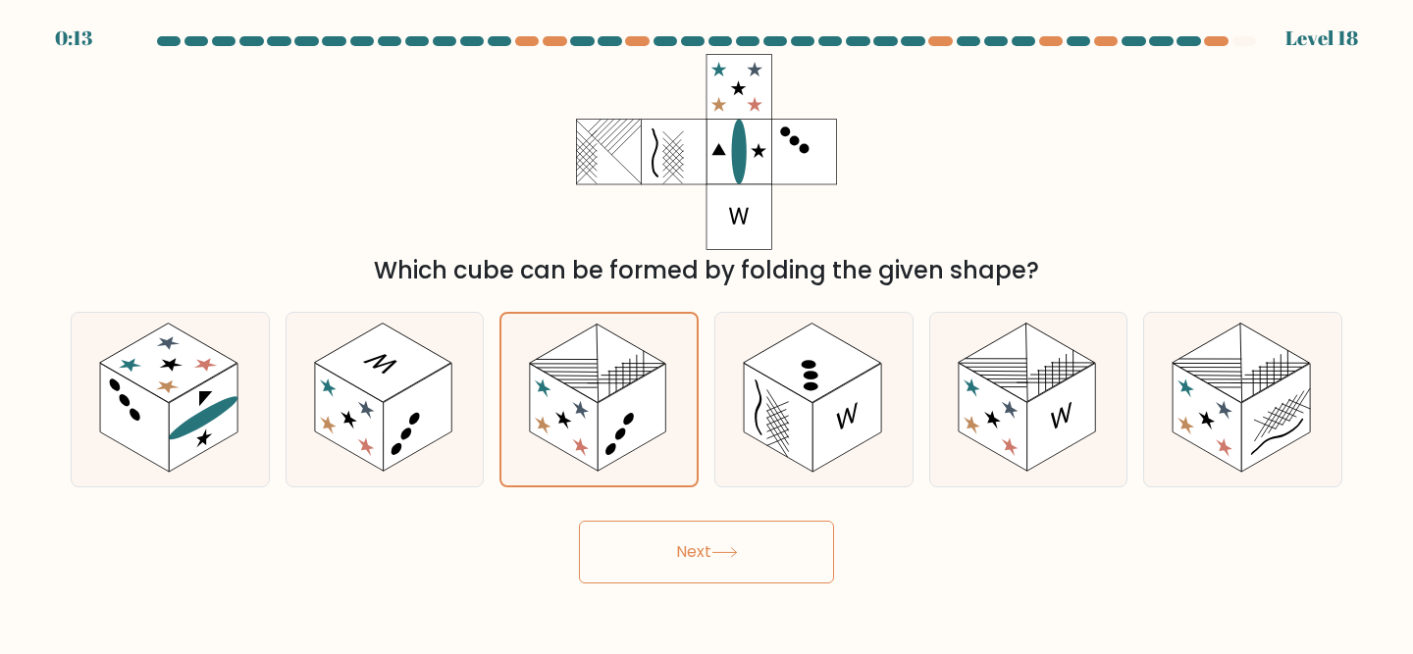
click at [798, 553] on button "Next" at bounding box center [706, 552] width 255 height 63
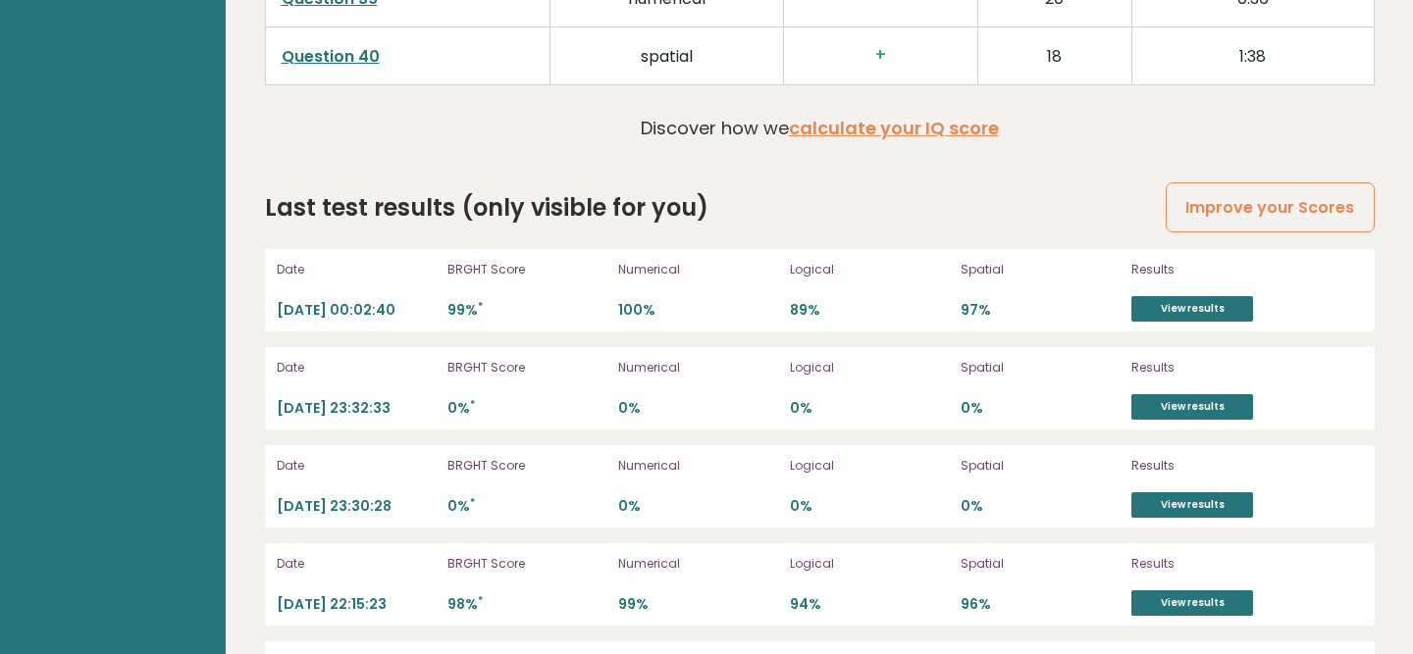
scroll to position [5203, 0]
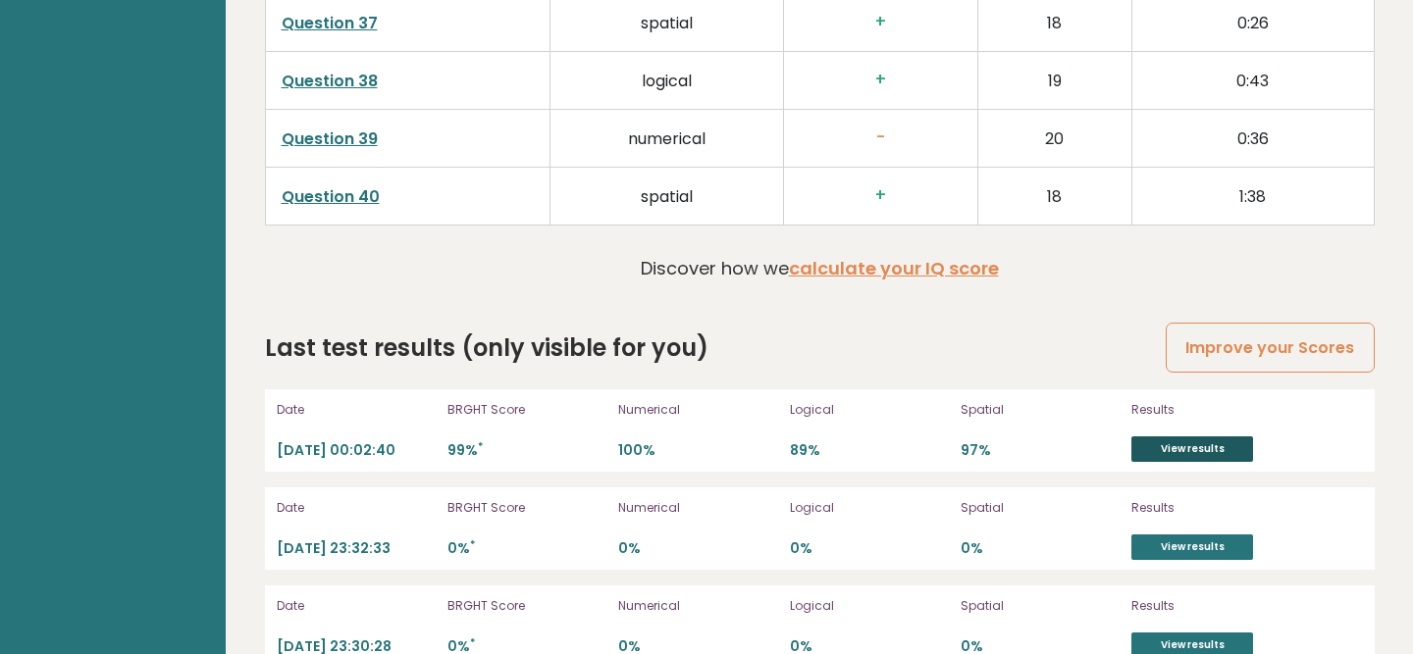
click at [1162, 437] on link "View results" at bounding box center [1192, 450] width 122 height 26
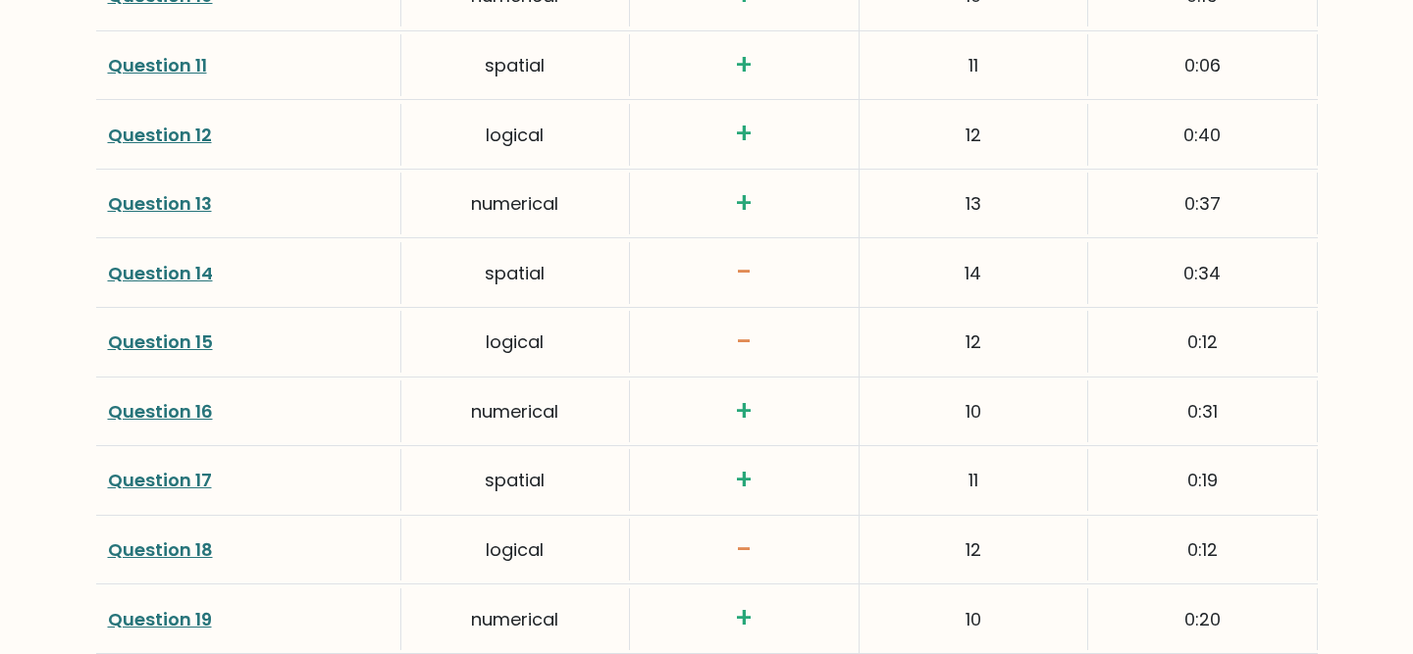
scroll to position [3499, 0]
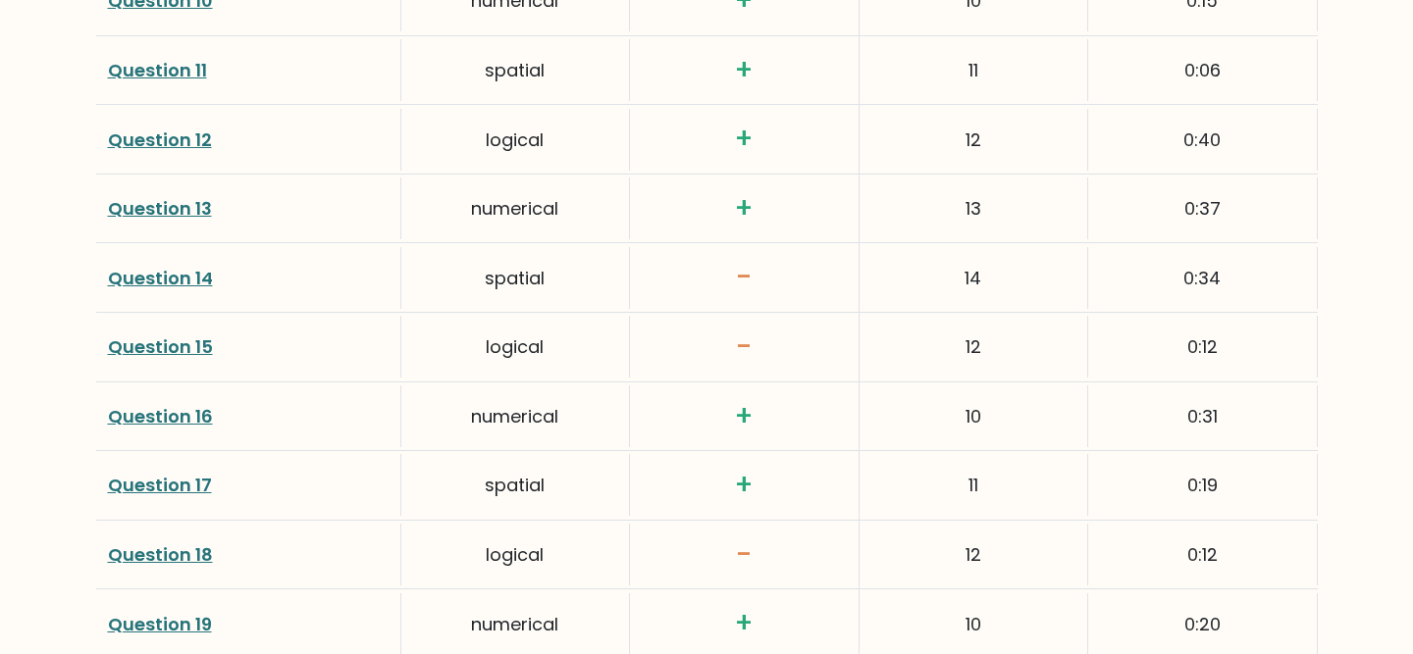
click at [207, 270] on link "Question 14" at bounding box center [160, 278] width 105 height 25
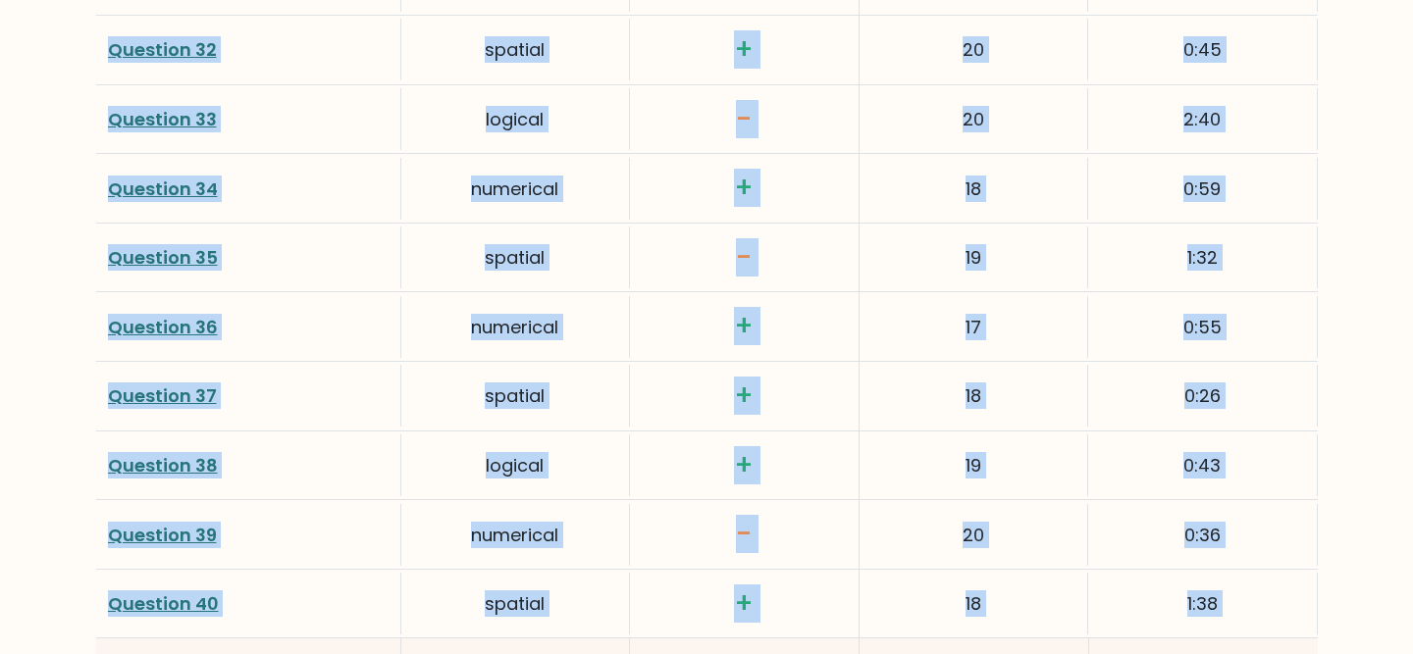
scroll to position [5263, 0]
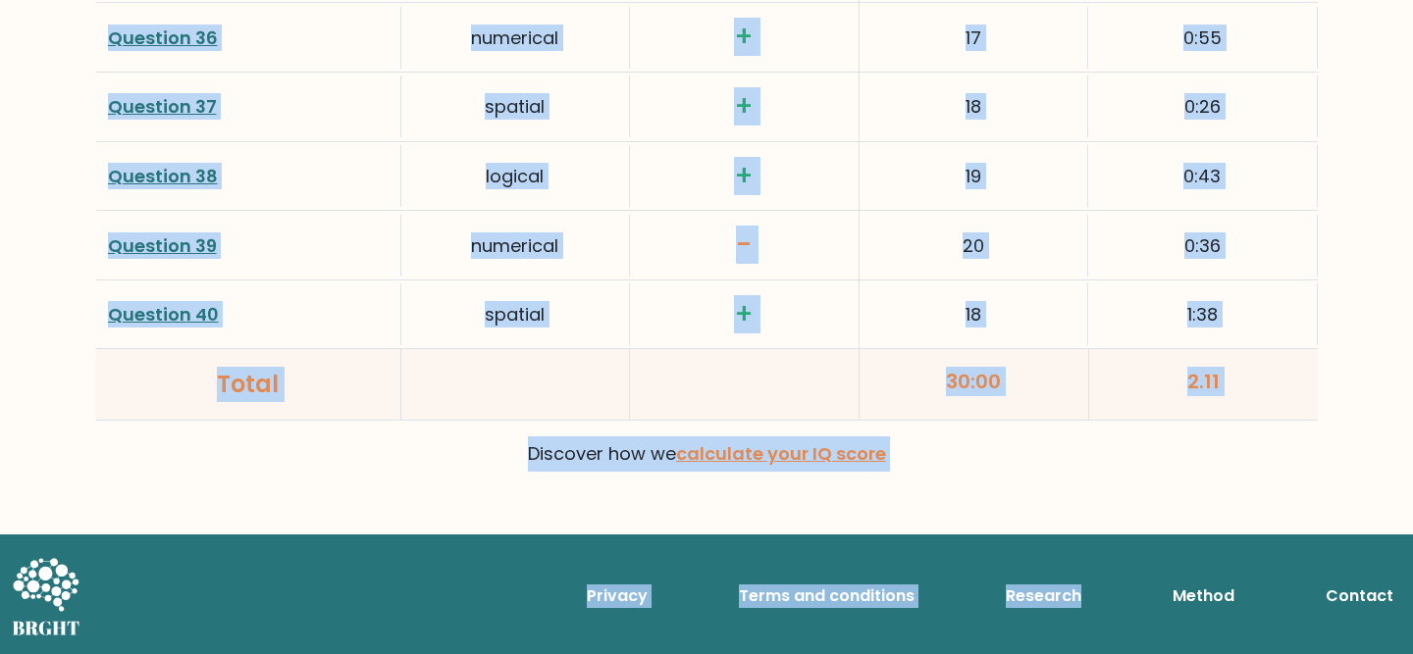
drag, startPoint x: 738, startPoint y: 336, endPoint x: 1293, endPoint y: 396, distance: 558.5
copy div "lation Click on the question number to see the solution to the question Questio…"
click at [718, 266] on div "-" at bounding box center [744, 245] width 229 height 69
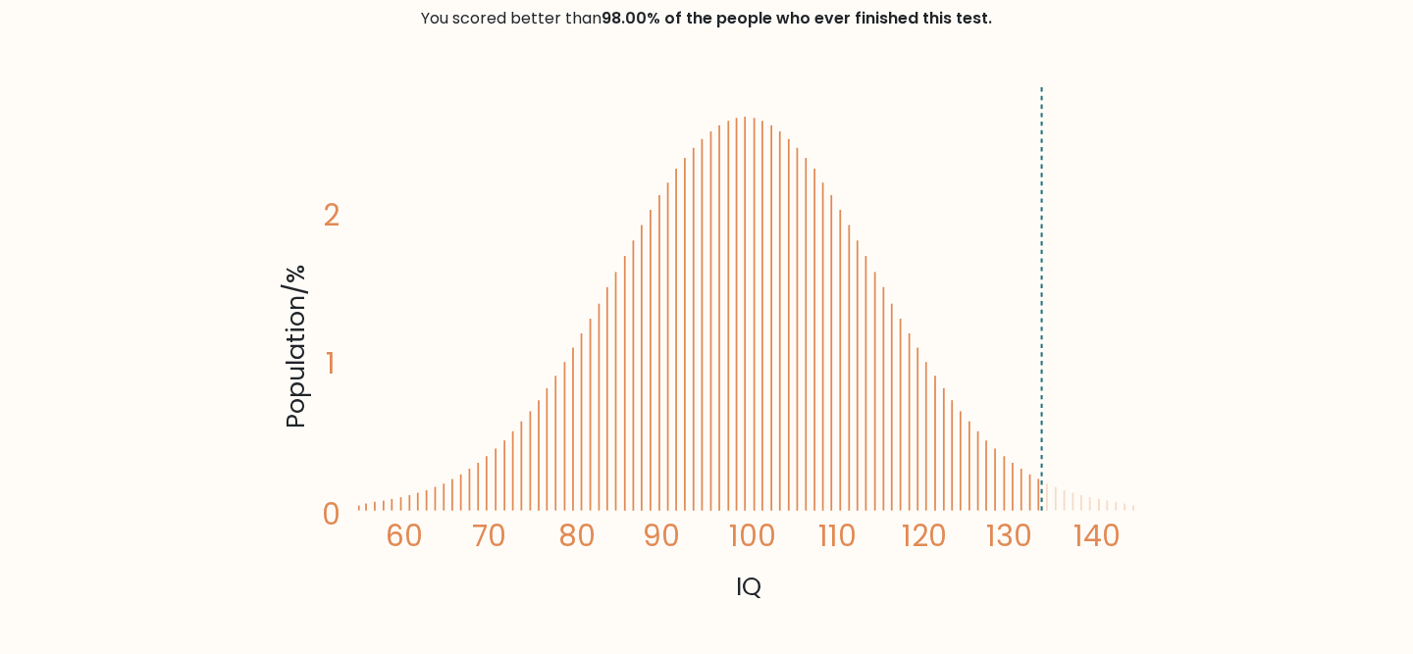
scroll to position [0, 0]
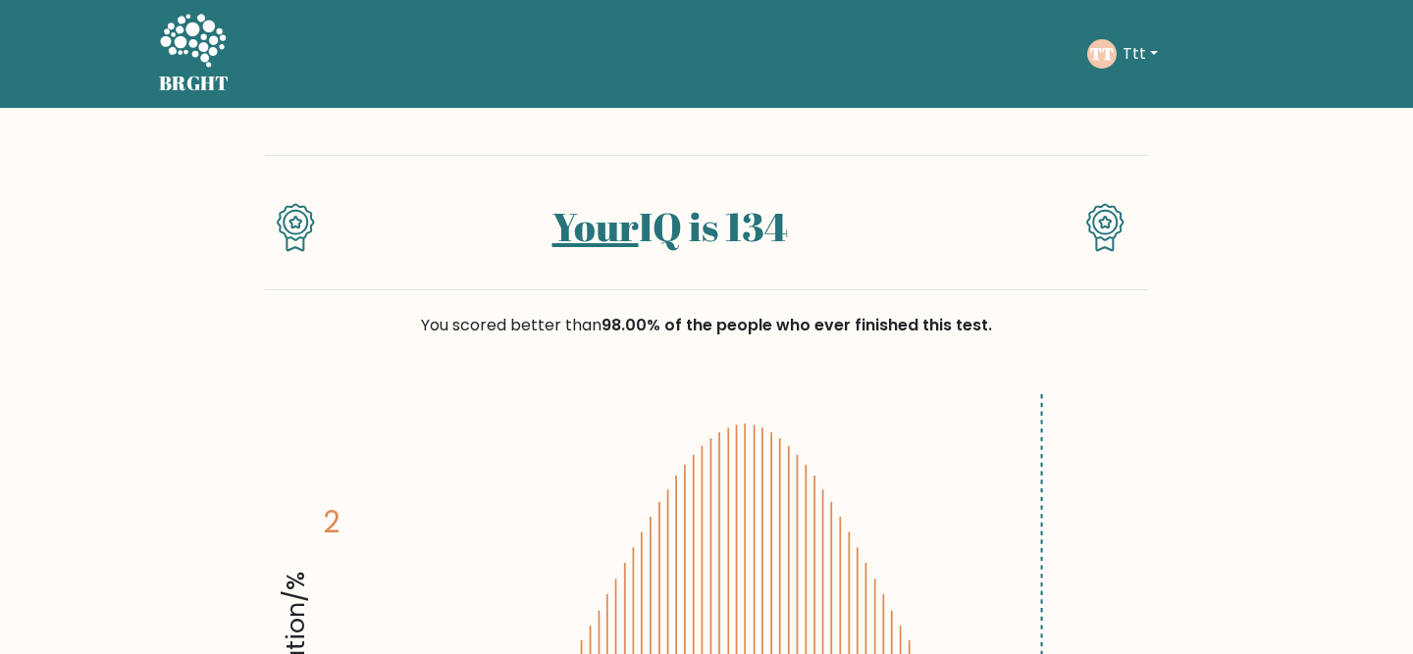
click at [171, 27] on icon at bounding box center [193, 40] width 66 height 53
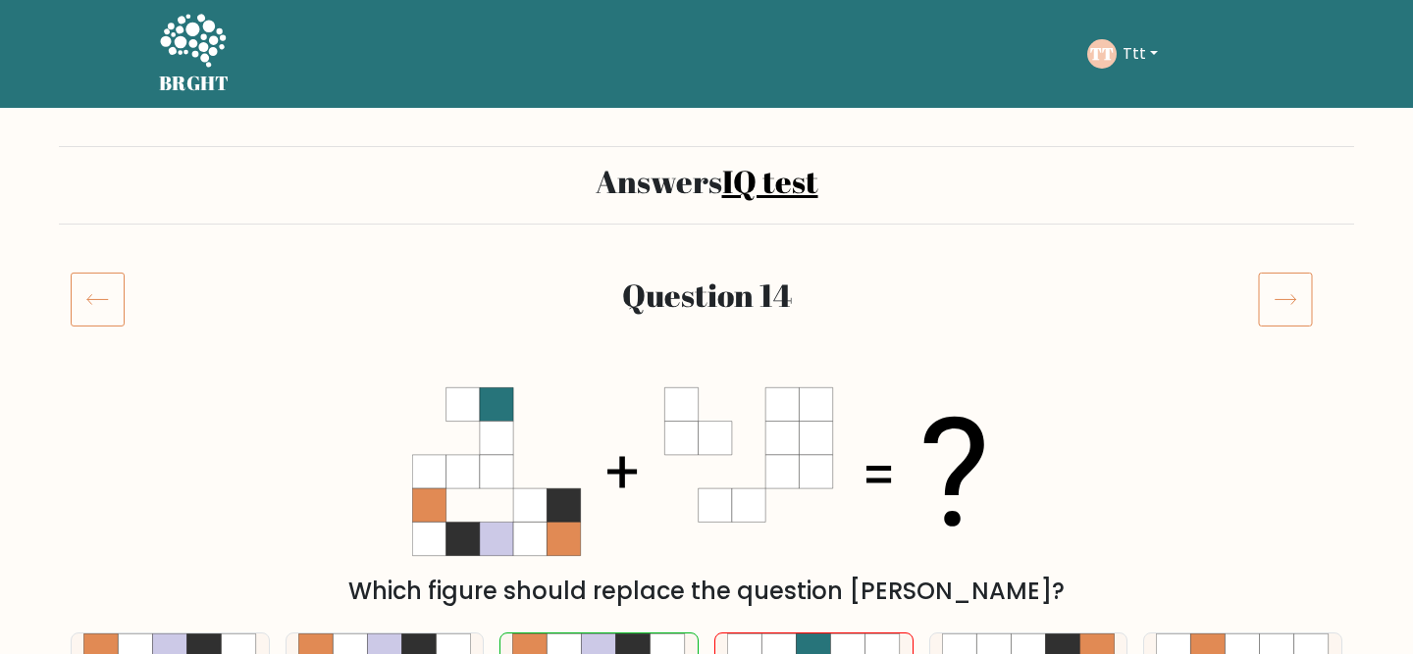
scroll to position [351, 0]
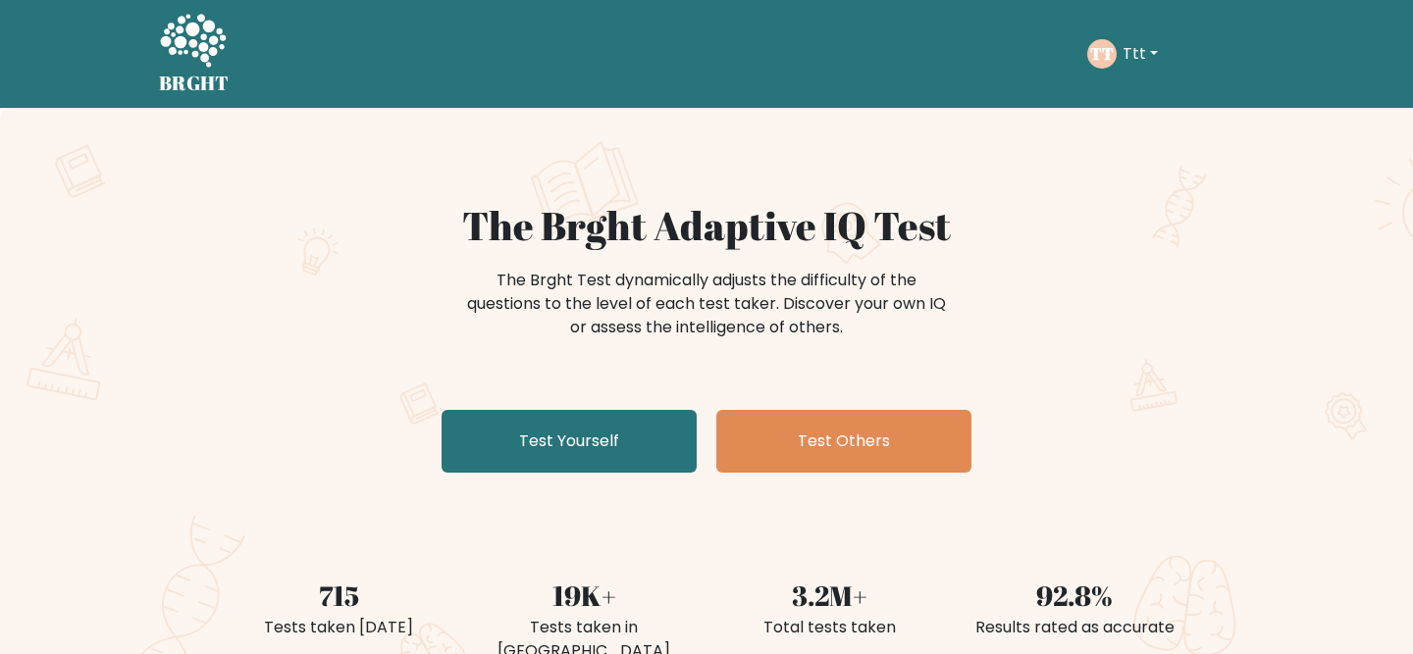
click at [1143, 57] on button "Ttt" at bounding box center [1139, 54] width 47 height 26
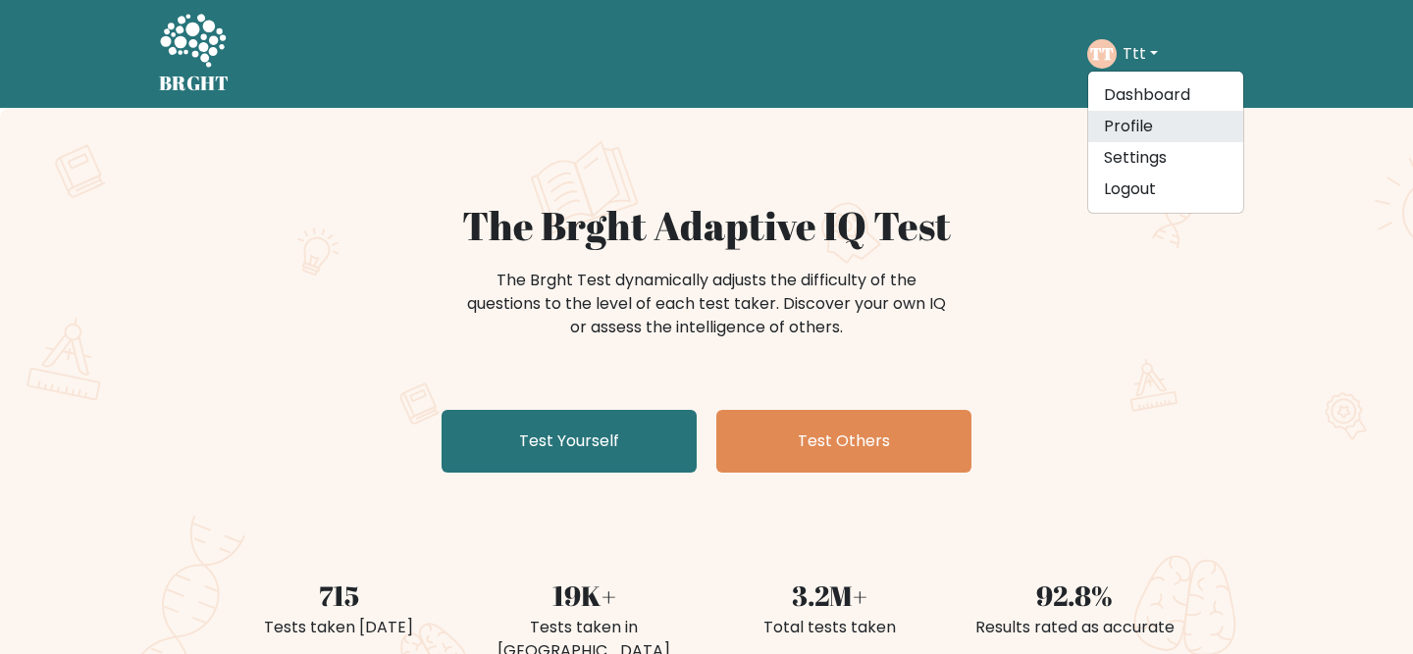
click at [1143, 120] on link "Profile" at bounding box center [1165, 126] width 155 height 31
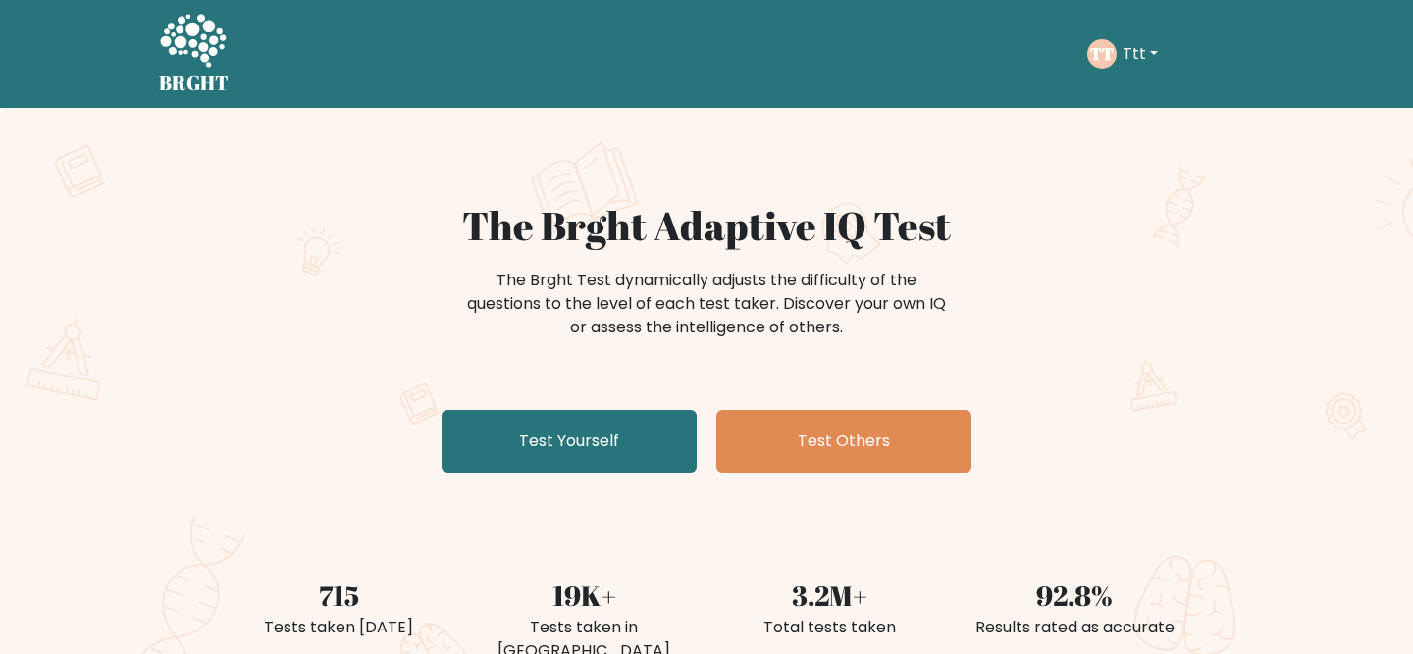
click at [1153, 43] on button "Ttt" at bounding box center [1139, 54] width 47 height 26
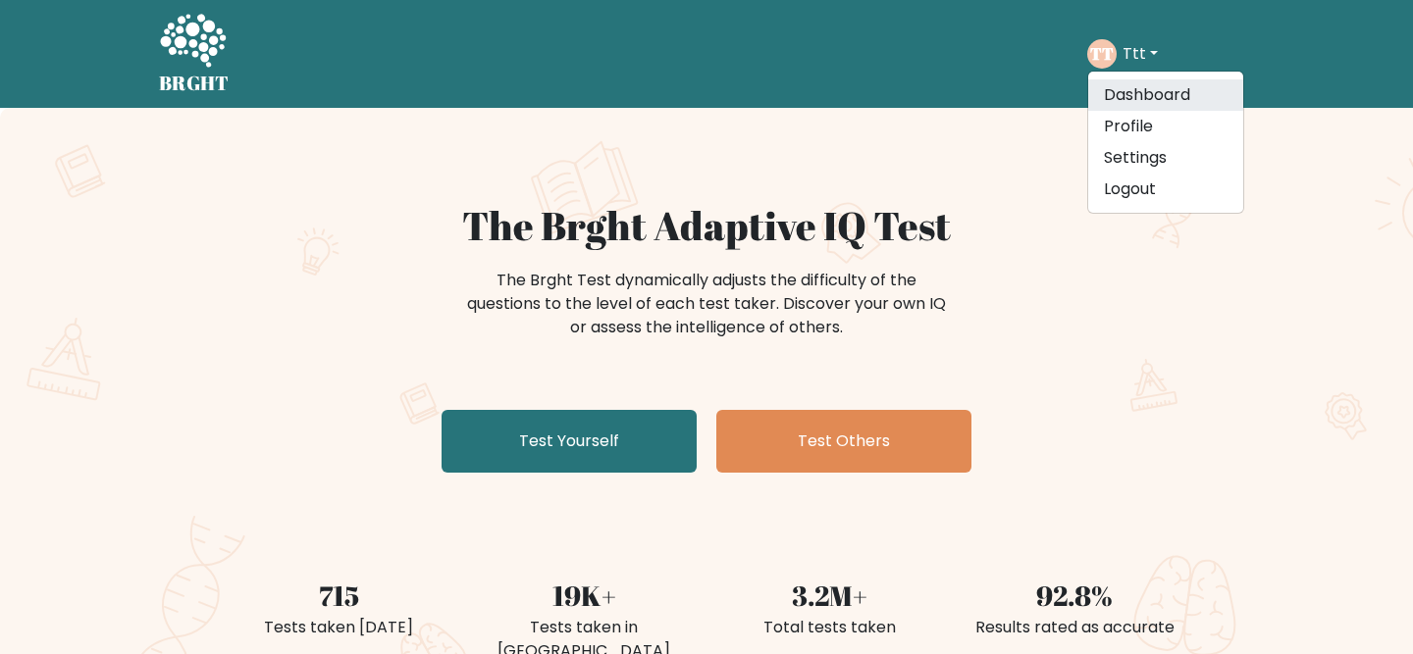
click at [1152, 102] on link "Dashboard" at bounding box center [1165, 94] width 155 height 31
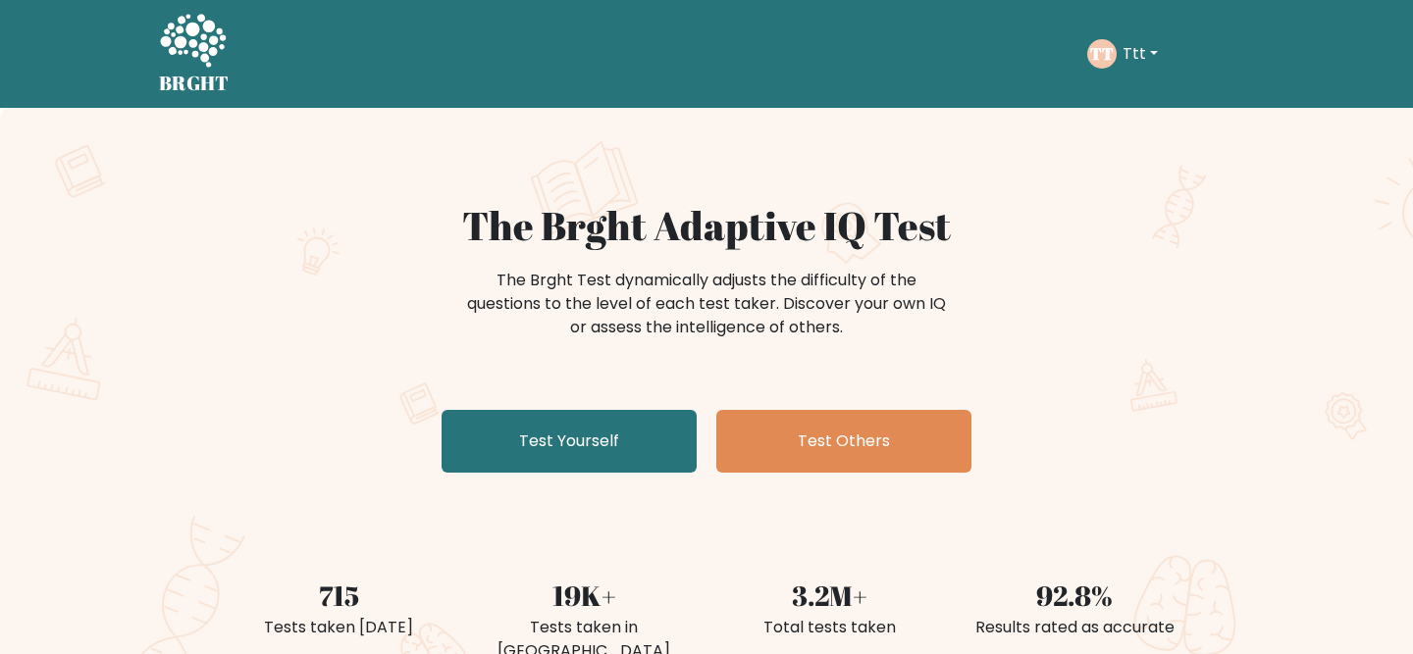
click at [1128, 49] on button "Ttt" at bounding box center [1139, 54] width 47 height 26
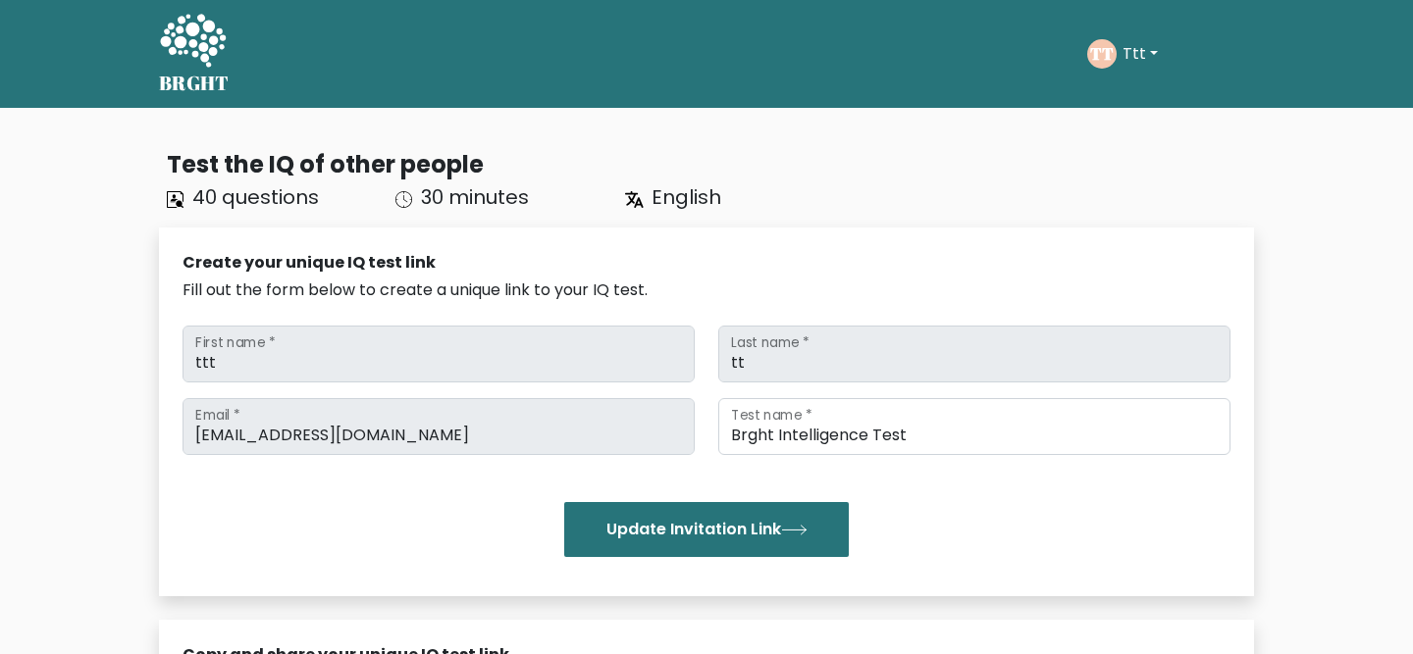
click at [1150, 41] on button "Ttt" at bounding box center [1139, 54] width 47 height 26
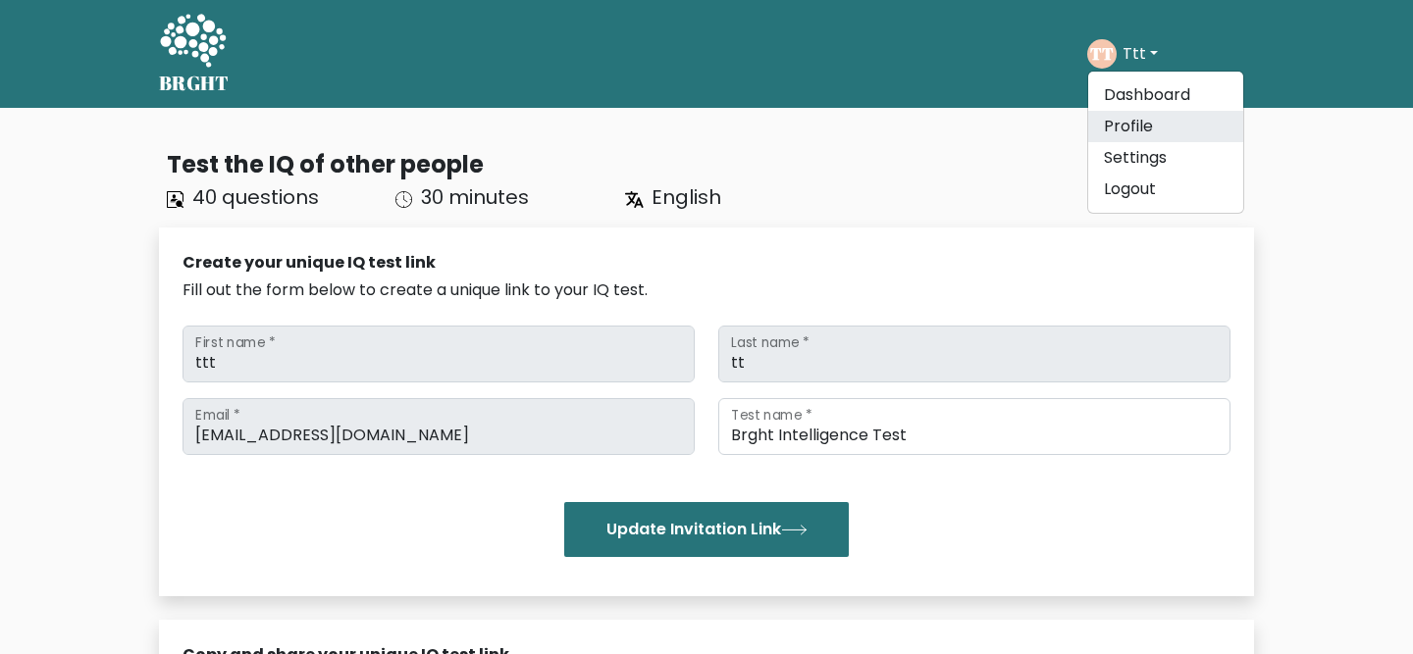
click at [1146, 131] on link "Profile" at bounding box center [1165, 126] width 155 height 31
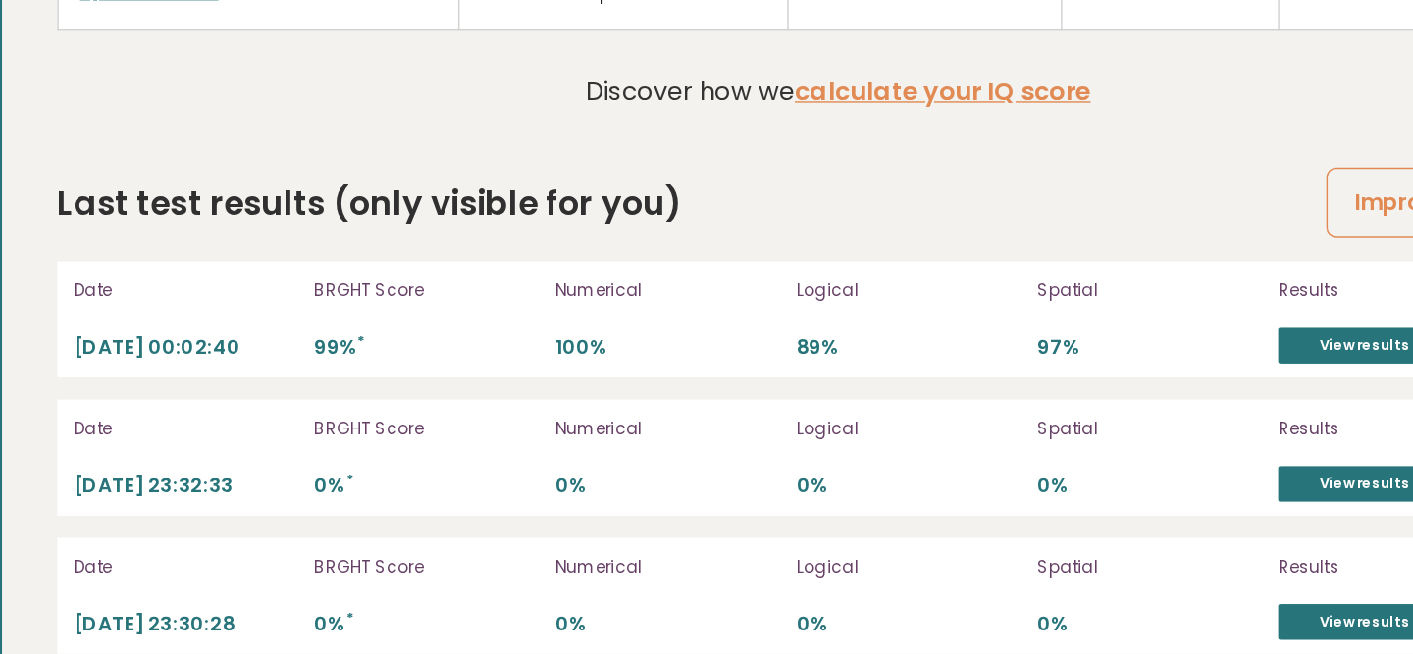
scroll to position [5355, 0]
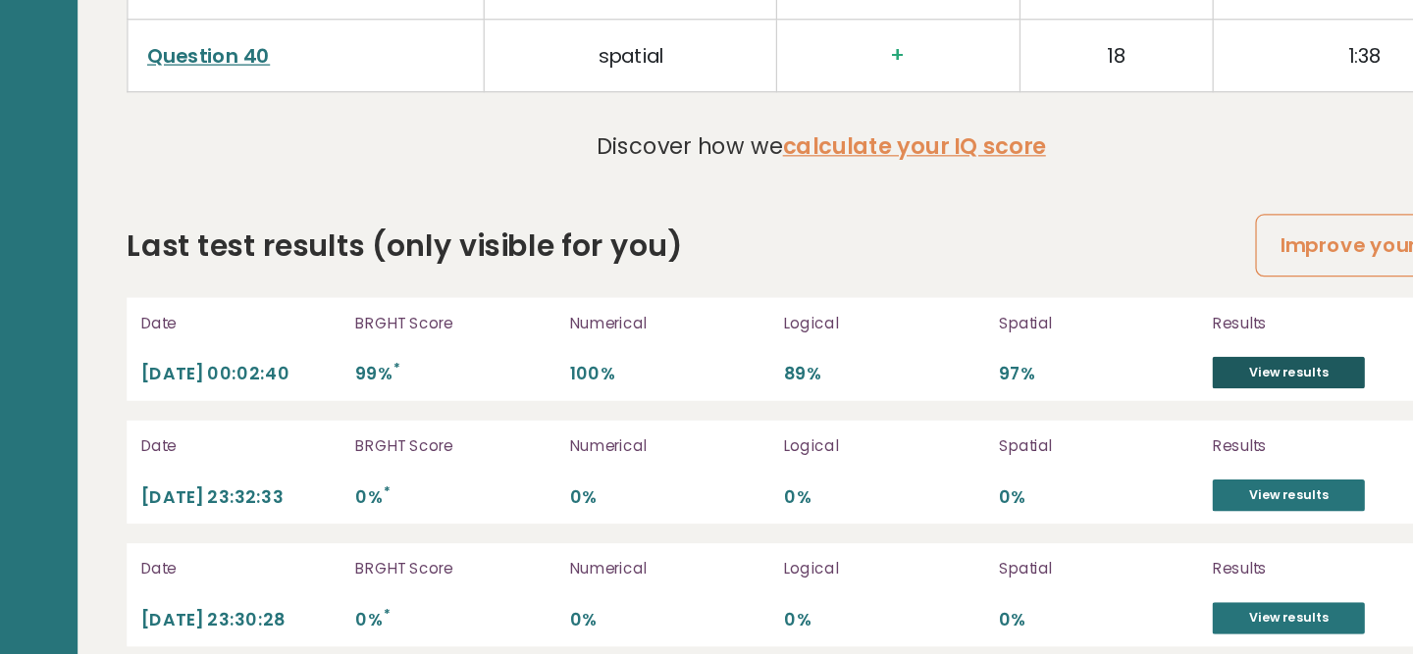
click at [1164, 284] on link "View results" at bounding box center [1192, 297] width 122 height 26
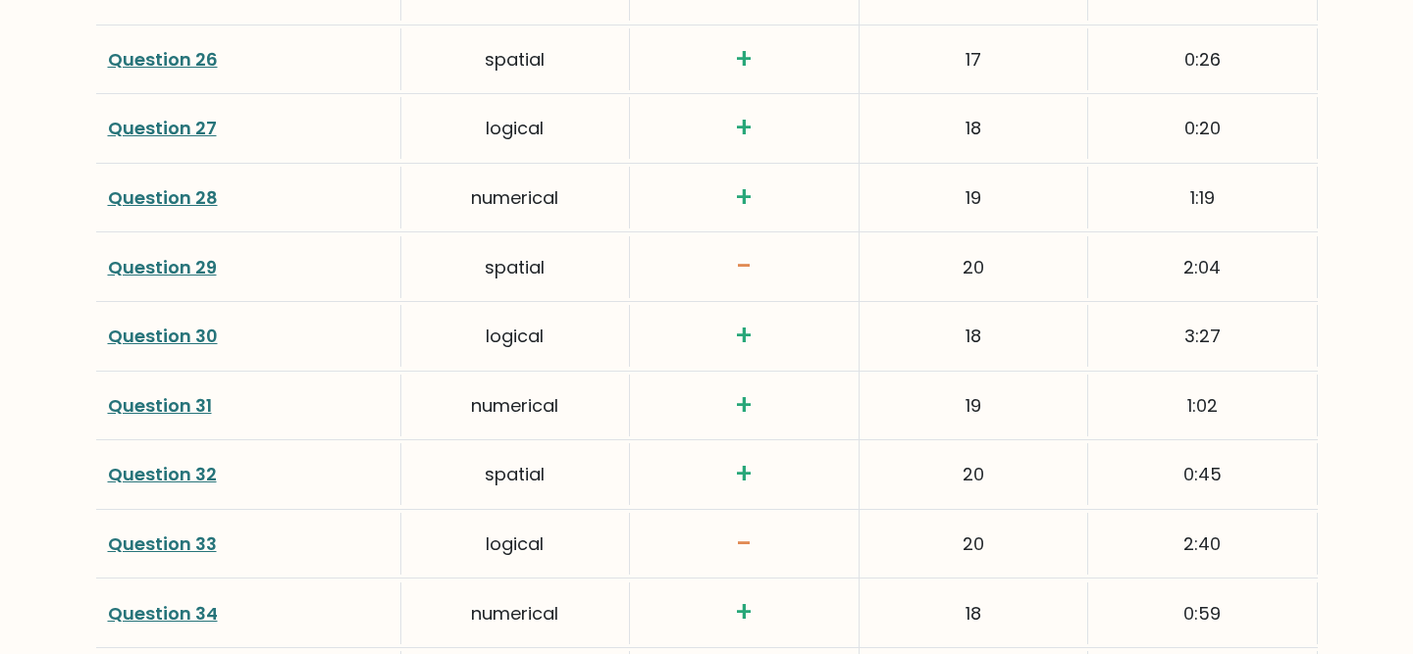
scroll to position [5263, 0]
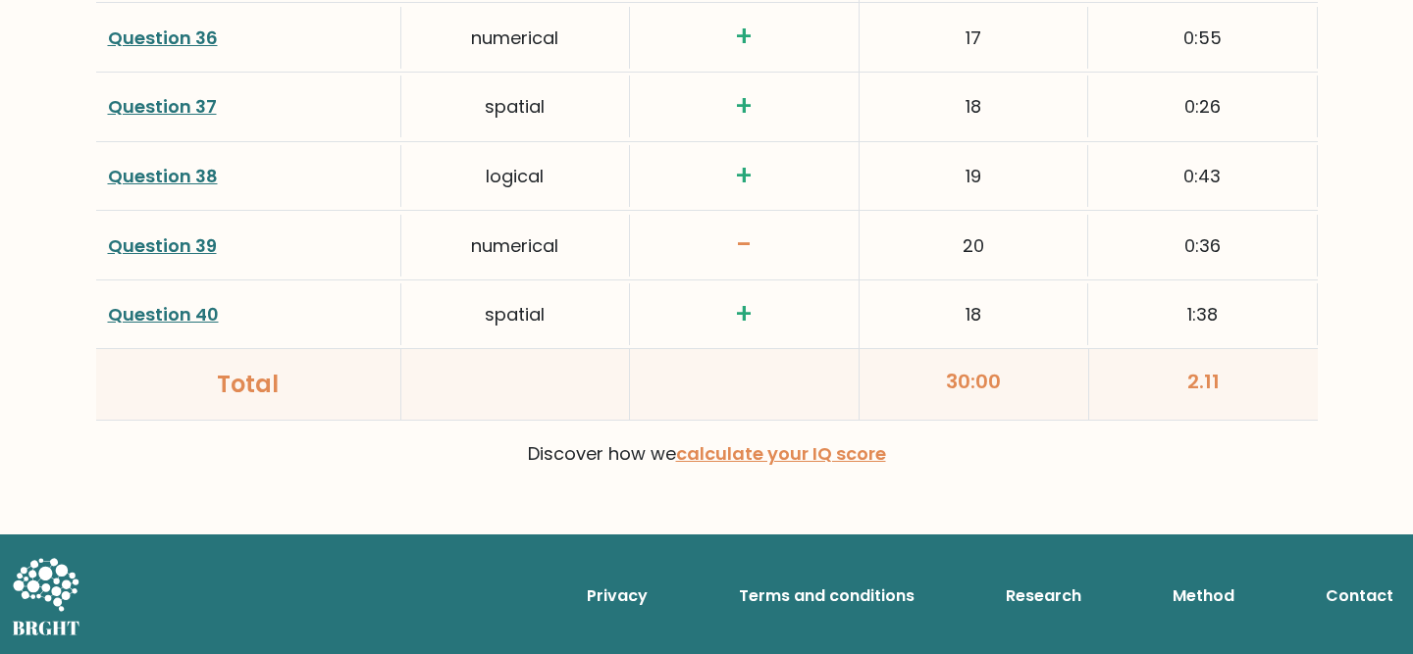
click at [192, 247] on link "Question 39" at bounding box center [162, 245] width 109 height 25
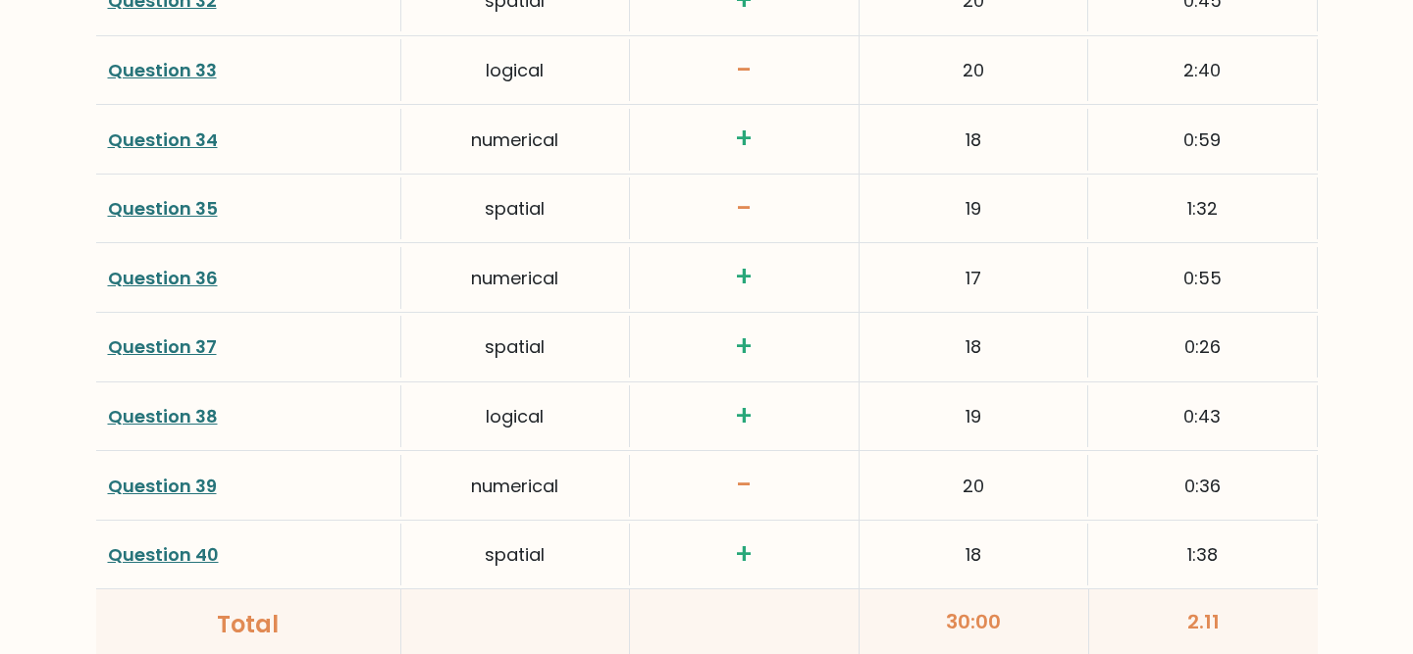
scroll to position [4960, 0]
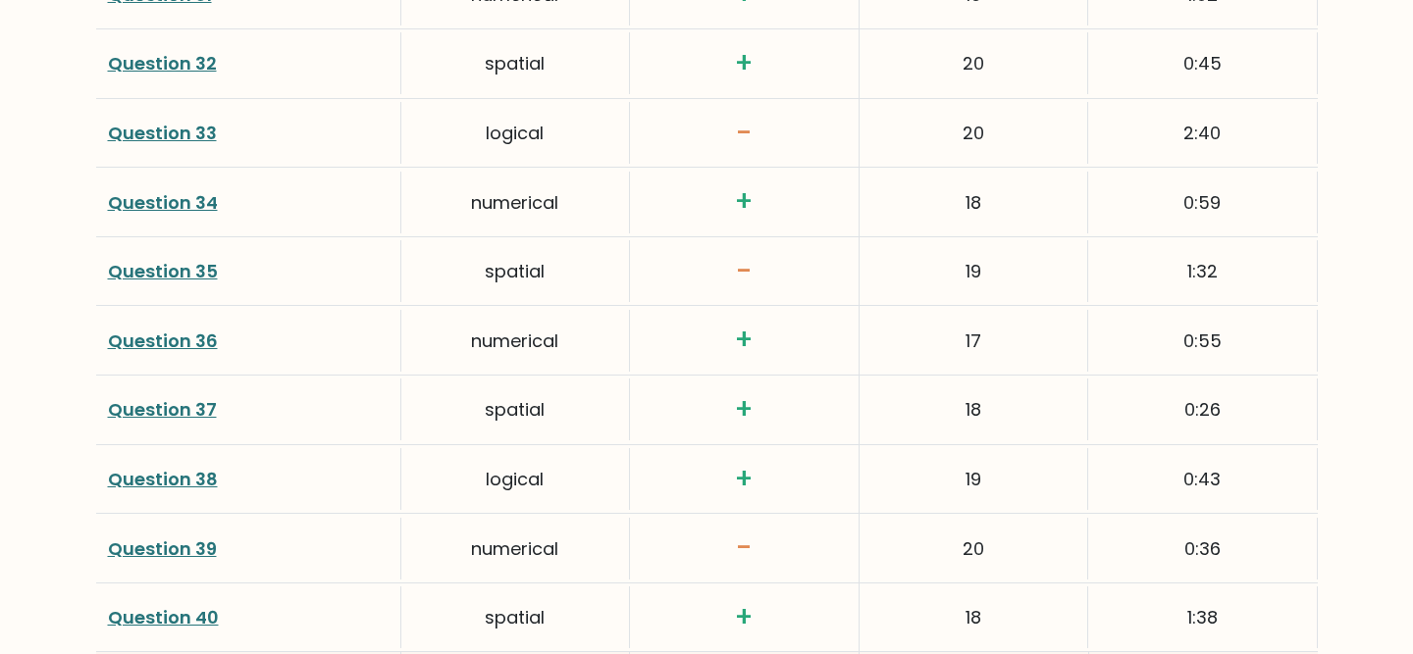
click at [203, 269] on link "Question 35" at bounding box center [163, 271] width 110 height 25
click at [202, 273] on link "Question 35" at bounding box center [163, 271] width 110 height 25
click at [186, 140] on link "Question 33" at bounding box center [162, 133] width 109 height 25
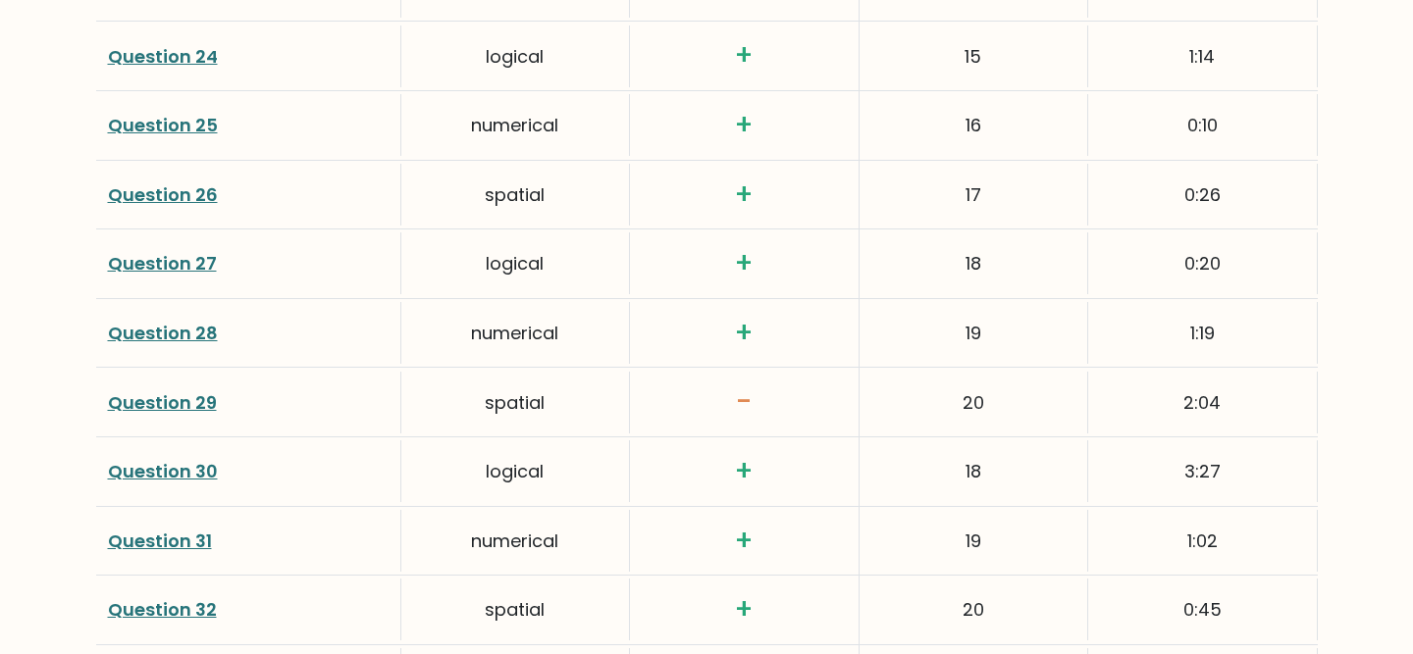
scroll to position [4402, 0]
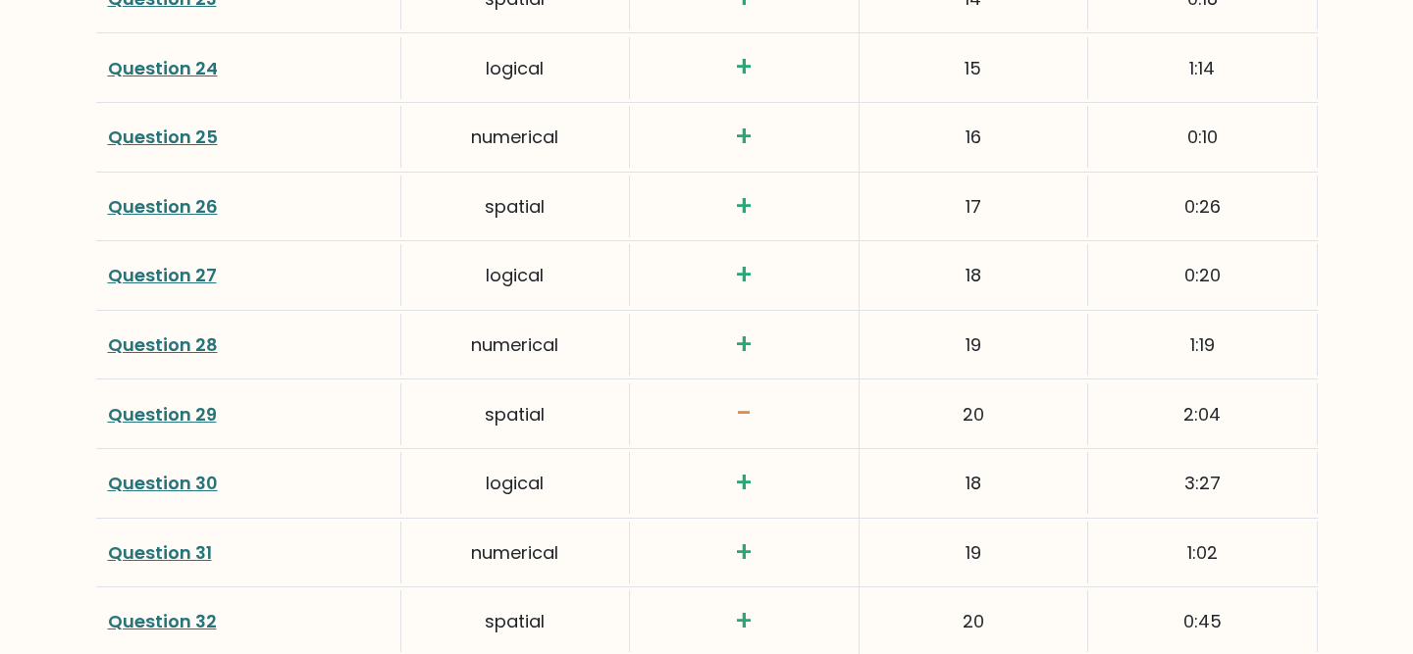
click at [180, 414] on link "Question 29" at bounding box center [162, 414] width 109 height 25
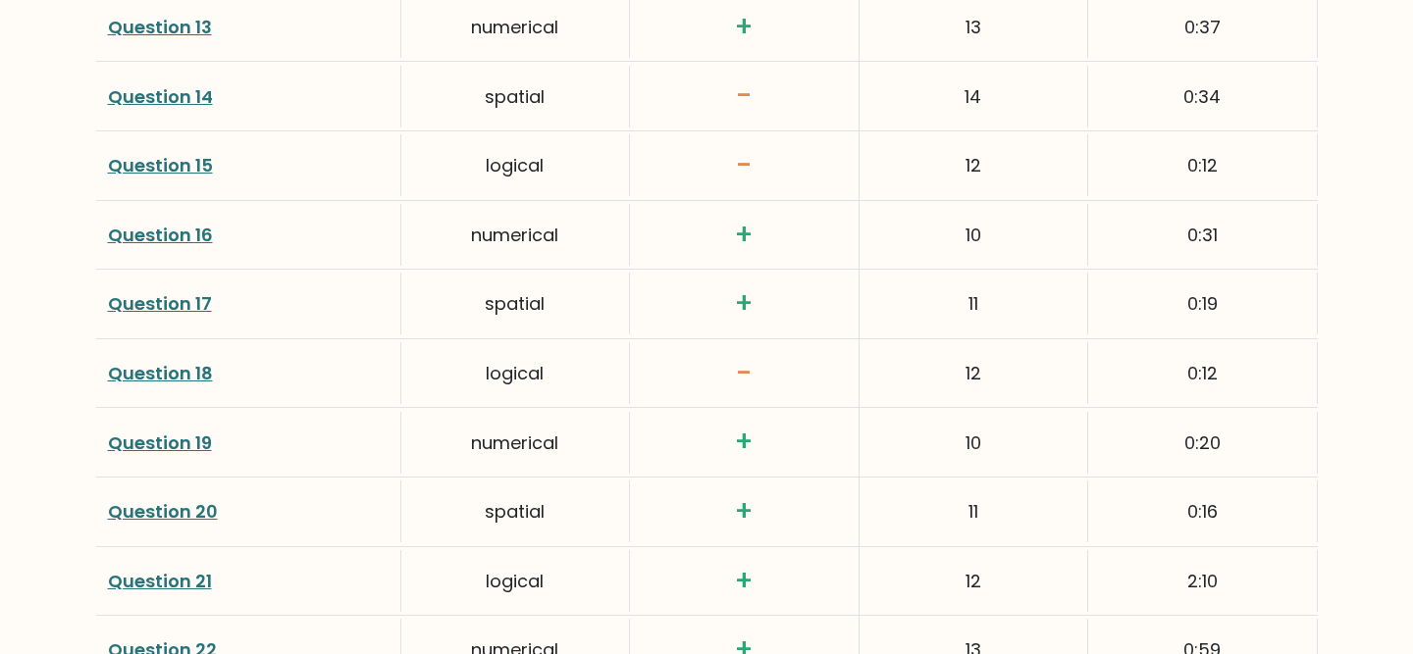
scroll to position [3665, 0]
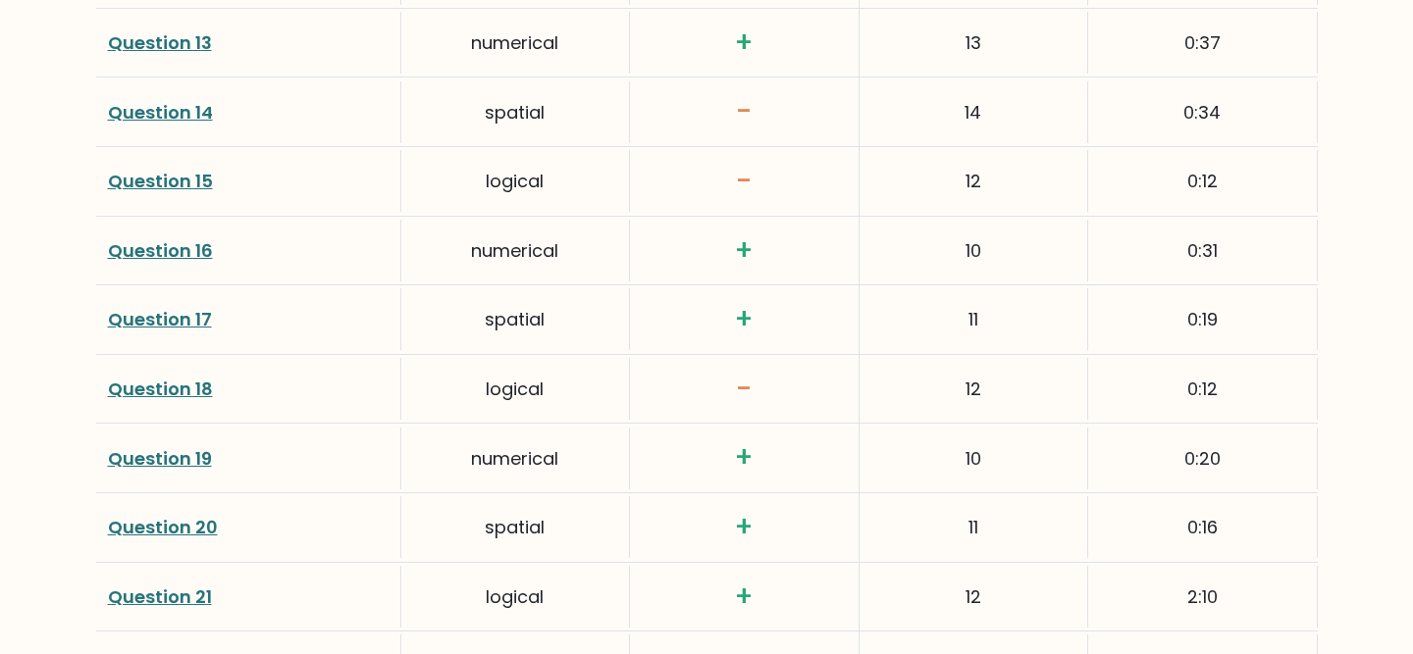
click at [161, 391] on link "Question 18" at bounding box center [160, 389] width 105 height 25
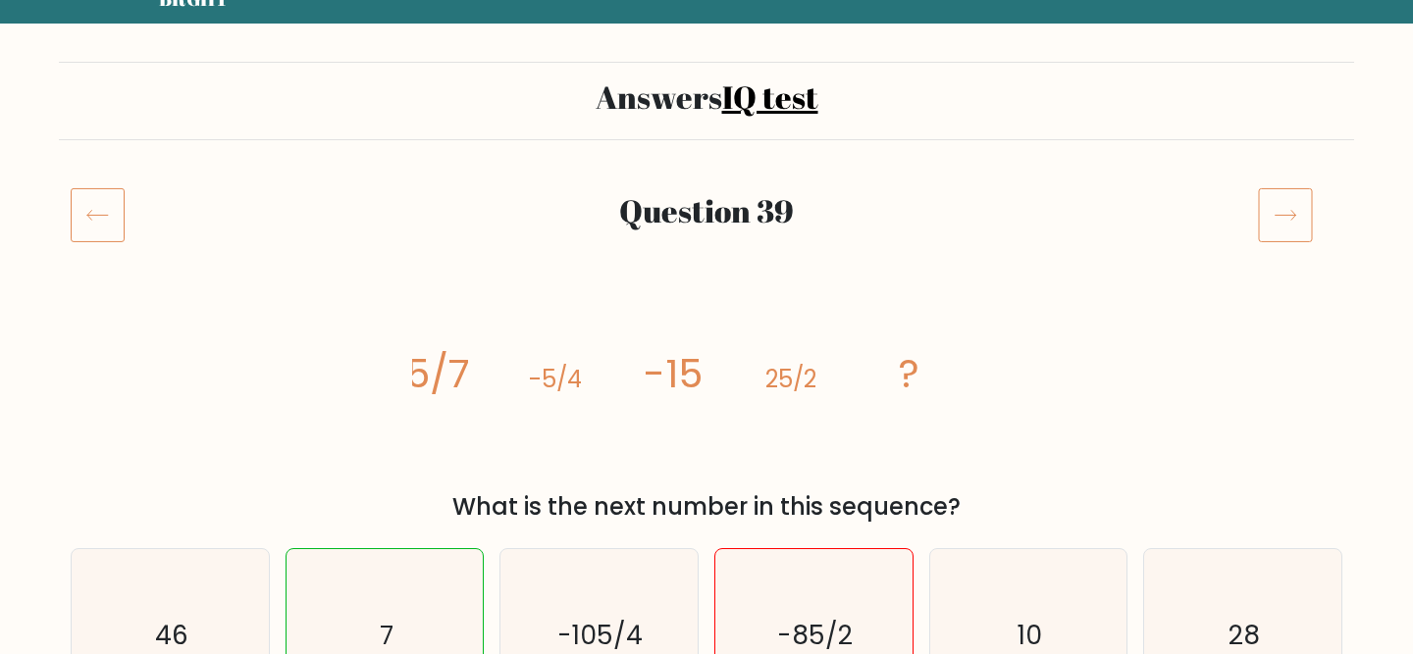
scroll to position [335, 0]
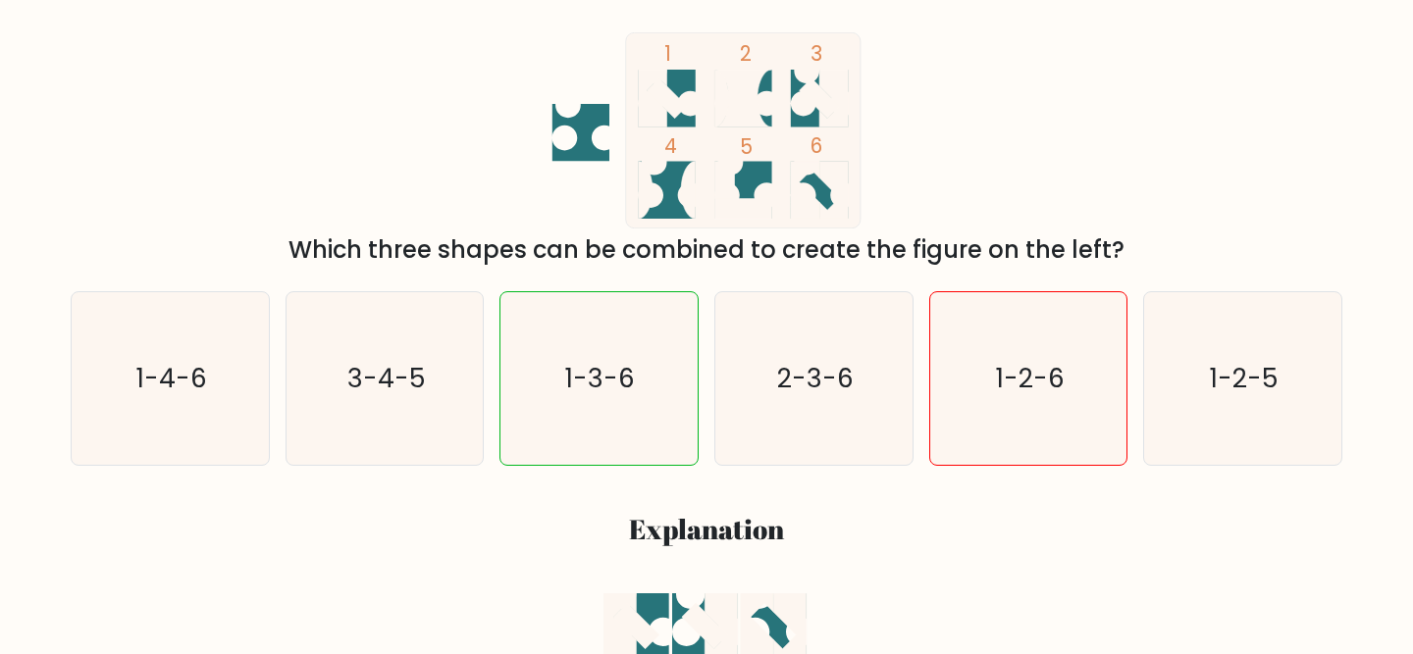
scroll to position [342, 0]
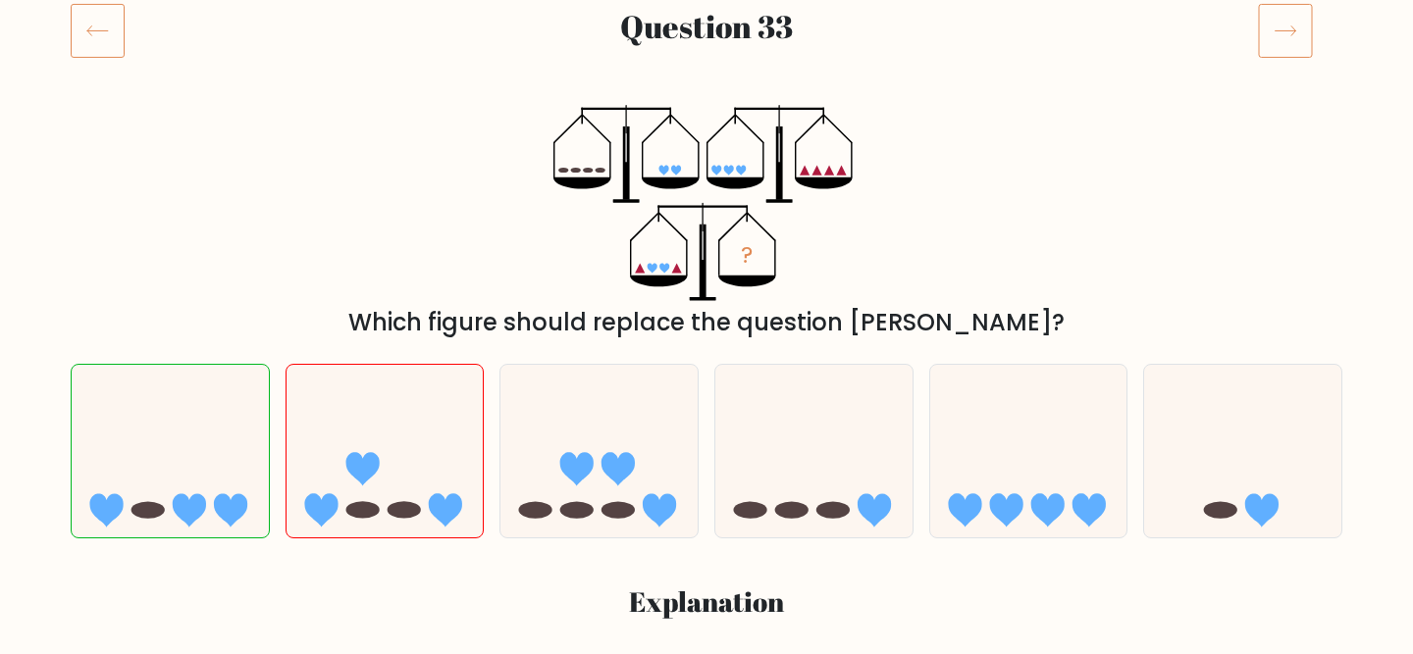
scroll to position [239, 0]
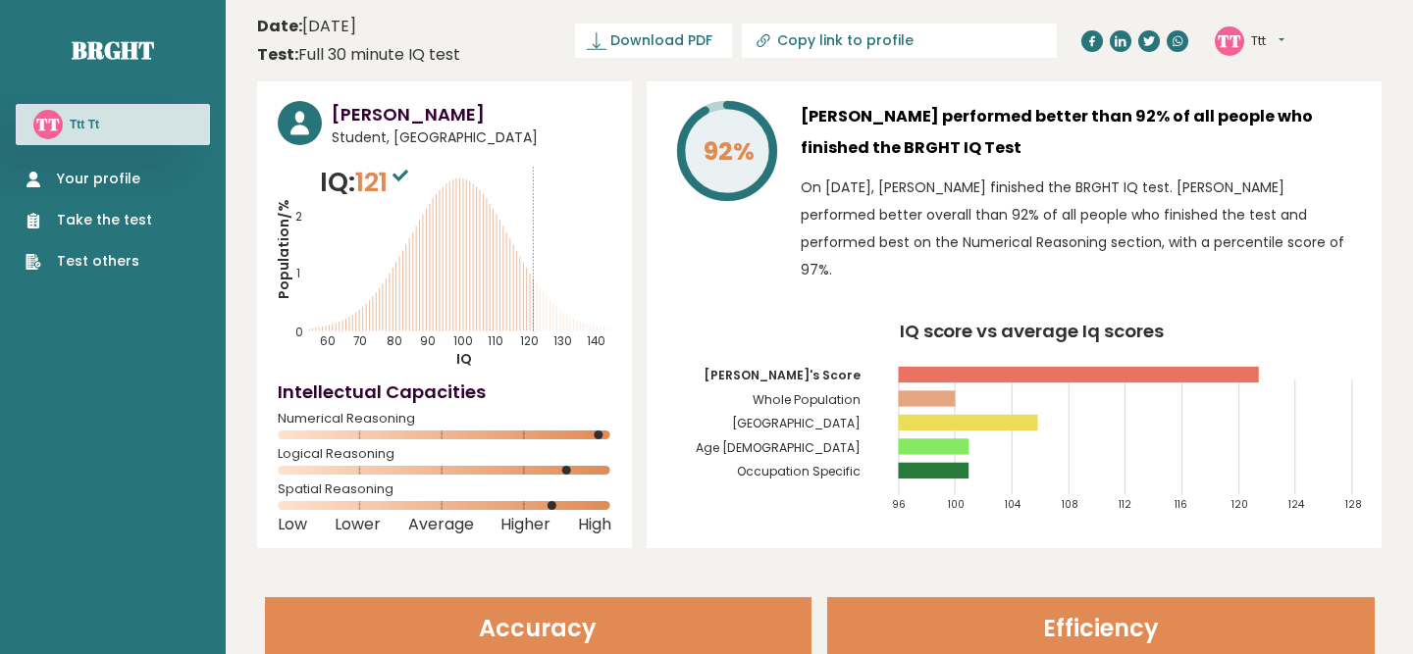
click at [1241, 38] on circle at bounding box center [1228, 40] width 29 height 29
click at [1273, 42] on button "Ttt" at bounding box center [1267, 41] width 33 height 20
click at [1276, 98] on link "Profile" at bounding box center [1302, 98] width 100 height 27
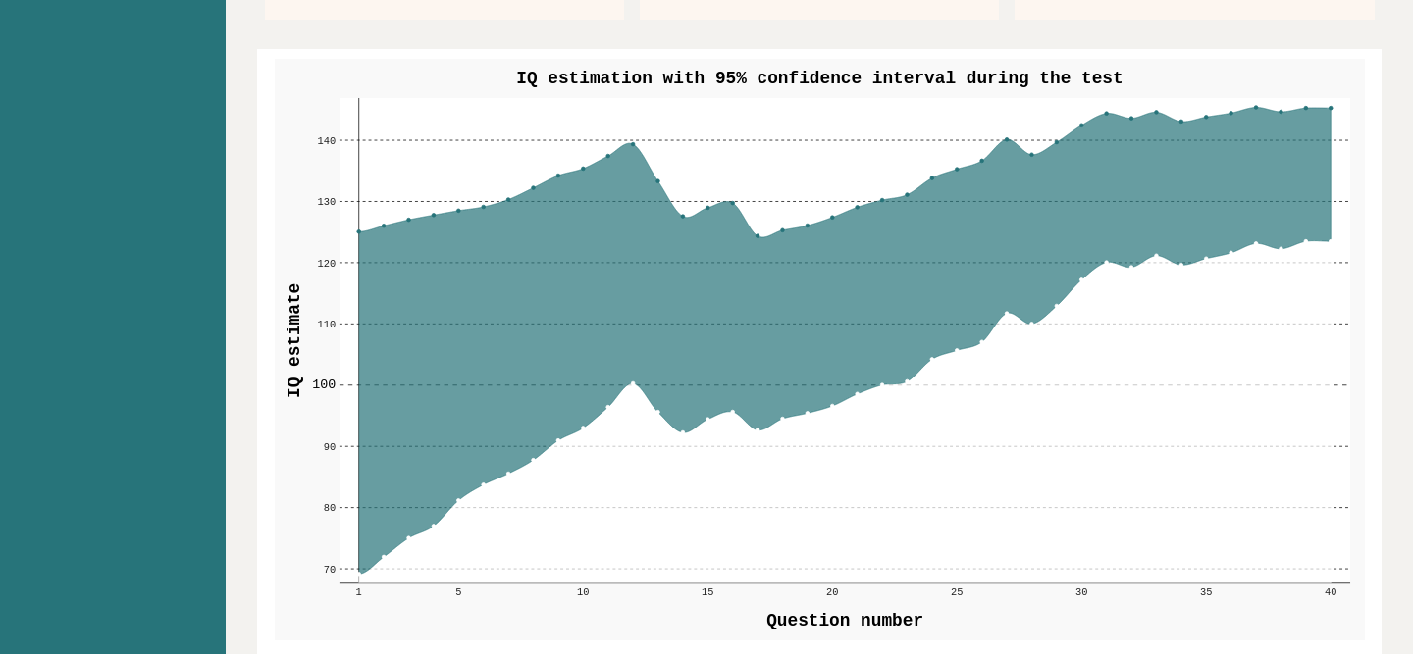
scroll to position [2251, 0]
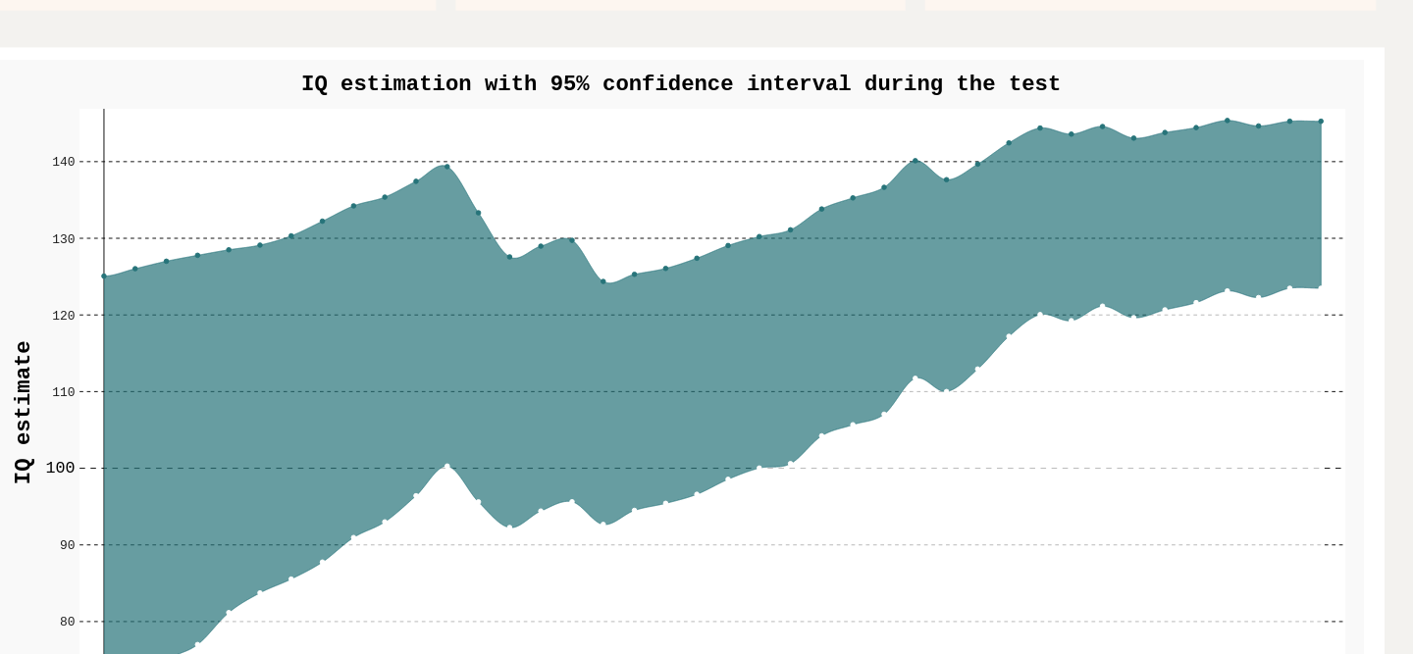
click at [632, 122] on rect at bounding box center [843, 349] width 1010 height 486
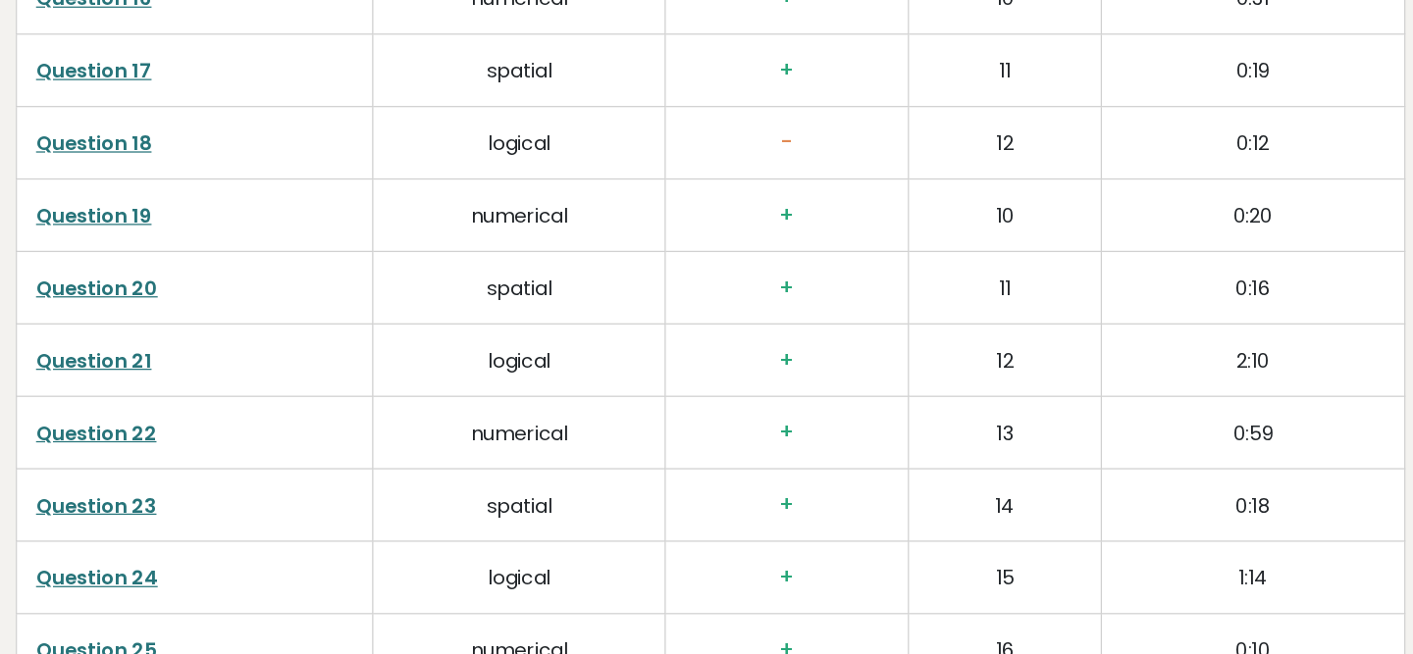
scroll to position [3925, 0]
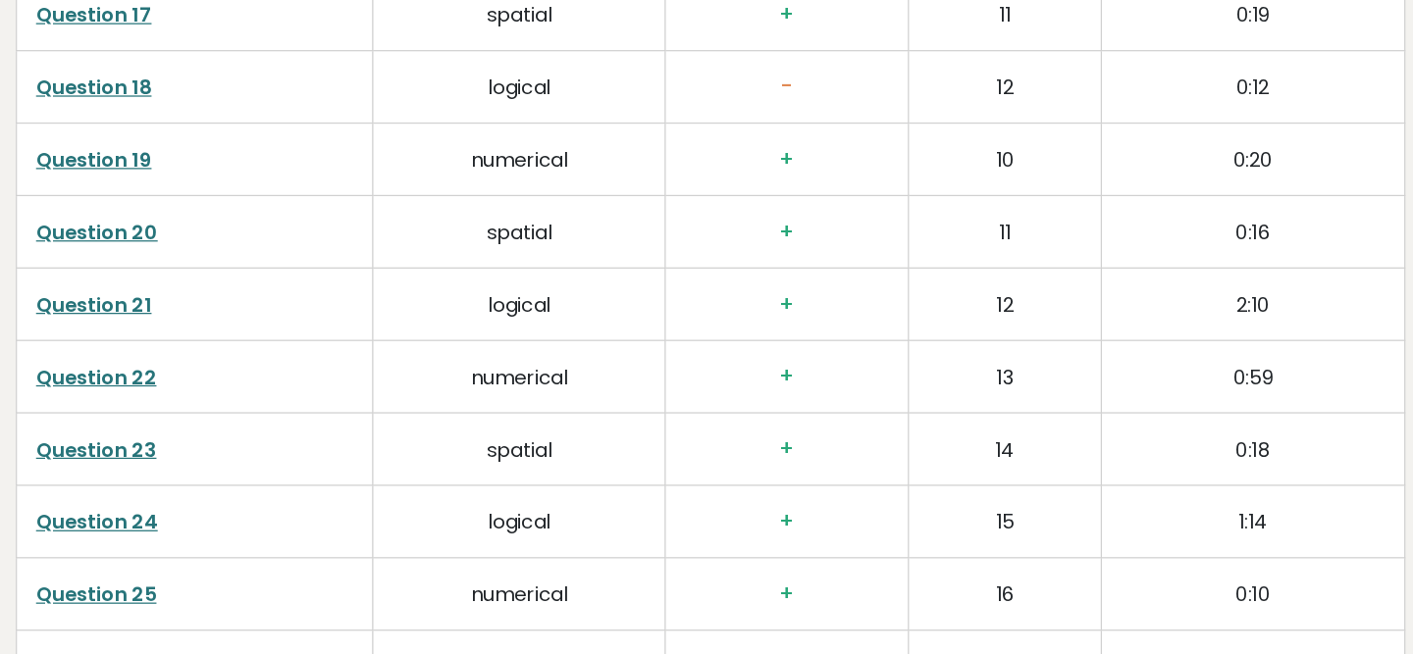
click at [352, 364] on link "Question 21" at bounding box center [328, 375] width 92 height 23
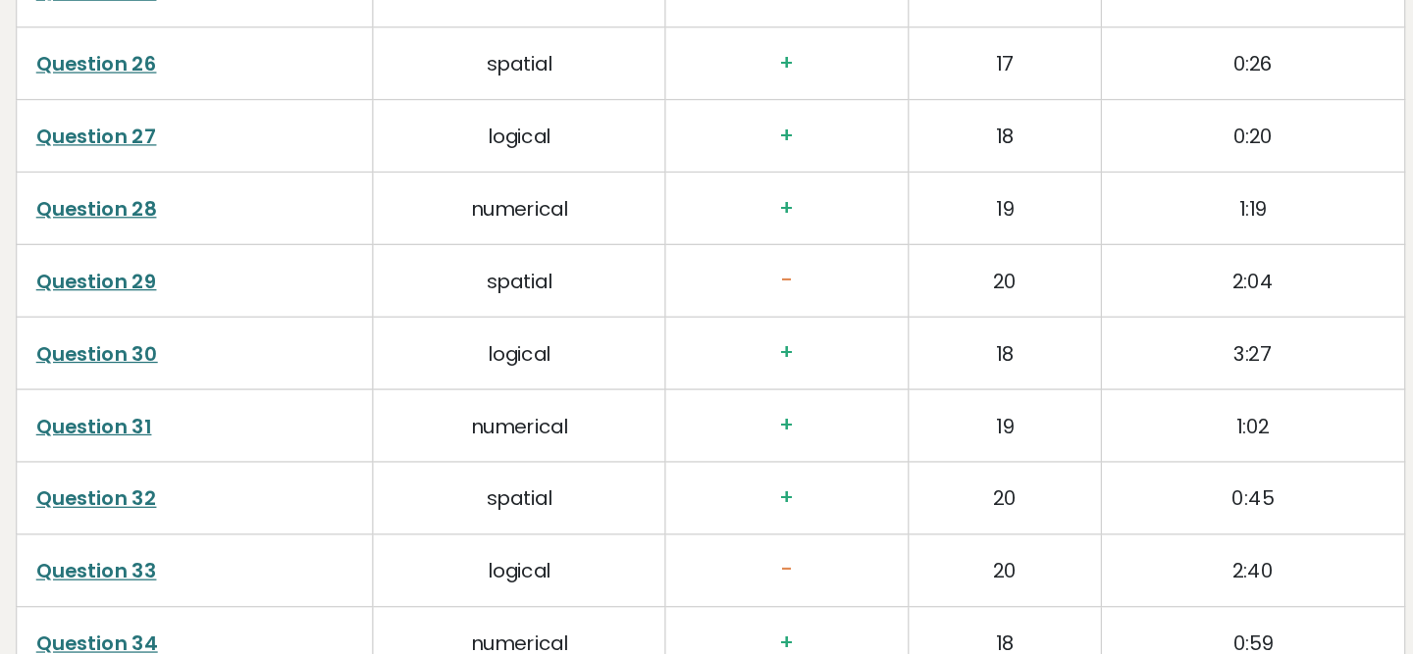
scroll to position [4426, 0]
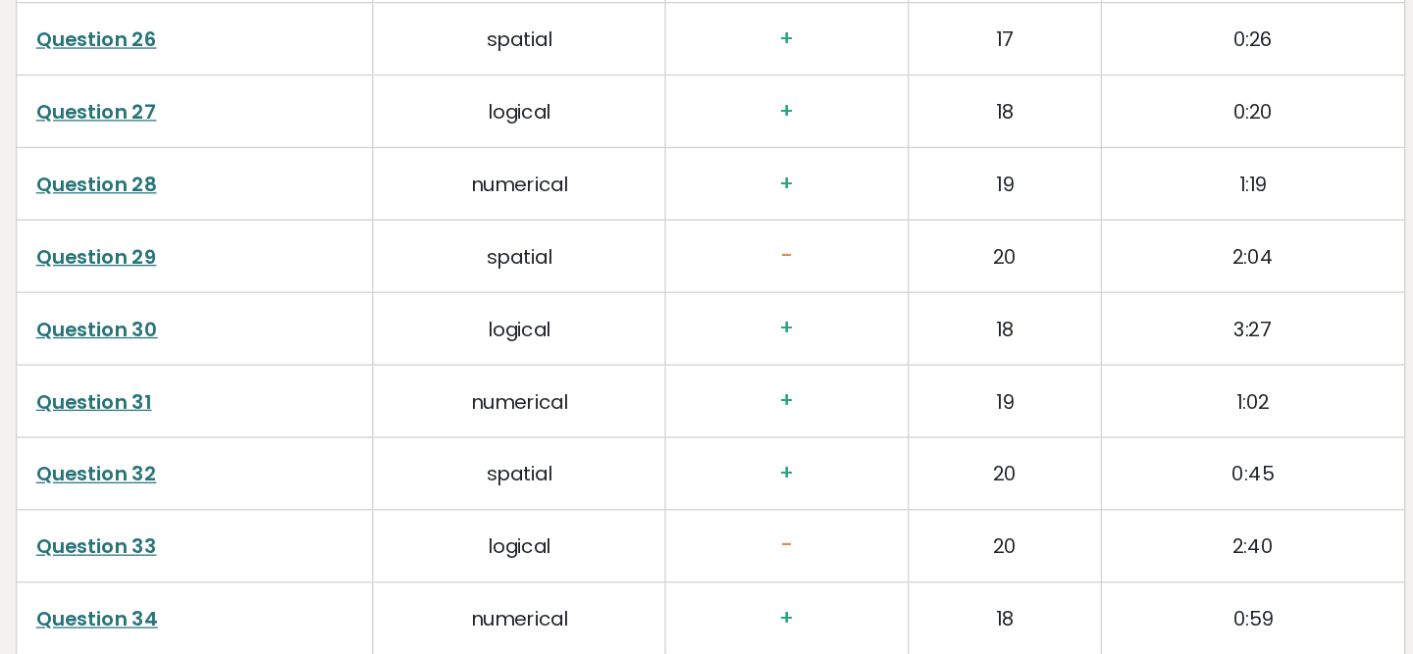
click at [355, 384] on link "Question 30" at bounding box center [330, 395] width 97 height 23
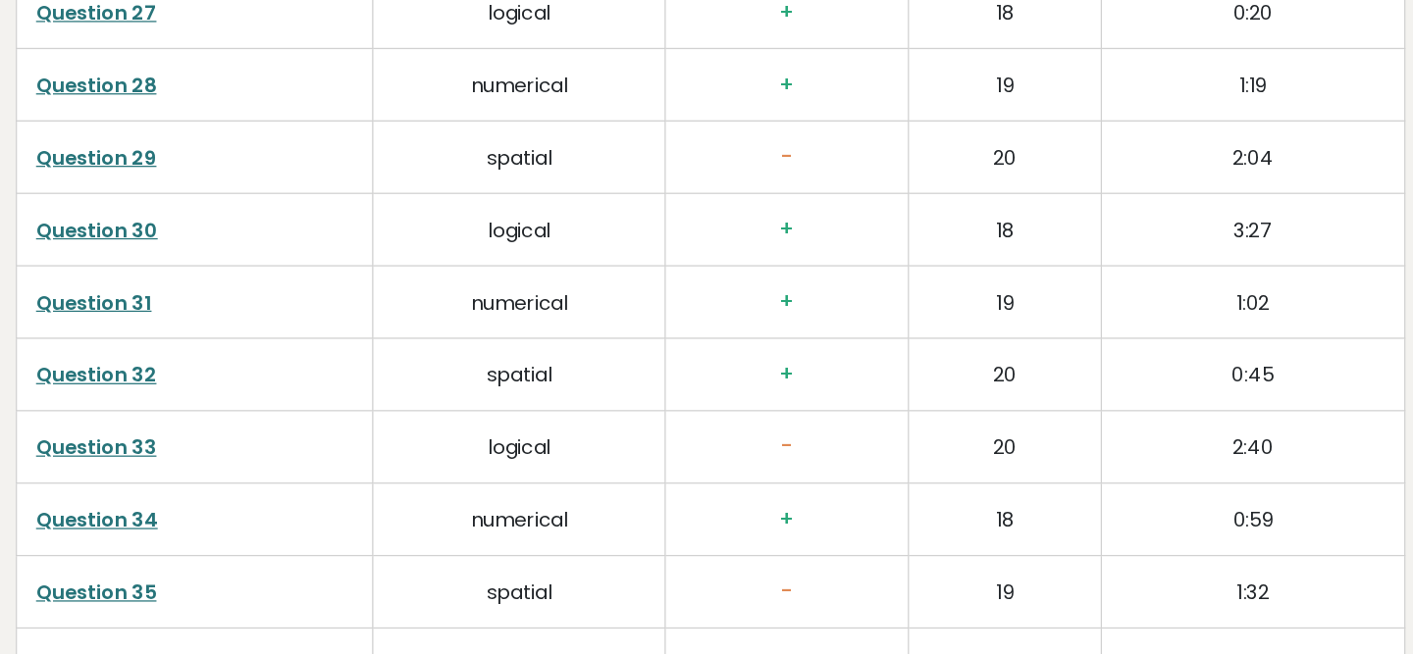
scroll to position [4519, 0]
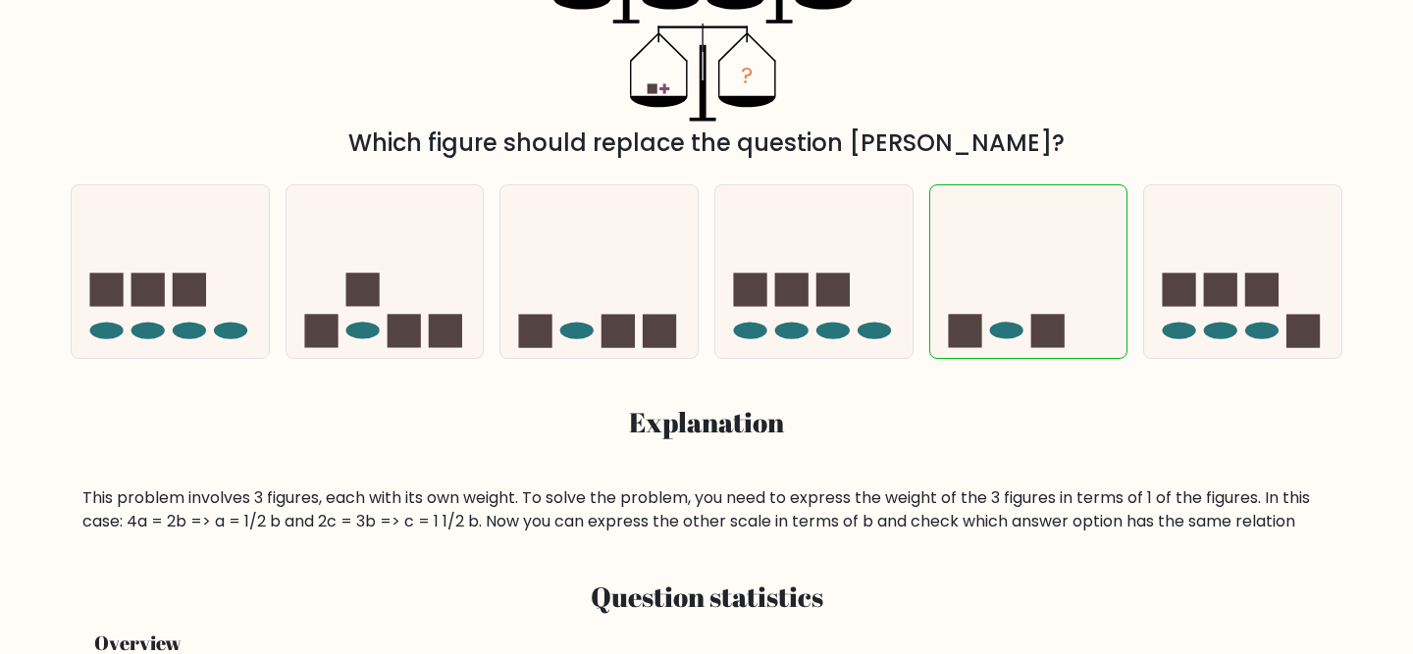
scroll to position [449, 0]
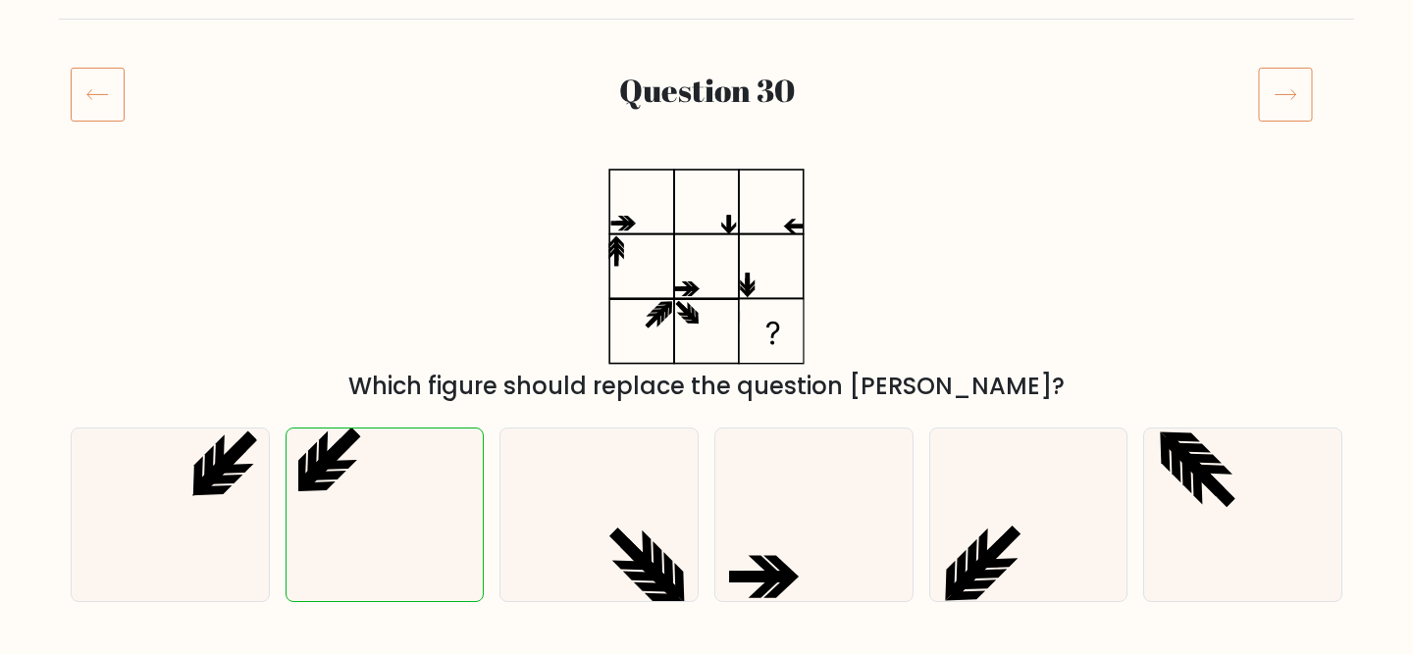
scroll to position [201, 0]
